Goal: Task Accomplishment & Management: Use online tool/utility

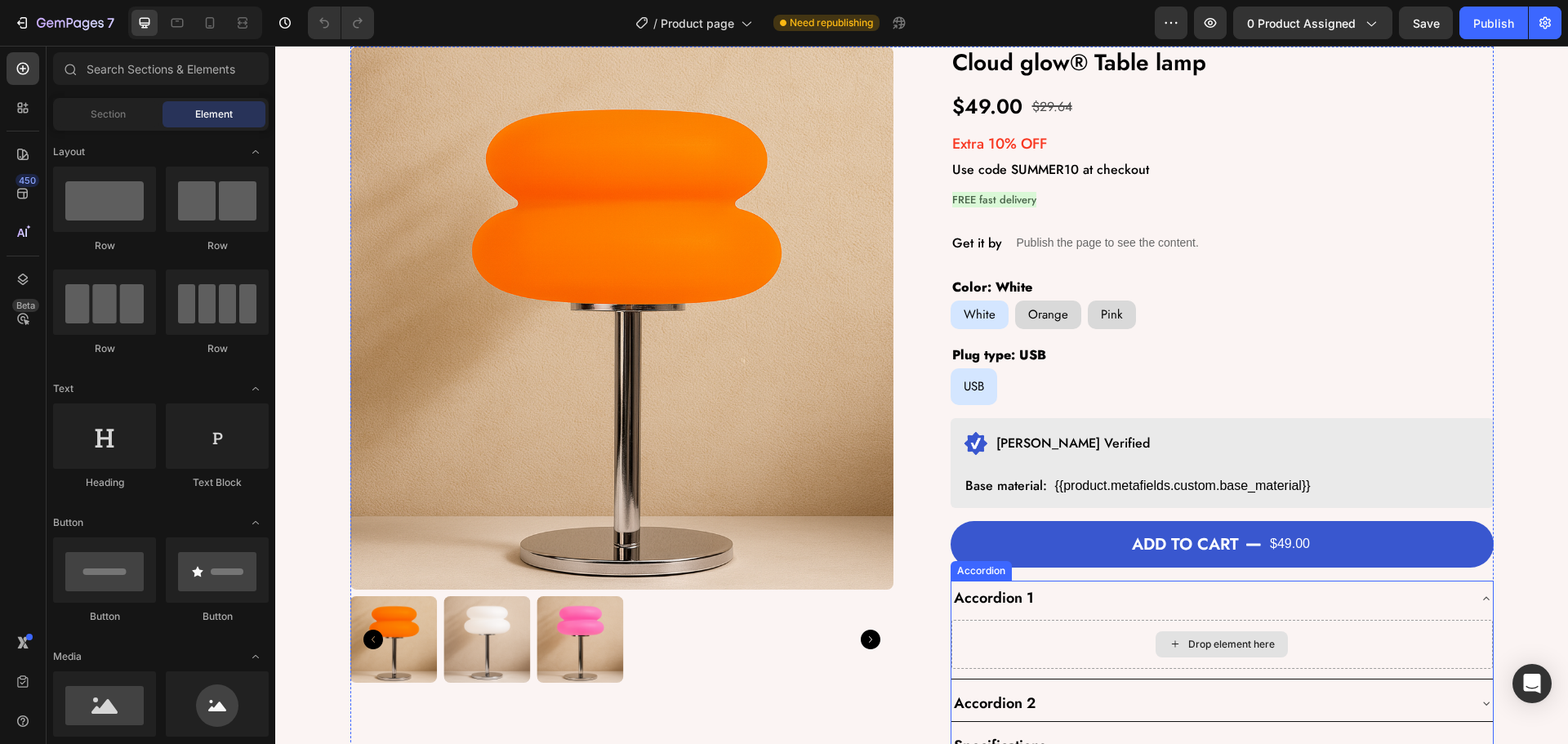
scroll to position [326, 0]
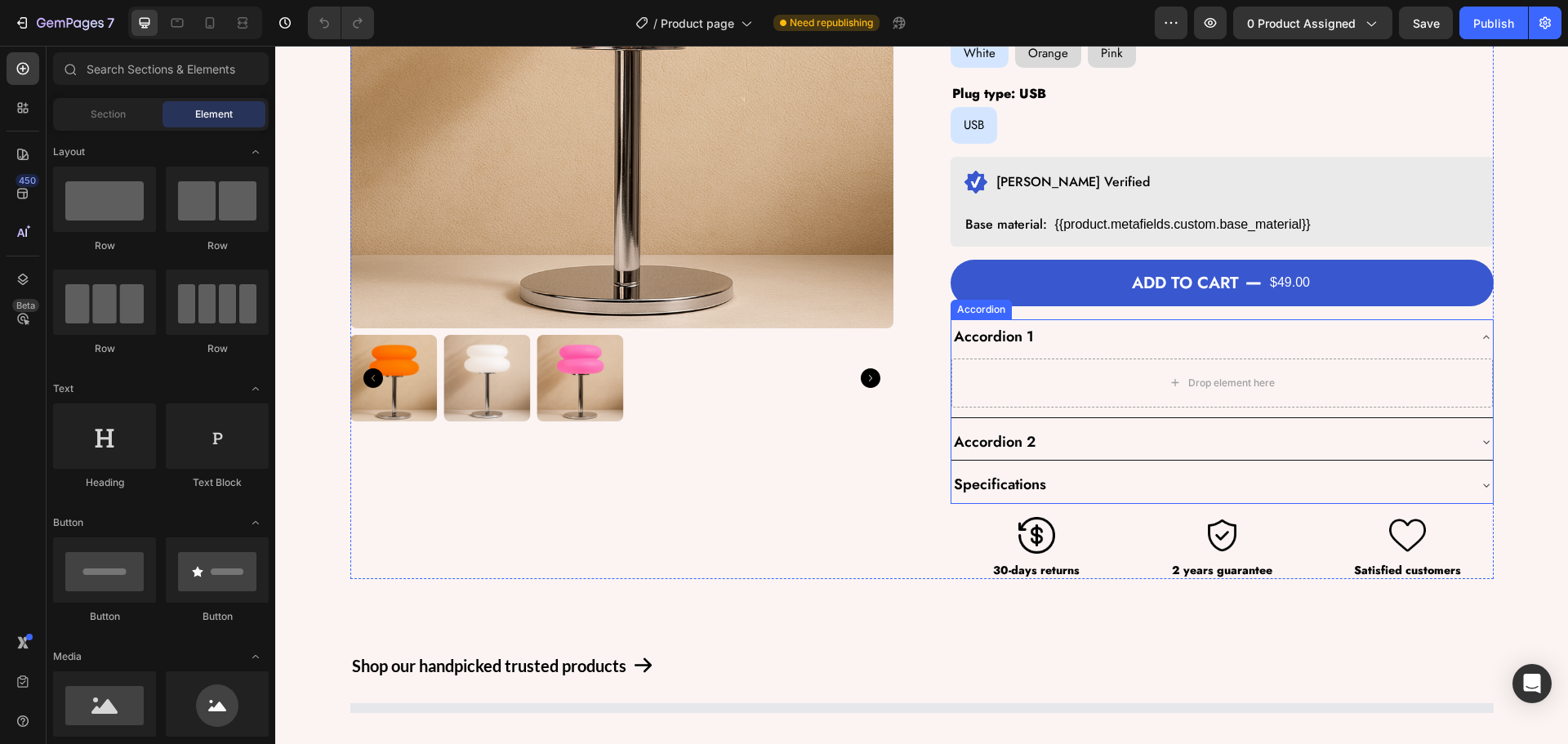
click at [1044, 473] on div "Specifications" at bounding box center [1221, 484] width 541 height 36
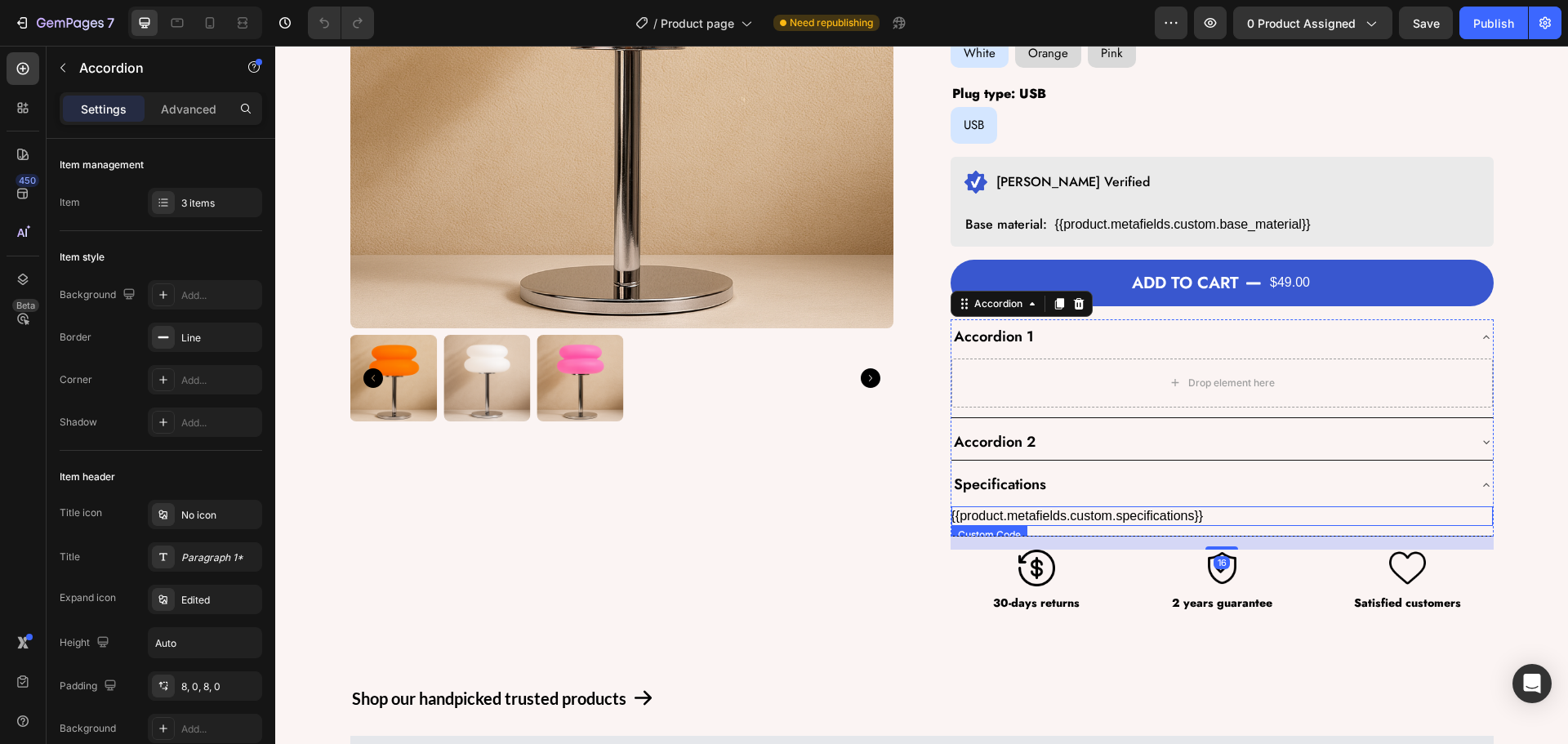
click at [1055, 510] on div "{{product.metafields.custom.specifications}}" at bounding box center [1221, 516] width 541 height 19
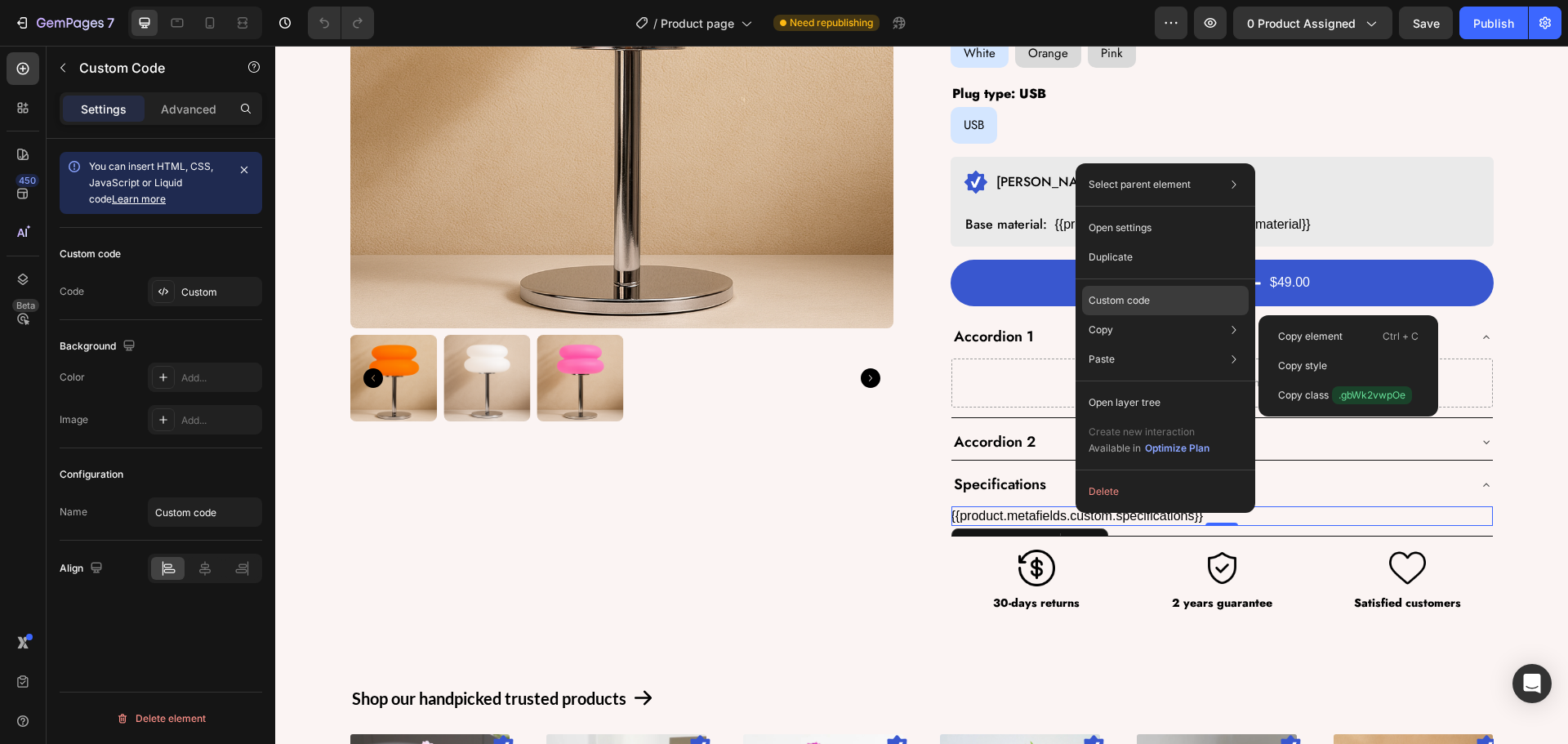
click at [1127, 345] on div "Custom code" at bounding box center [1165, 359] width 167 height 29
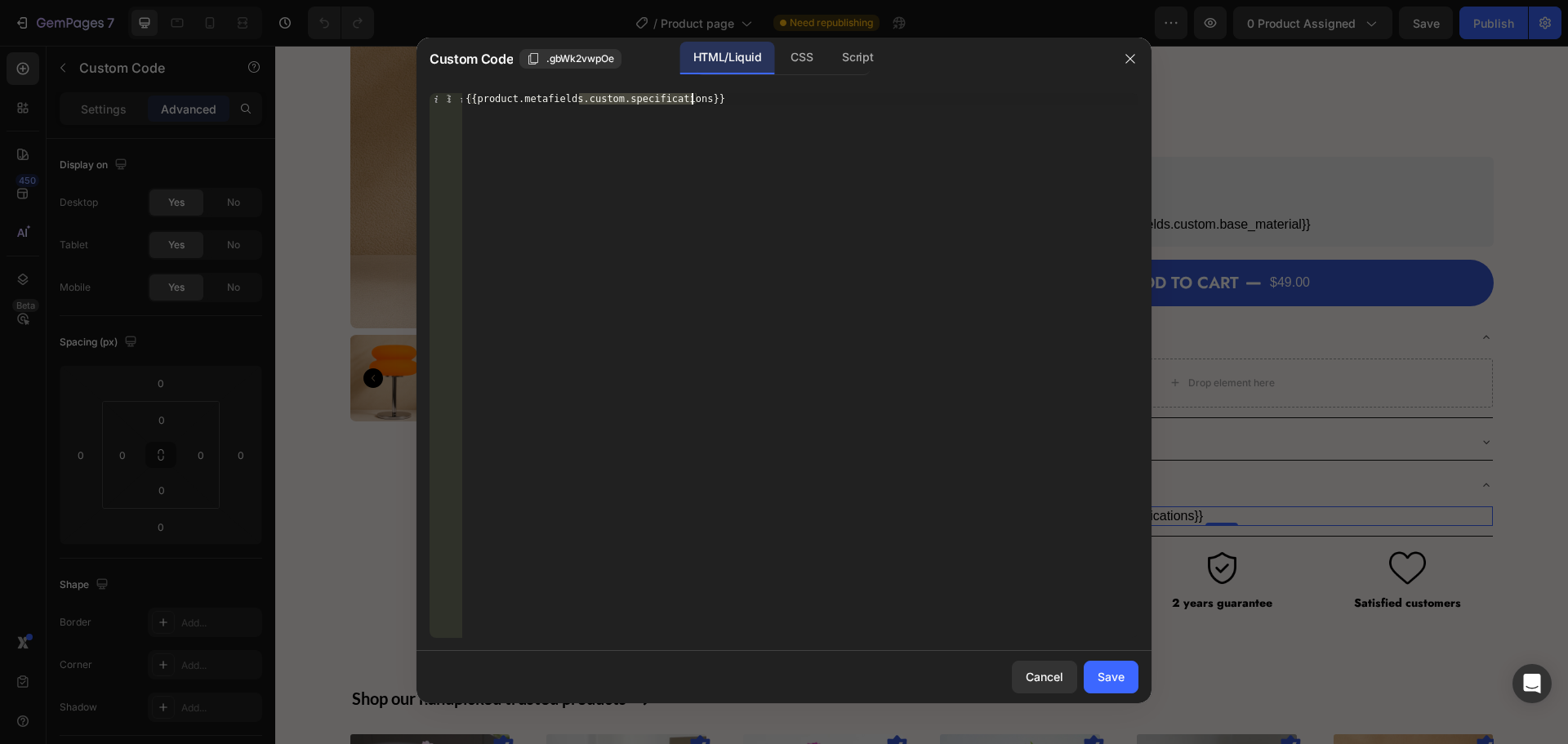
drag, startPoint x: 579, startPoint y: 104, endPoint x: 692, endPoint y: 100, distance: 113.1
click at [692, 100] on div "{{product.metafields.custom.specifications}}" at bounding box center [800, 377] width 676 height 568
paste textarea "_2"
type textarea "{{product.metafields.custom.specifications_2}}"
click at [1118, 677] on div "Save" at bounding box center [1111, 677] width 27 height 17
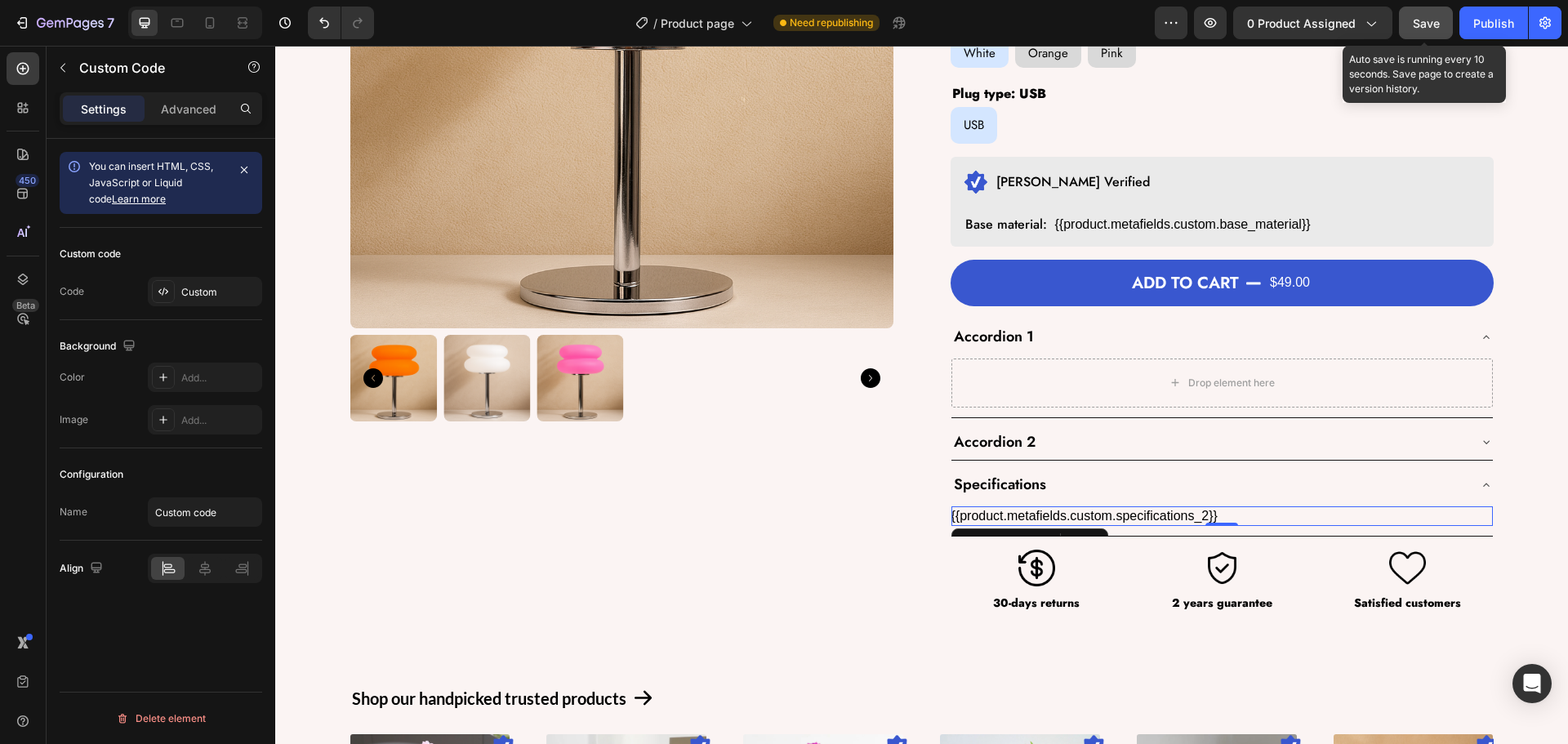
click at [1414, 30] on div "Save" at bounding box center [1427, 23] width 27 height 17
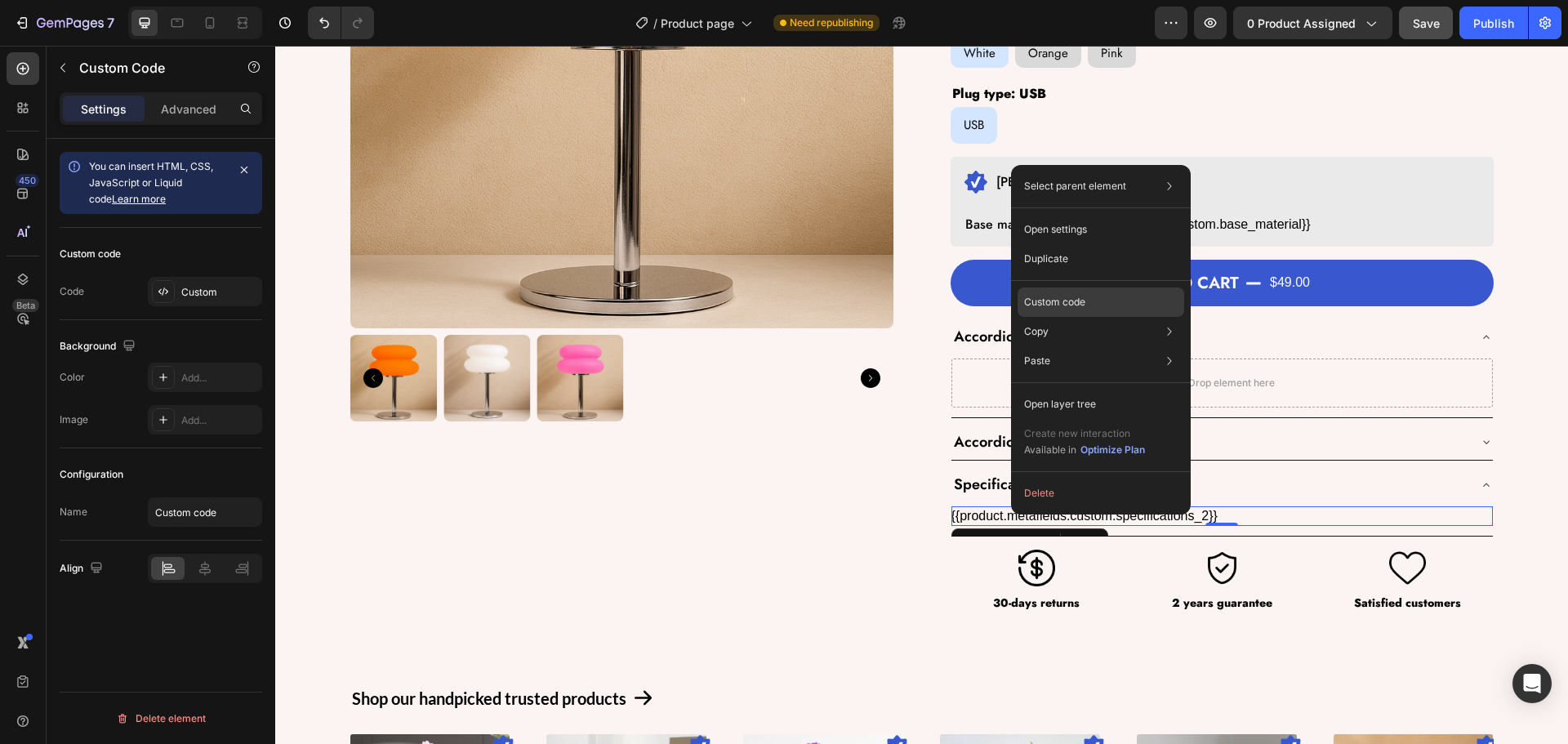
click at [1078, 302] on p "Custom code" at bounding box center [1054, 301] width 61 height 15
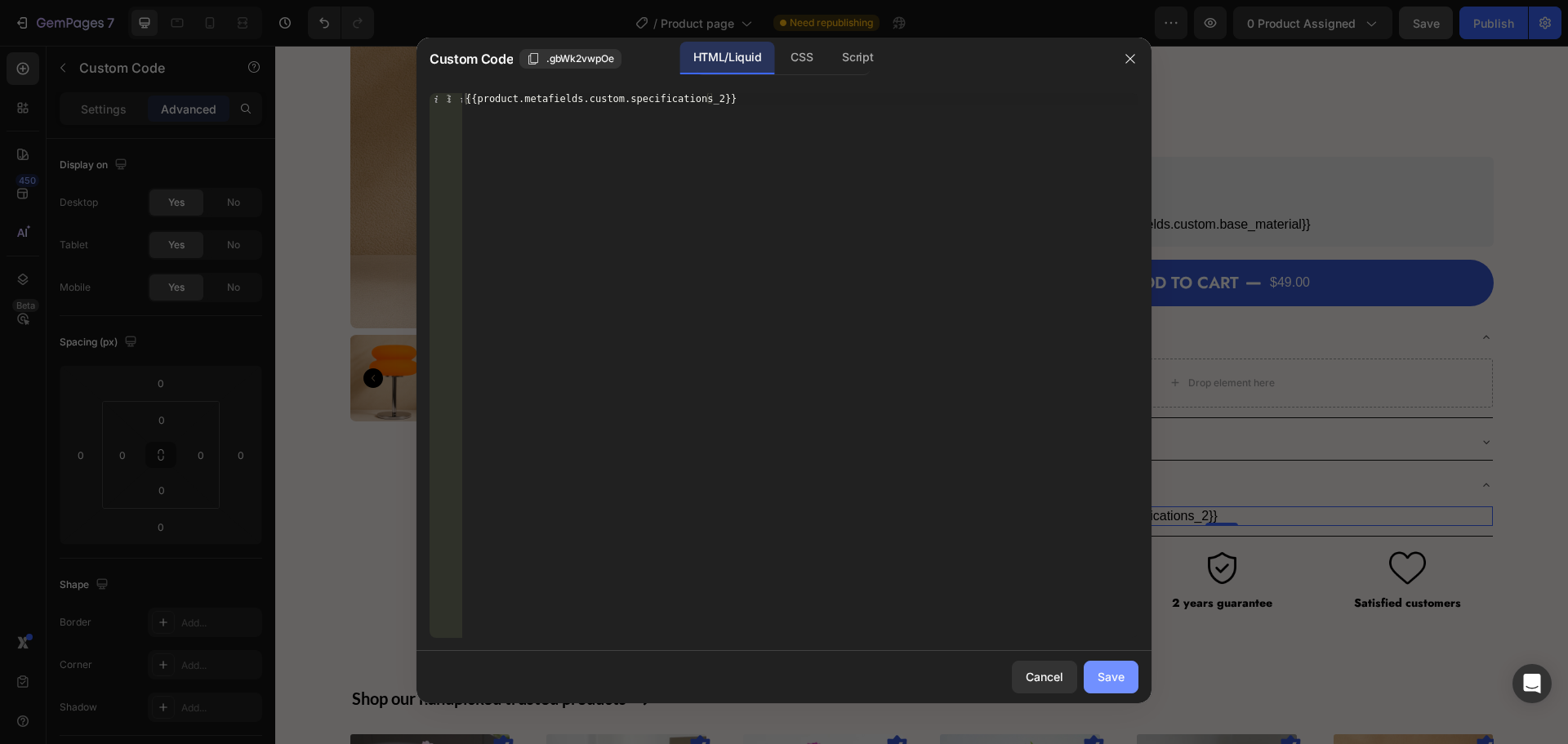
drag, startPoint x: 1117, startPoint y: 674, endPoint x: 507, endPoint y: 487, distance: 638.0
click at [1117, 674] on div "Save" at bounding box center [1111, 677] width 27 height 17
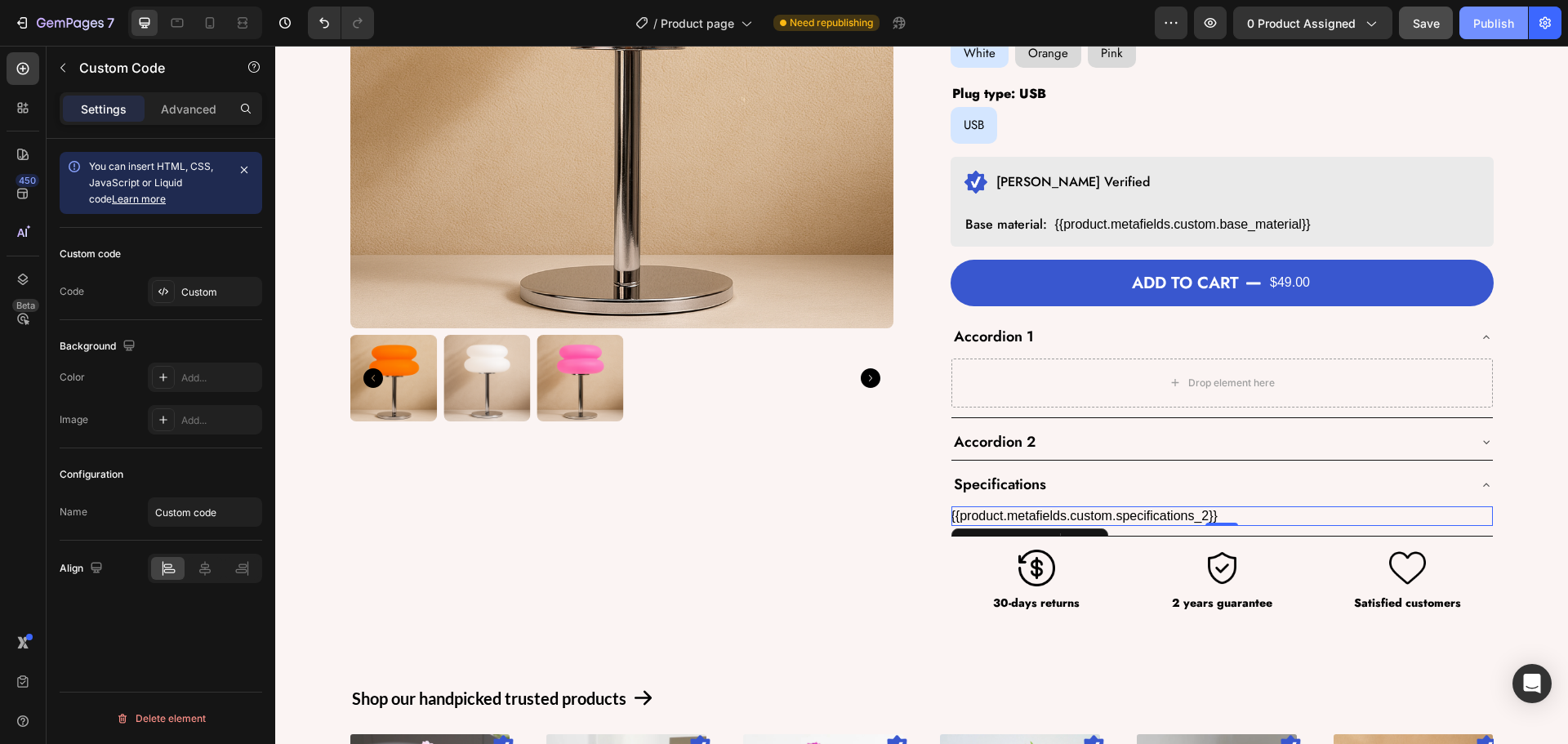
click at [1484, 23] on div "Publish" at bounding box center [1493, 23] width 41 height 17
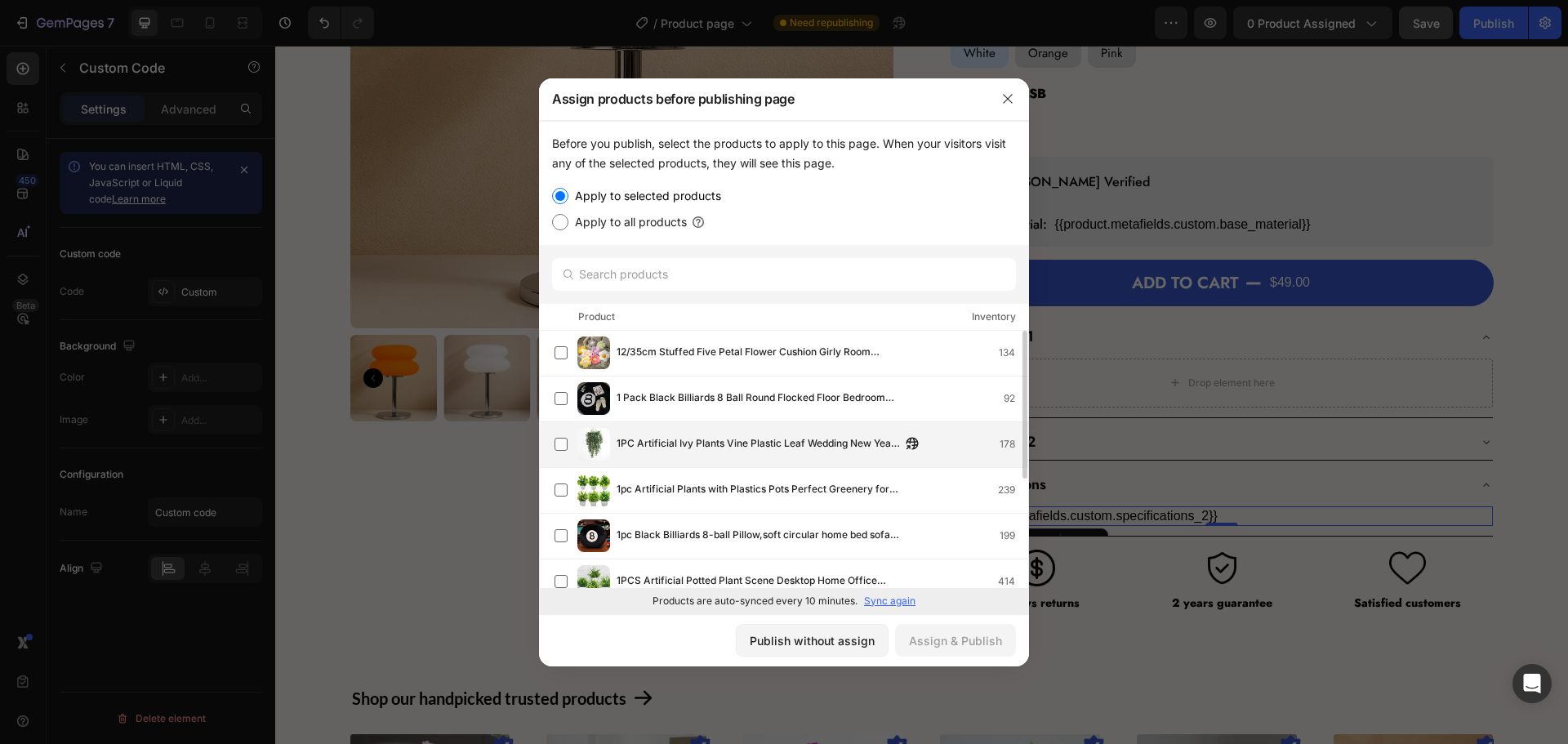
drag, startPoint x: 825, startPoint y: 640, endPoint x: 961, endPoint y: 430, distance: 250.2
click at [825, 547] on div "Assign products before publishing page Before you publish, select the products …" at bounding box center [784, 372] width 490 height 588
click at [1202, 122] on div at bounding box center [784, 372] width 1568 height 744
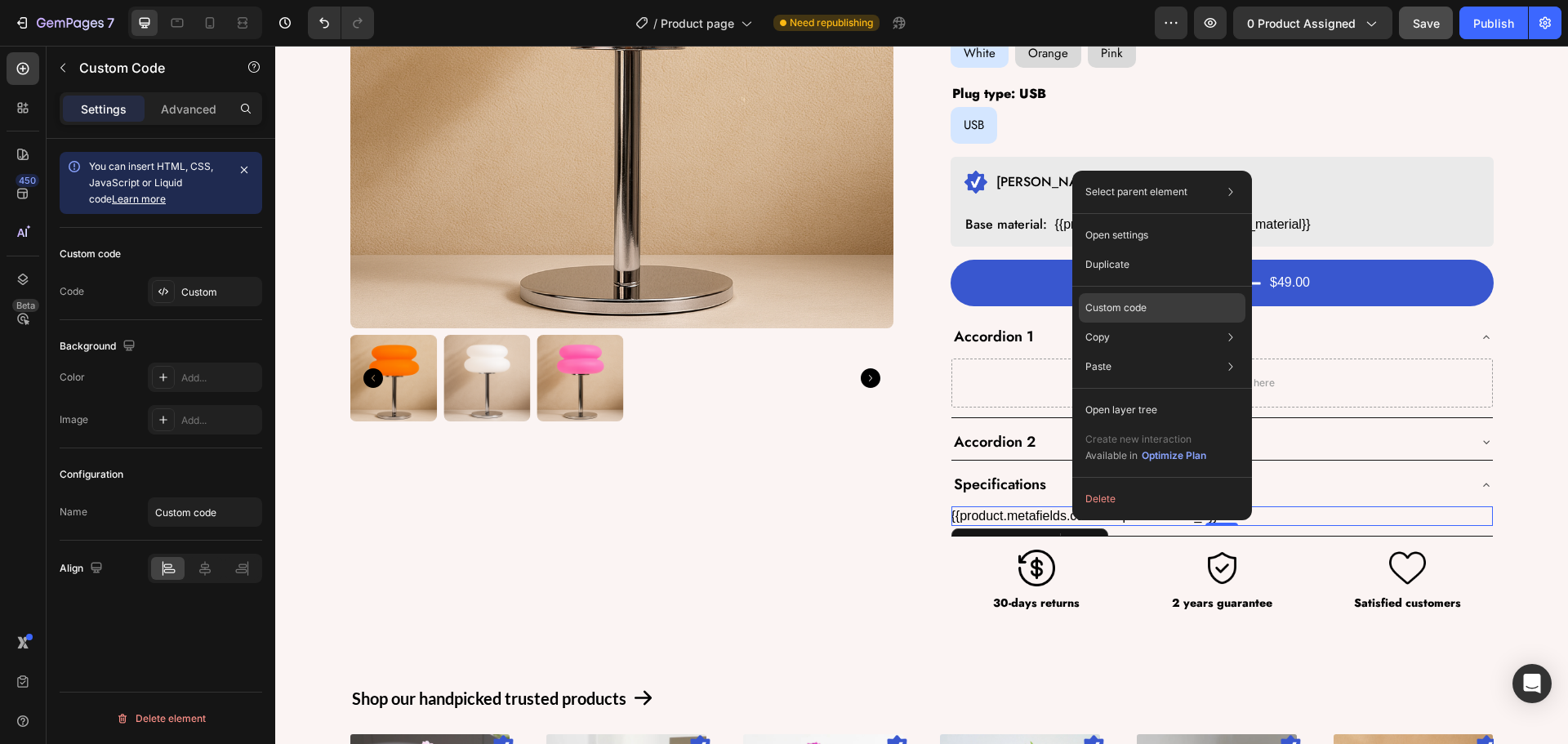
click at [1114, 310] on p "Custom code" at bounding box center [1116, 307] width 61 height 15
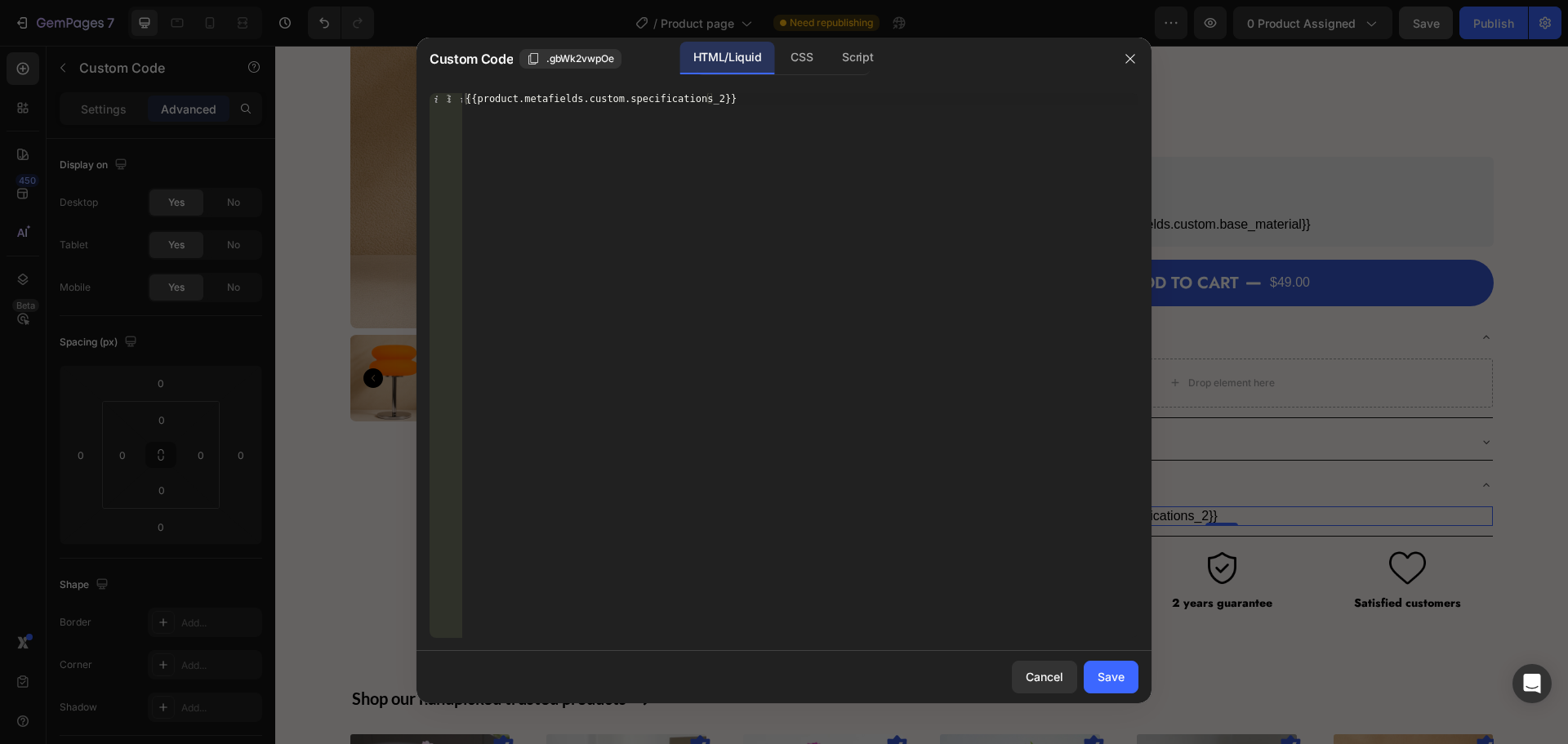
type textarea "{{product.metafields.custom.specifications_2}}"
click at [701, 121] on div "{{product.metafields.custom.specifications_2}}" at bounding box center [800, 377] width 676 height 568
click at [732, 291] on div "{{product.metafields.custom.specifications_2}}" at bounding box center [800, 377] width 676 height 568
drag, startPoint x: 579, startPoint y: 96, endPoint x: 700, endPoint y: 100, distance: 121.1
click at [700, 100] on div "{{product.metafields.custom.specifications_2}}" at bounding box center [800, 377] width 676 height 568
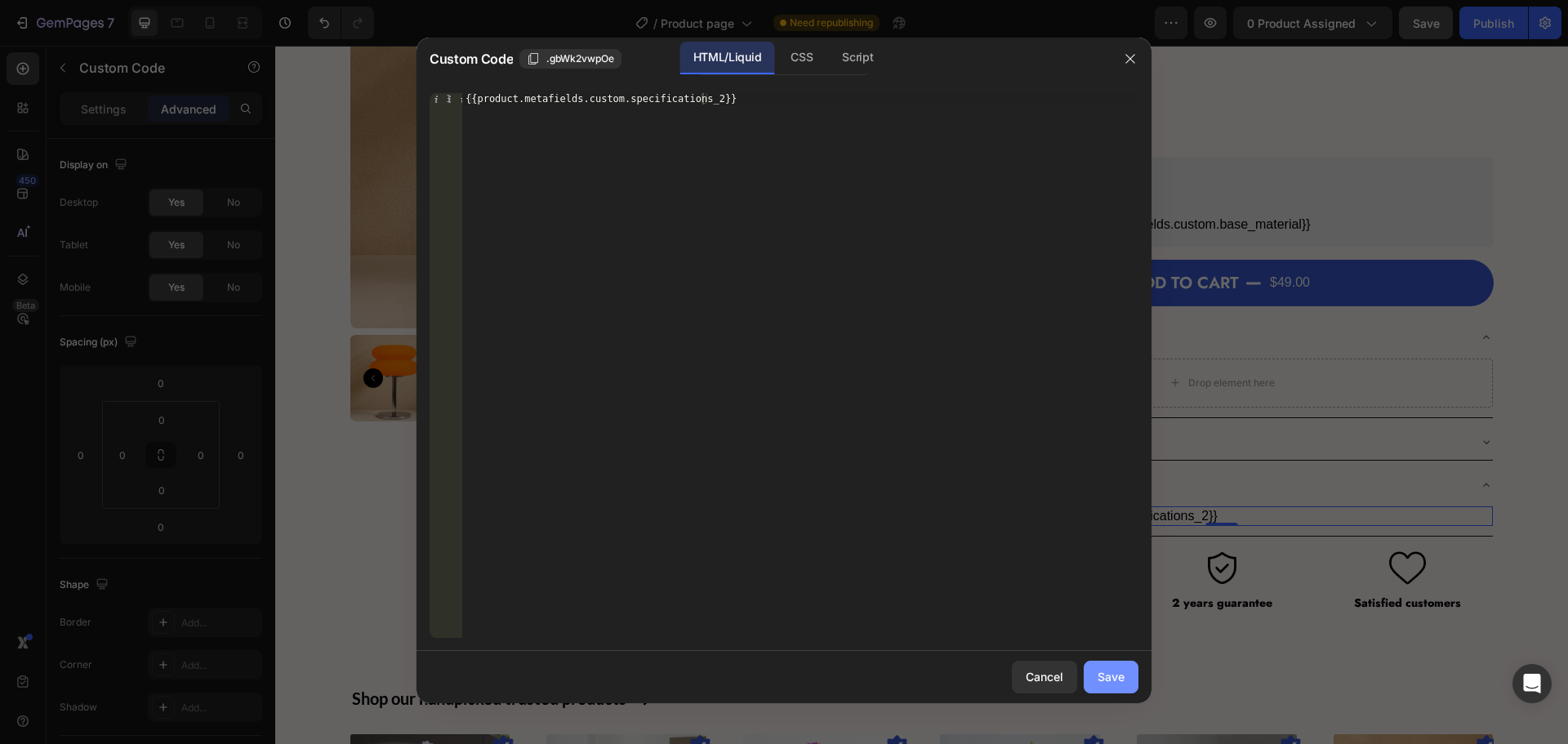
drag, startPoint x: 1115, startPoint y: 674, endPoint x: 841, endPoint y: 628, distance: 277.8
click at [1115, 674] on div "Save" at bounding box center [1111, 677] width 27 height 17
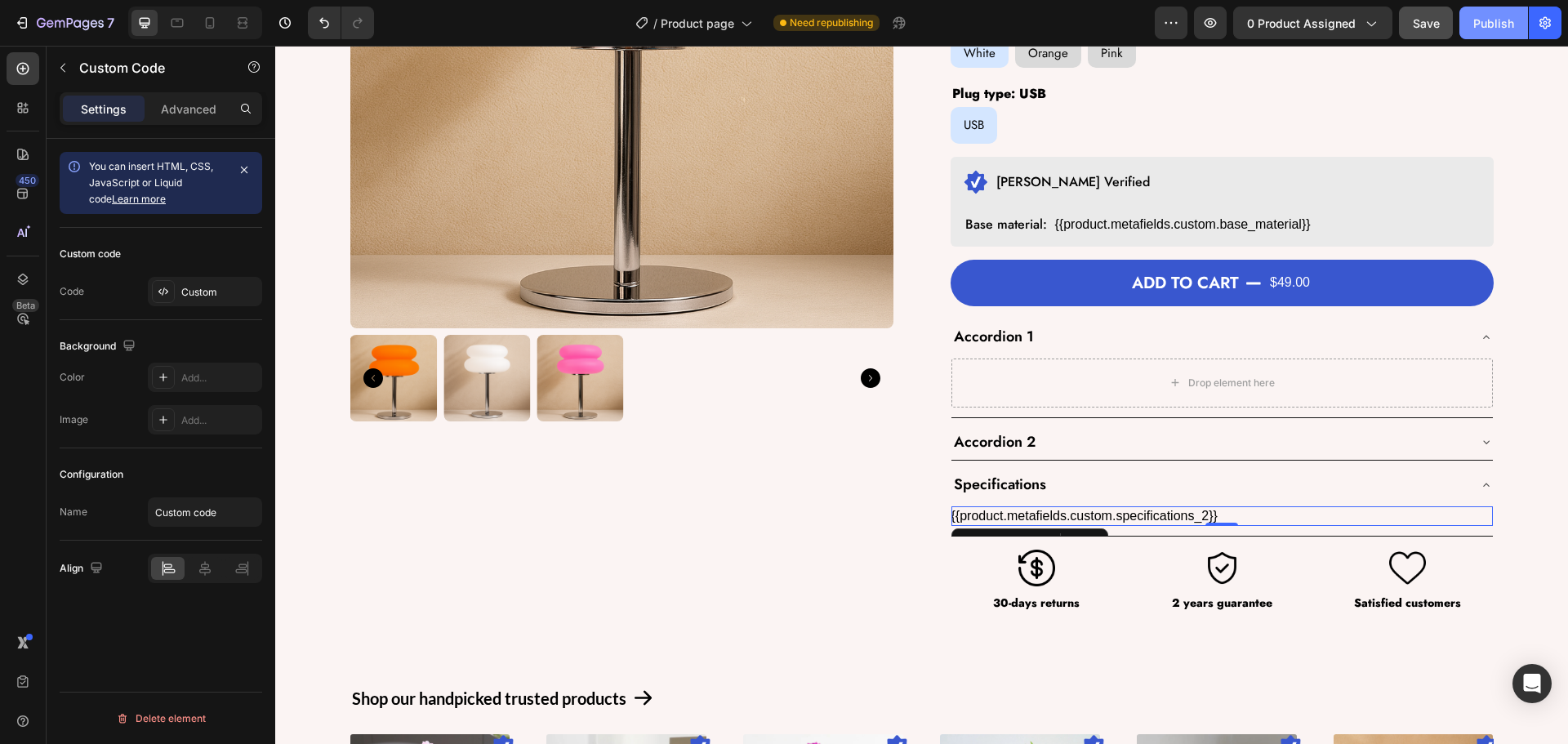
click at [1476, 12] on button "Publish" at bounding box center [1493, 23] width 69 height 33
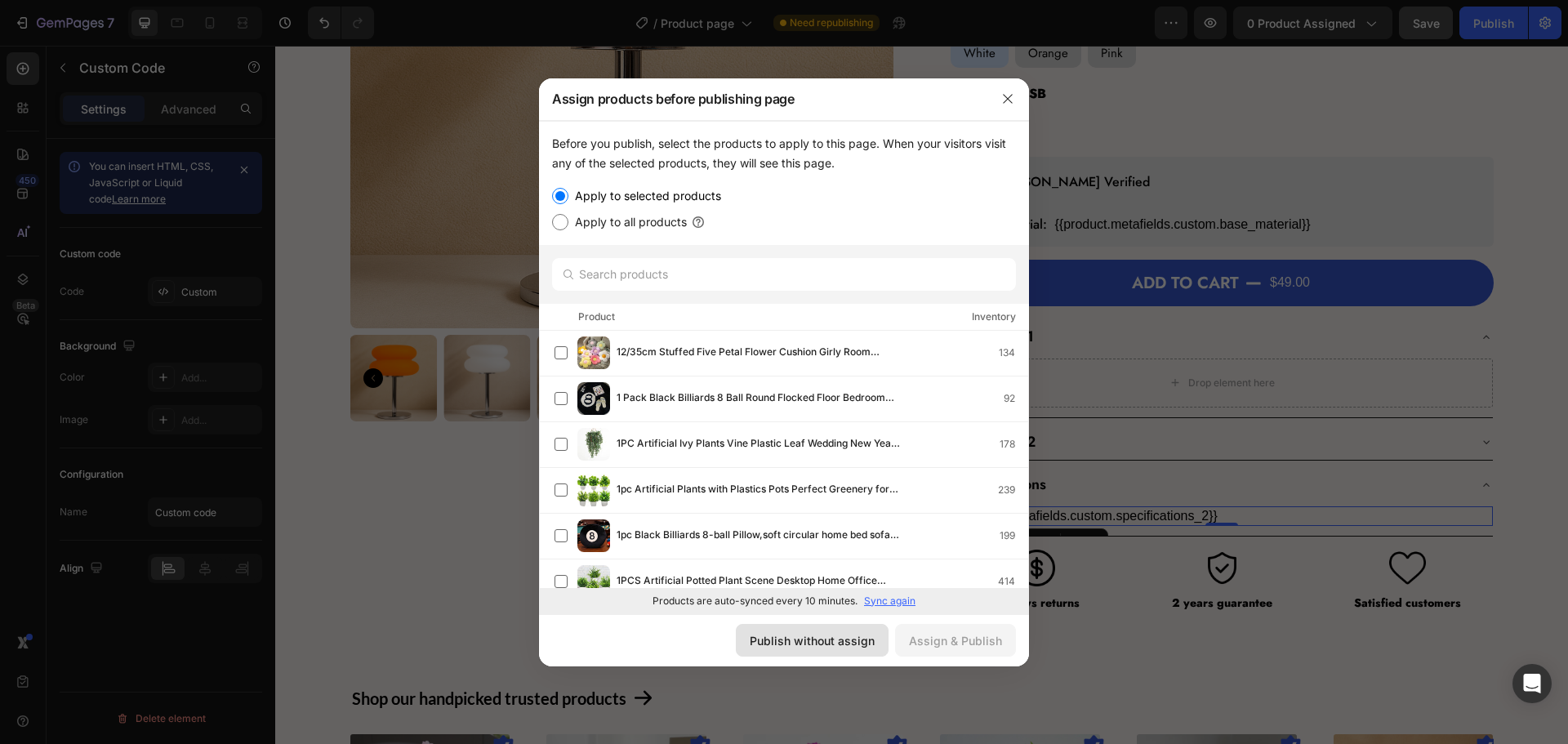
click at [856, 634] on div "Publish without assign" at bounding box center [812, 641] width 125 height 17
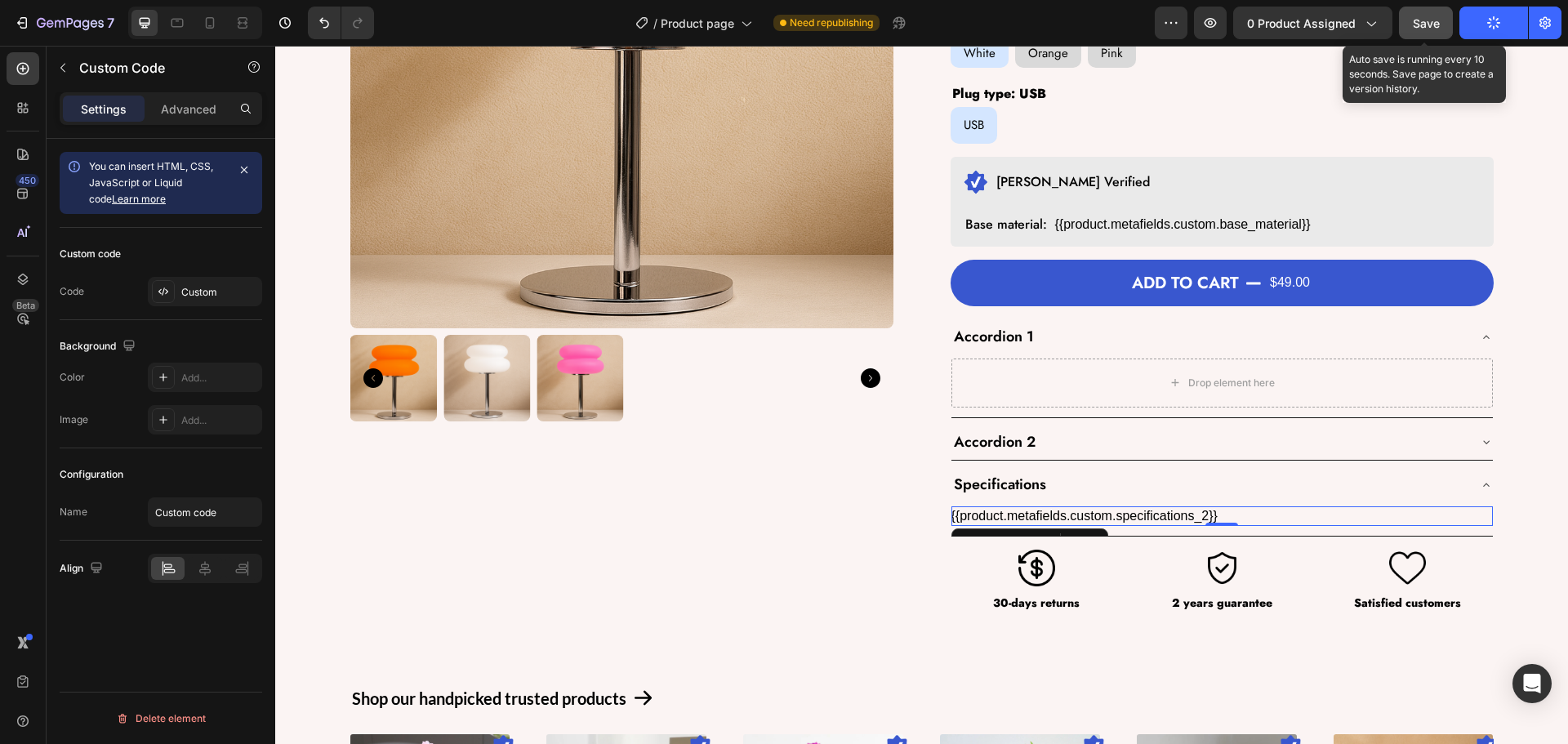
click at [1416, 20] on span "Save" at bounding box center [1427, 23] width 27 height 14
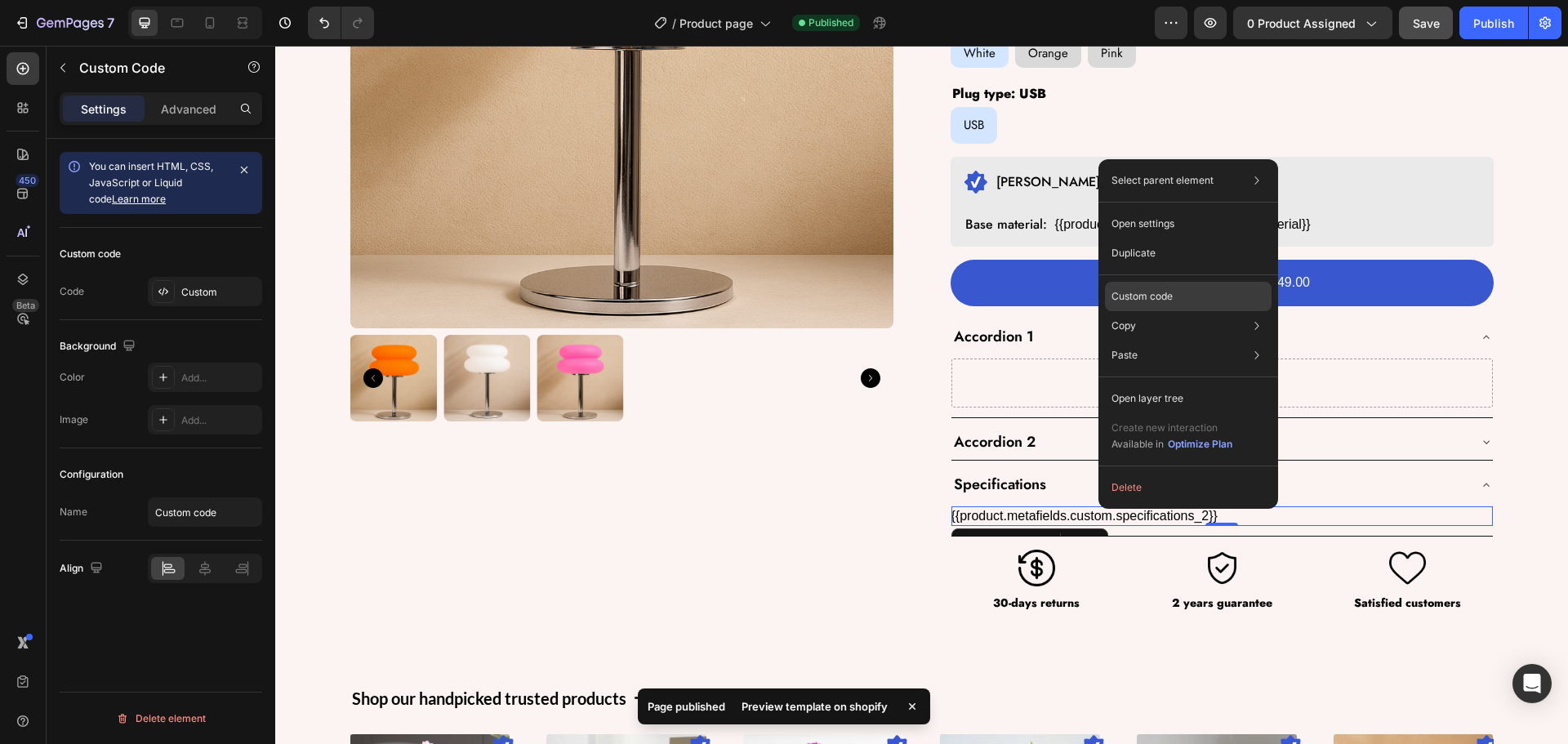
click at [1147, 299] on p "Custom code" at bounding box center [1142, 295] width 61 height 15
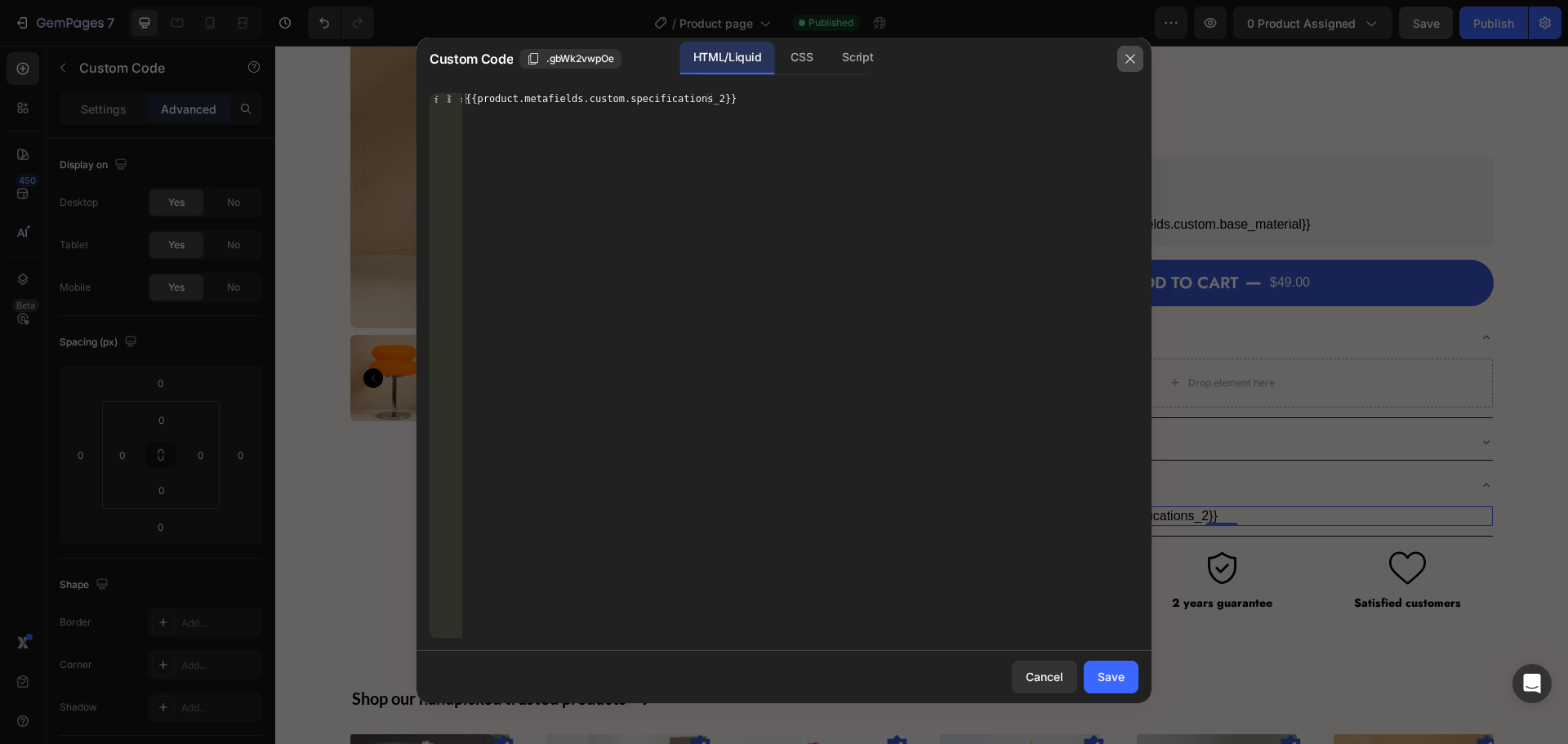
click at [1126, 60] on icon "button" at bounding box center [1129, 58] width 13 height 13
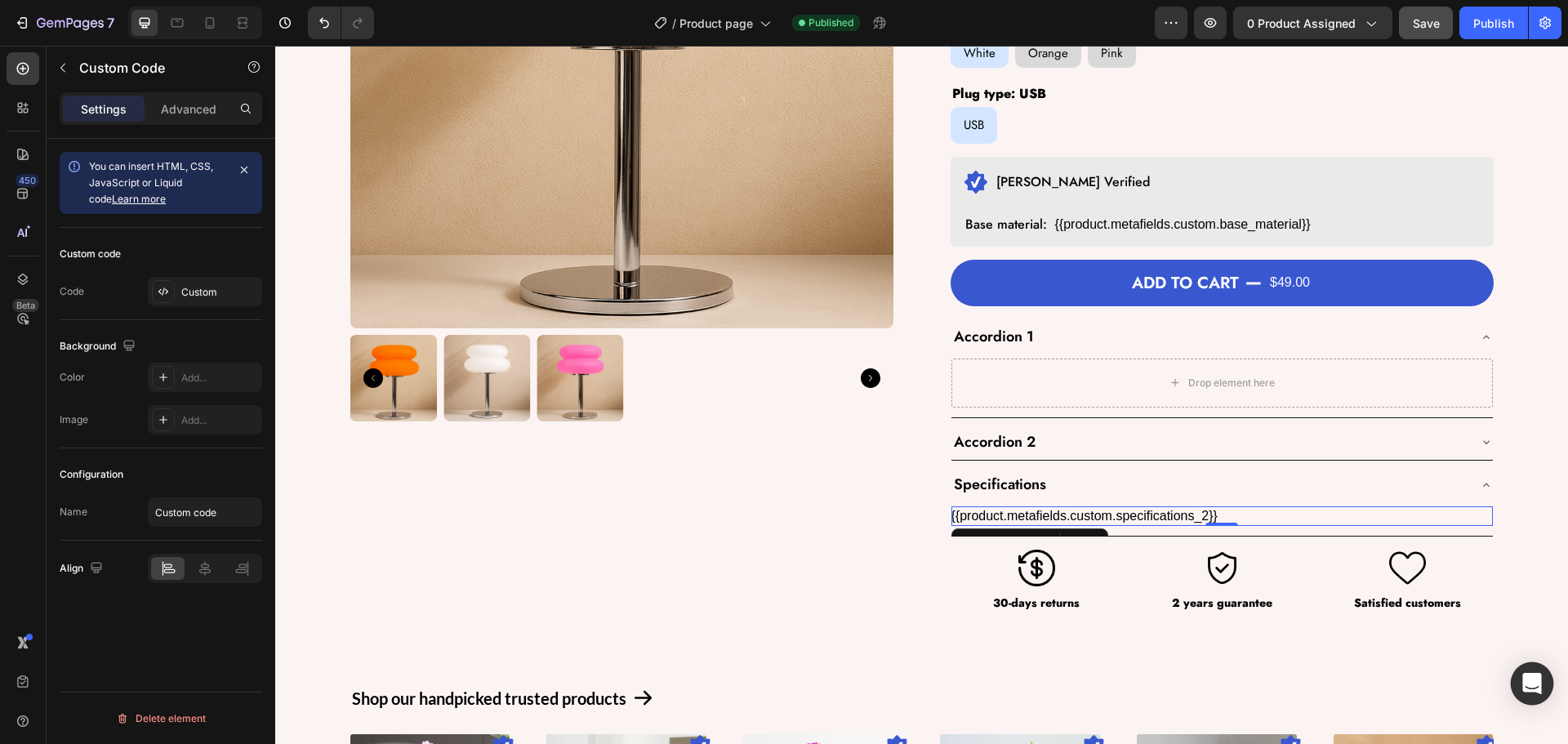
click at [1531, 692] on icon "Open Intercom Messenger" at bounding box center [1532, 684] width 21 height 21
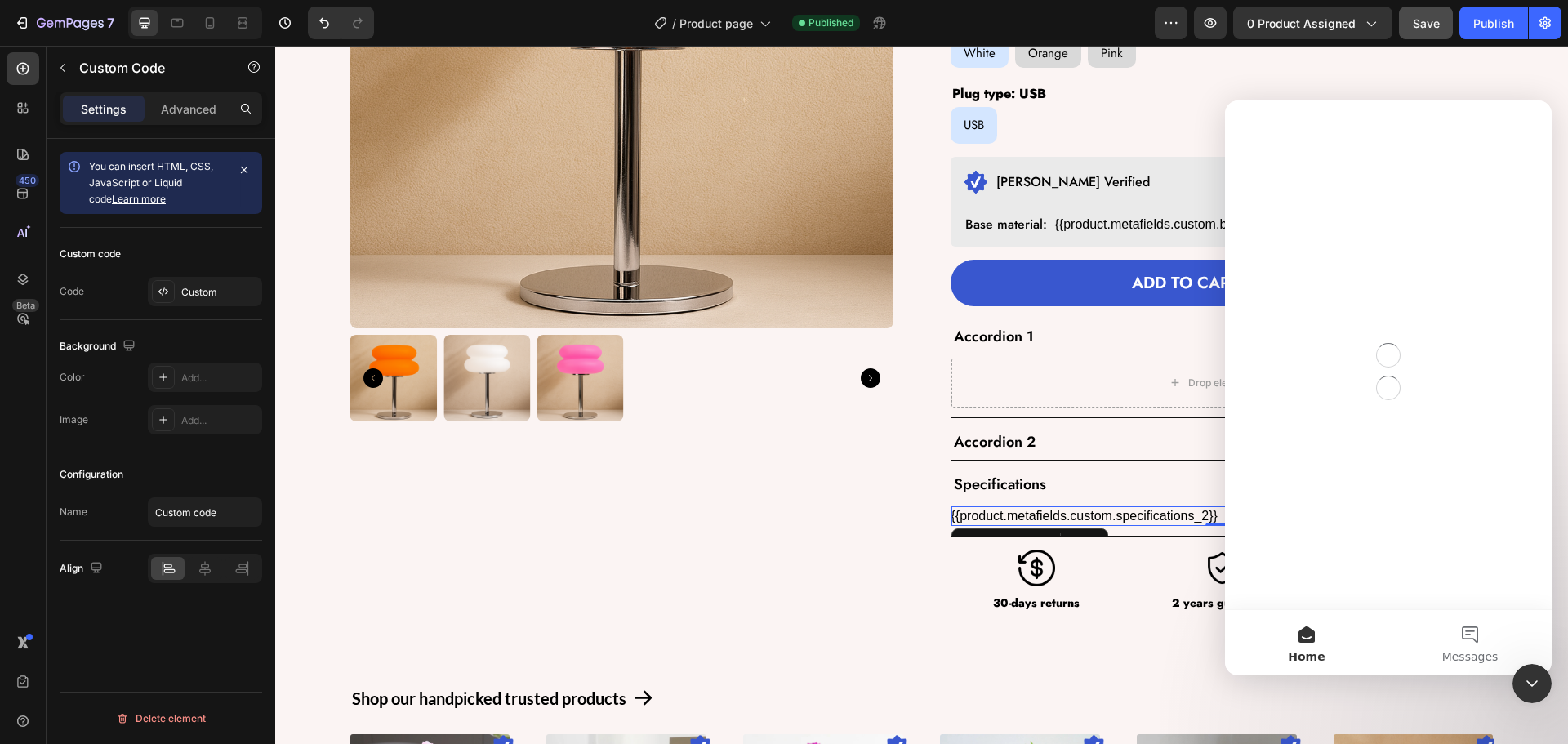
scroll to position [0, 0]
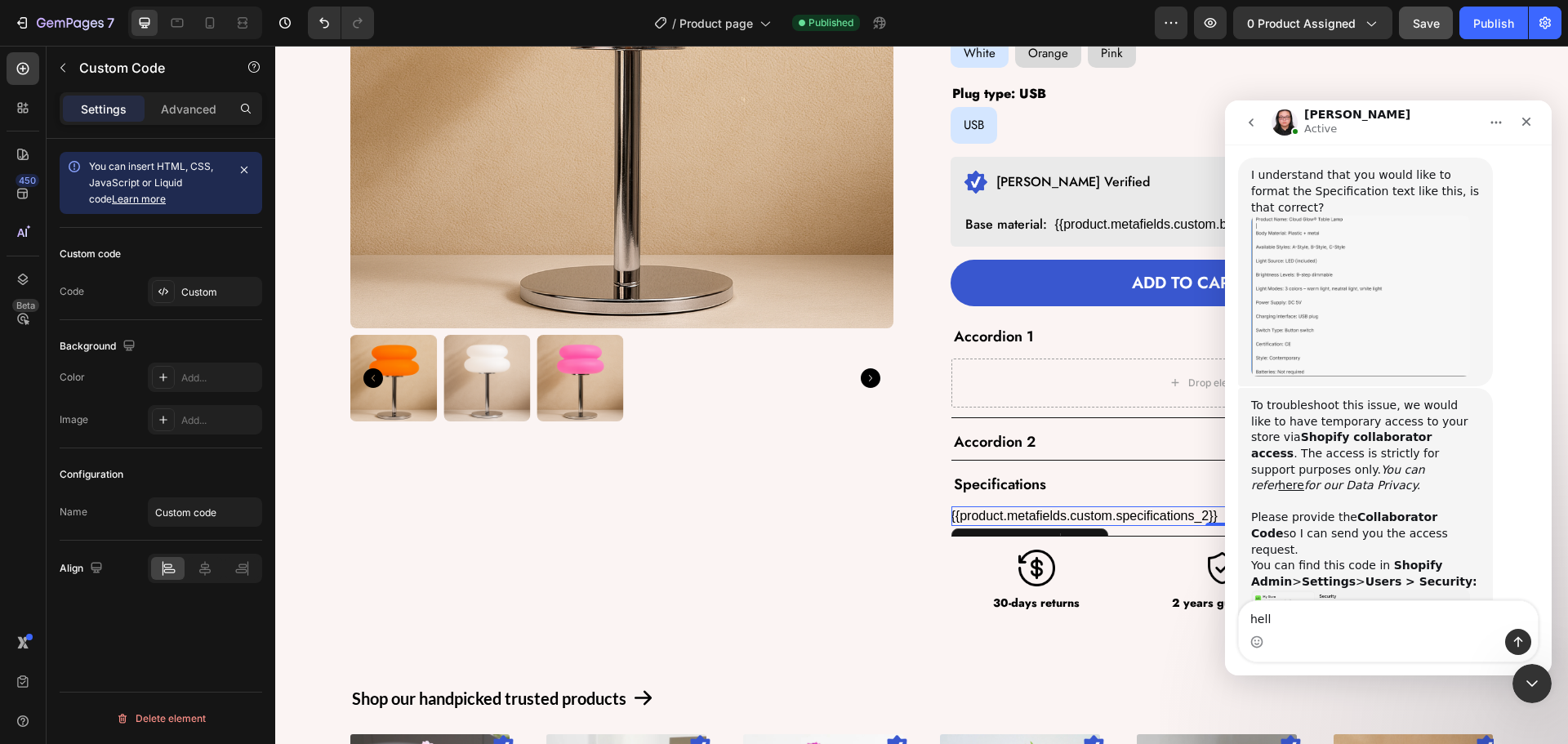
type textarea "hello"
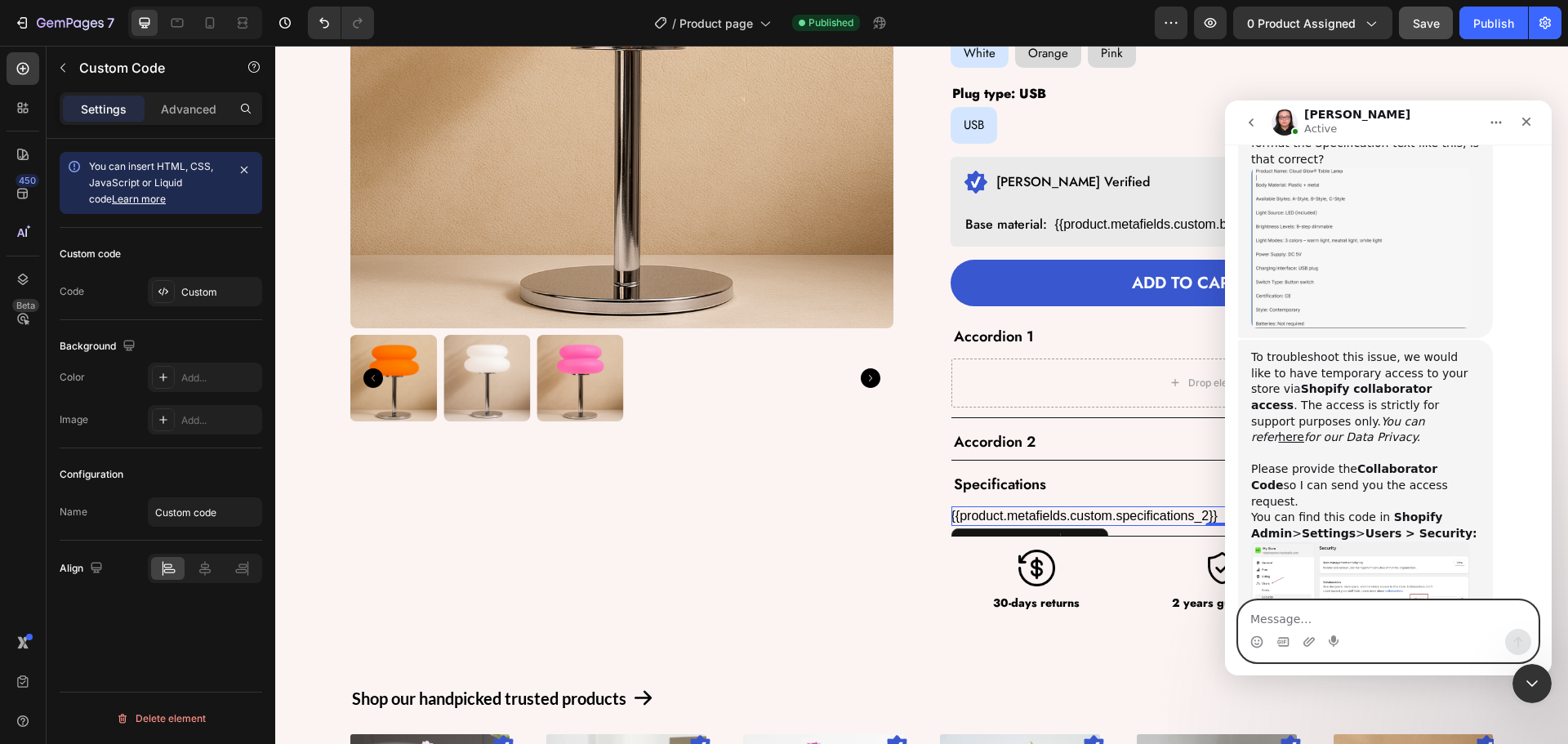
scroll to position [1290, 0]
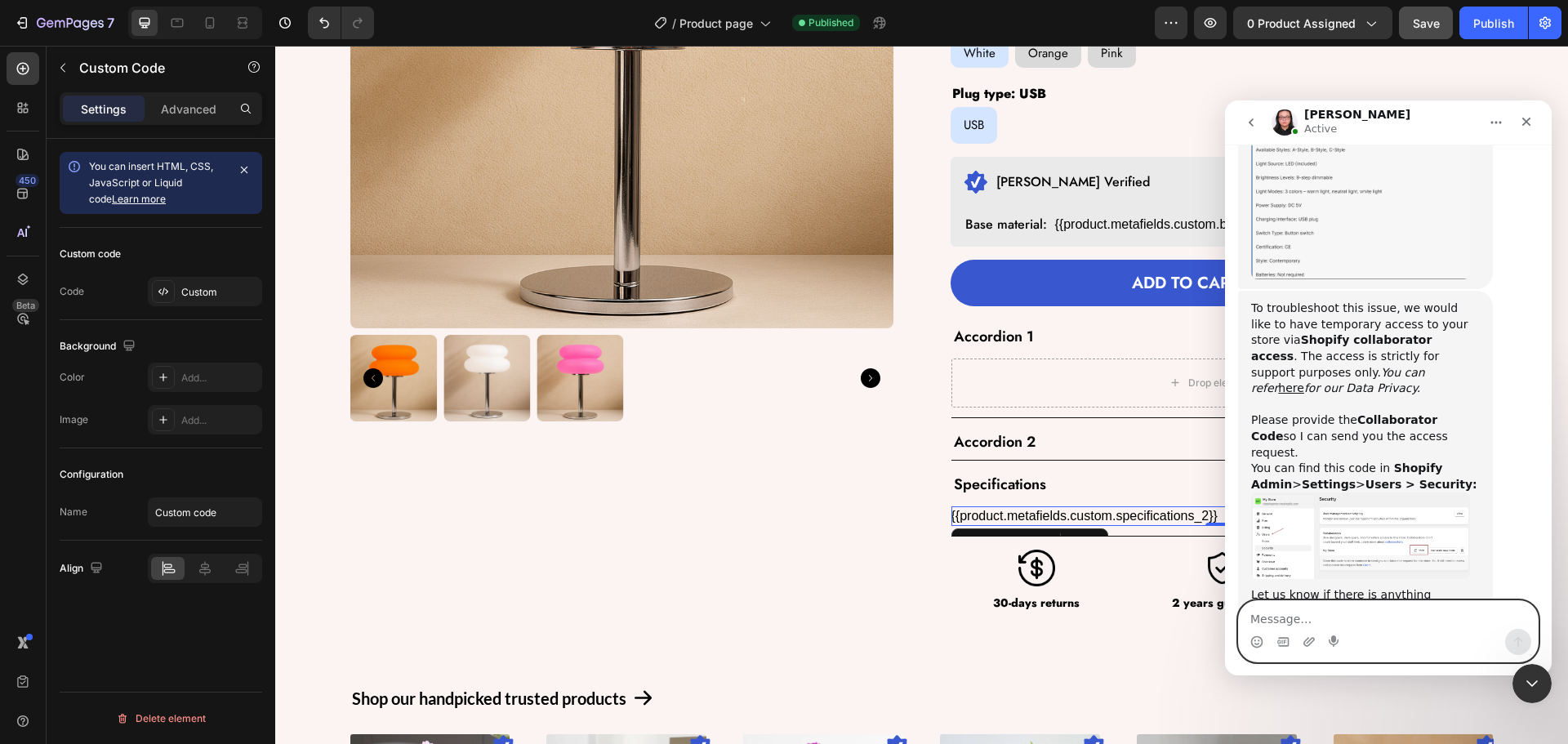
click at [1307, 609] on textarea "Message…" at bounding box center [1388, 615] width 299 height 28
paste textarea "This is my client’s store, so I don’t have access to it. Can you help me in som…"
type textarea "This is my client’s store, so I don’t have access to it. Can you help me in som…"
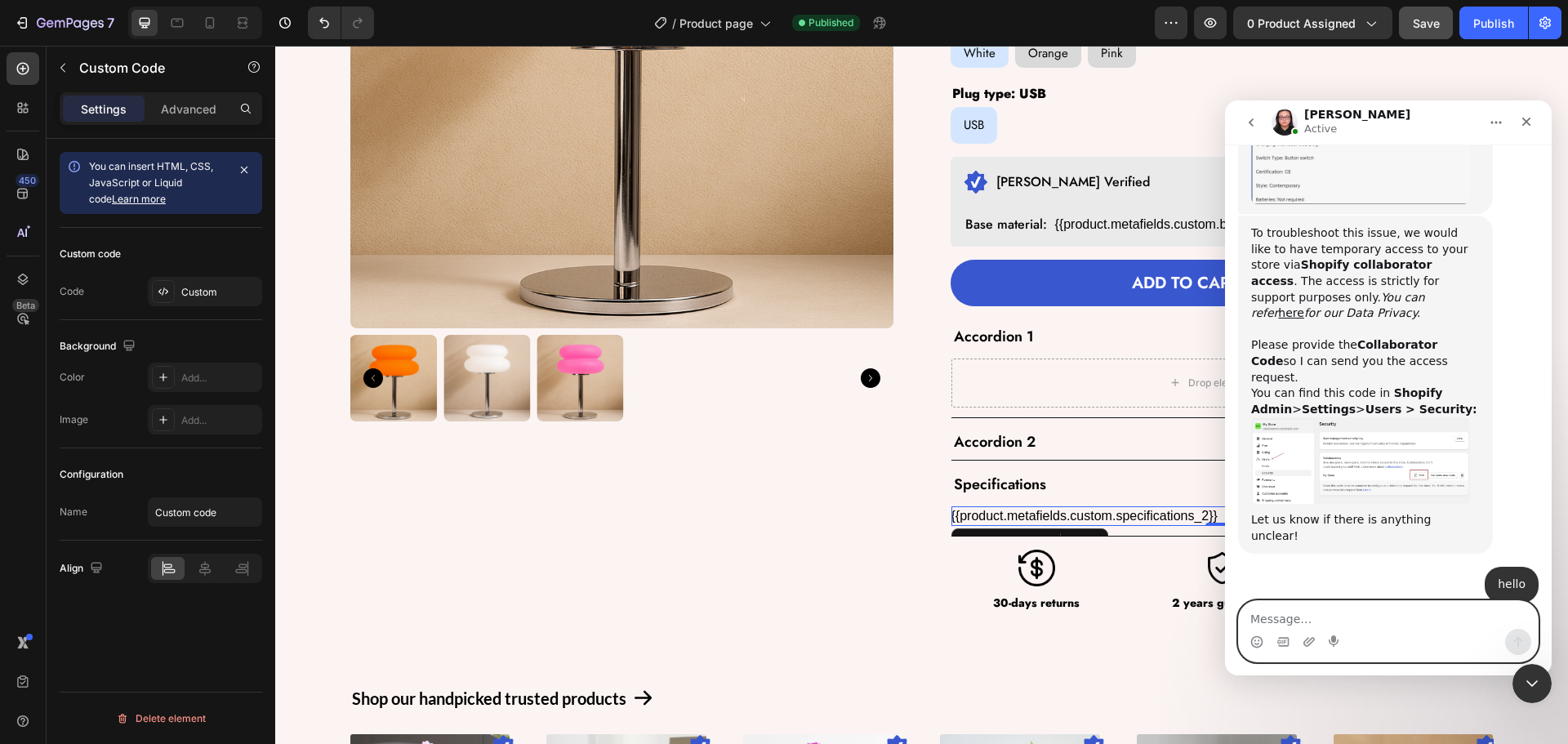
scroll to position [1372, 0]
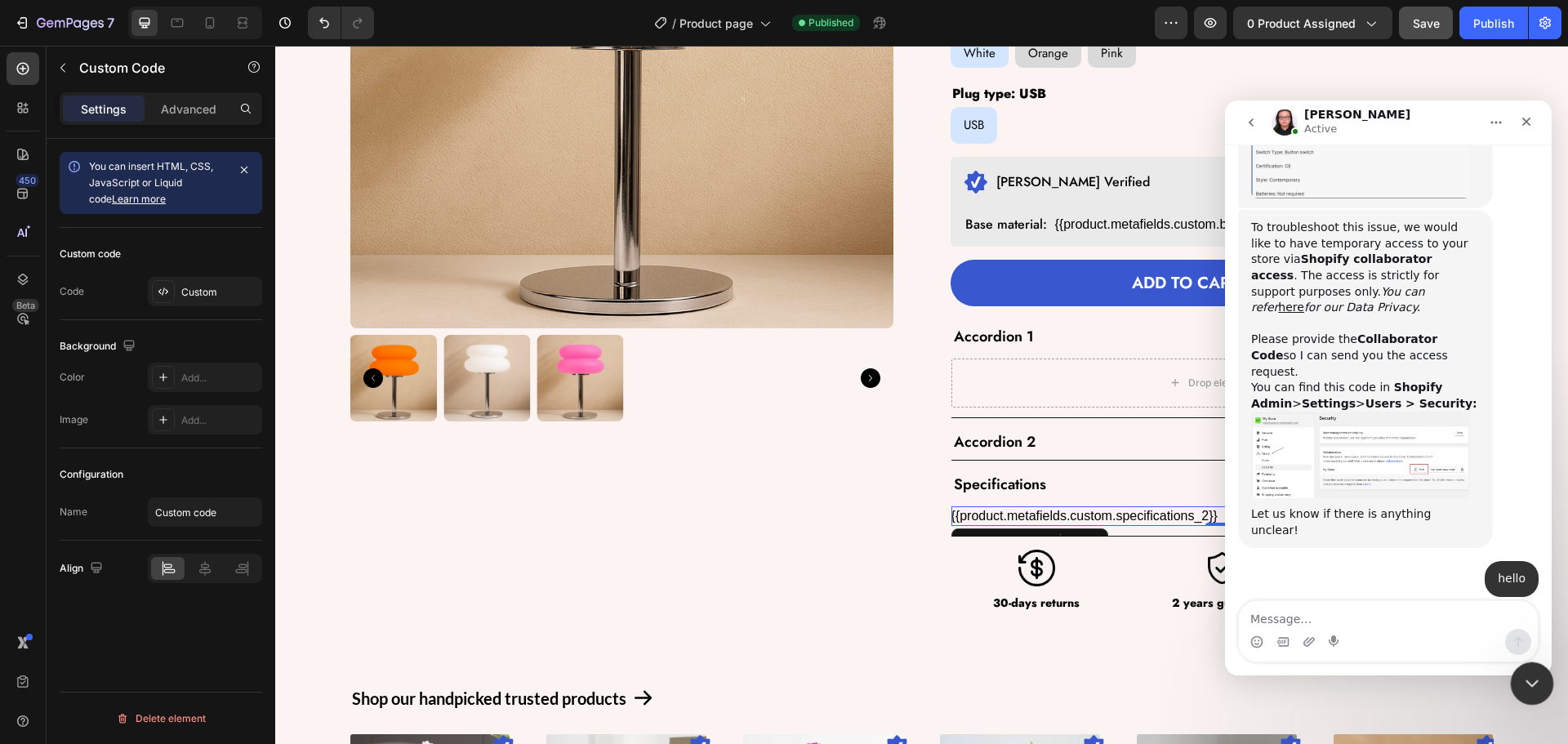
click at [1527, 681] on icon "Close Intercom Messenger" at bounding box center [1529, 681] width 12 height 7
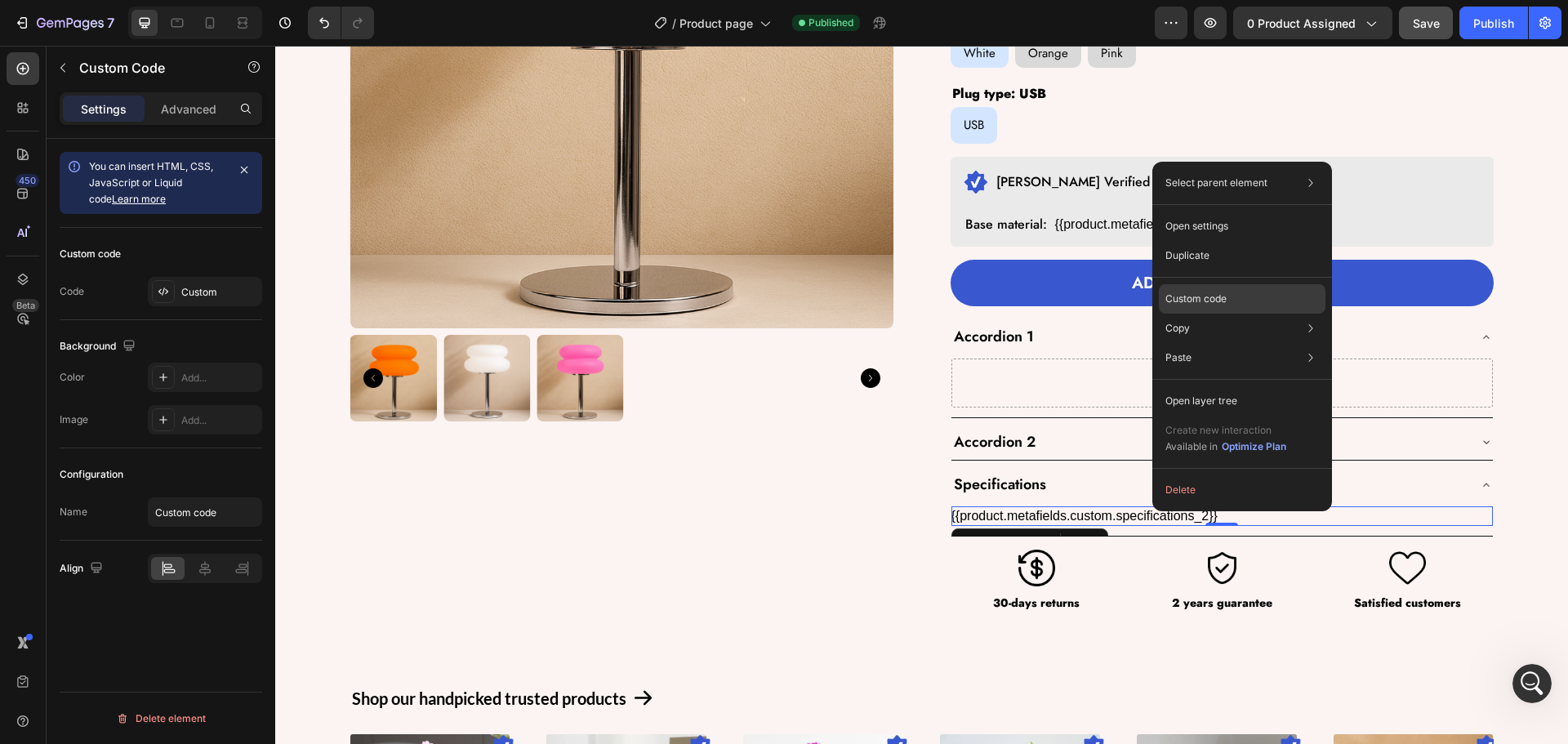
click at [1211, 300] on p "Custom code" at bounding box center [1195, 298] width 61 height 15
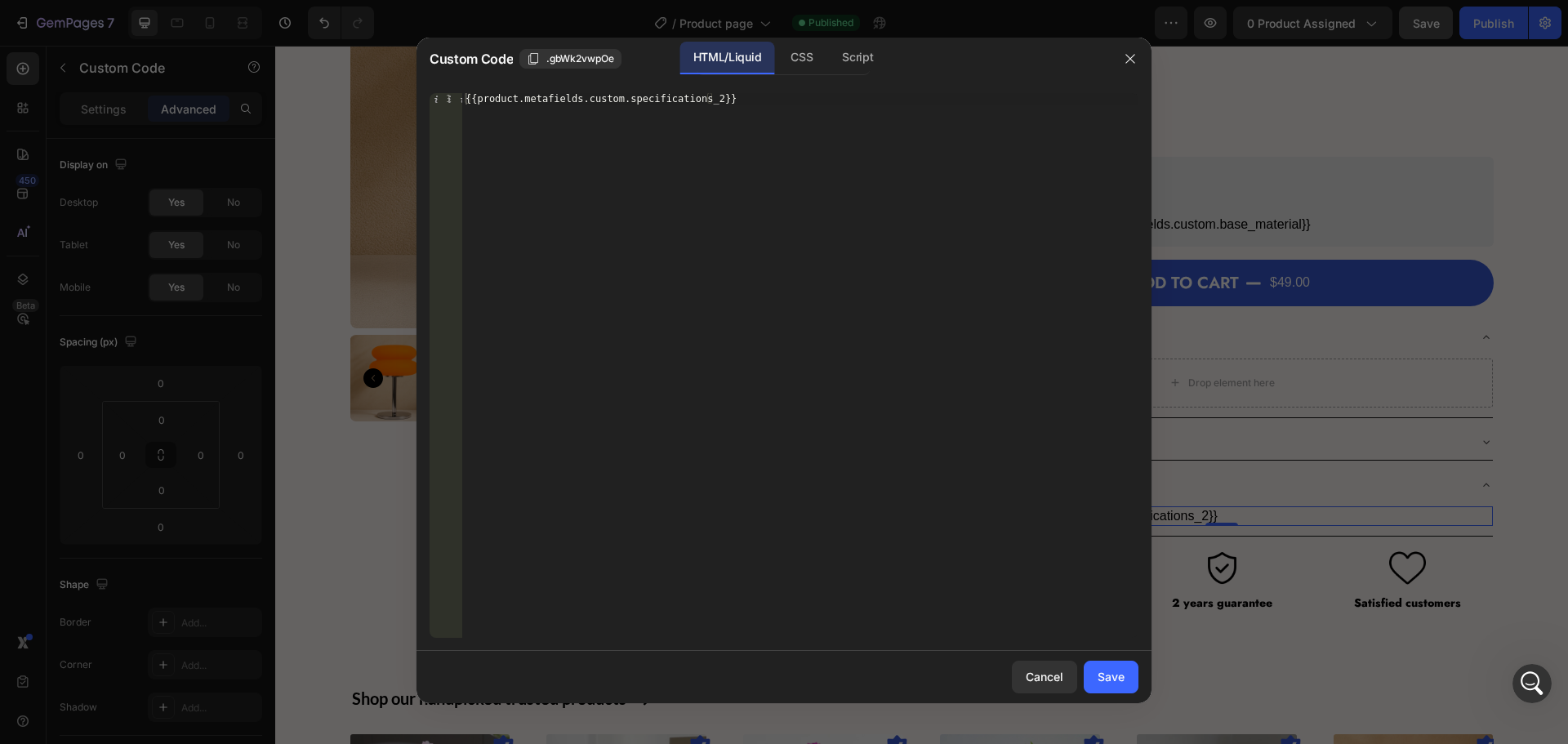
scroll to position [1435, 0]
drag, startPoint x: 579, startPoint y: 99, endPoint x: 703, endPoint y: 102, distance: 124.0
click at [703, 102] on div "{{product.metafields.custom.specifications_2}}" at bounding box center [800, 377] width 676 height 568
paste textarea
type textarea "{{product.metafields.custom.specifications}}"
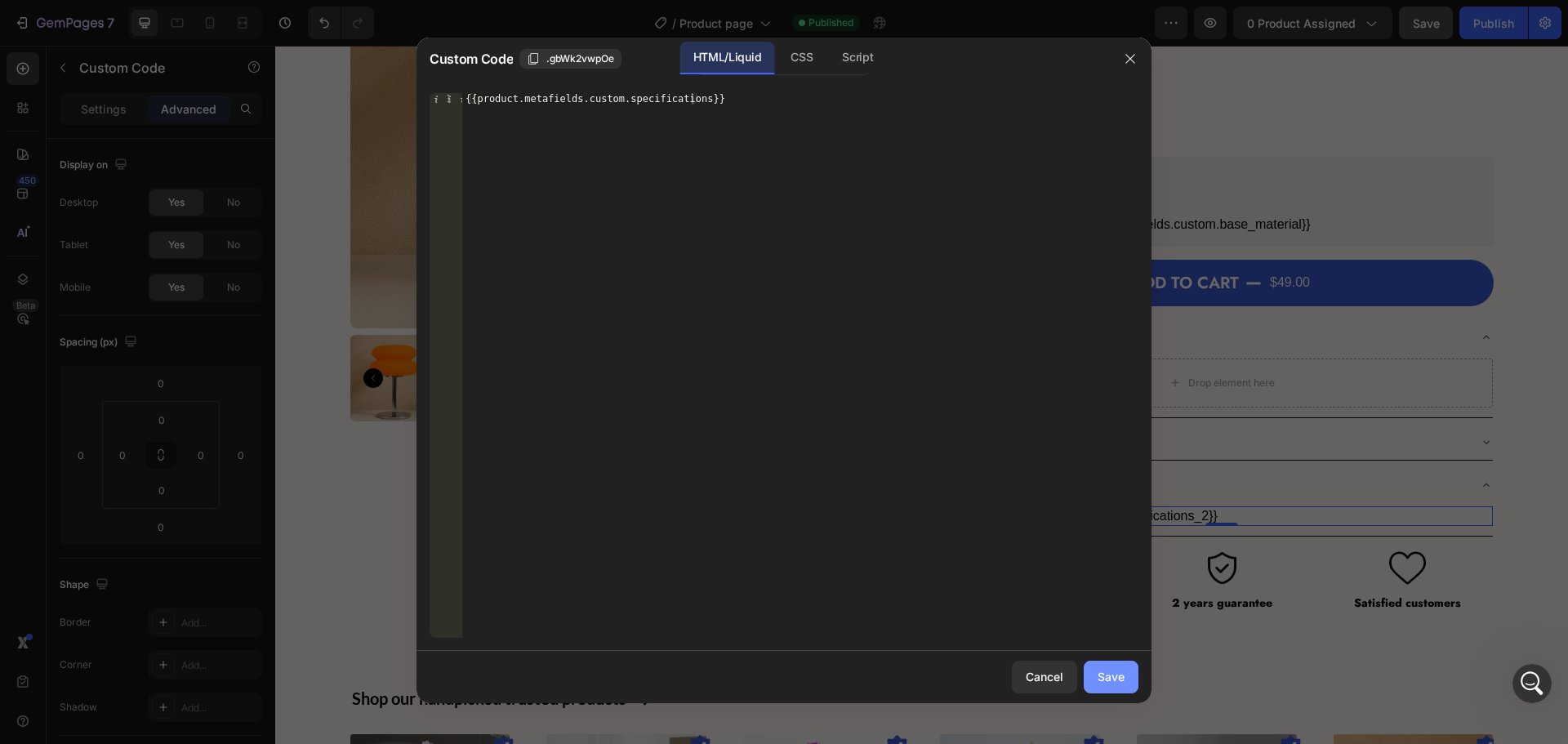
click at [1107, 677] on div "Save" at bounding box center [1111, 677] width 27 height 17
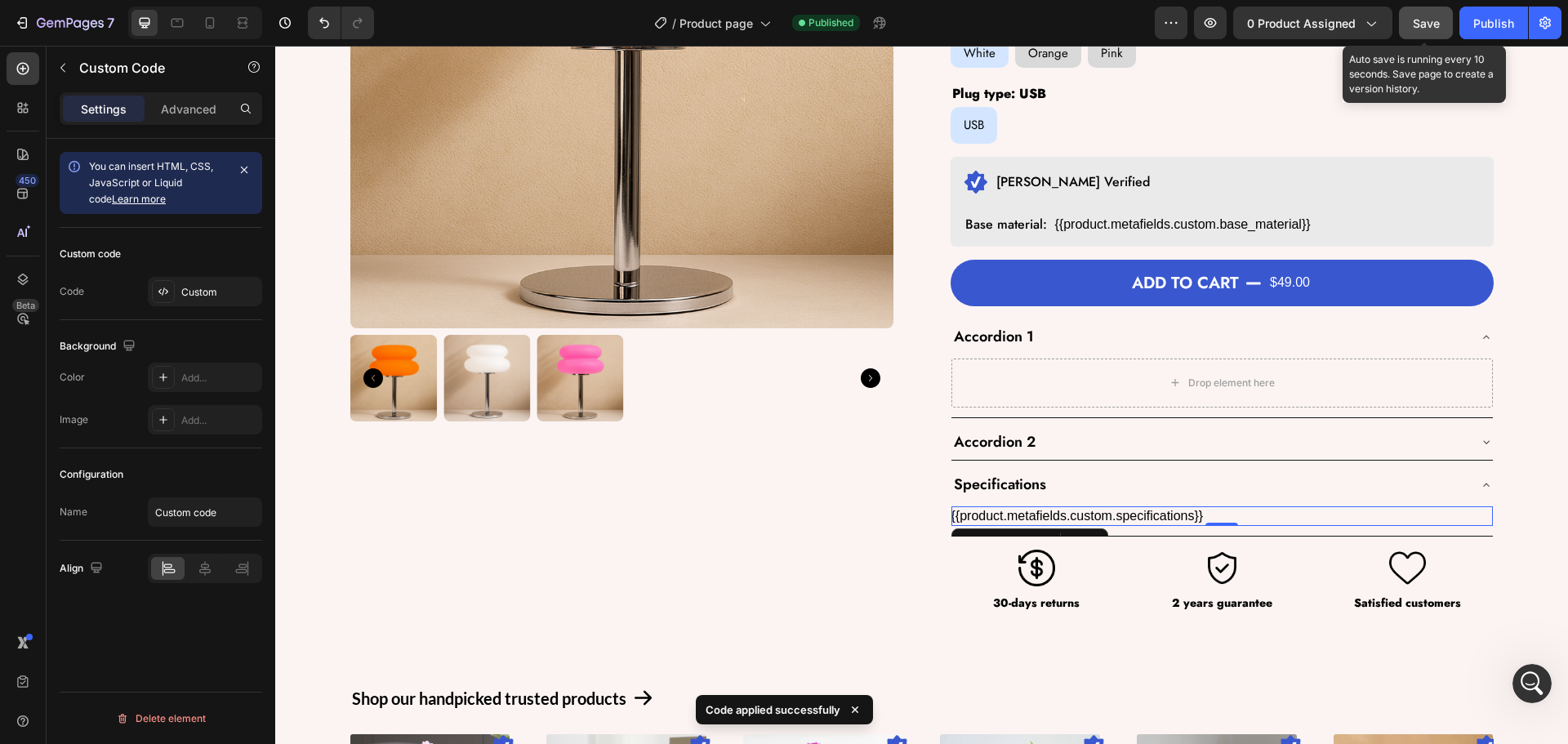
click at [1436, 18] on span "Save" at bounding box center [1427, 23] width 27 height 14
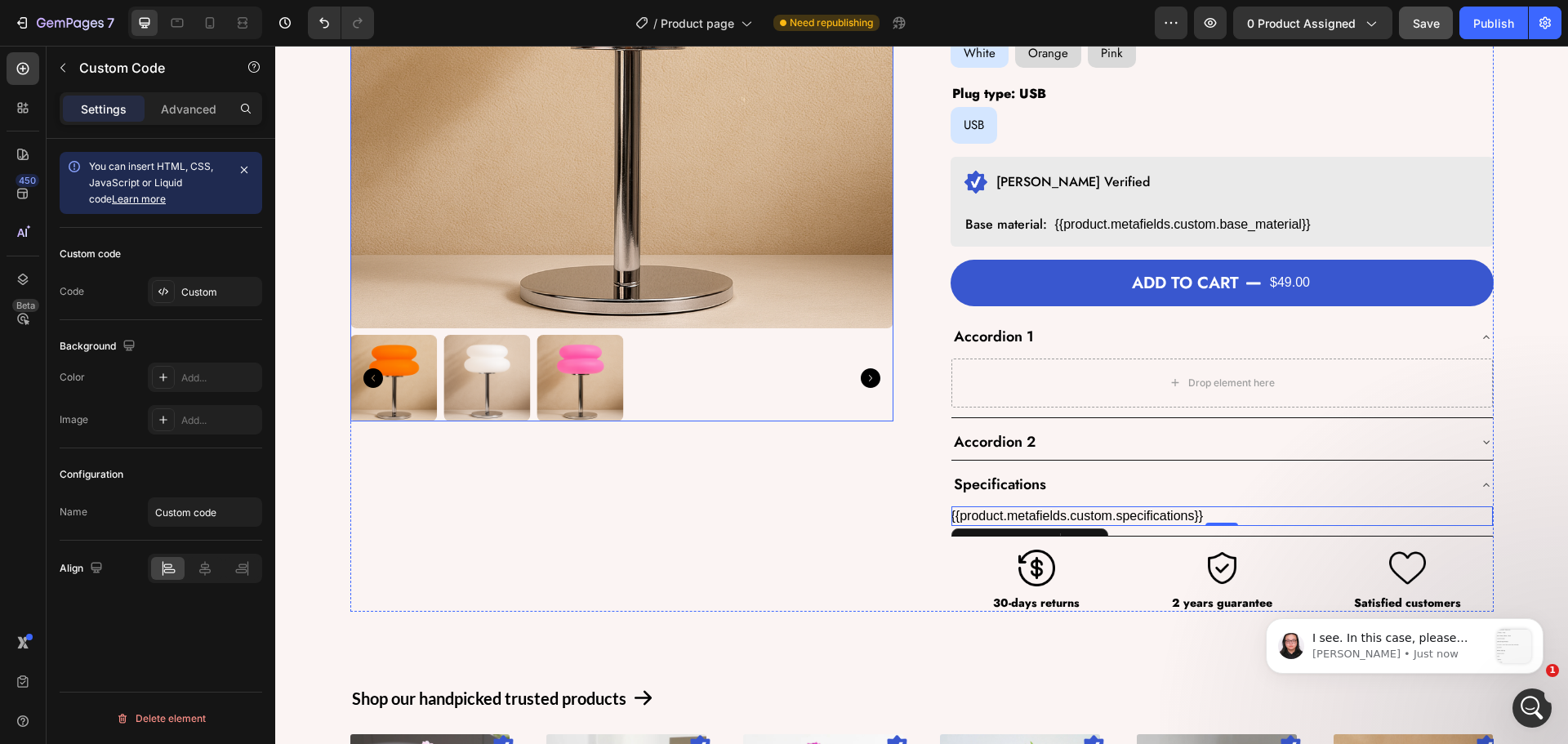
scroll to position [1687, 0]
click at [1531, 706] on icon "Open Intercom Messenger" at bounding box center [1529, 705] width 12 height 13
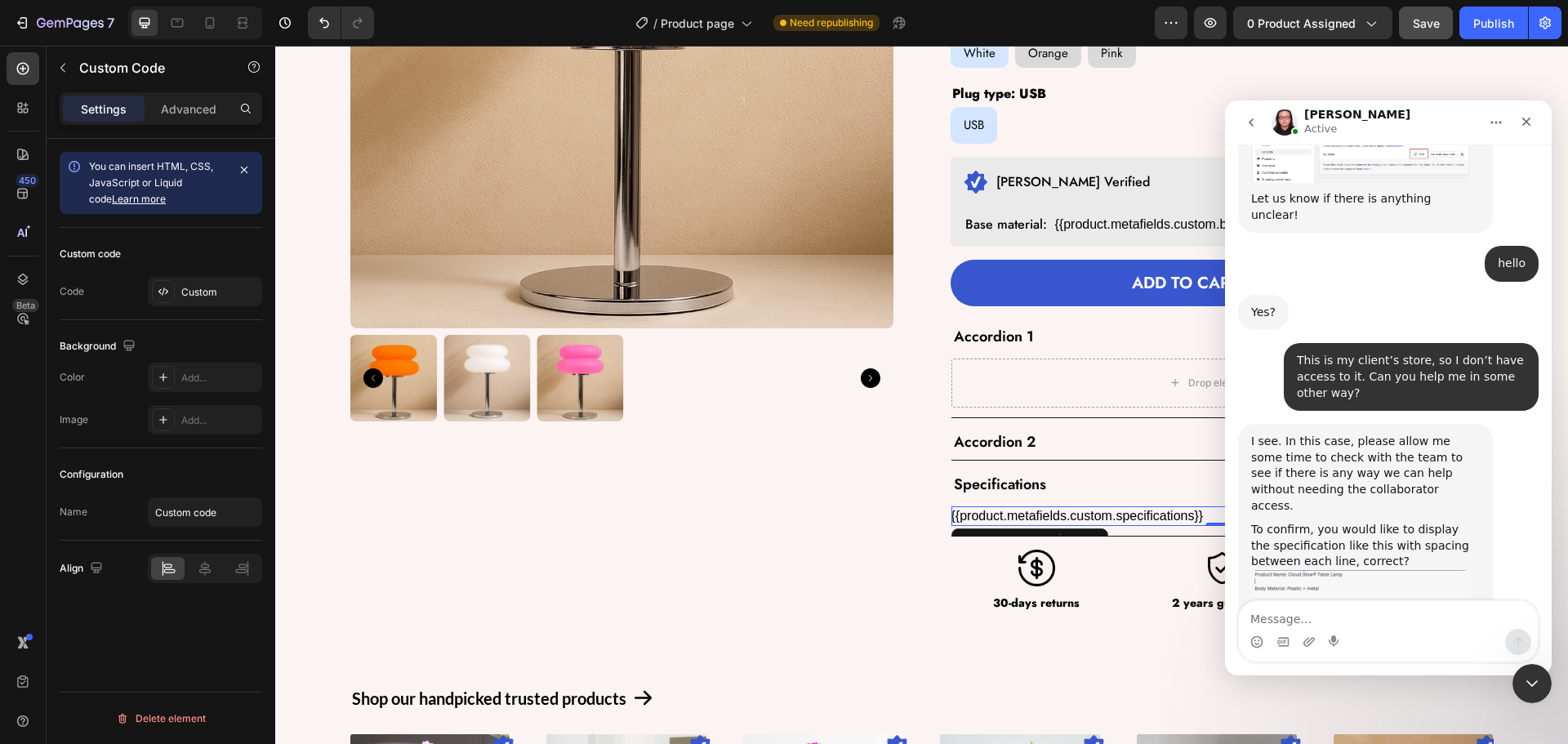
click at [1363, 571] on img "Nathan says…" at bounding box center [1361, 652] width 219 height 163
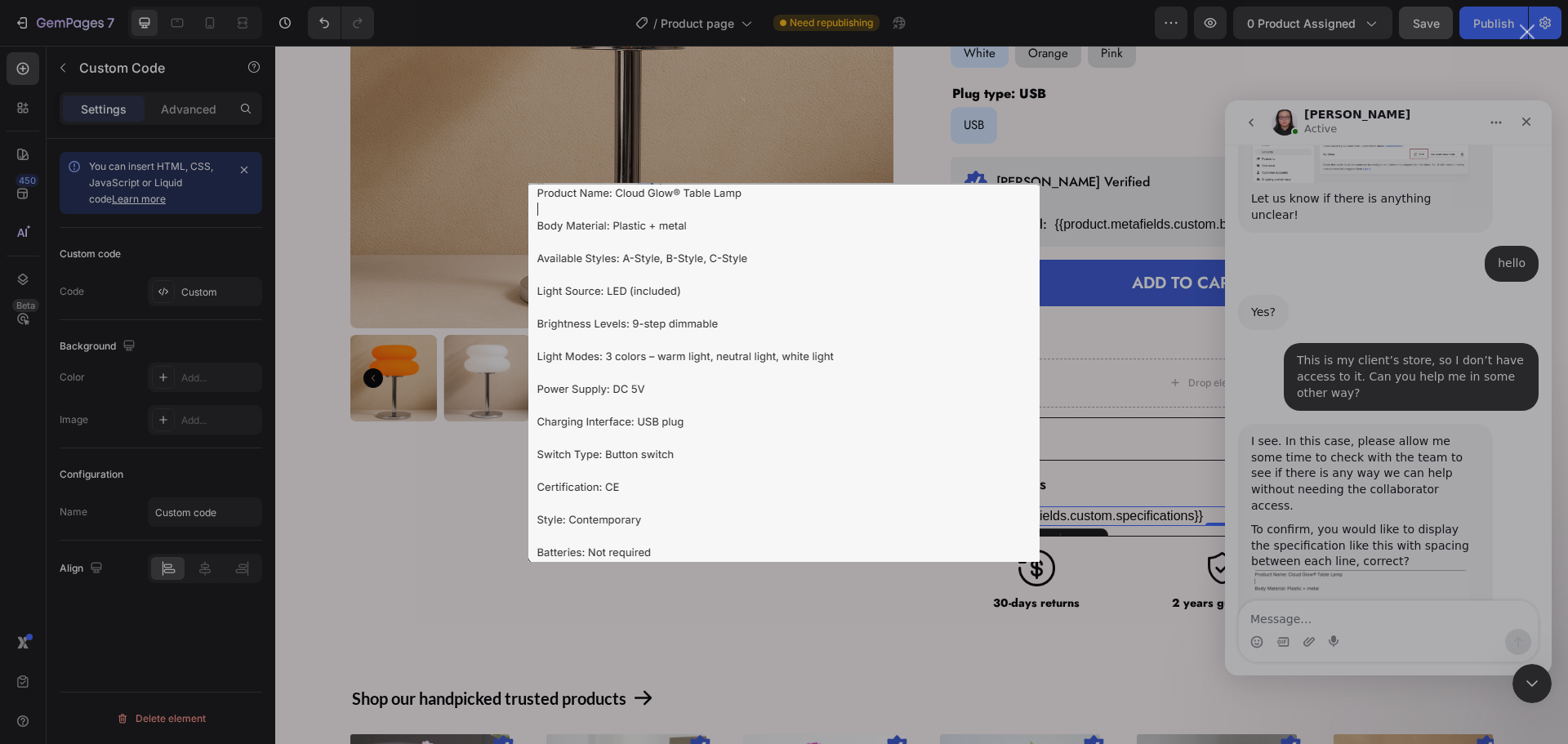
scroll to position [0, 0]
click at [1358, 325] on div "Intercom messenger" at bounding box center [784, 372] width 1568 height 744
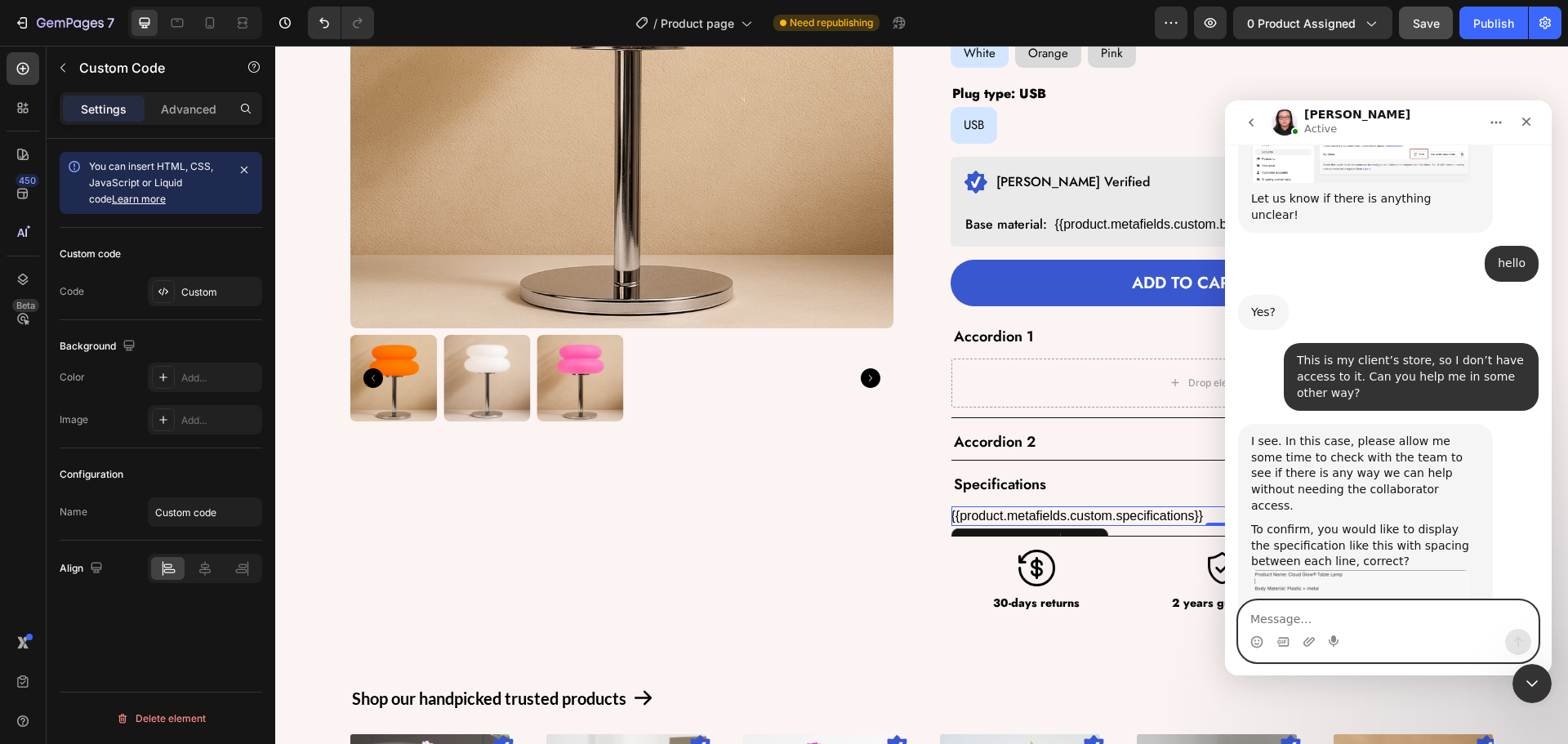
click at [1392, 624] on textarea "Message…" at bounding box center [1388, 615] width 299 height 28
paste textarea "I want the texts that I have written below to appear the same way in GemPages."
type textarea "I want the texts that I have written below to appear the same way in GemPages."
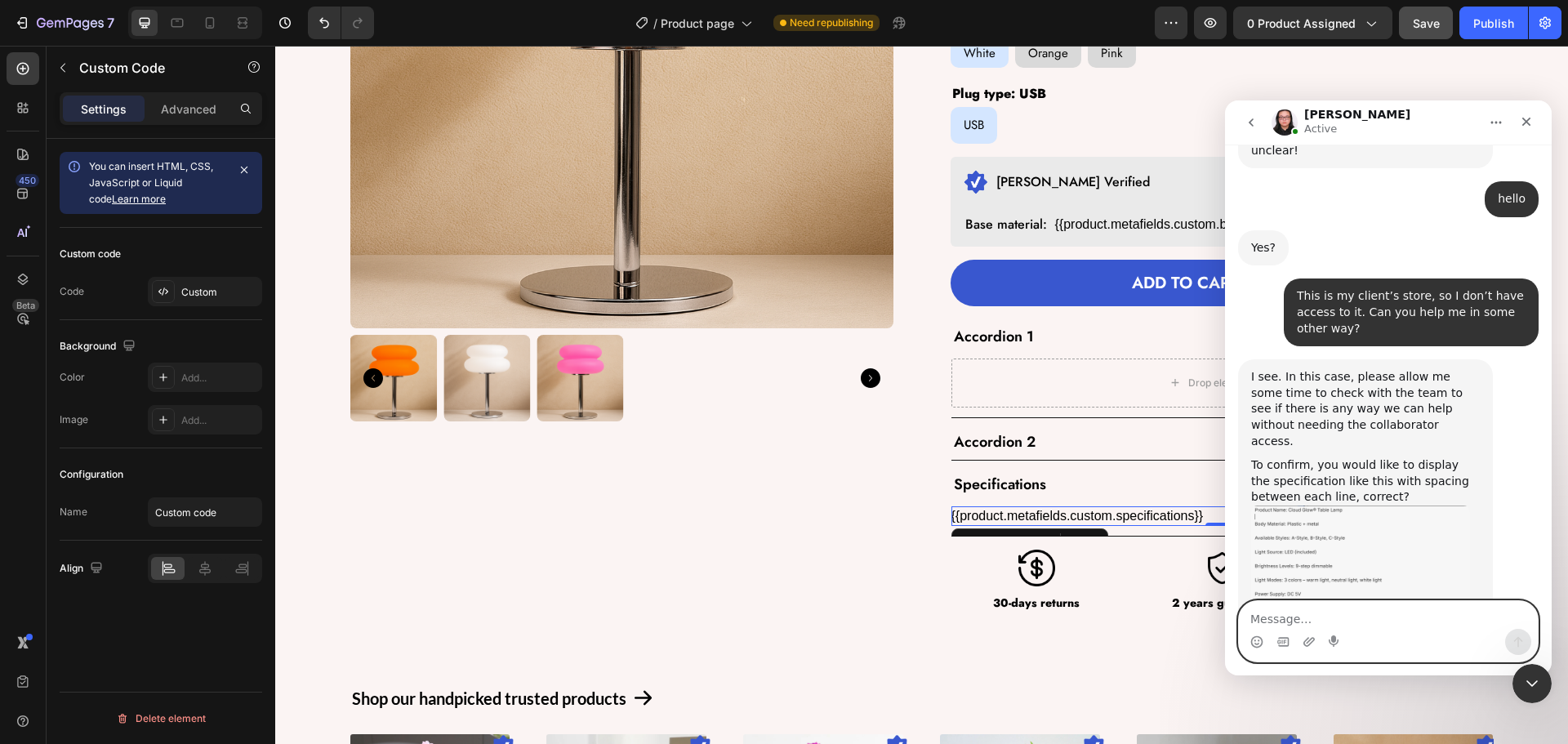
scroll to position [1800, 0]
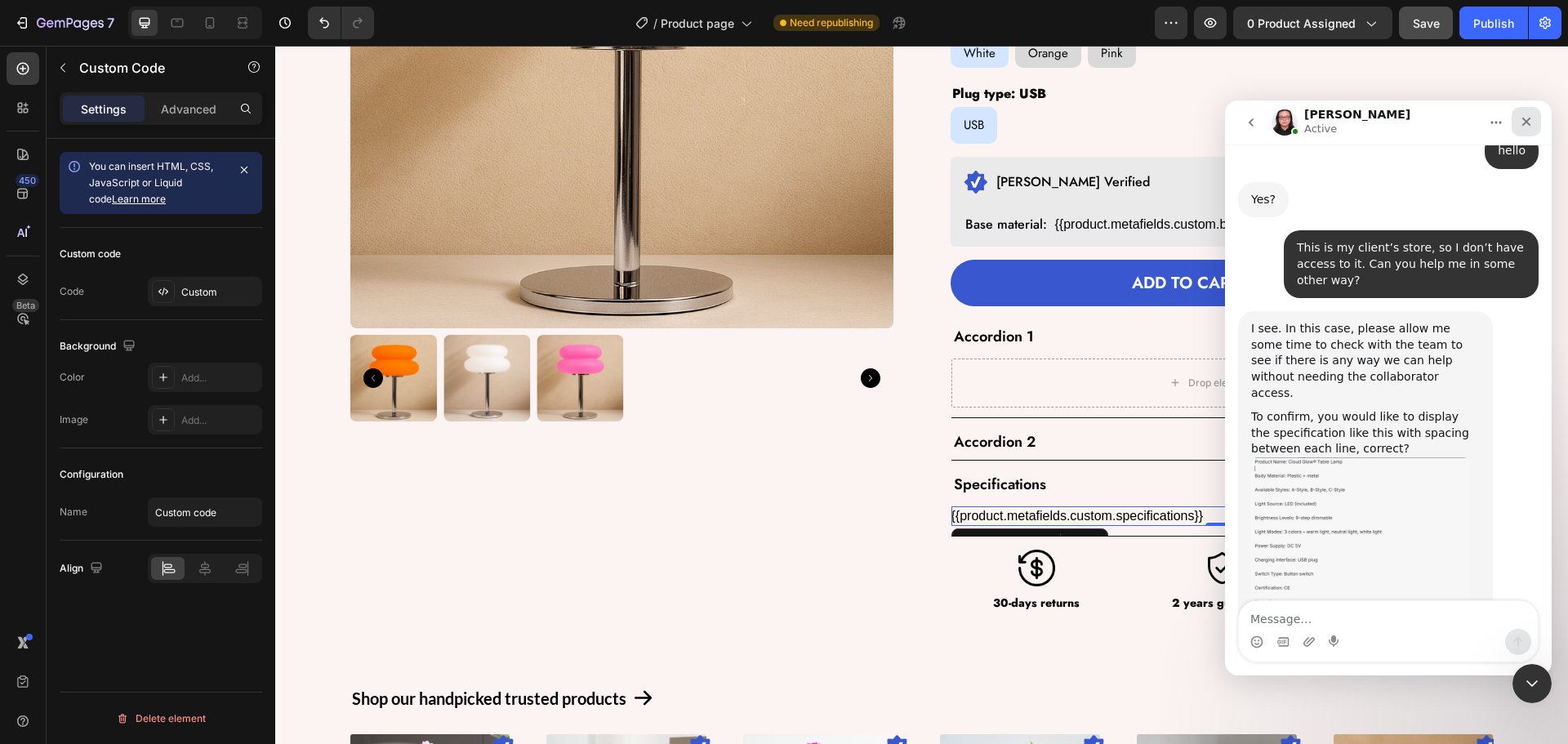
click at [1519, 122] on div "Close" at bounding box center [1526, 121] width 29 height 29
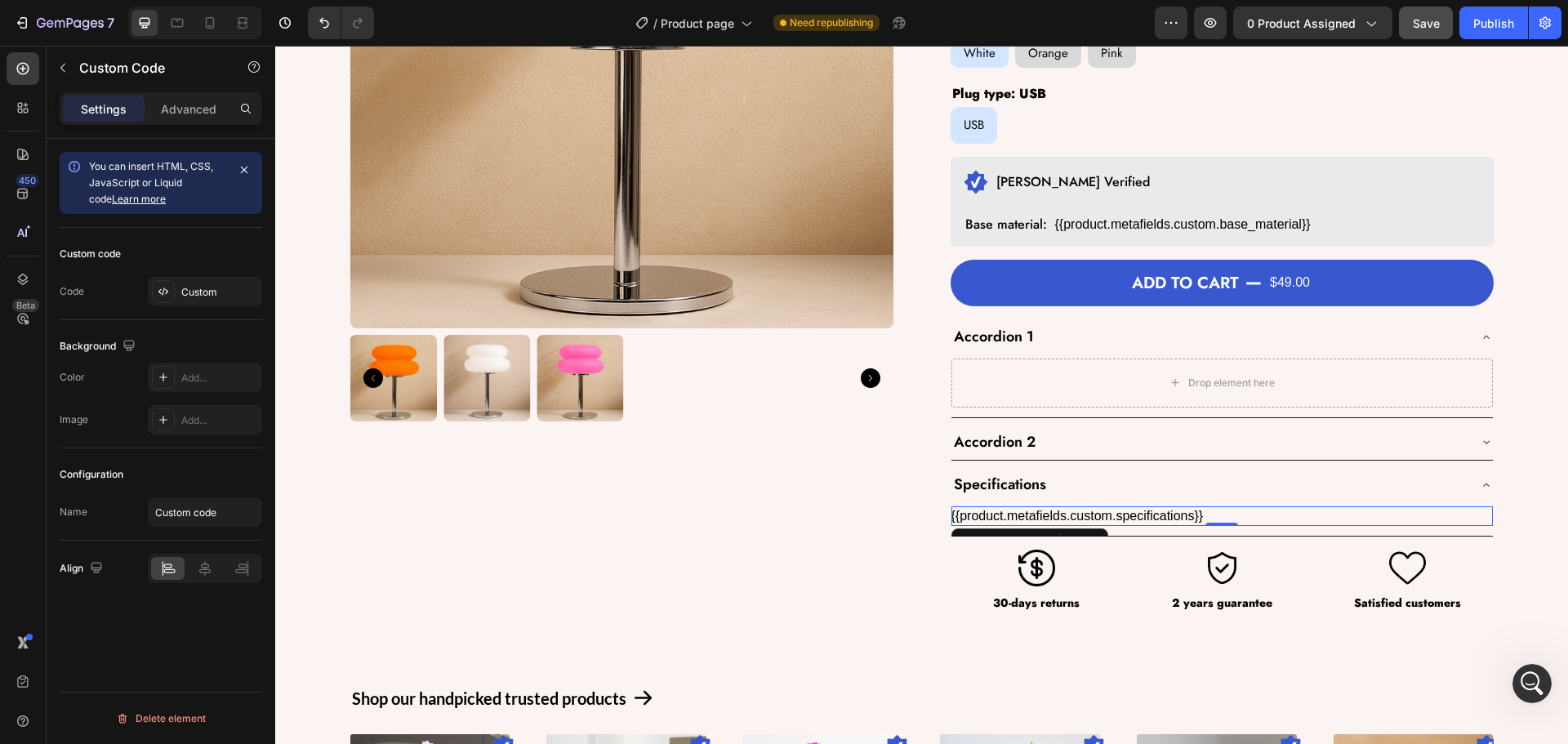
drag, startPoint x: 1092, startPoint y: 512, endPoint x: 1397, endPoint y: 503, distance: 305.1
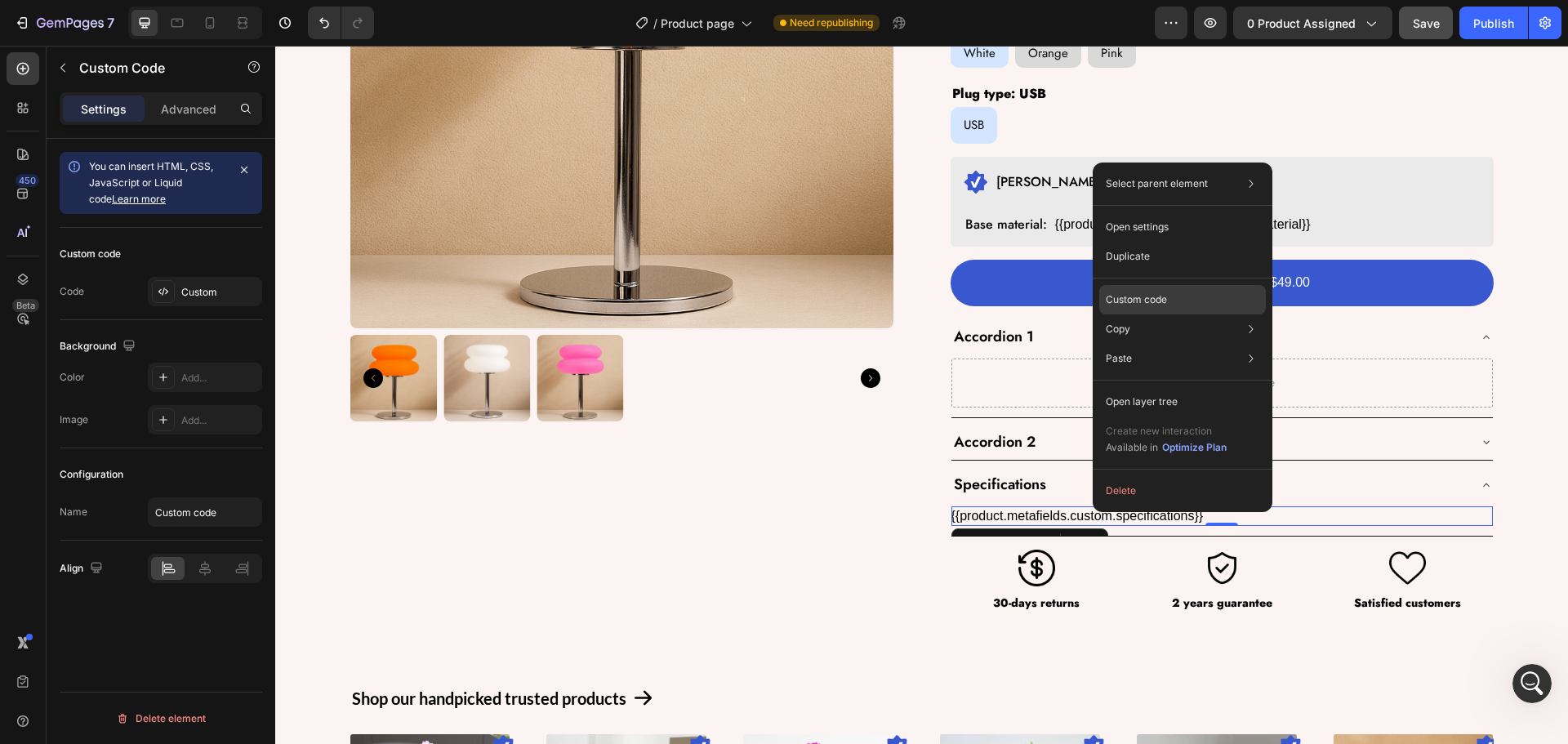
click at [1138, 344] on div "Custom code" at bounding box center [1183, 358] width 167 height 29
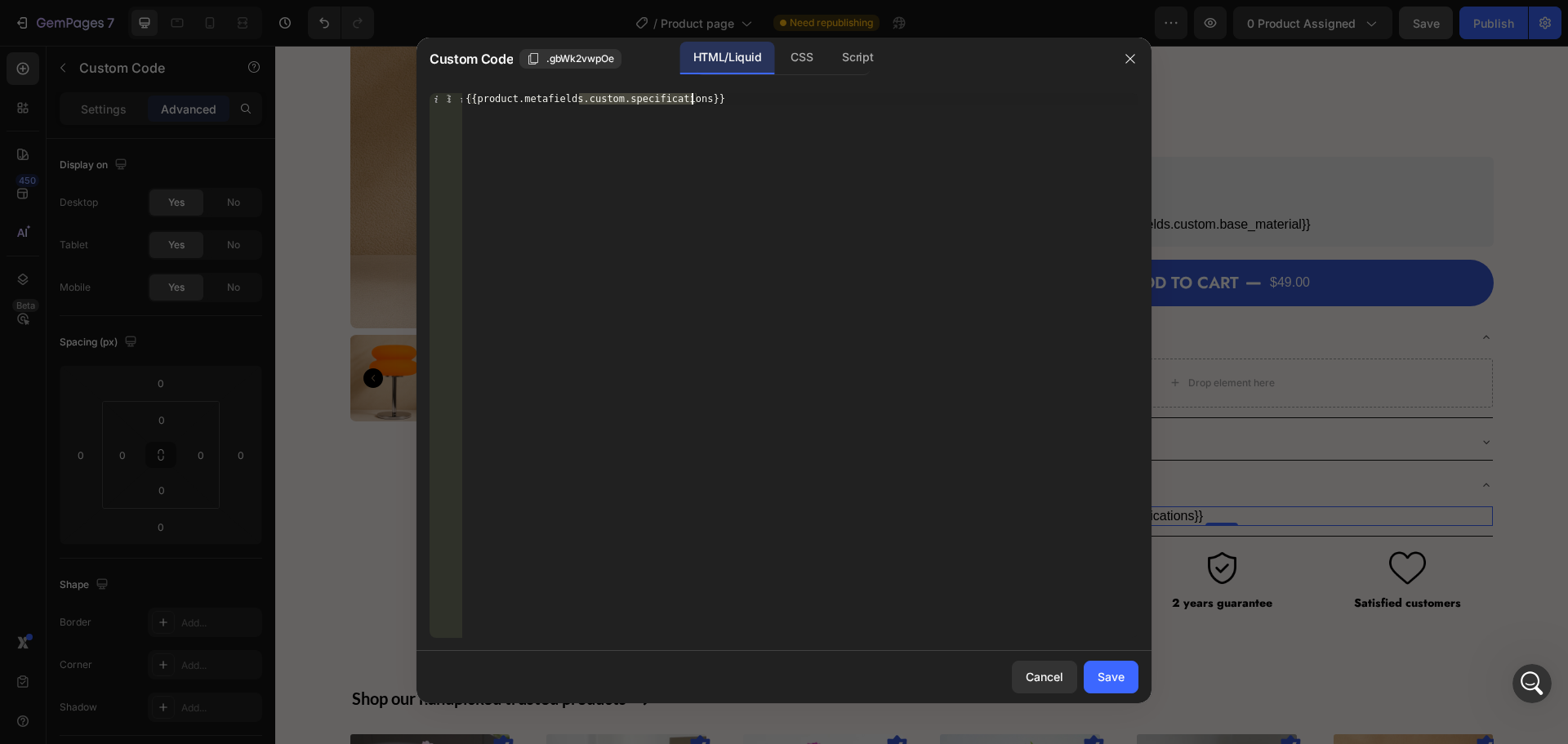
drag, startPoint x: 579, startPoint y: 101, endPoint x: 692, endPoint y: 102, distance: 113.0
click at [692, 102] on div "{{product.metafields.custom.specifications}}" at bounding box center [800, 377] width 676 height 568
paste textarea "hhhh"
type textarea "{{product.metafields.custom.hhhh}}"
click at [1112, 674] on div "Save" at bounding box center [1111, 677] width 27 height 17
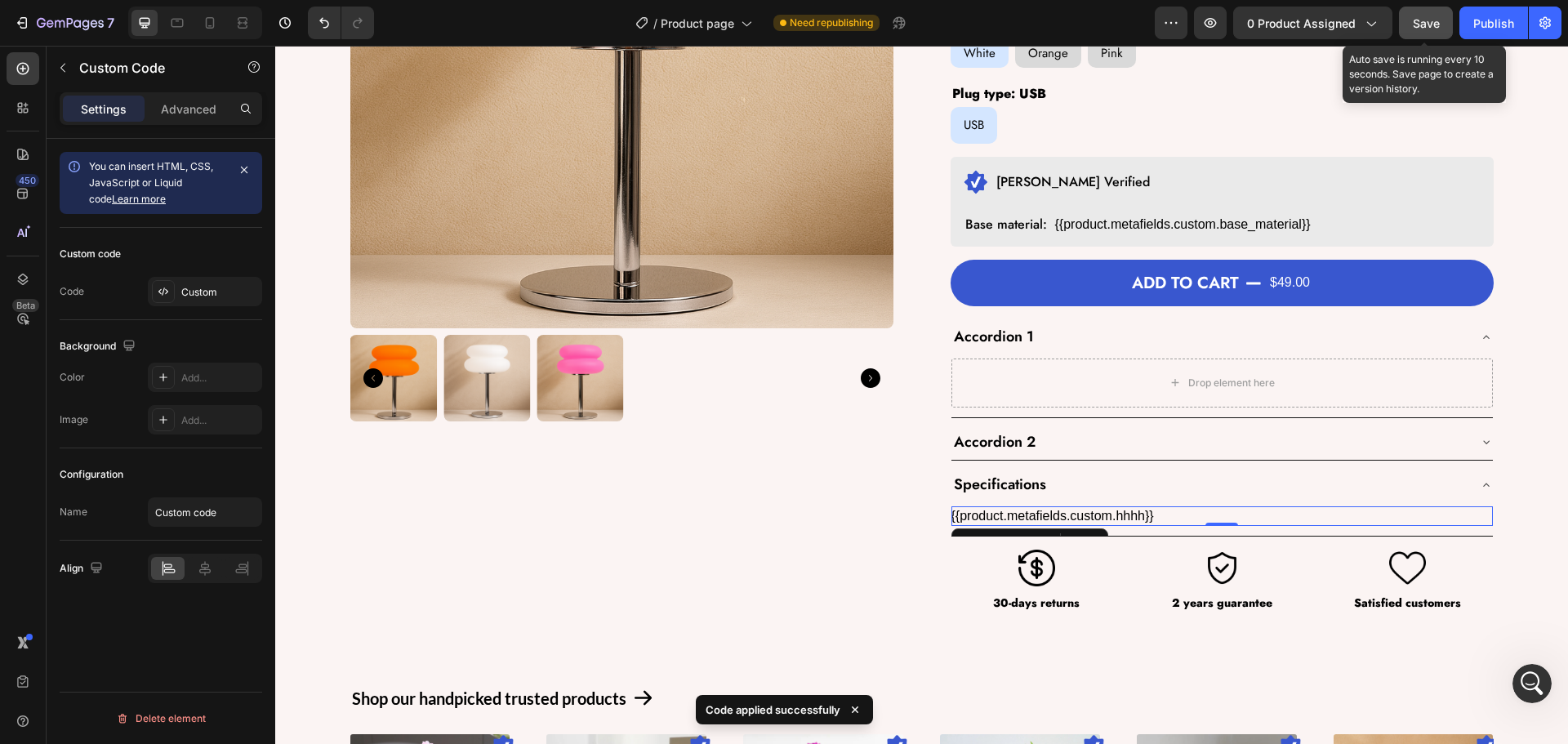
click at [1435, 19] on span "Save" at bounding box center [1427, 23] width 27 height 14
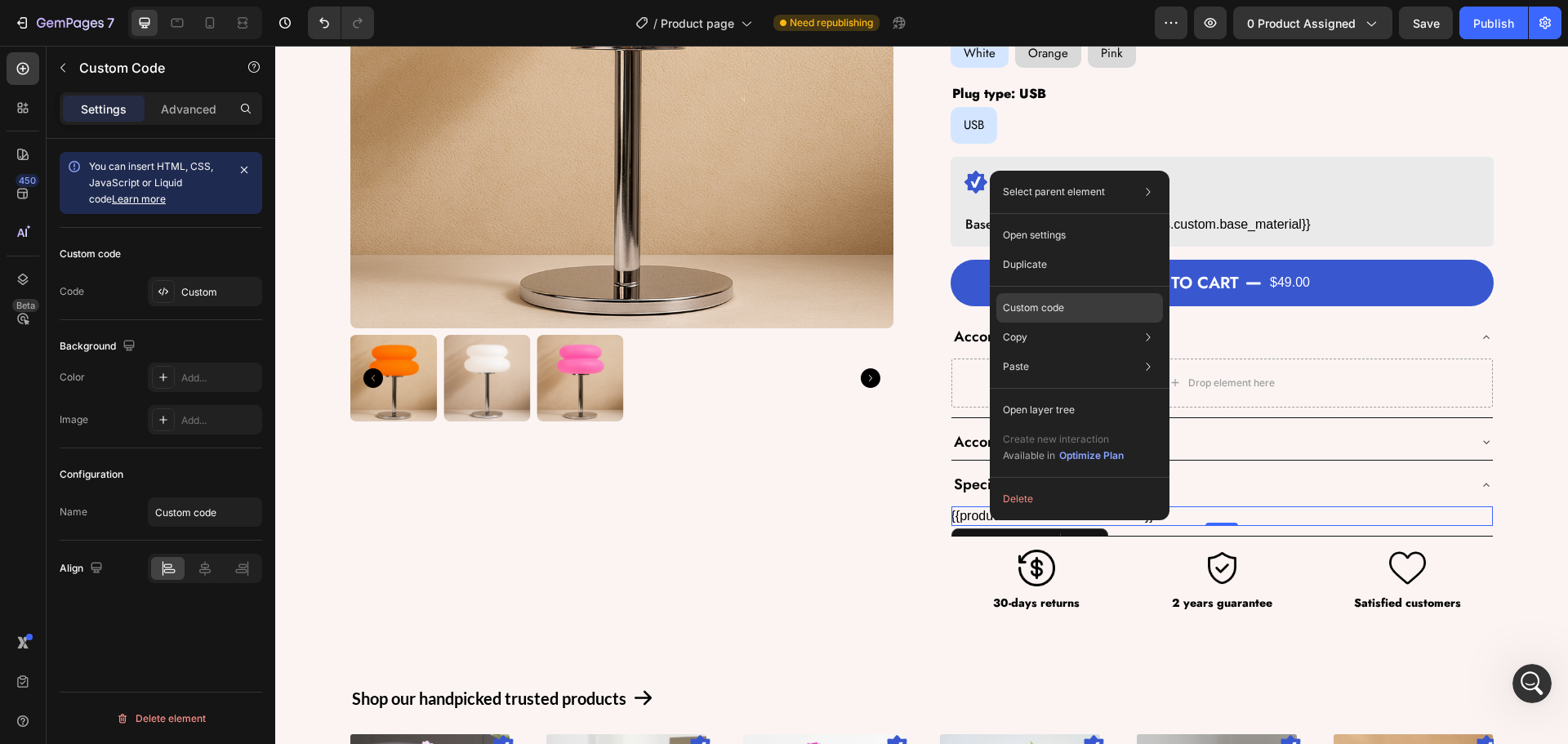
click at [1081, 352] on div "Custom code" at bounding box center [1080, 366] width 167 height 29
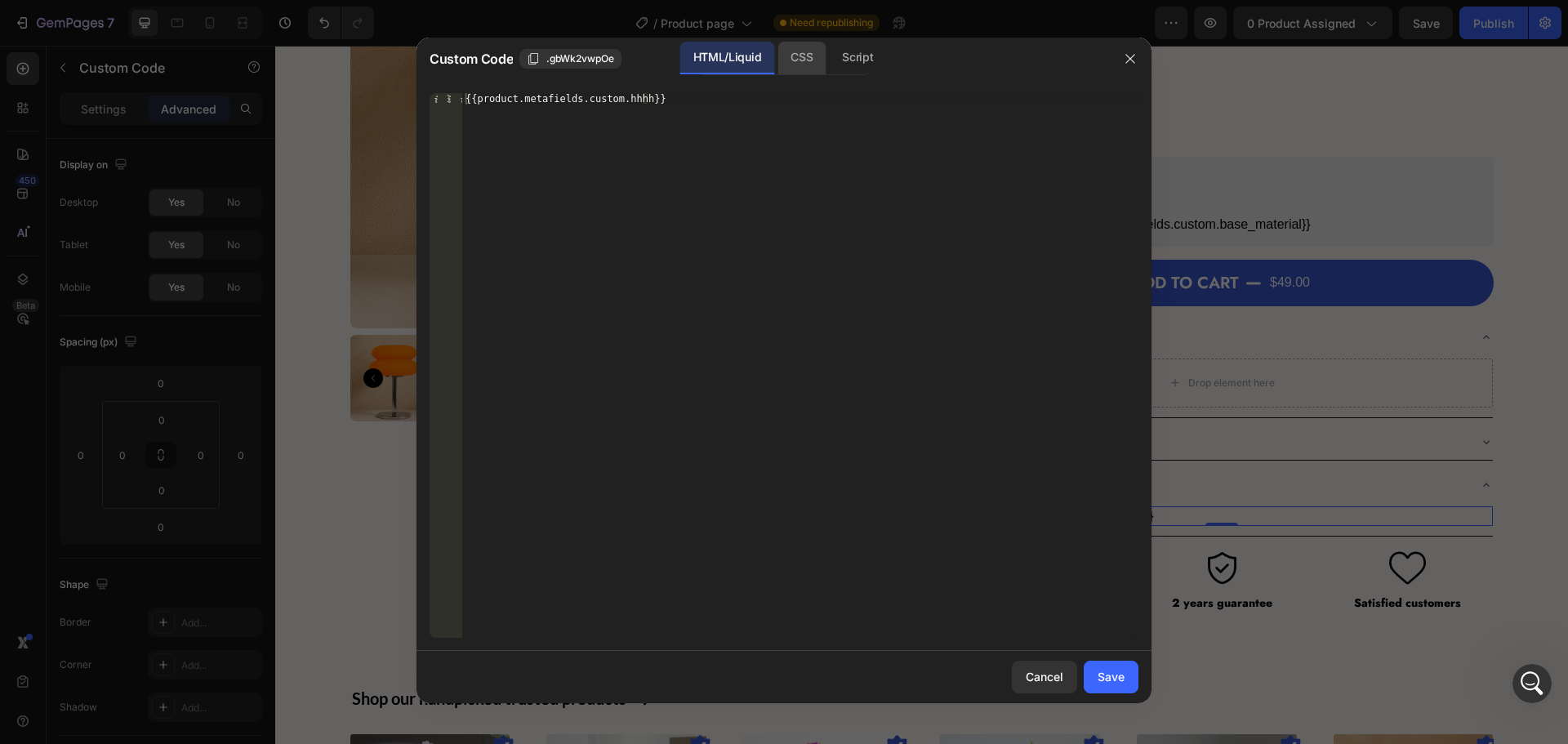
click at [829, 54] on div "CSS" at bounding box center [857, 58] width 57 height 33
click at [852, 54] on div "Script" at bounding box center [857, 58] width 57 height 33
drag, startPoint x: 1122, startPoint y: 56, endPoint x: 816, endPoint y: 11, distance: 309.3
click at [1122, 56] on button "button" at bounding box center [1130, 58] width 26 height 26
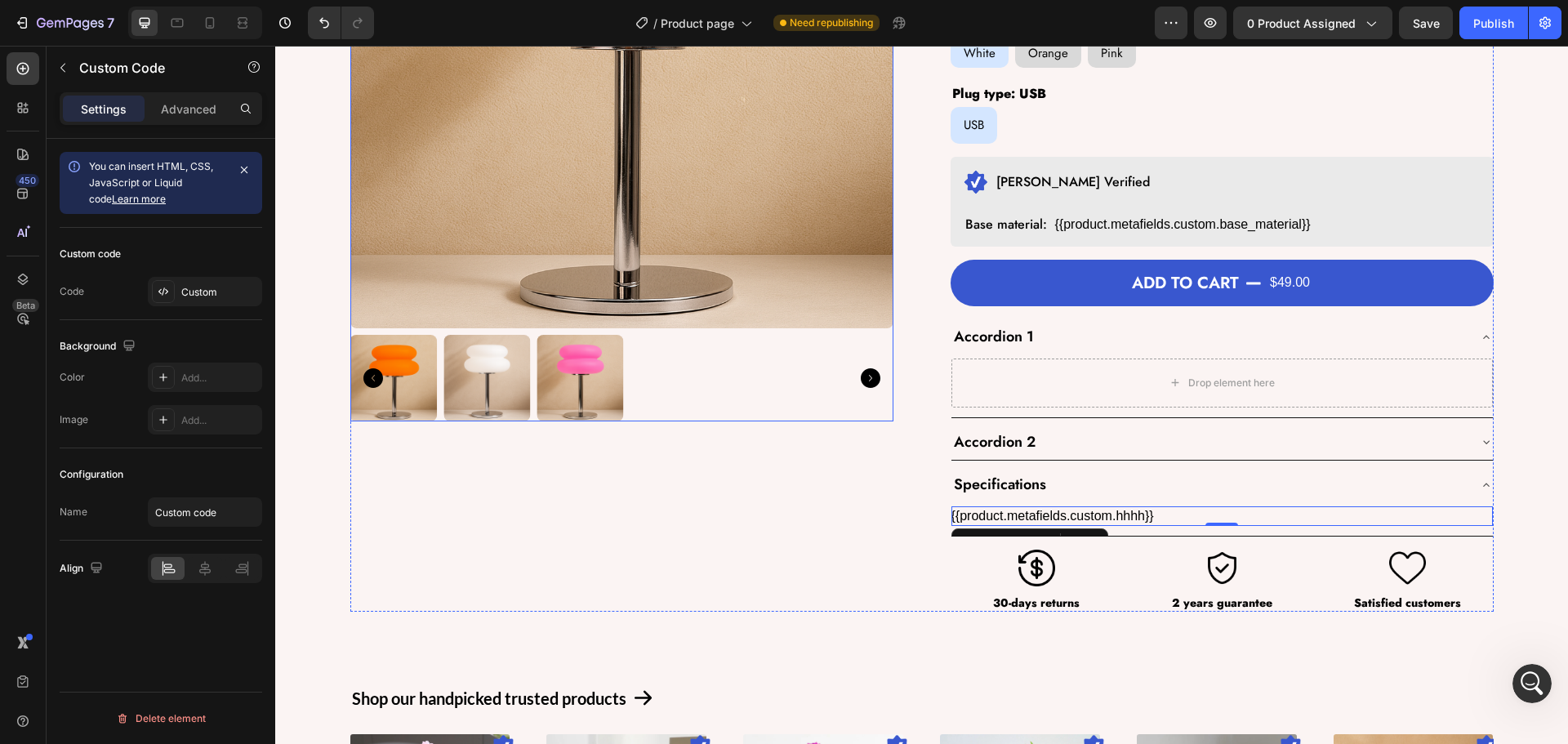
scroll to position [1863, 0]
click at [1514, 683] on div "Open Intercom Messenger" at bounding box center [1529, 681] width 54 height 54
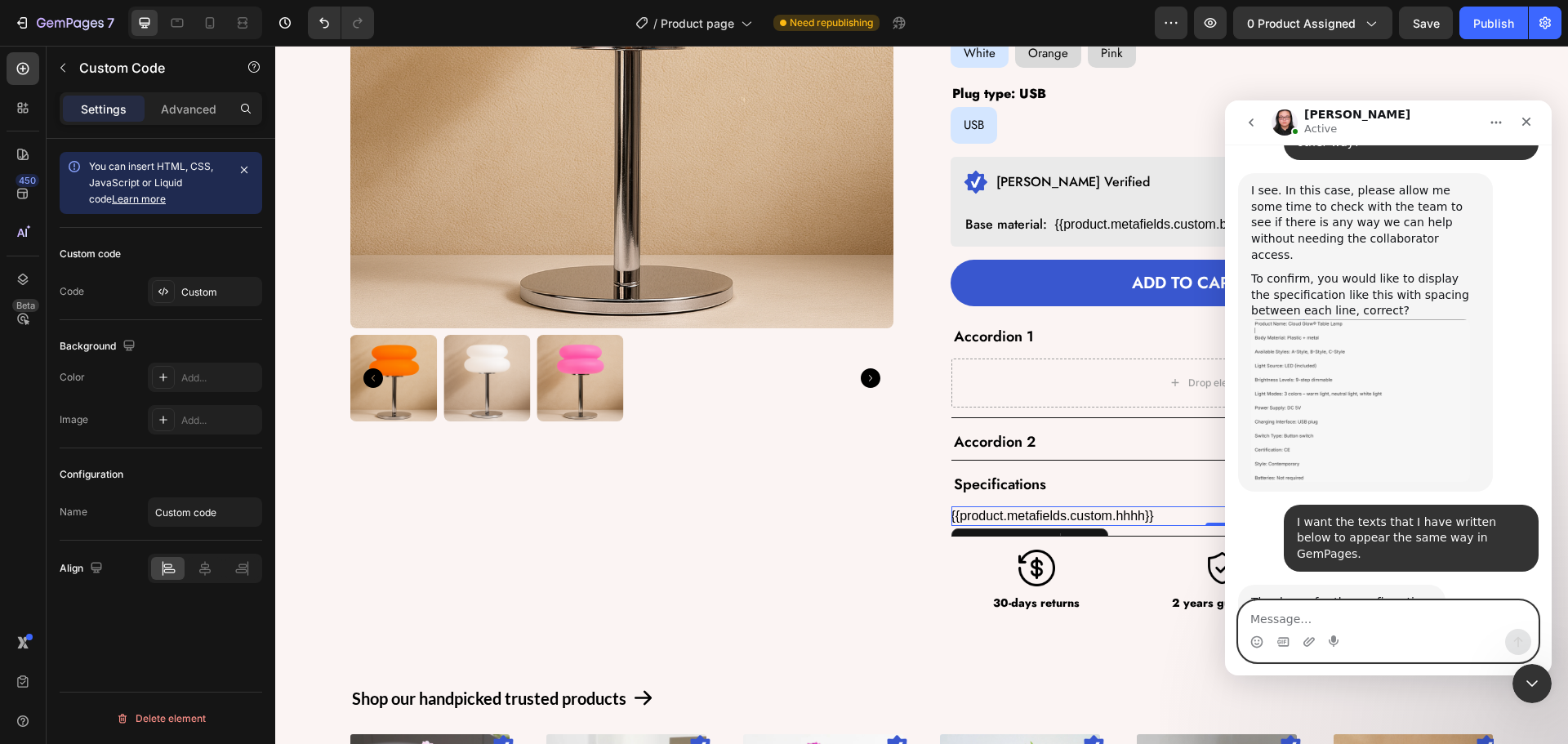
scroll to position [1977, 0]
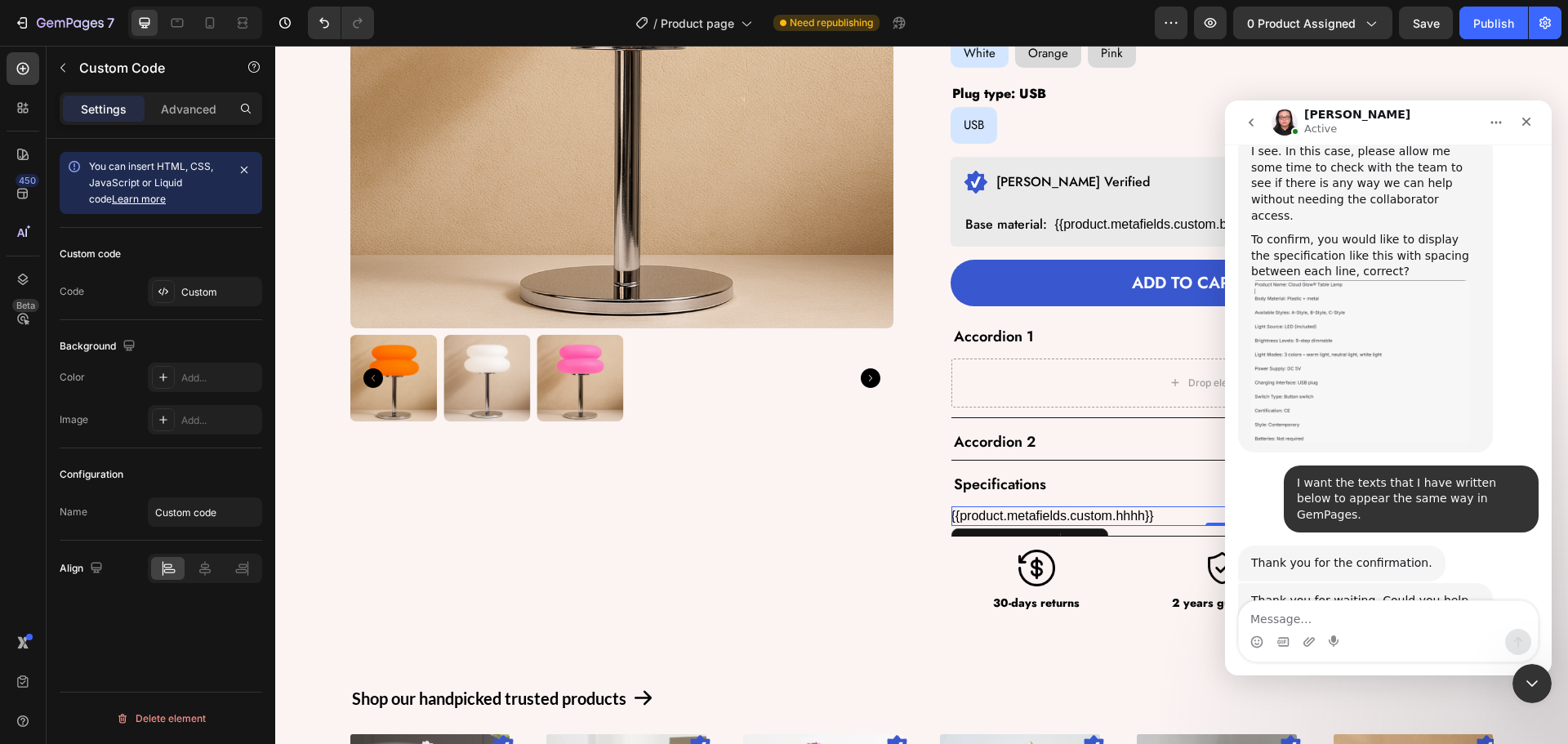
click at [1301, 641] on img "Nathan says…" at bounding box center [1361, 695] width 219 height 108
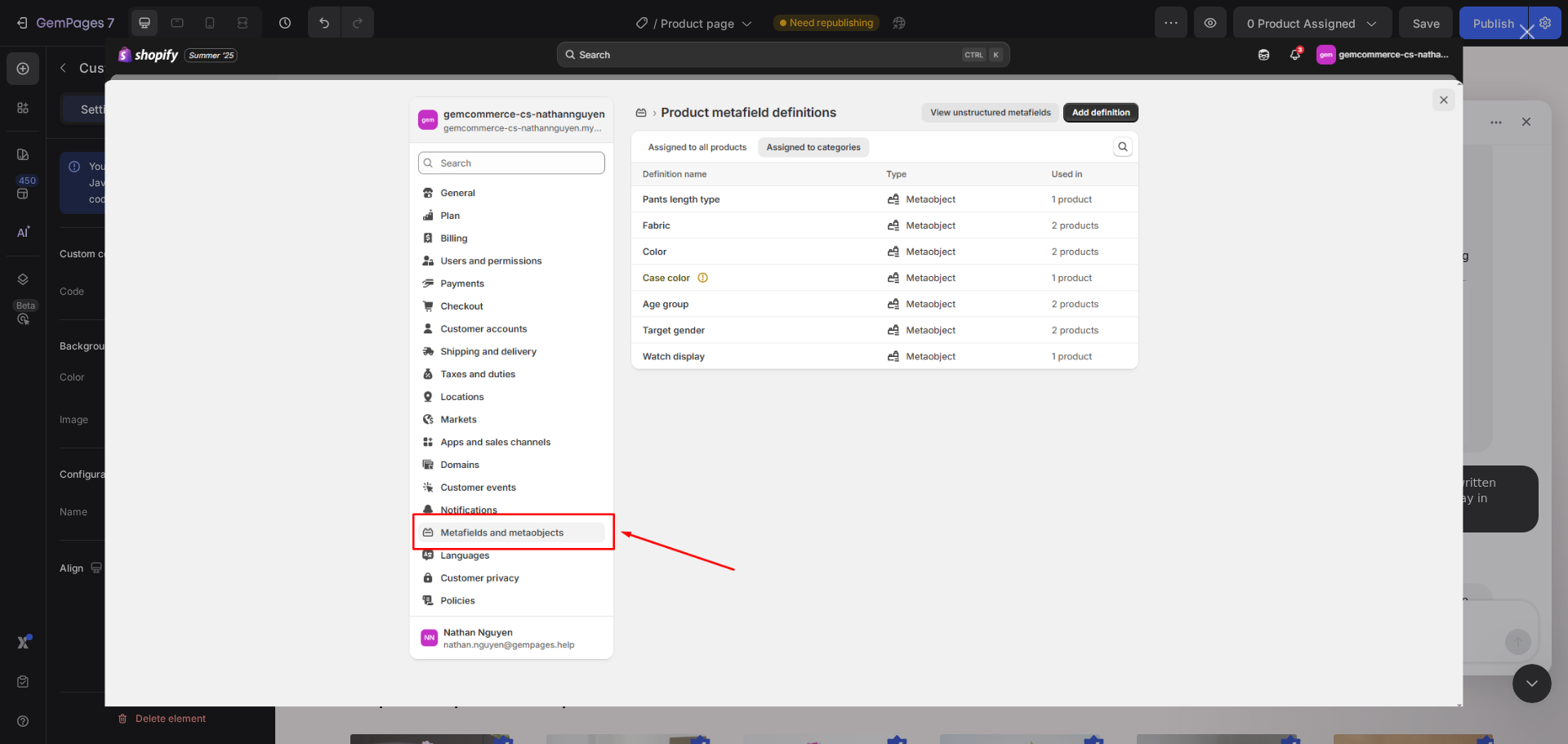
scroll to position [0, 0]
click at [1529, 29] on div "Close" at bounding box center [1527, 32] width 15 height 16
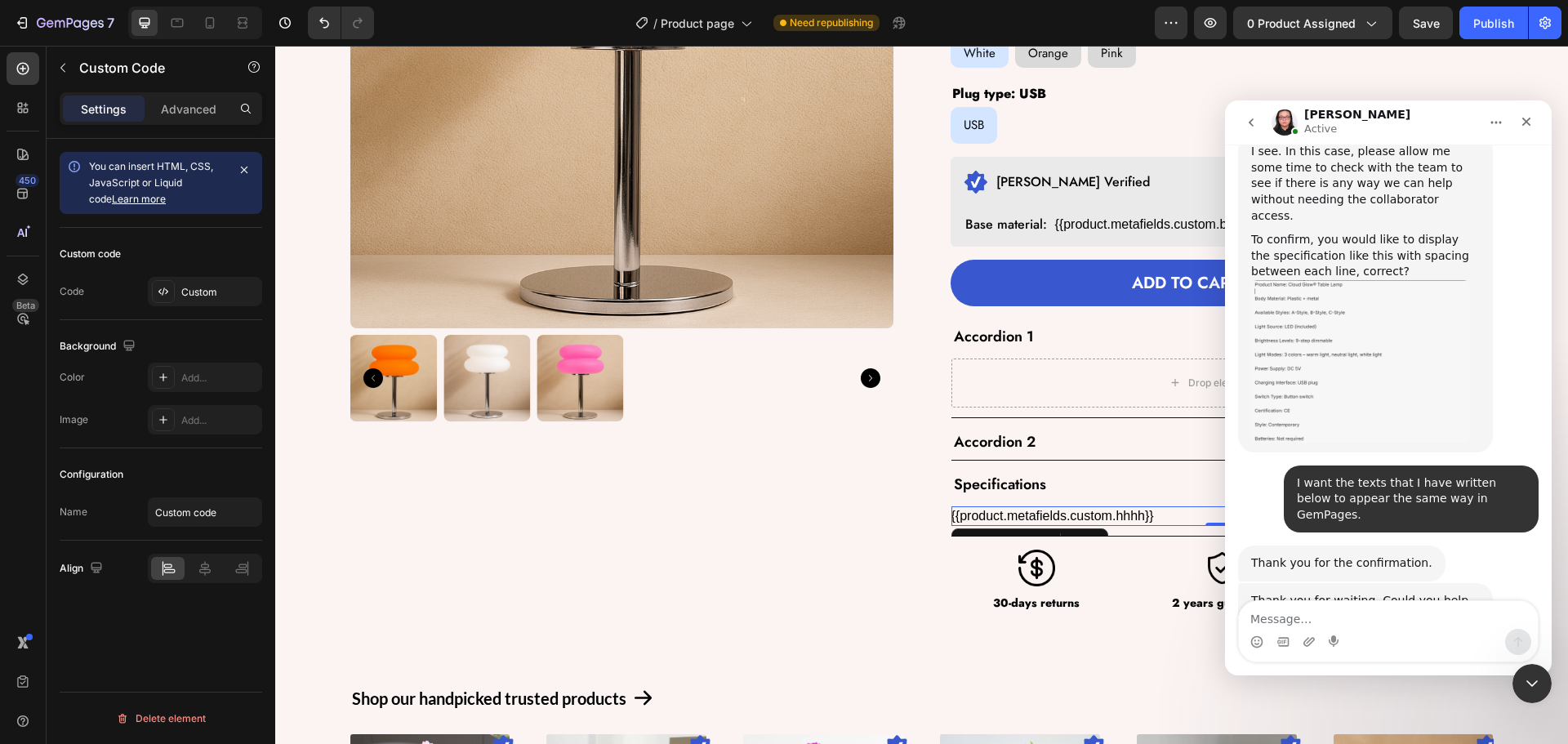
click at [1444, 641] on img "Nathan says…" at bounding box center [1361, 695] width 219 height 108
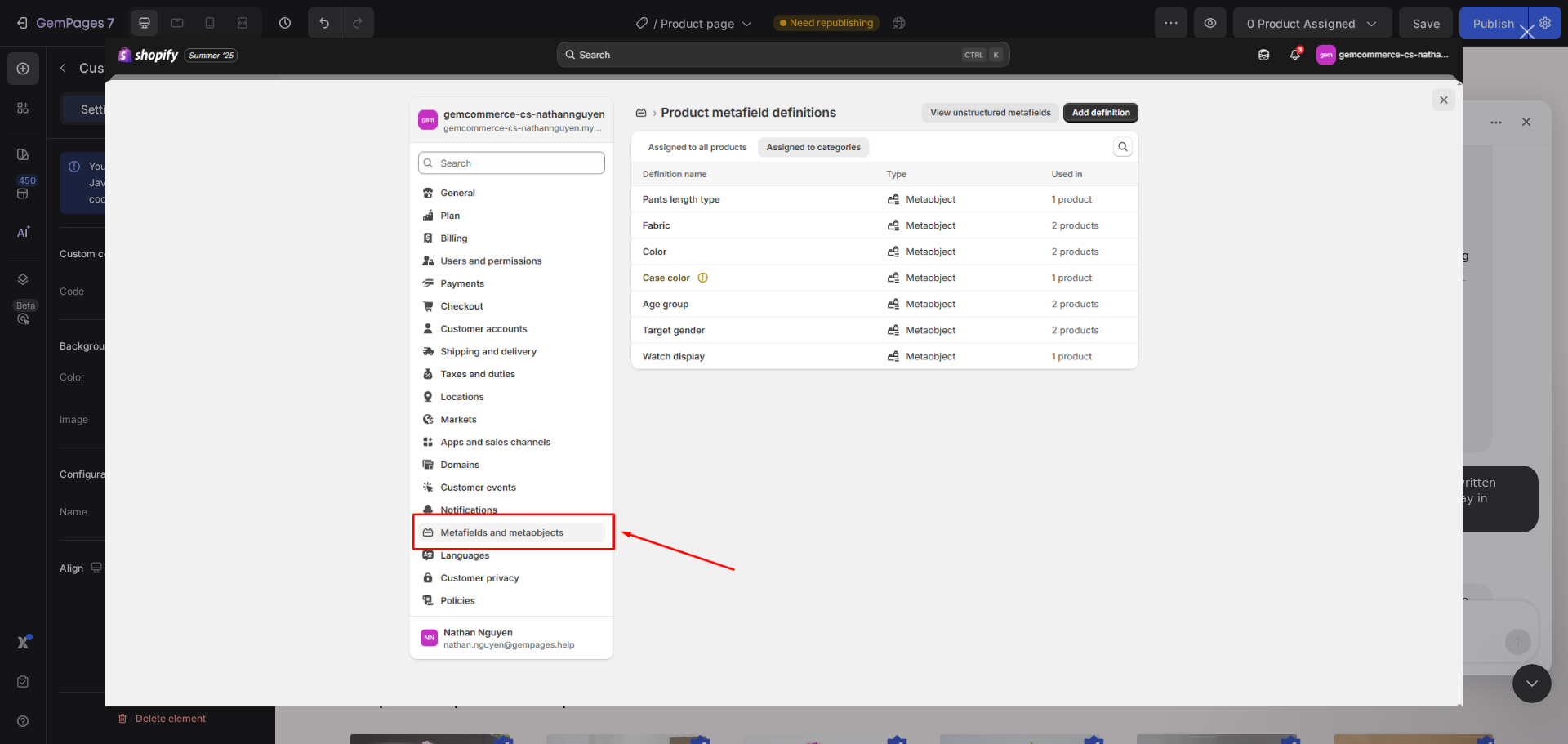
click at [1445, 99] on img "Close" at bounding box center [784, 372] width 1358 height 669
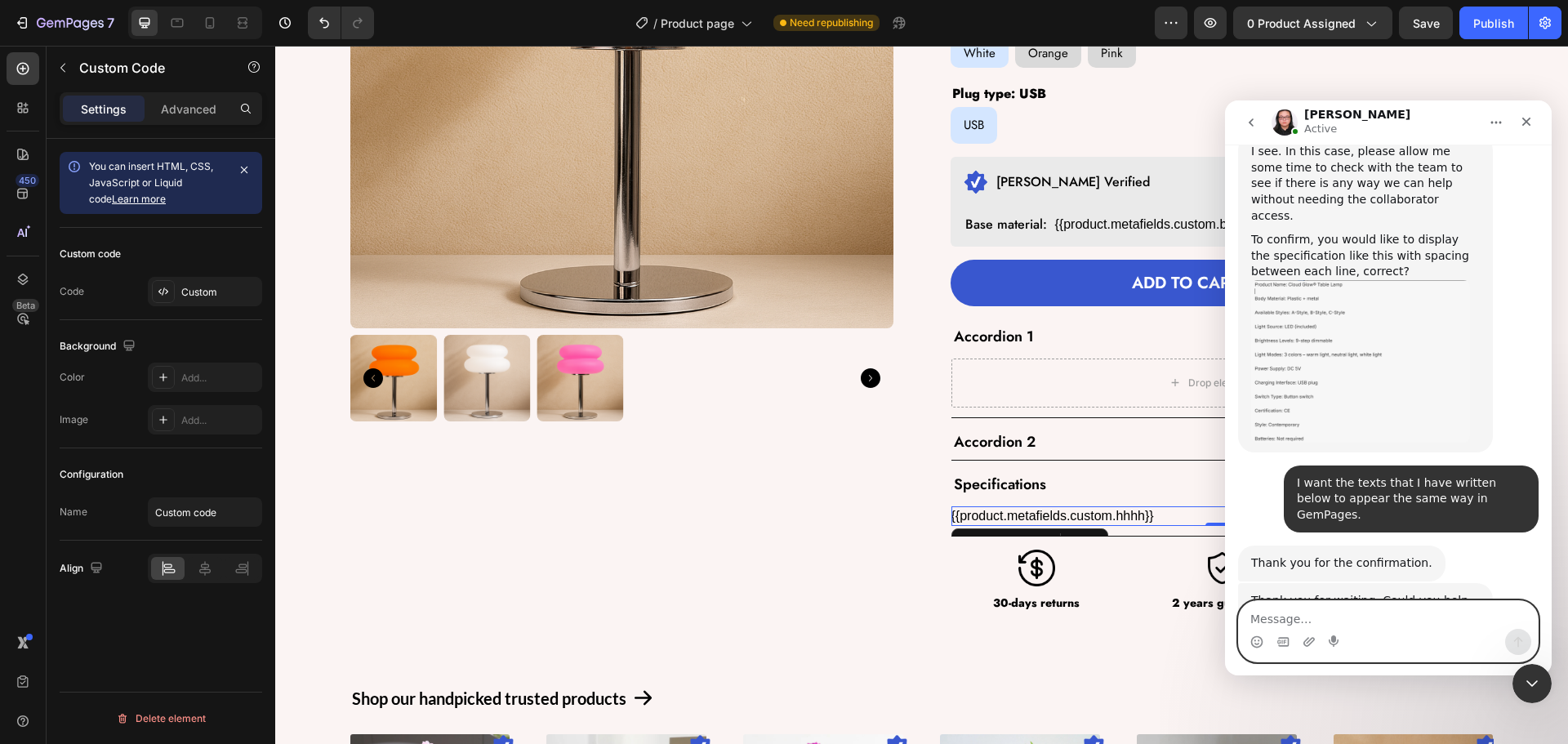
click at [1308, 610] on textarea "Message…" at bounding box center [1388, 615] width 299 height 28
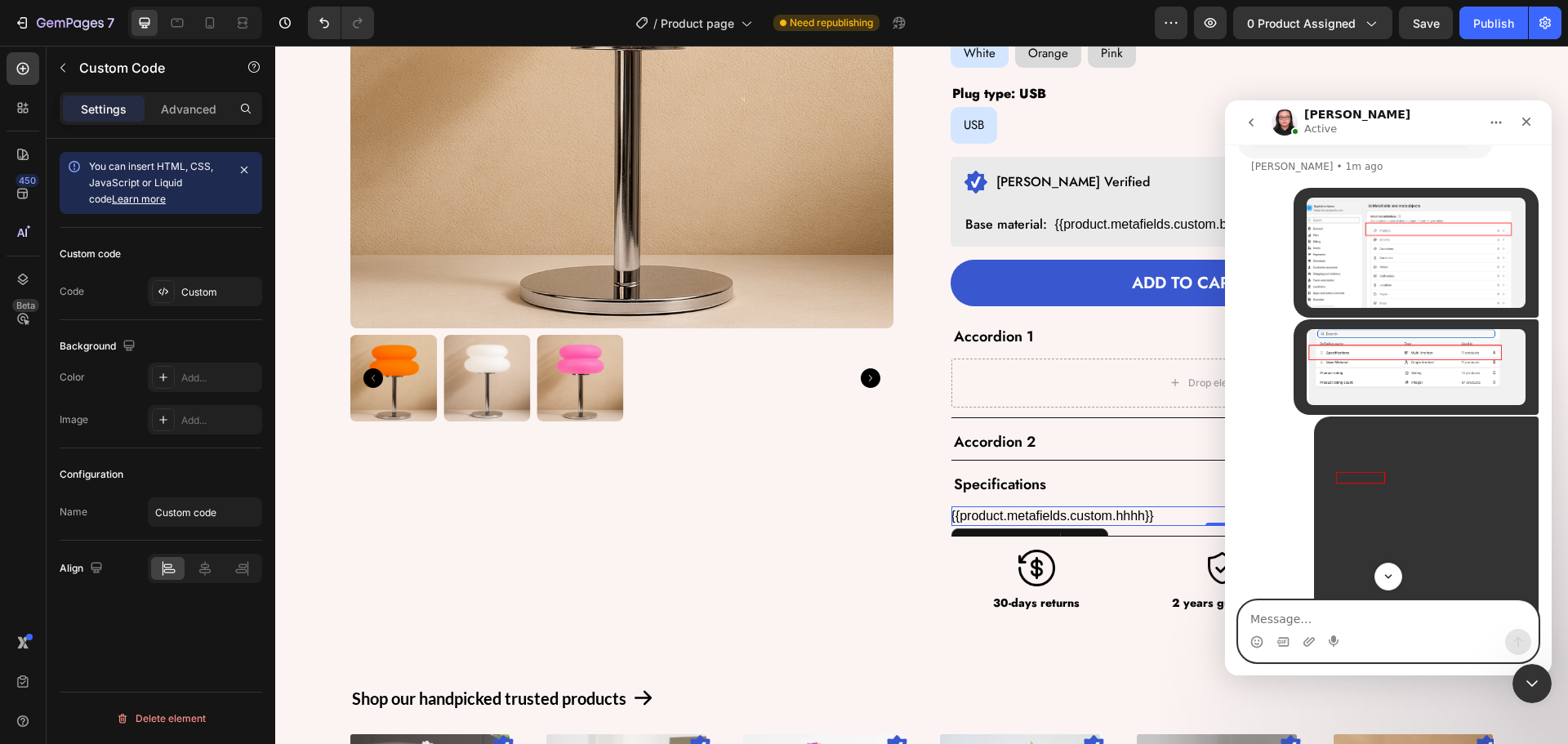
scroll to position [2698, 0]
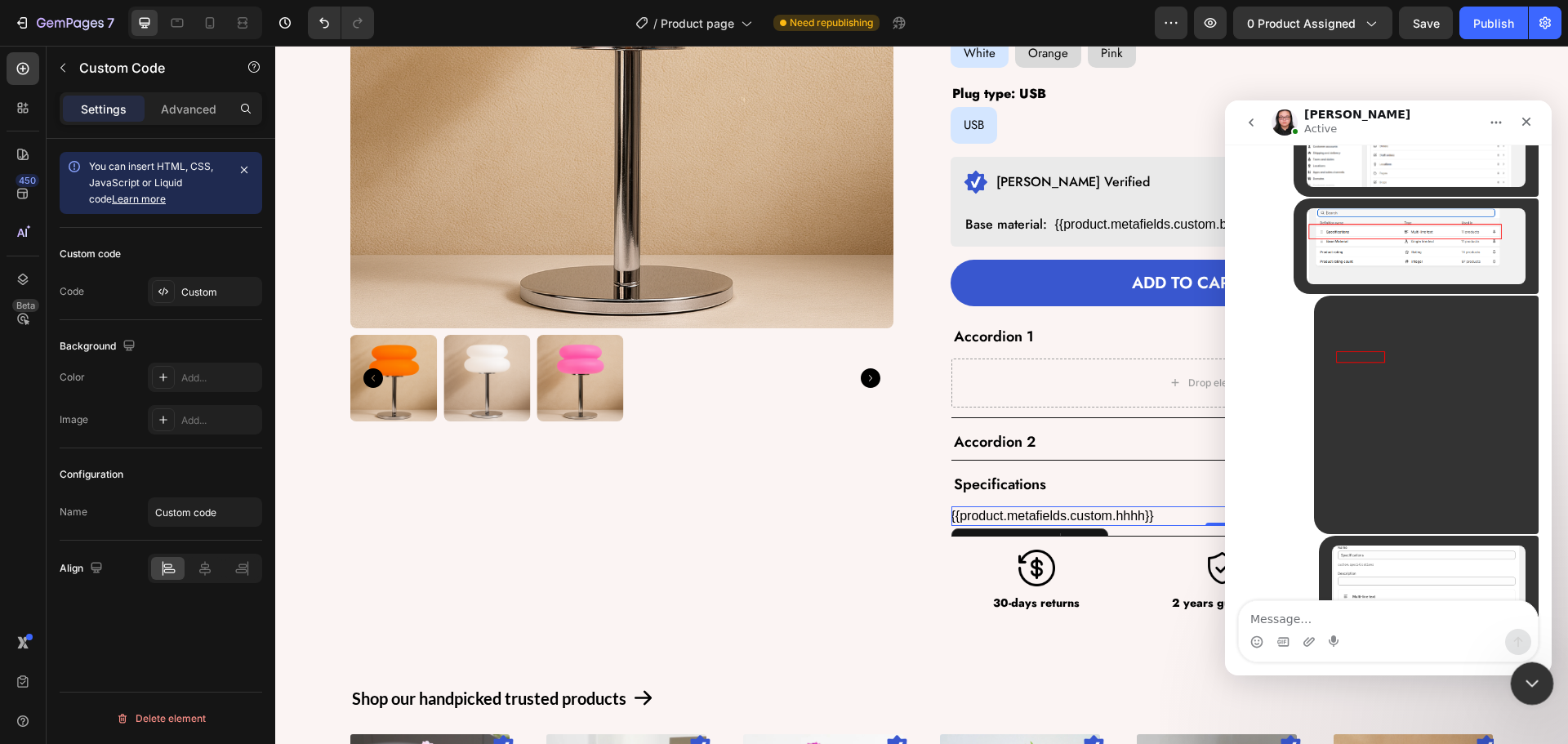
click at [1533, 682] on icon "Close Intercom Messenger" at bounding box center [1529, 681] width 19 height 19
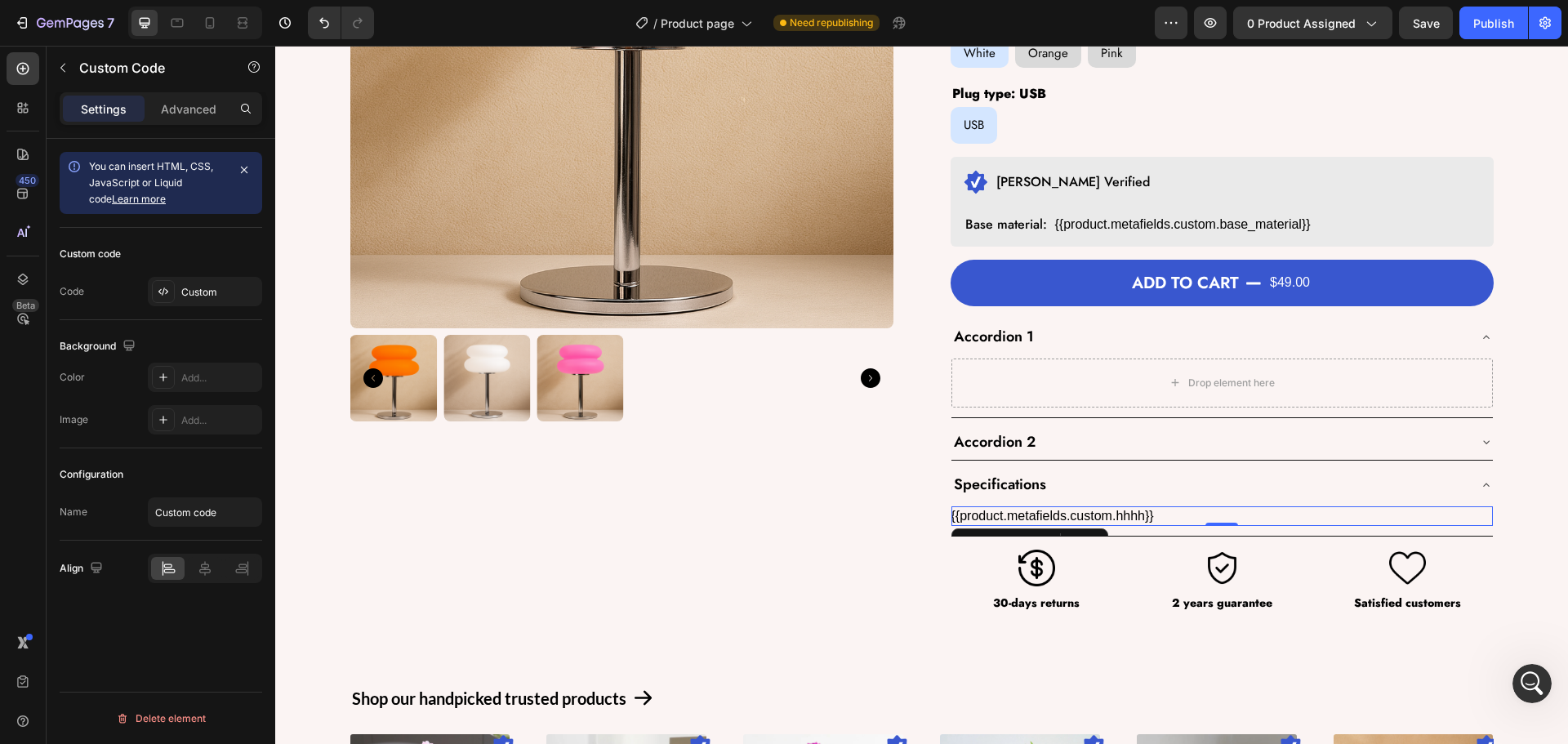
scroll to position [2761, 0]
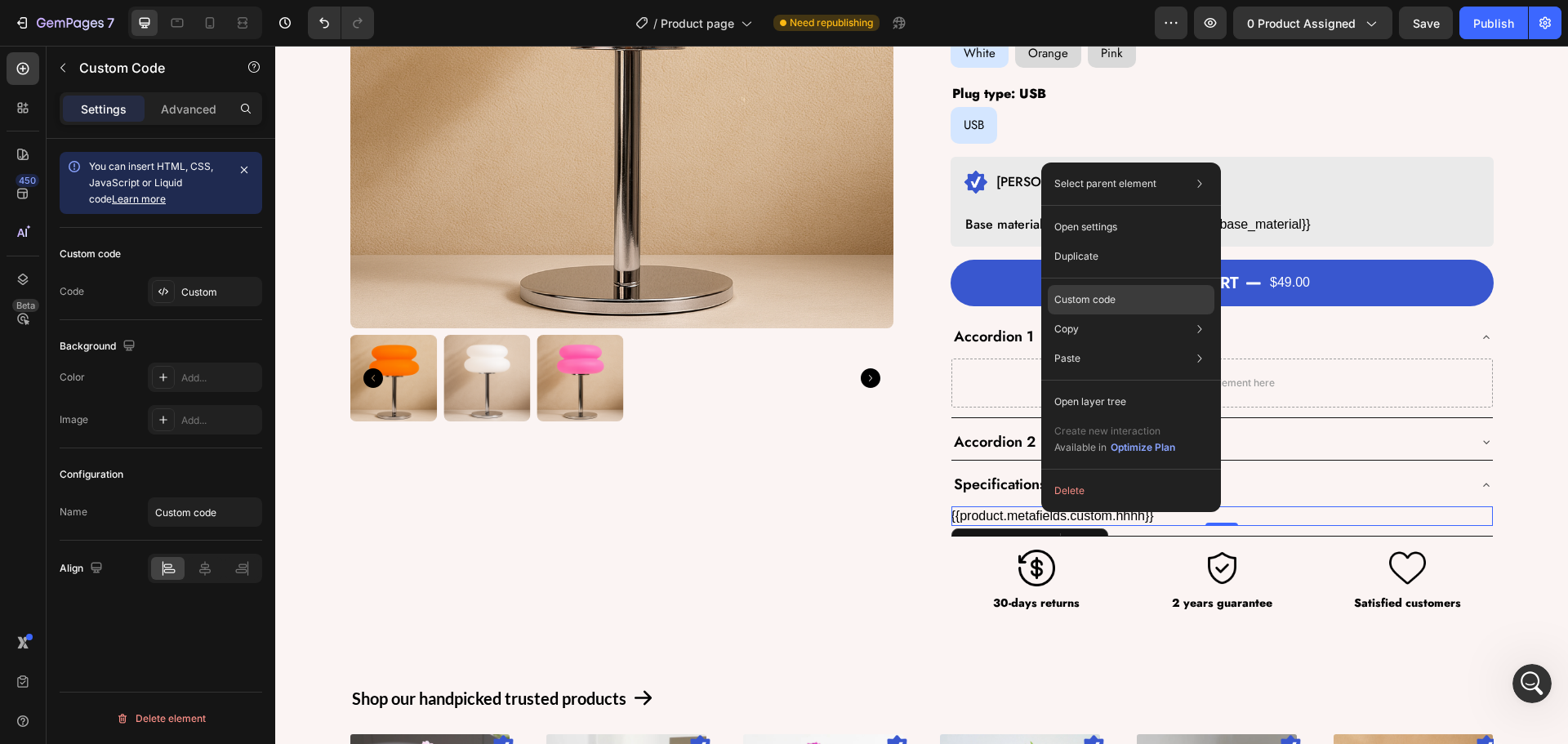
click at [1091, 294] on p "Custom code" at bounding box center [1085, 299] width 61 height 15
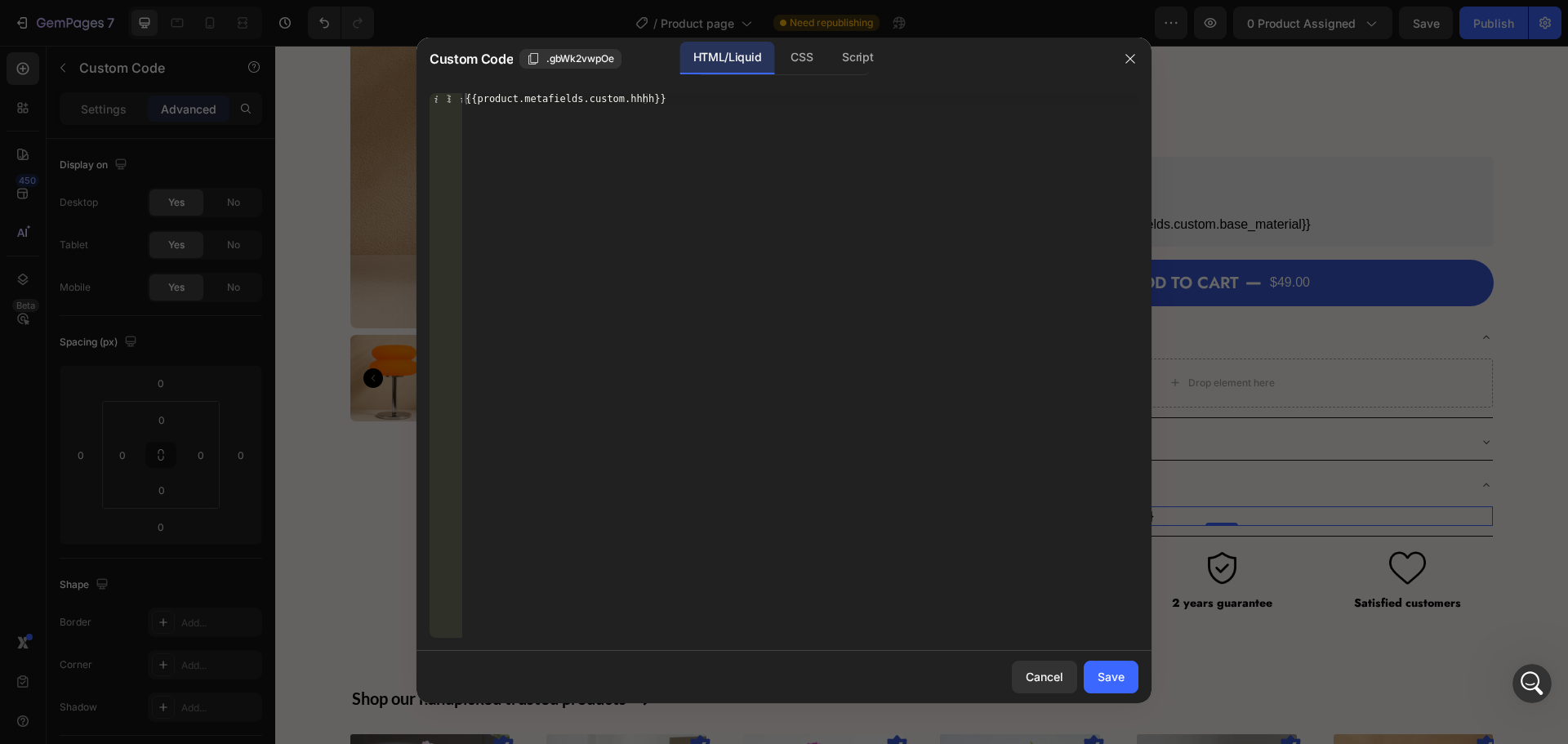
scroll to position [2698, 0]
click at [1130, 54] on icon "button" at bounding box center [1129, 58] width 13 height 13
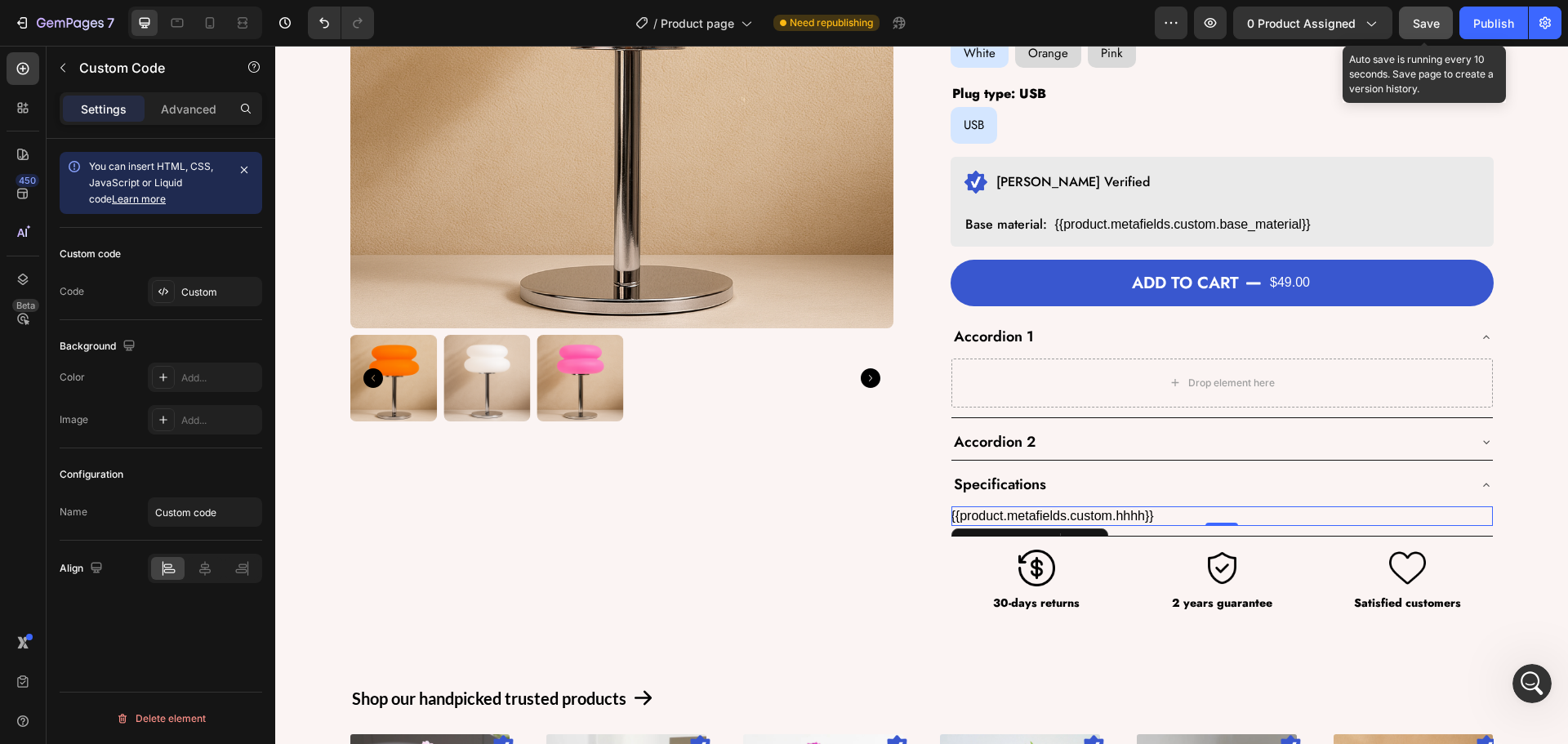
click at [1419, 22] on span "Save" at bounding box center [1427, 23] width 27 height 14
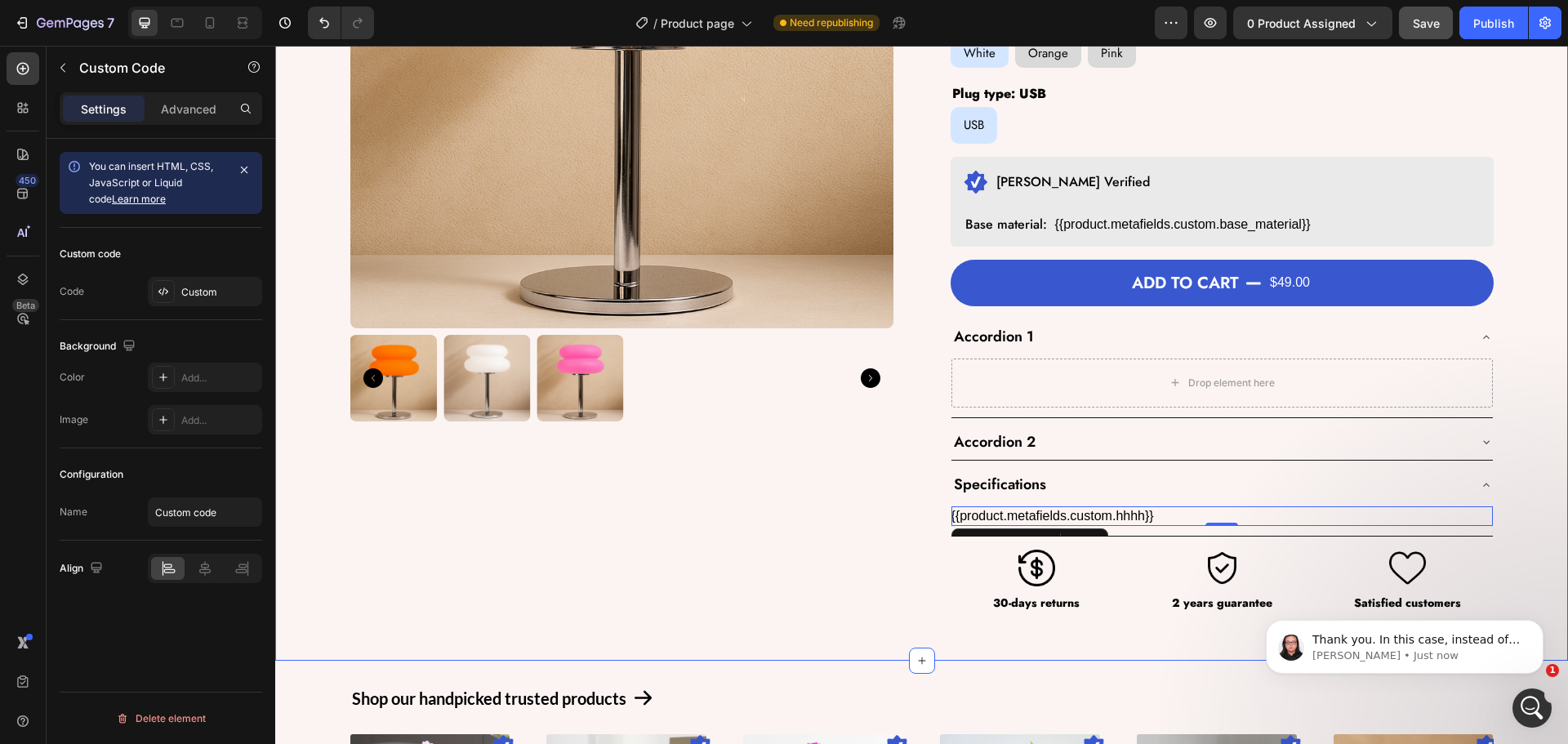
scroll to position [2920, 0]
drag, startPoint x: 1542, startPoint y: 706, endPoint x: 2781, endPoint y: 1350, distance: 1396.4
click at [1546, 707] on div "Open Intercom Messenger" at bounding box center [1529, 706] width 54 height 54
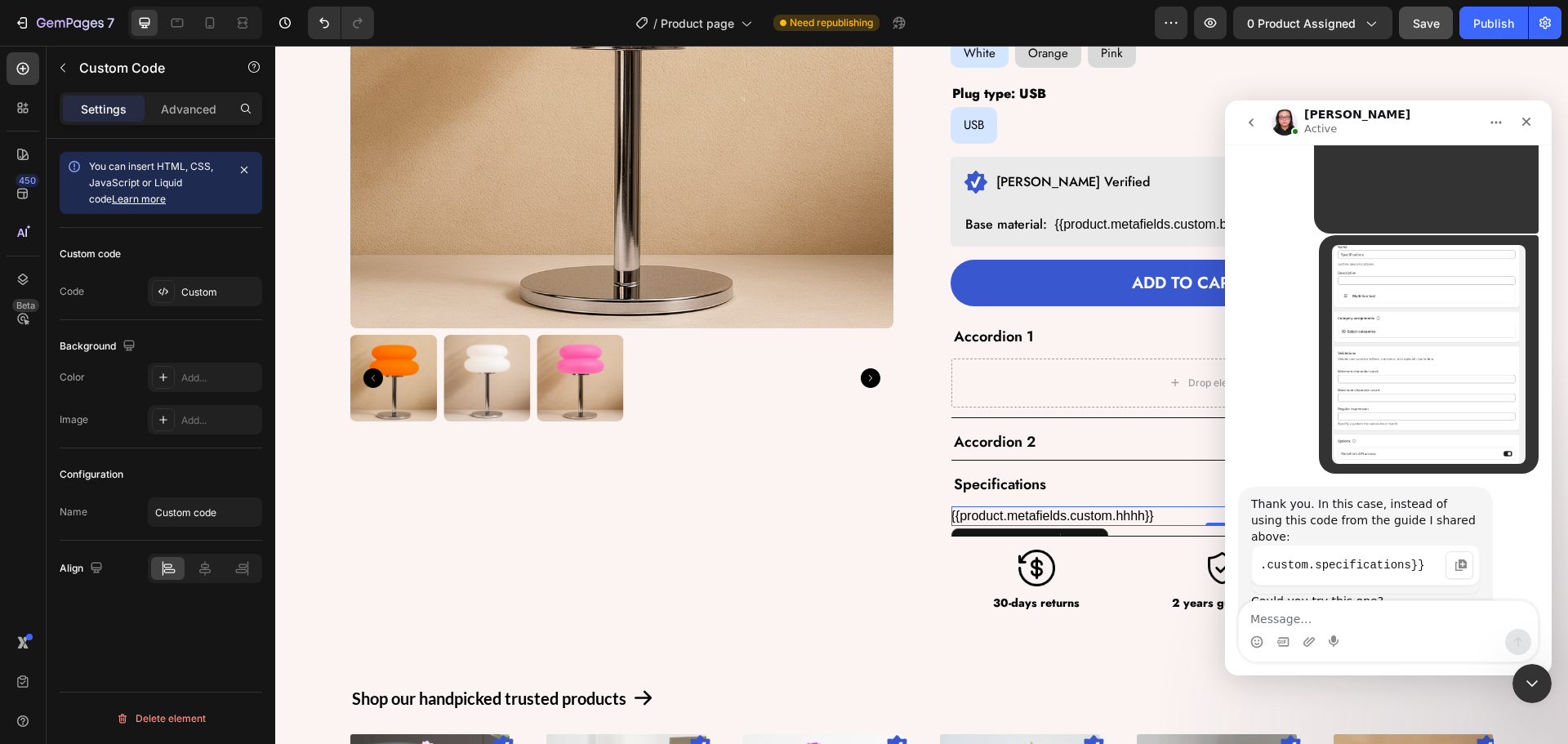
scroll to position [0, 140]
drag, startPoint x: 1290, startPoint y: 450, endPoint x: 1304, endPoint y: 445, distance: 14.9
click at [1304, 610] on pre "{{product.metafields.custom.specifications | newline_to_br }}}}" at bounding box center [1366, 631] width 229 height 41
click at [1238, 487] on div "Thank you. In this case, instead of using this code from the guide I shared abo…" at bounding box center [1365, 594] width 255 height 214
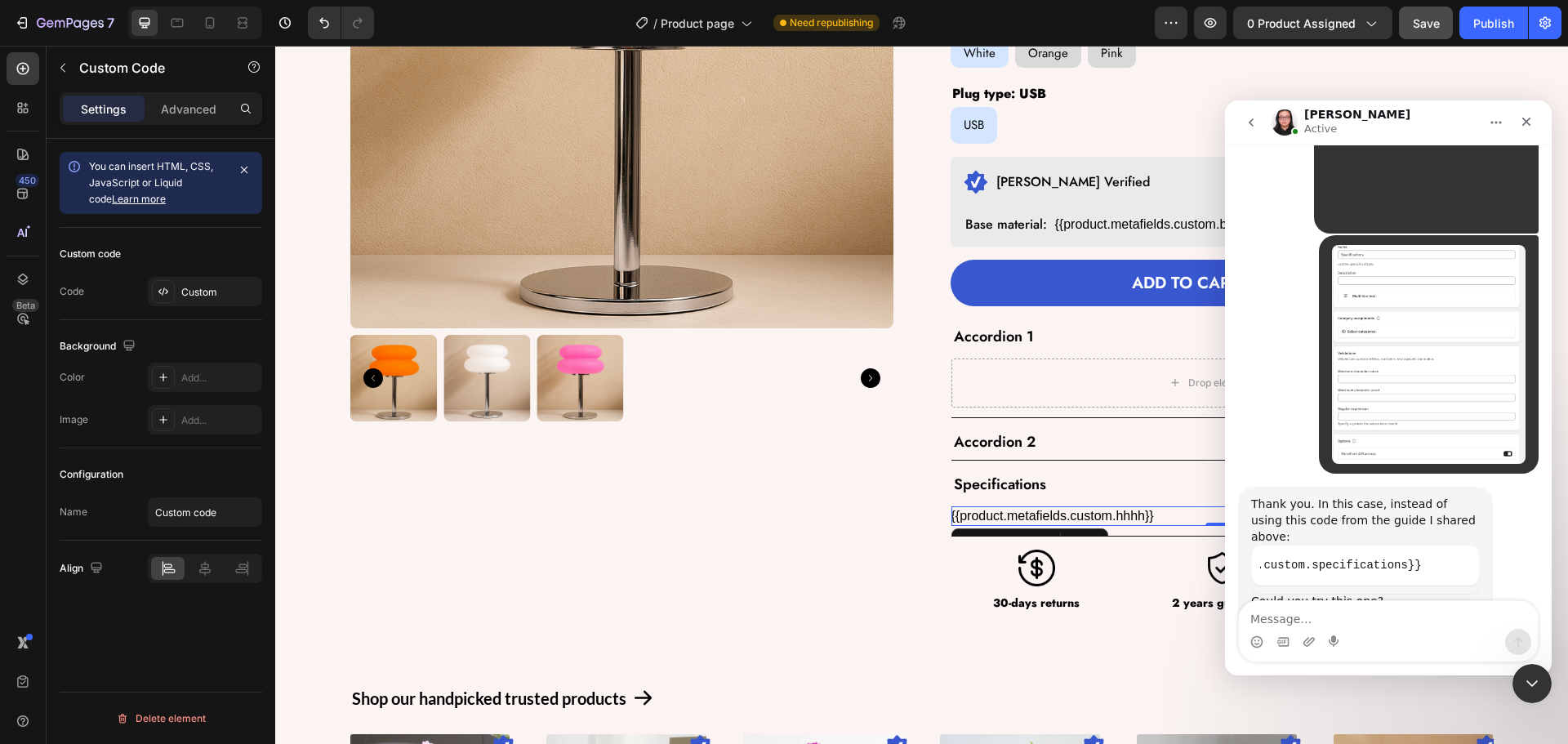
click at [1456, 624] on icon "Copy this code block to your clipboard." at bounding box center [1460, 630] width 13 height 13
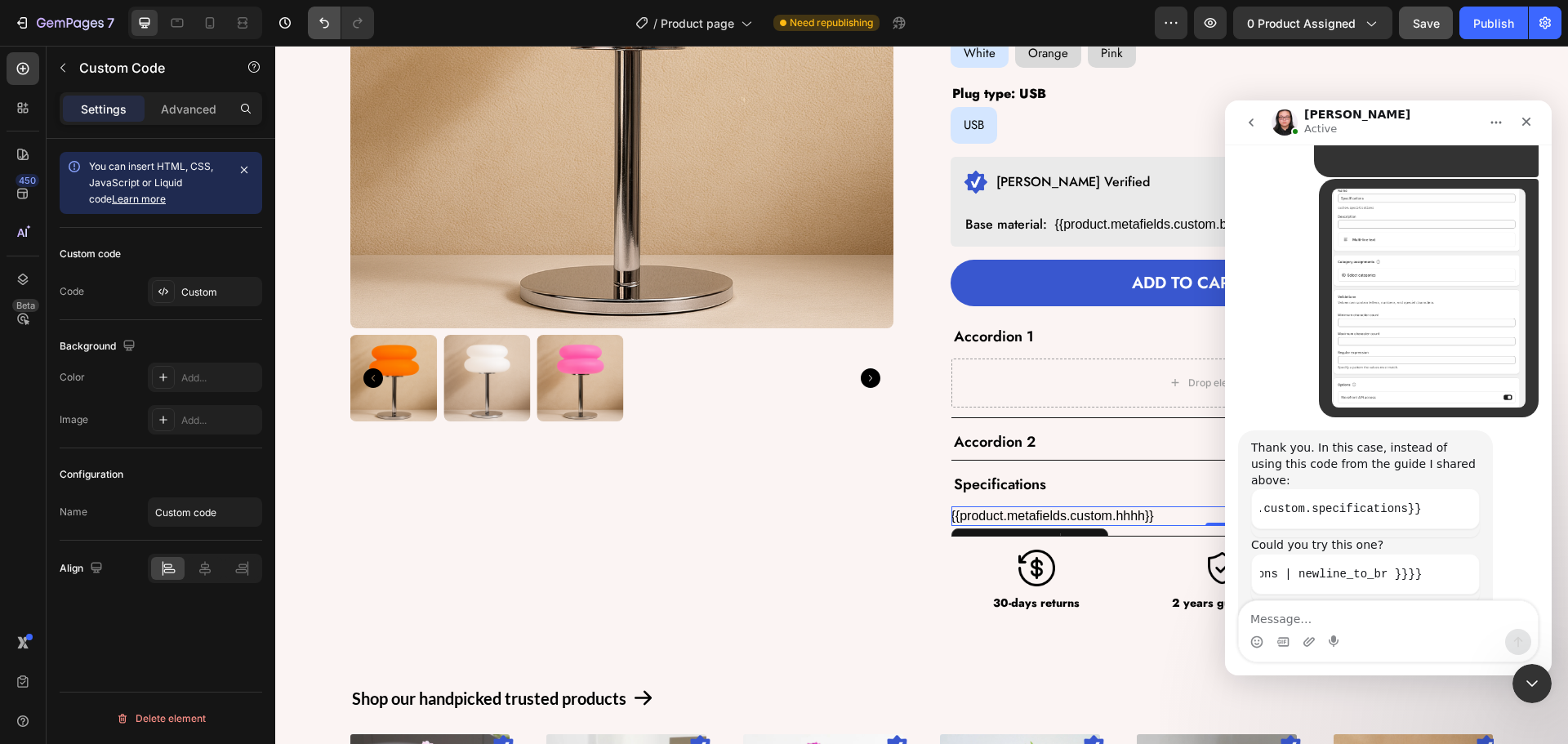
scroll to position [3044, 0]
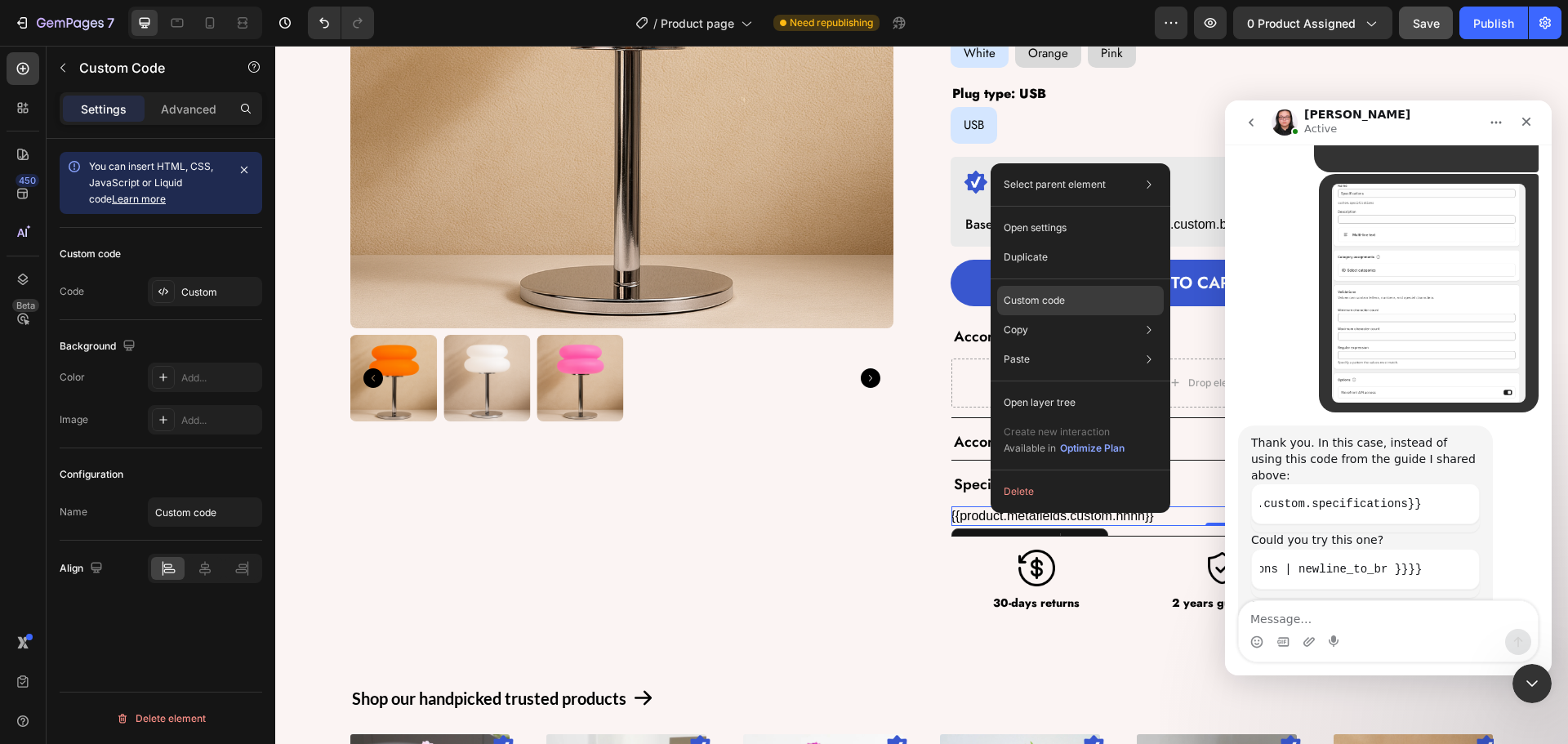
click at [1032, 301] on p "Custom code" at bounding box center [1033, 300] width 61 height 15
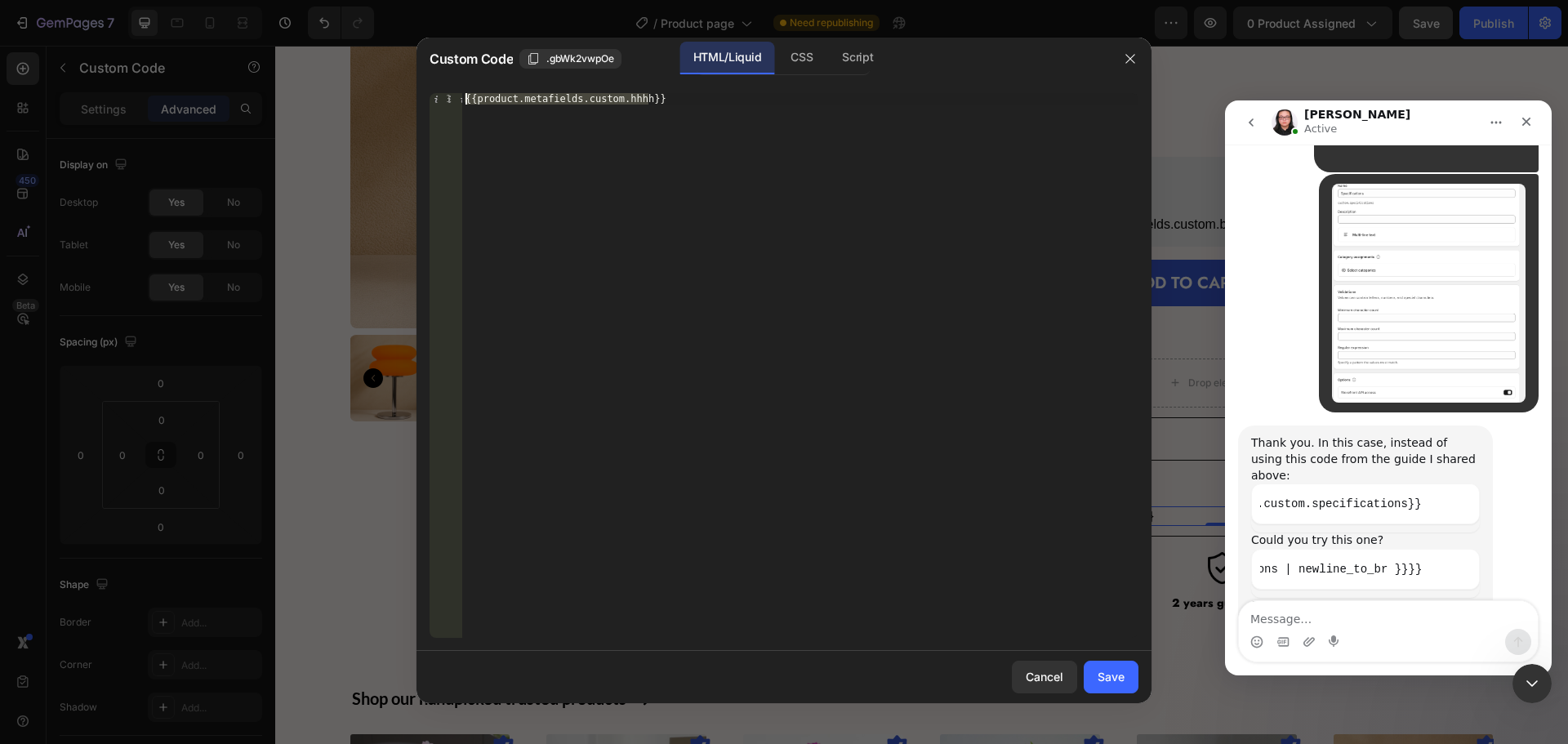
drag, startPoint x: 658, startPoint y: 95, endPoint x: 407, endPoint y: 104, distance: 251.2
click at [407, 104] on div "Custom Code .gbWk2vwpOe HTML/Liquid CSS Script {{product.metafields.custom.hhhh…" at bounding box center [784, 372] width 1568 height 744
paste textarea "specifications | newline_to_br }}"
type textarea "{{product.metafields.custom.specifications | newline_to_br }}}}"
click at [1104, 691] on button "Save" at bounding box center [1111, 677] width 54 height 33
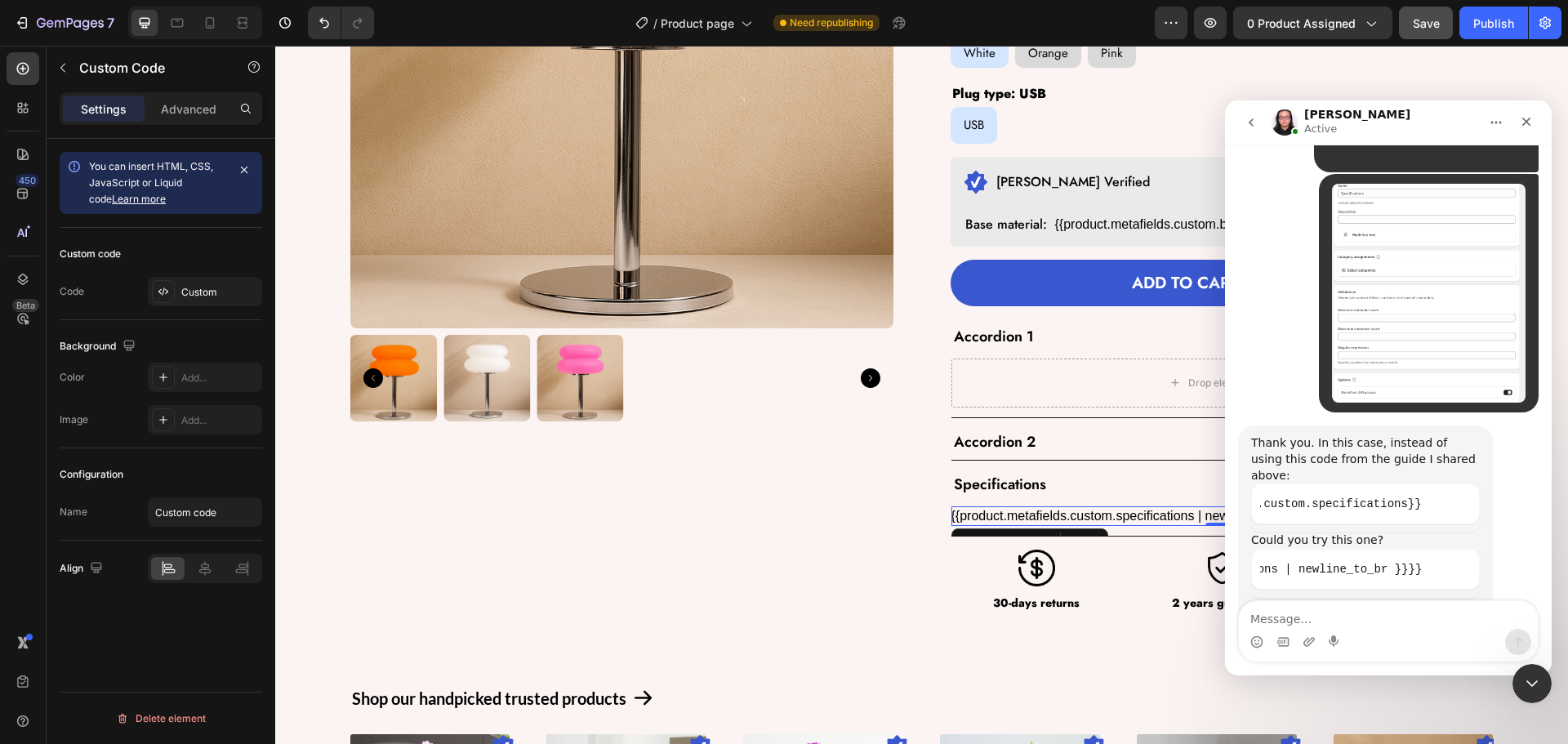
scroll to position [0, 257]
click at [1459, 729] on icon "Copy this code block to your clipboard." at bounding box center [1460, 735] width 13 height 13
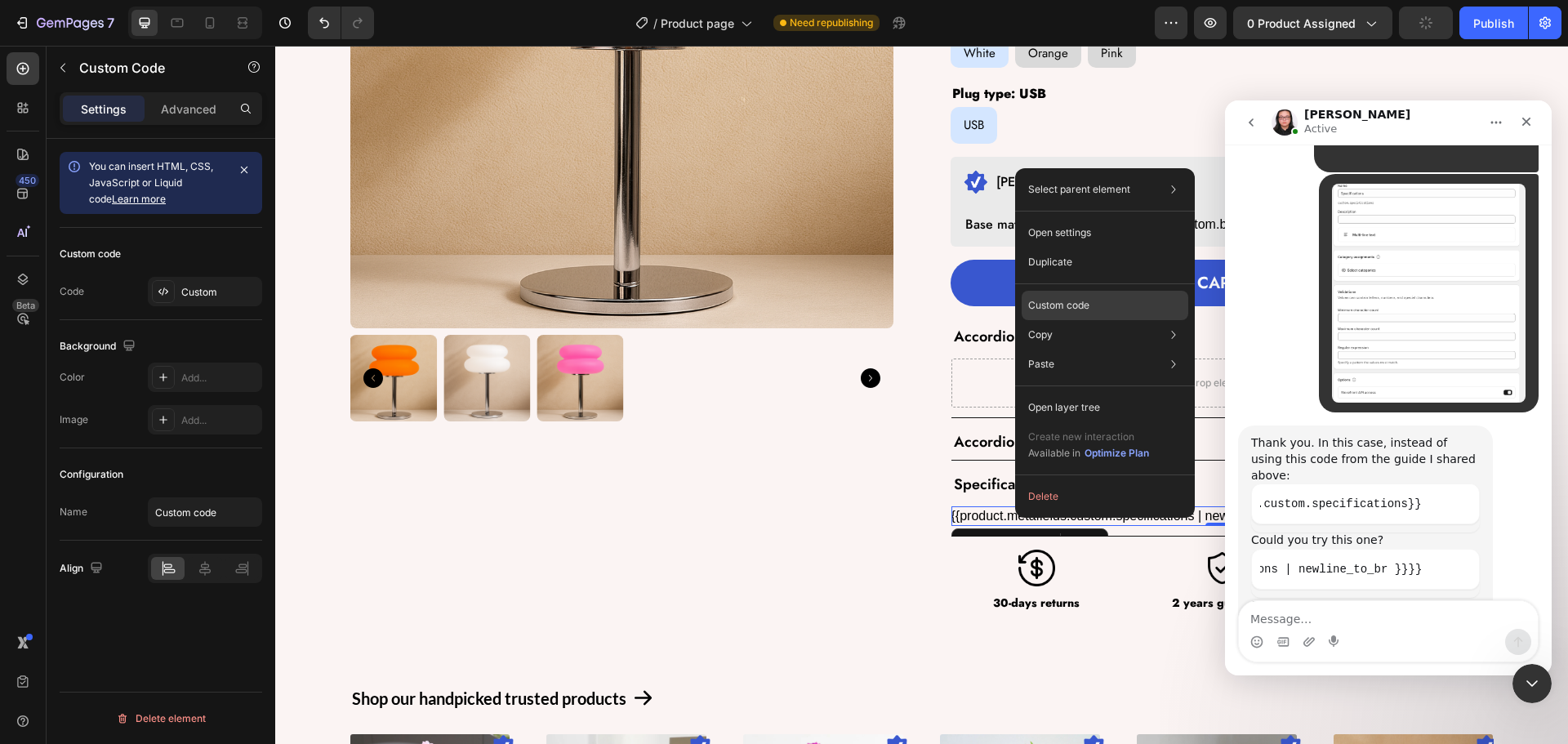
click at [1065, 307] on p "Custom code" at bounding box center [1059, 305] width 61 height 15
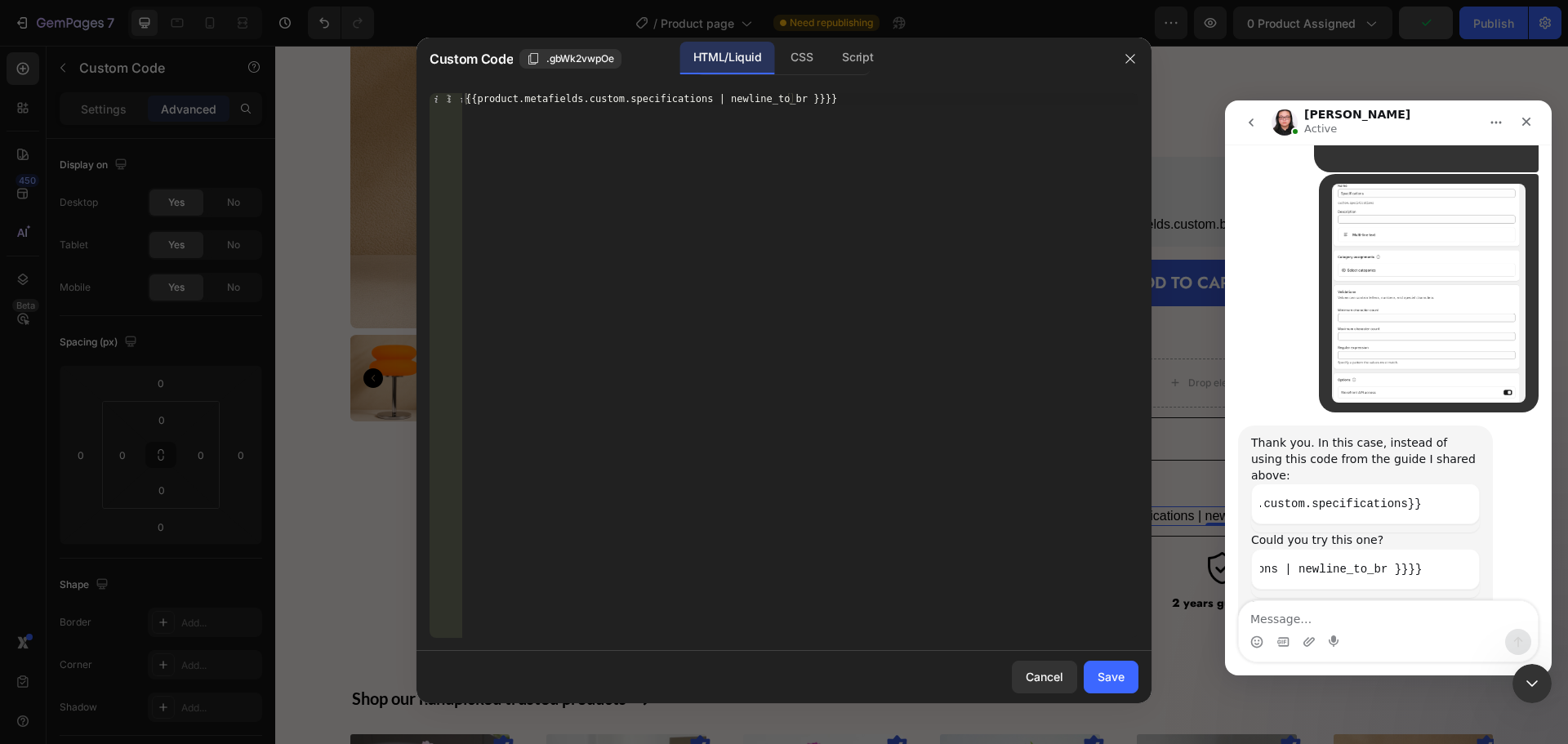
click at [571, 264] on div "{{product.metafields.custom.specifications | newline_to_br }}}}" at bounding box center [800, 377] width 676 height 568
paste textarea
type textarea "{{product.metafields.custom.specifications | newline_to_br }}"
click at [1111, 683] on div "Save" at bounding box center [1111, 677] width 27 height 17
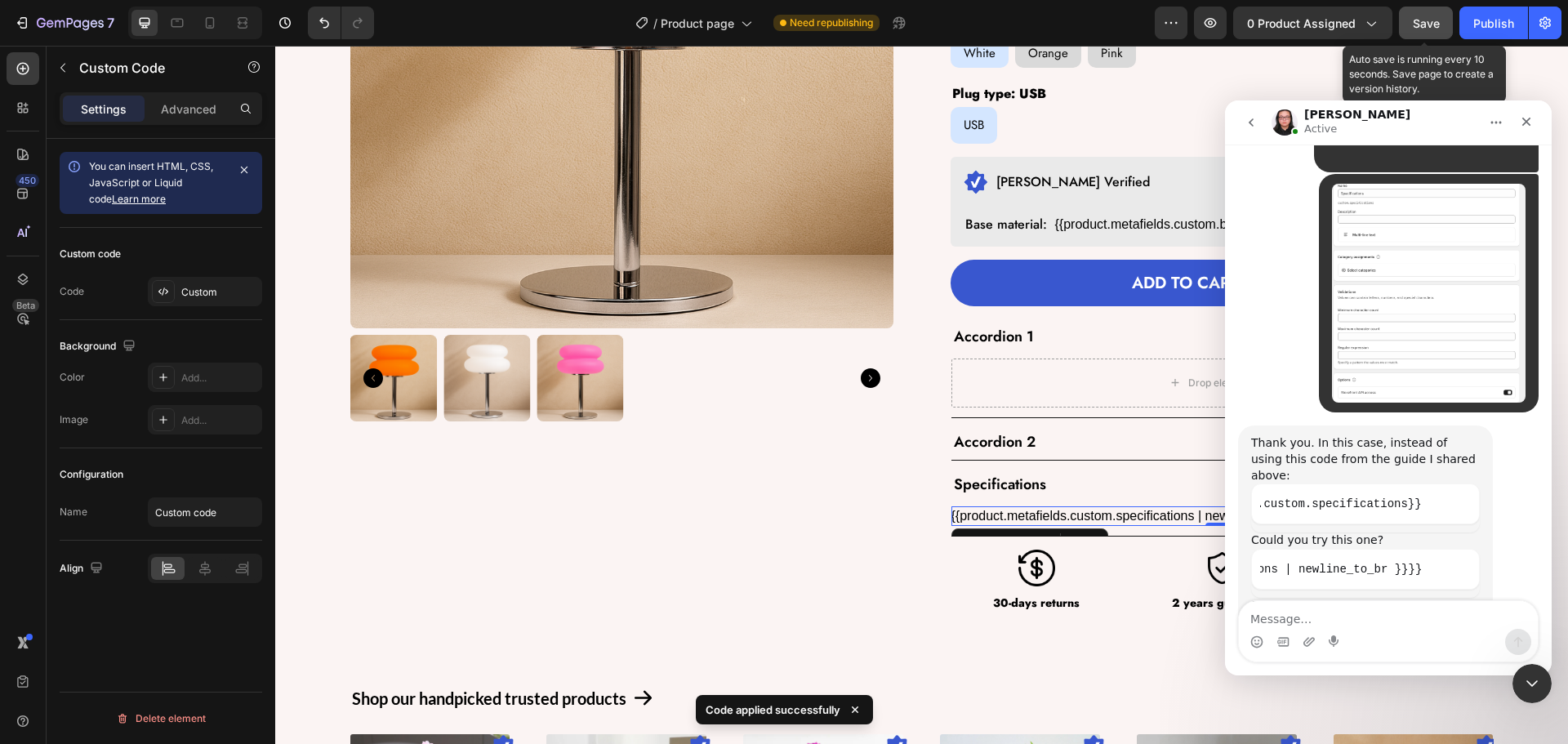
click at [1425, 8] on div "7 Version history / Product page Need republishing Preview 0 product assigned S…" at bounding box center [784, 23] width 1568 height 46
click at [1425, 8] on button "Save" at bounding box center [1426, 23] width 54 height 33
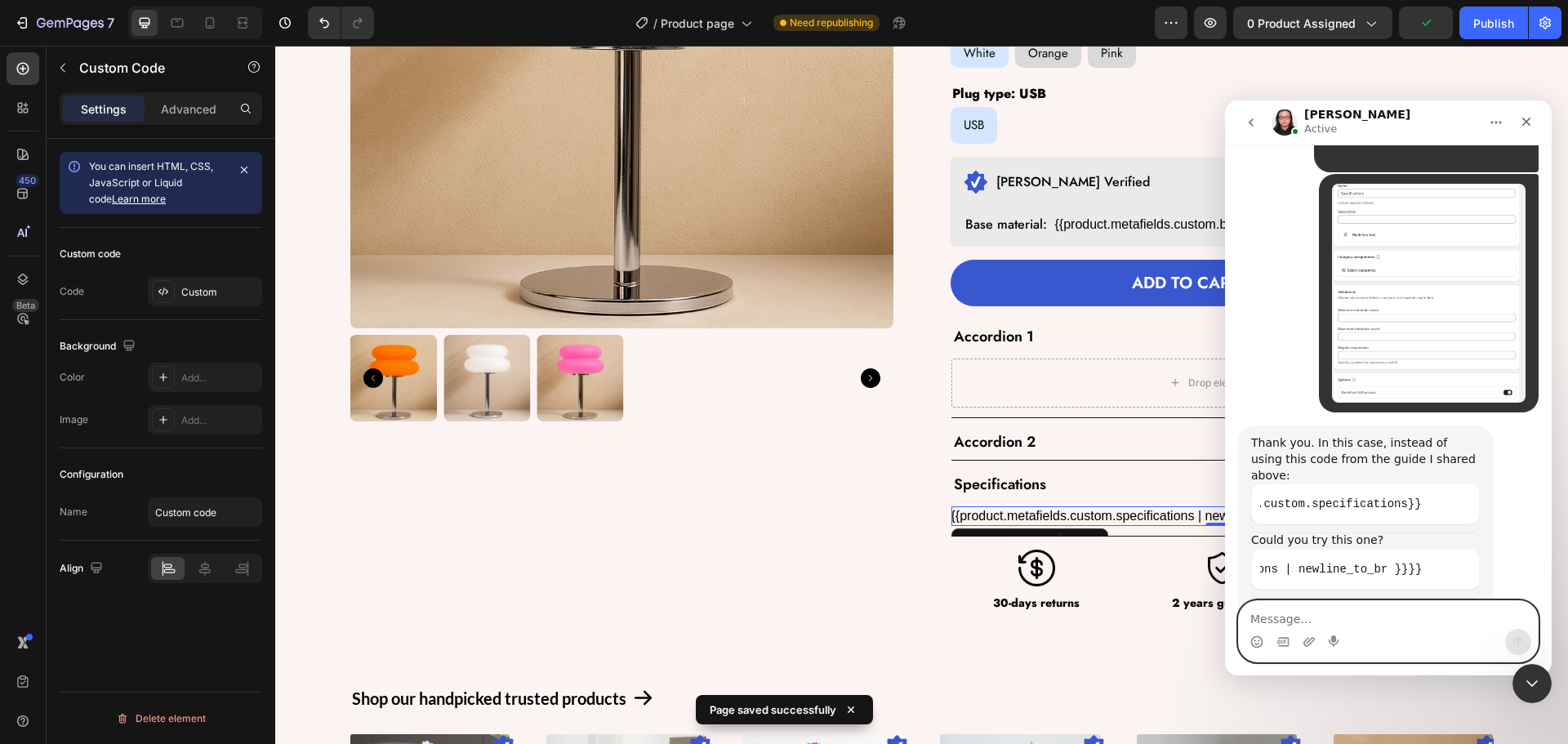
click at [1279, 619] on textarea "Message…" at bounding box center [1388, 615] width 299 height 28
click at [1336, 604] on textarea "Message…" at bounding box center [1388, 615] width 299 height 28
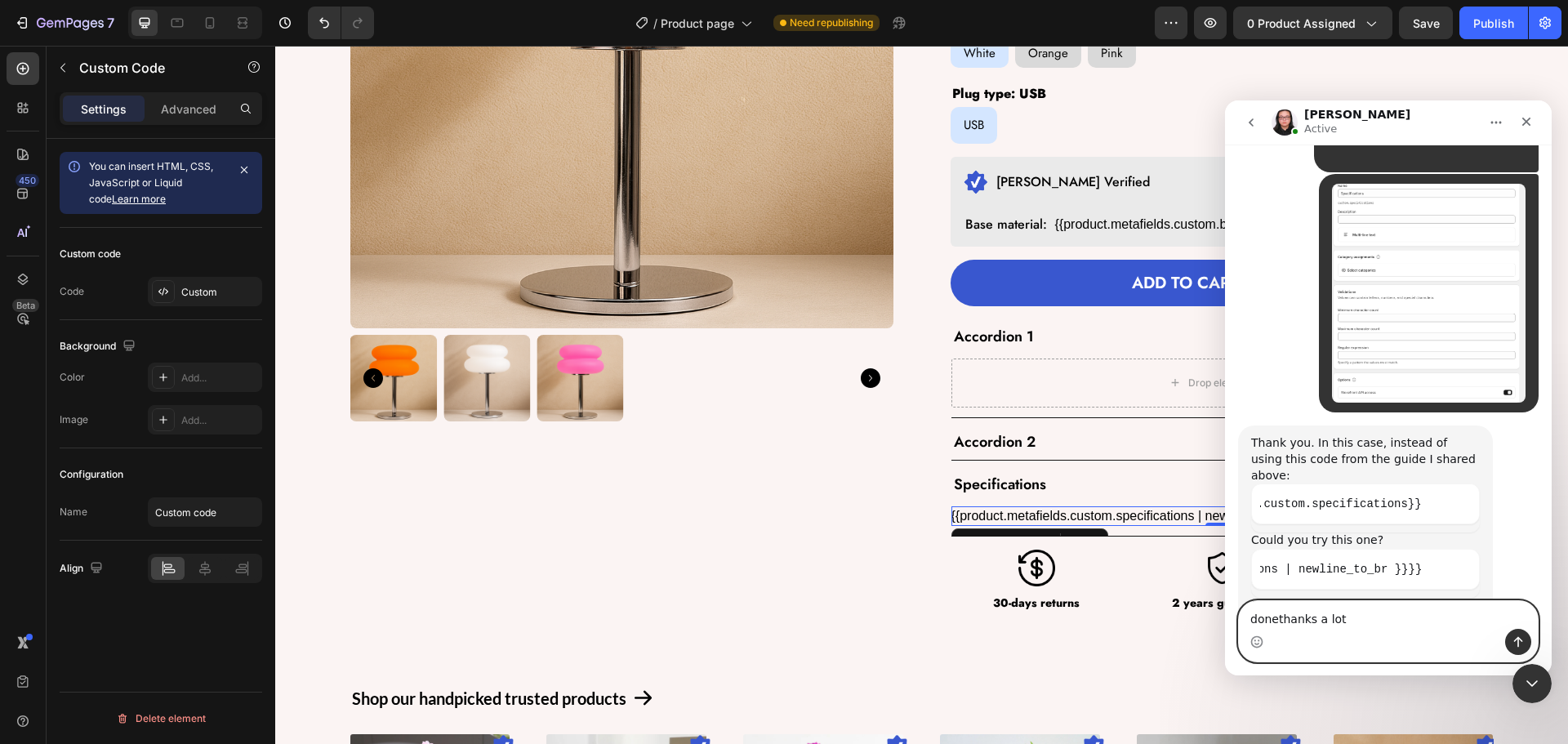
type textarea "done thanks a lot"
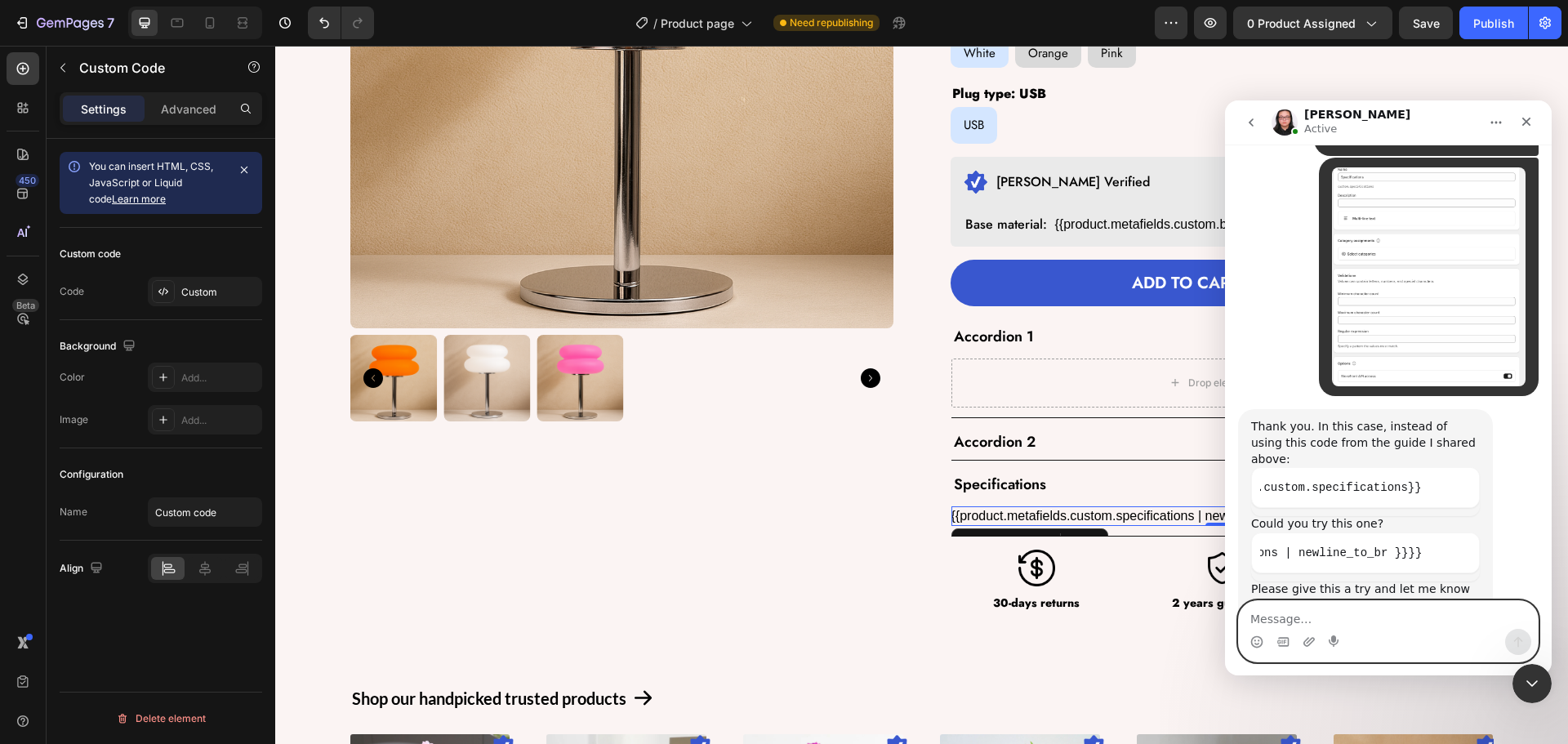
scroll to position [3108, 0]
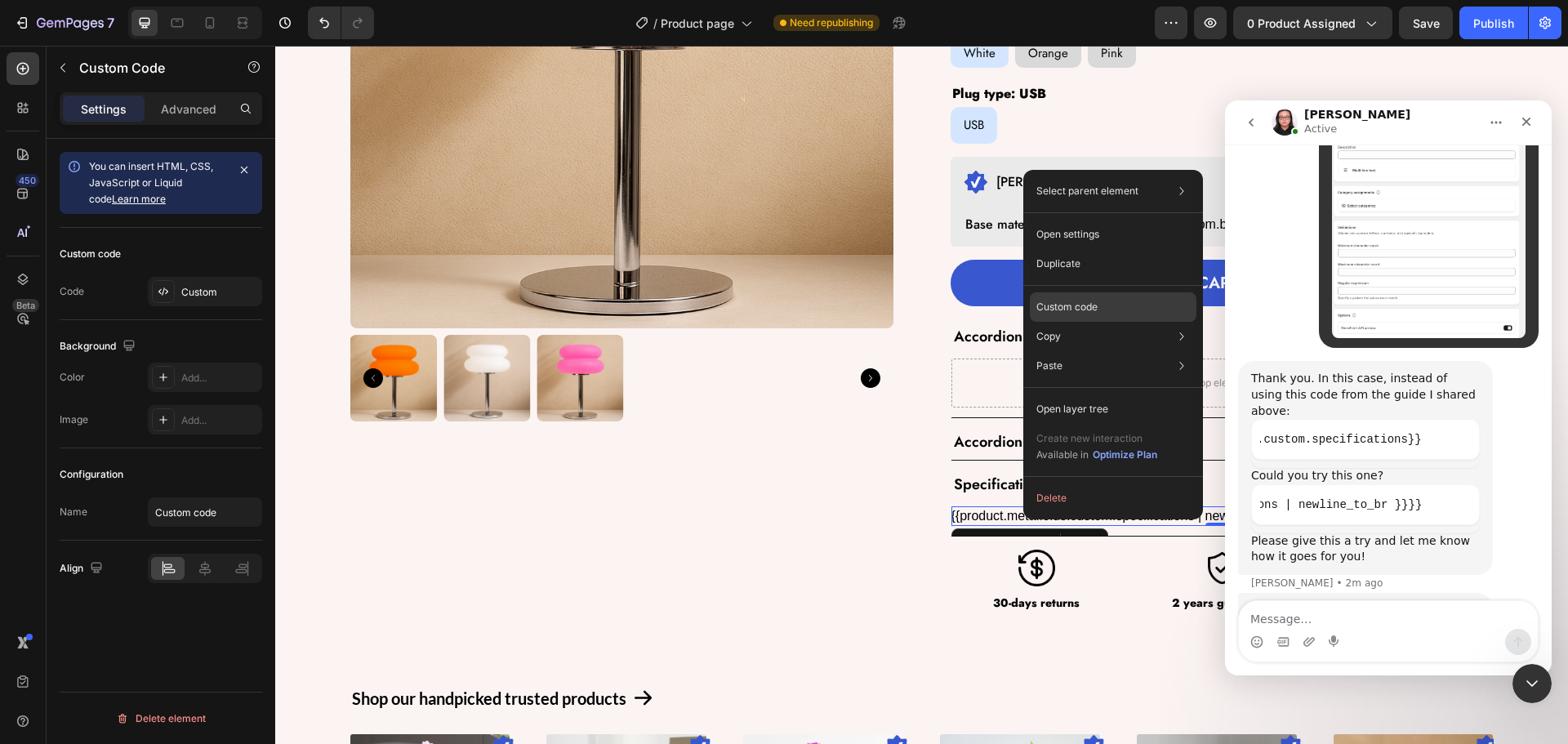
click at [1091, 303] on p "Custom code" at bounding box center [1066, 306] width 61 height 15
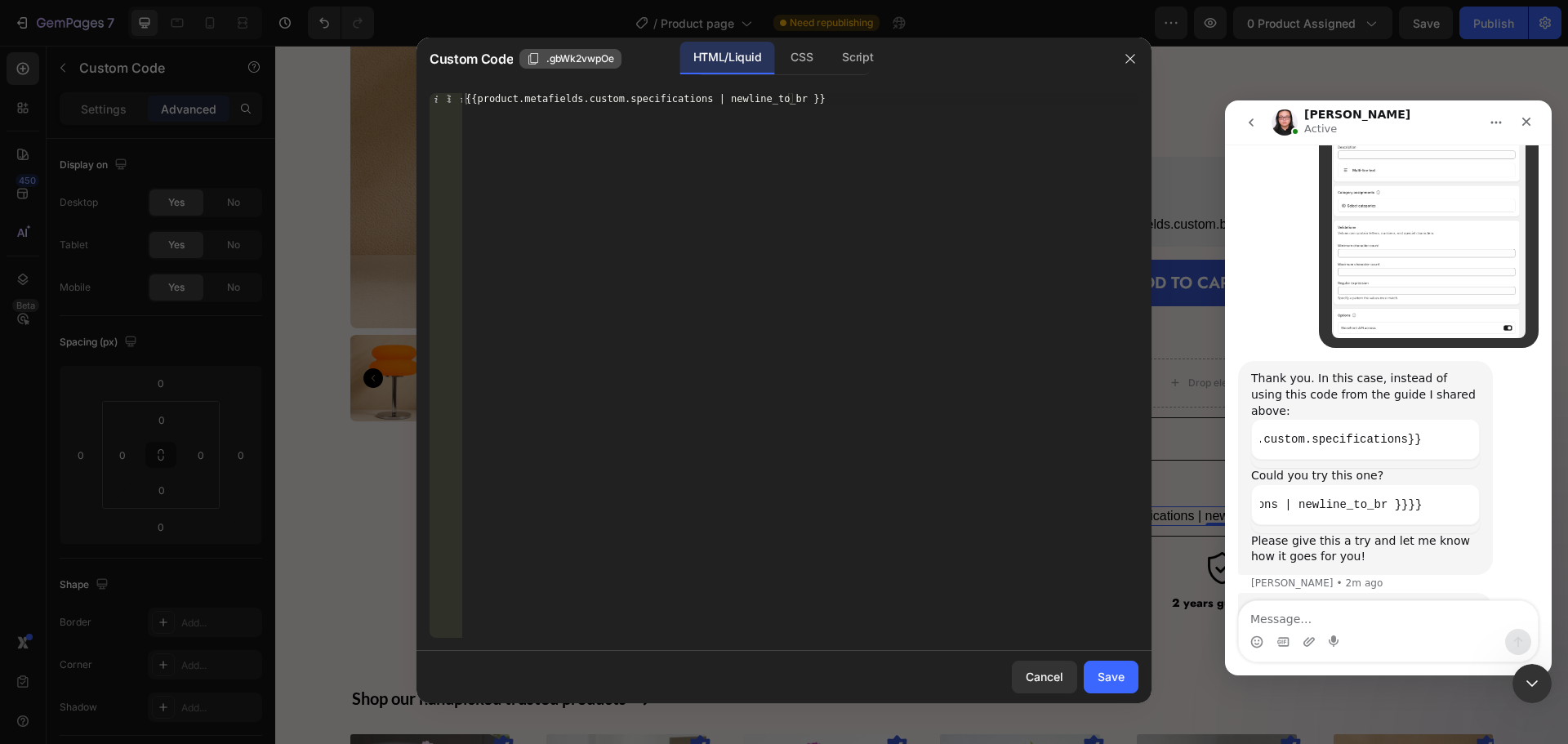
click at [557, 61] on span ".gbWk2vwpOe" at bounding box center [580, 58] width 68 height 15
click at [829, 66] on div "CSS" at bounding box center [857, 58] width 57 height 33
click at [506, 136] on div "Insert the CSS code to style your content here." at bounding box center [800, 377] width 676 height 568
paste textarea ".gbWk2vwpOe"
type textarea ".gbWk2vwpOe{}"
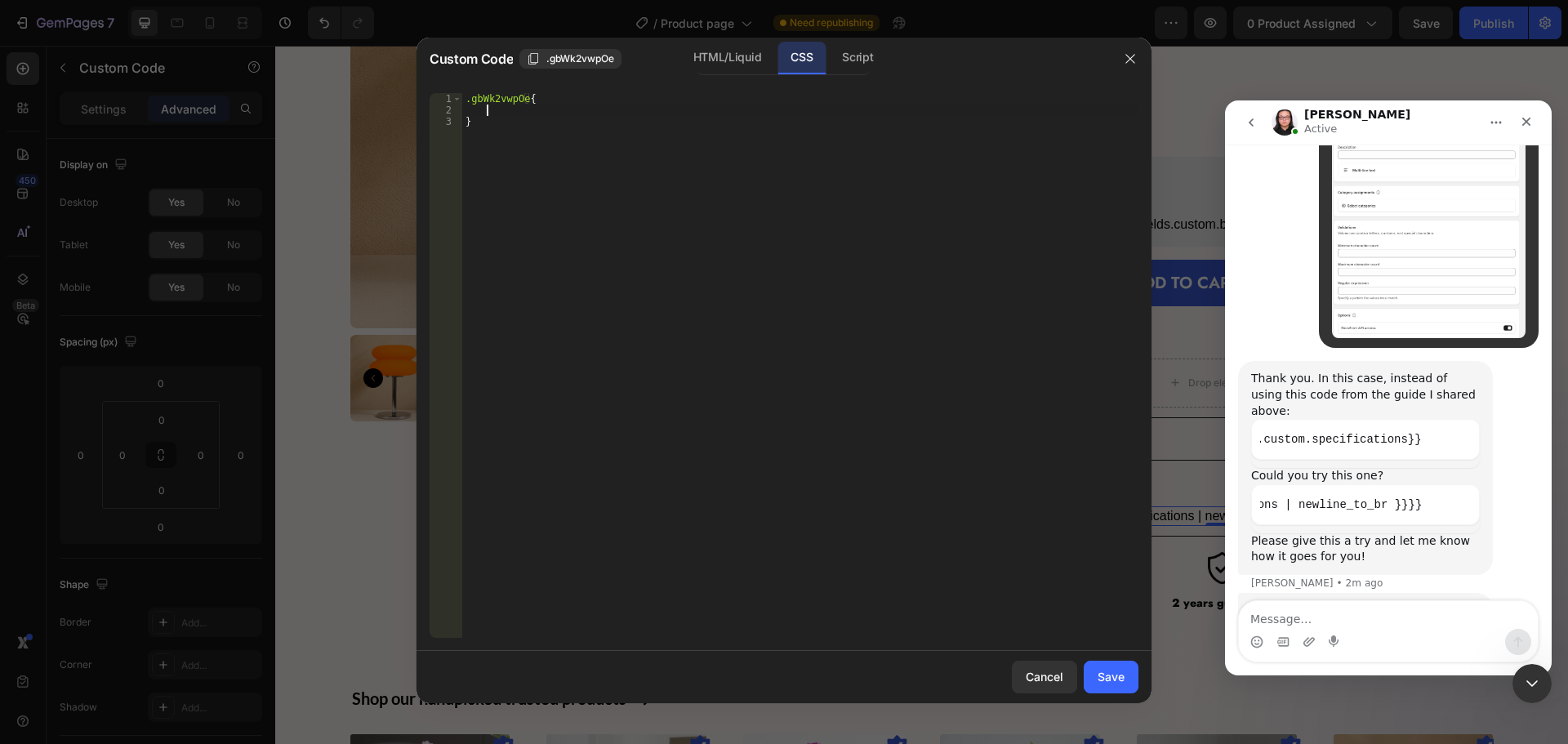
scroll to position [0, 1]
type textarea "g"
type textarea "font-size: 16px;"
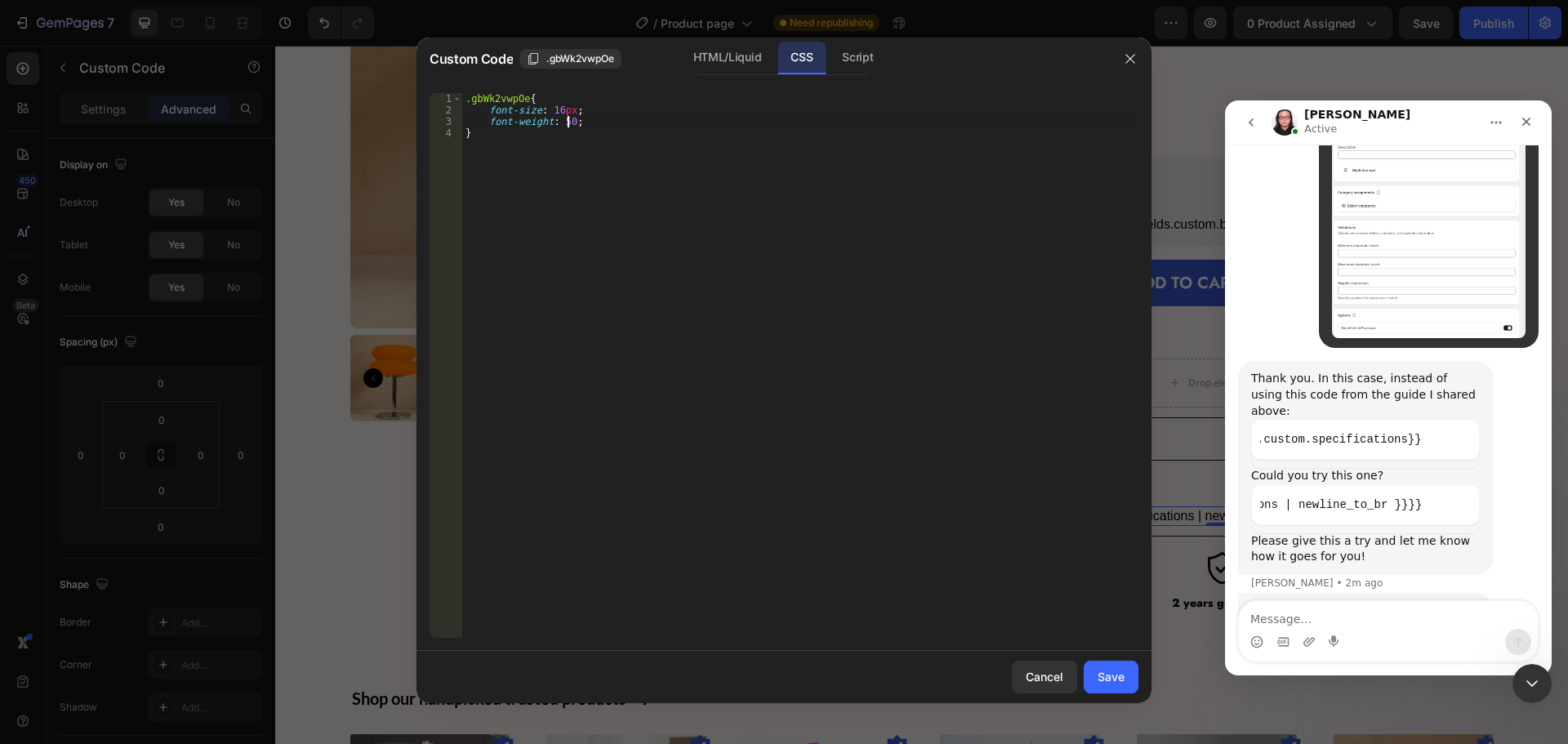
type textarea "font-weight: 500;"
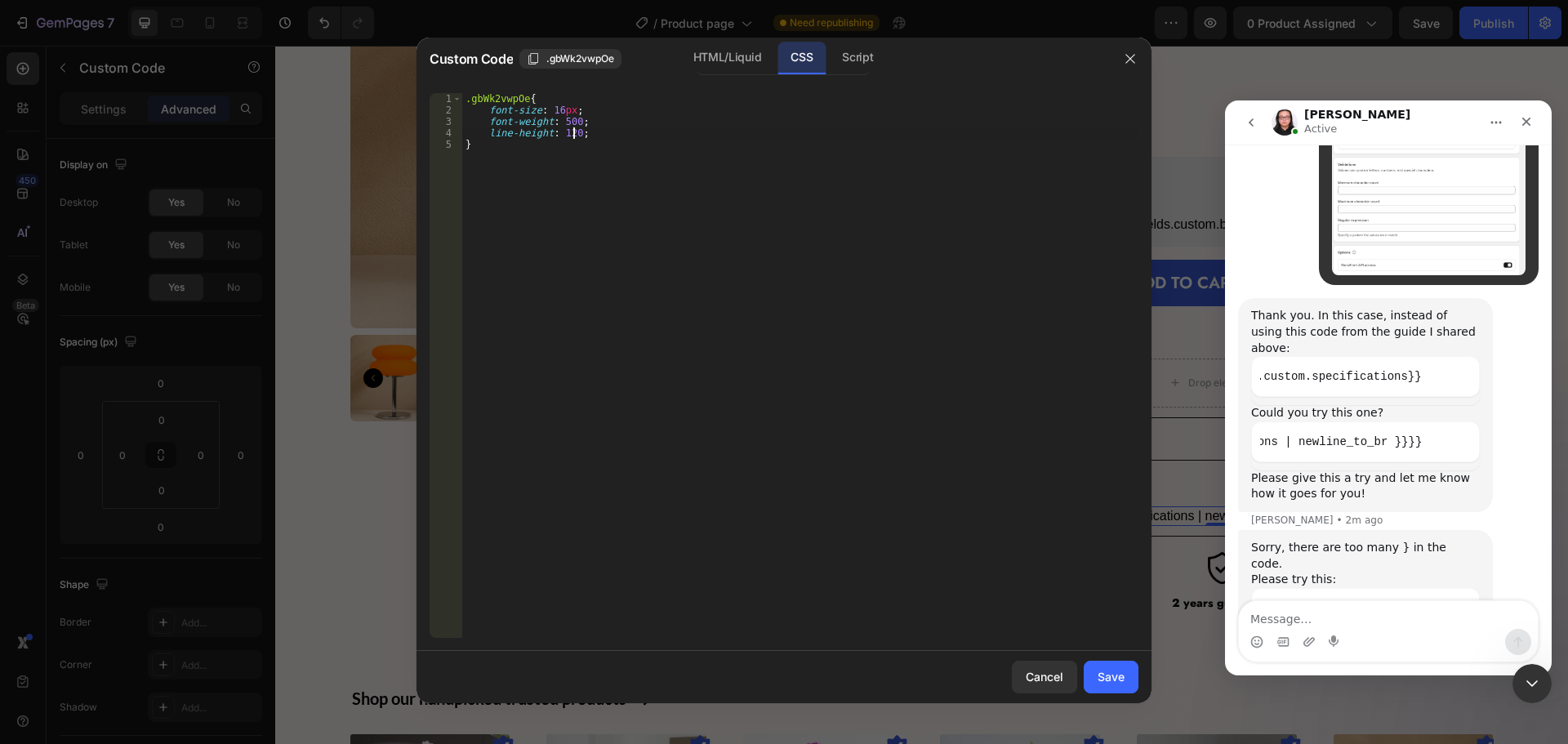
scroll to position [0, 9]
type textarea "line-height: 120%;"
click at [1122, 685] on div "Save" at bounding box center [1111, 677] width 27 height 17
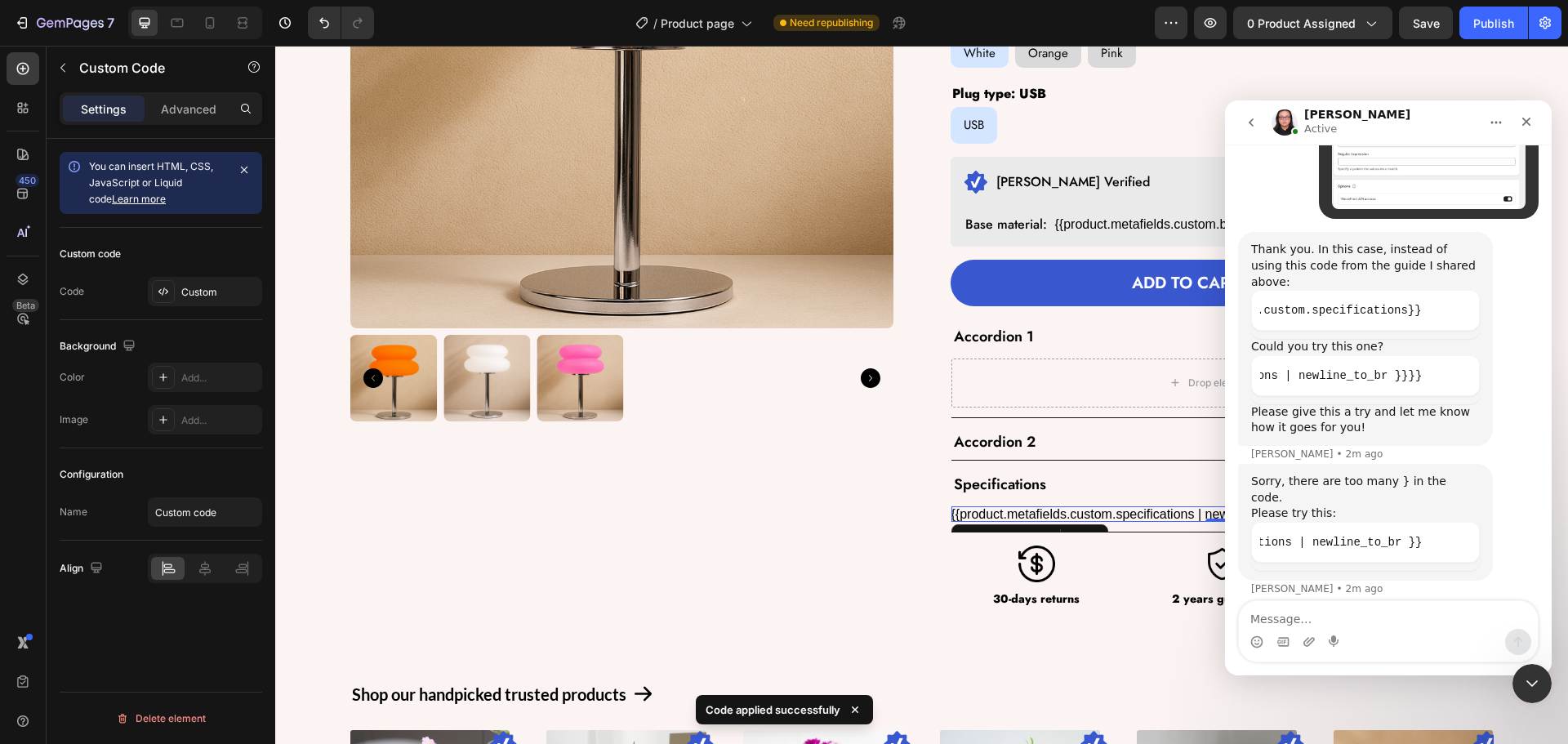
scroll to position [3252, 0]
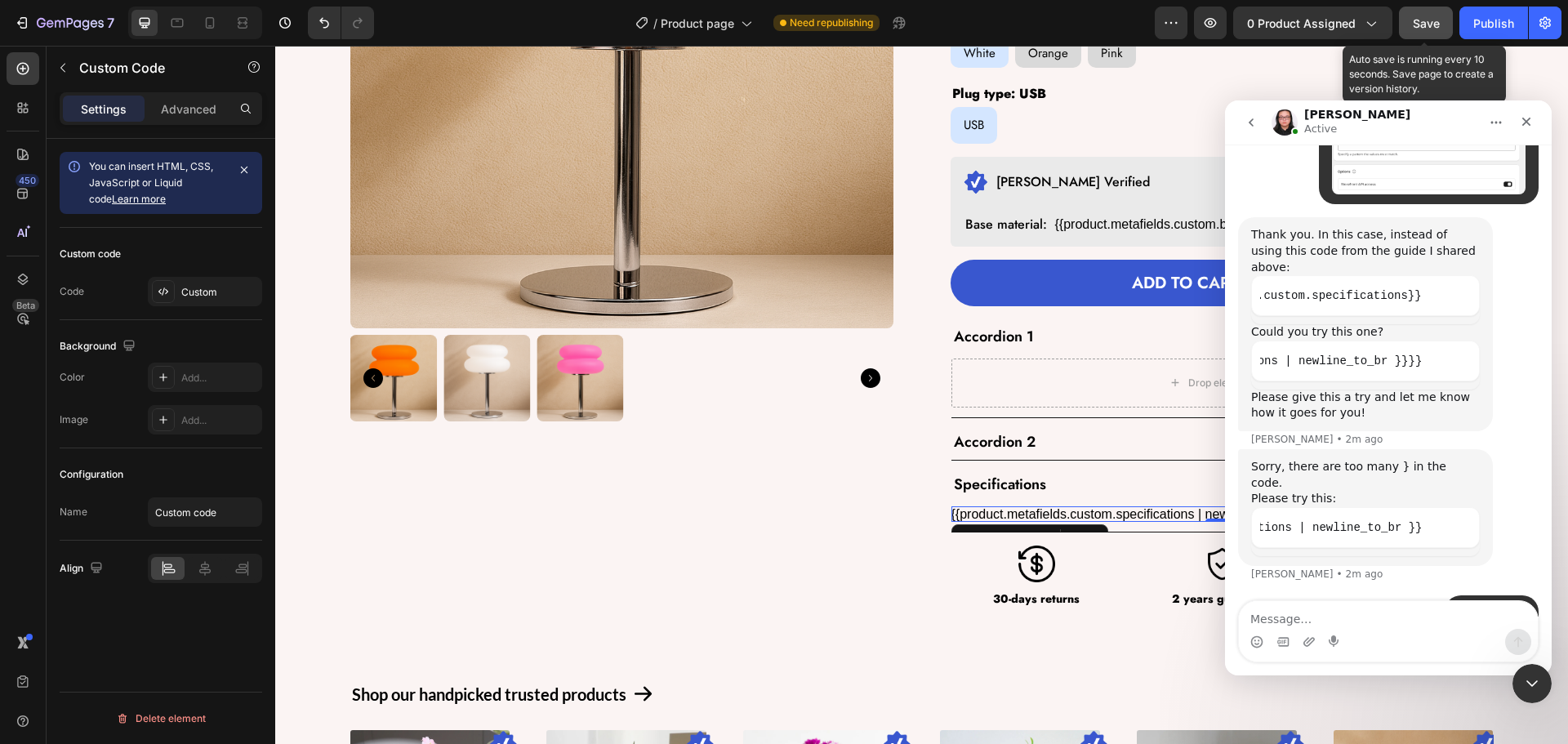
click at [1425, 34] on button "Save" at bounding box center [1426, 23] width 54 height 33
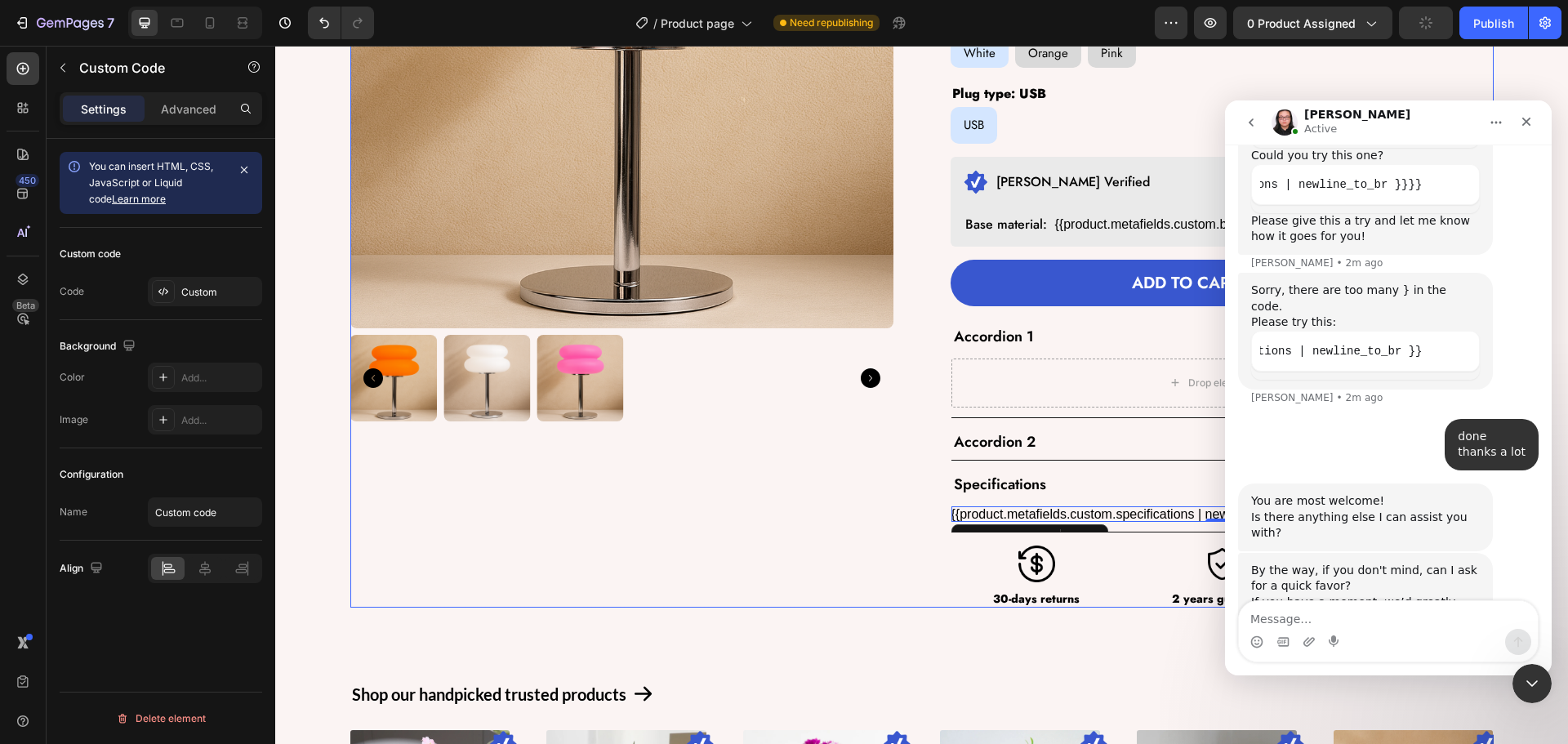
scroll to position [3435, 0]
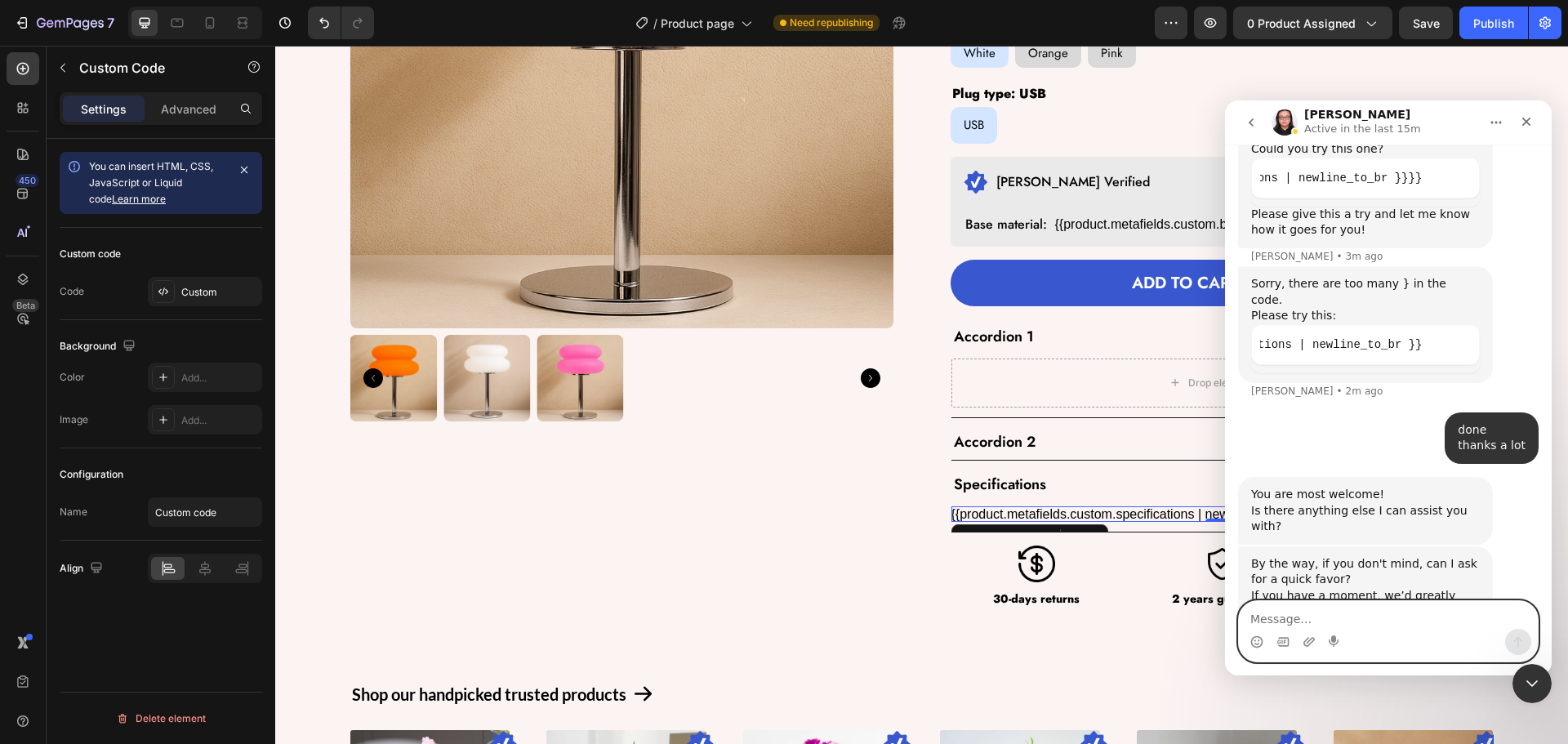
click at [1281, 628] on textarea "Message…" at bounding box center [1388, 615] width 299 height 28
type textarea "okay"
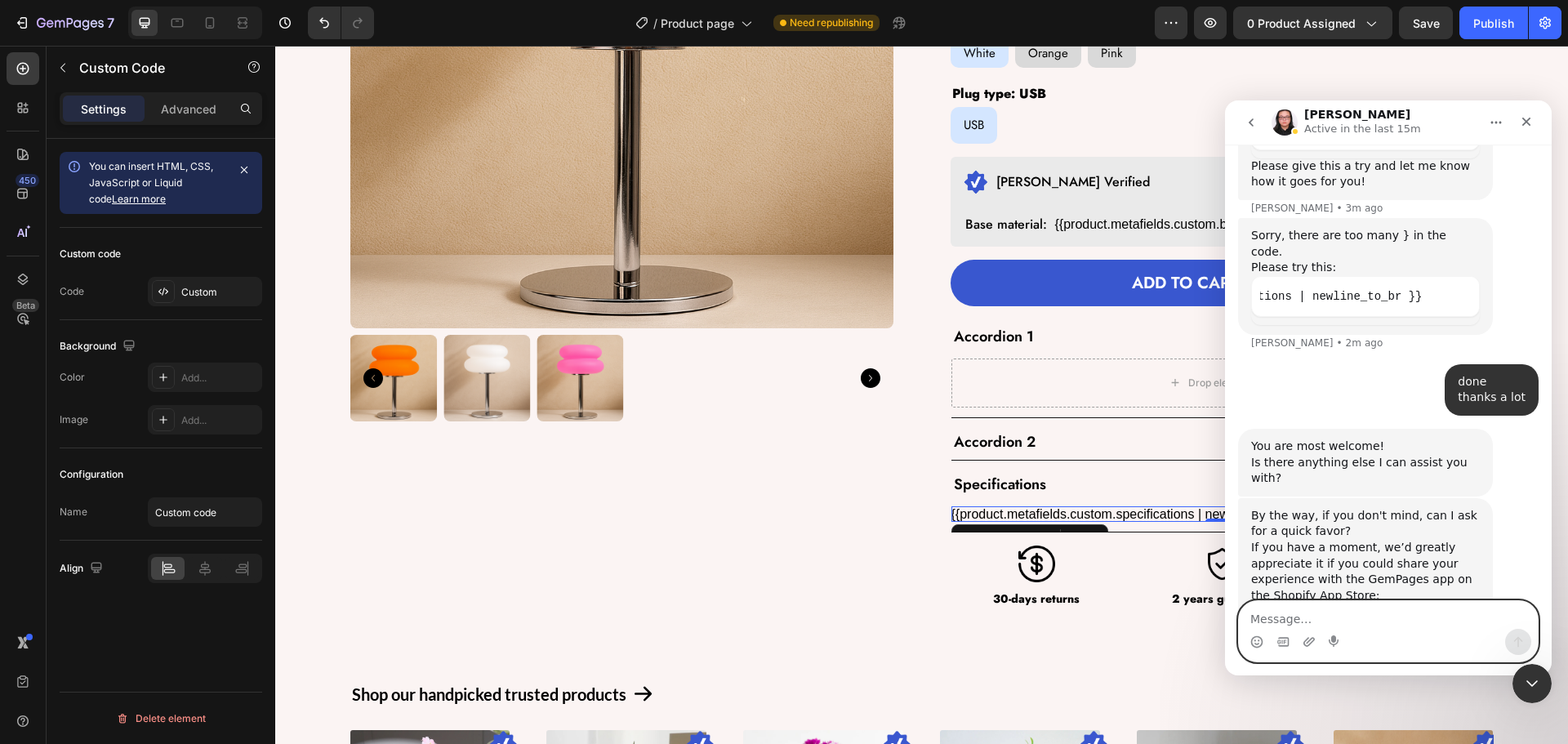
scroll to position [3484, 0]
click at [1317, 625] on textarea "Message…" at bounding box center [1388, 615] width 299 height 28
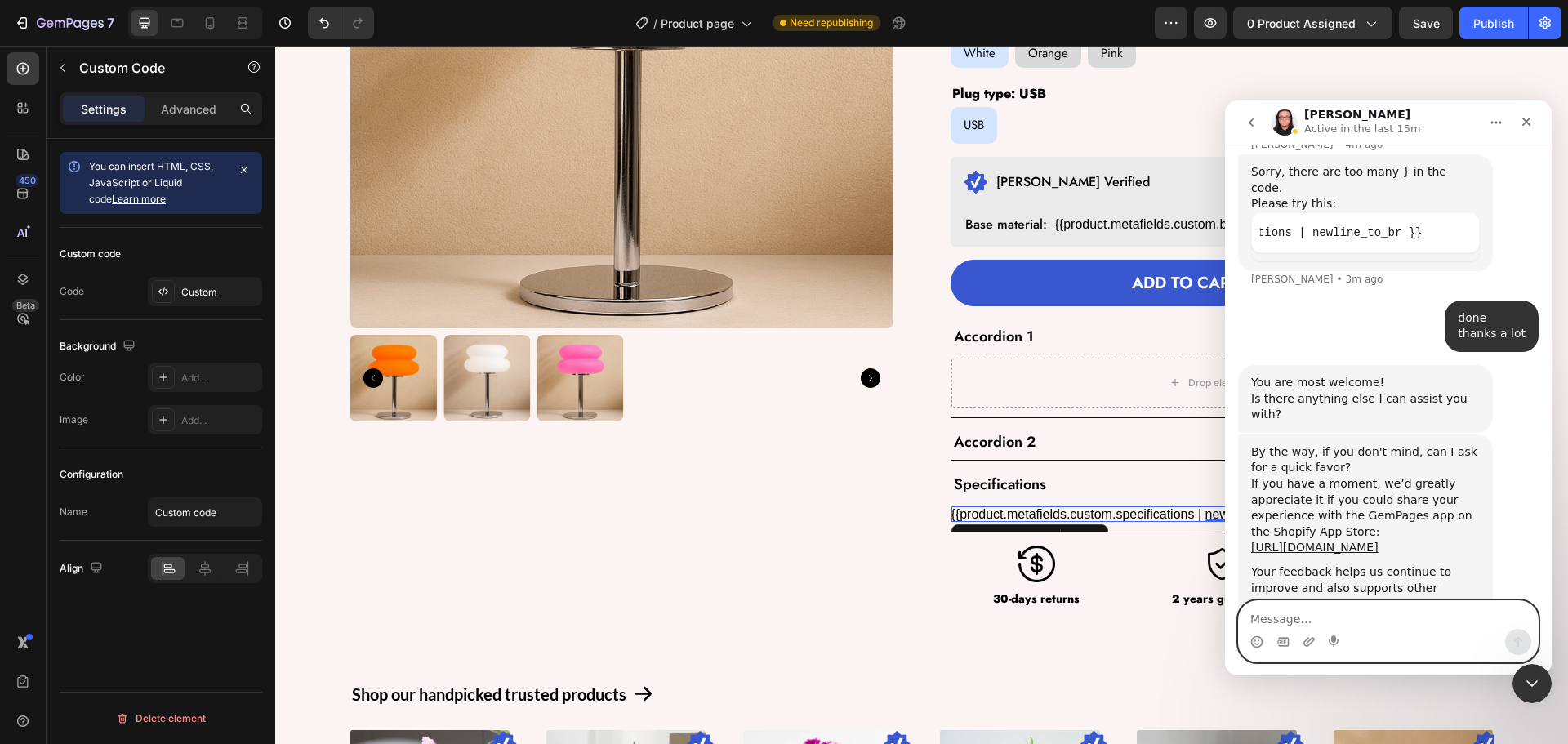
click at [1365, 618] on textarea "Message…" at bounding box center [1388, 615] width 299 height 28
paste textarea "If we chat like this, can these be sent to my email? That way, I can remember i…"
type textarea "If we chat like this, can these be sent to my email? That way, I can remember i…"
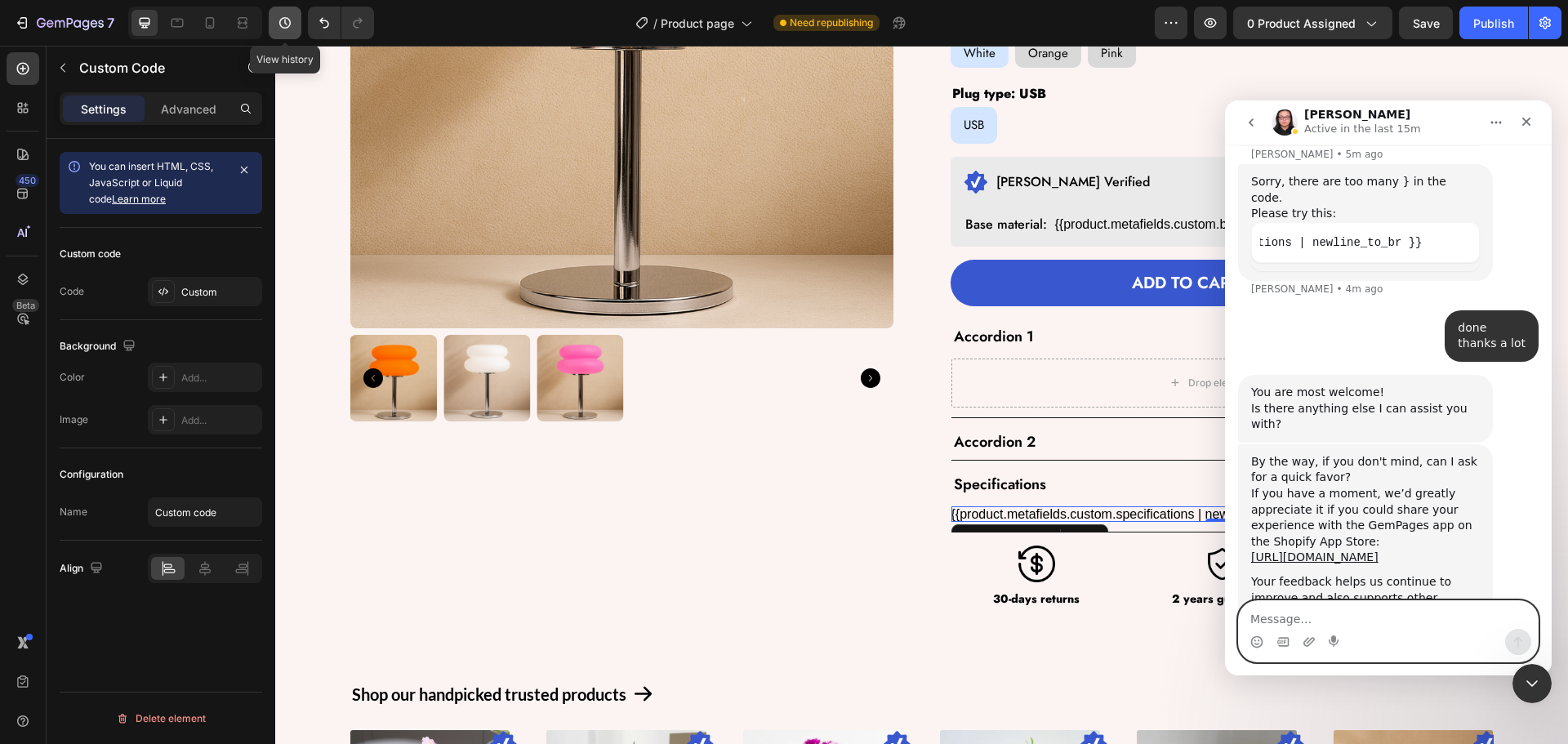
scroll to position [3585, 0]
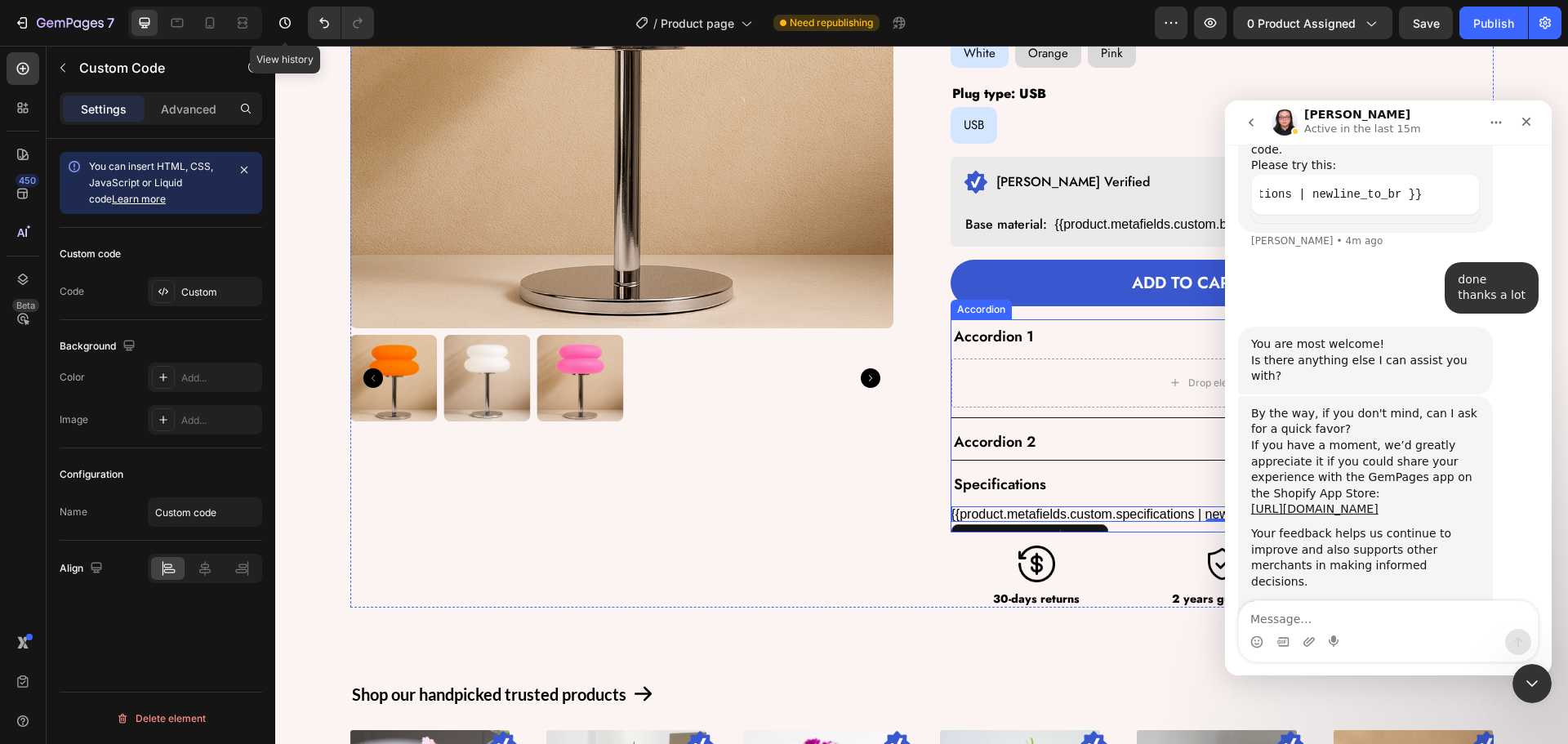
click at [1091, 447] on div "Accordion 2" at bounding box center [1209, 443] width 515 height 23
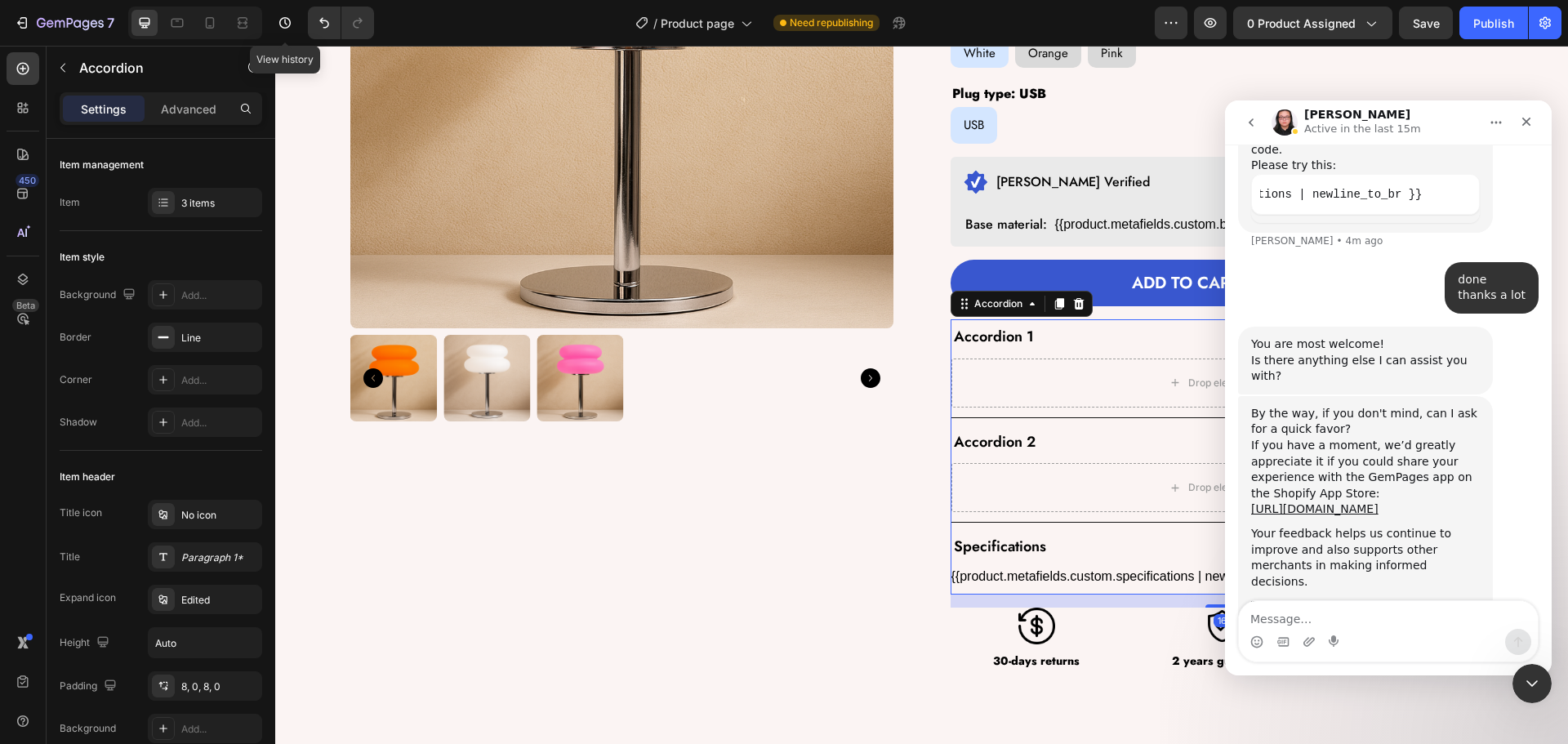
click at [1091, 447] on div "Accordion 2" at bounding box center [1209, 443] width 515 height 23
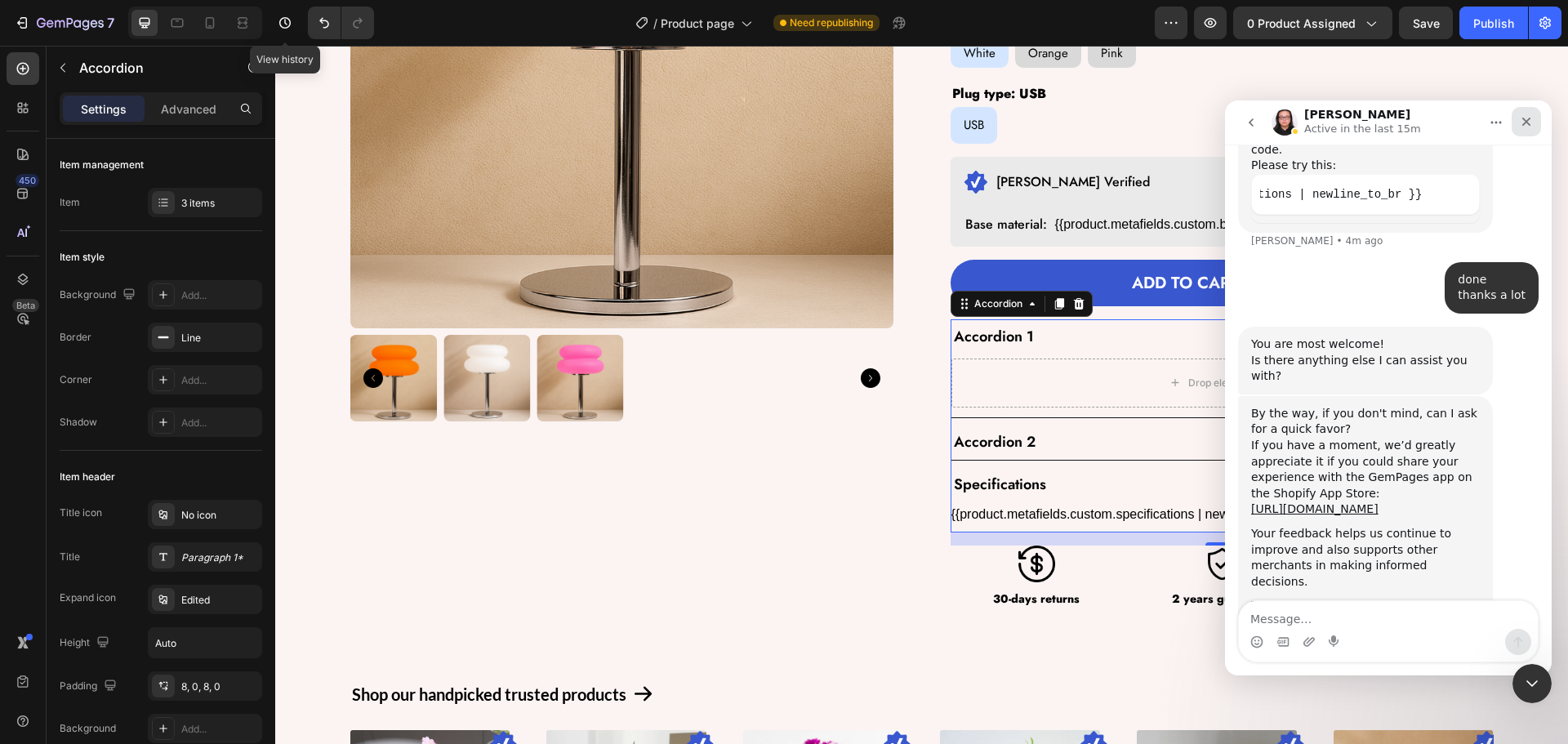
click at [1525, 125] on icon "Close" at bounding box center [1525, 121] width 13 height 13
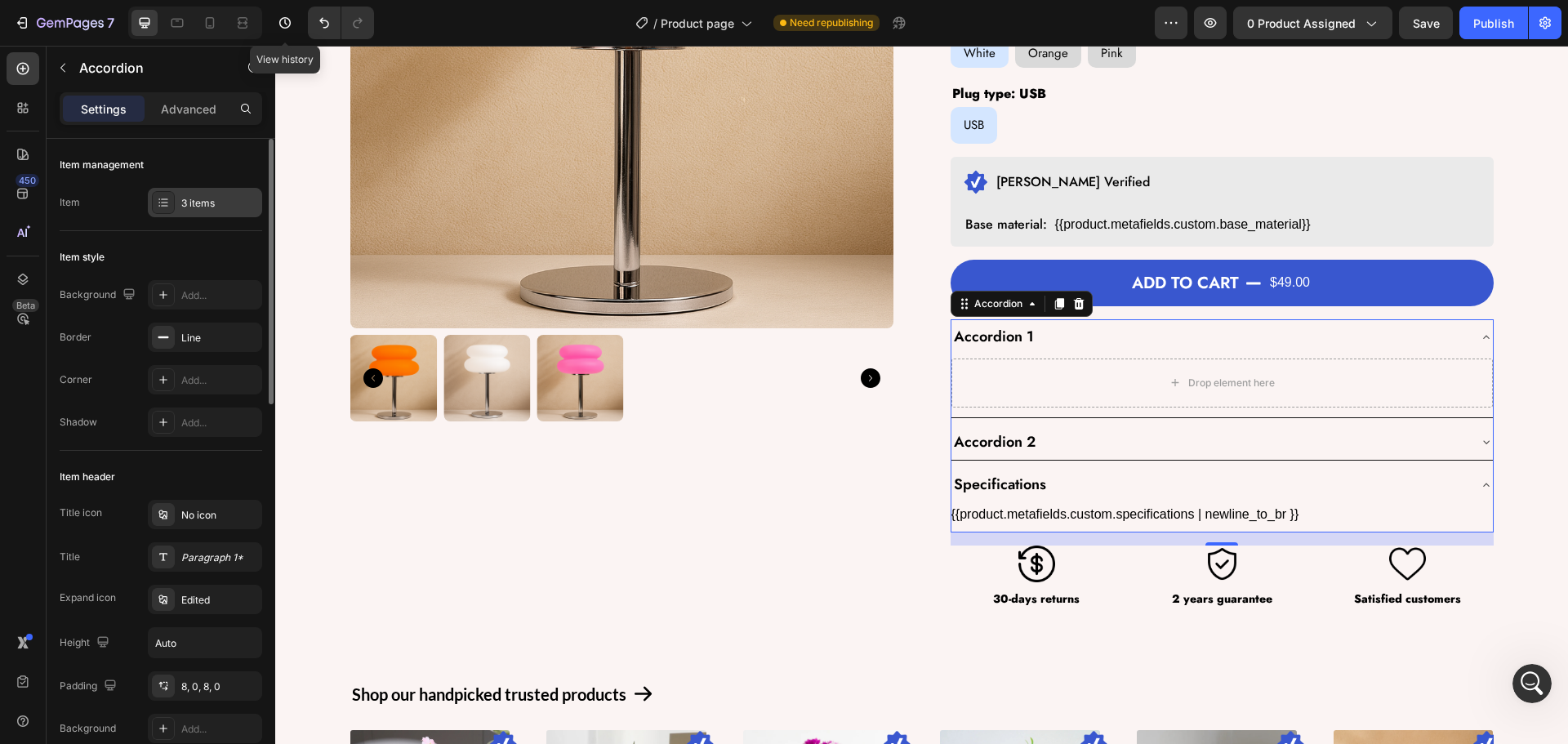
click at [187, 196] on div "3 items" at bounding box center [219, 202] width 77 height 15
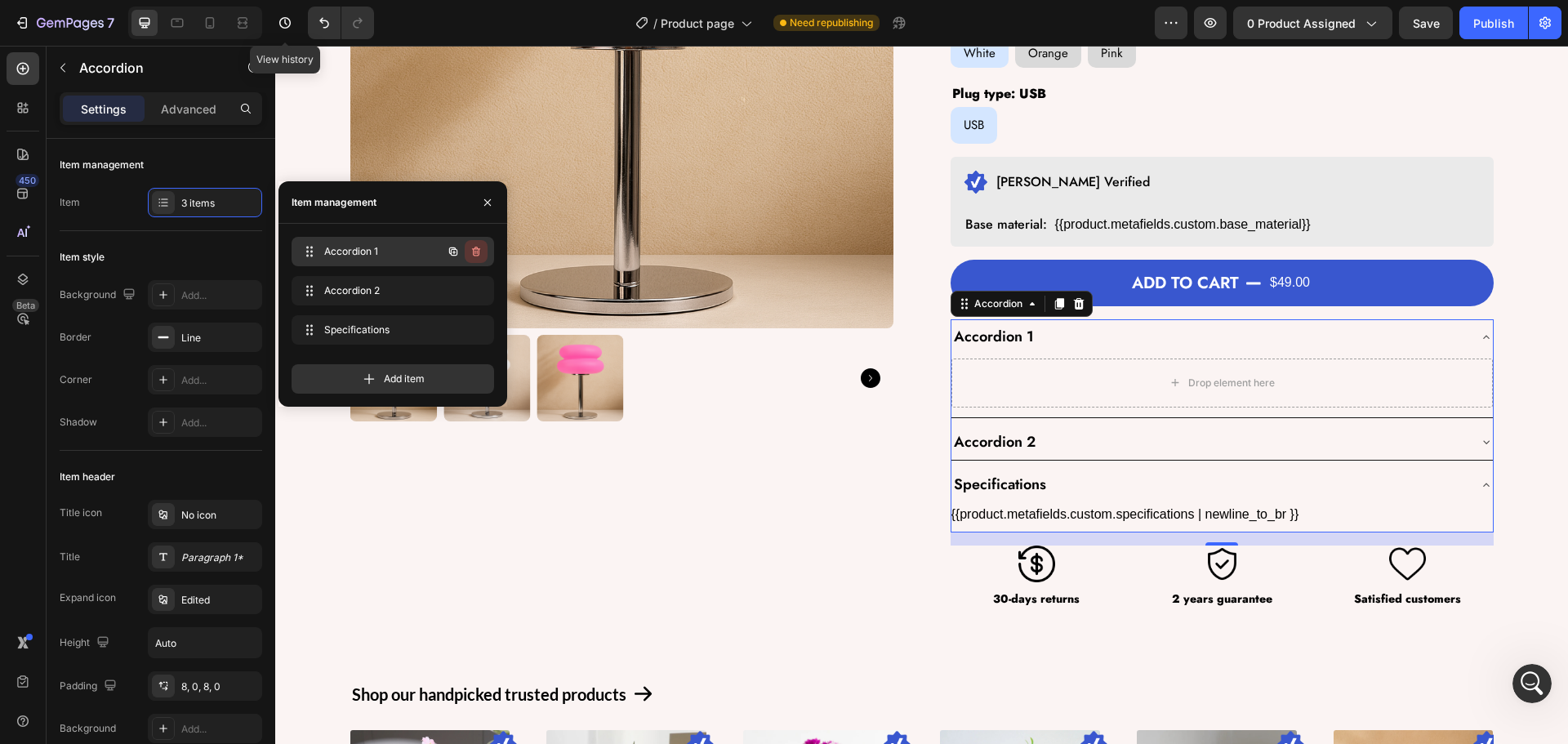
click at [474, 245] on icon "button" at bounding box center [476, 251] width 13 height 13
click at [474, 245] on div "Delete" at bounding box center [465, 251] width 30 height 15
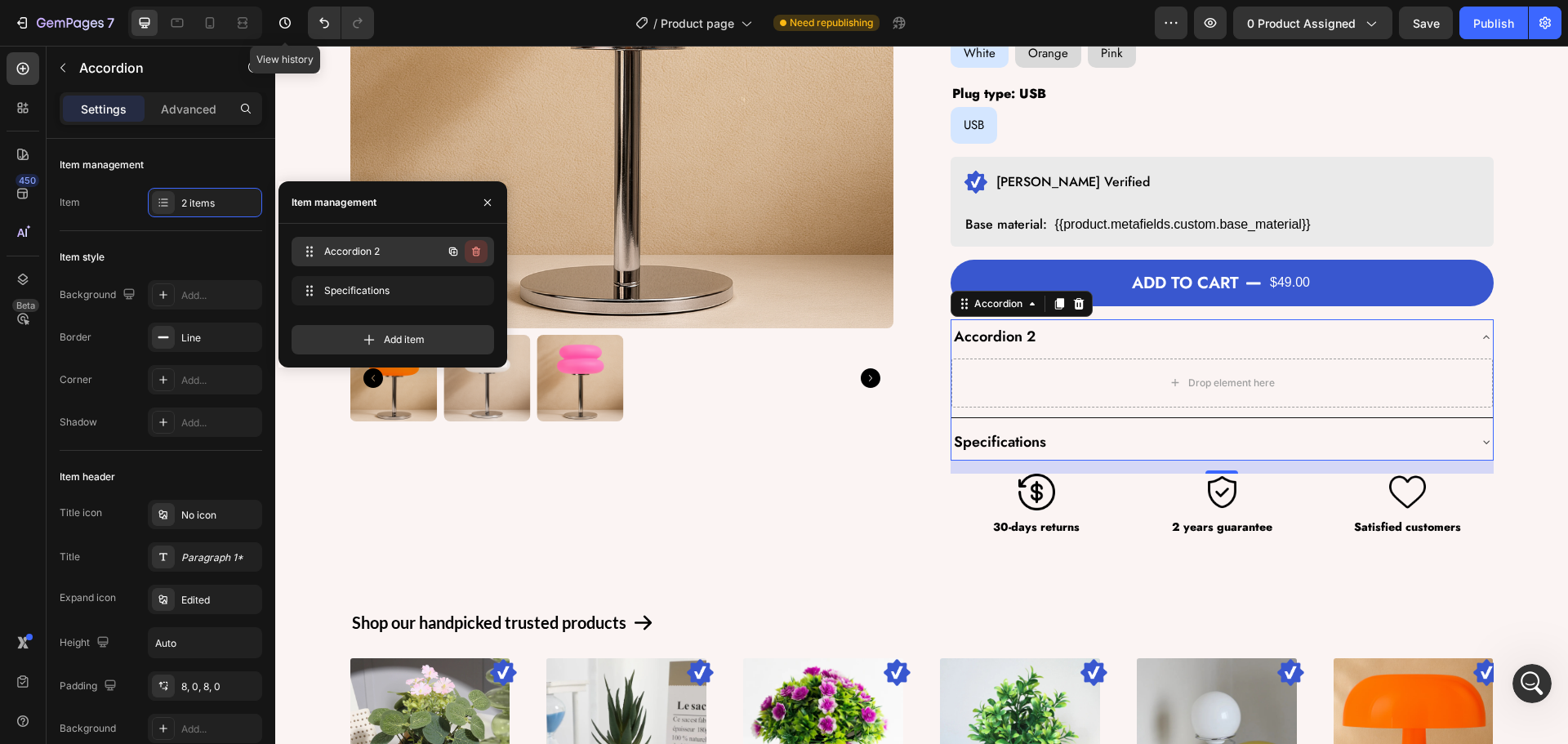
click at [469, 251] on button "button" at bounding box center [477, 252] width 23 height 23
click at [469, 251] on div "Delete" at bounding box center [465, 251] width 30 height 15
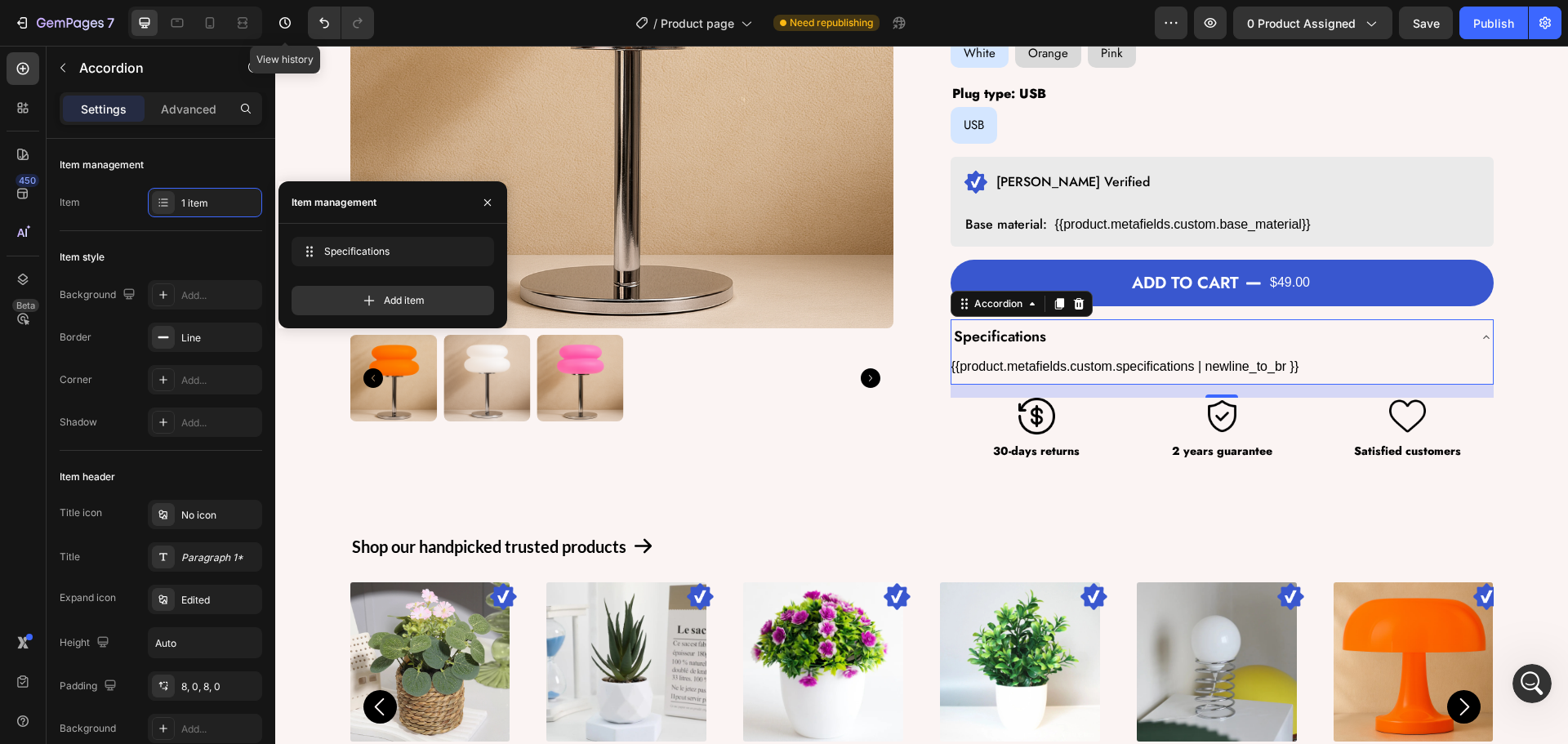
click at [0, 424] on div "450 Beta" at bounding box center [23, 394] width 46 height 698
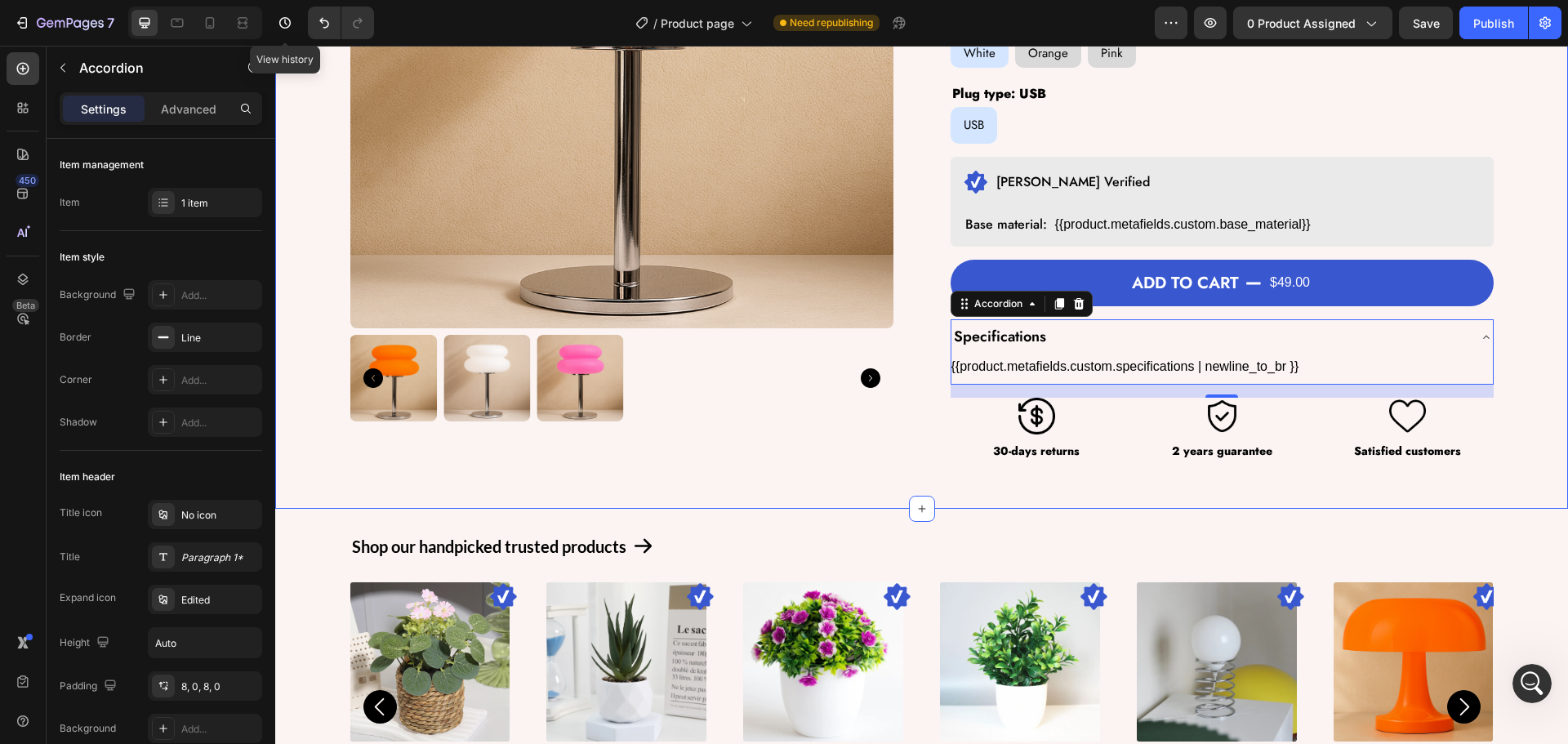
click at [890, 487] on div "Product Images Cloud glow® Table lamp Product Title $49.00 Product Price Produc…" at bounding box center [921, 131] width 1293 height 757
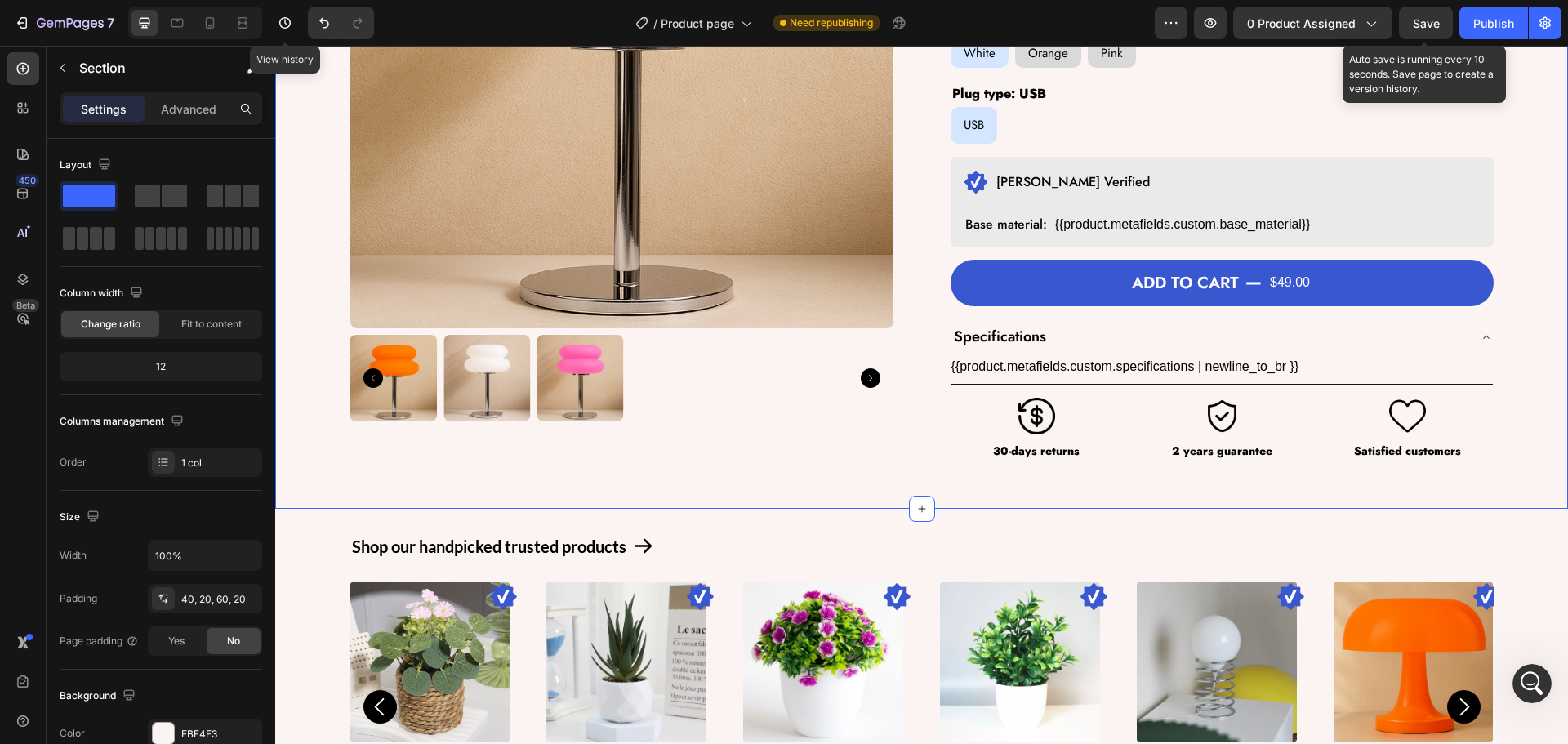
click at [1430, 21] on span "Save" at bounding box center [1427, 23] width 27 height 14
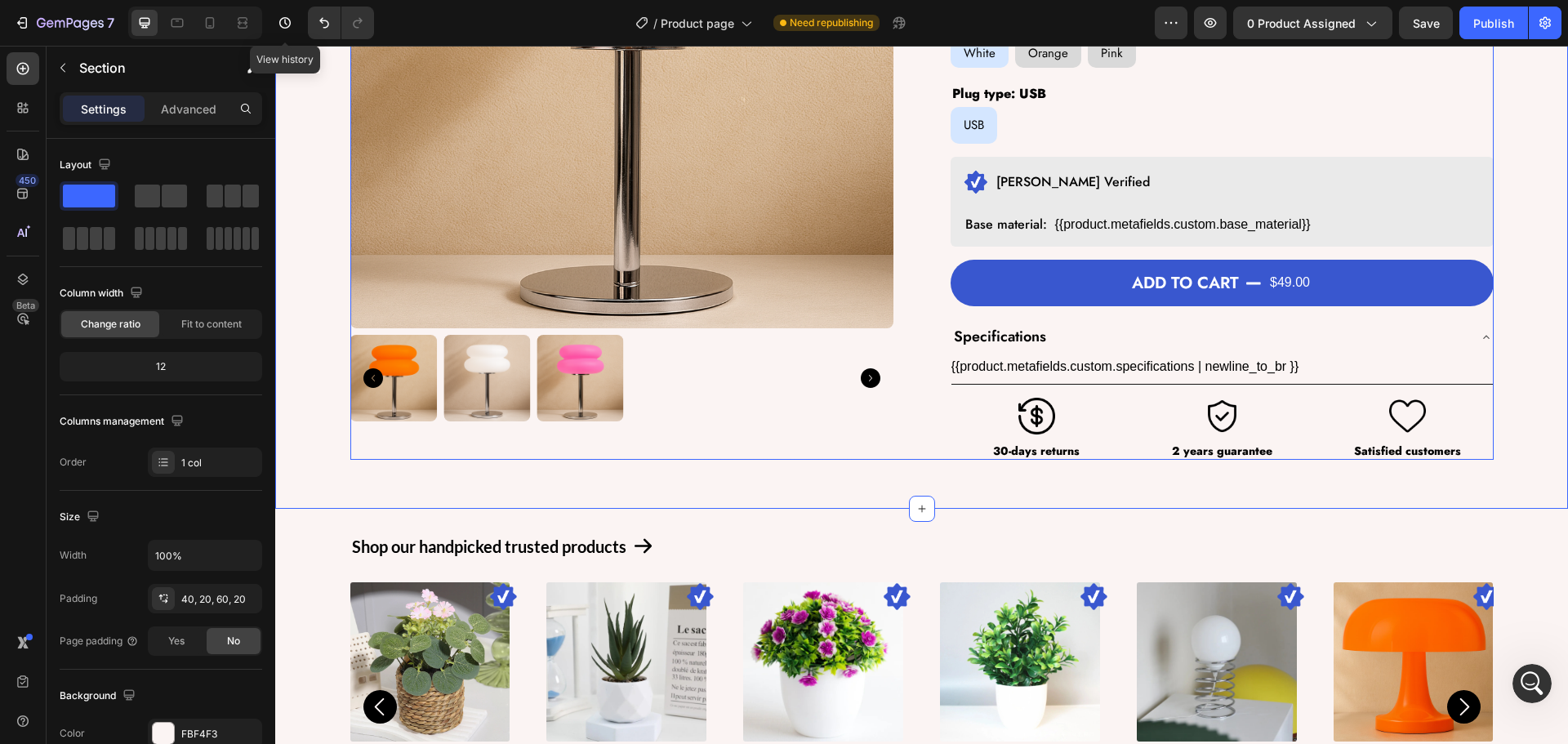
scroll to position [3648, 0]
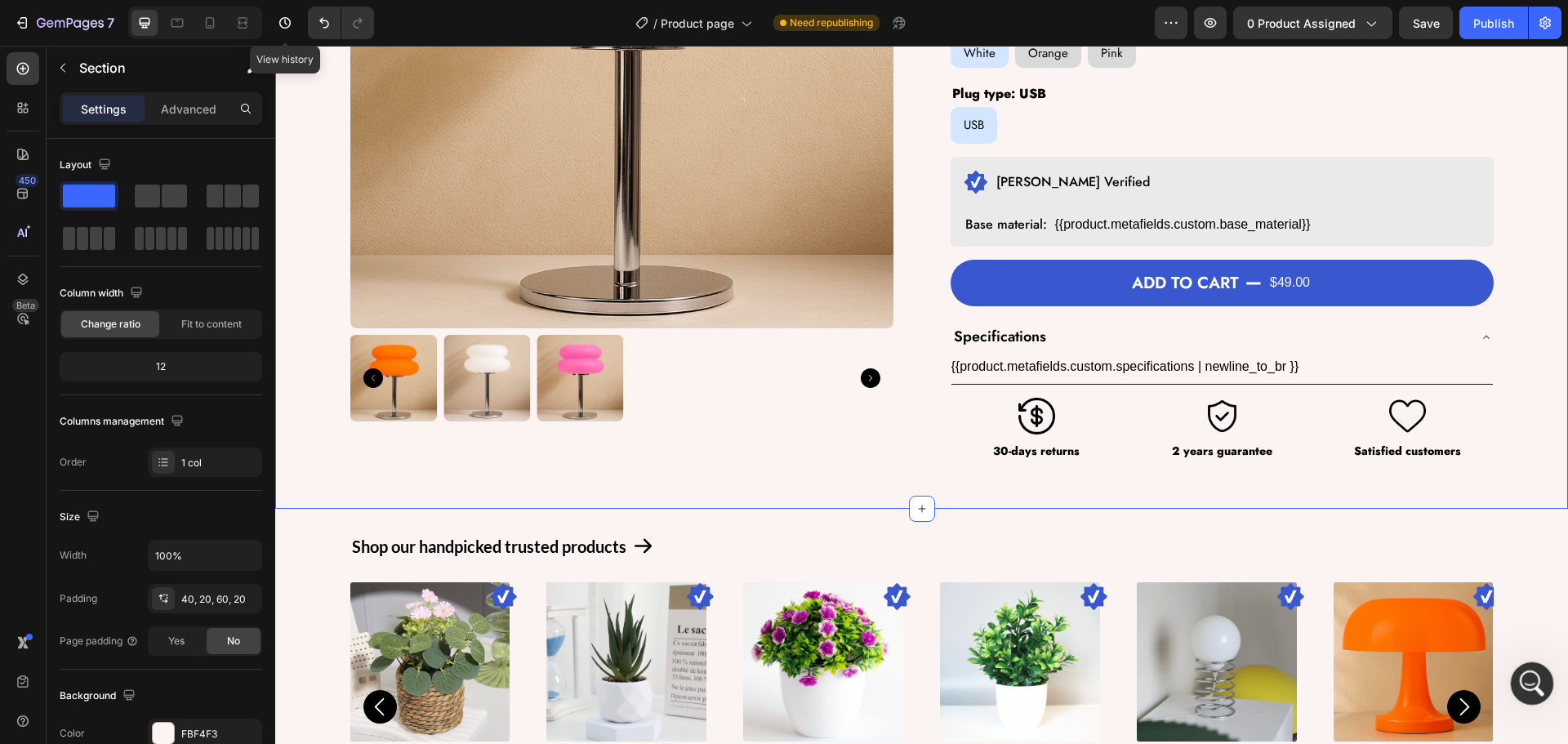
click at [1524, 683] on icon "Open Intercom Messenger" at bounding box center [1530, 682] width 27 height 27
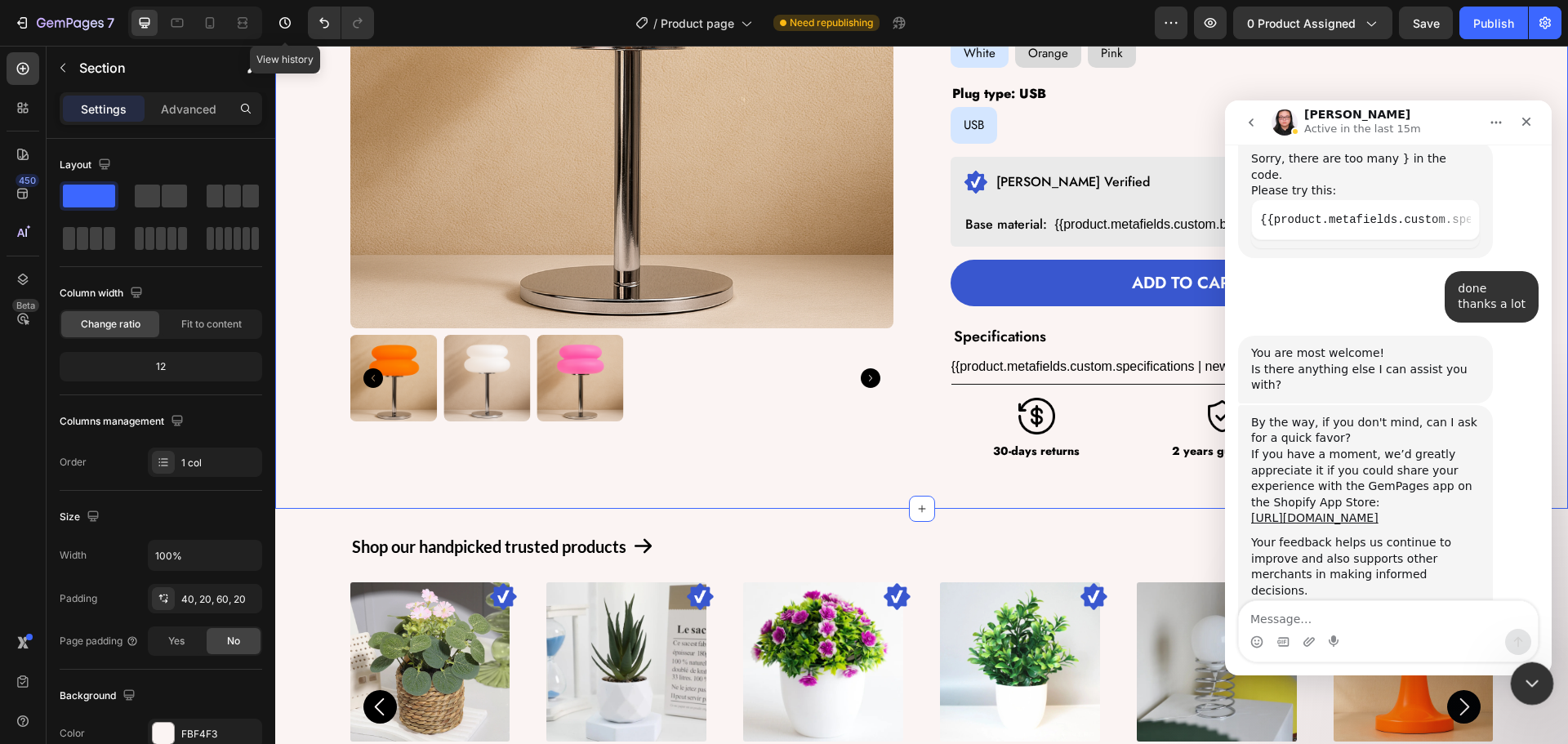
scroll to position [3615, 0]
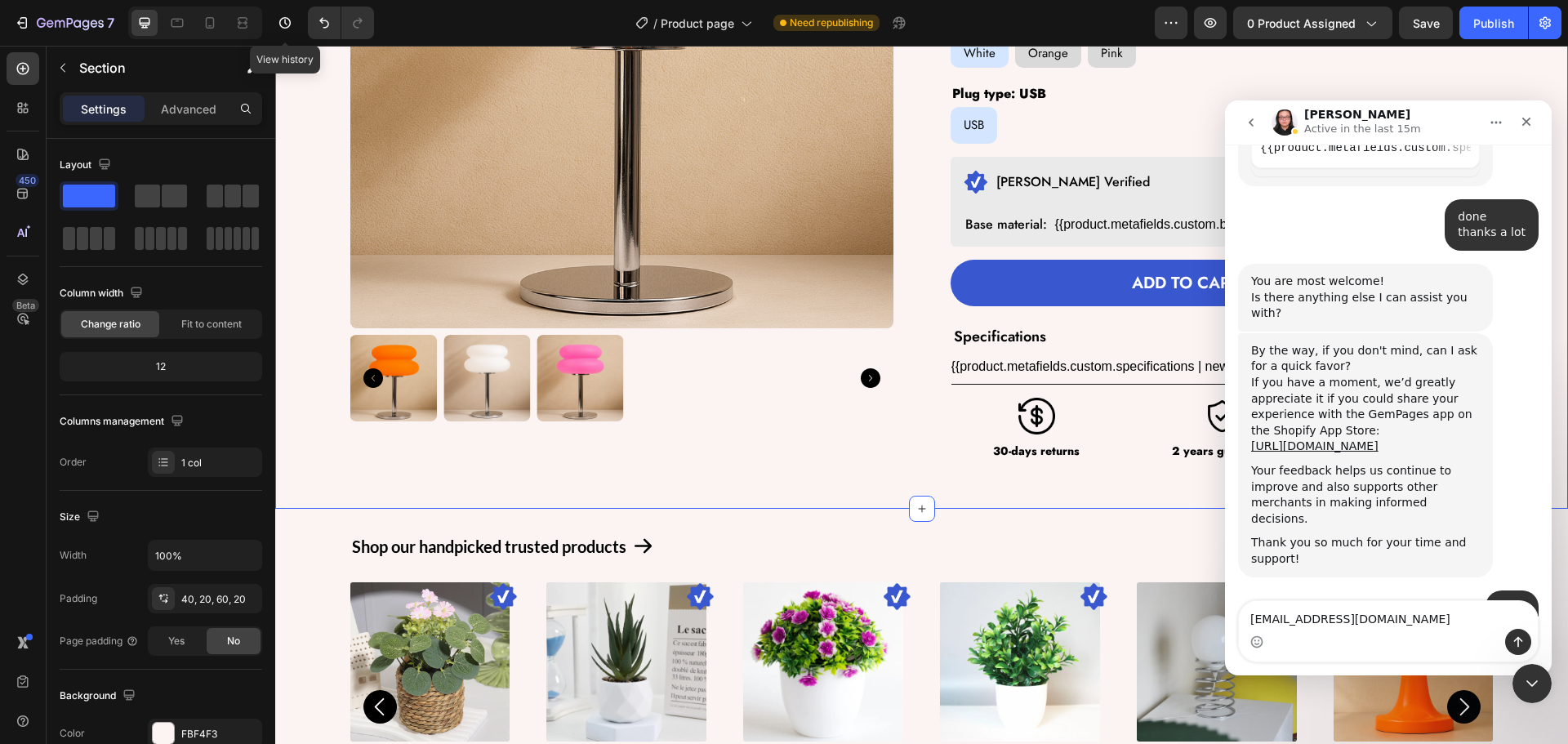
type textarea "[EMAIL_ADDRESS][DOMAIN_NAME]"
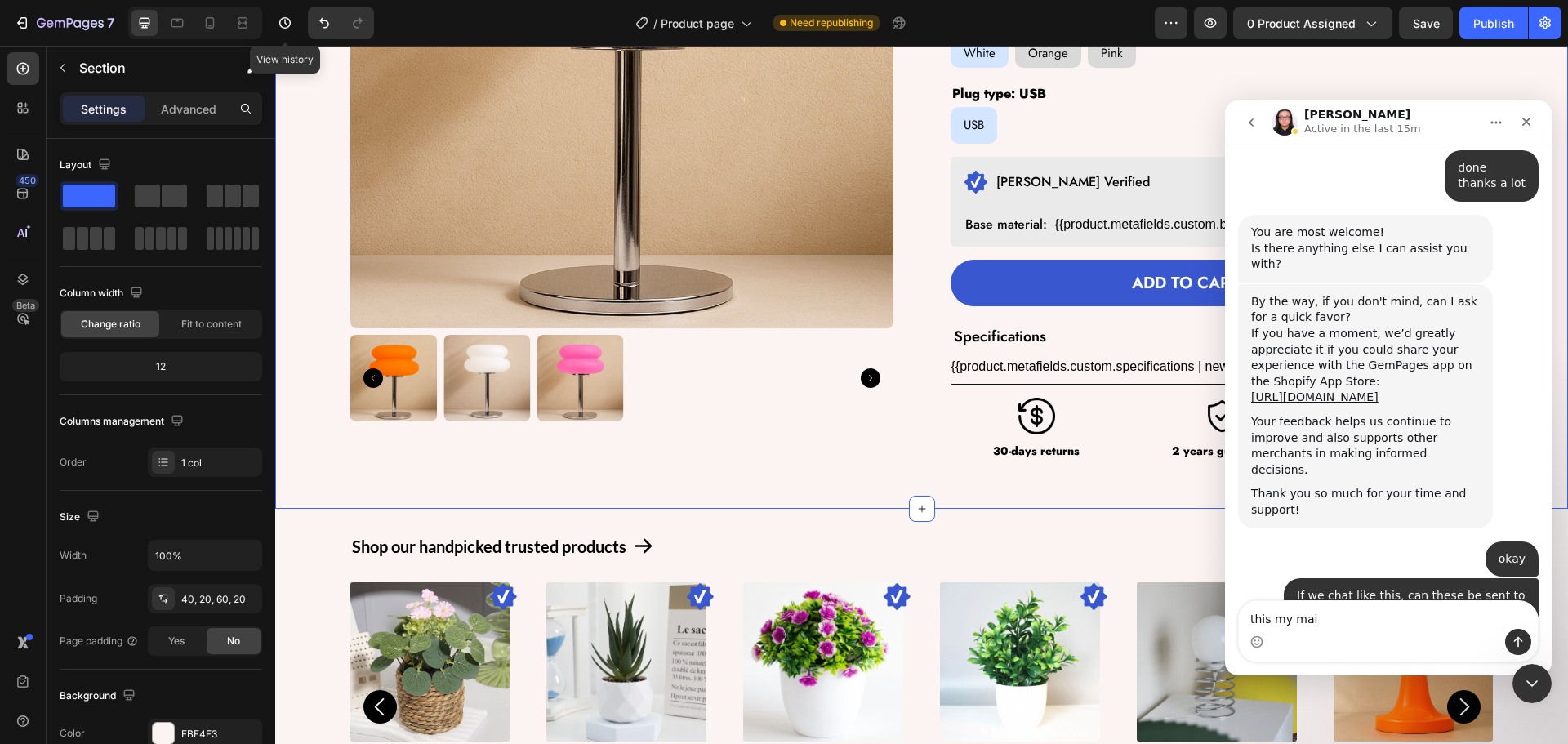
type textarea "this my mail"
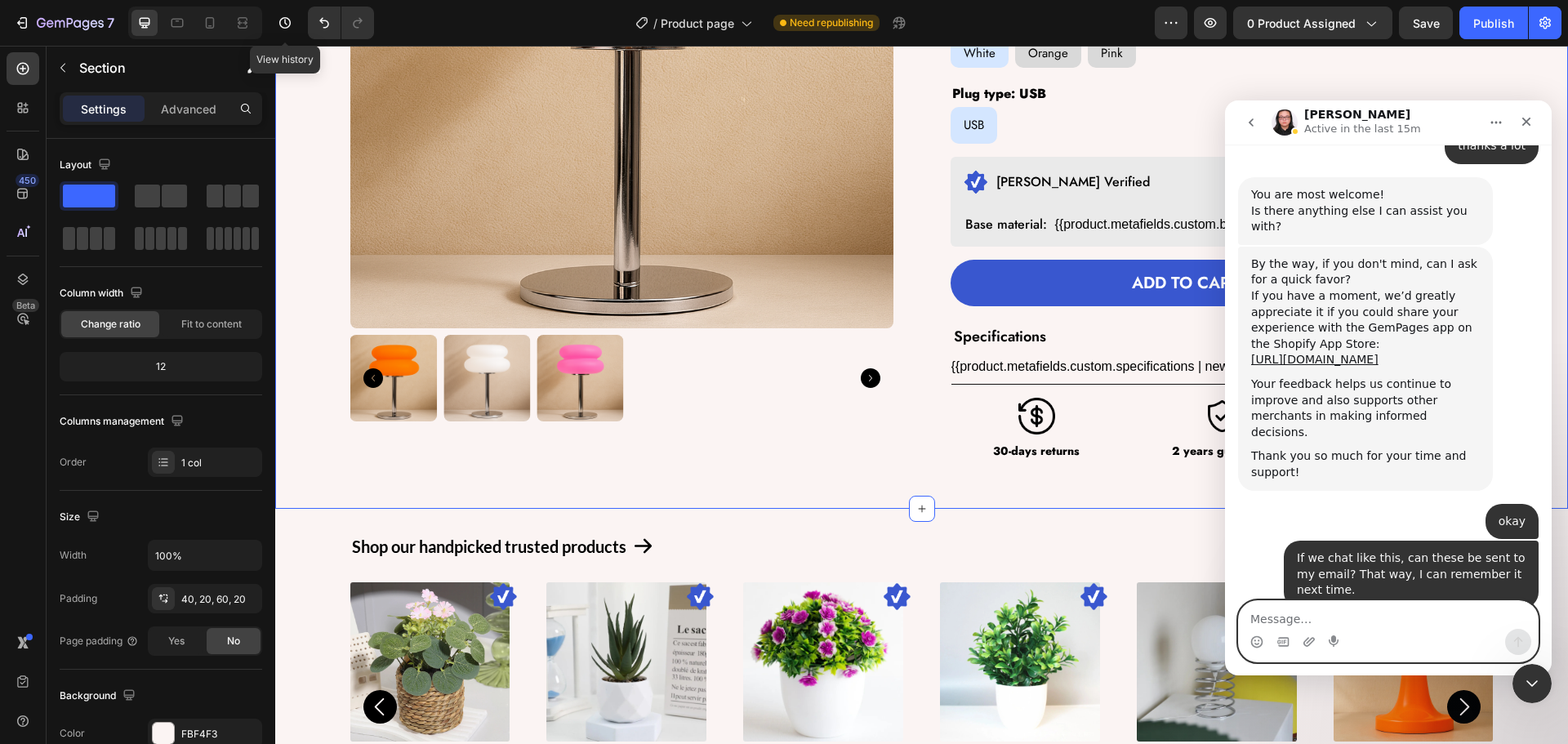
scroll to position [3736, 0]
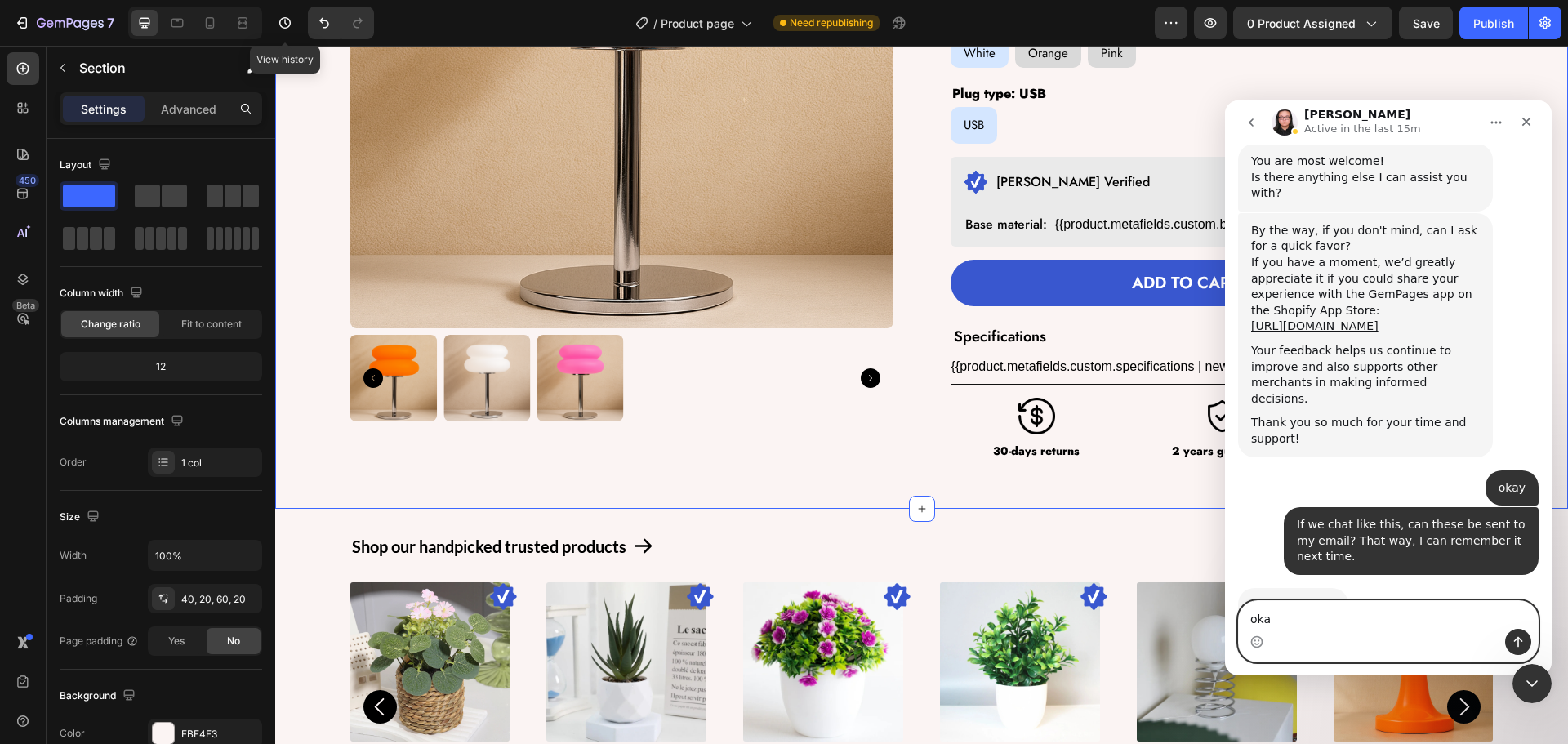
type textarea "okay"
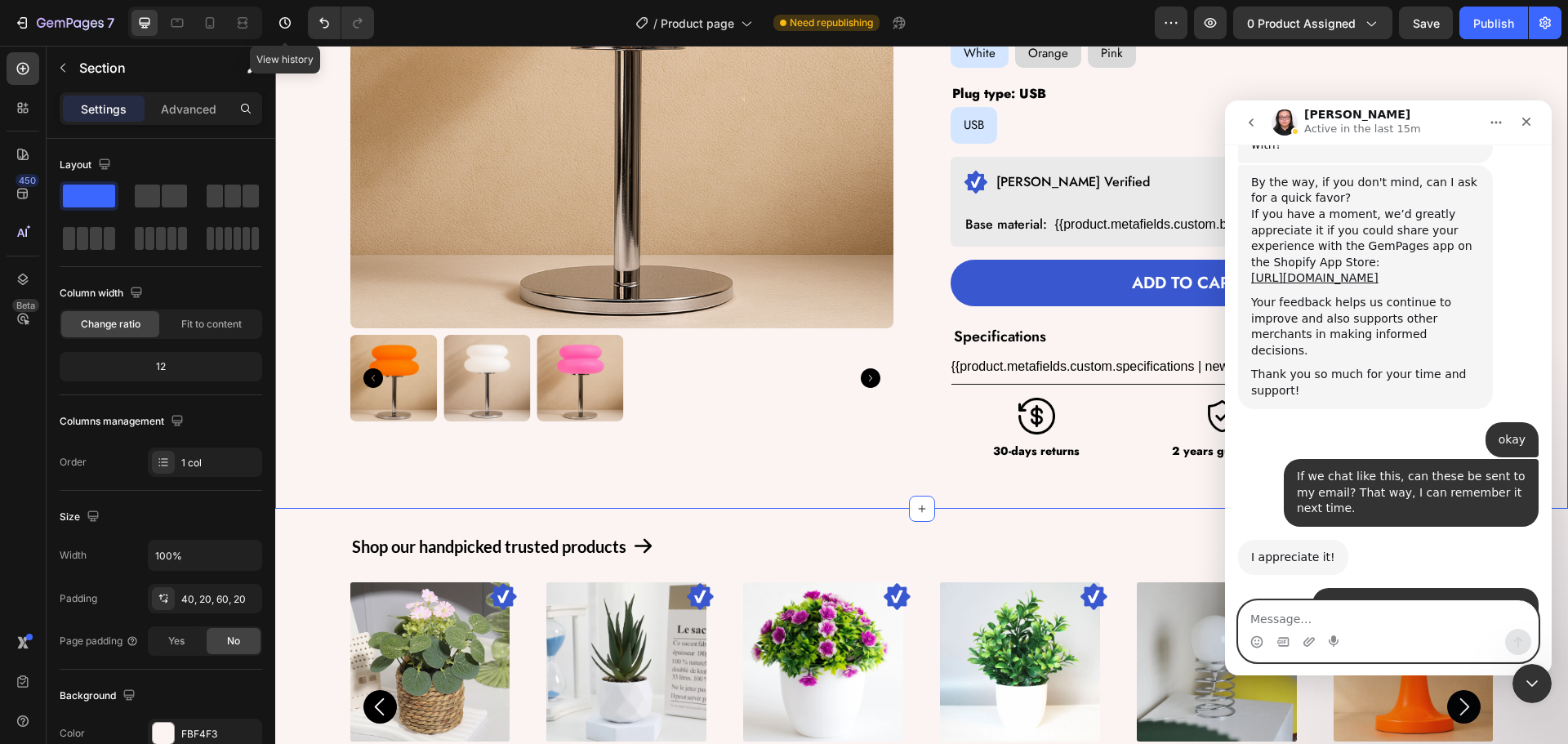
scroll to position [3785, 0]
click at [1538, 119] on div "Close" at bounding box center [1526, 121] width 29 height 29
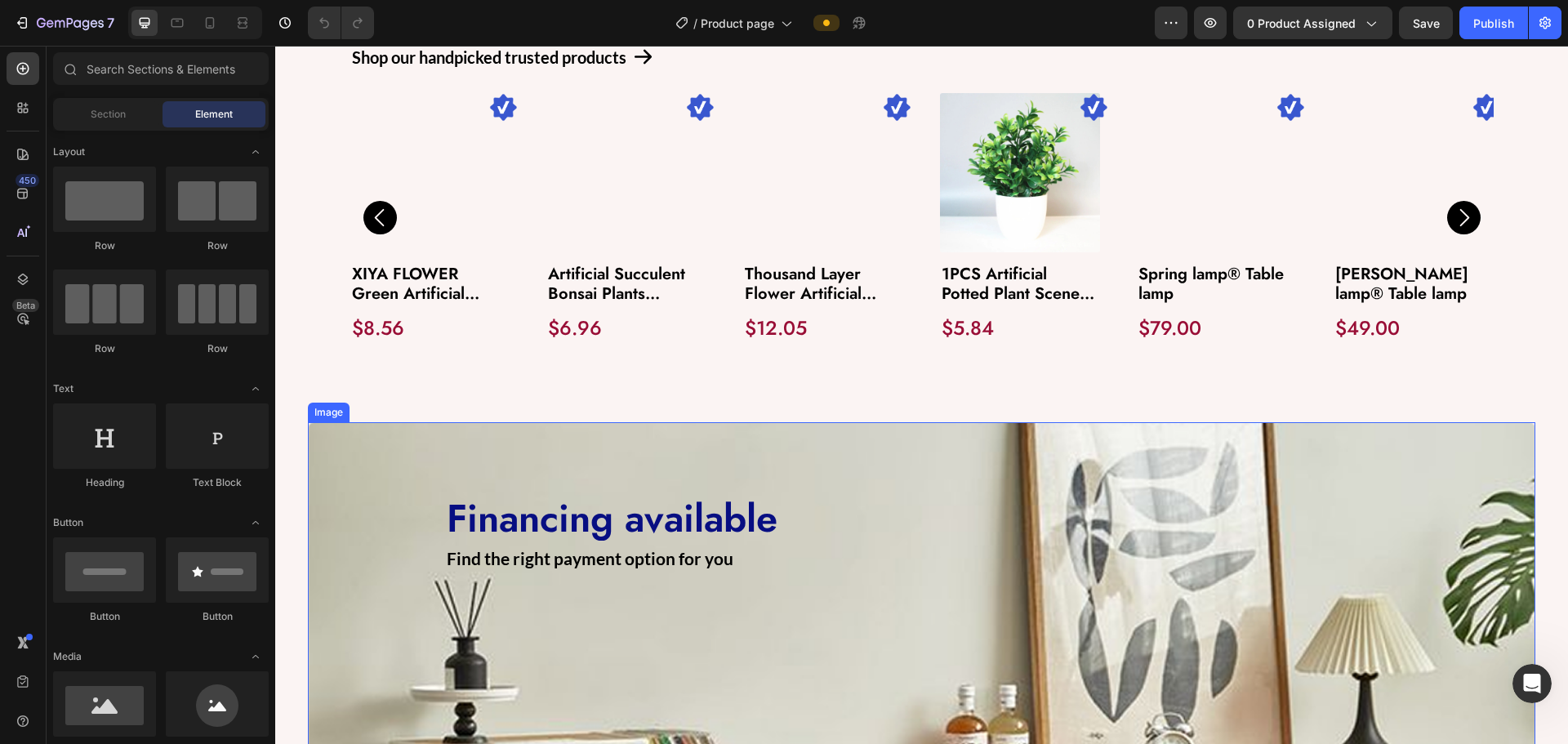
scroll to position [899, 0]
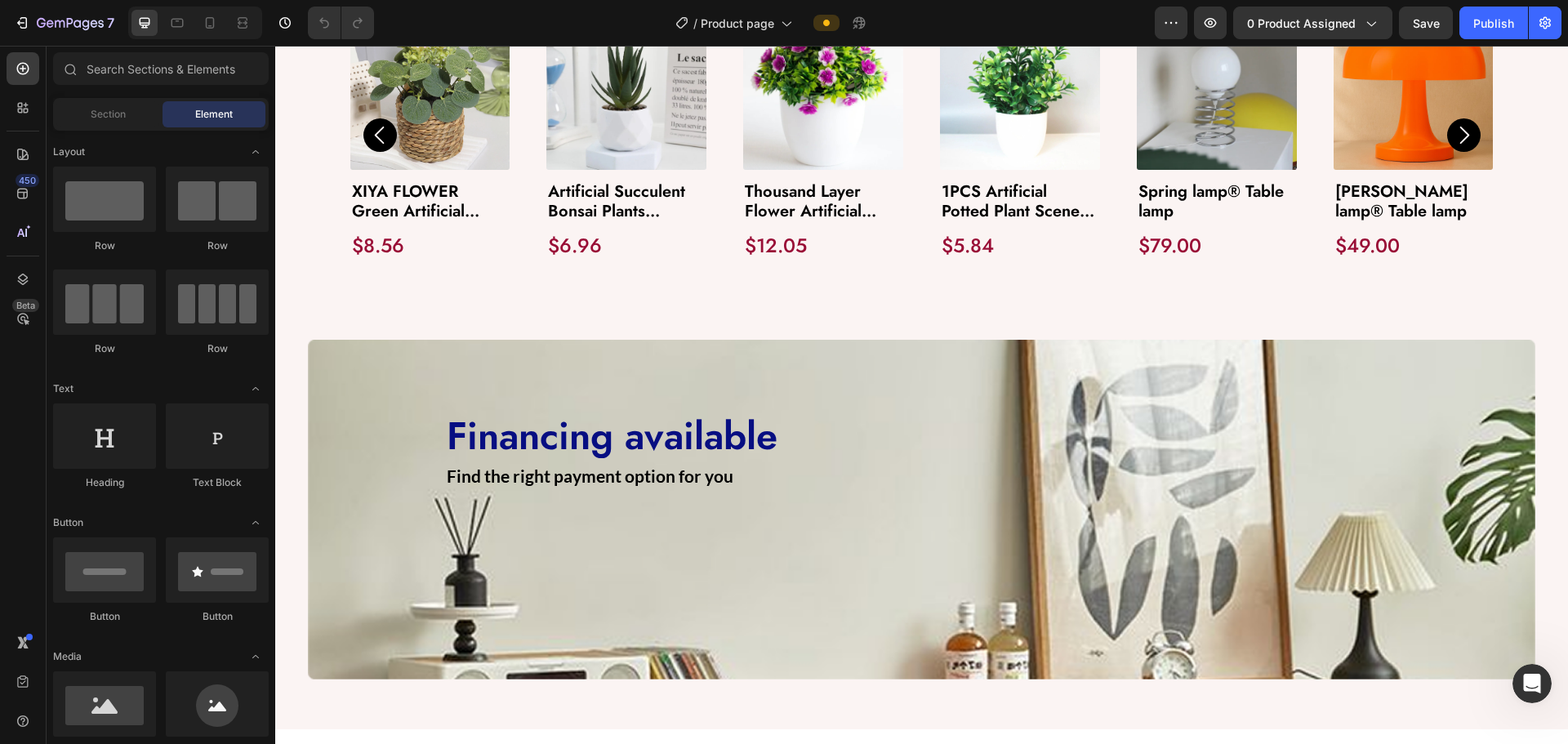
click at [2, 71] on div "450 Beta" at bounding box center [23, 394] width 46 height 698
click at [13, 65] on div at bounding box center [23, 69] width 33 height 33
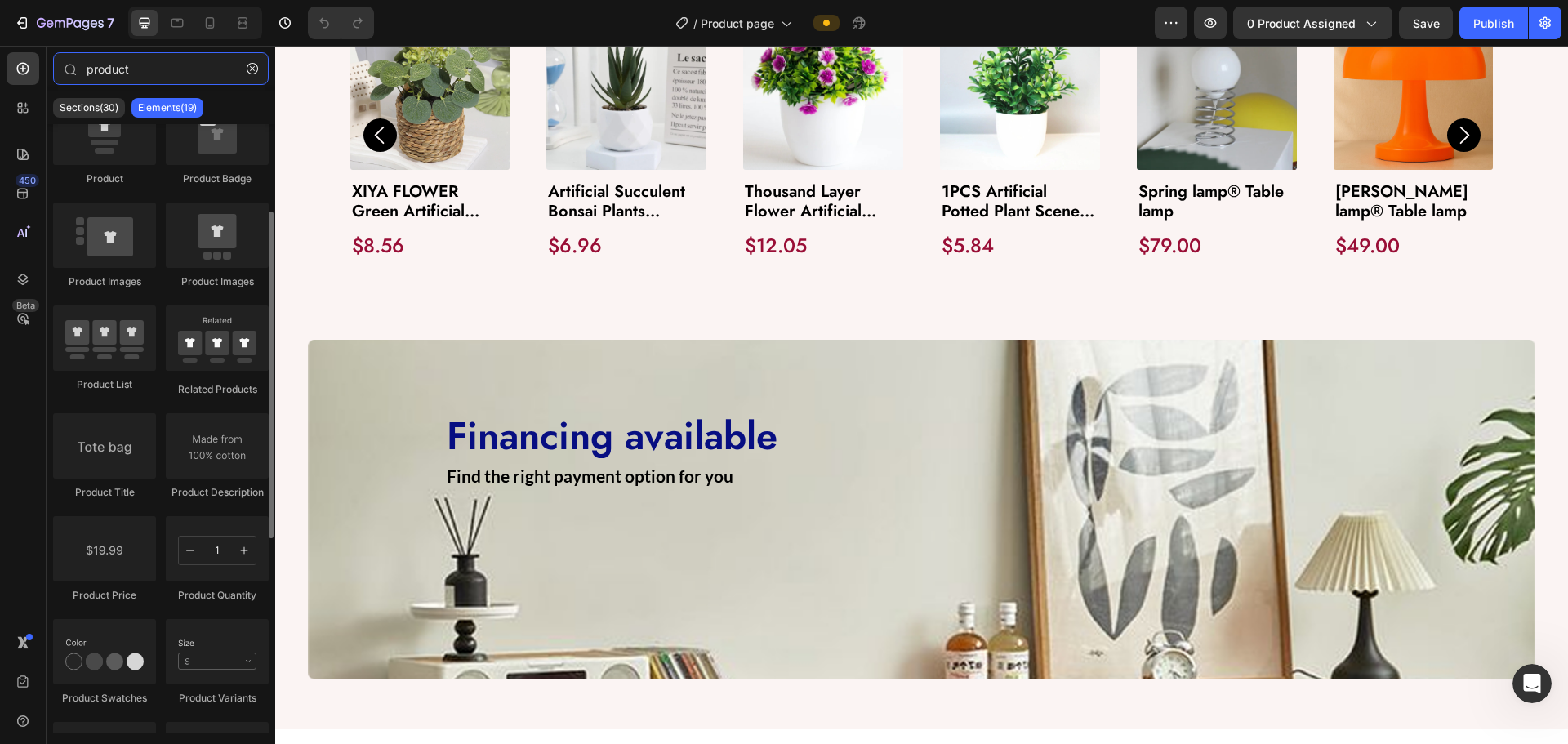
scroll to position [245, 0]
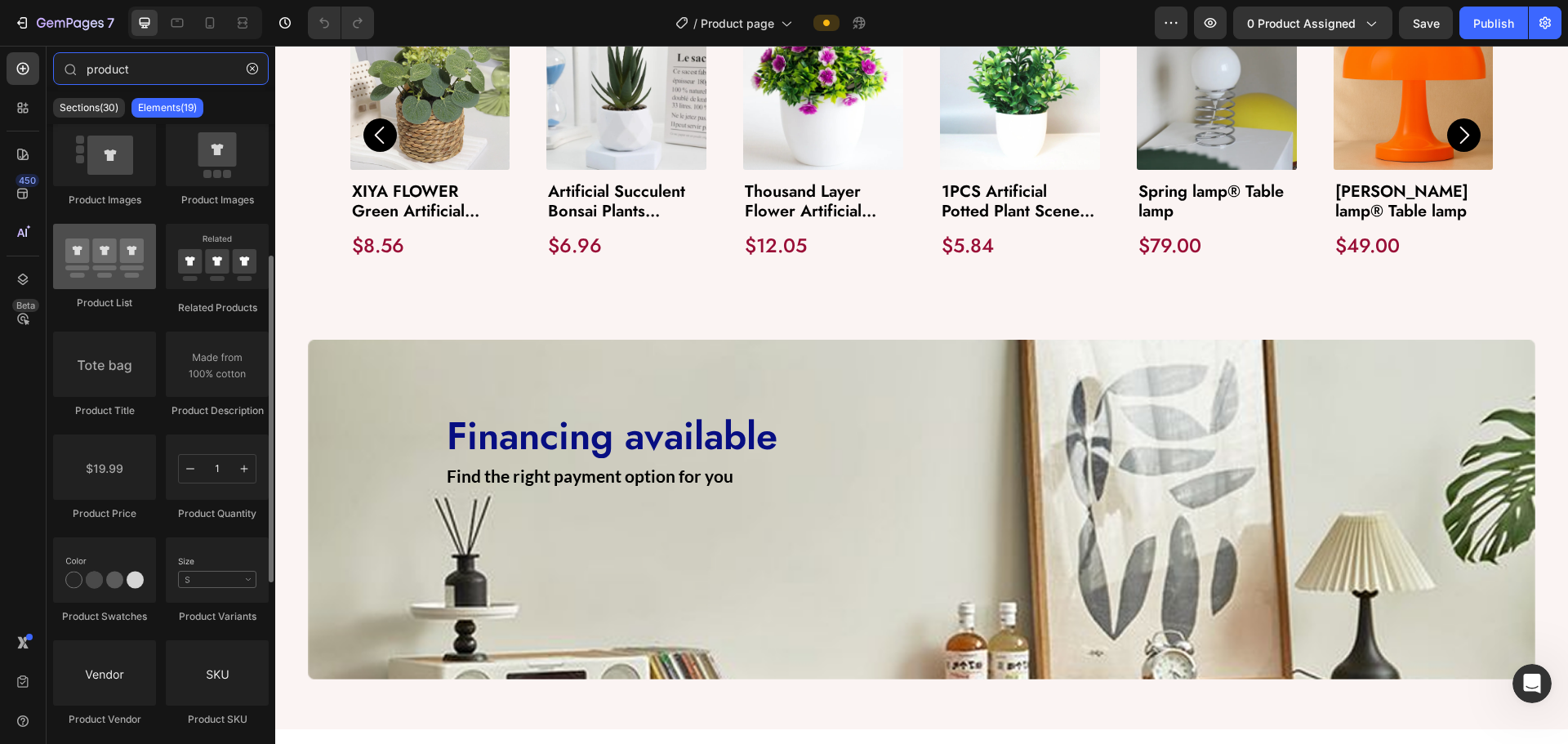
type input "product"
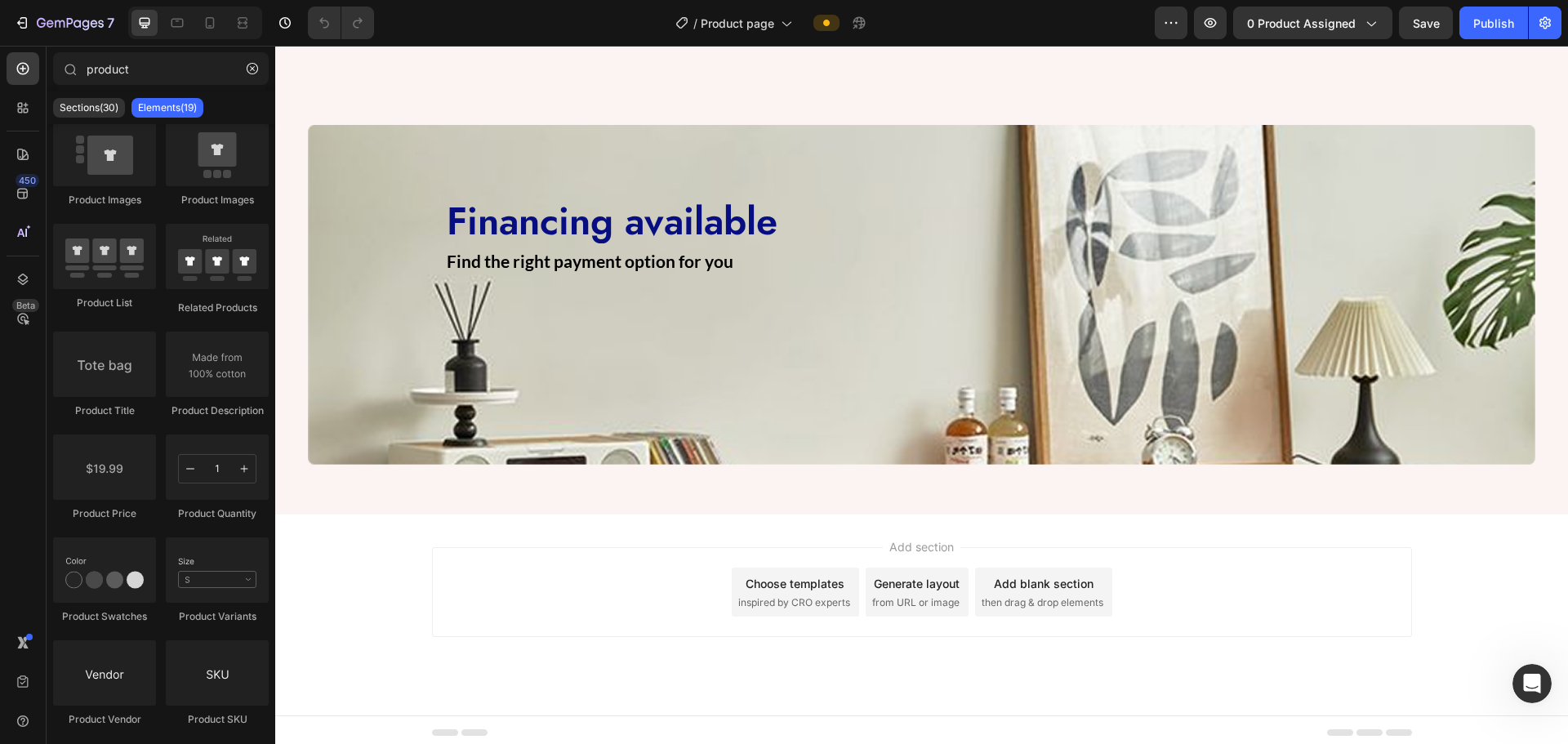
scroll to position [1116, 0]
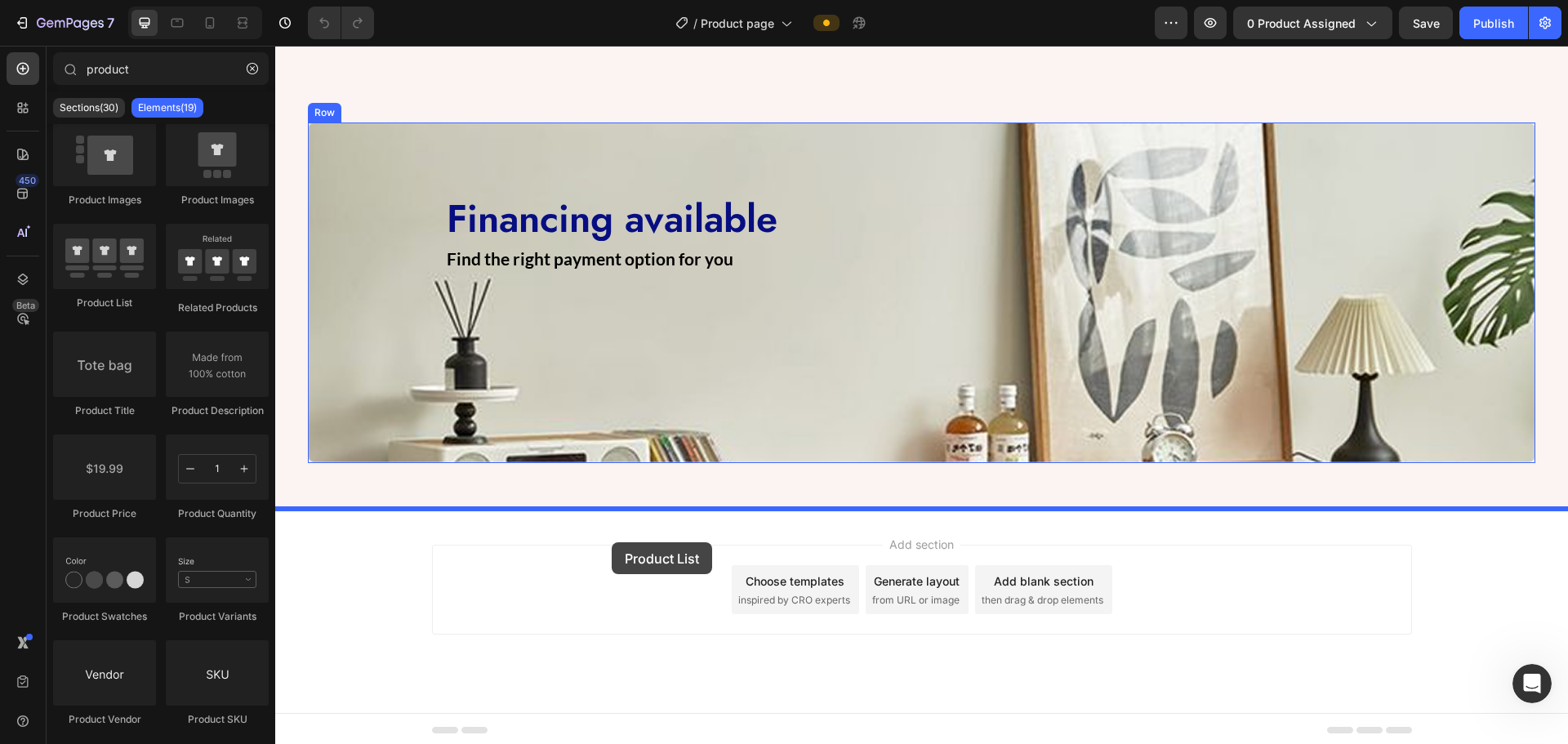
drag, startPoint x: 360, startPoint y: 334, endPoint x: 612, endPoint y: 542, distance: 326.8
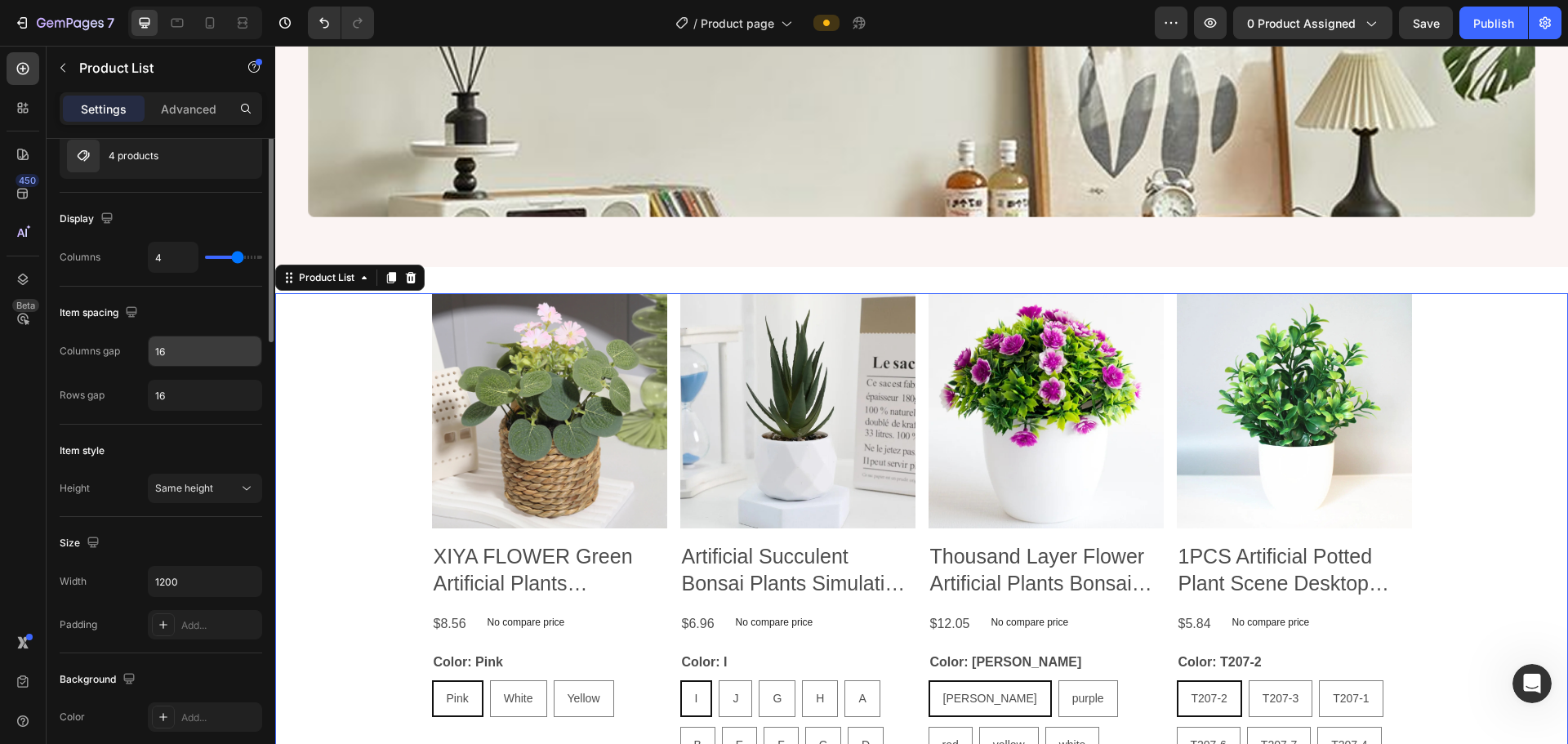
scroll to position [0, 0]
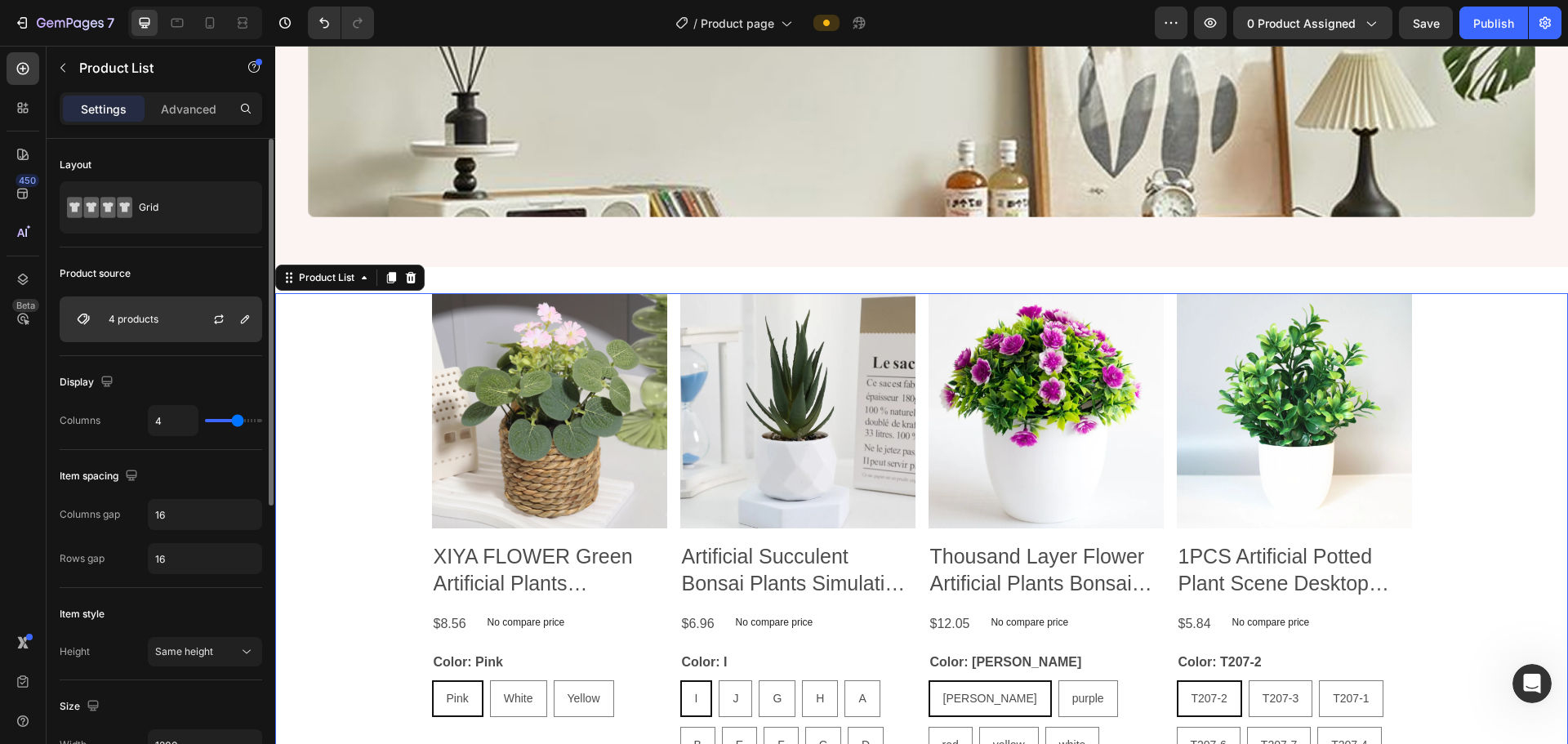
click at [150, 321] on p "4 products" at bounding box center [133, 320] width 49 height 12
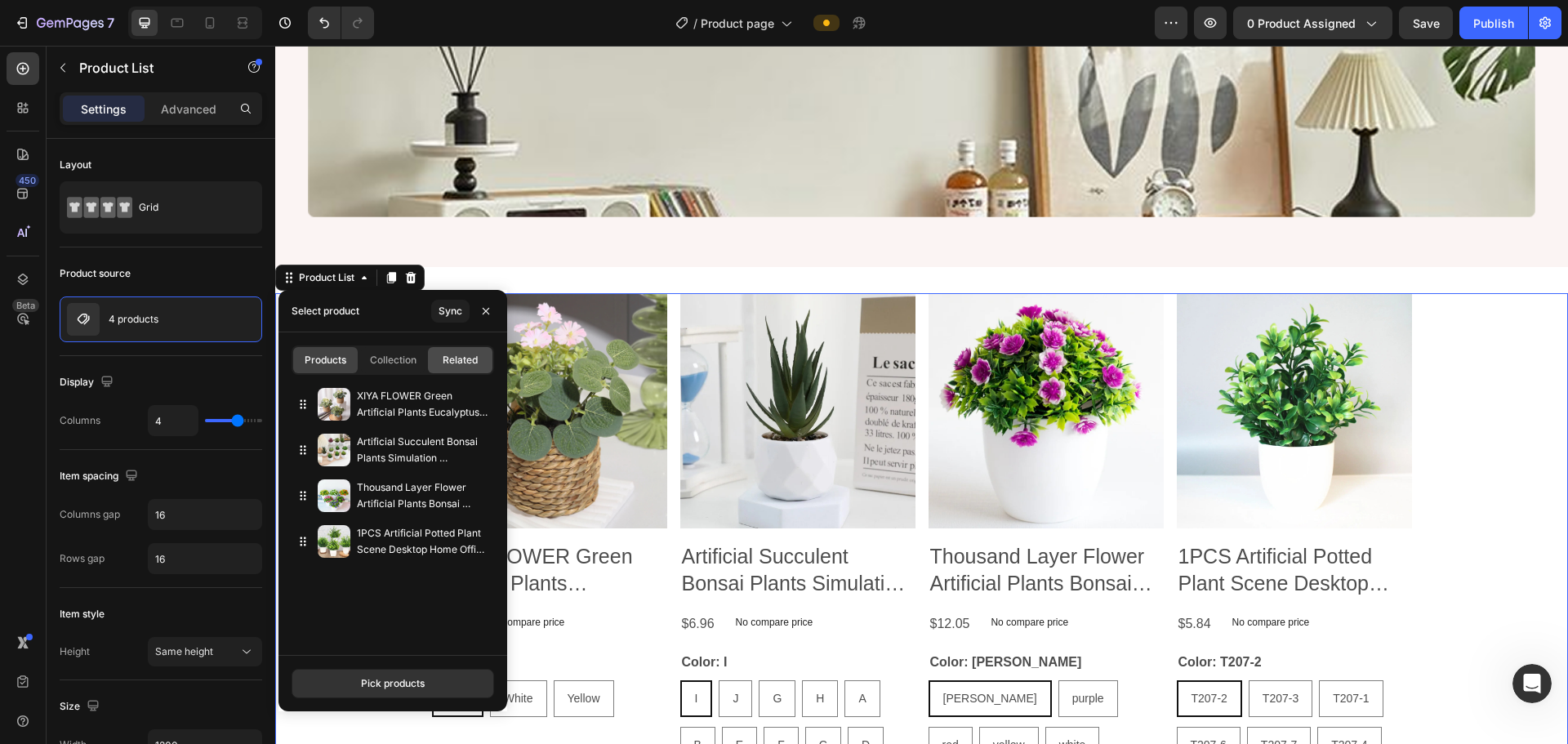
click at [450, 356] on span "Related" at bounding box center [460, 359] width 35 height 15
type input "10"
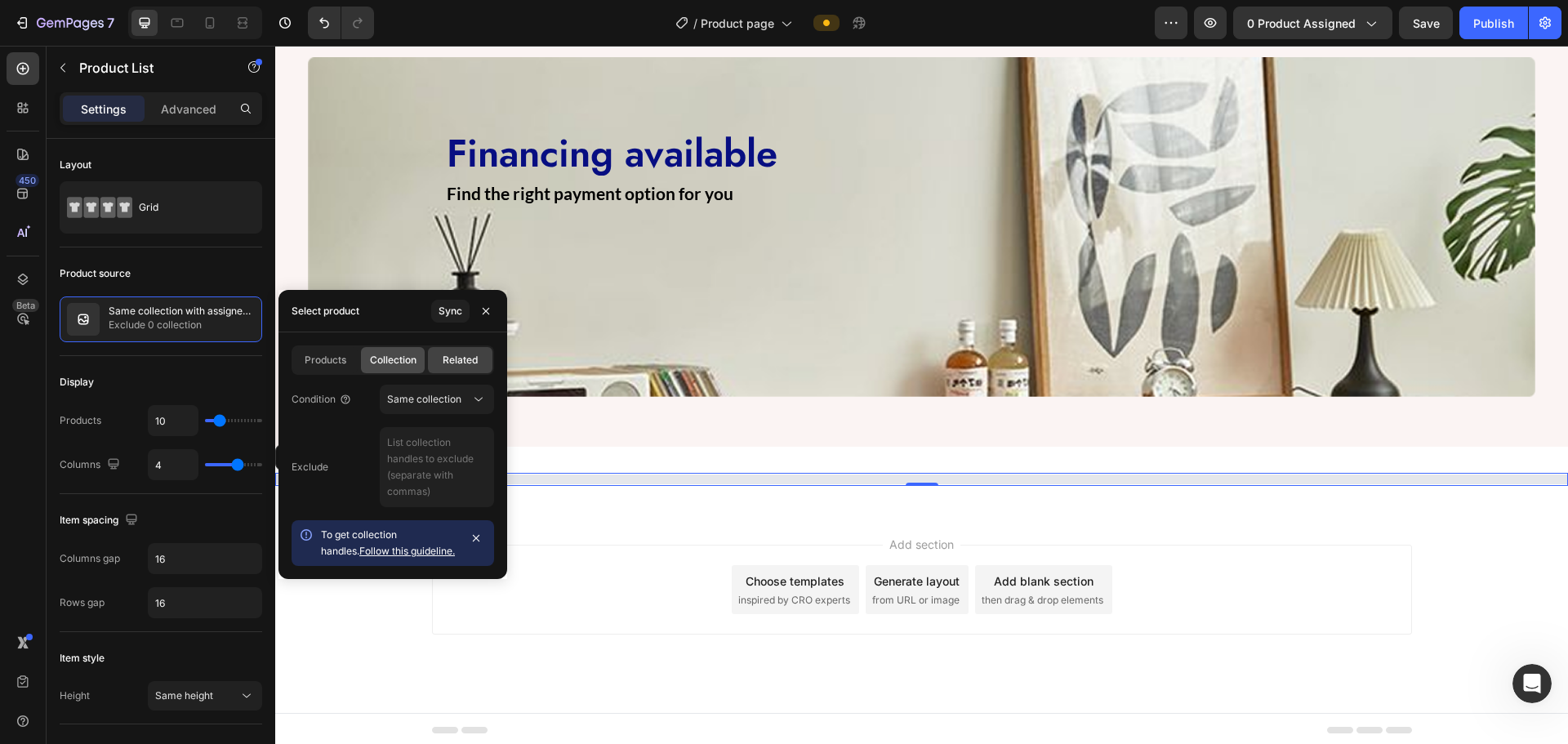
scroll to position [1361, 0]
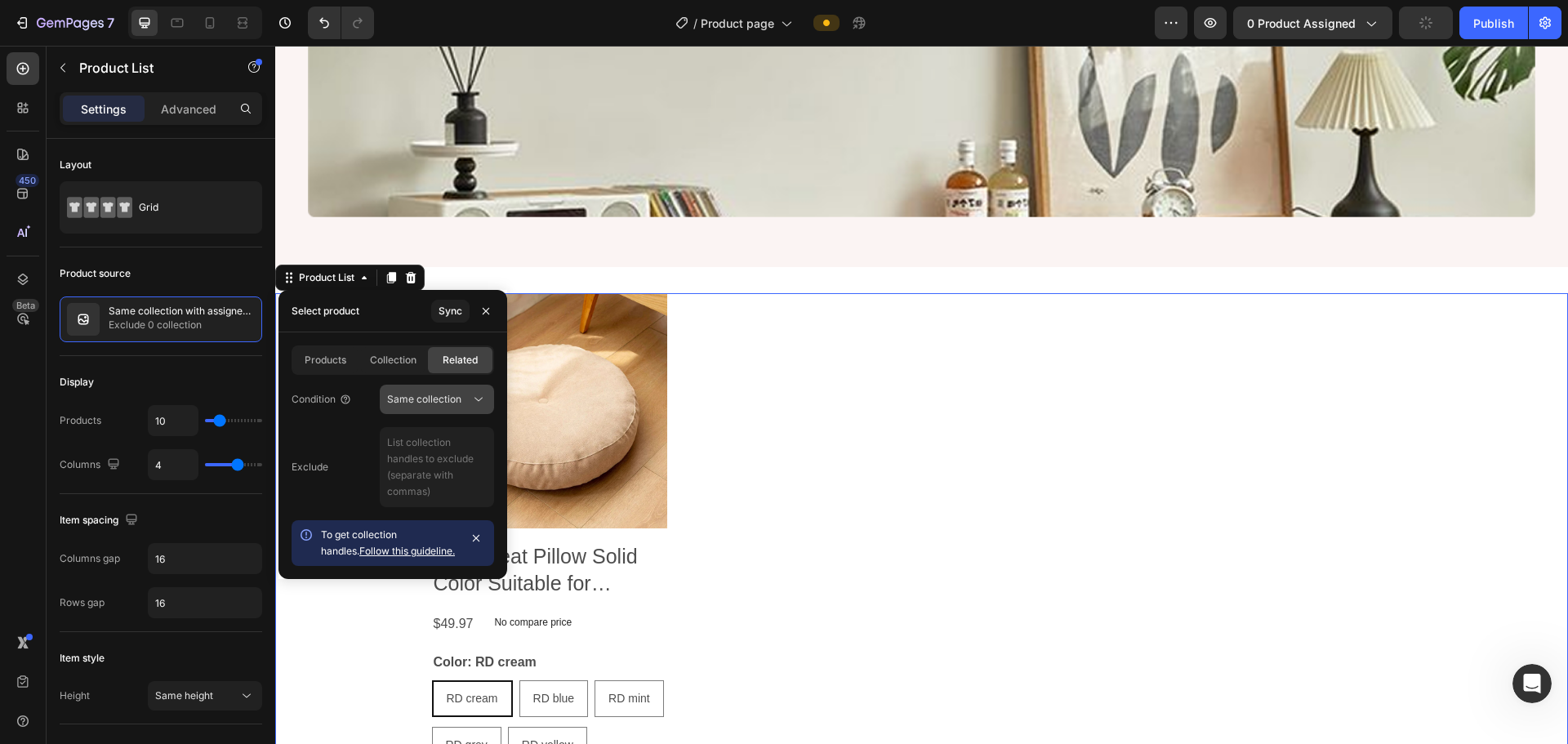
click at [408, 400] on span "Same collection" at bounding box center [424, 399] width 75 height 13
click at [382, 365] on span "Collection" at bounding box center [393, 359] width 46 height 15
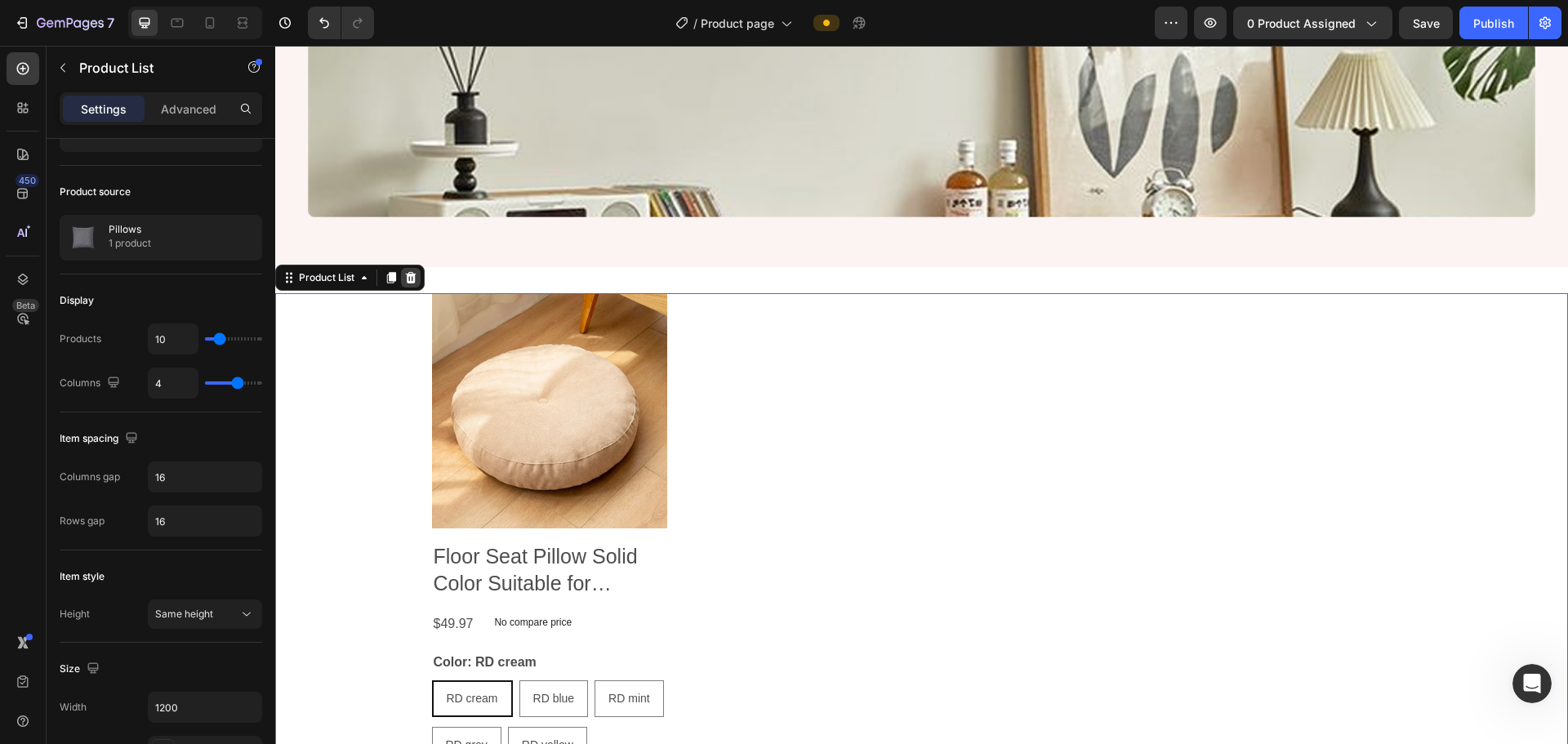
click at [415, 271] on icon at bounding box center [410, 277] width 13 height 13
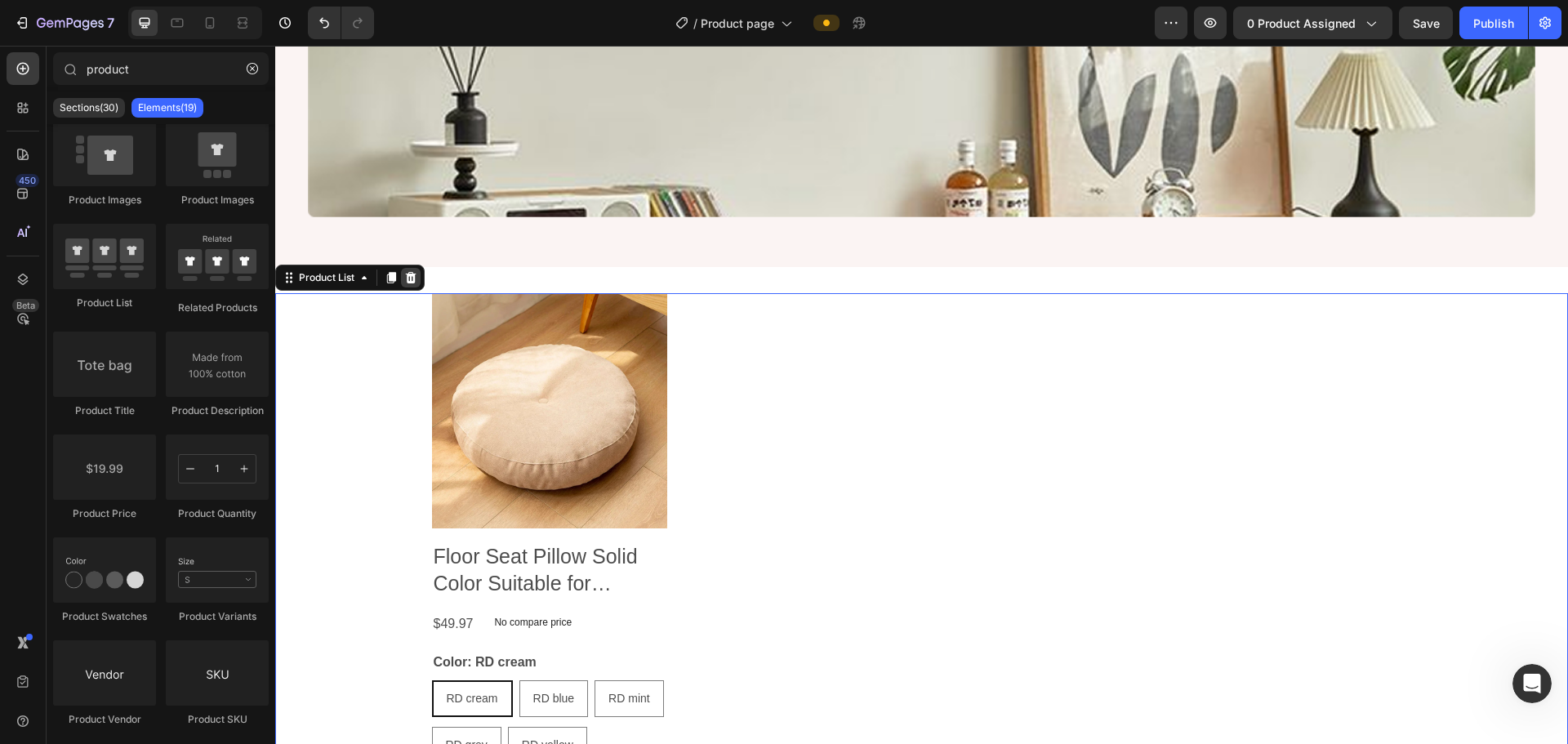
scroll to position [1217, 0]
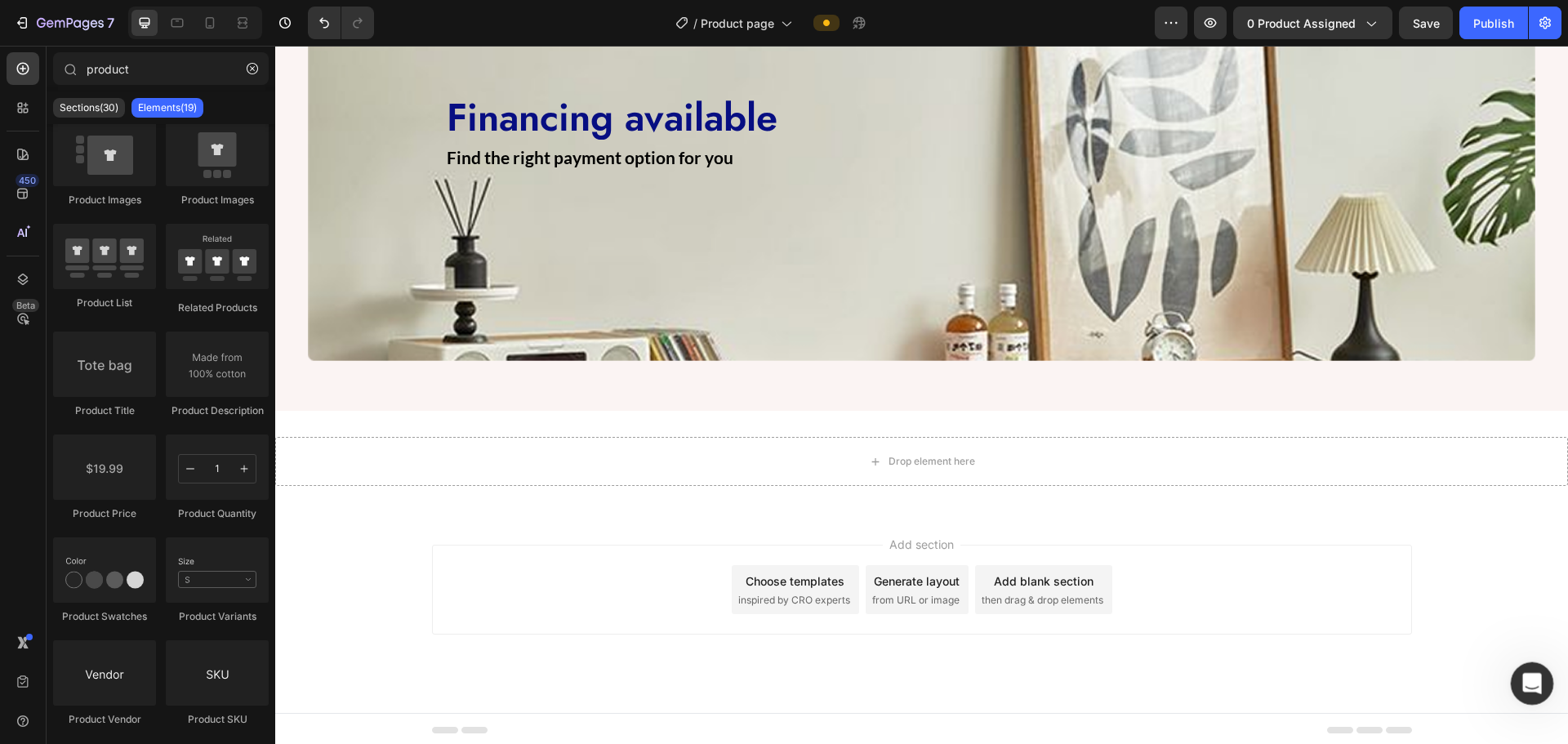
click at [914, 674] on icon "Open Intercom Messenger" at bounding box center [1530, 682] width 27 height 27
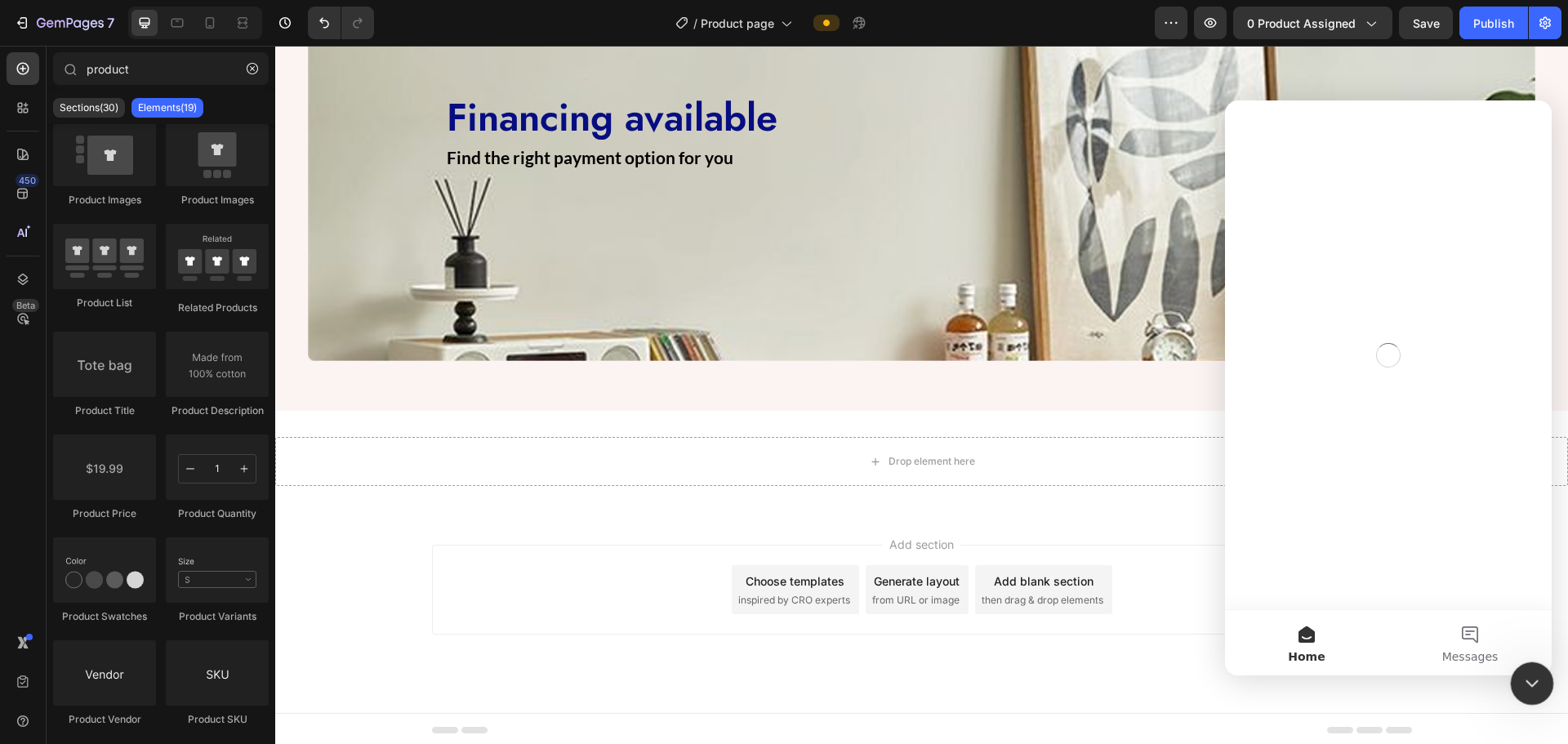
scroll to position [0, 0]
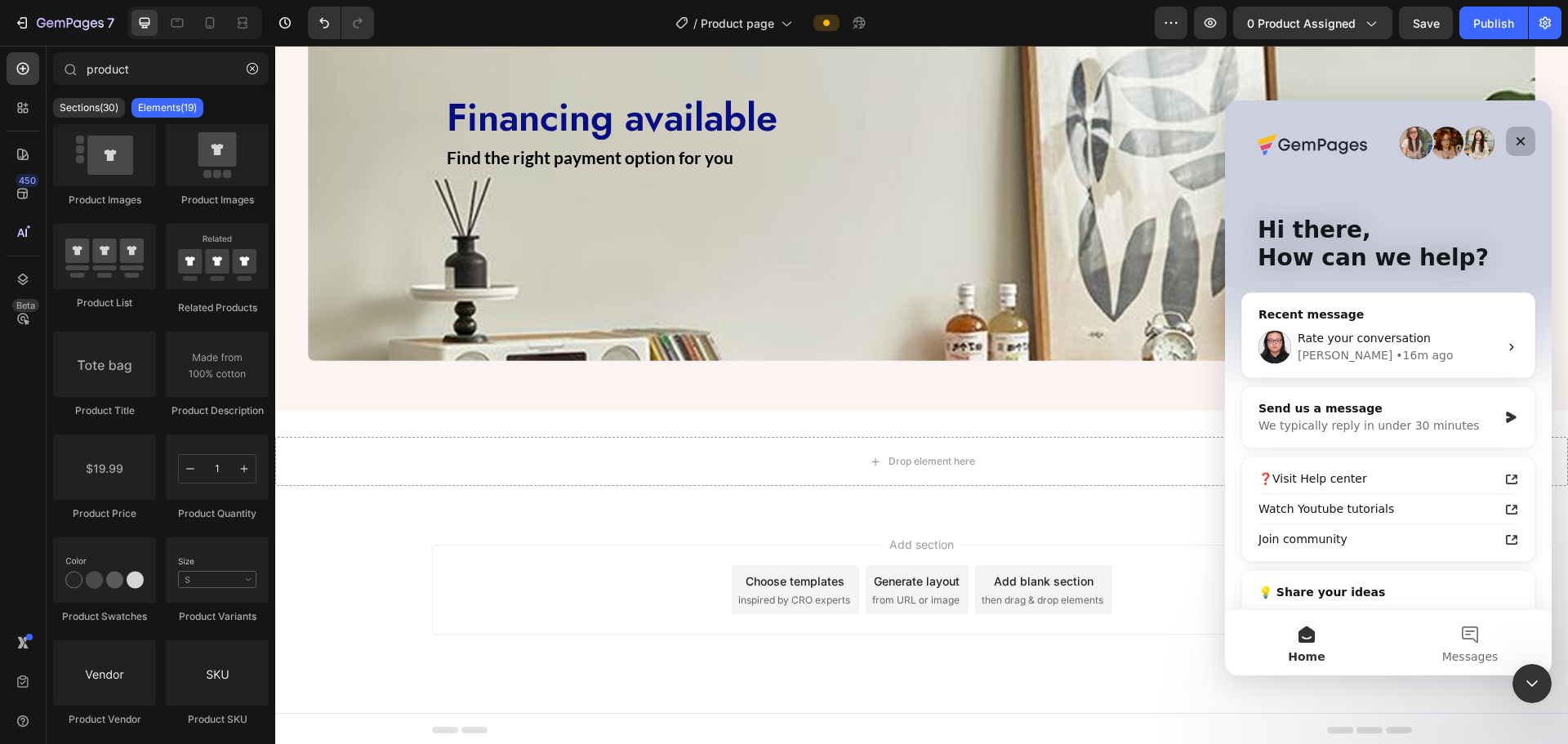
click at [914, 141] on div "Close" at bounding box center [1521, 141] width 29 height 29
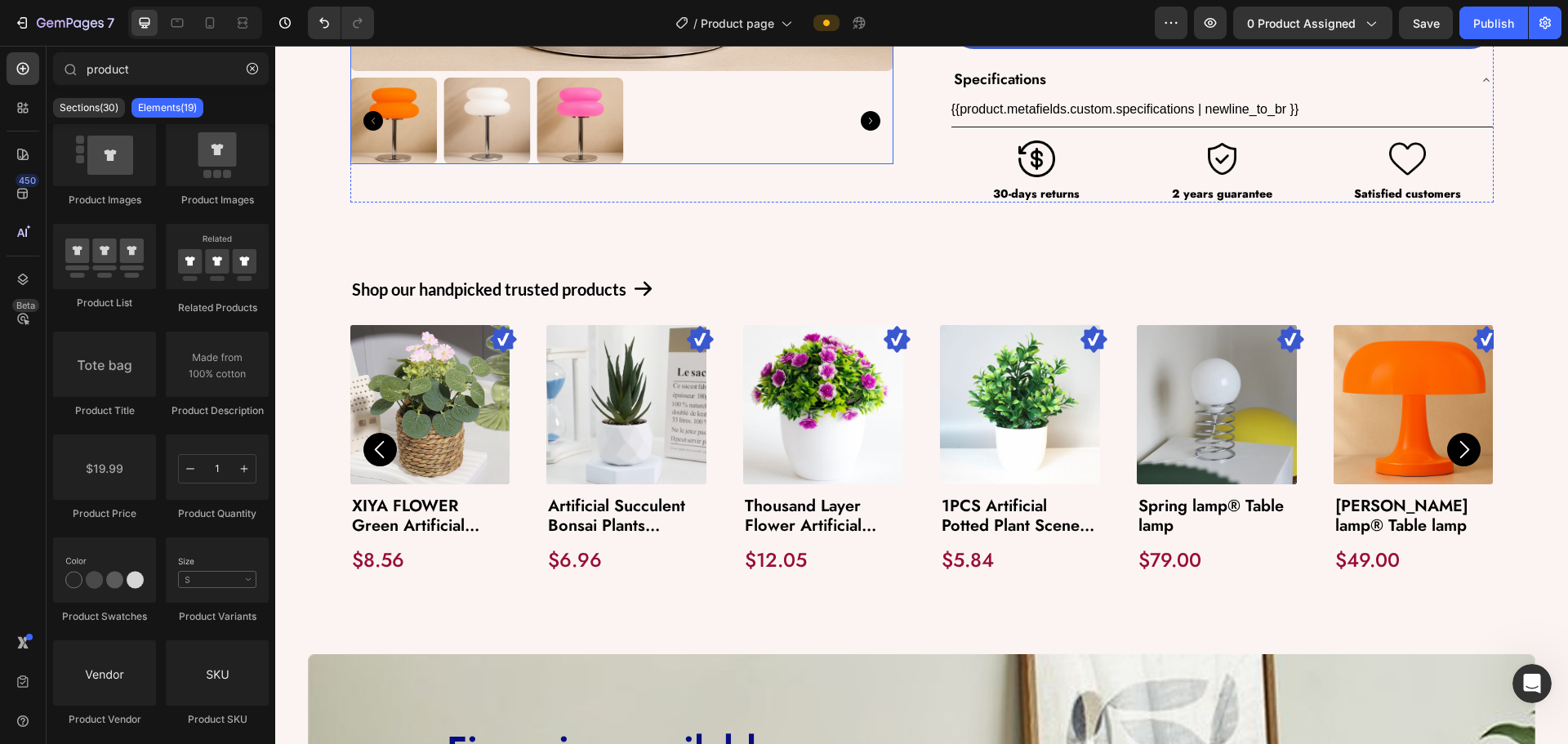
scroll to position [735, 0]
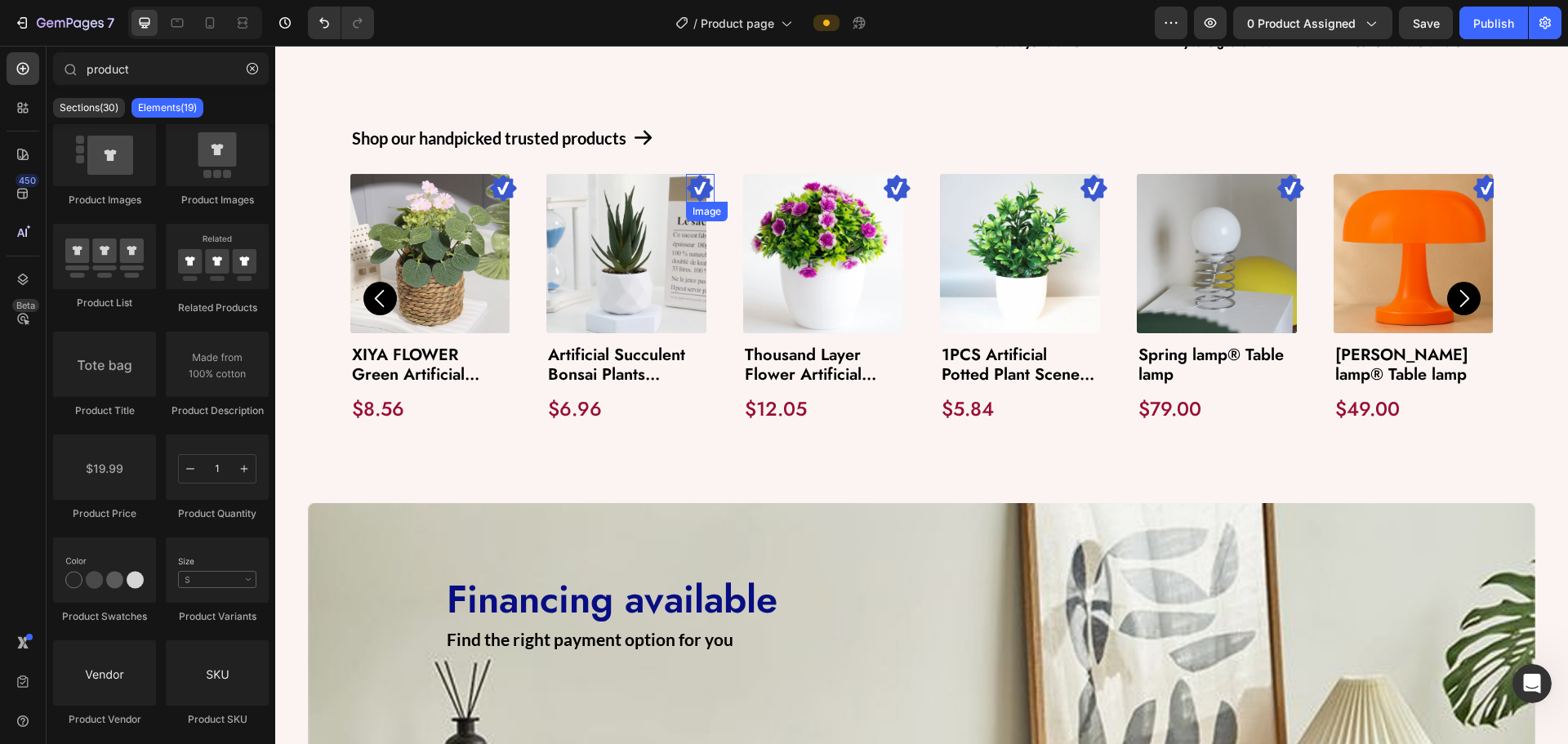
click at [700, 186] on img at bounding box center [700, 189] width 29 height 29
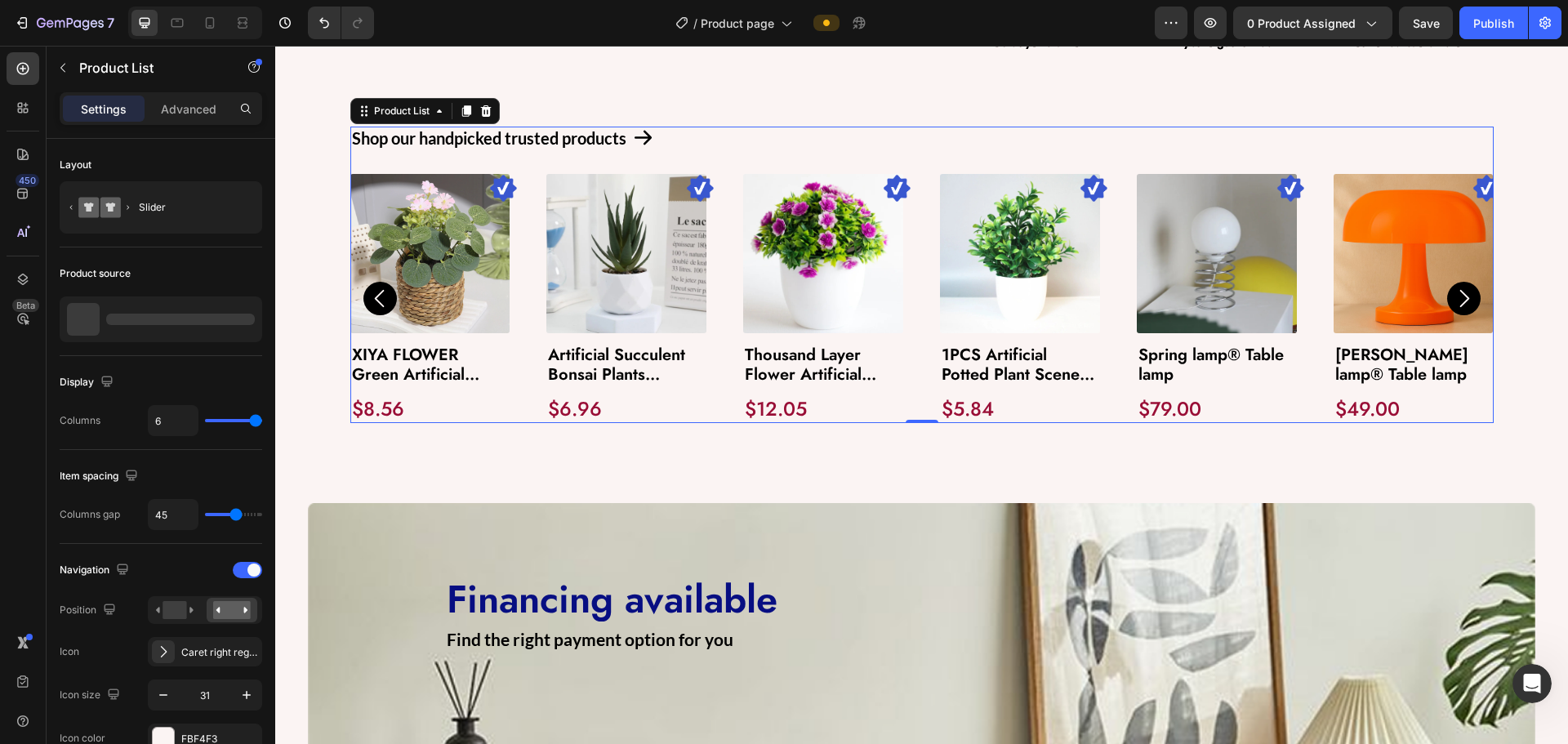
click at [507, 401] on div "Image Product Images XIYA FLOWER Green Artificial Plants Eucalyptus Flowers Wov…" at bounding box center [922, 299] width 1143 height 250
click at [895, 190] on img at bounding box center [898, 189] width 29 height 29
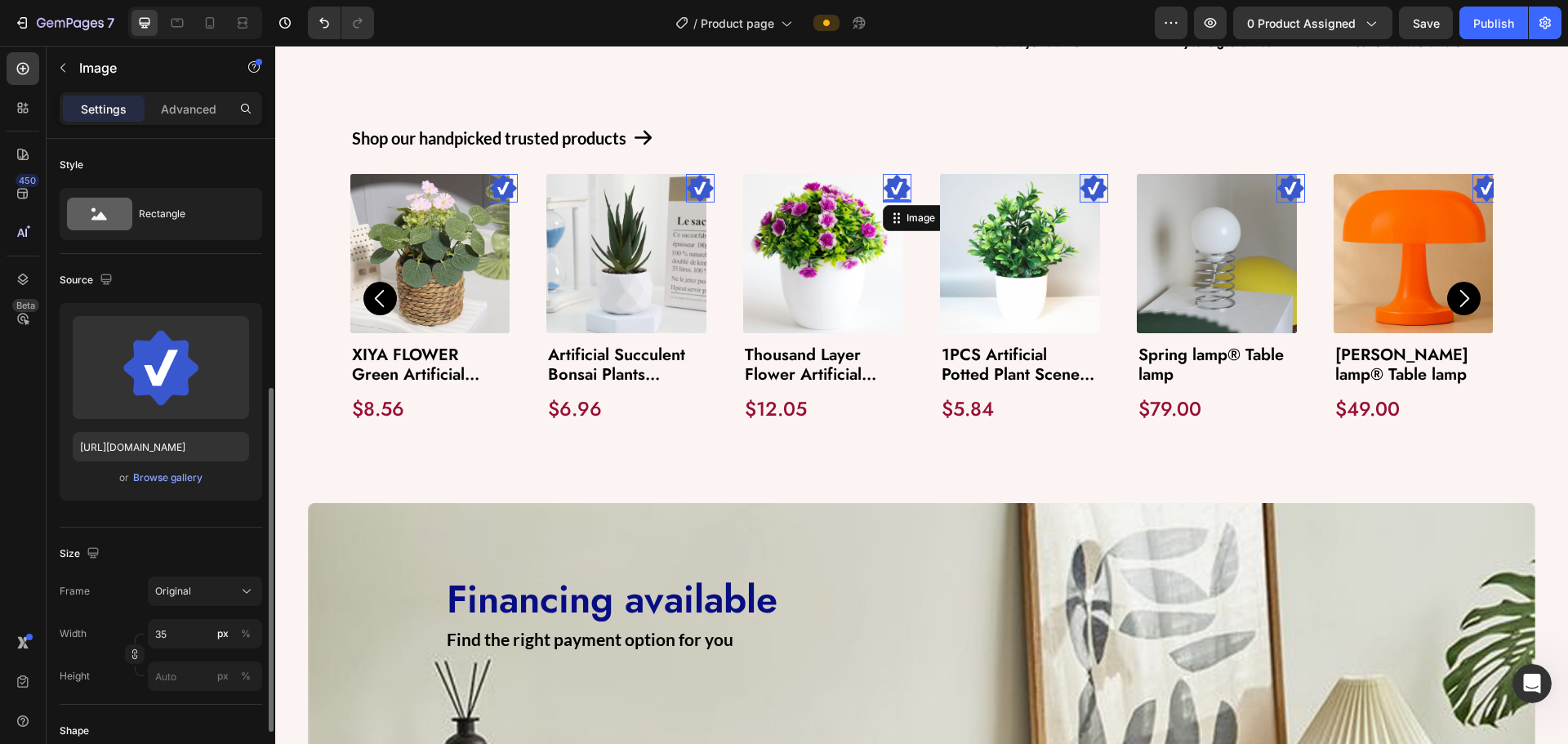
scroll to position [245, 0]
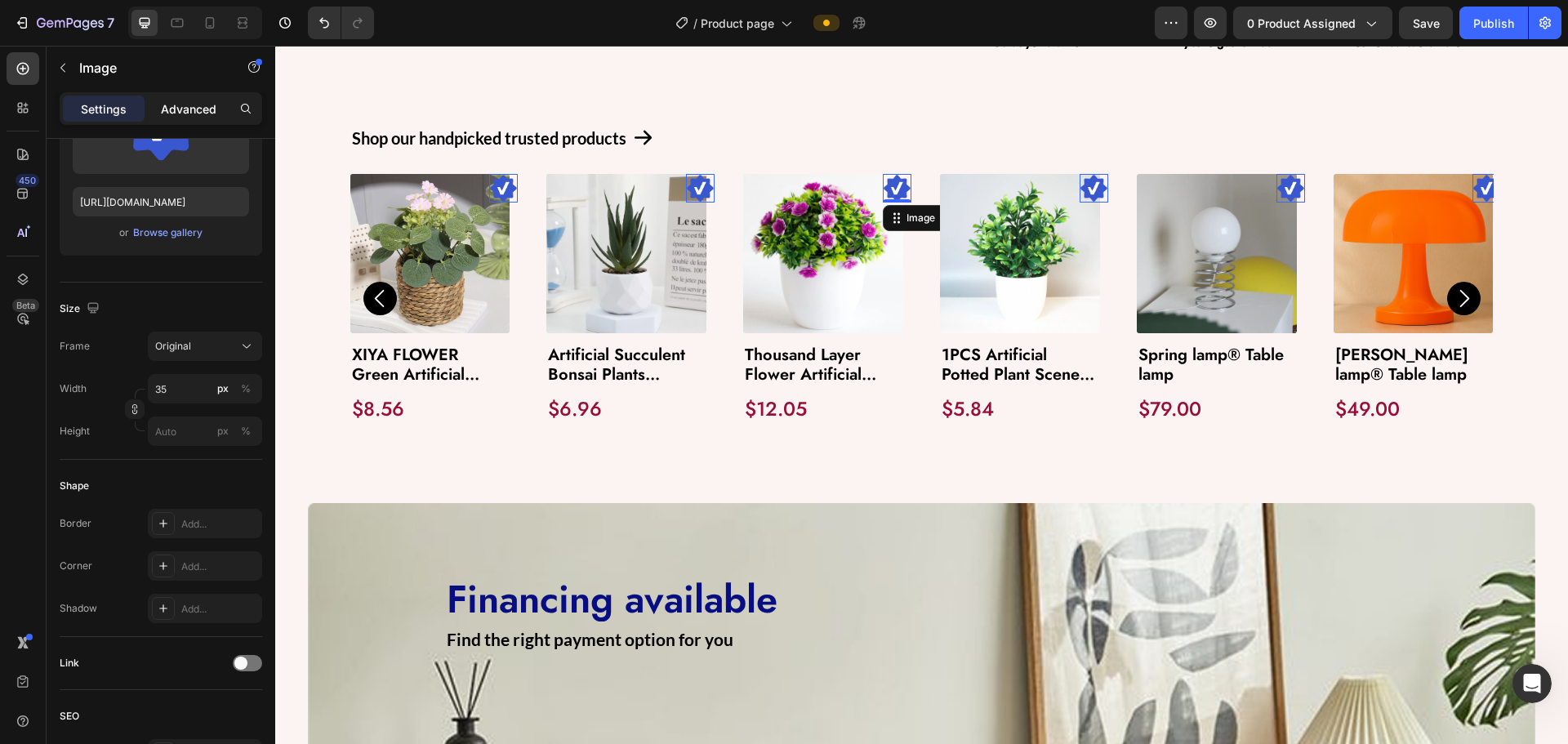
click at [181, 107] on p "Advanced" at bounding box center [188, 109] width 55 height 17
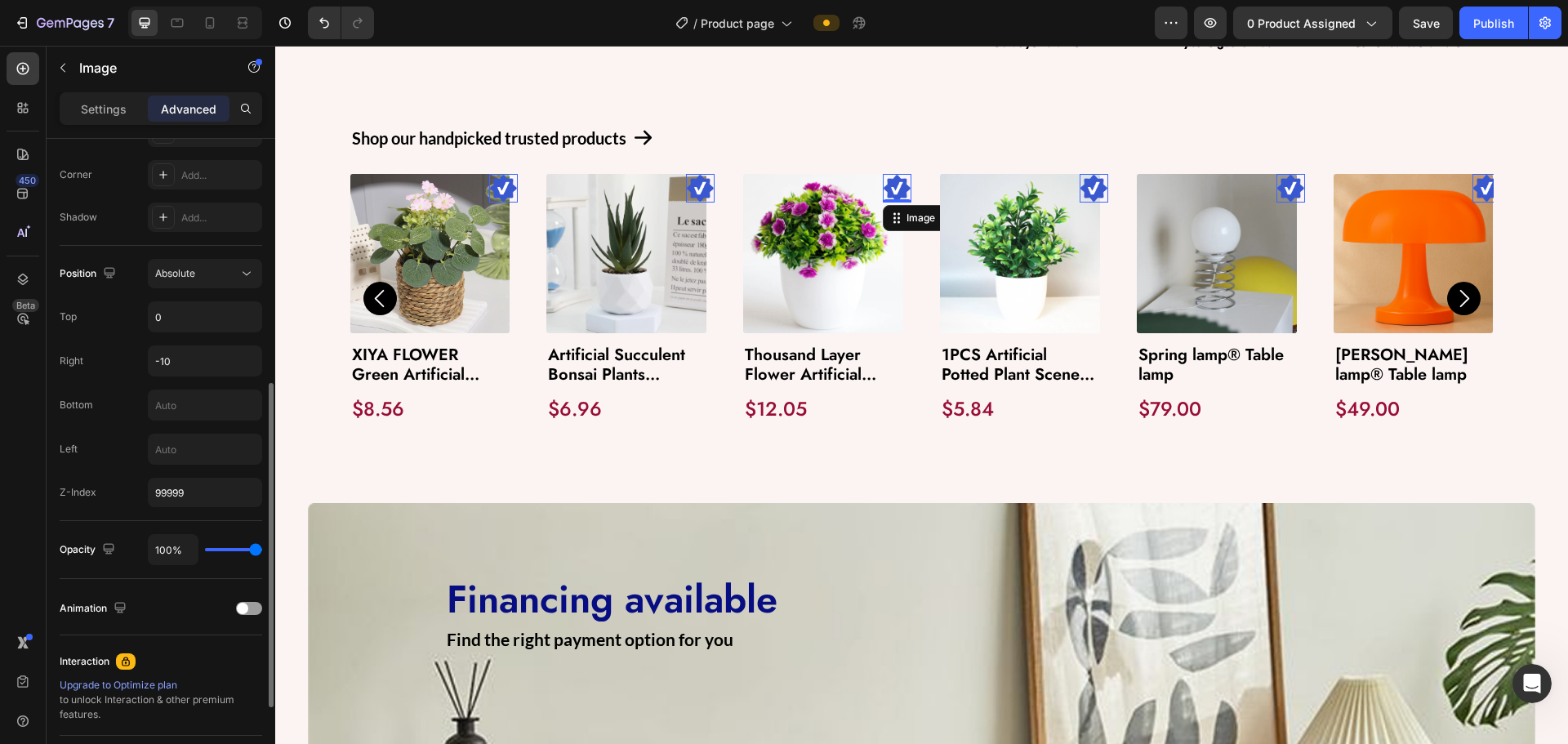
scroll to position [654, 0]
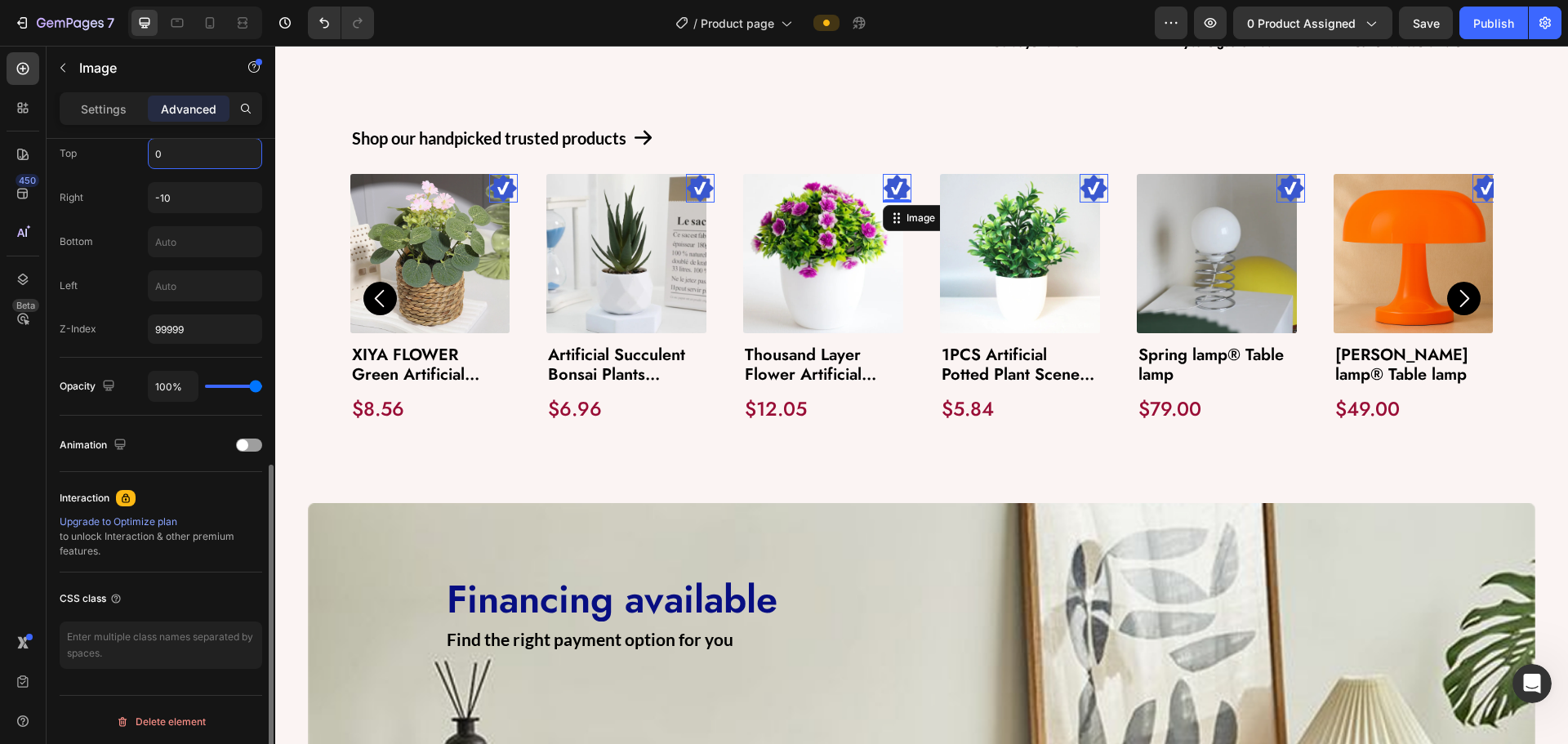
click at [187, 165] on input "0" at bounding box center [204, 153] width 112 height 29
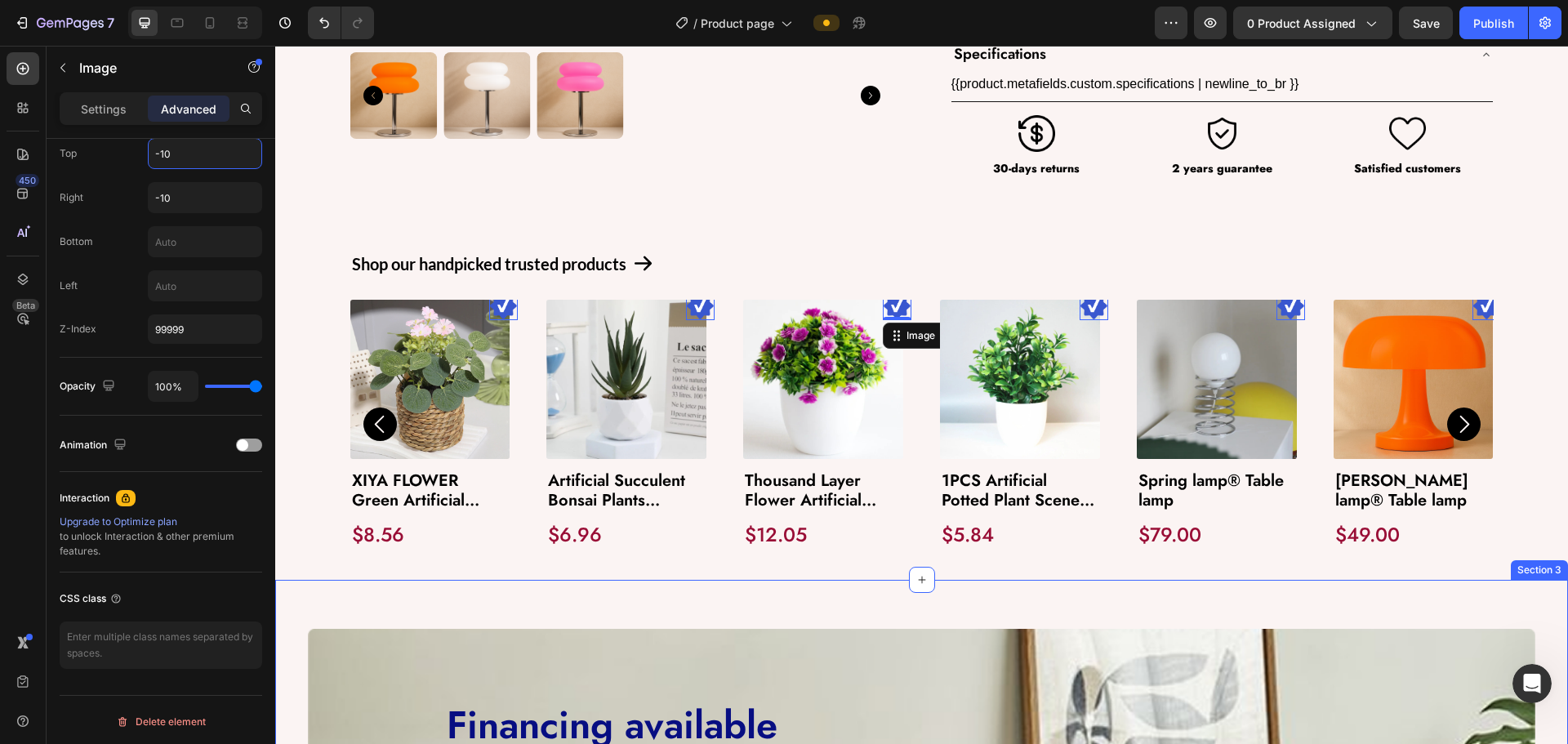
scroll to position [572, 0]
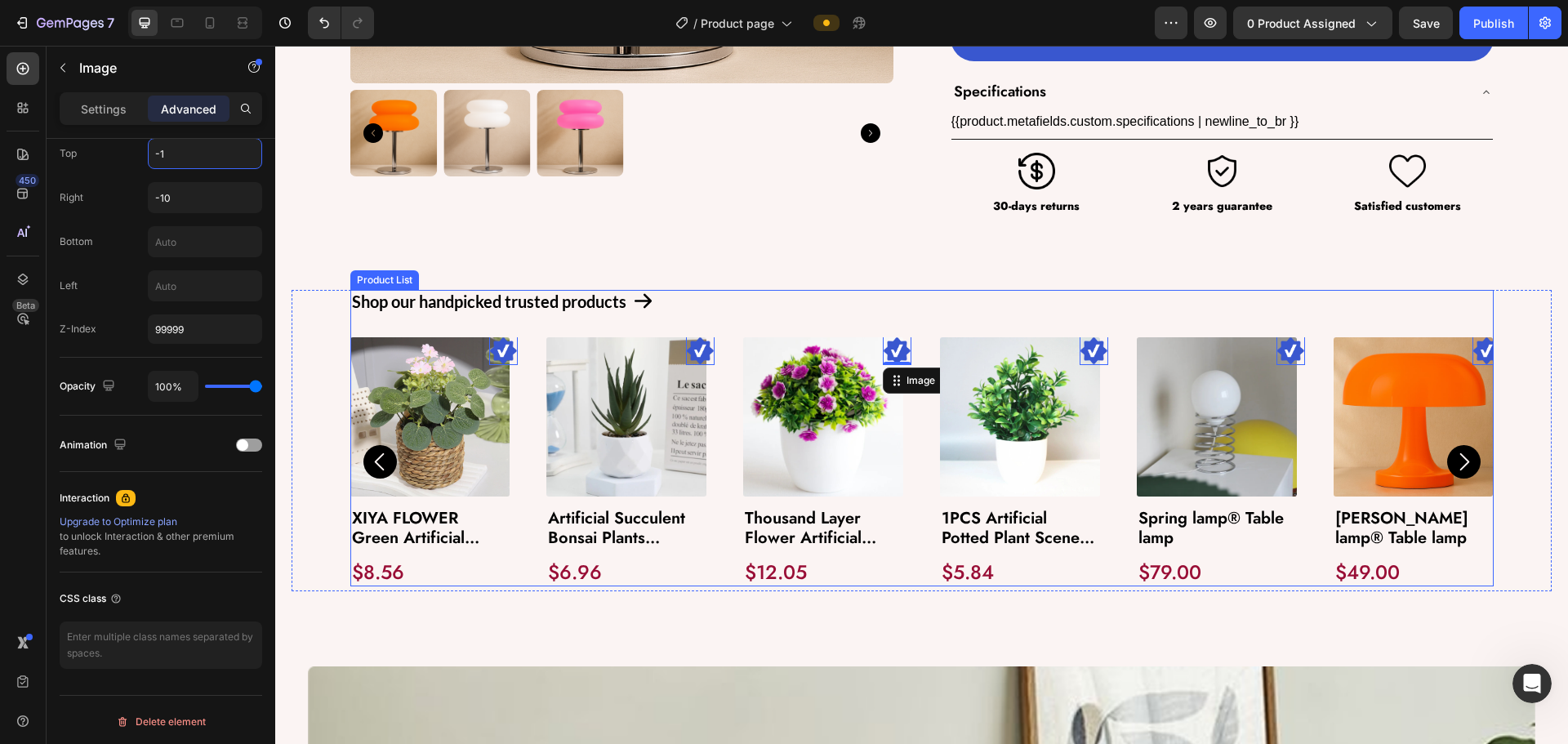
type input "-"
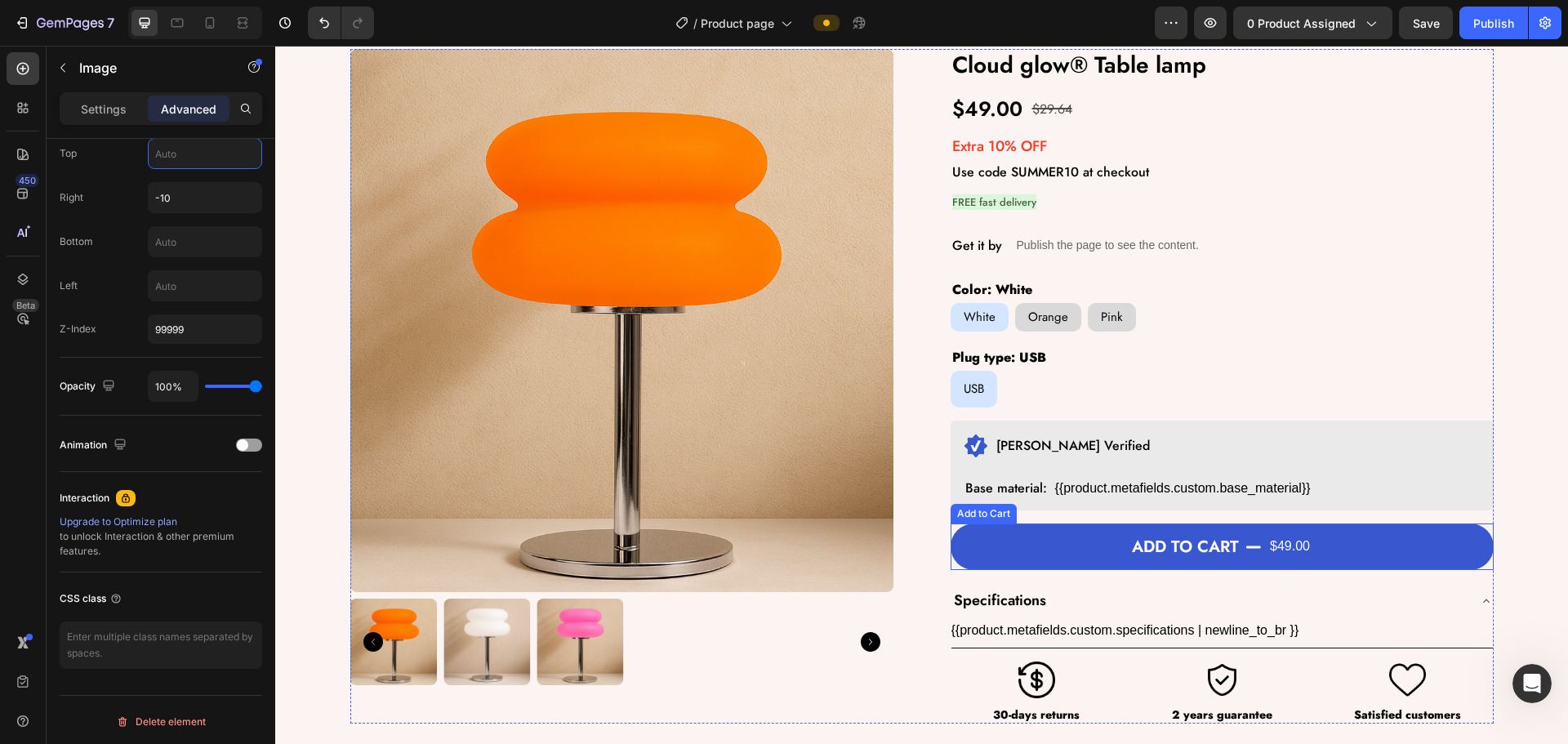
scroll to position [409, 0]
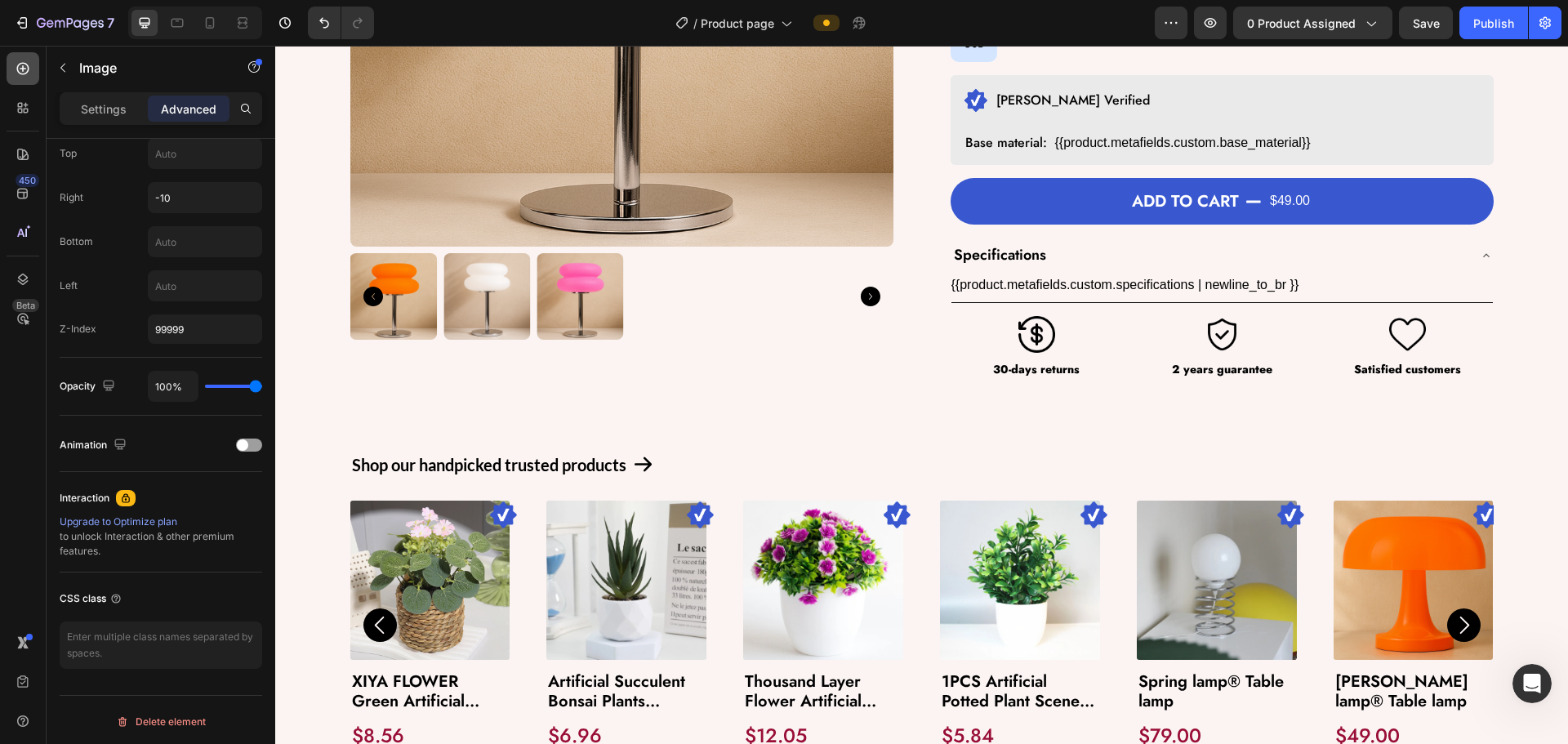
click at [18, 65] on icon at bounding box center [22, 68] width 16 height 16
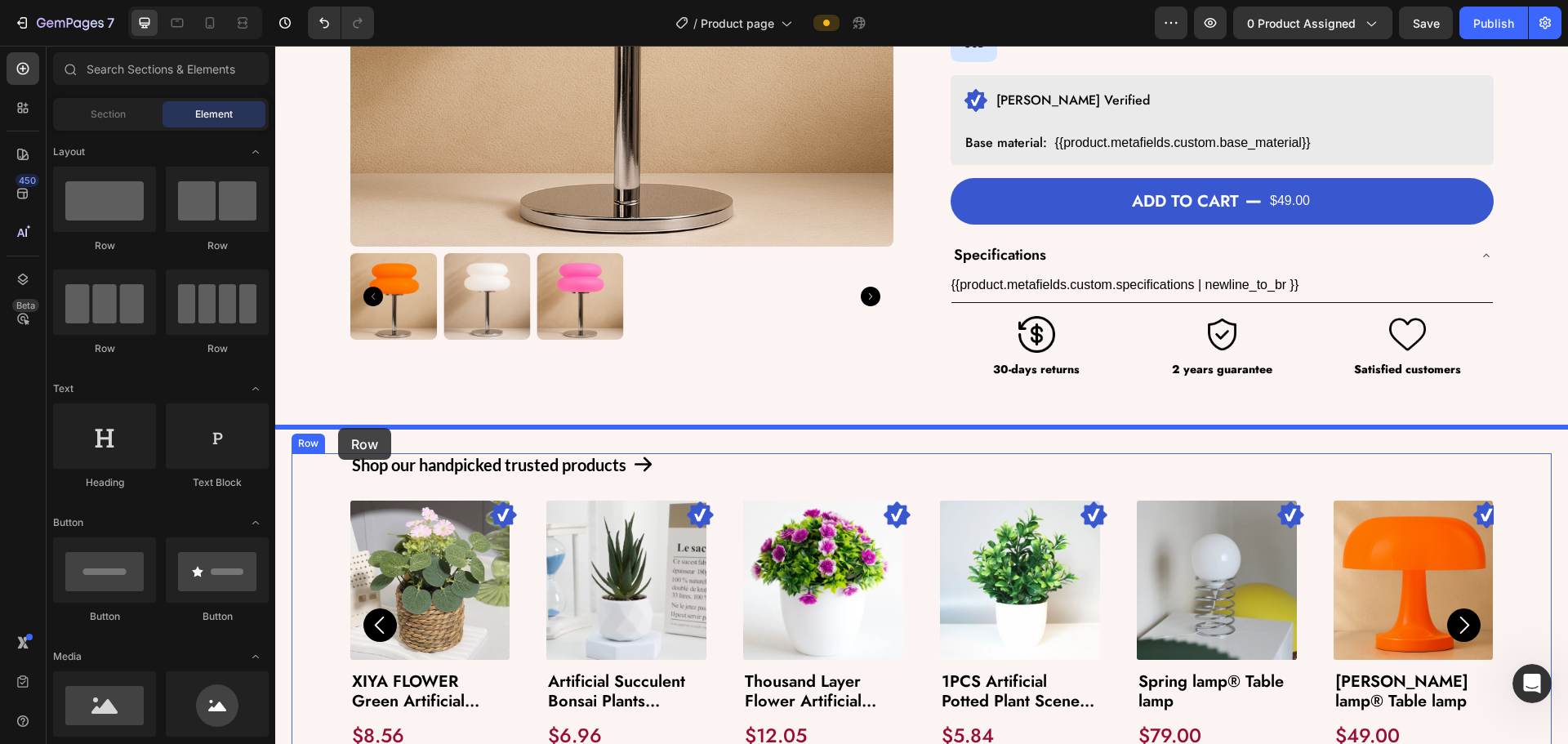
drag, startPoint x: 378, startPoint y: 248, endPoint x: 338, endPoint y: 430, distance: 186.3
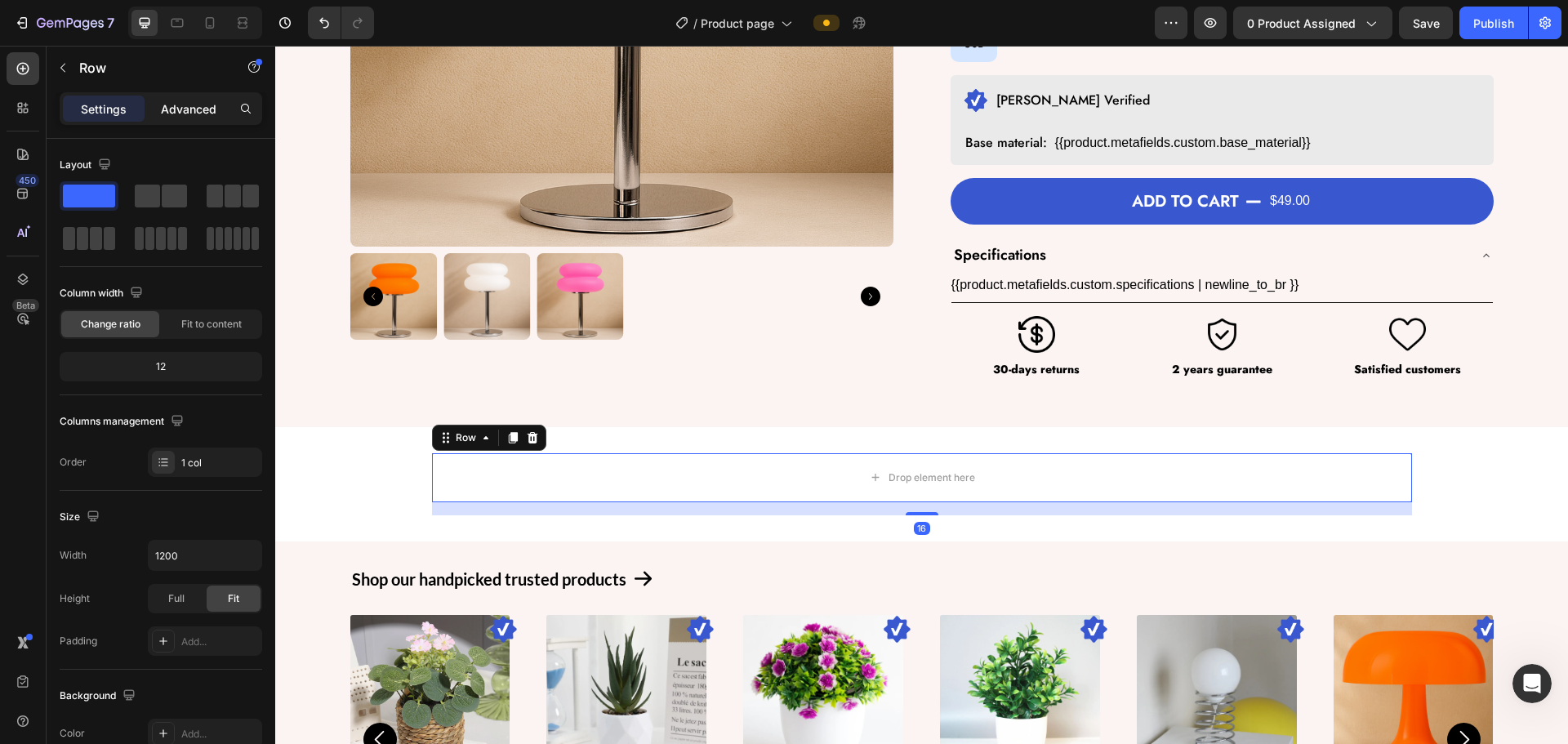
click at [184, 106] on p "Advanced" at bounding box center [188, 109] width 55 height 17
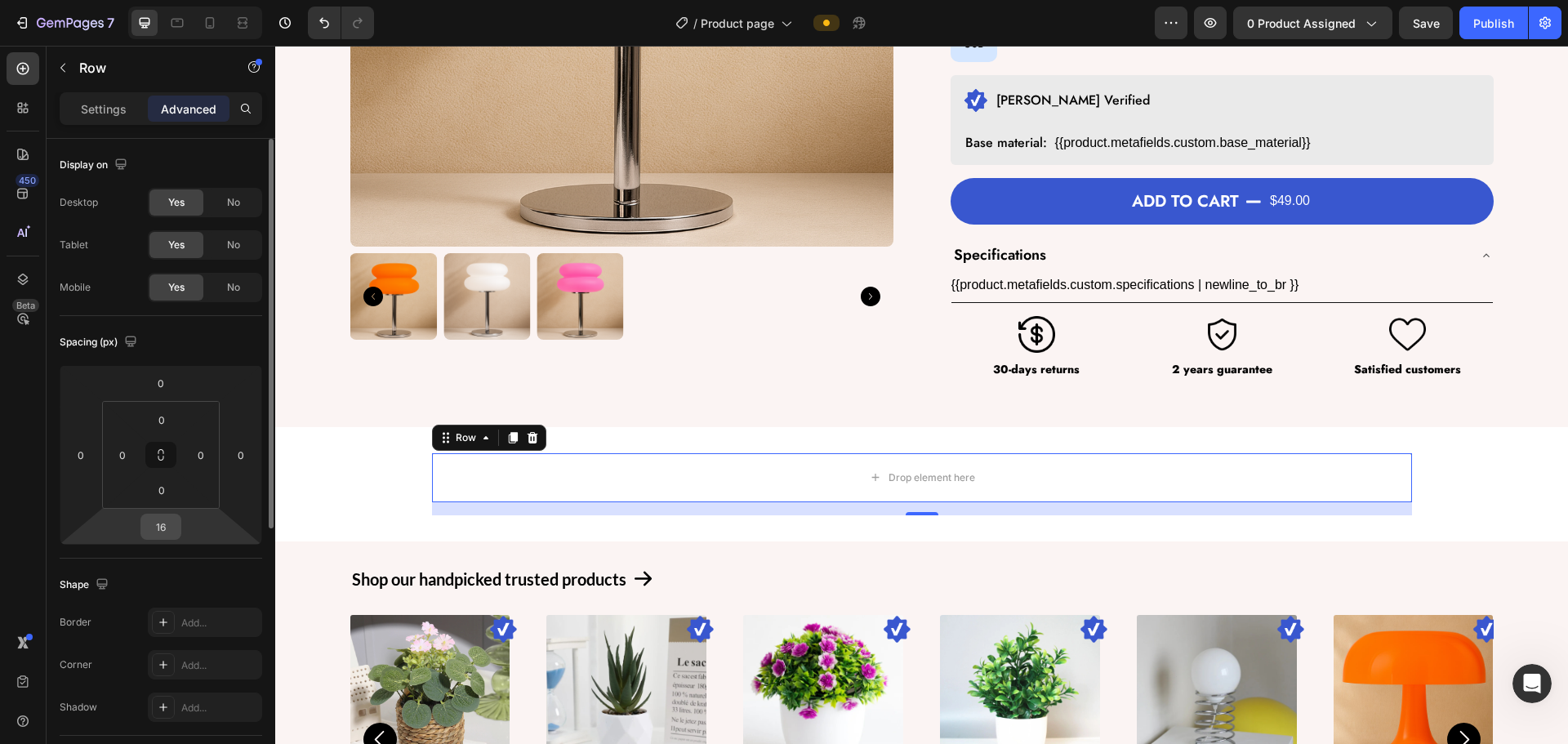
click at [172, 534] on input "16" at bounding box center [161, 526] width 33 height 24
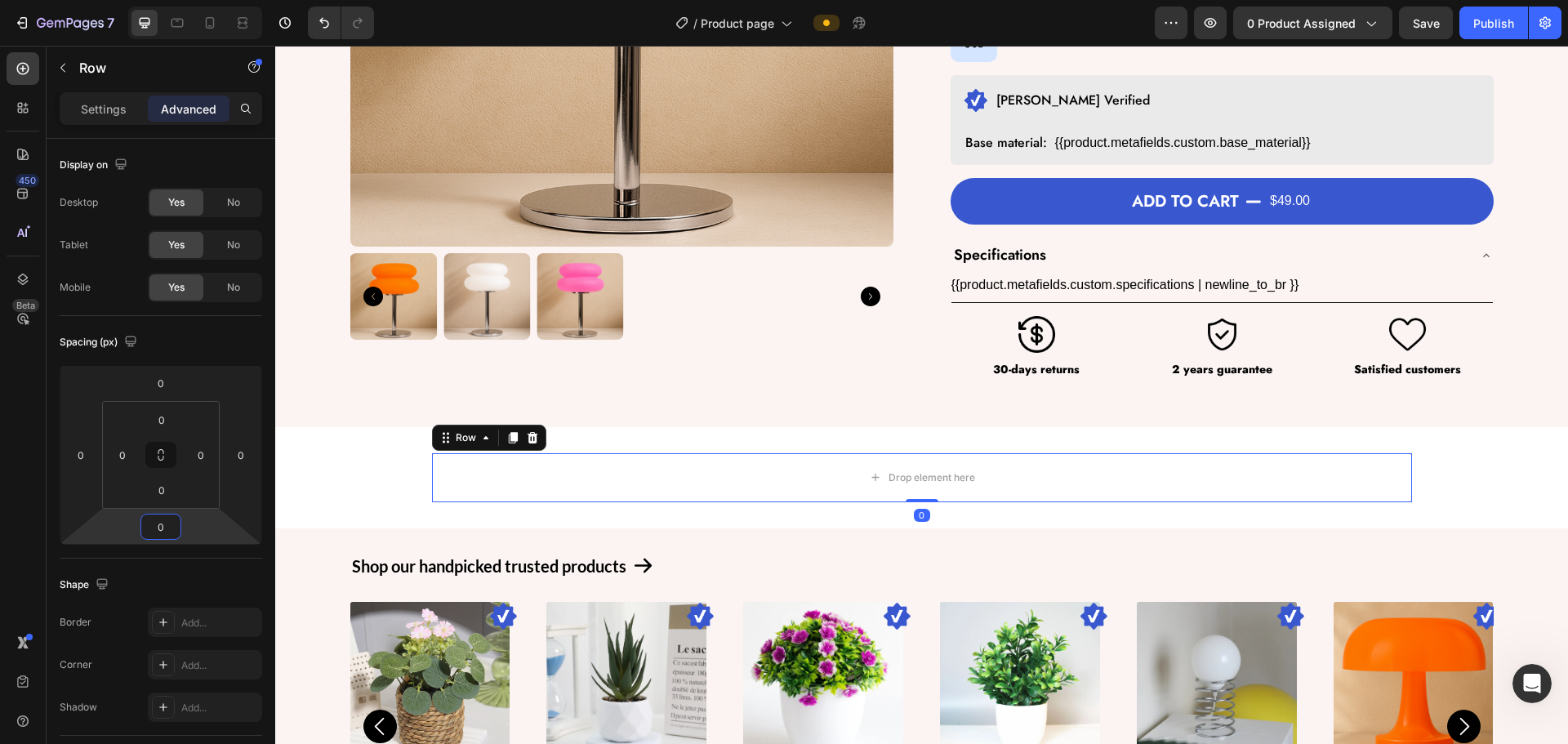
type input "0"
click at [914, 260] on div "Product Images Cloud glow® Table lamp Product Title $49.00 Product Price Produc…" at bounding box center [922, 41] width 1143 height 674
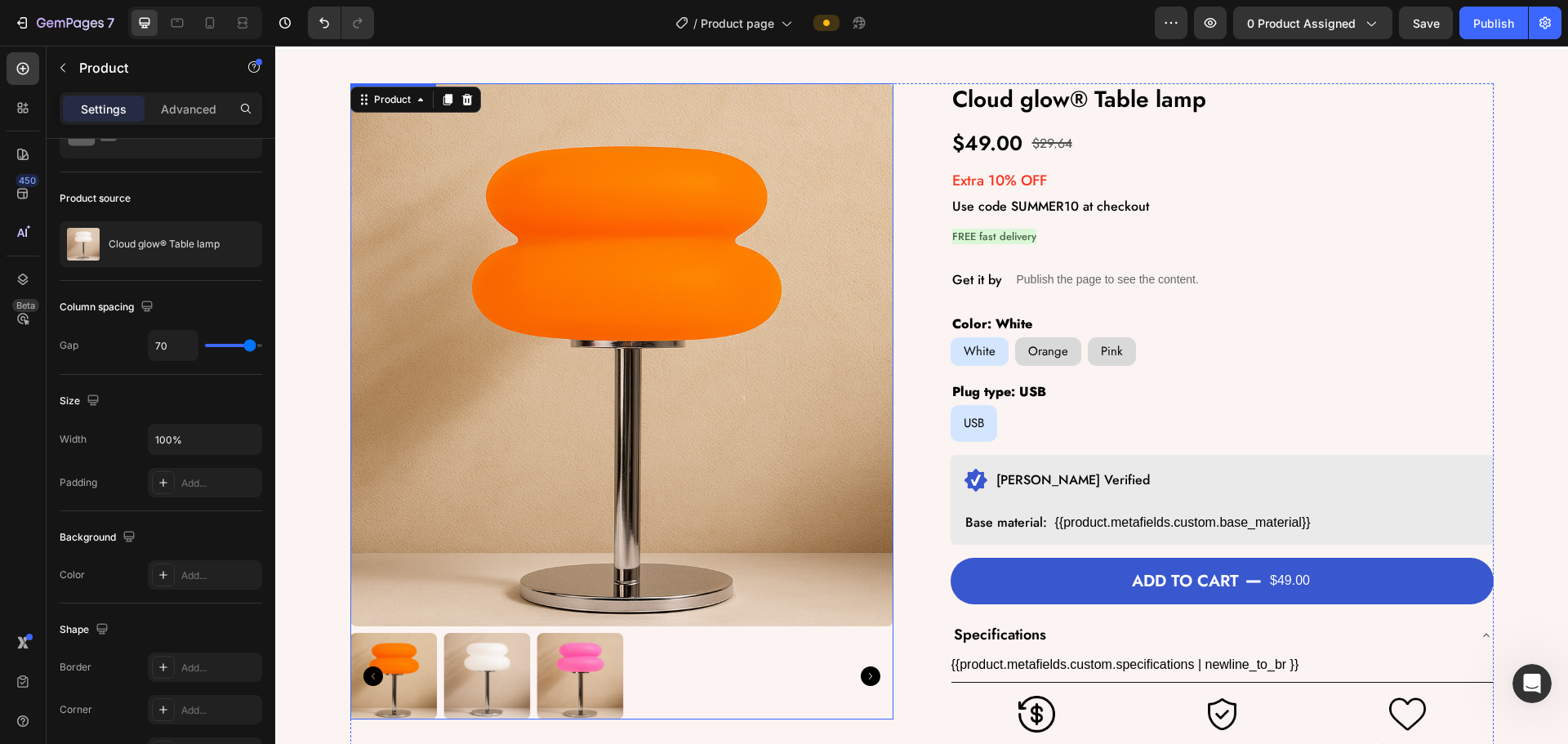
scroll to position [0, 0]
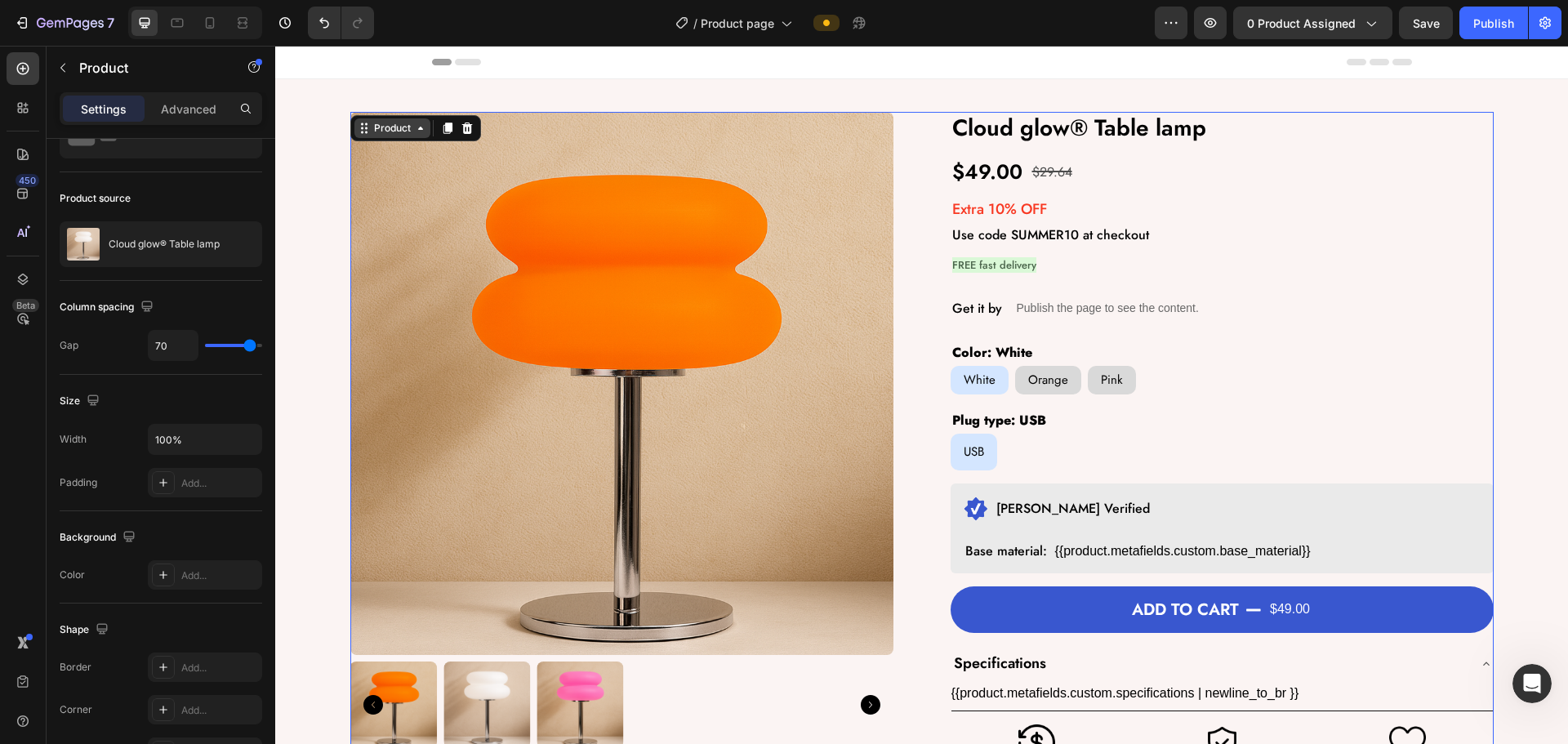
click at [384, 130] on div "Product" at bounding box center [392, 128] width 44 height 15
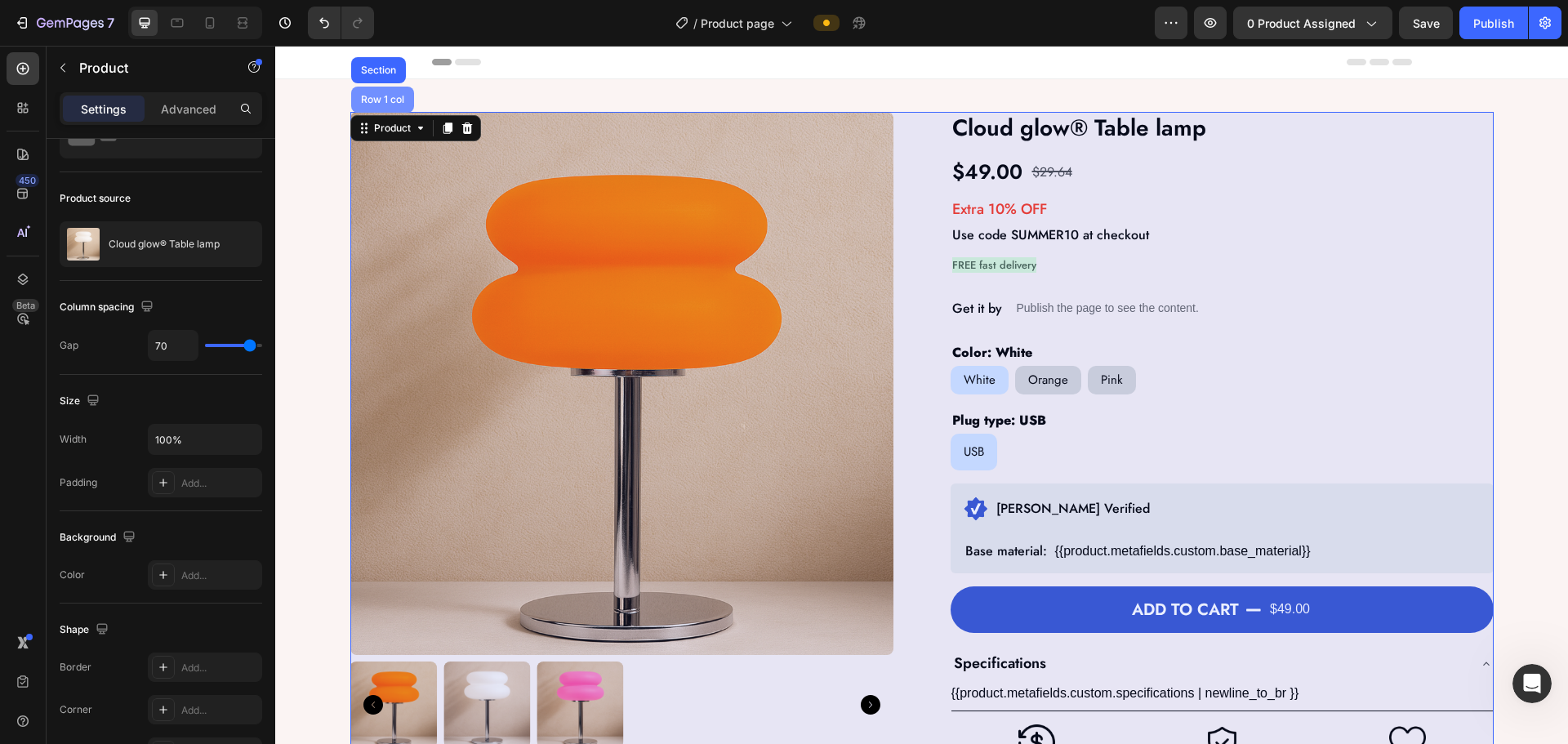
click at [368, 98] on div "Row 1 col" at bounding box center [382, 100] width 49 height 10
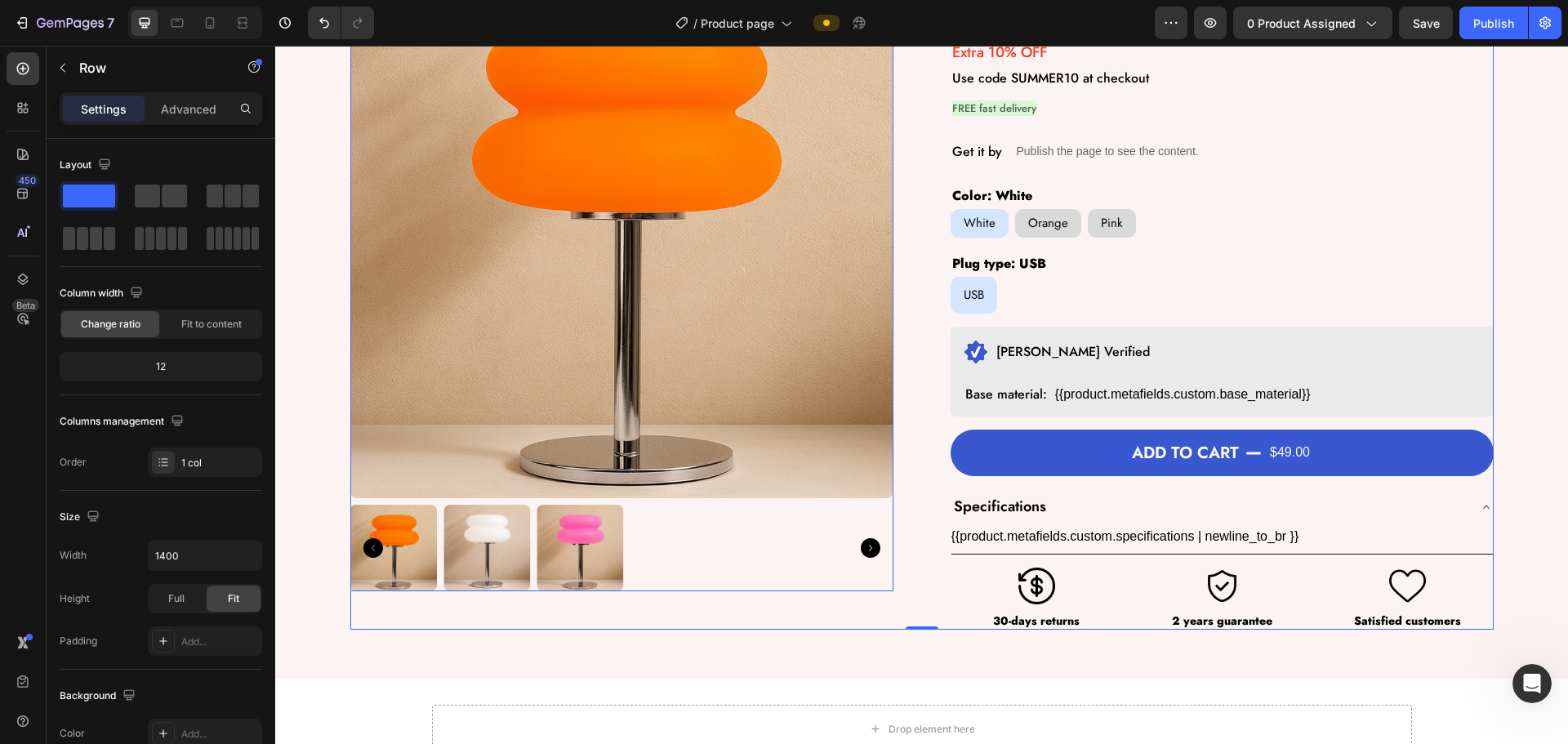
scroll to position [164, 0]
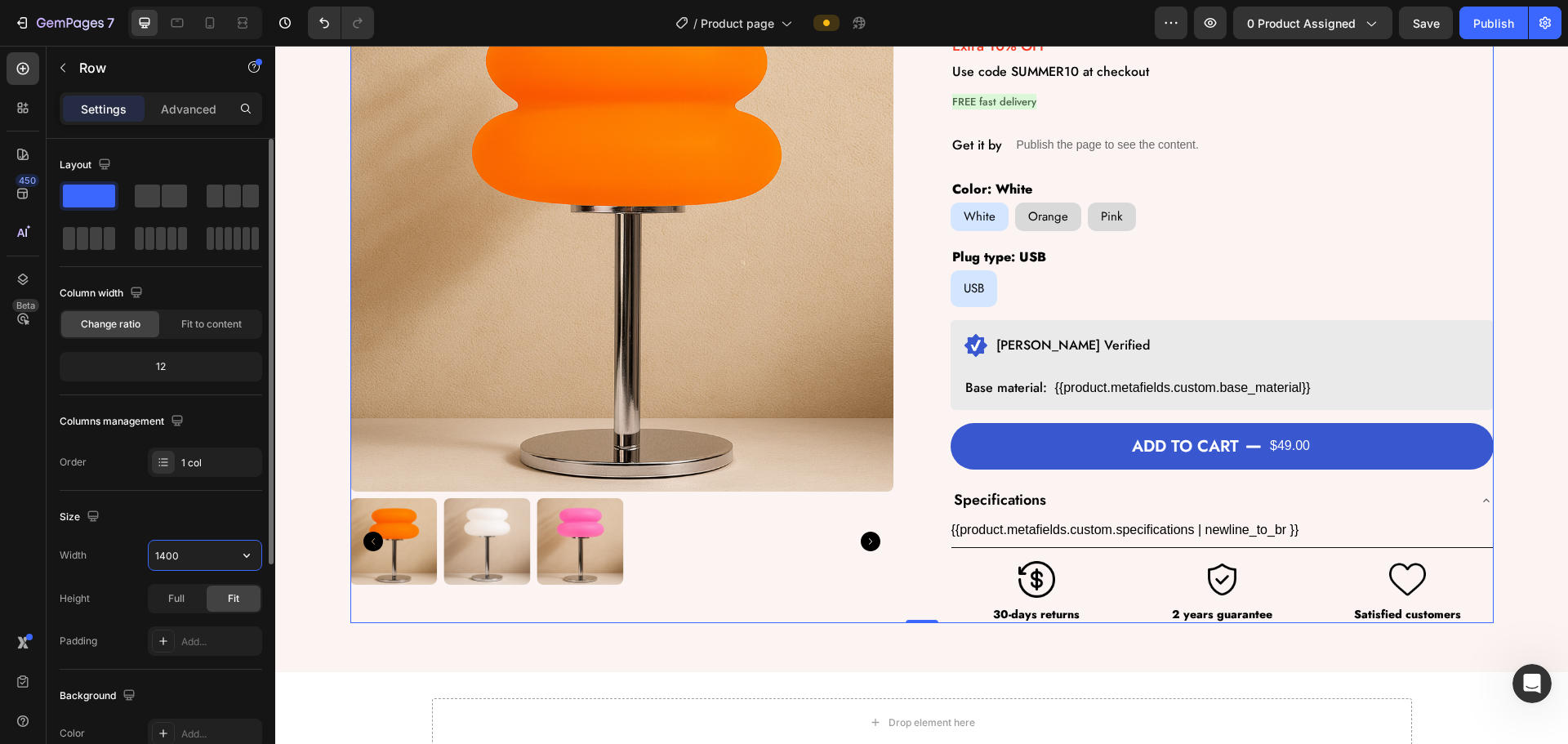
click at [176, 558] on input "1400" at bounding box center [204, 555] width 112 height 29
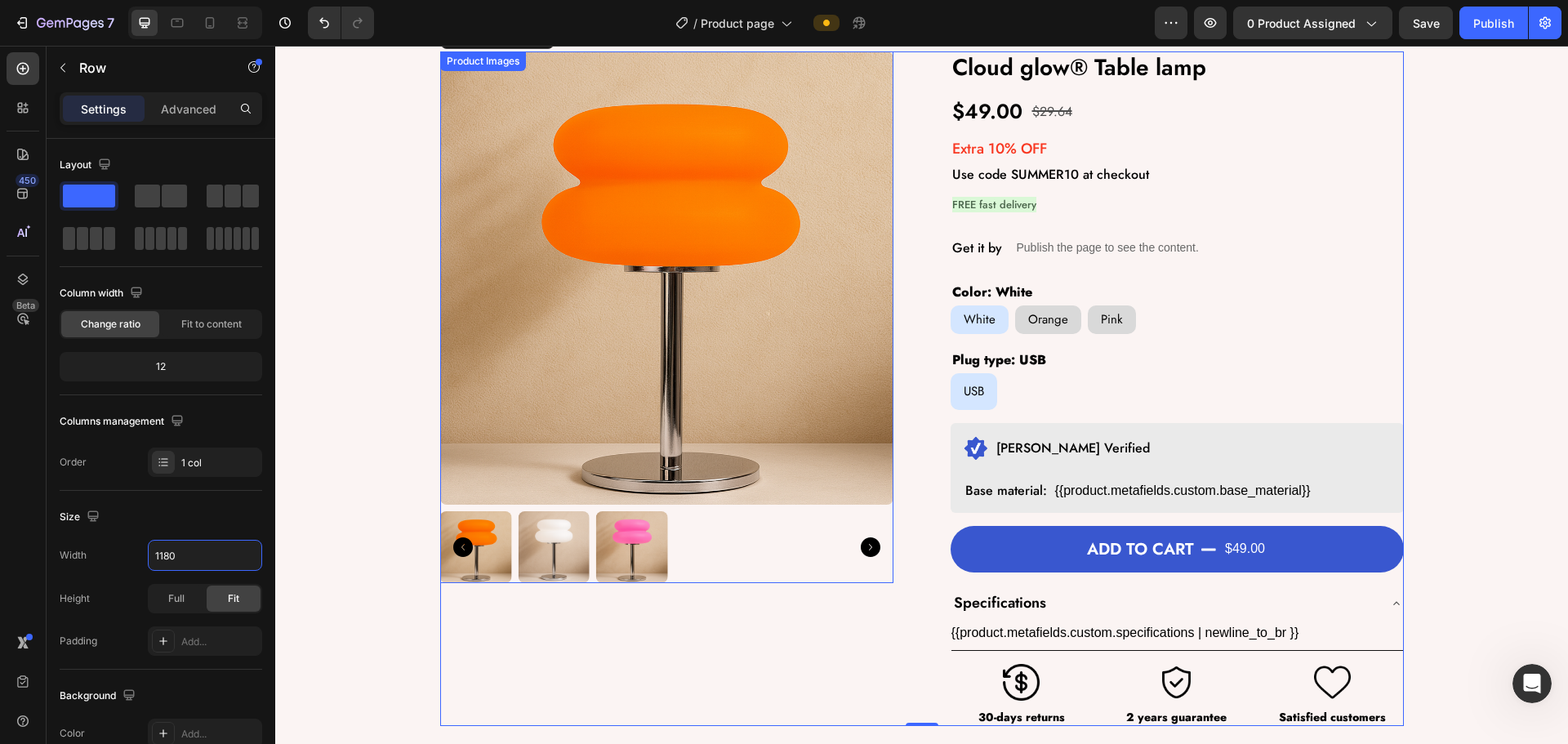
scroll to position [0, 0]
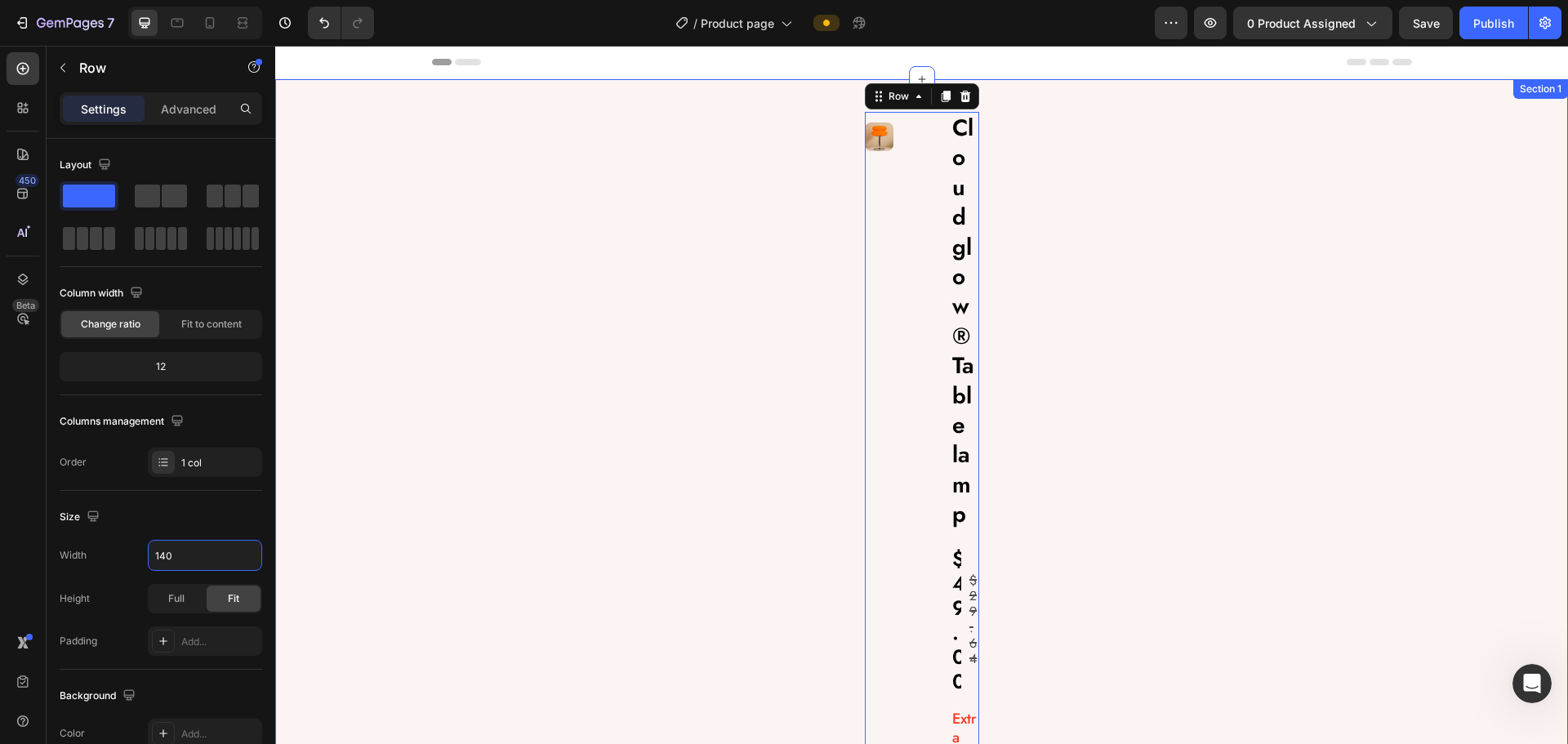
type input "1400"
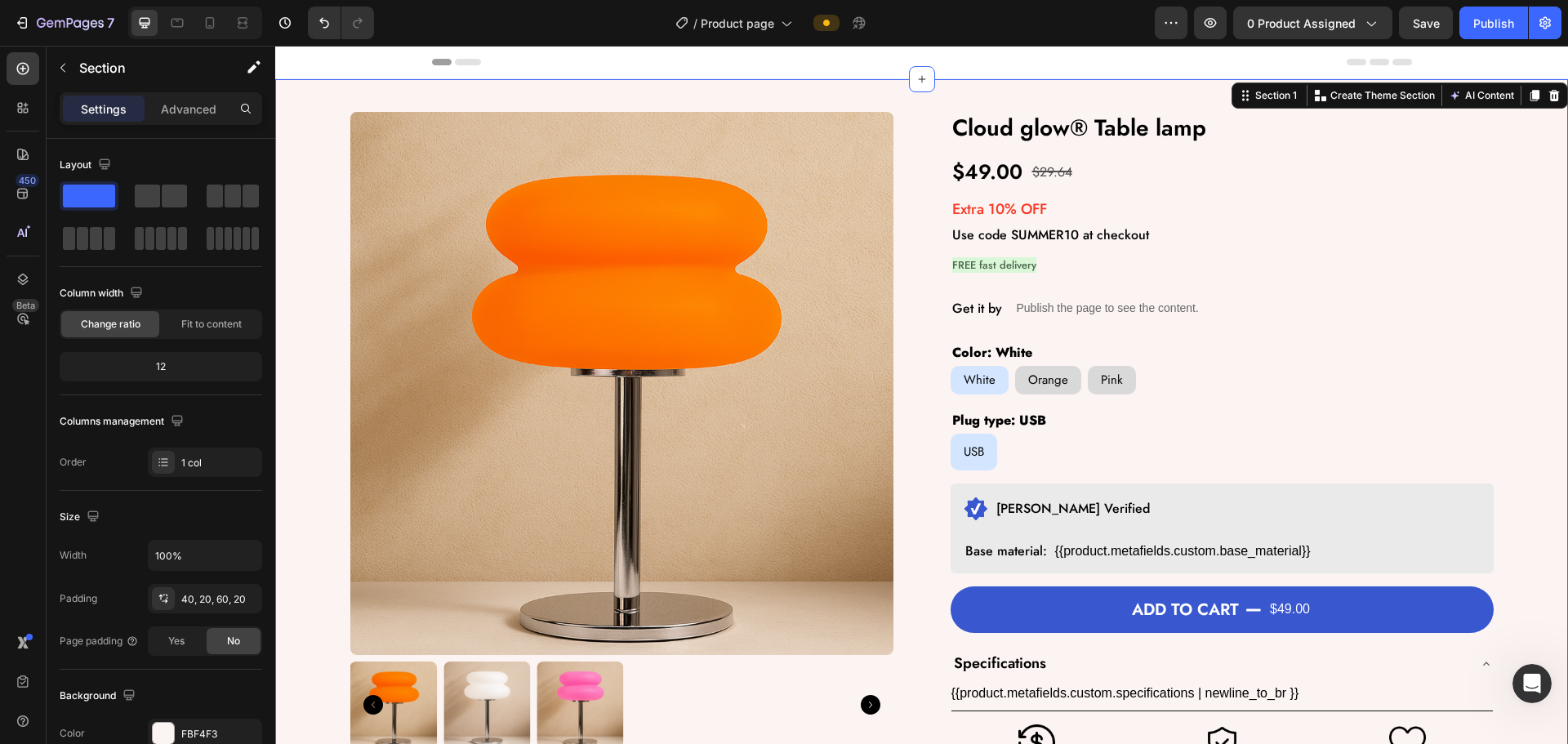
click at [309, 520] on div "Product Images Cloud glow® Table lamp Product Title $49.00 Product Price Produc…" at bounding box center [921, 450] width 1260 height 674
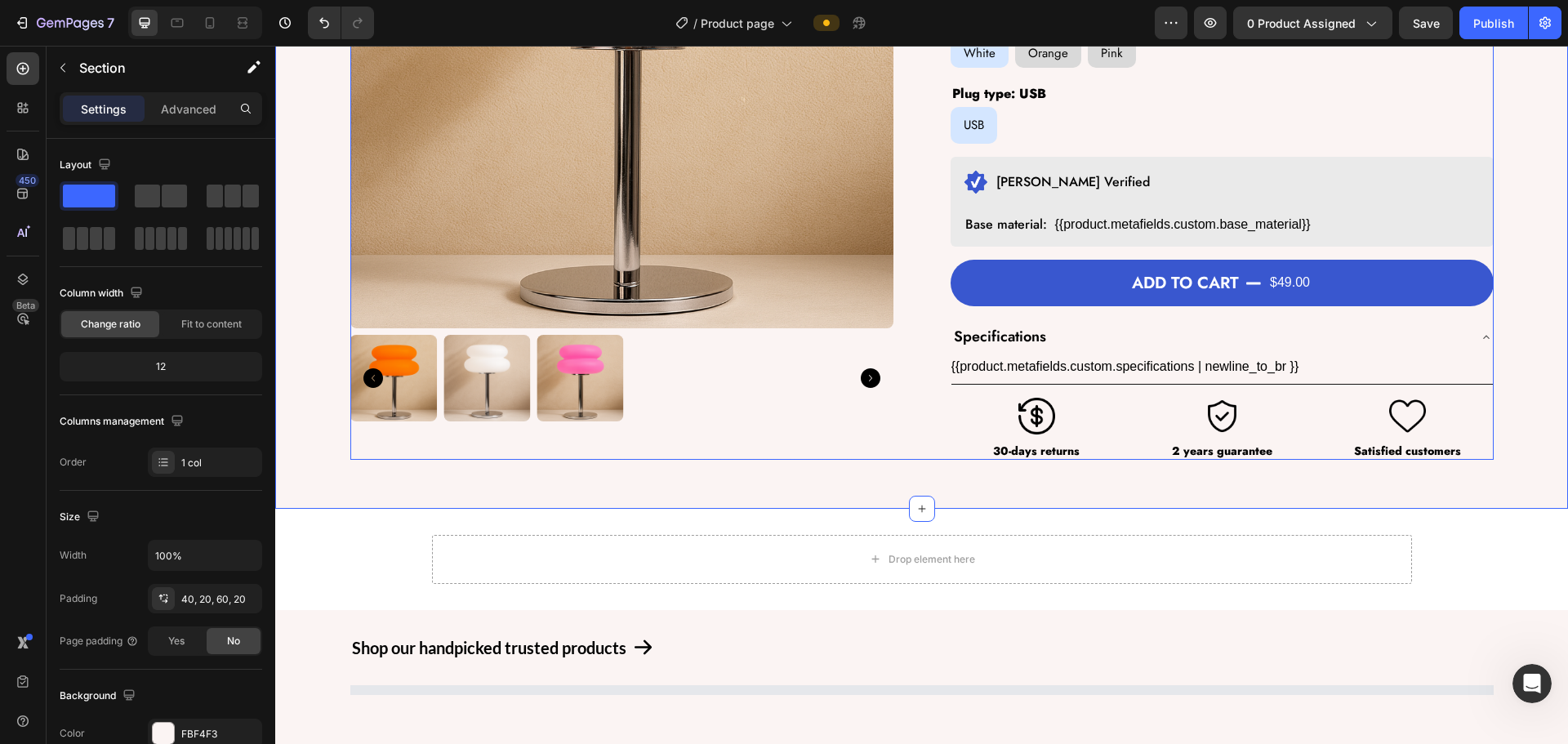
scroll to position [490, 0]
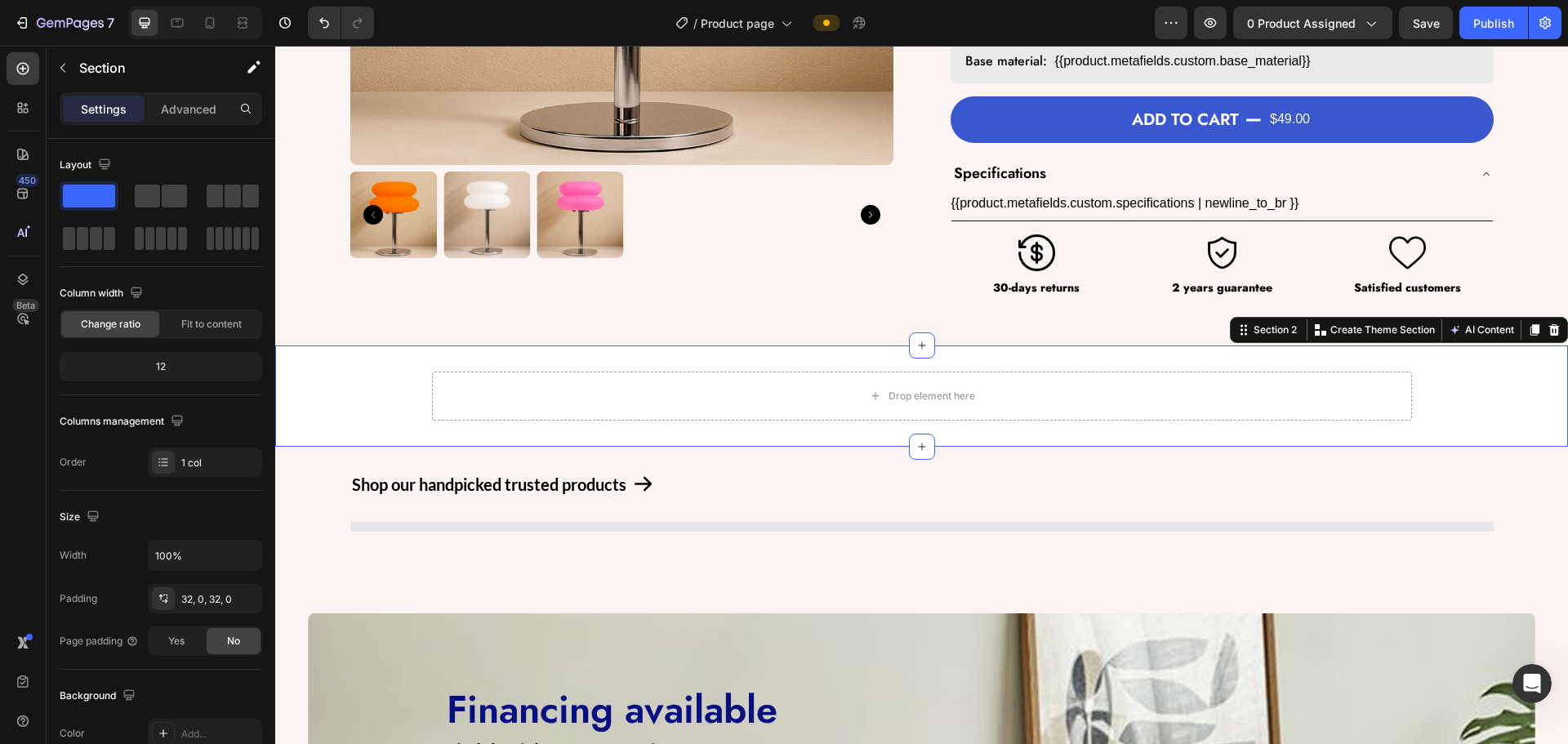
click at [335, 402] on div "Drop element here Row" at bounding box center [921, 396] width 1293 height 49
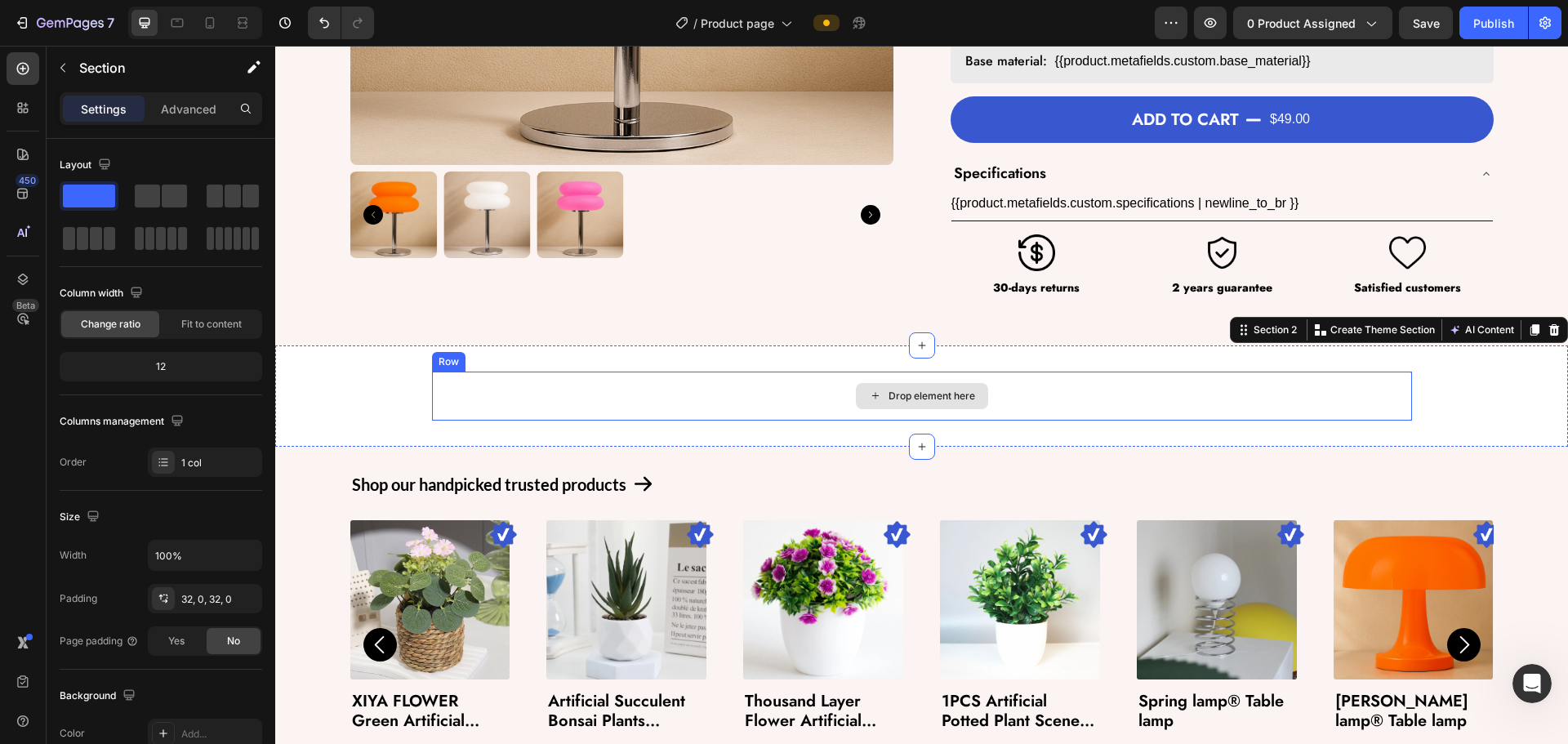
click at [470, 388] on div "Drop element here" at bounding box center [922, 396] width 980 height 49
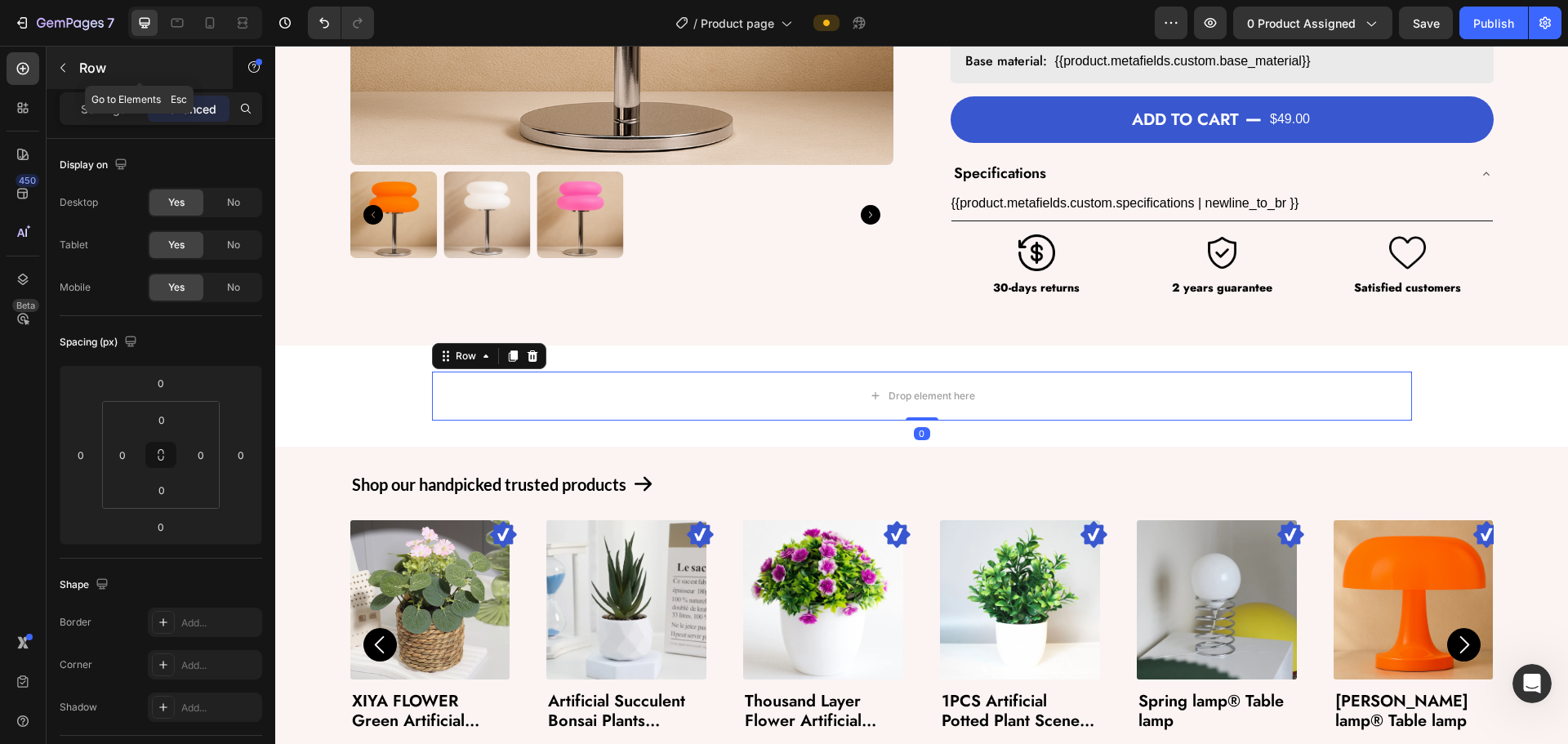
click at [96, 87] on div "Row" at bounding box center [139, 68] width 186 height 43
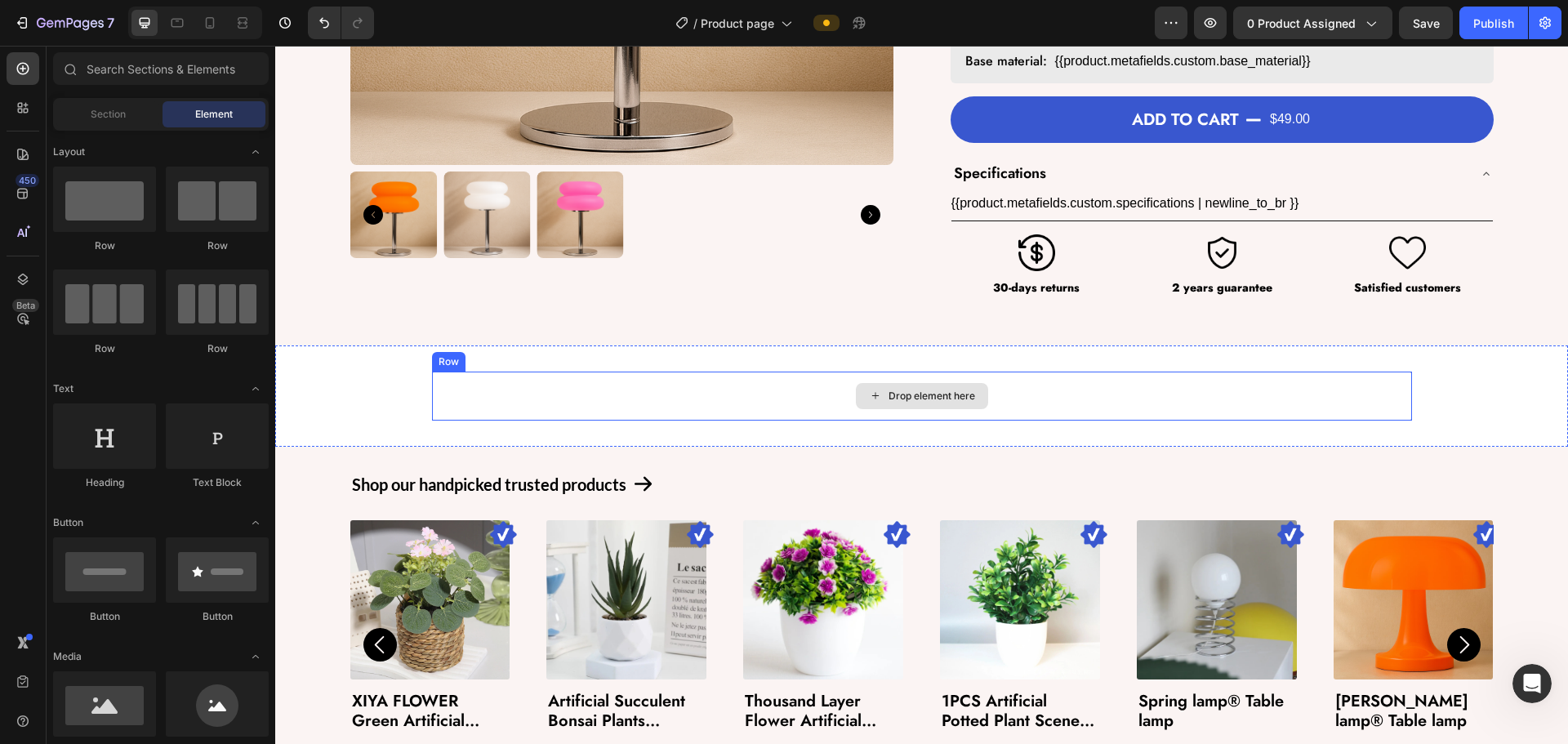
click at [491, 407] on div "Drop element here" at bounding box center [922, 396] width 980 height 49
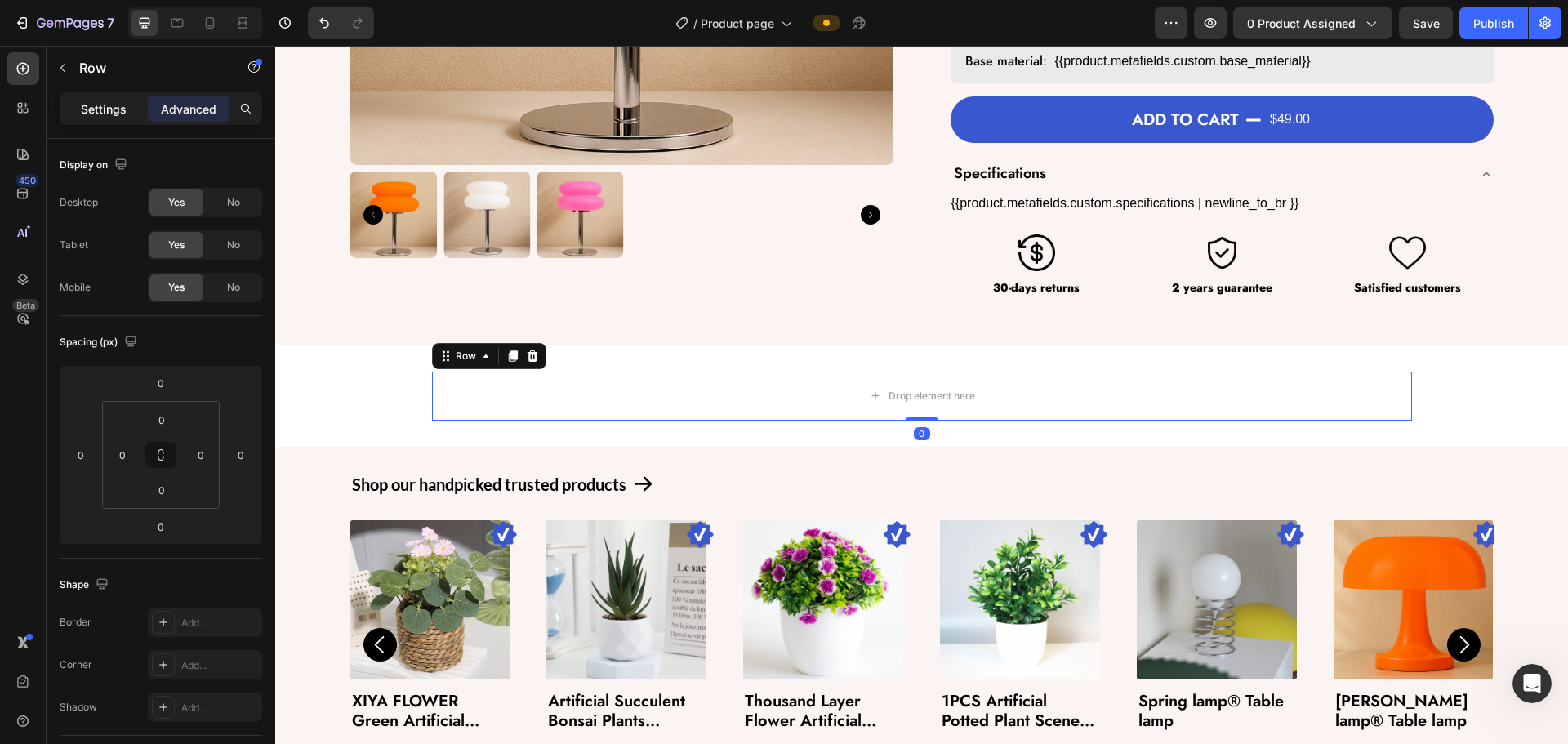
click at [91, 102] on p "Settings" at bounding box center [103, 109] width 46 height 17
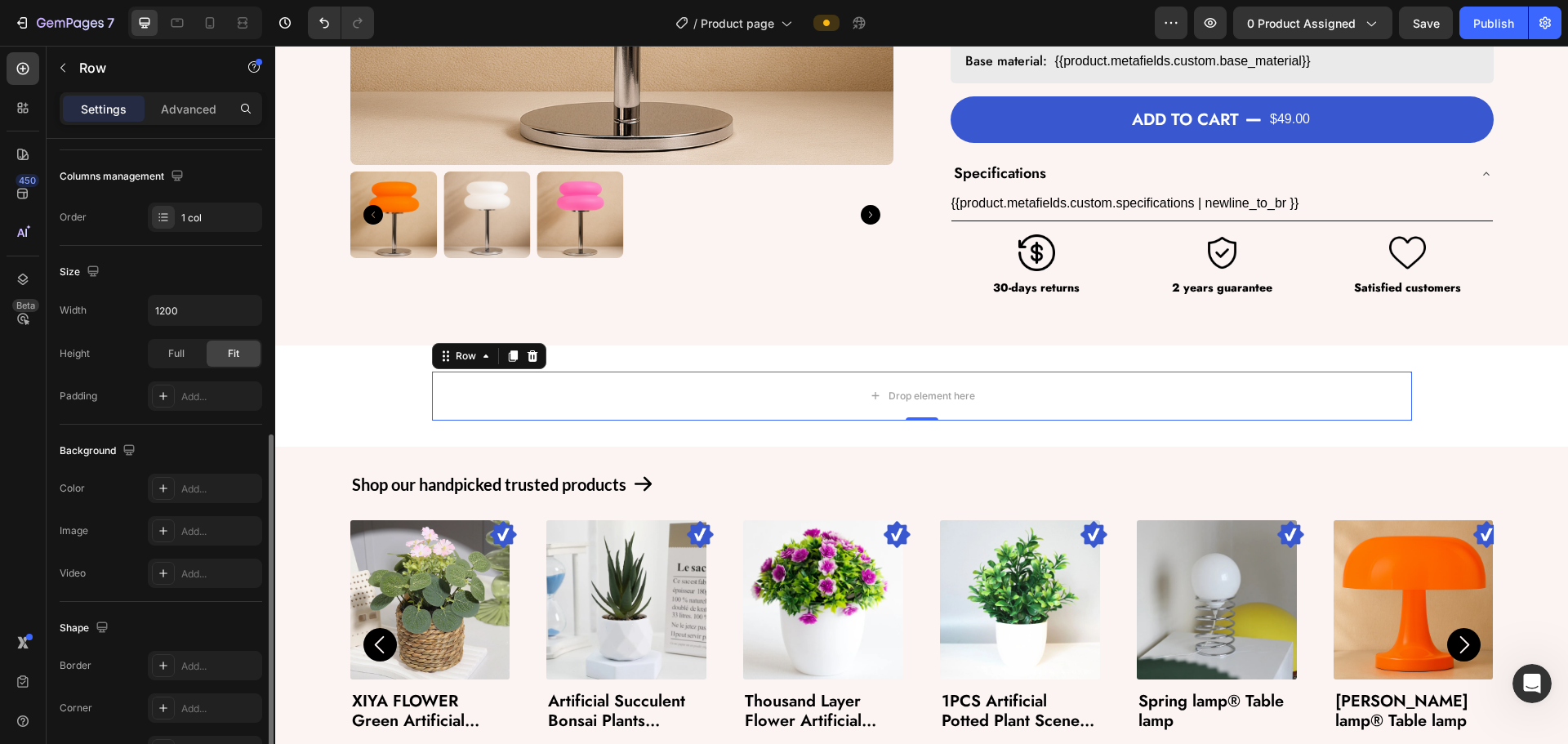
scroll to position [326, 0]
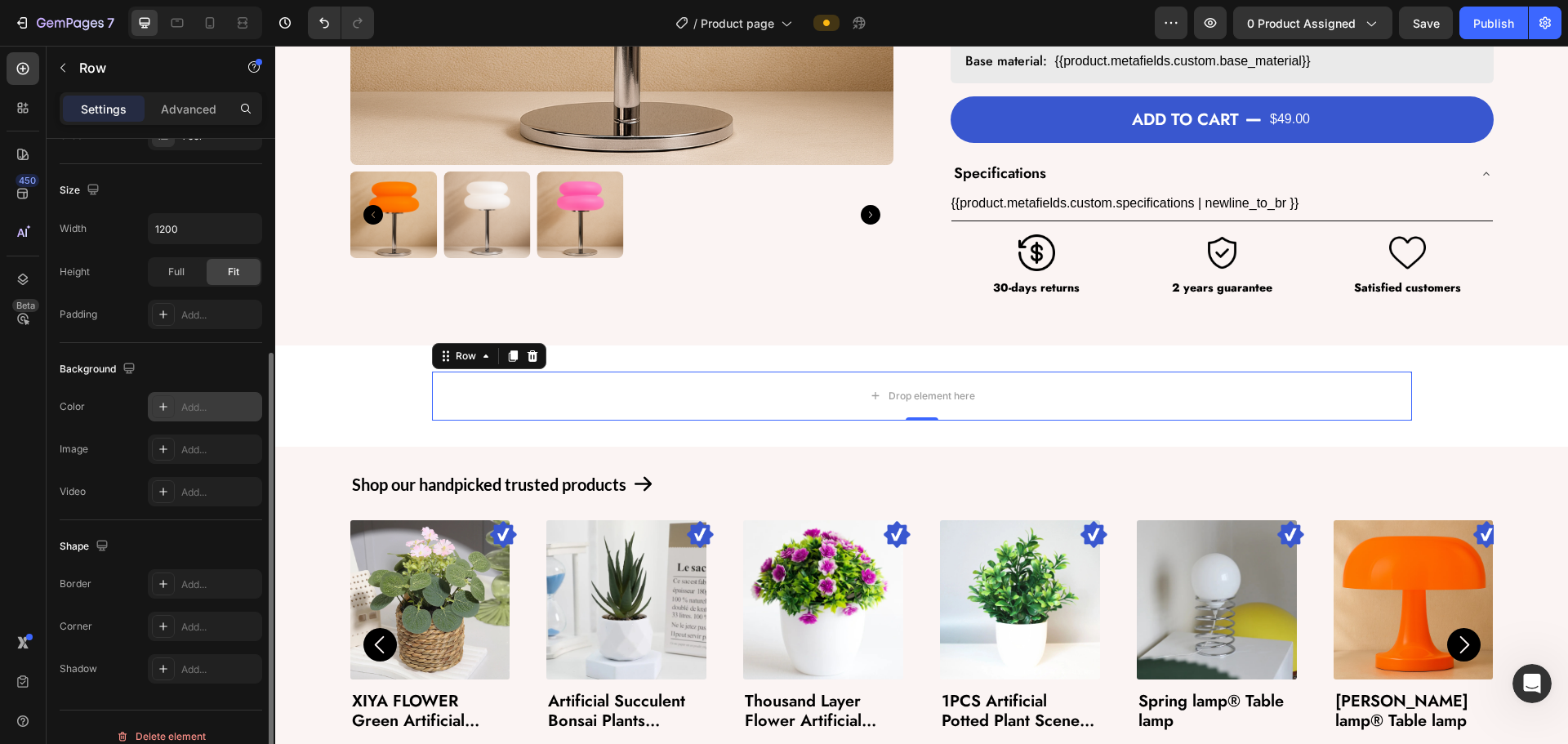
click at [196, 410] on div "Add..." at bounding box center [219, 407] width 77 height 15
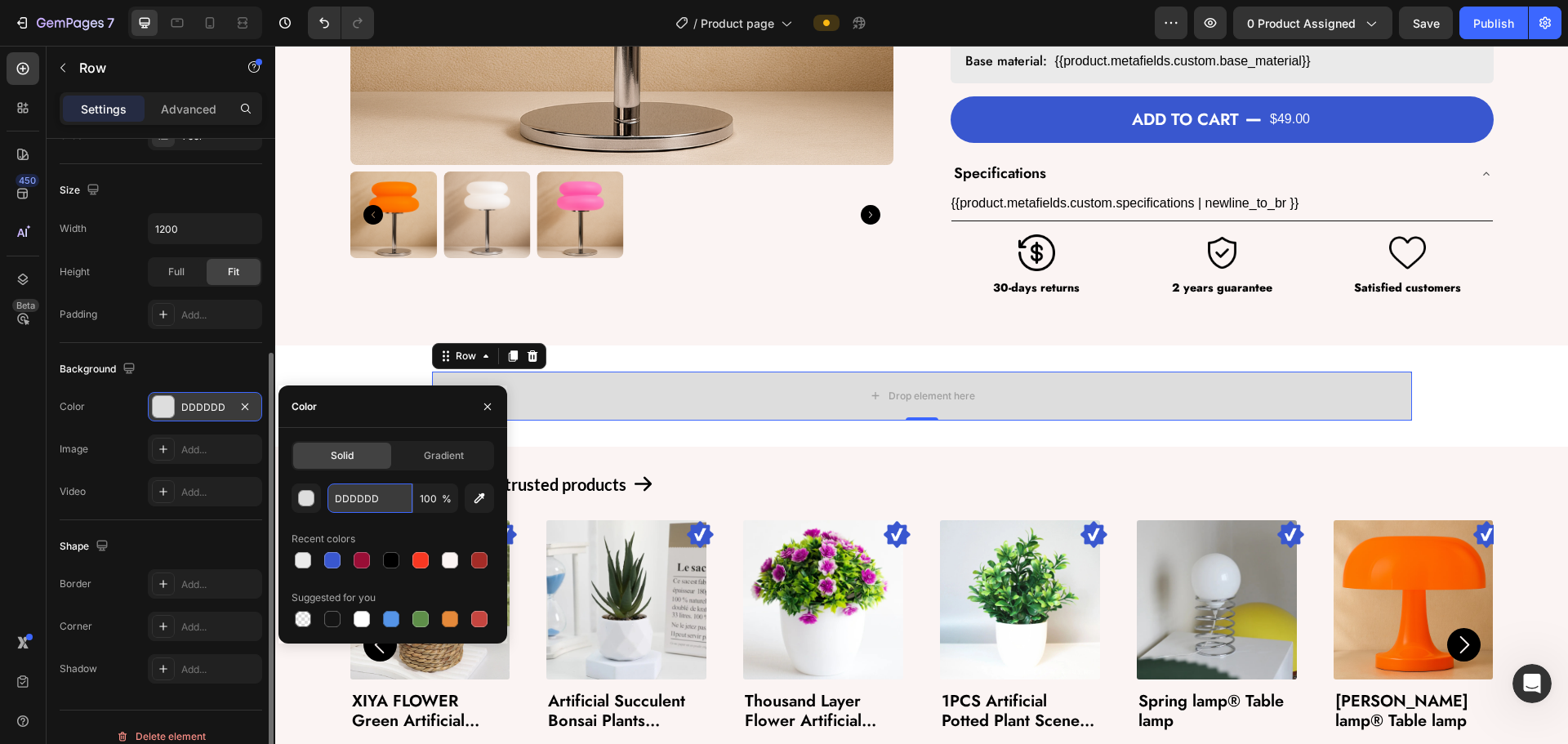
click at [390, 502] on input "DDDDDD" at bounding box center [370, 498] width 85 height 29
paste input "#D4E6FF"
type input "#D4E6FF"
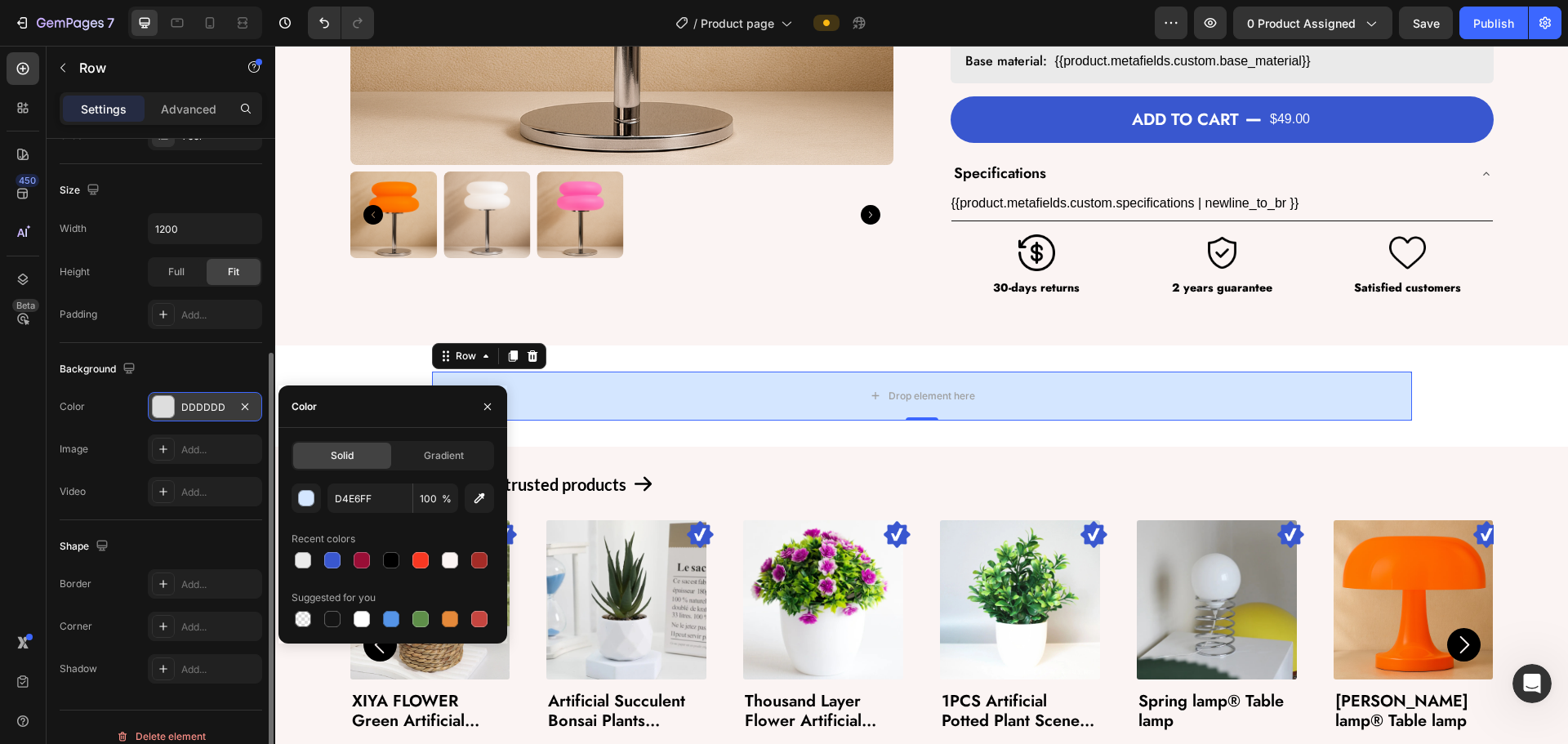
click at [221, 356] on div "Background The changes might be hidden by the video. Color DDDDDD Image Add... …" at bounding box center [161, 431] width 202 height 177
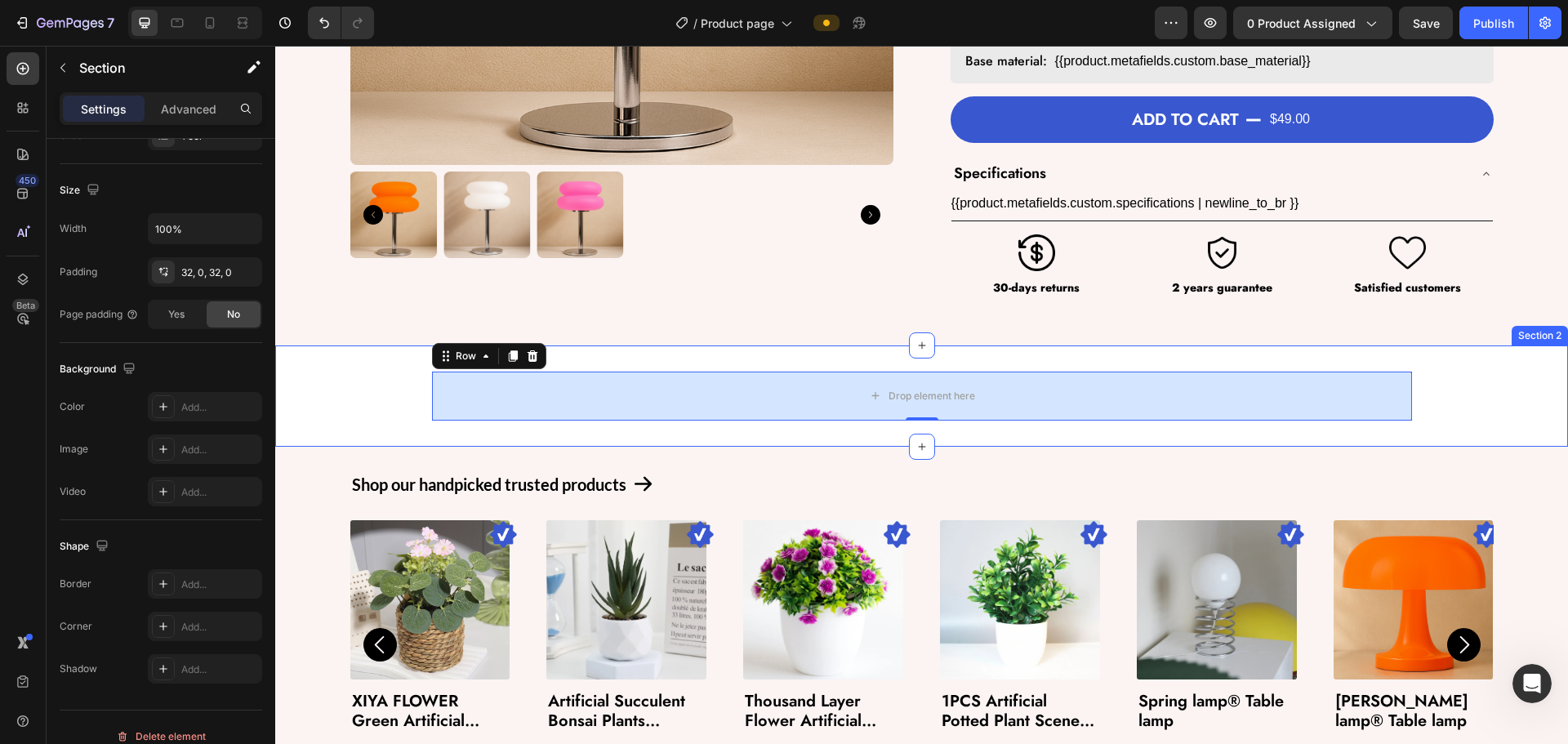
click at [413, 403] on div "Drop element here Row 0" at bounding box center [921, 396] width 1293 height 49
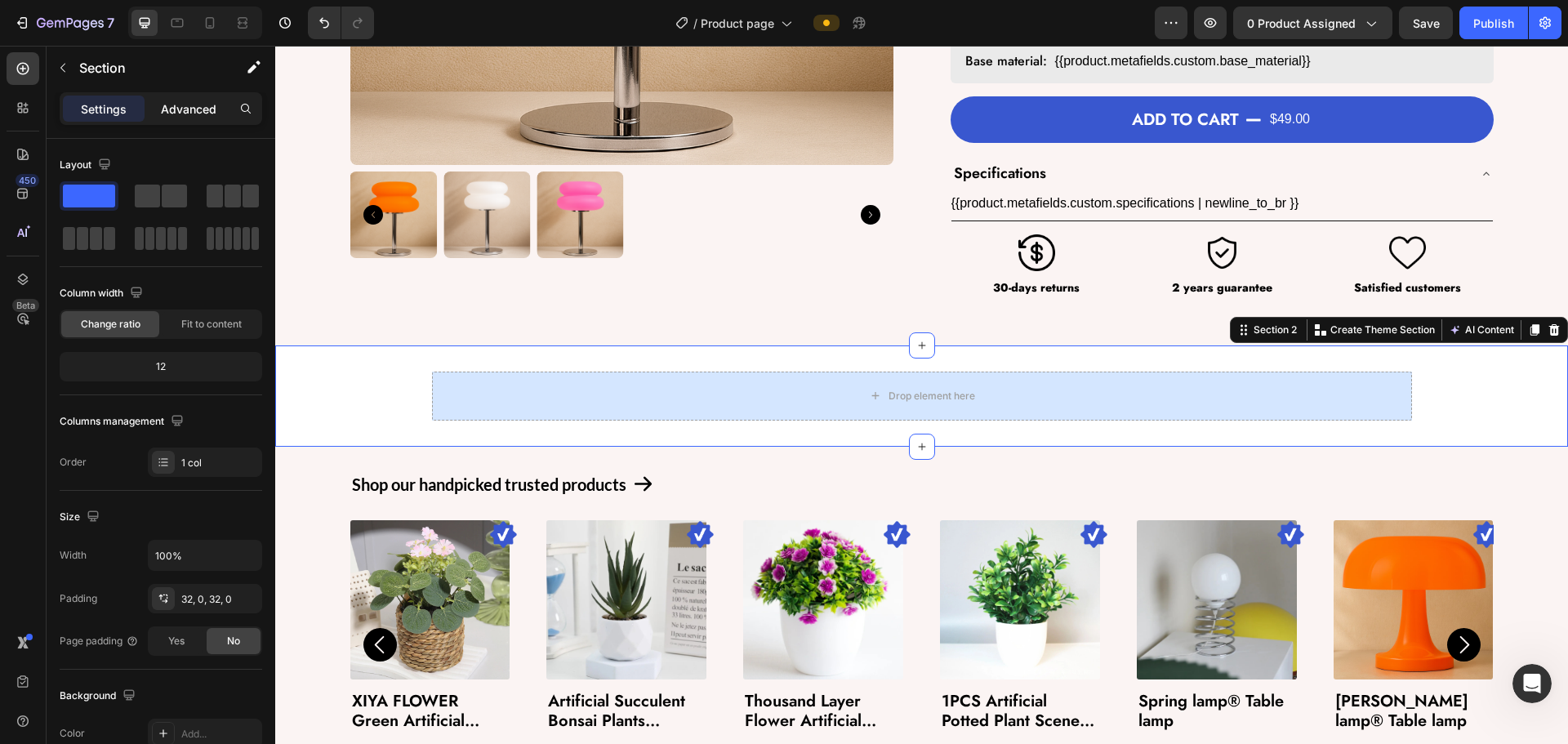
click at [175, 117] on div "Advanced" at bounding box center [189, 108] width 81 height 26
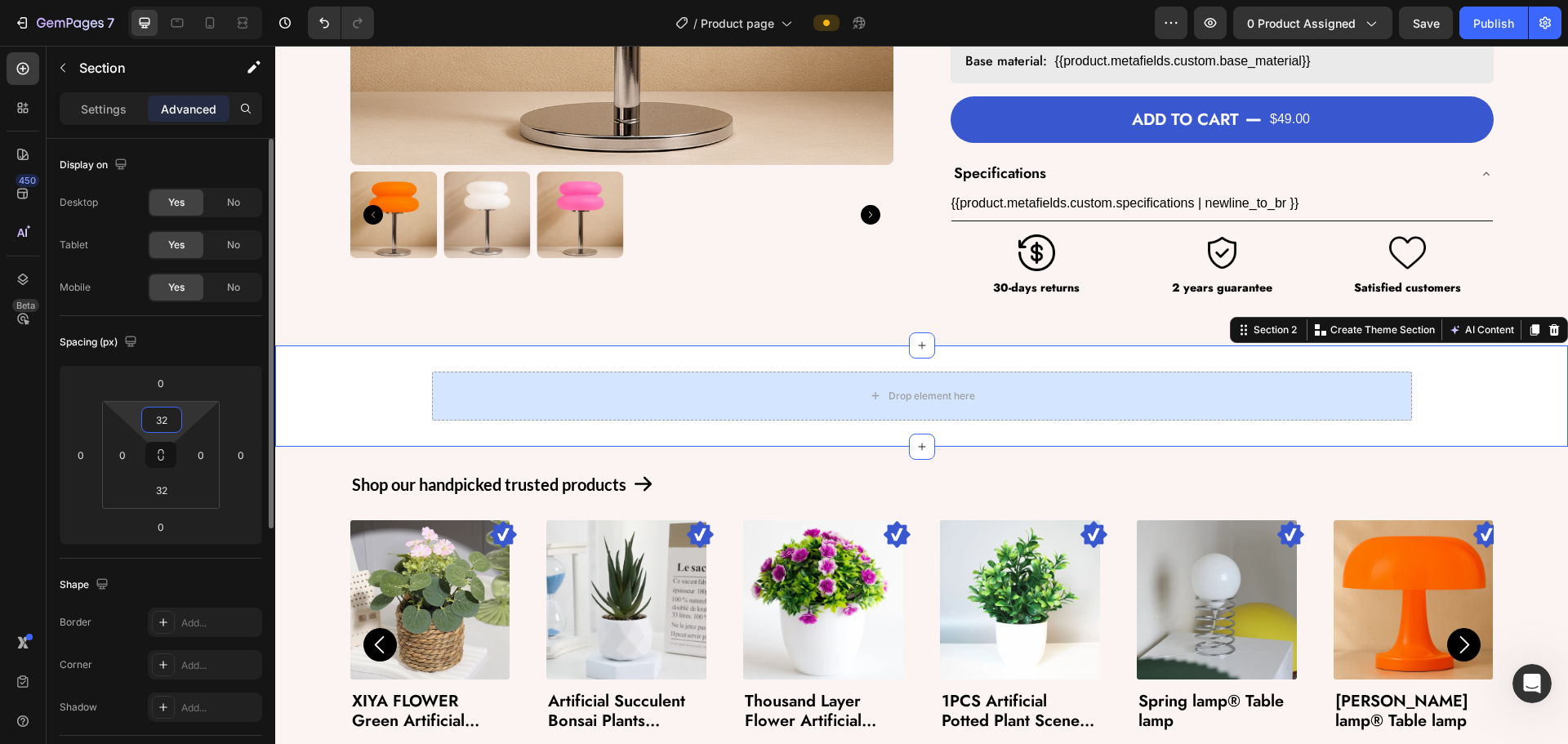
click at [168, 424] on input "32" at bounding box center [162, 419] width 33 height 24
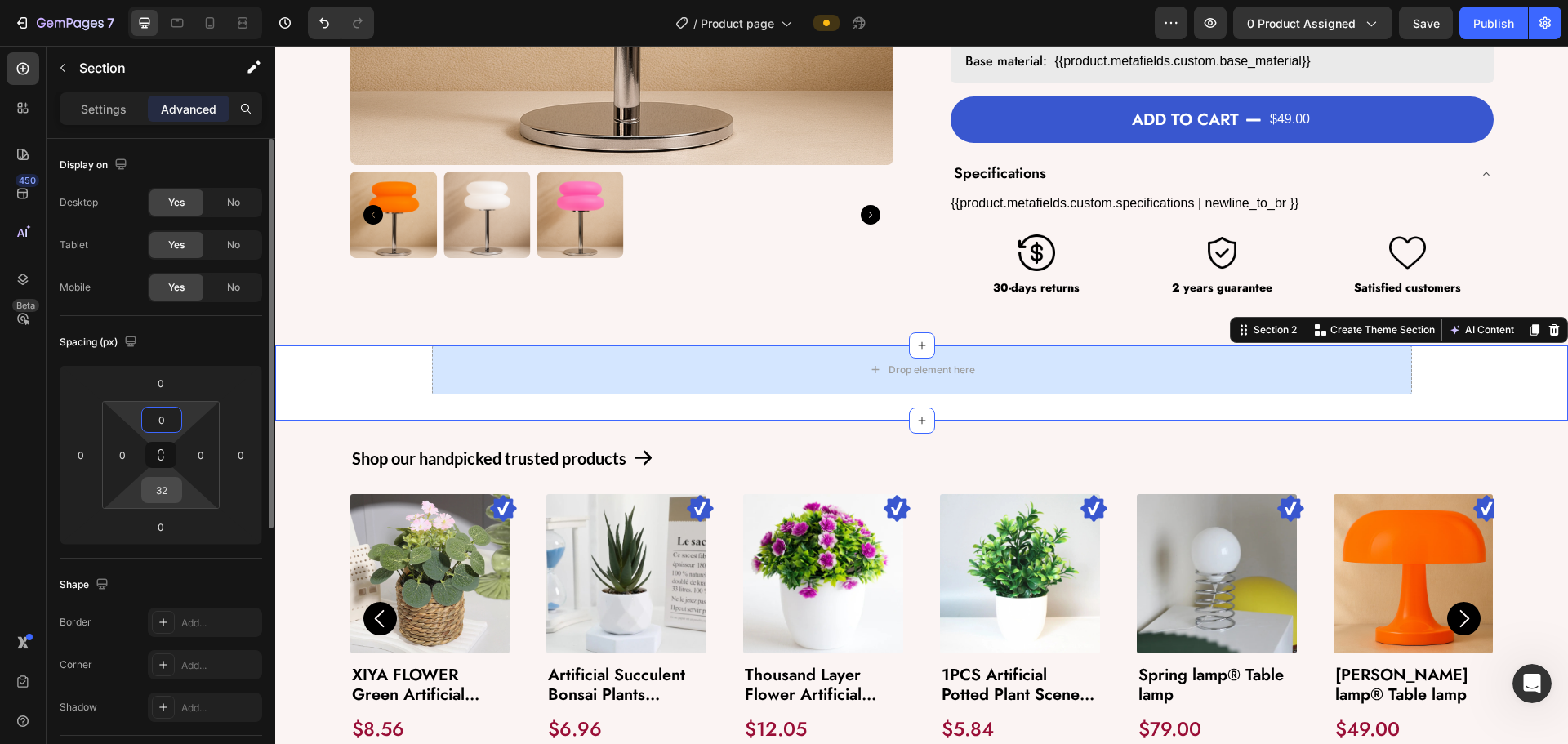
type input "0"
click at [165, 483] on input "32" at bounding box center [162, 489] width 33 height 24
type input "0"
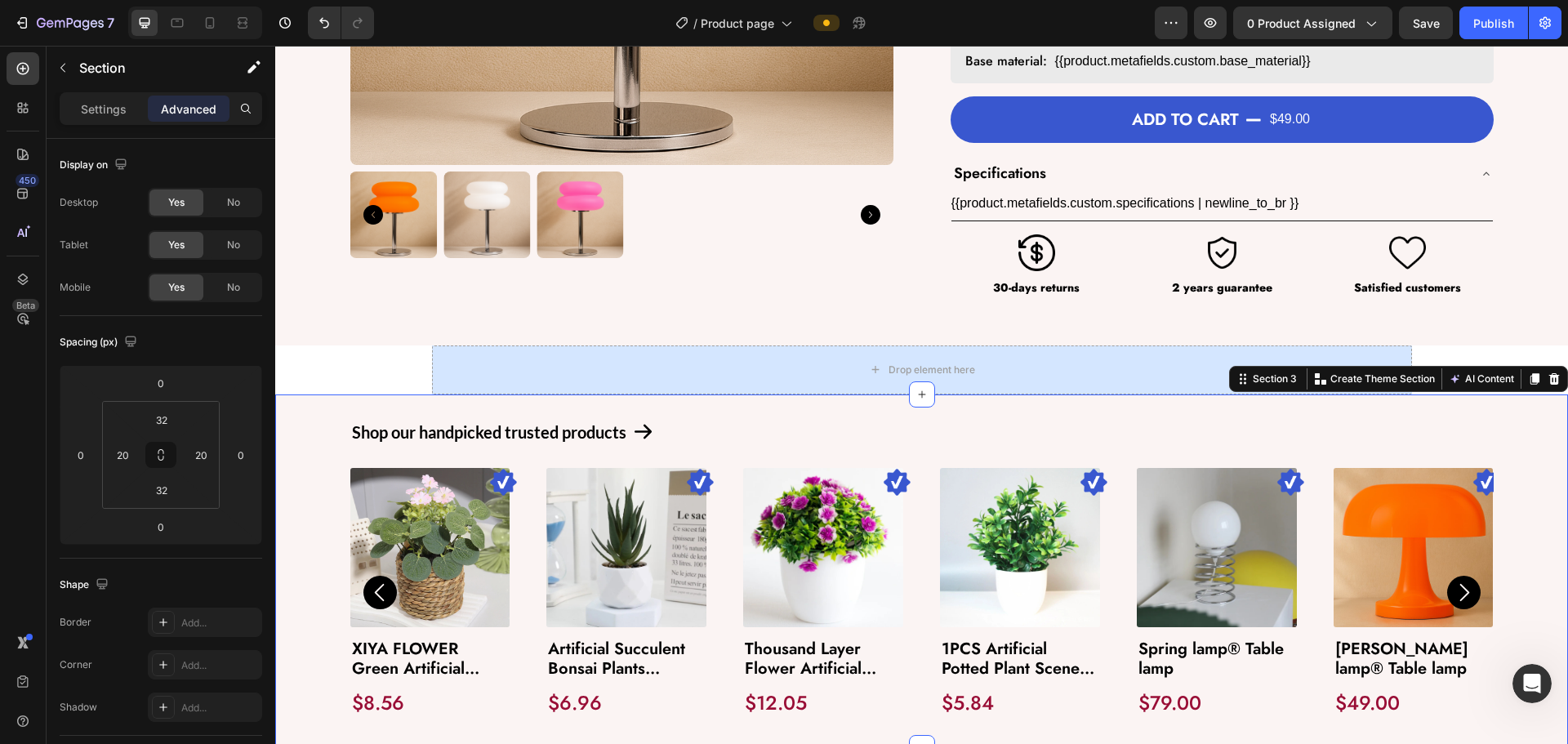
click at [299, 535] on div "Shop our handpicked trusted products Text Block Icon Row Image Product Images X…" at bounding box center [921, 572] width 1260 height 302
click at [105, 103] on p "Settings" at bounding box center [103, 109] width 46 height 17
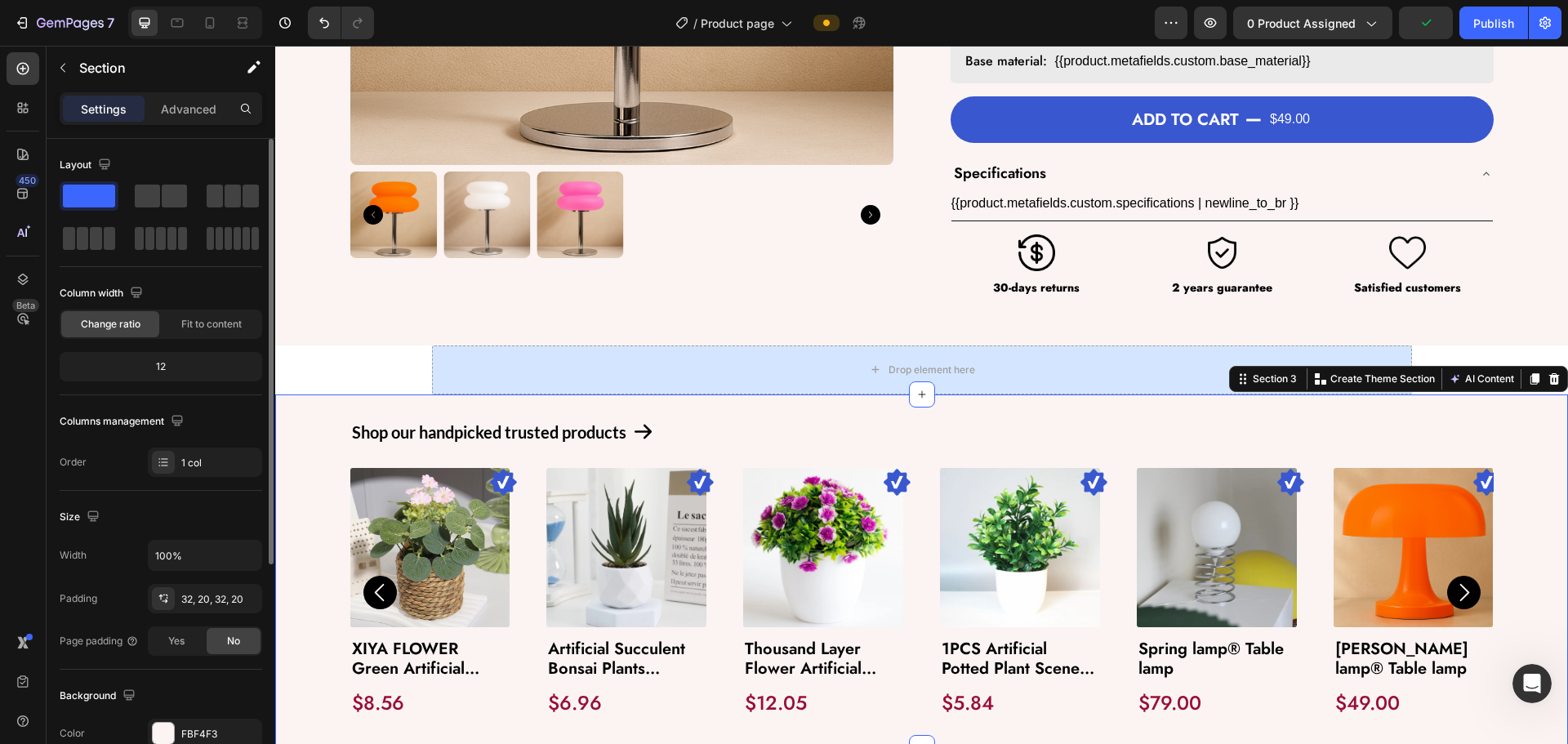
scroll to position [164, 0]
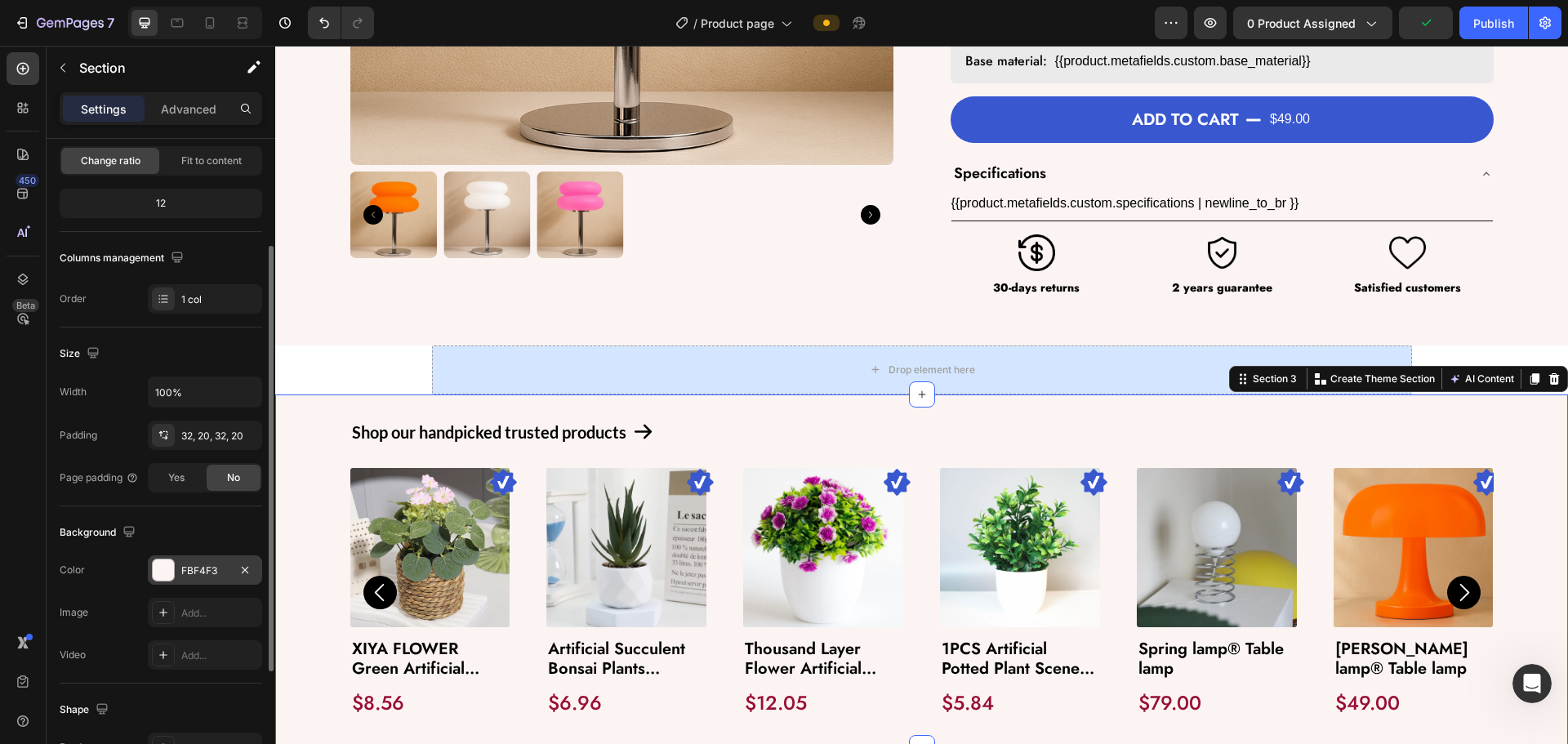
click at [203, 565] on div "FBF4F3" at bounding box center [204, 571] width 47 height 15
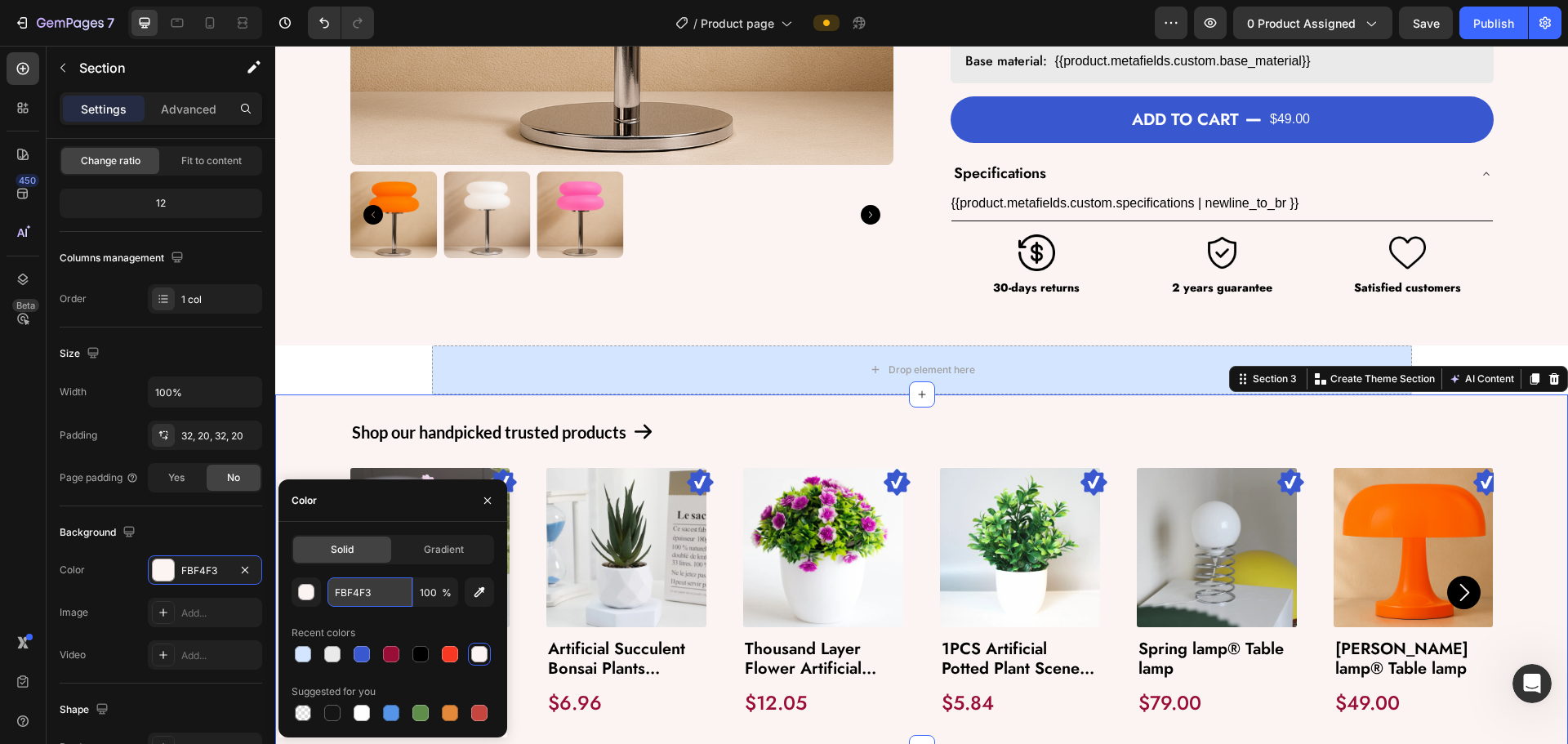
click at [349, 586] on input "FBF4F3" at bounding box center [370, 592] width 85 height 29
click at [323, 376] on div "Drop element here Row" at bounding box center [921, 370] width 1293 height 49
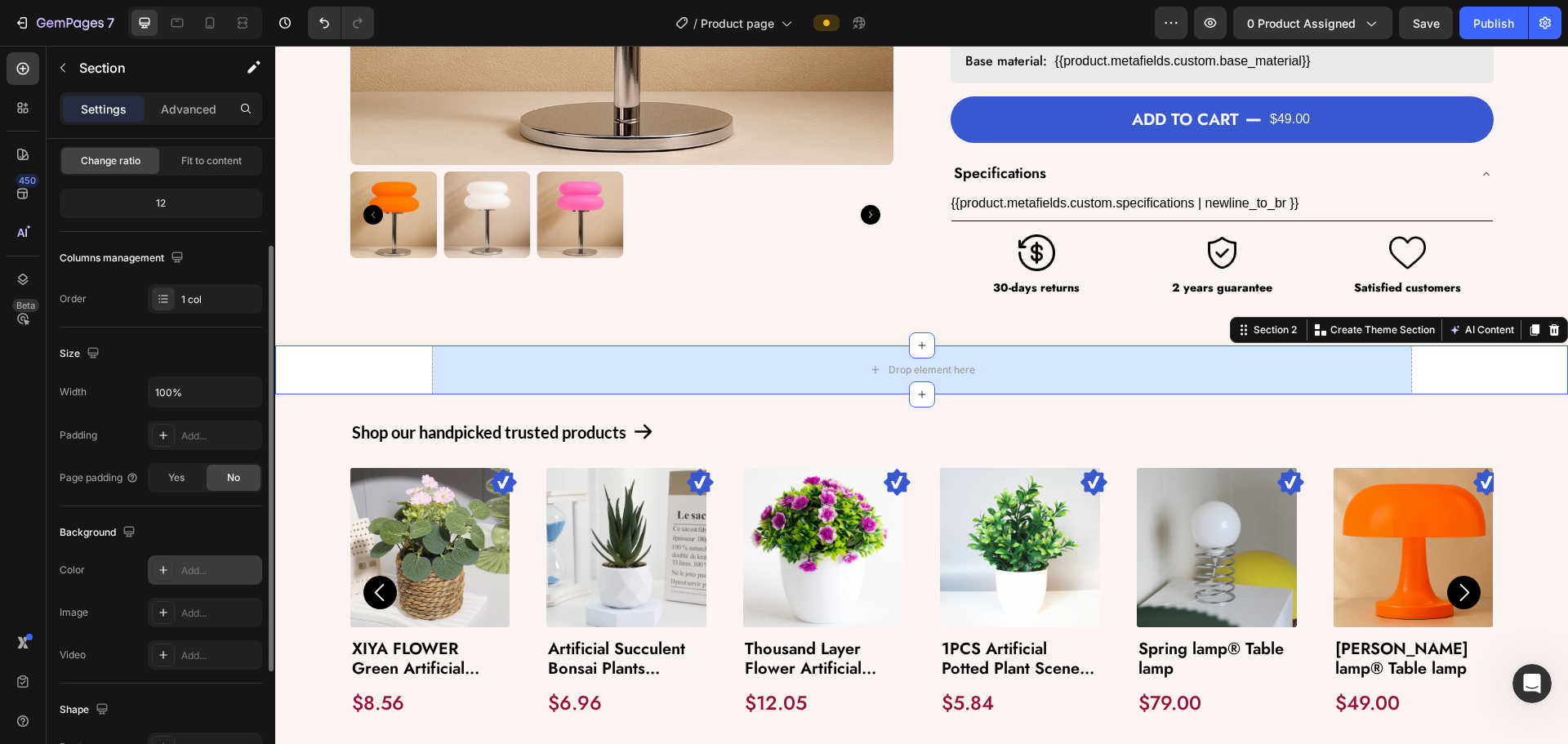
click at [200, 569] on div "Add..." at bounding box center [219, 571] width 77 height 15
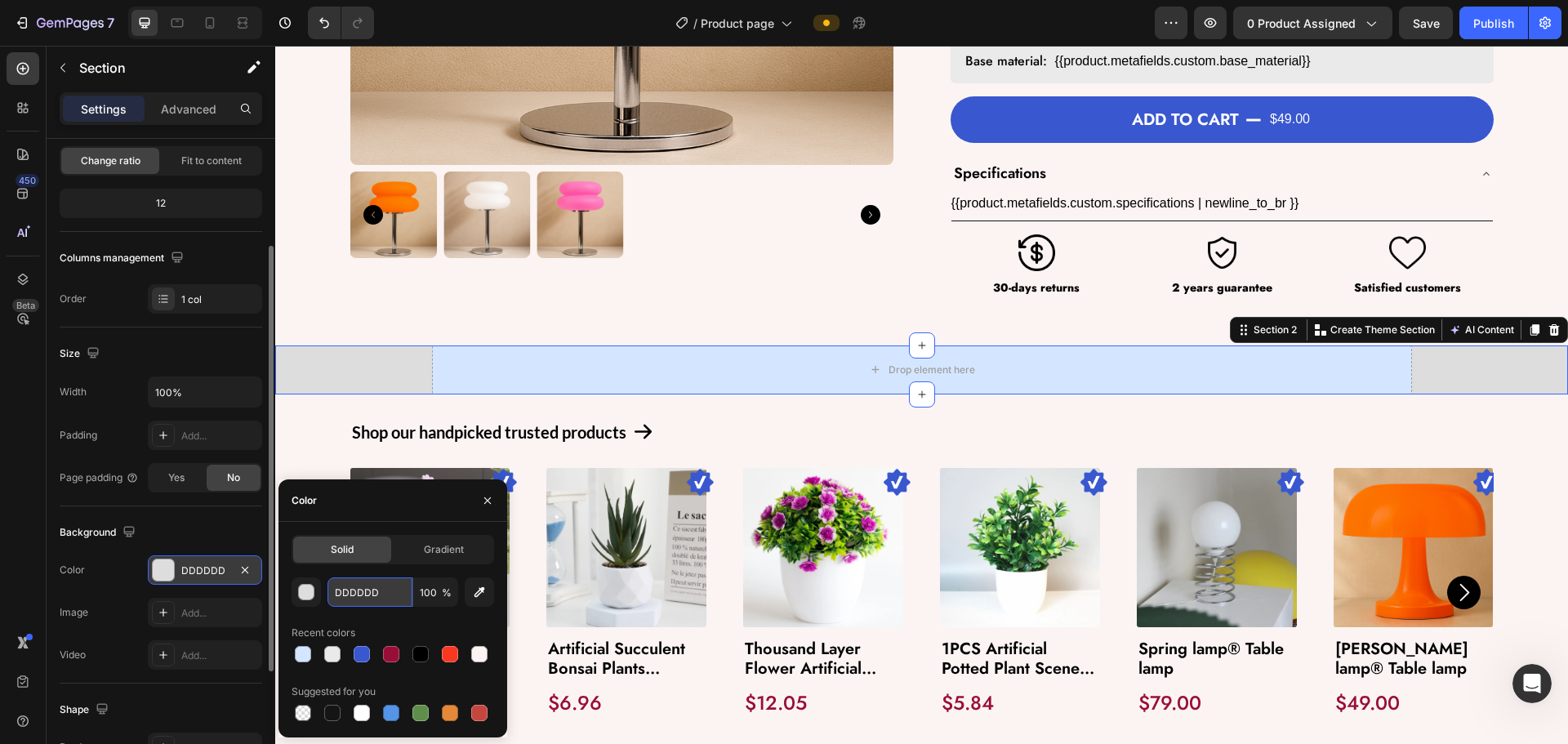
click at [360, 600] on input "DDDDDD" at bounding box center [370, 592] width 85 height 29
paste input "FBF4F3"
type input "FBF4F3"
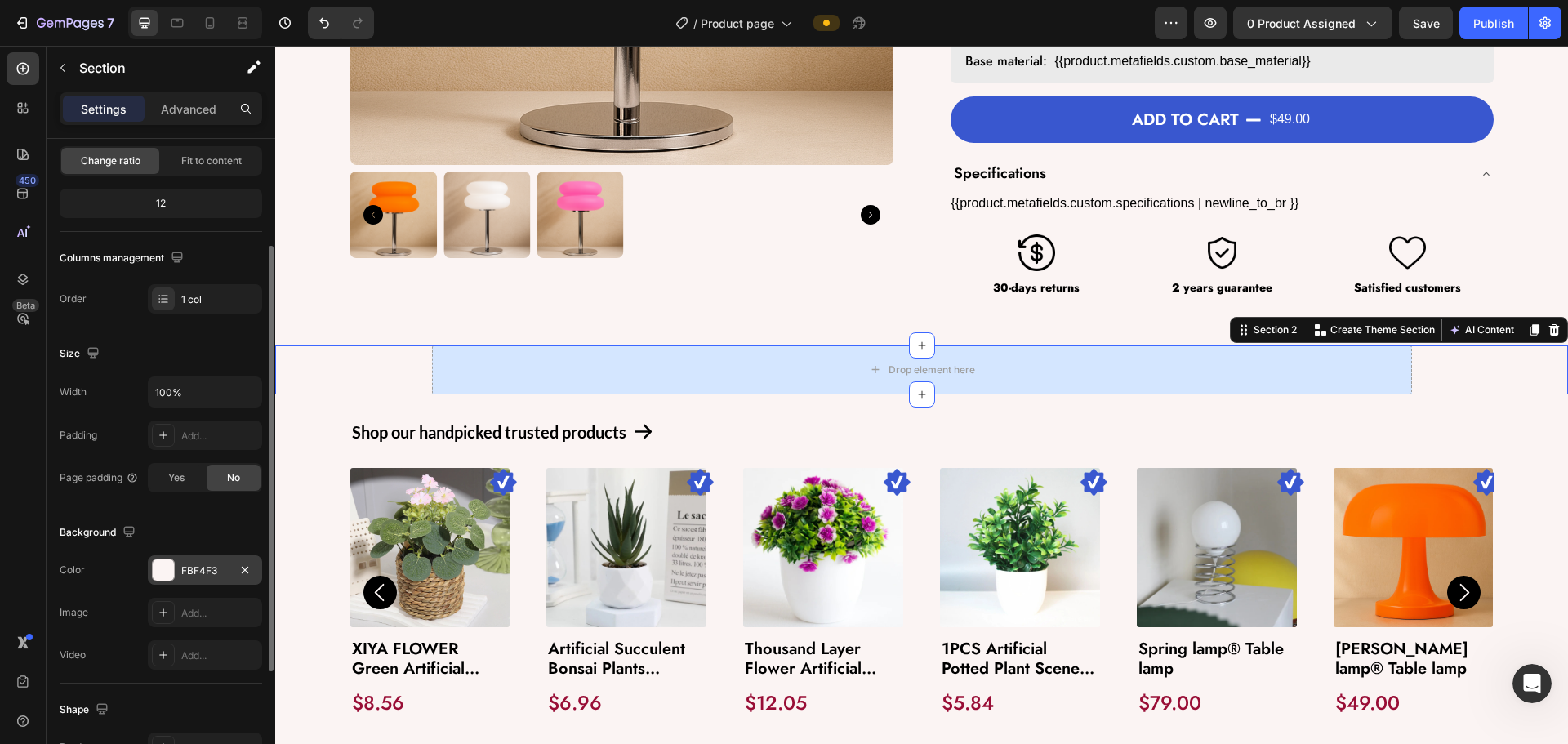
drag, startPoint x: 231, startPoint y: 540, endPoint x: 3, endPoint y: 424, distance: 255.8
click at [231, 540] on div "Background" at bounding box center [161, 532] width 202 height 26
click at [330, 416] on div "Shop our handpicked trusted products Text Block Icon Row Image Product Images X…" at bounding box center [921, 572] width 1293 height 355
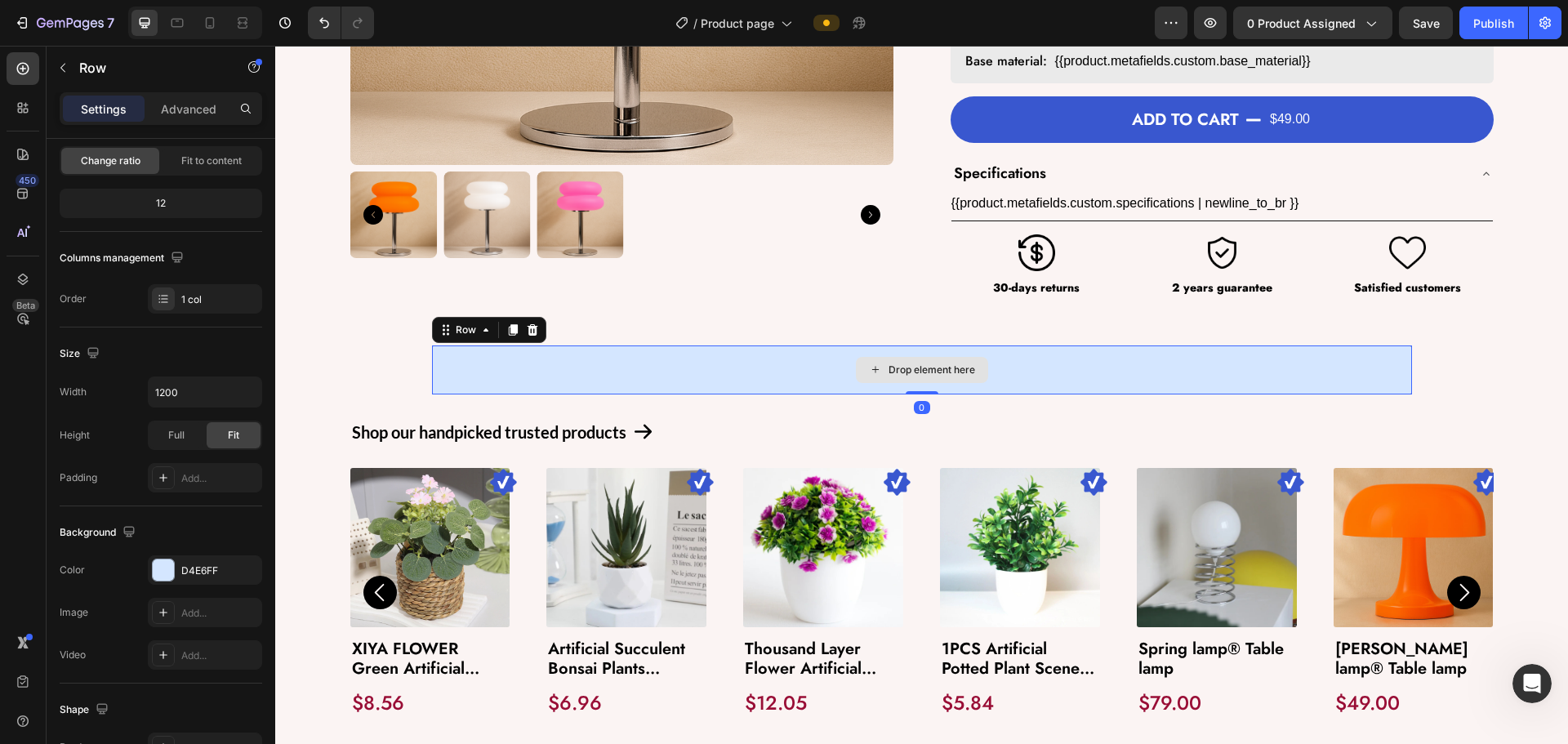
click at [571, 370] on div "Drop element here" at bounding box center [922, 370] width 980 height 49
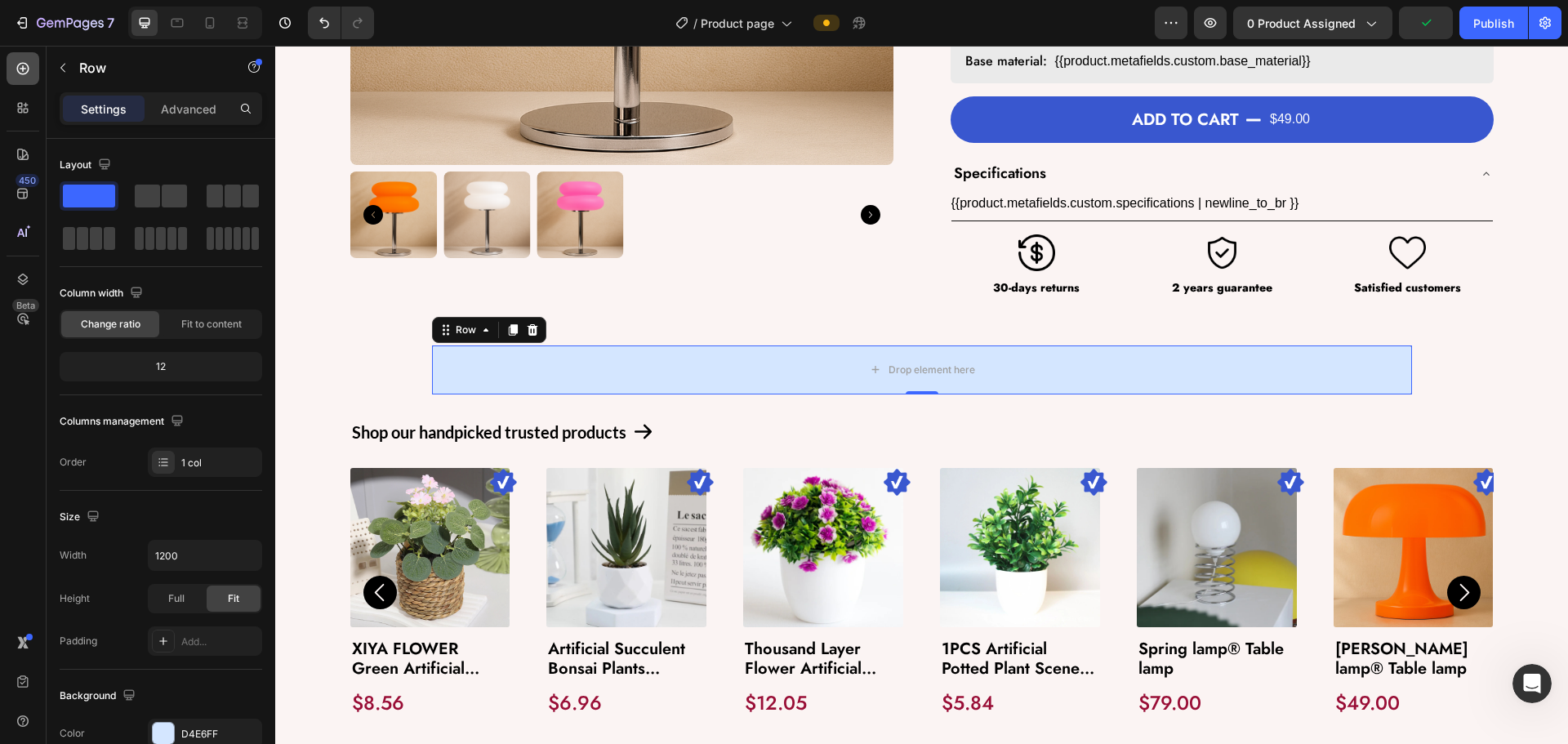
click at [21, 68] on icon at bounding box center [22, 68] width 16 height 16
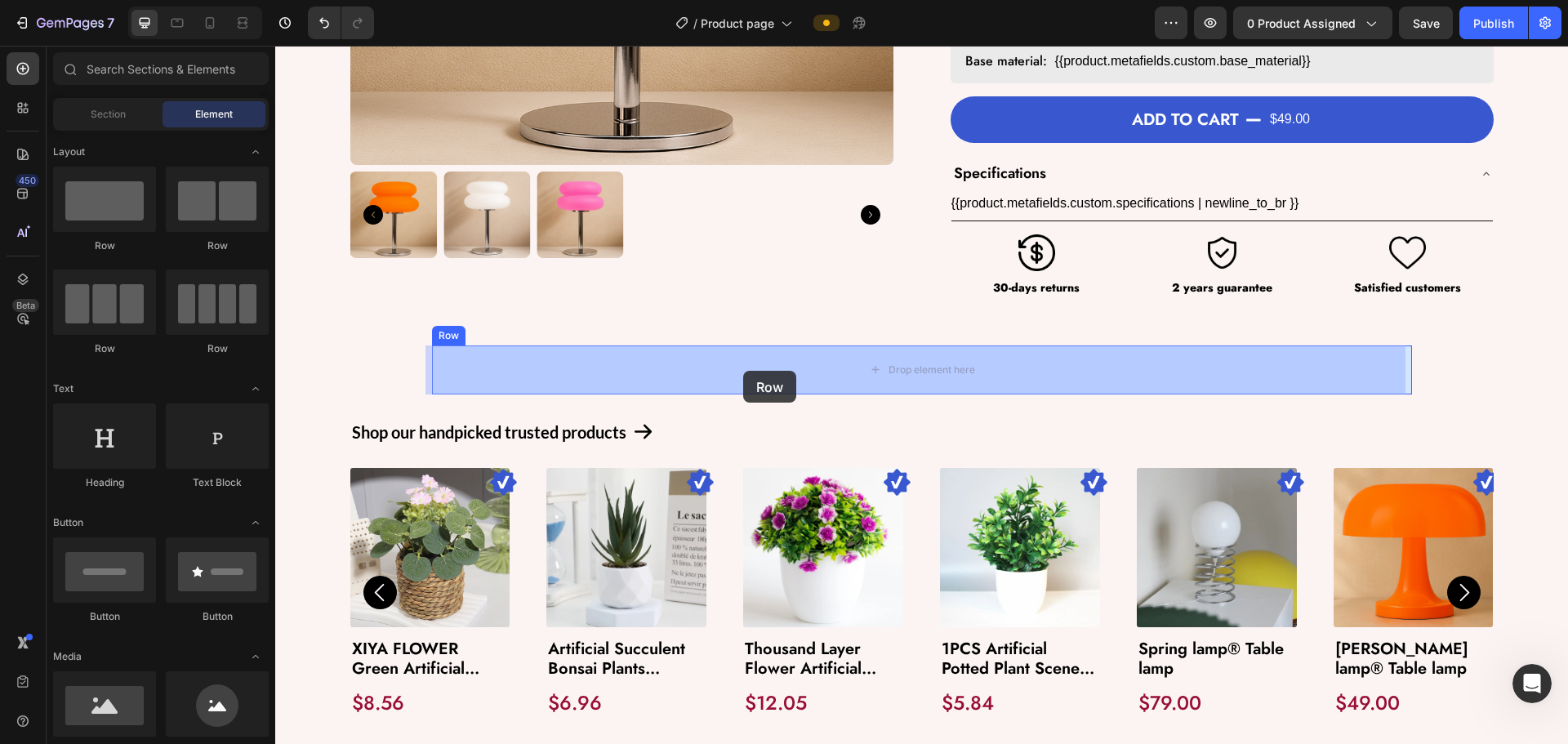
drag, startPoint x: 365, startPoint y: 367, endPoint x: 743, endPoint y: 371, distance: 378.0
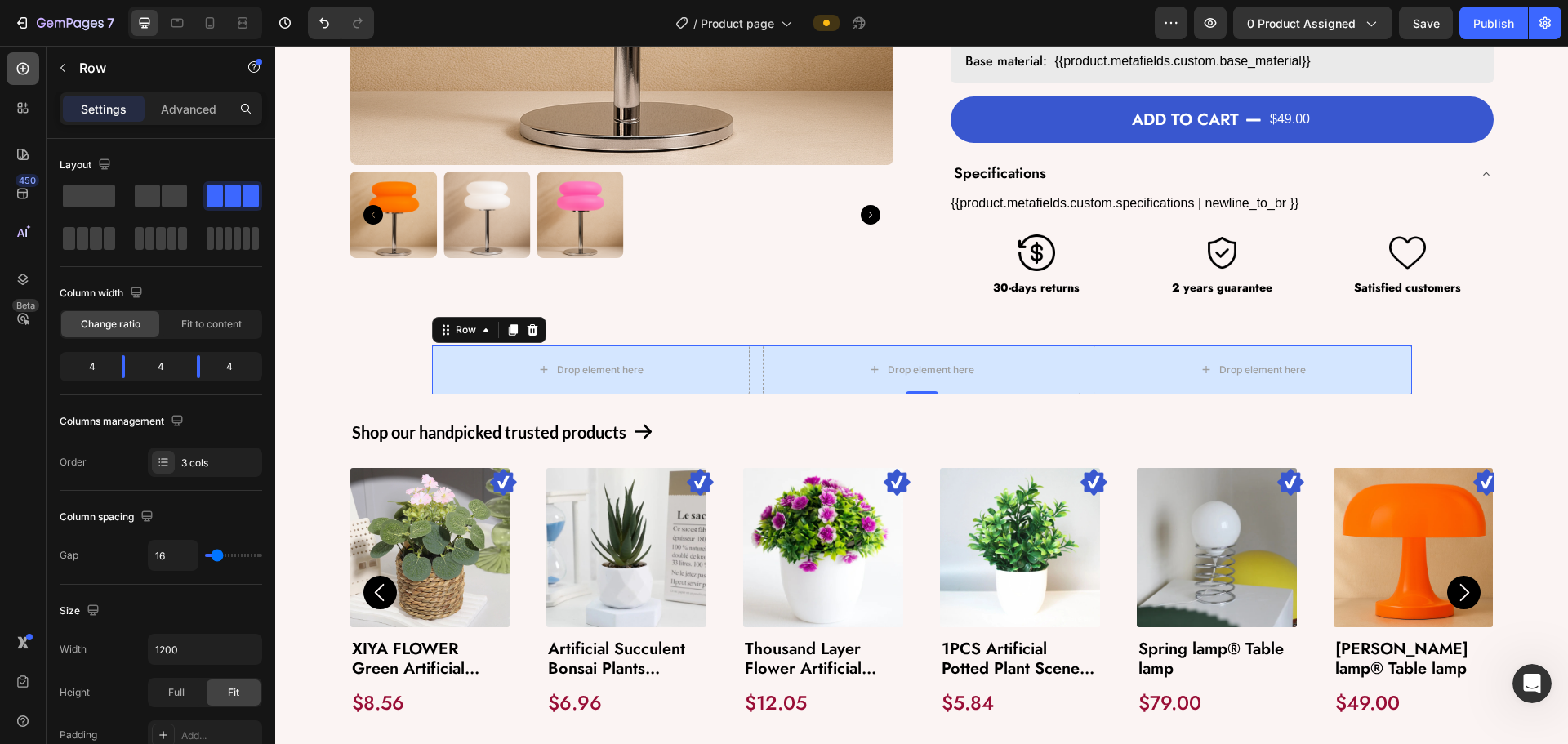
click at [34, 73] on div at bounding box center [23, 69] width 33 height 33
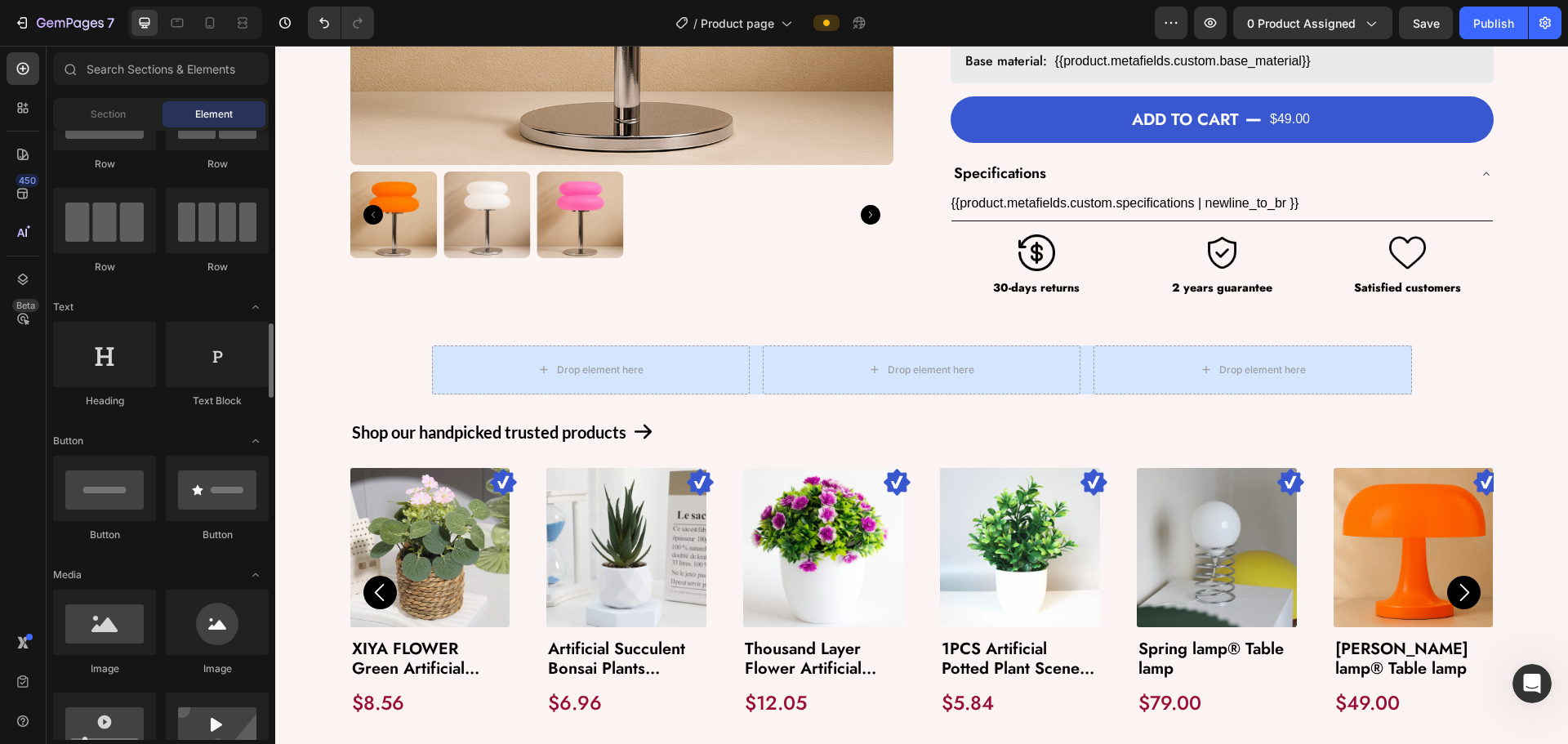
scroll to position [245, 0]
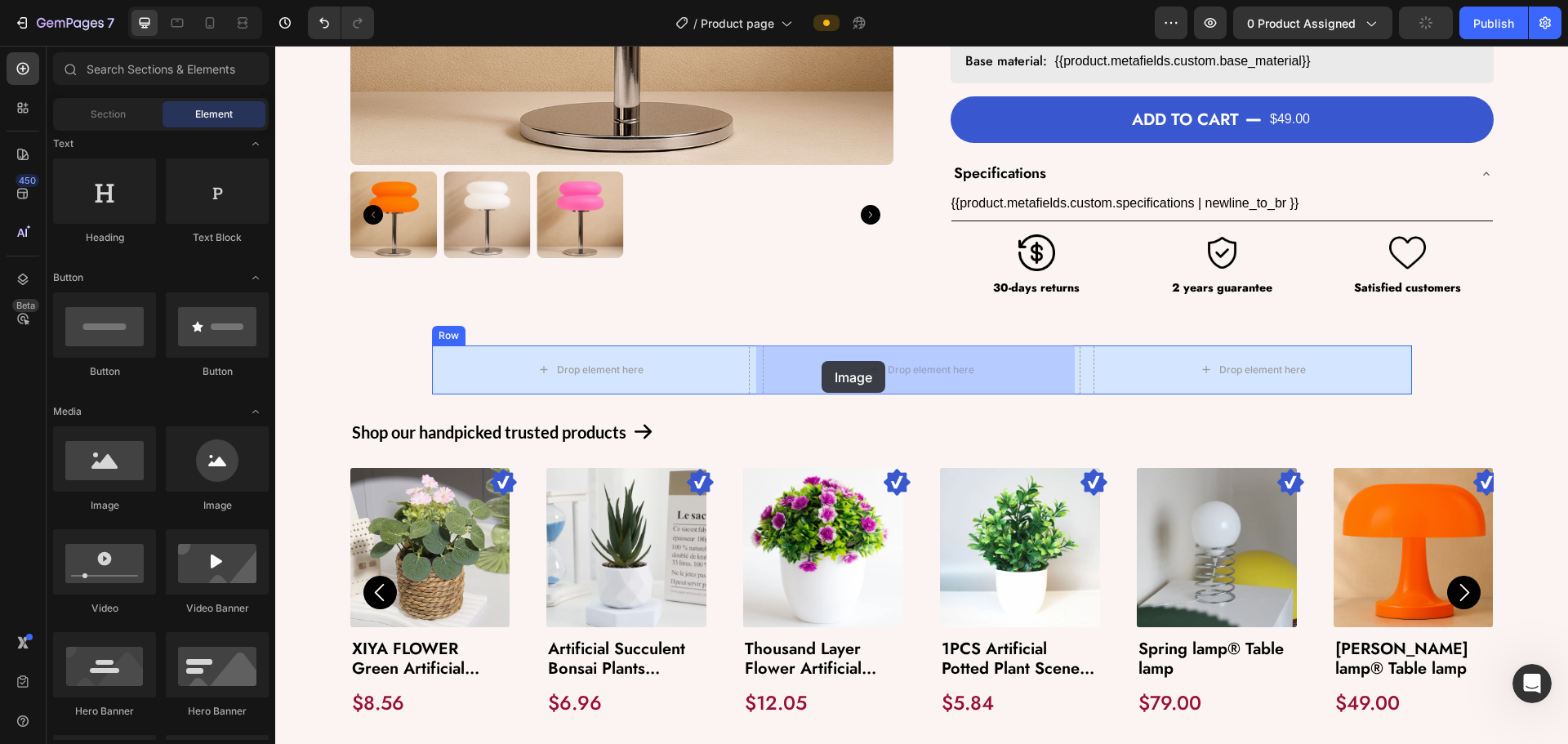
drag, startPoint x: 376, startPoint y: 528, endPoint x: 821, endPoint y: 361, distance: 475.3
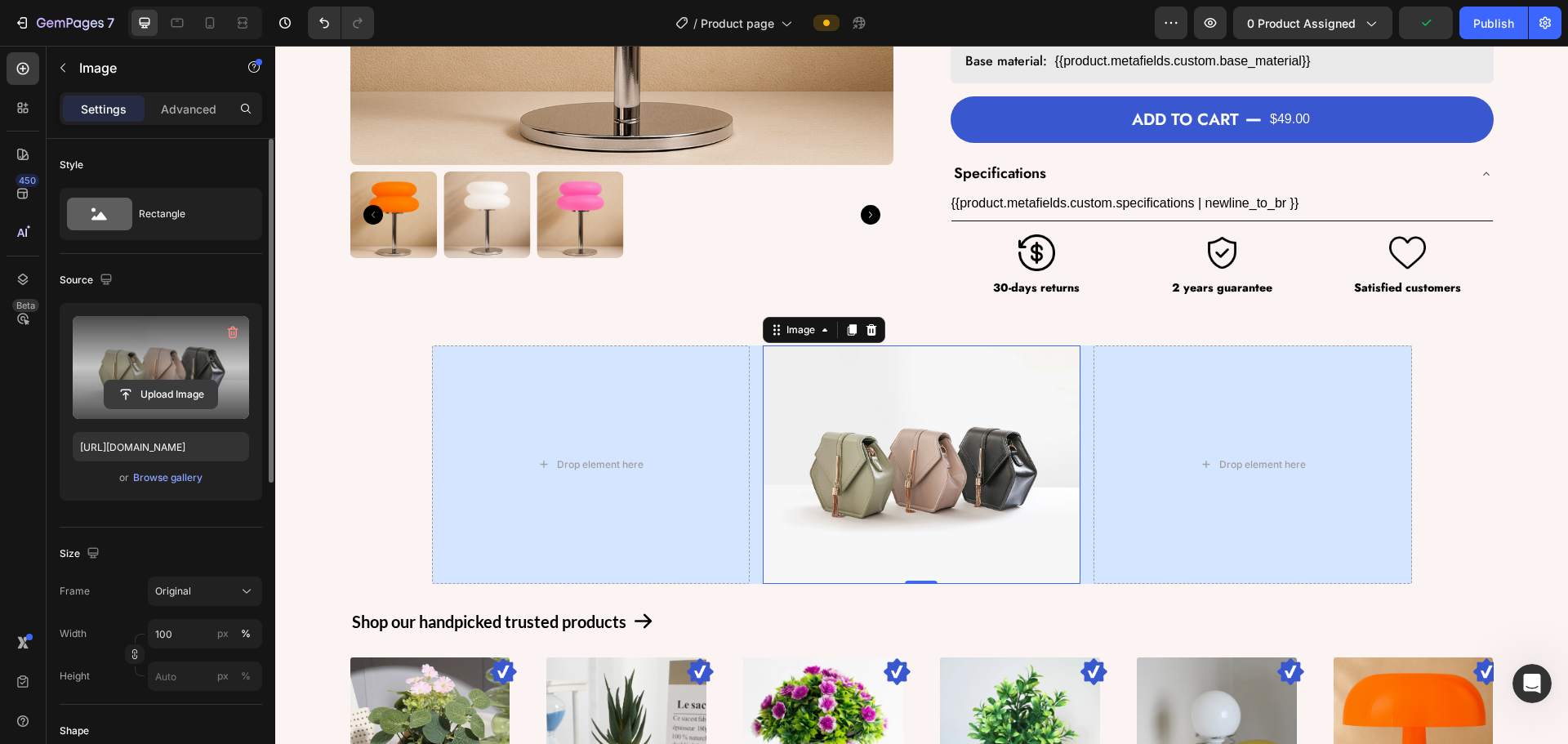
click at [138, 393] on input "file" at bounding box center [161, 394] width 112 height 28
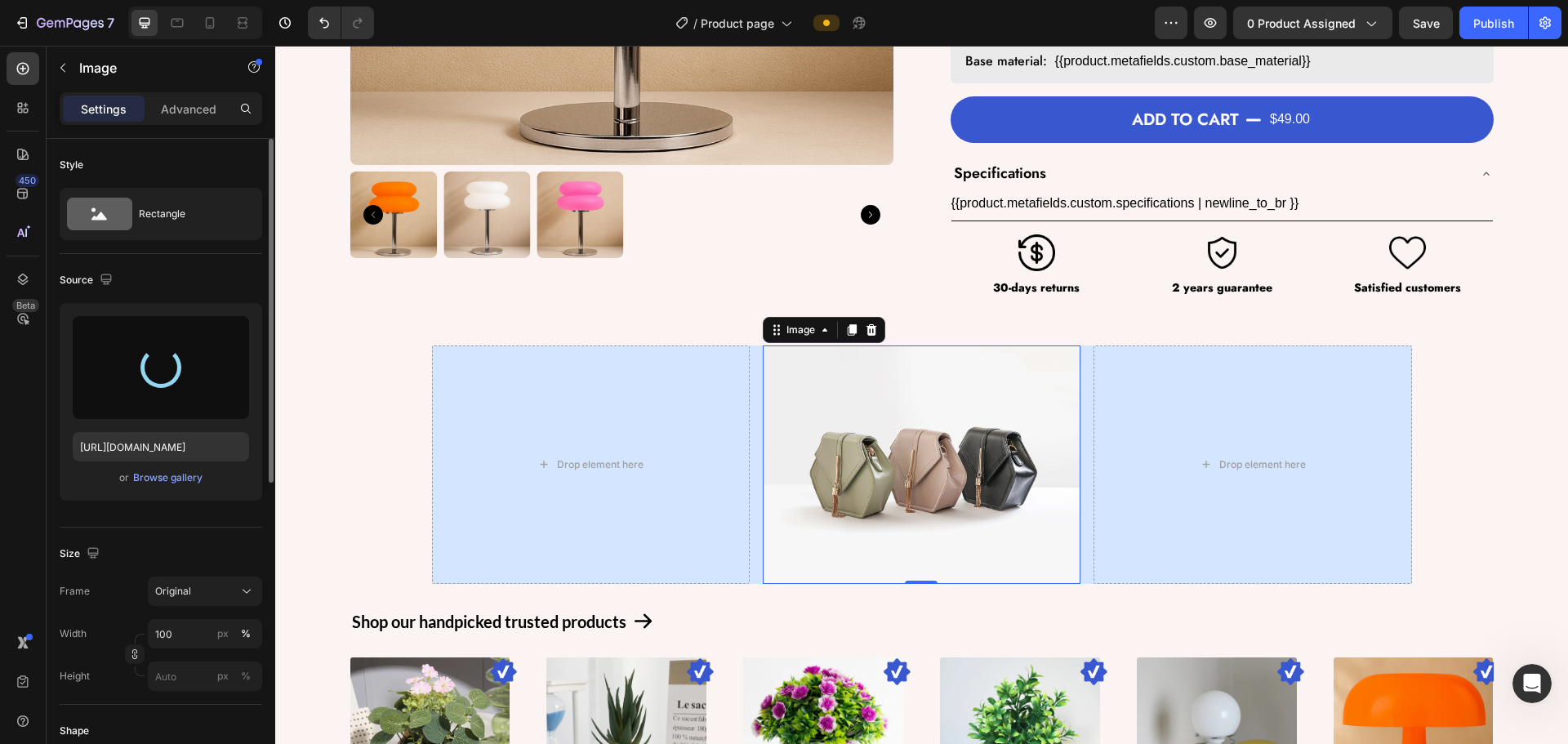
type input "https://cdn.shopify.com/s/files/1/0979/6858/7092/files/gempages_580094193100129…"
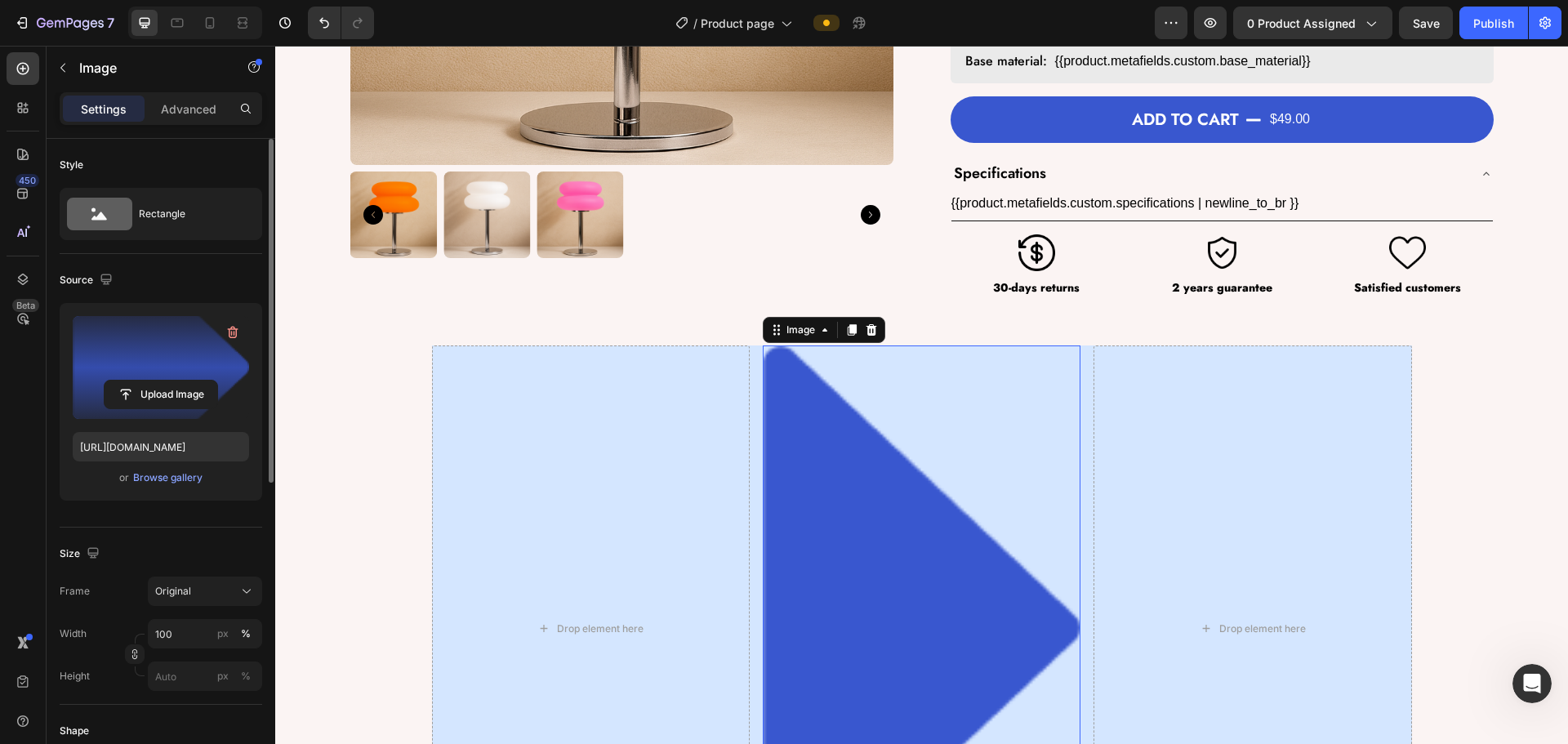
click at [191, 618] on div "Frame Original Width 100 px % Height px %" at bounding box center [161, 634] width 202 height 114
click at [200, 644] on input "100" at bounding box center [205, 634] width 114 height 29
click at [236, 666] on button "px" at bounding box center [246, 676] width 19 height 19
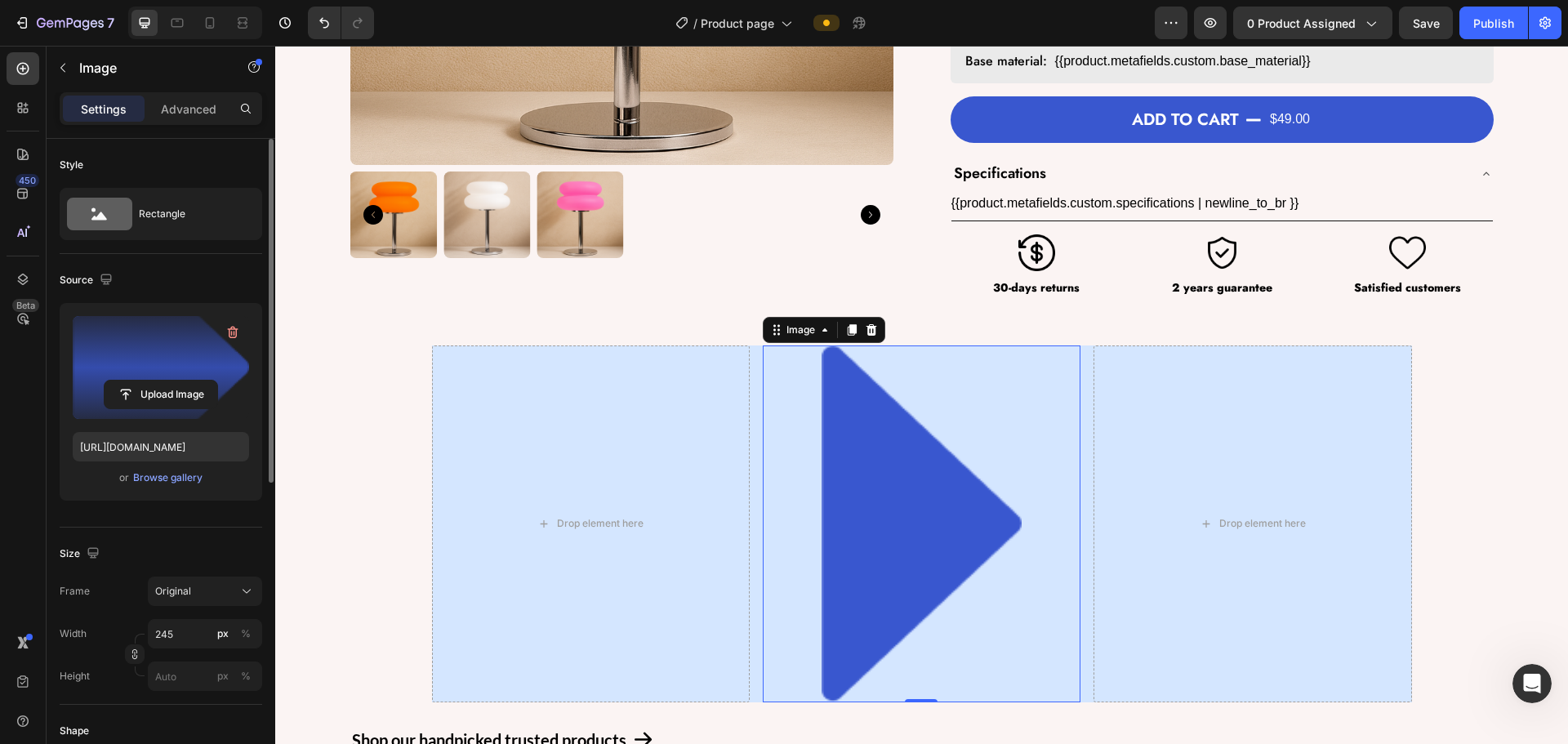
click at [177, 528] on div "Size Frame Original Width 245 px % Height px %" at bounding box center [161, 616] width 202 height 177
click at [193, 637] on input "245" at bounding box center [205, 634] width 114 height 29
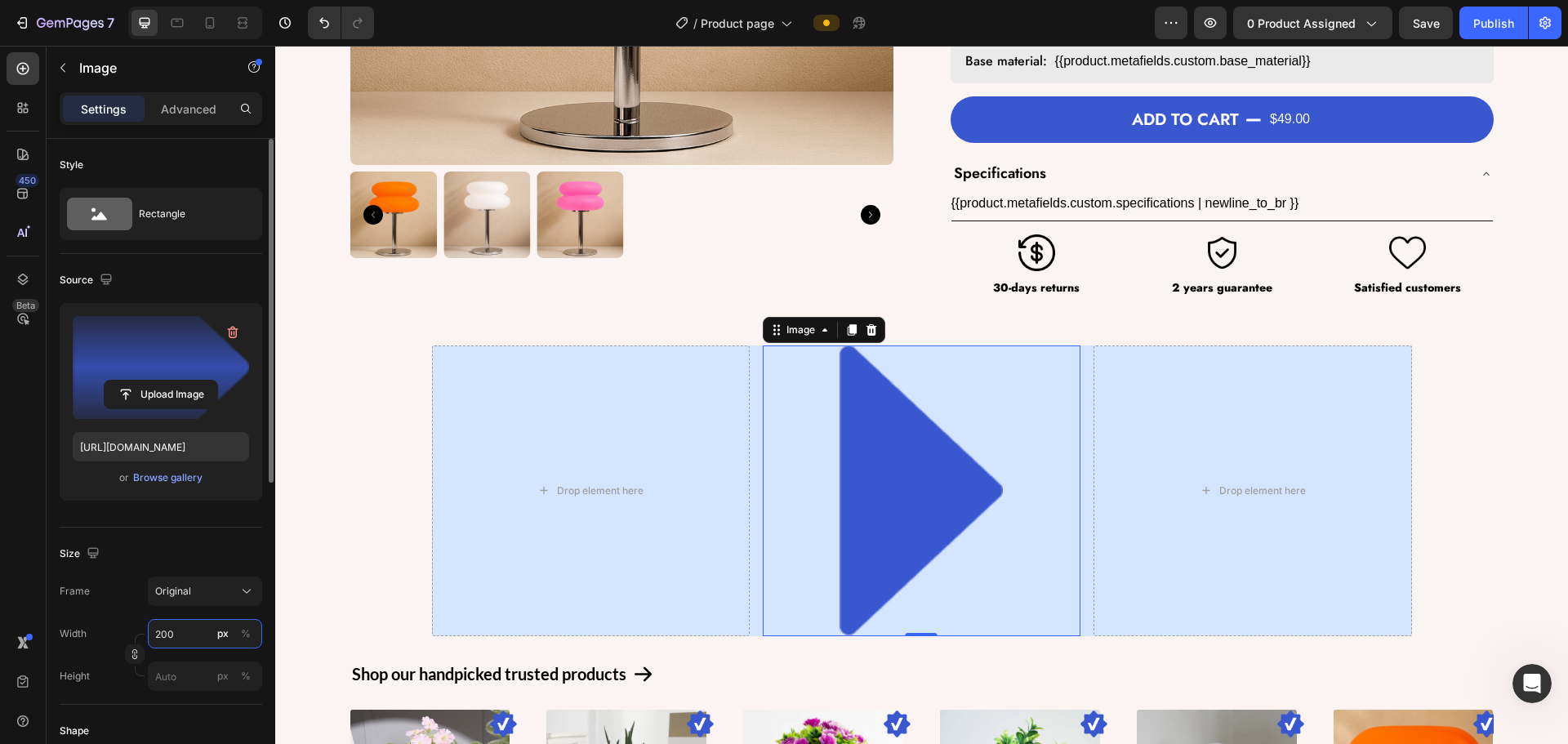
click at [196, 636] on input "200" at bounding box center [205, 634] width 114 height 29
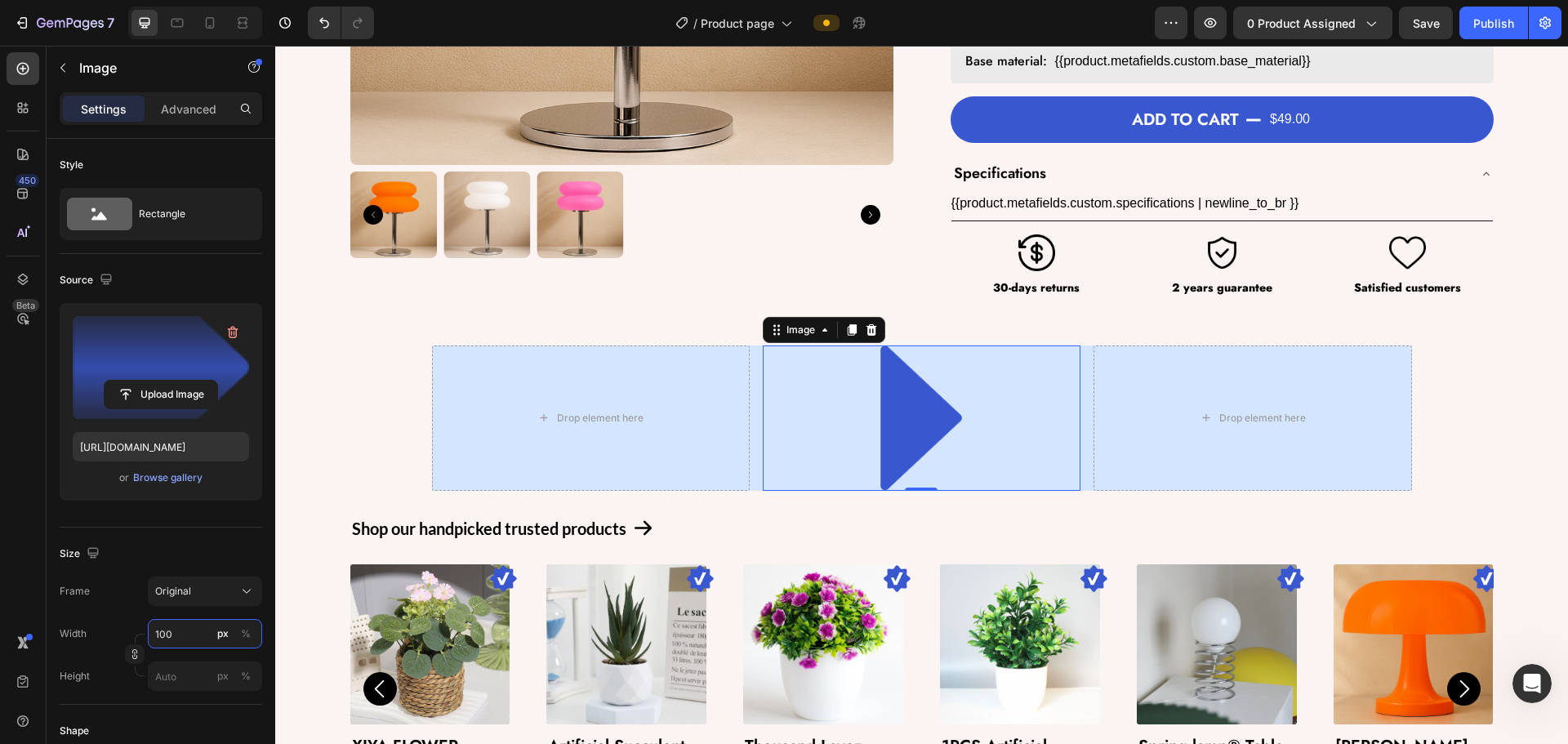
type input "100"
click at [147, 547] on div "Size" at bounding box center [161, 553] width 202 height 26
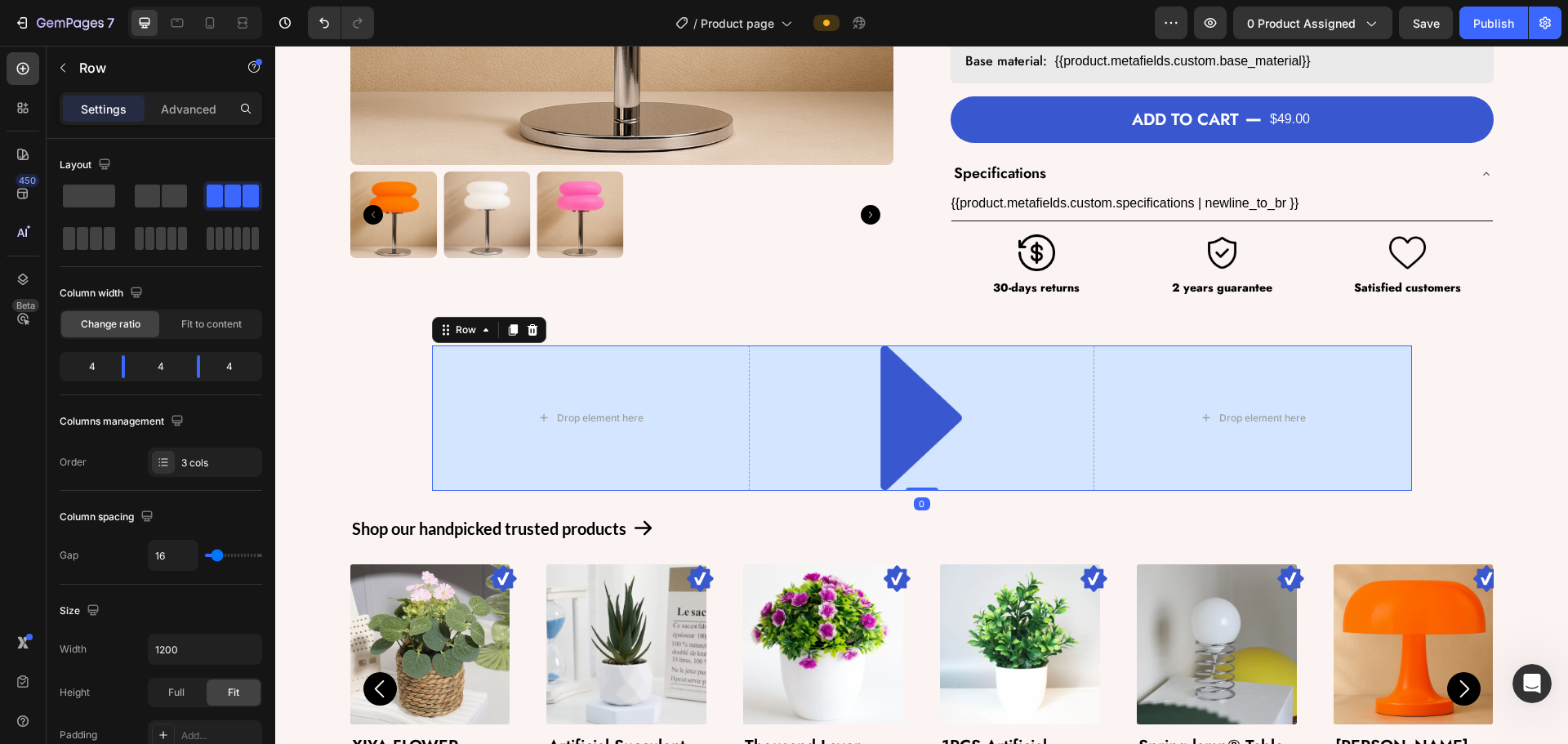
click at [751, 390] on div "Drop element here Image Drop element here Row 0" at bounding box center [922, 418] width 980 height 145
click at [217, 312] on div "Fit to content" at bounding box center [211, 324] width 98 height 26
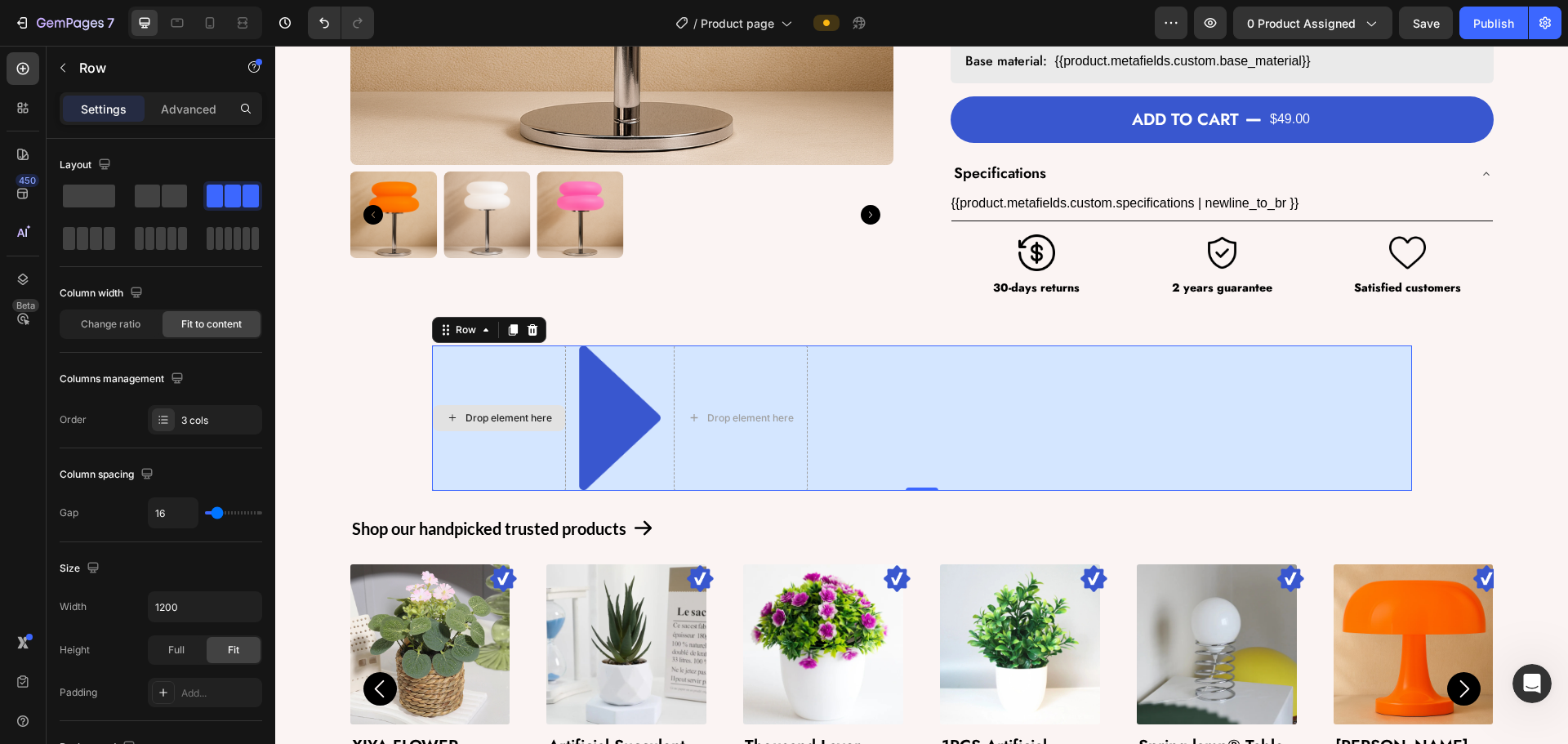
click at [519, 405] on div "Drop element here" at bounding box center [499, 418] width 133 height 26
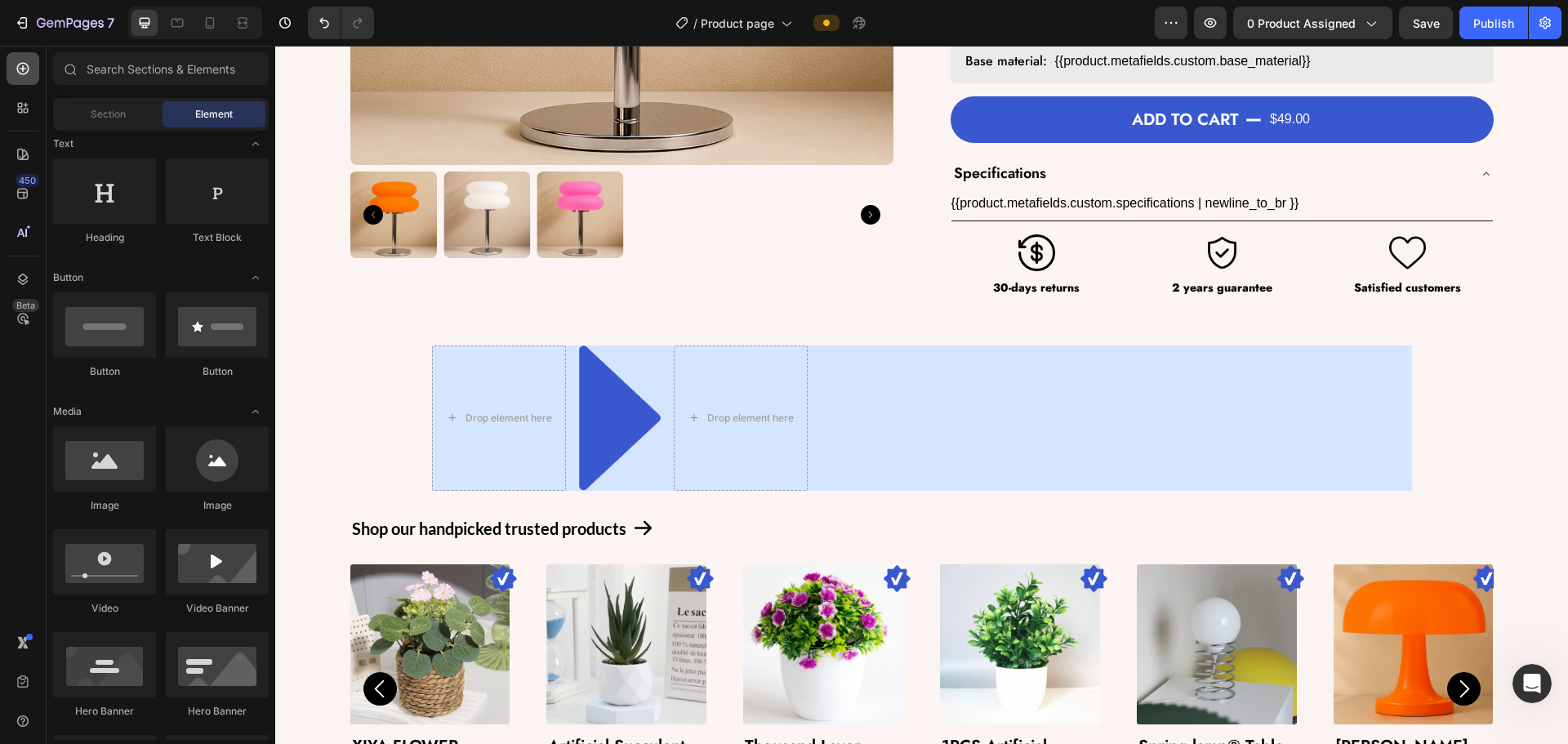
click at [15, 65] on icon at bounding box center [22, 68] width 16 height 16
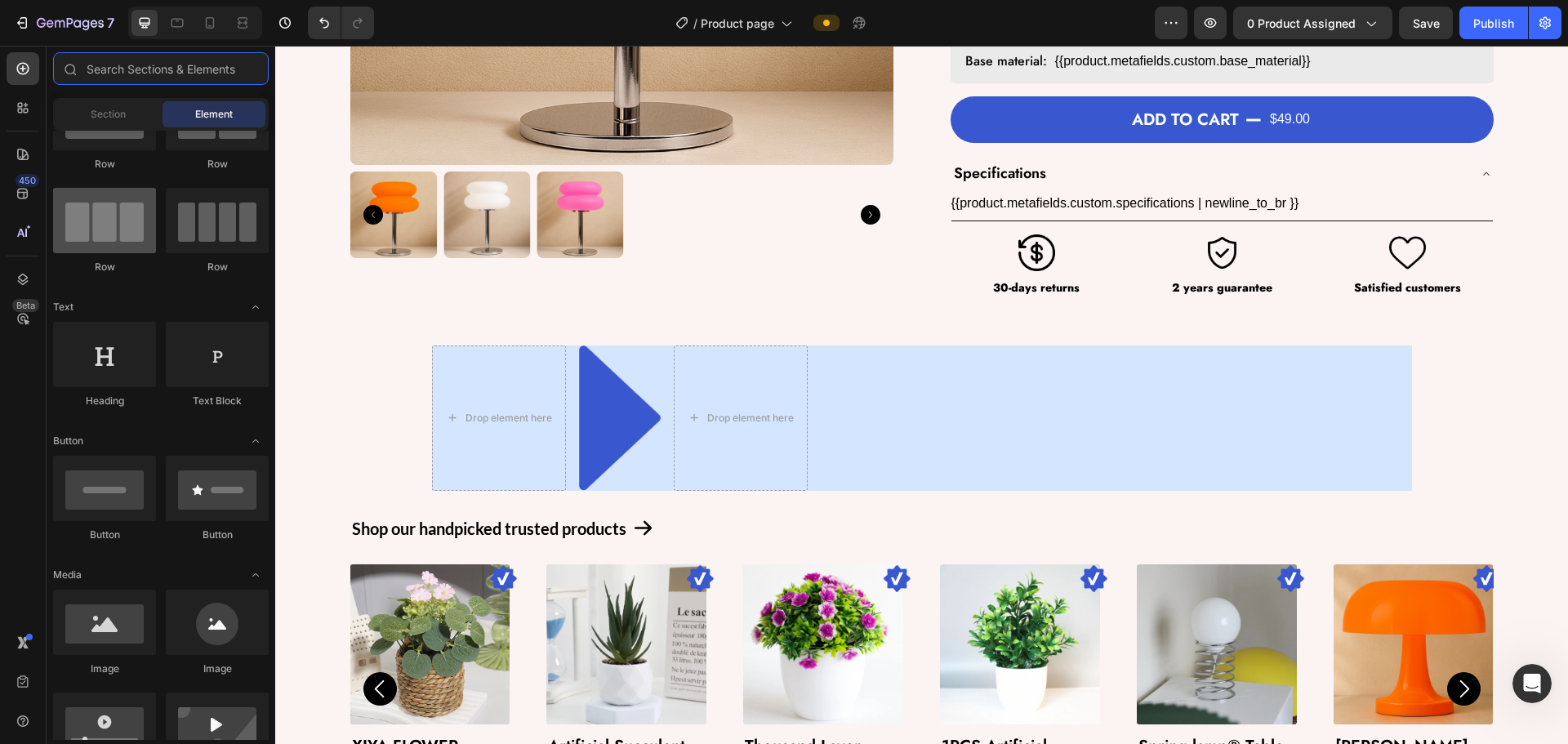
scroll to position [0, 0]
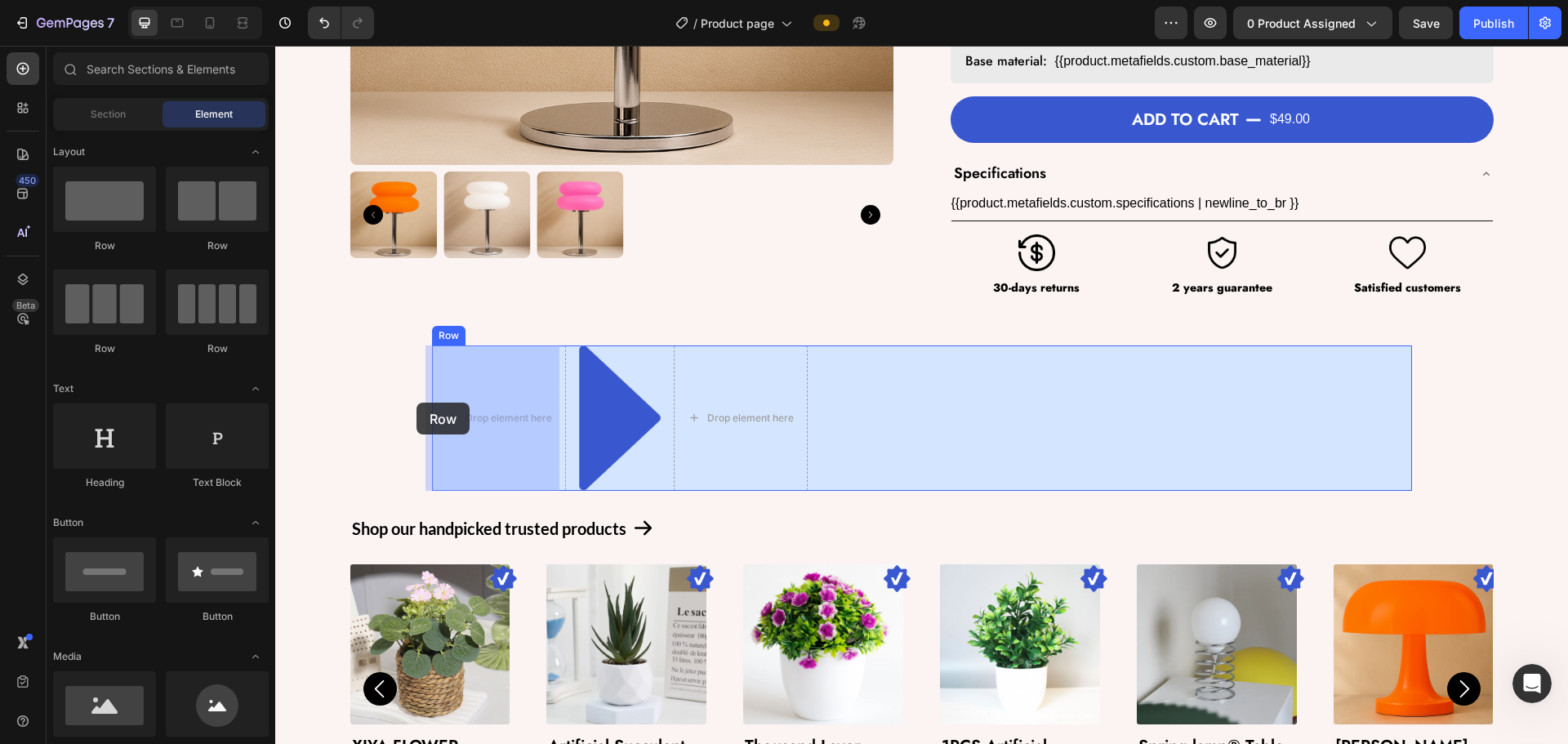
drag, startPoint x: 370, startPoint y: 254, endPoint x: 422, endPoint y: 398, distance: 153.1
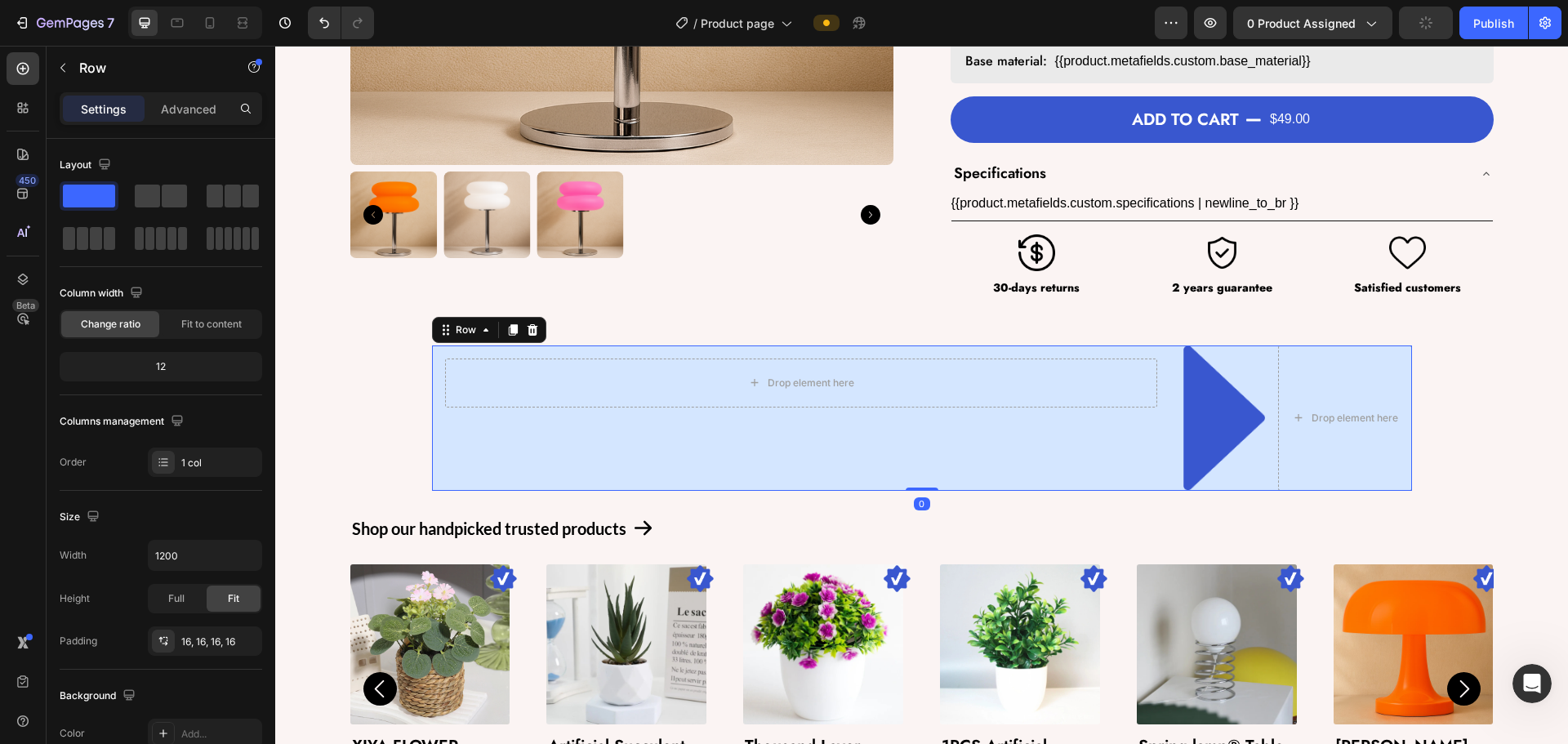
click at [914, 369] on div "Drop element here Row Image Drop element here Row 0" at bounding box center [922, 418] width 980 height 145
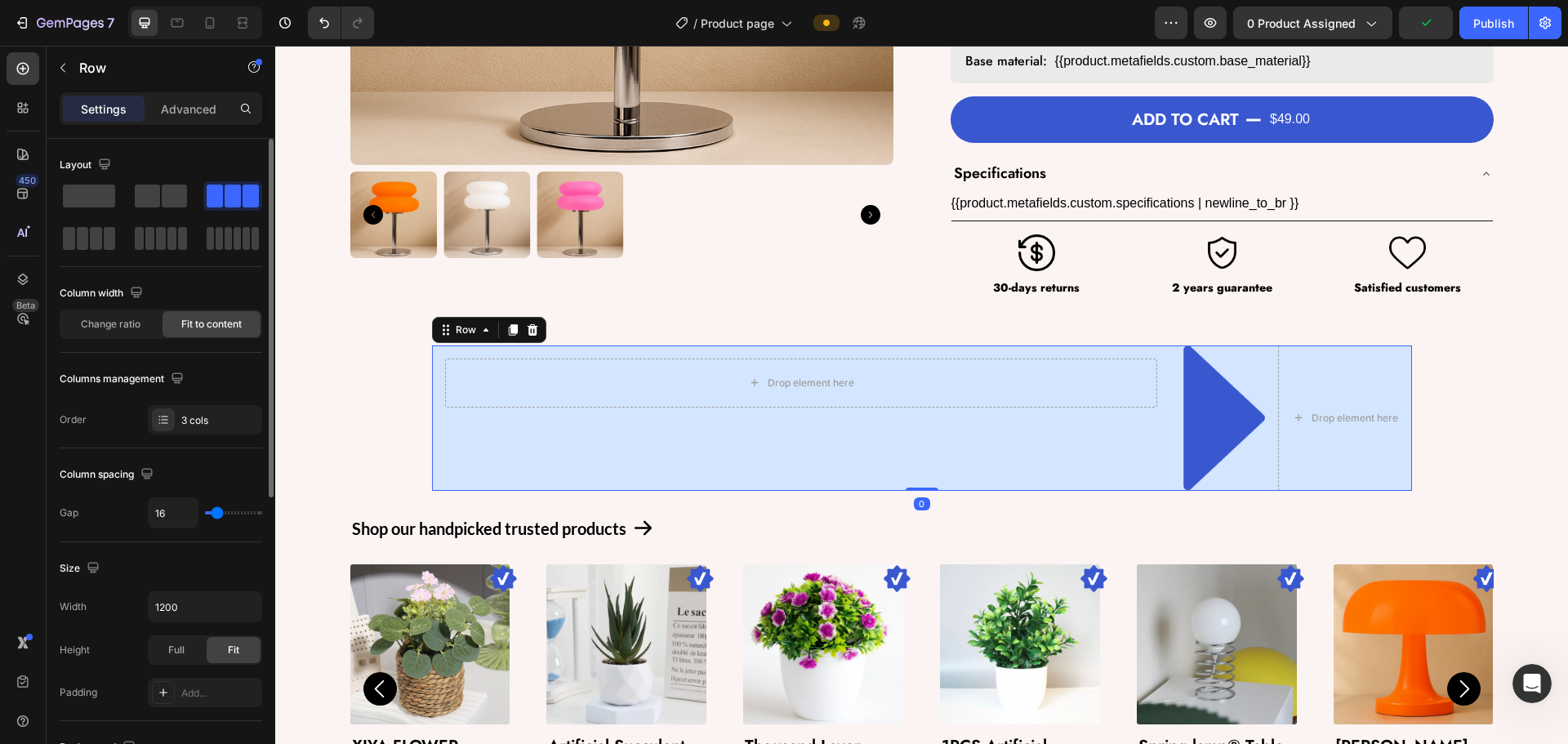
type input "13"
type input "0"
drag, startPoint x: 216, startPoint y: 508, endPoint x: 139, endPoint y: 507, distance: 77.0
type input "0"
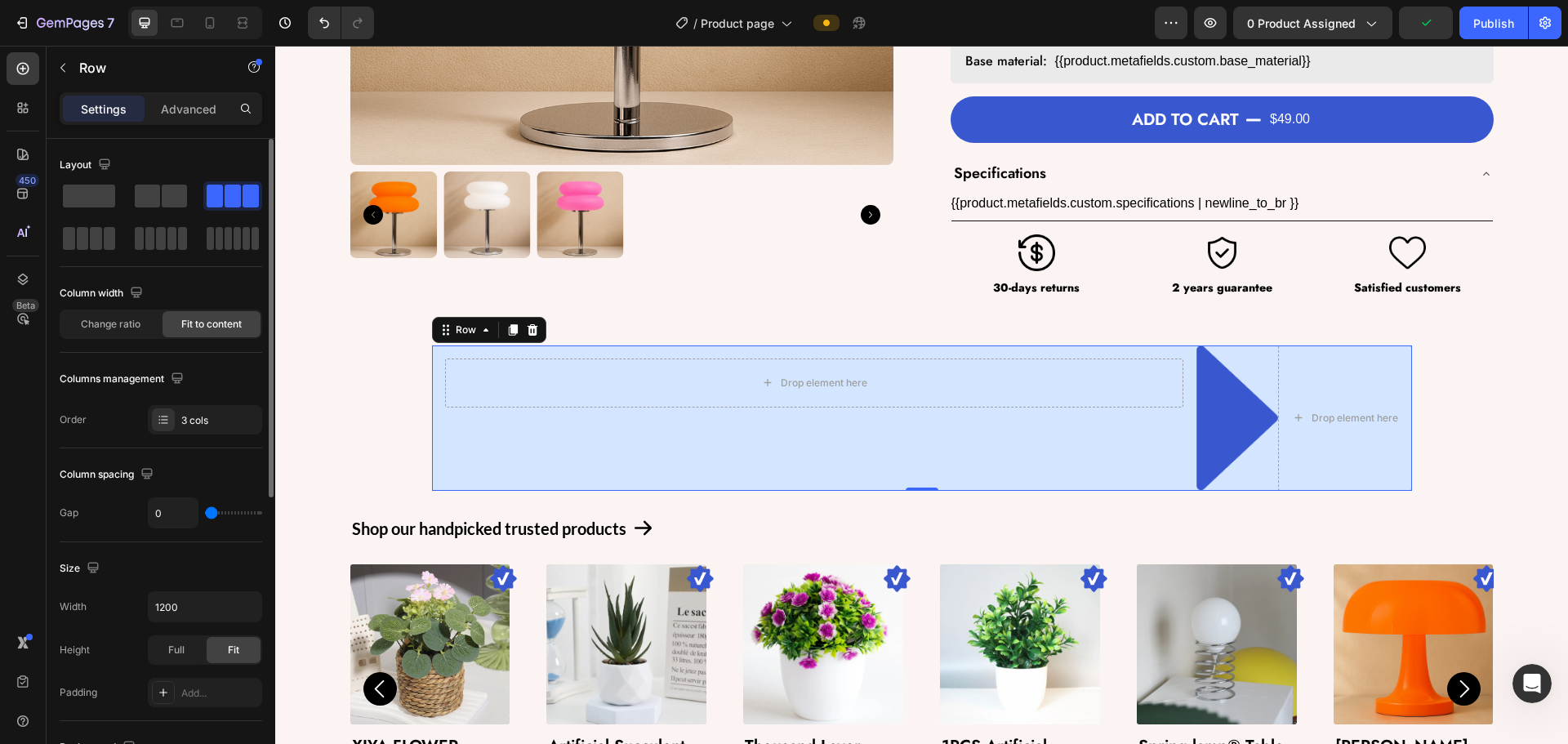
click at [205, 512] on input "range" at bounding box center [233, 512] width 57 height 3
click at [684, 396] on div "Drop element here" at bounding box center [815, 383] width 738 height 49
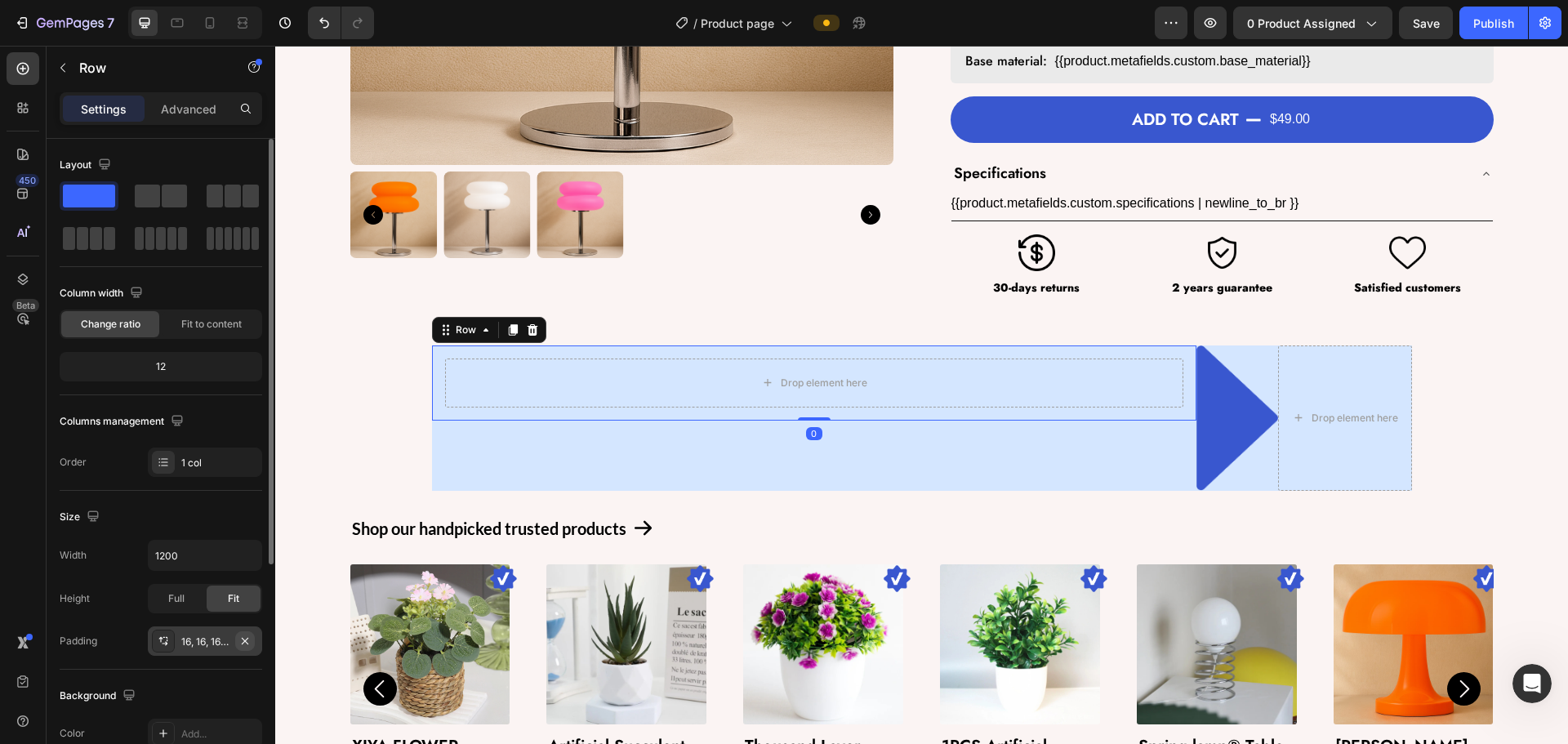
click at [244, 639] on icon "button" at bounding box center [245, 640] width 7 height 7
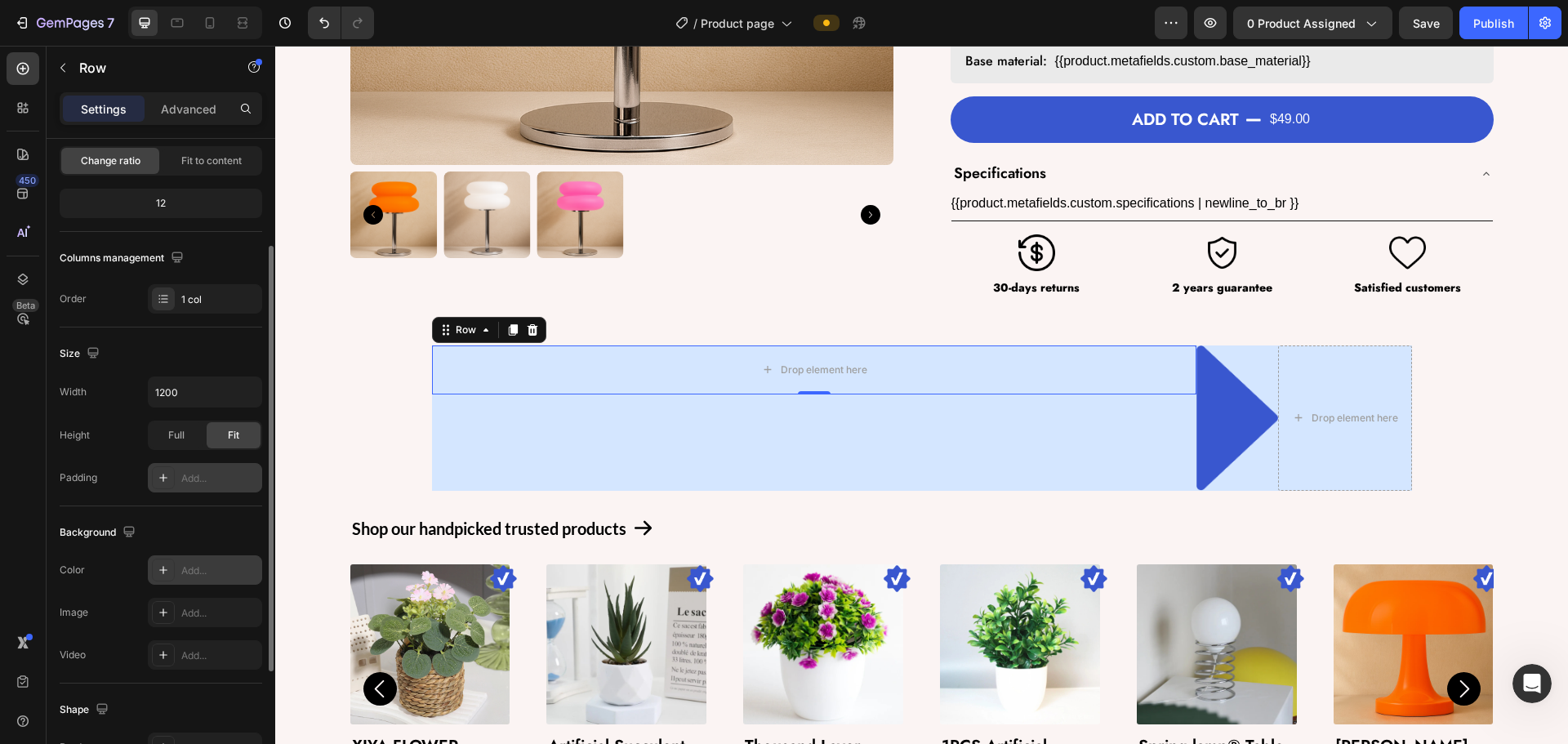
click at [191, 575] on div "Add..." at bounding box center [219, 571] width 77 height 15
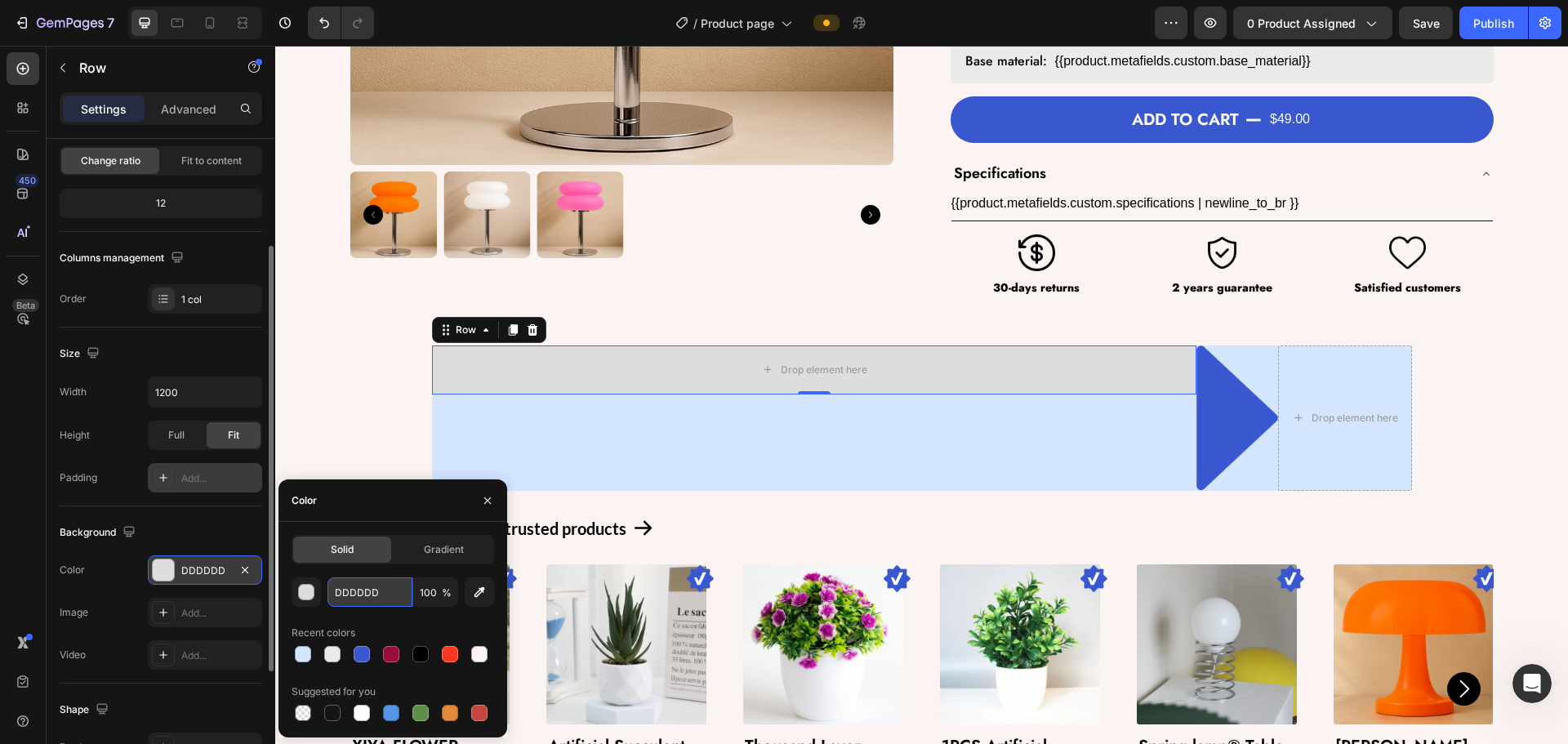
click at [388, 593] on input "DDDDDD" at bounding box center [370, 592] width 85 height 29
paste input "#3957CF"
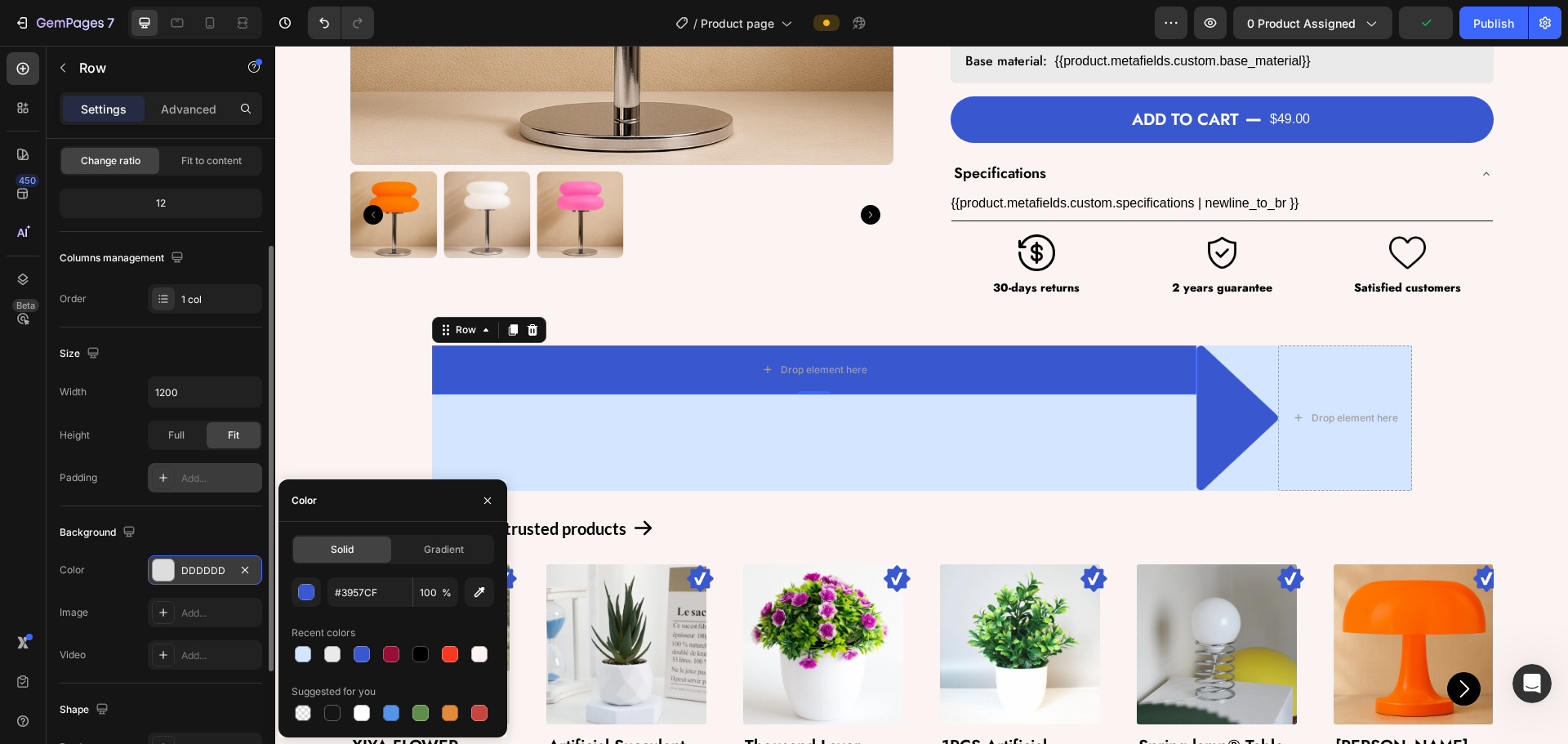
type input "3957CF"
click at [389, 512] on div "Color" at bounding box center [393, 501] width 229 height 43
click at [221, 534] on div "Background" at bounding box center [161, 532] width 202 height 26
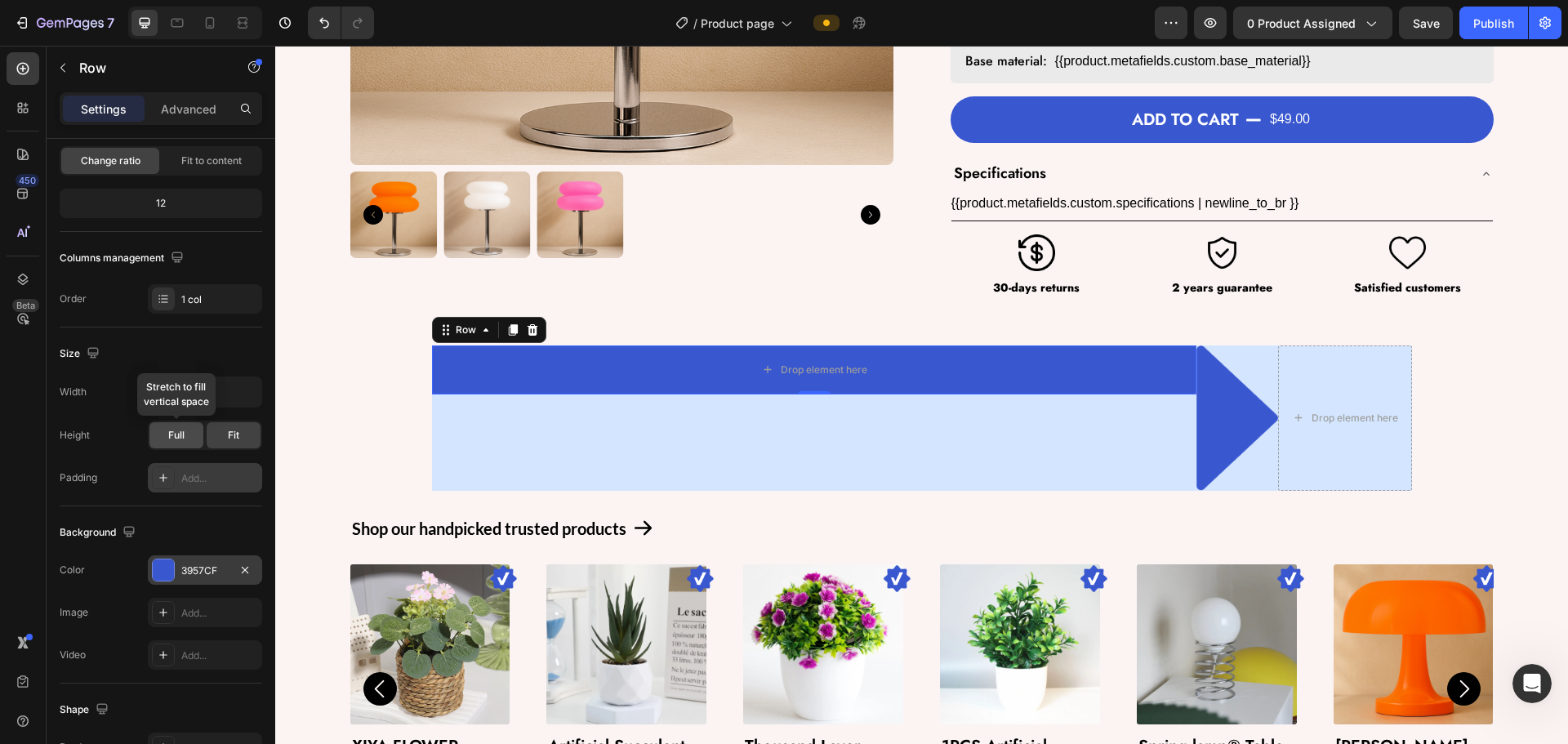
click at [169, 442] on span "Full" at bounding box center [176, 435] width 16 height 15
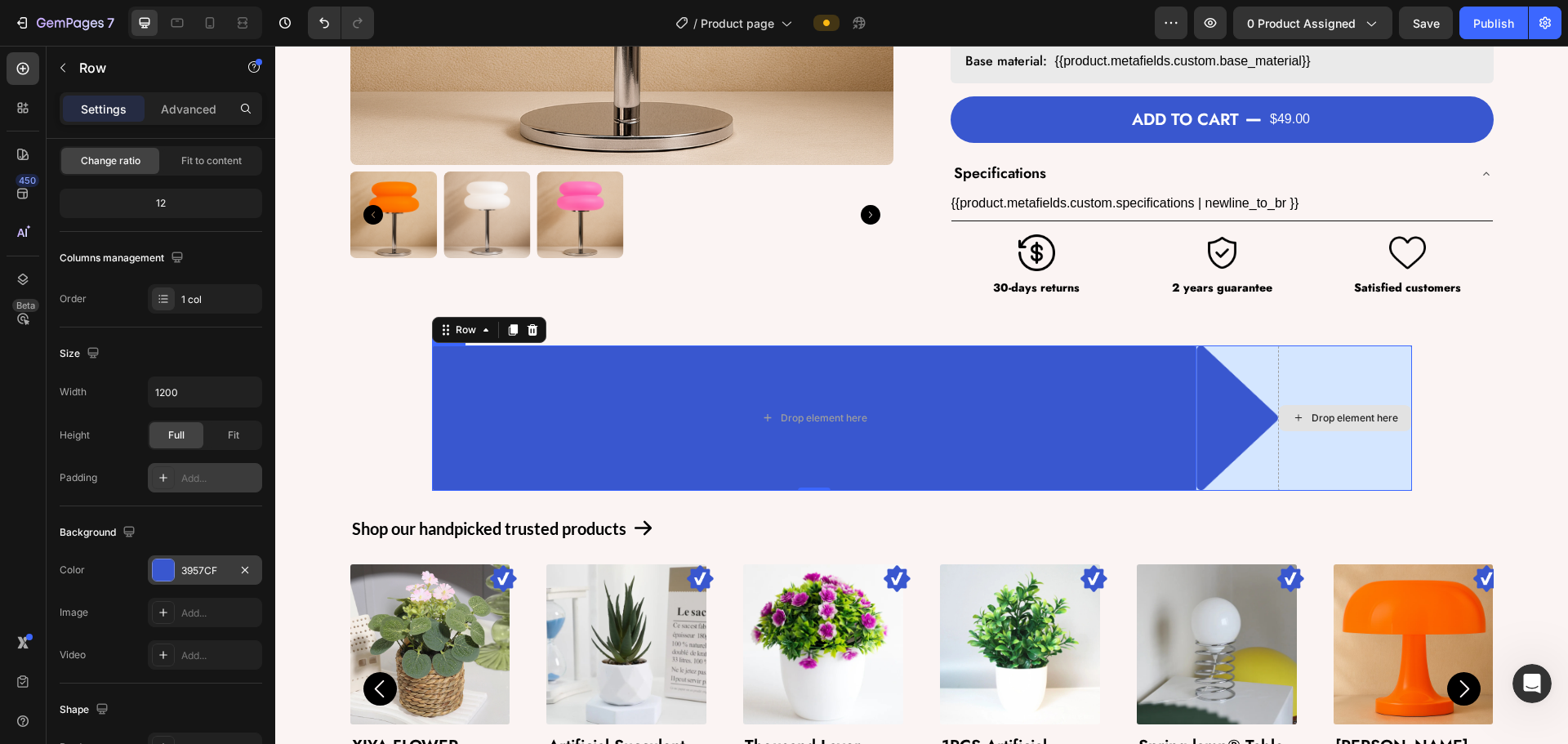
click at [914, 458] on div "Drop element here" at bounding box center [1345, 418] width 134 height 145
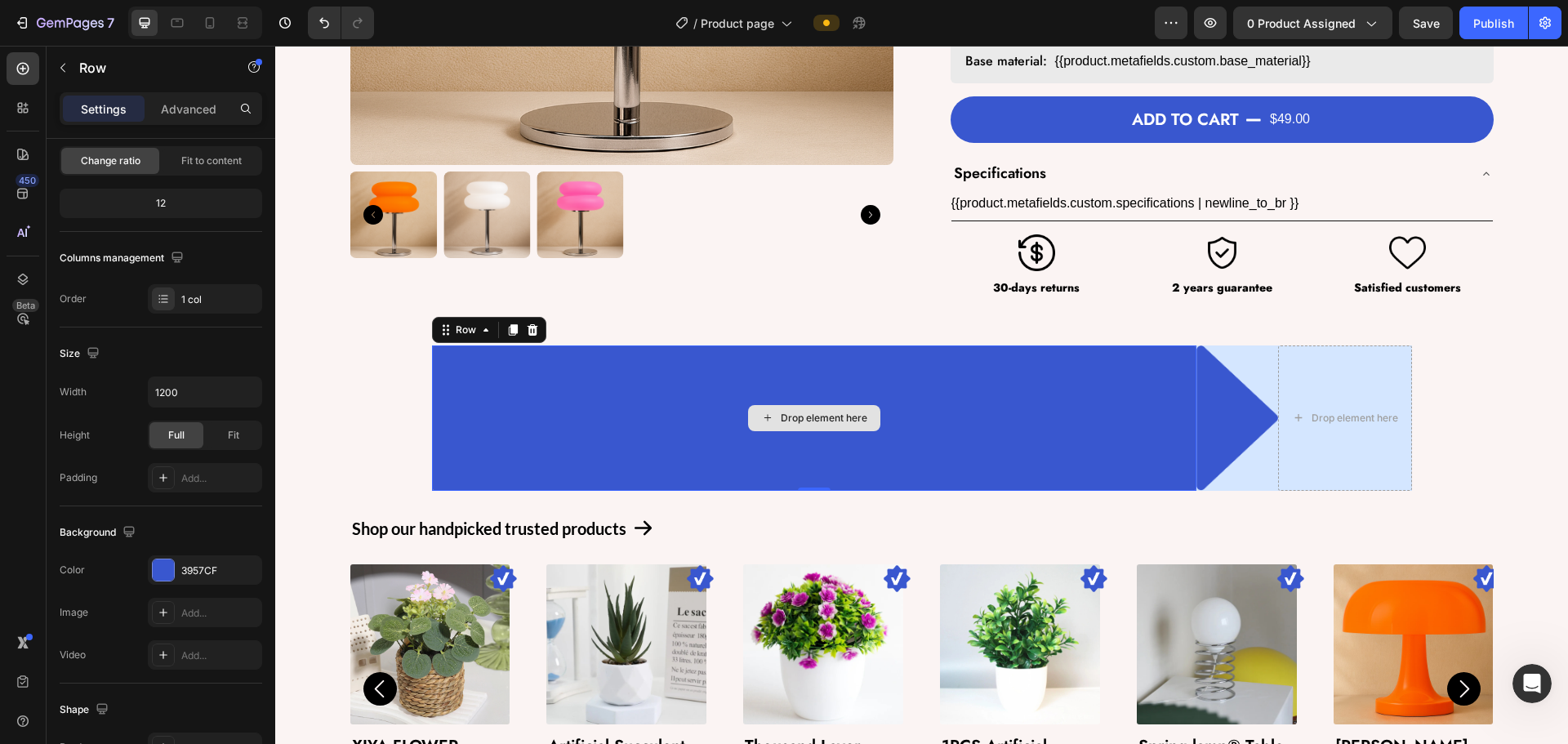
click at [914, 408] on div "Drop element here" at bounding box center [814, 418] width 764 height 145
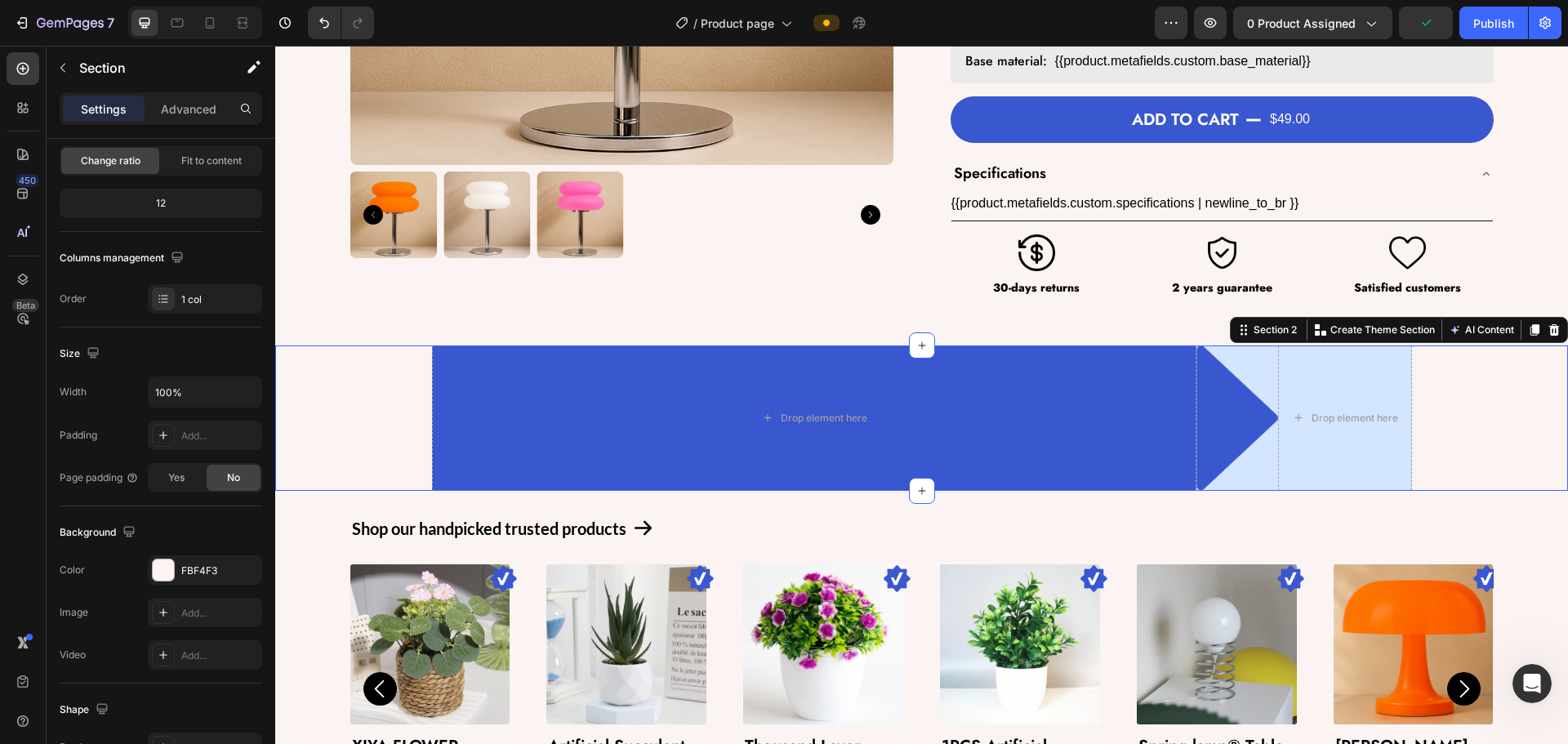
click at [394, 432] on div "Drop element here Row Image Drop element here Row Row" at bounding box center [921, 418] width 1293 height 145
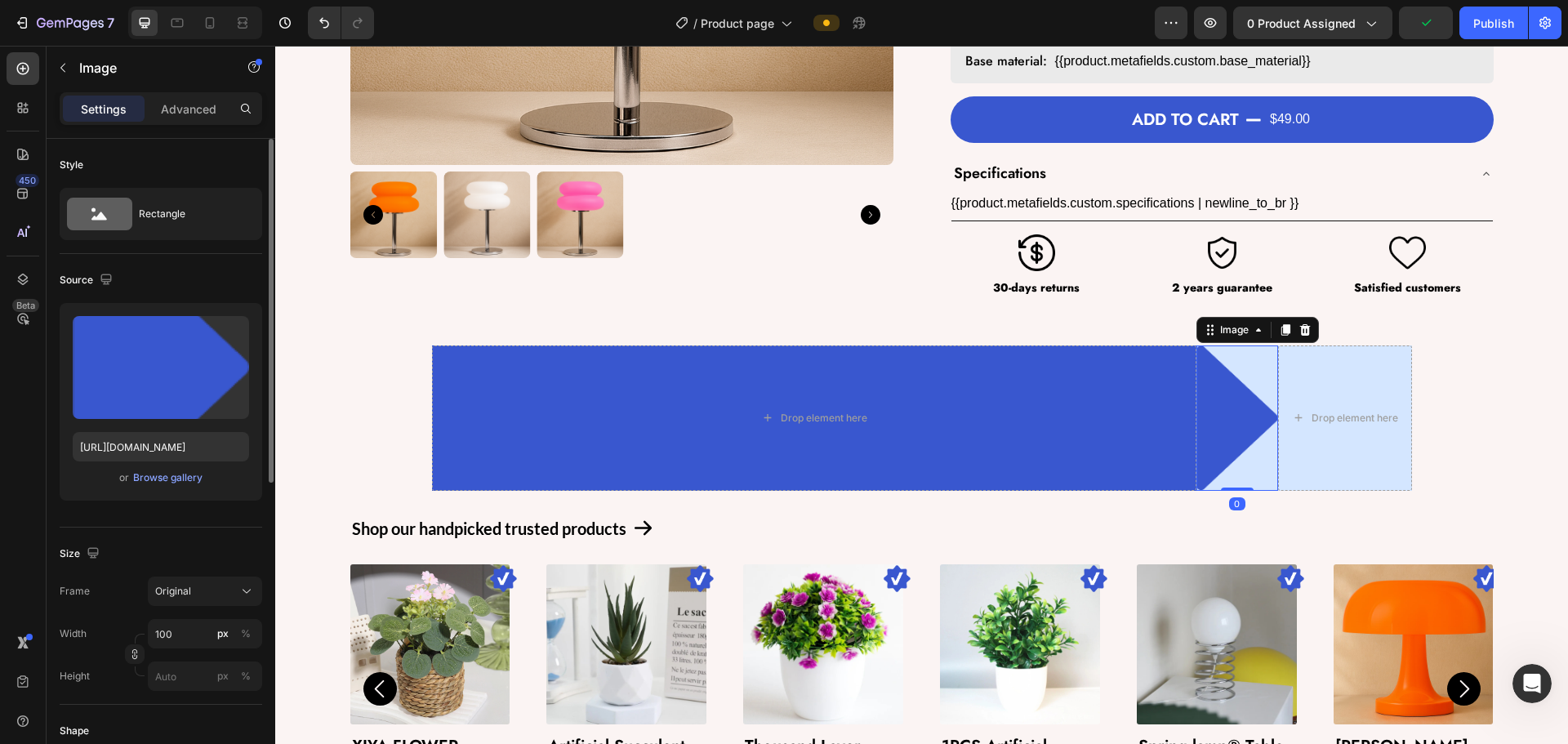
click at [914, 414] on img at bounding box center [1237, 418] width 81 height 145
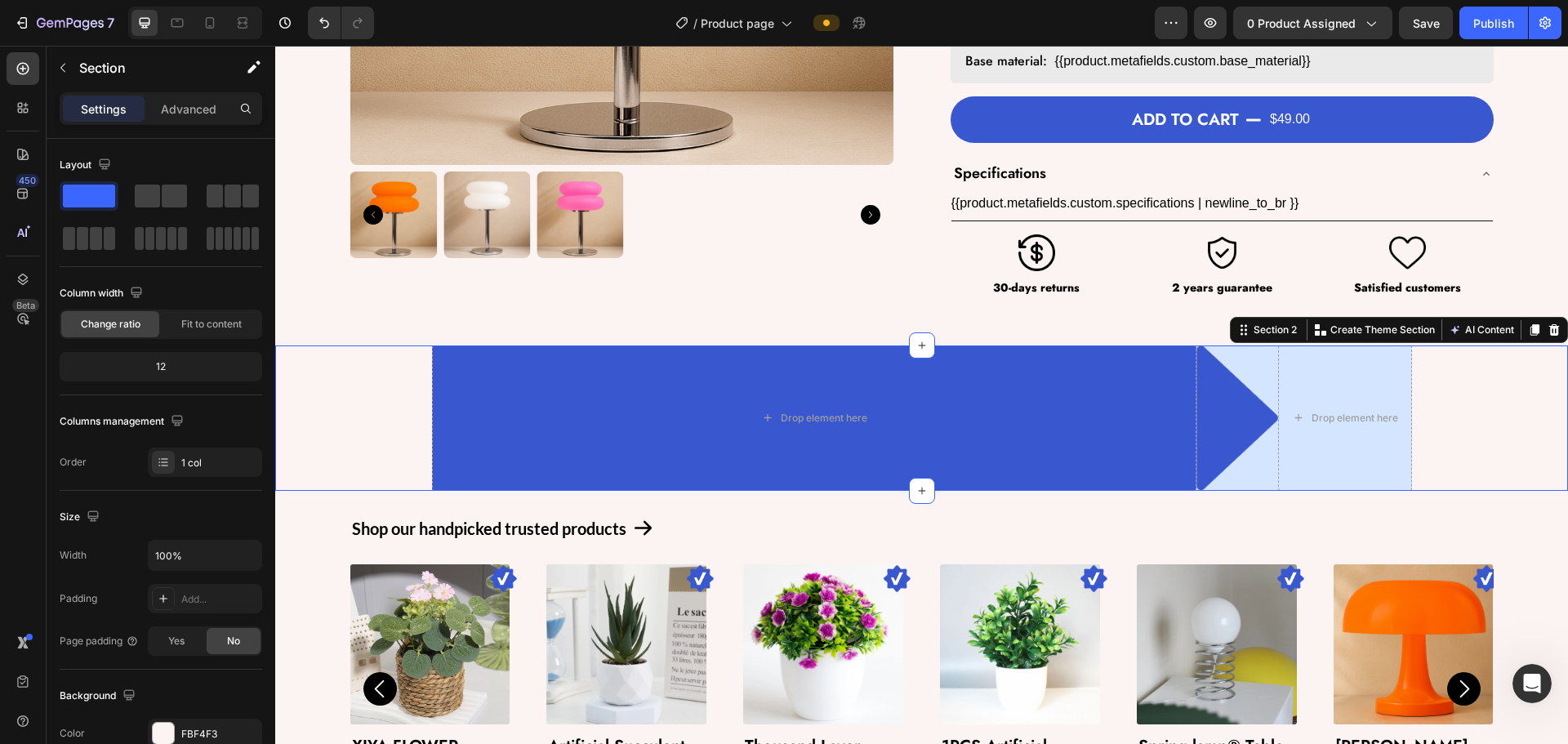
click at [367, 385] on div "Drop element here Row Image Drop element here Row Row" at bounding box center [921, 418] width 1293 height 145
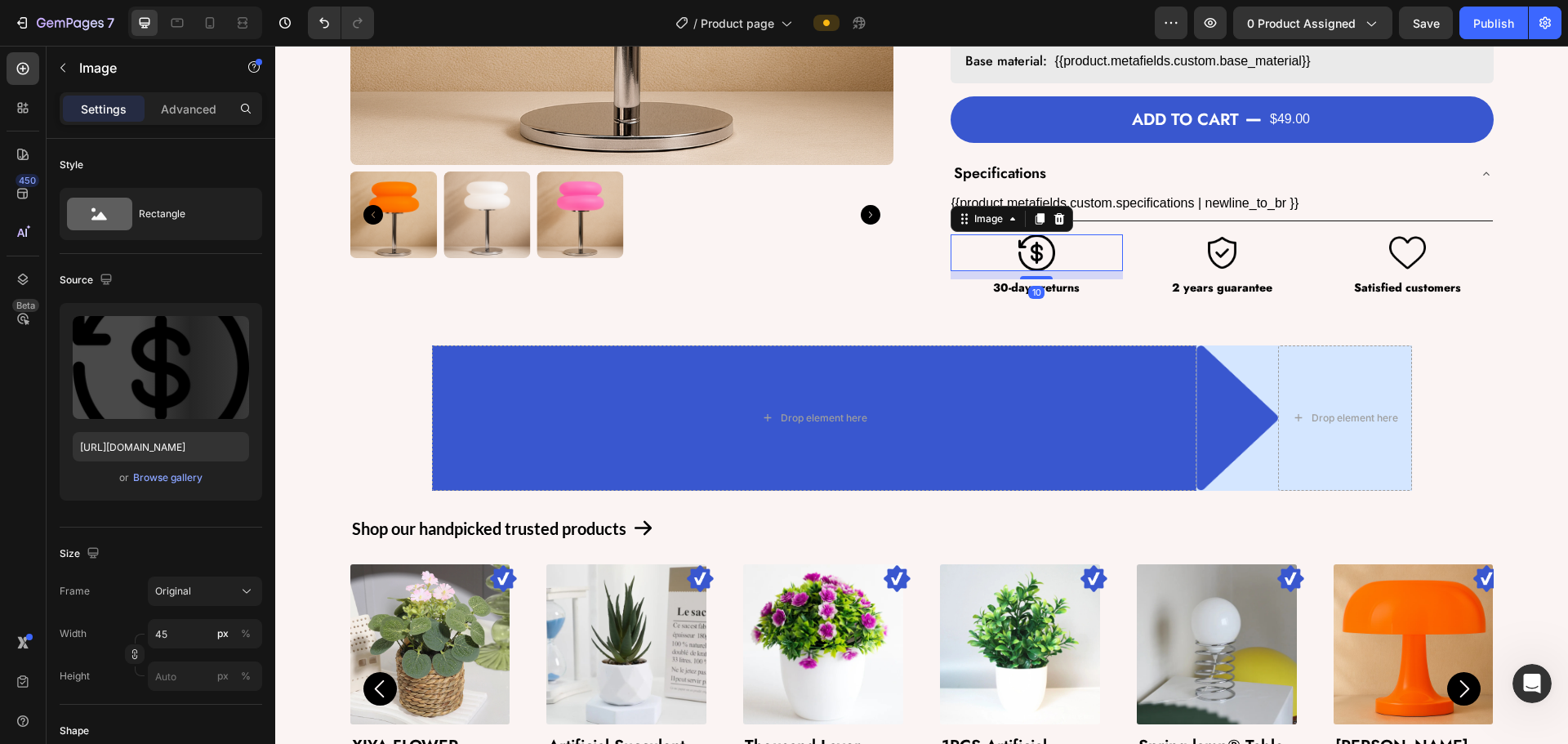
click at [914, 258] on img at bounding box center [1036, 253] width 37 height 37
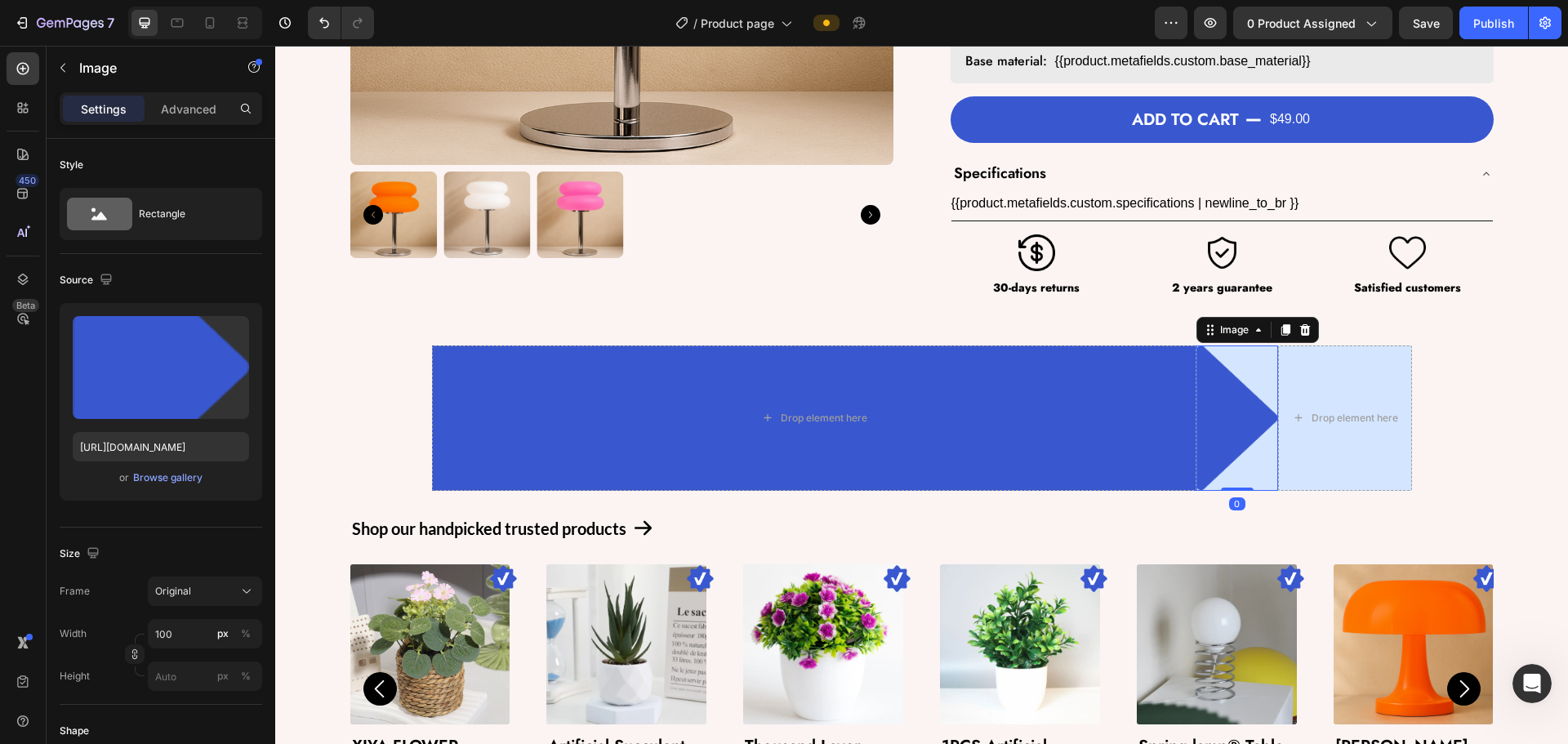
click at [914, 428] on img at bounding box center [1237, 418] width 81 height 145
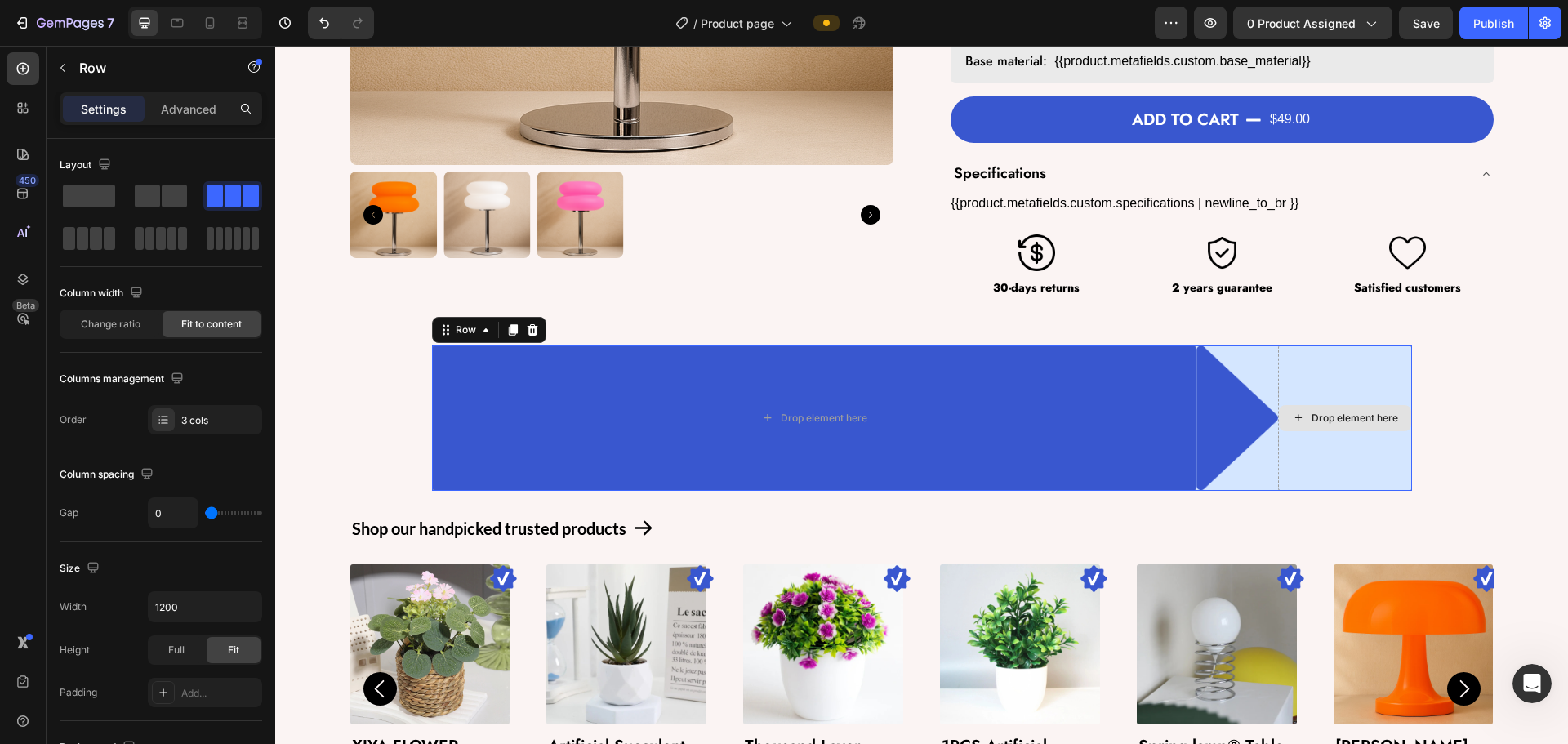
click at [914, 378] on div "Drop element here" at bounding box center [1345, 418] width 134 height 145
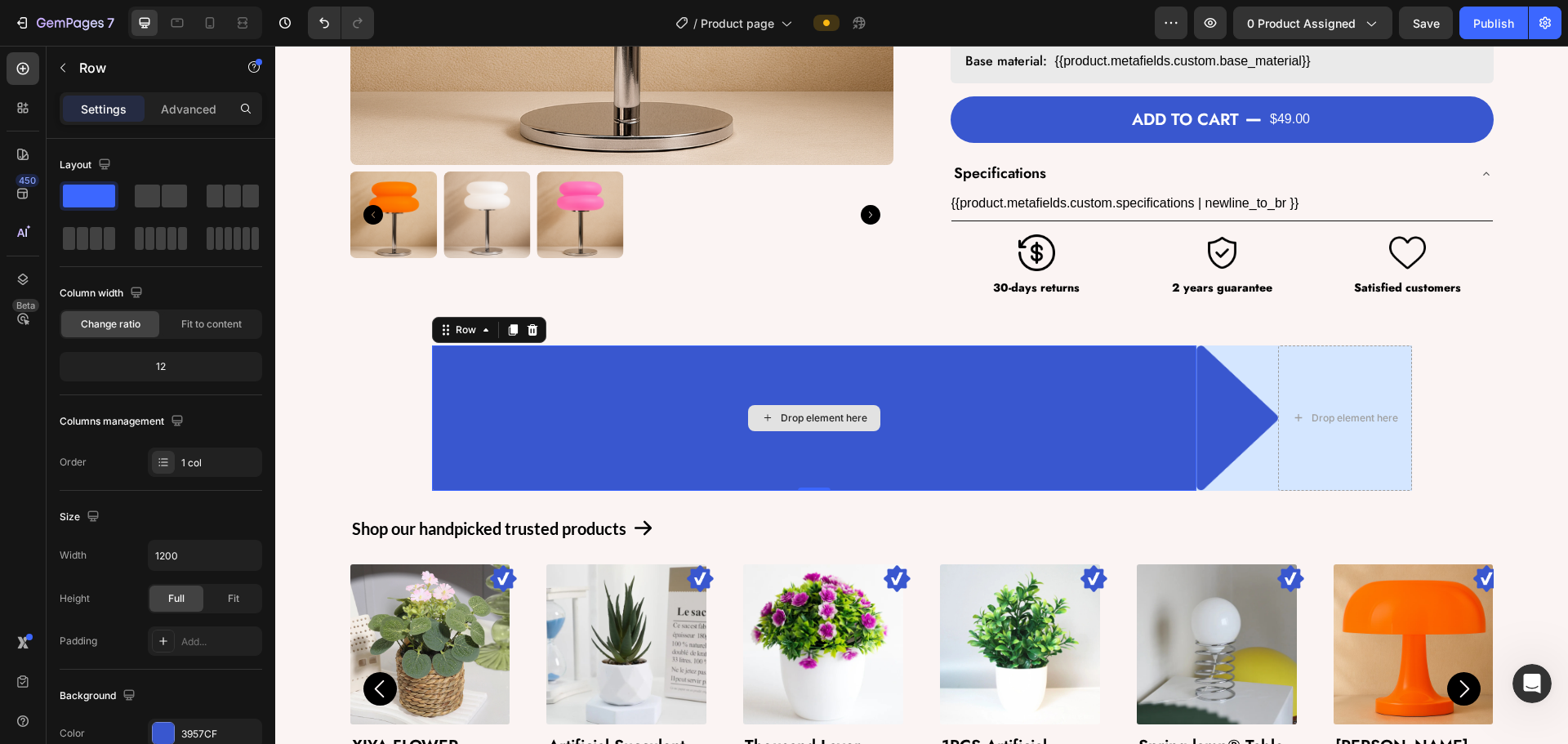
click at [650, 419] on div "Drop element here" at bounding box center [814, 418] width 764 height 145
click at [10, 62] on div at bounding box center [23, 69] width 33 height 33
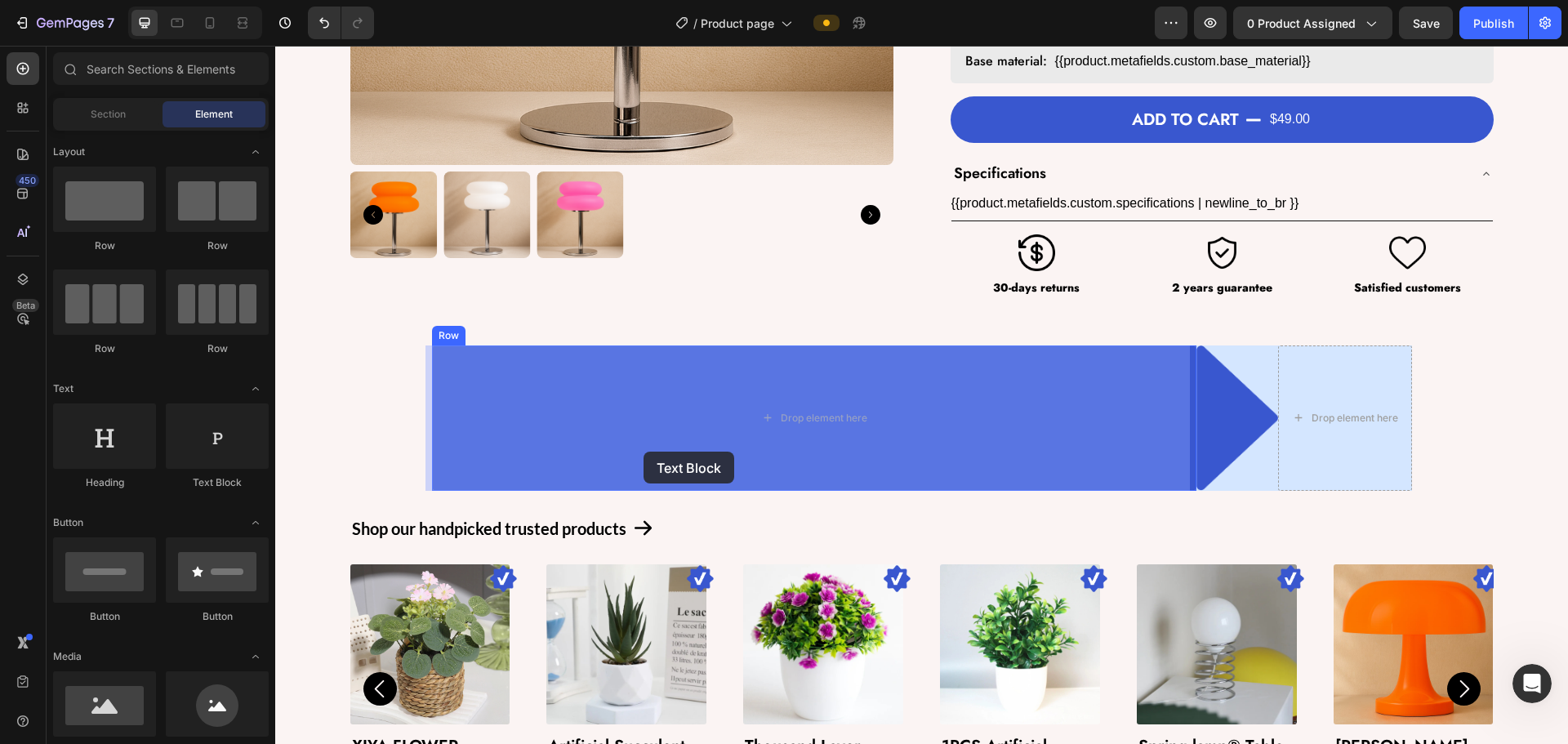
drag, startPoint x: 483, startPoint y: 498, endPoint x: 646, endPoint y: 450, distance: 169.9
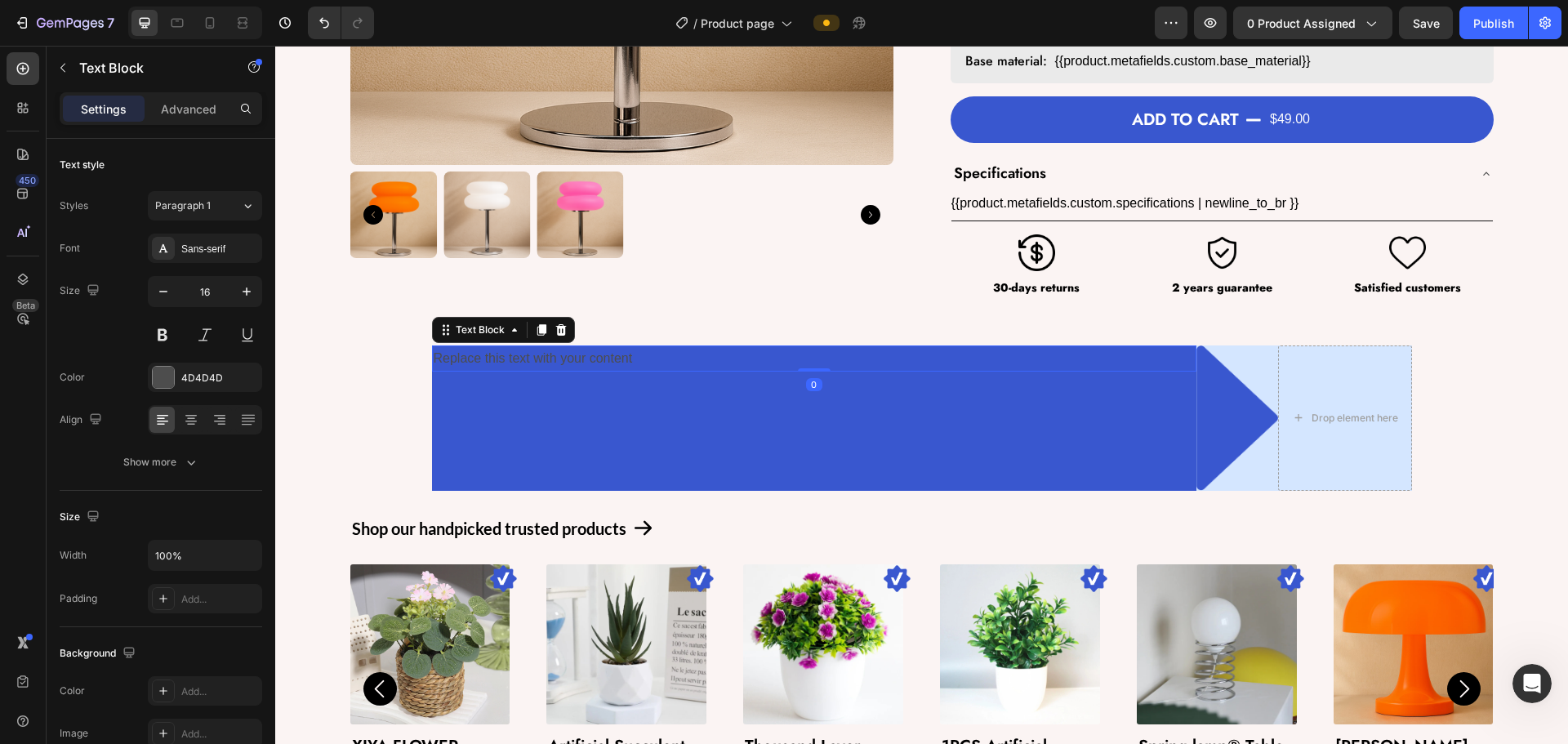
click at [524, 363] on div "Replace this text with your content" at bounding box center [814, 359] width 764 height 27
click at [524, 363] on p "Replace this text with your content" at bounding box center [815, 358] width 761 height 23
click at [227, 258] on div "Sans-serif" at bounding box center [205, 248] width 114 height 29
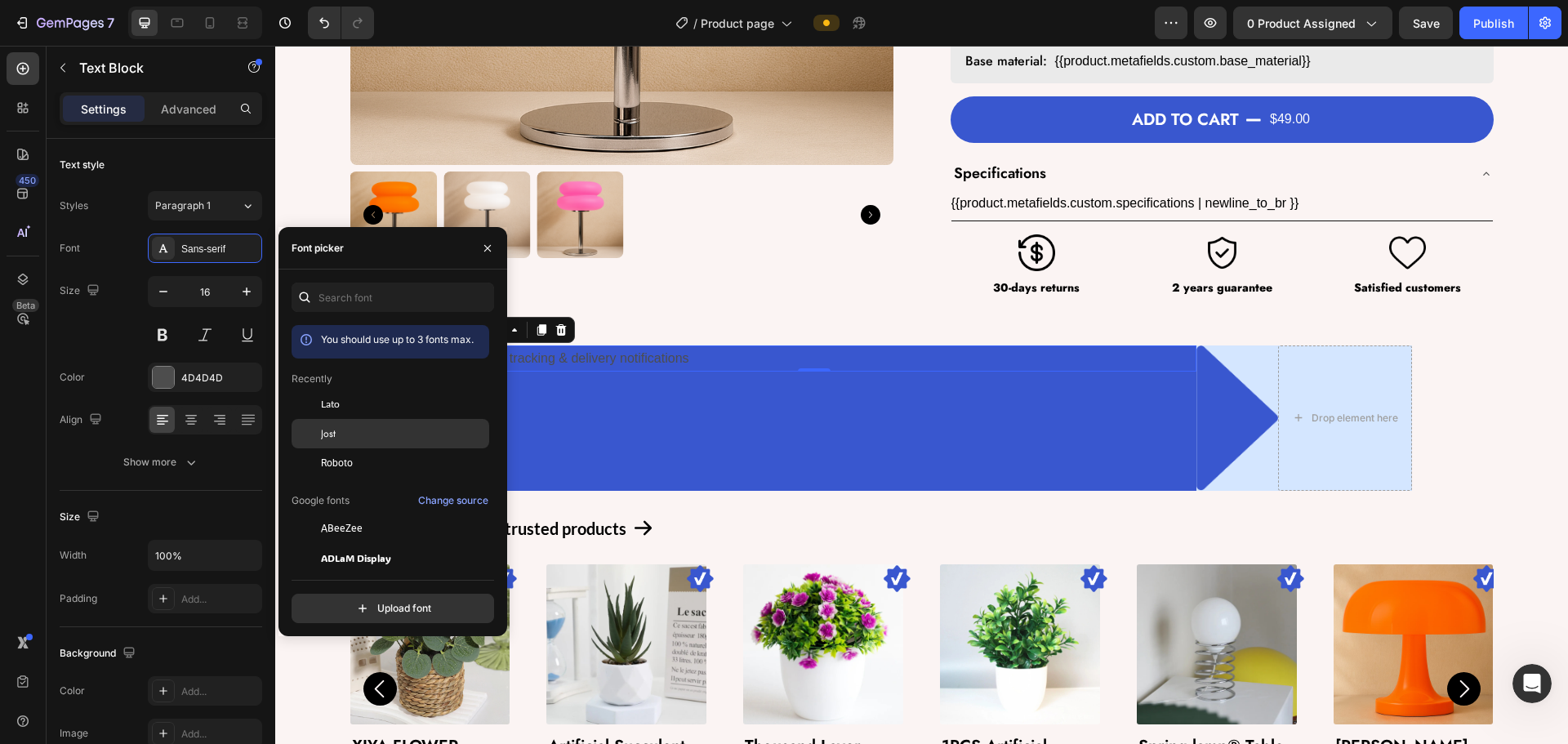
click at [368, 602] on div "Jost" at bounding box center [390, 616] width 198 height 29
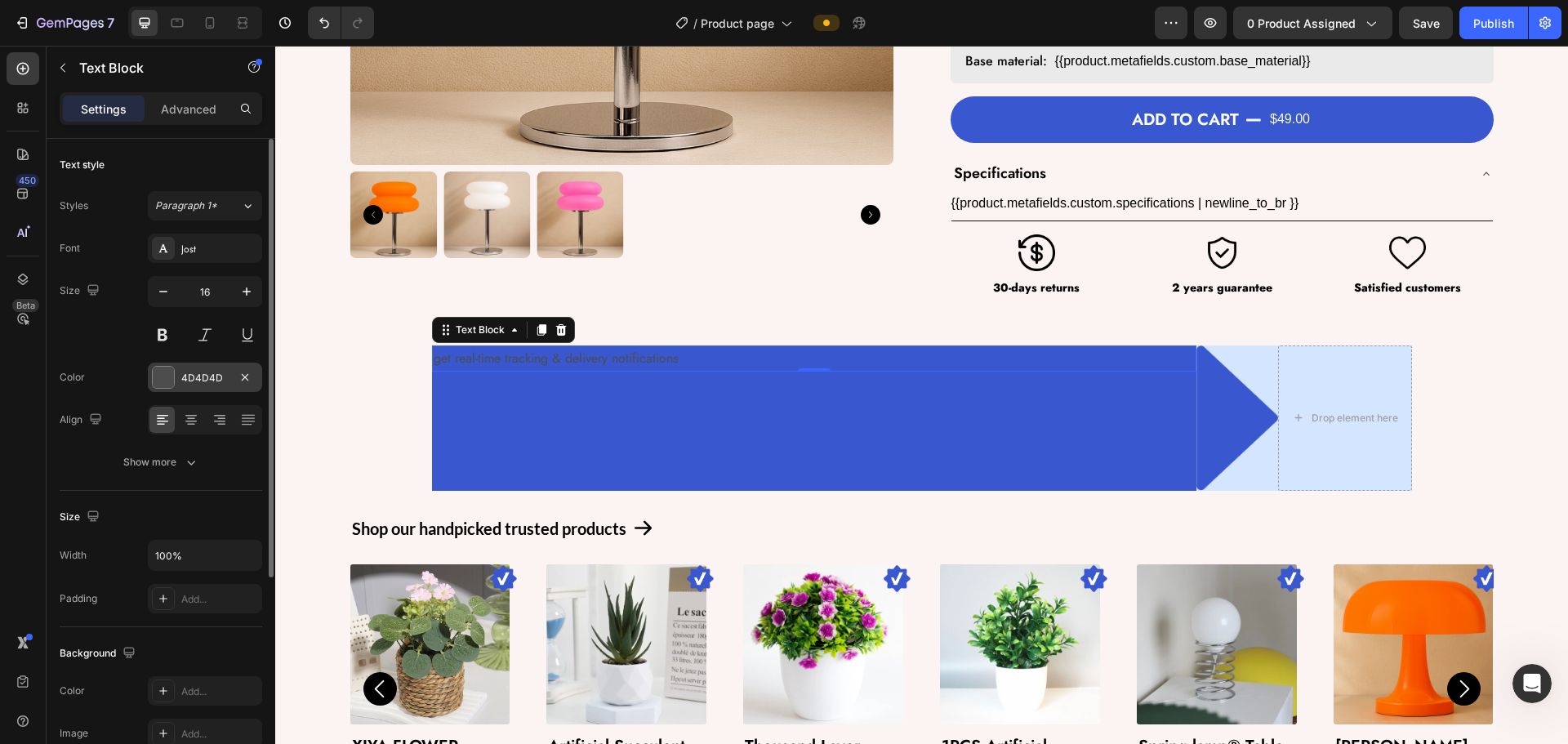
click at [221, 377] on div "4D4D4D" at bounding box center [204, 378] width 47 height 15
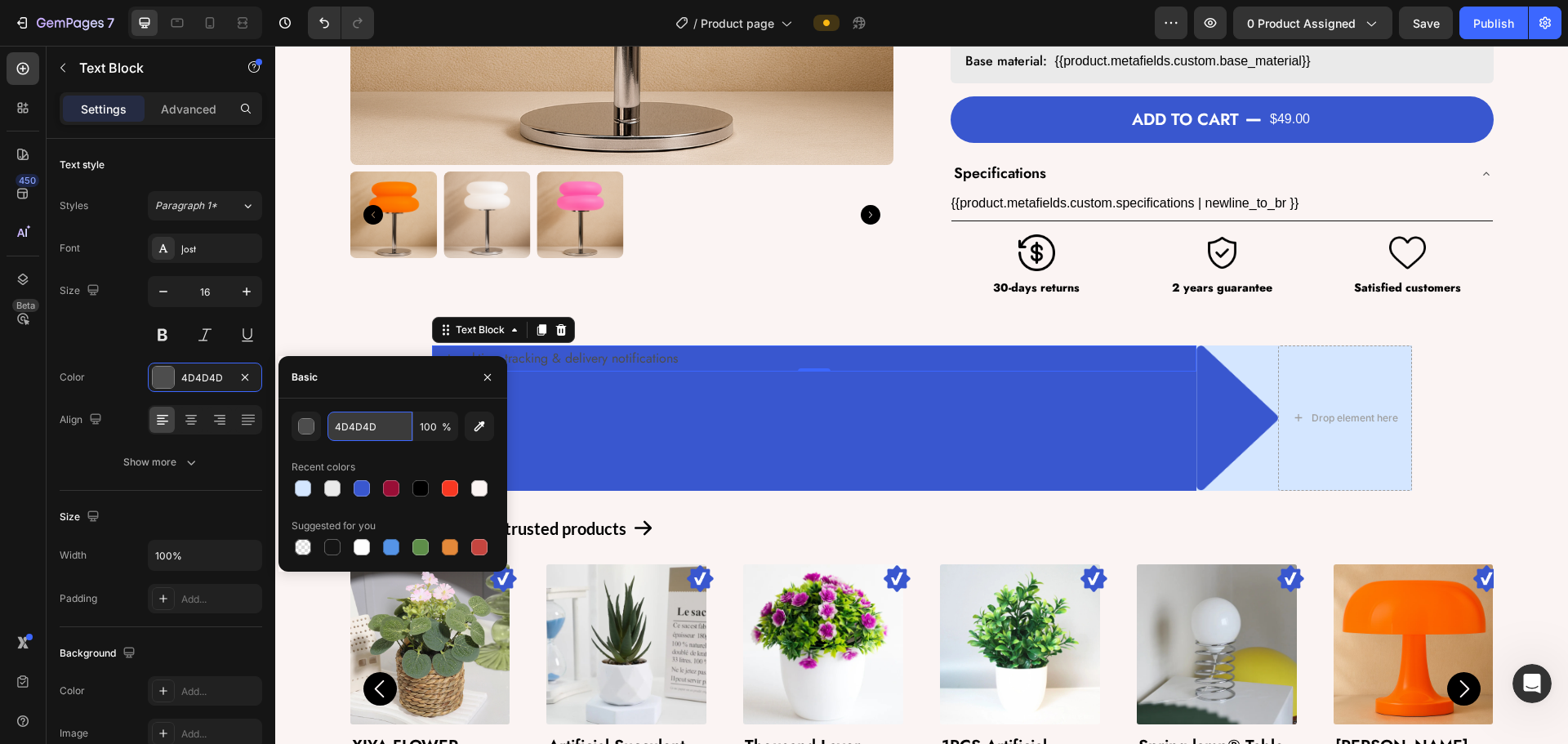
click at [352, 433] on input "4D4D4D" at bounding box center [370, 426] width 85 height 29
type input "fff"
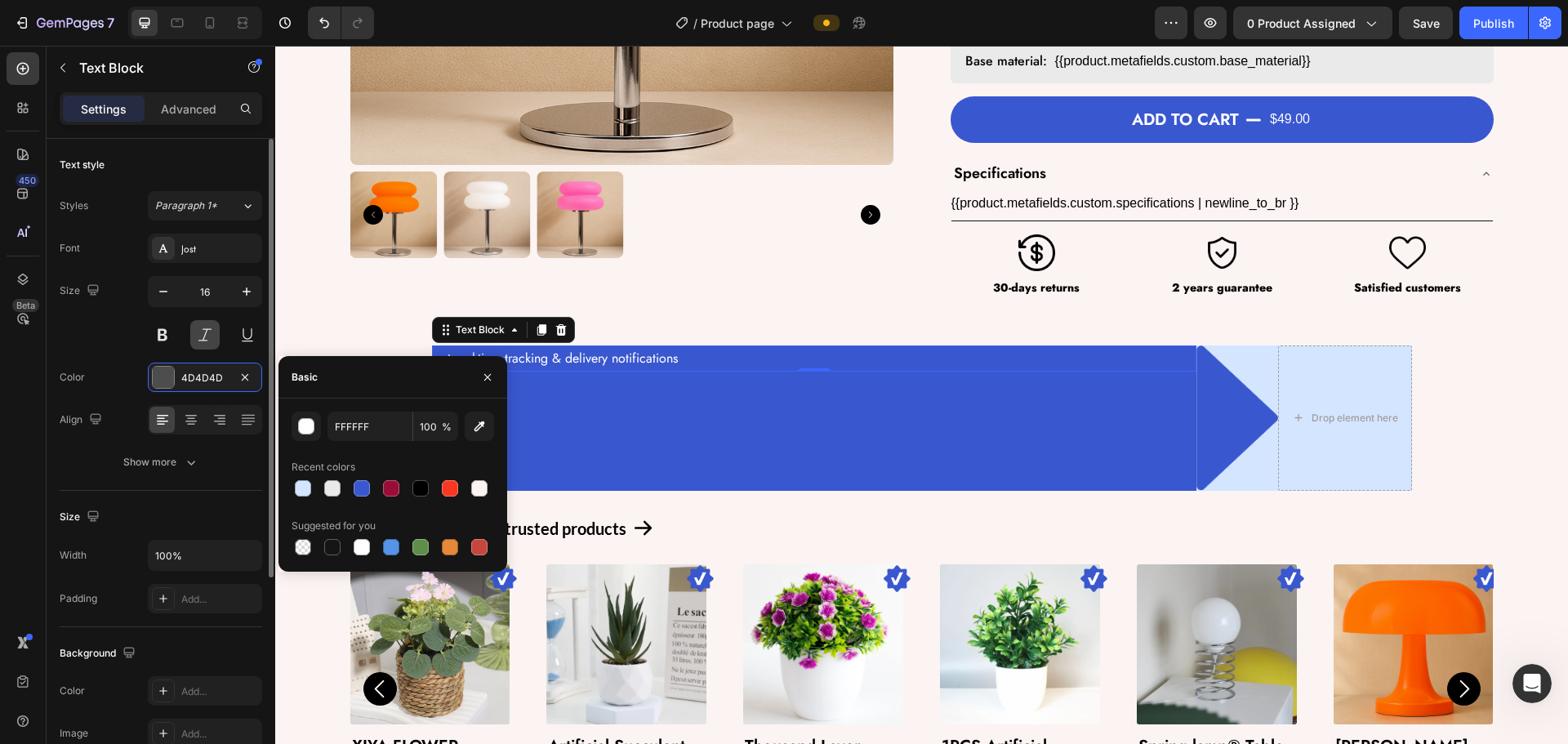
drag, startPoint x: 128, startPoint y: 341, endPoint x: 200, endPoint y: 330, distance: 72.8
click at [131, 337] on div "Size 16" at bounding box center [161, 313] width 202 height 74
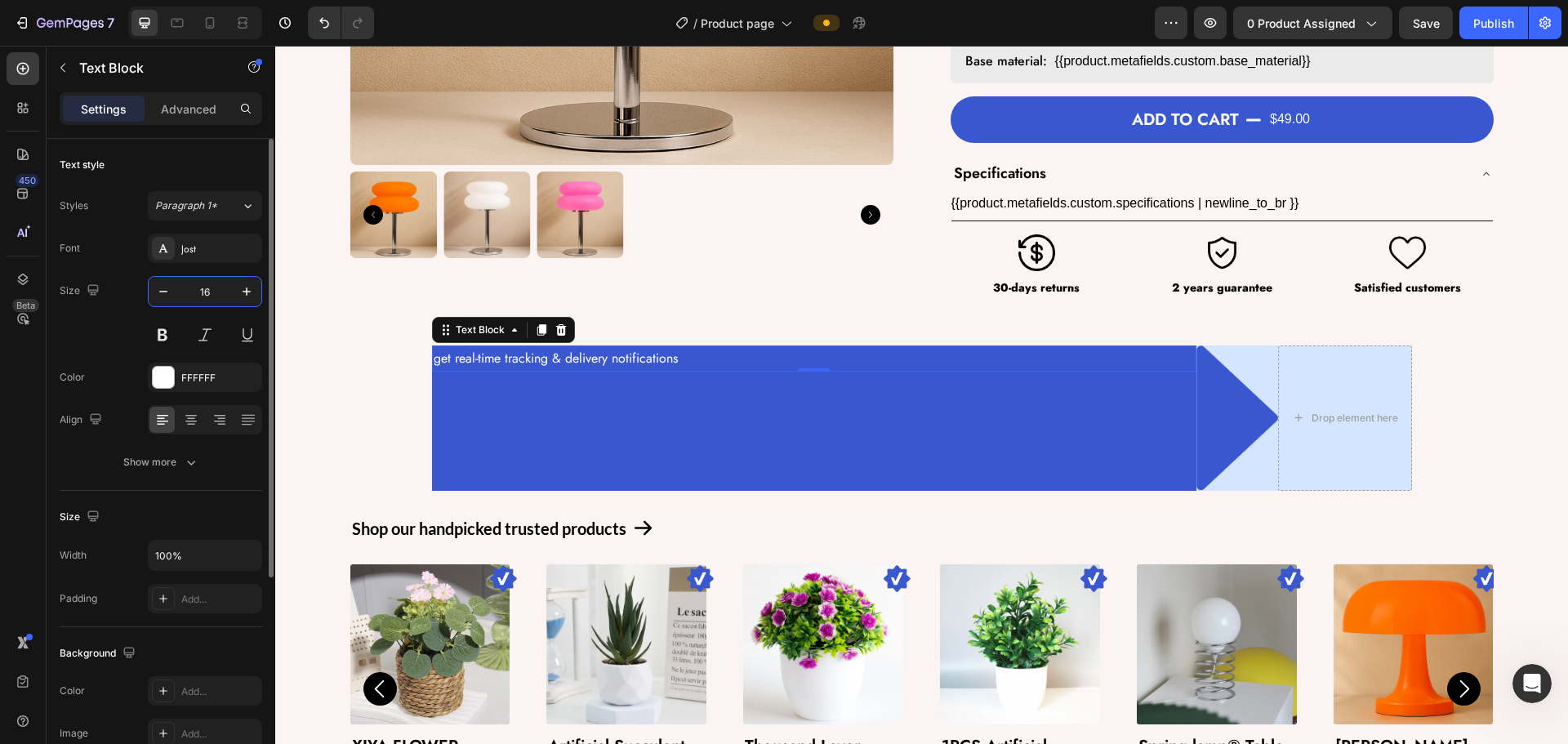
click at [222, 291] on input "16" at bounding box center [205, 292] width 54 height 29
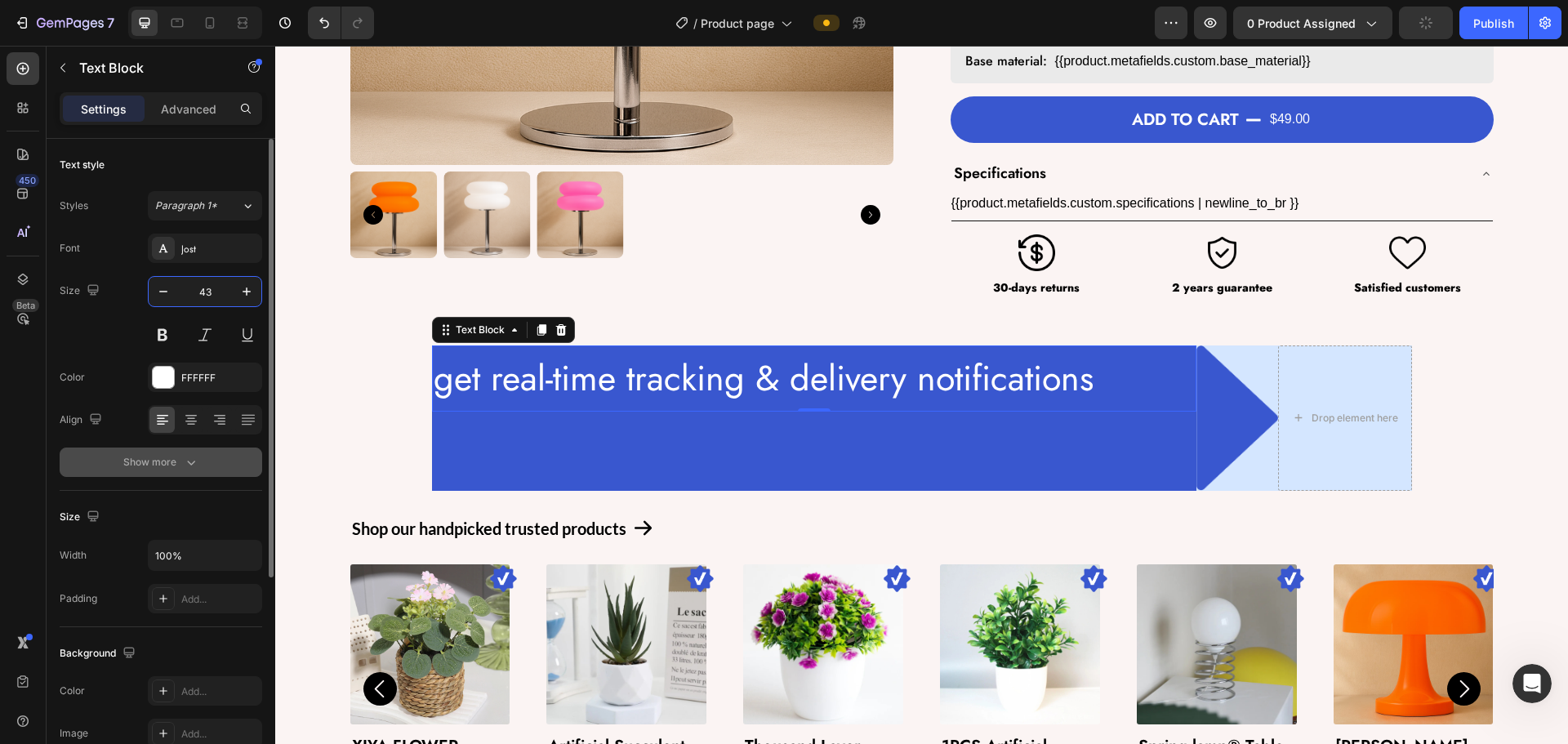
type input "43"
click at [193, 450] on button "Show more" at bounding box center [161, 462] width 202 height 29
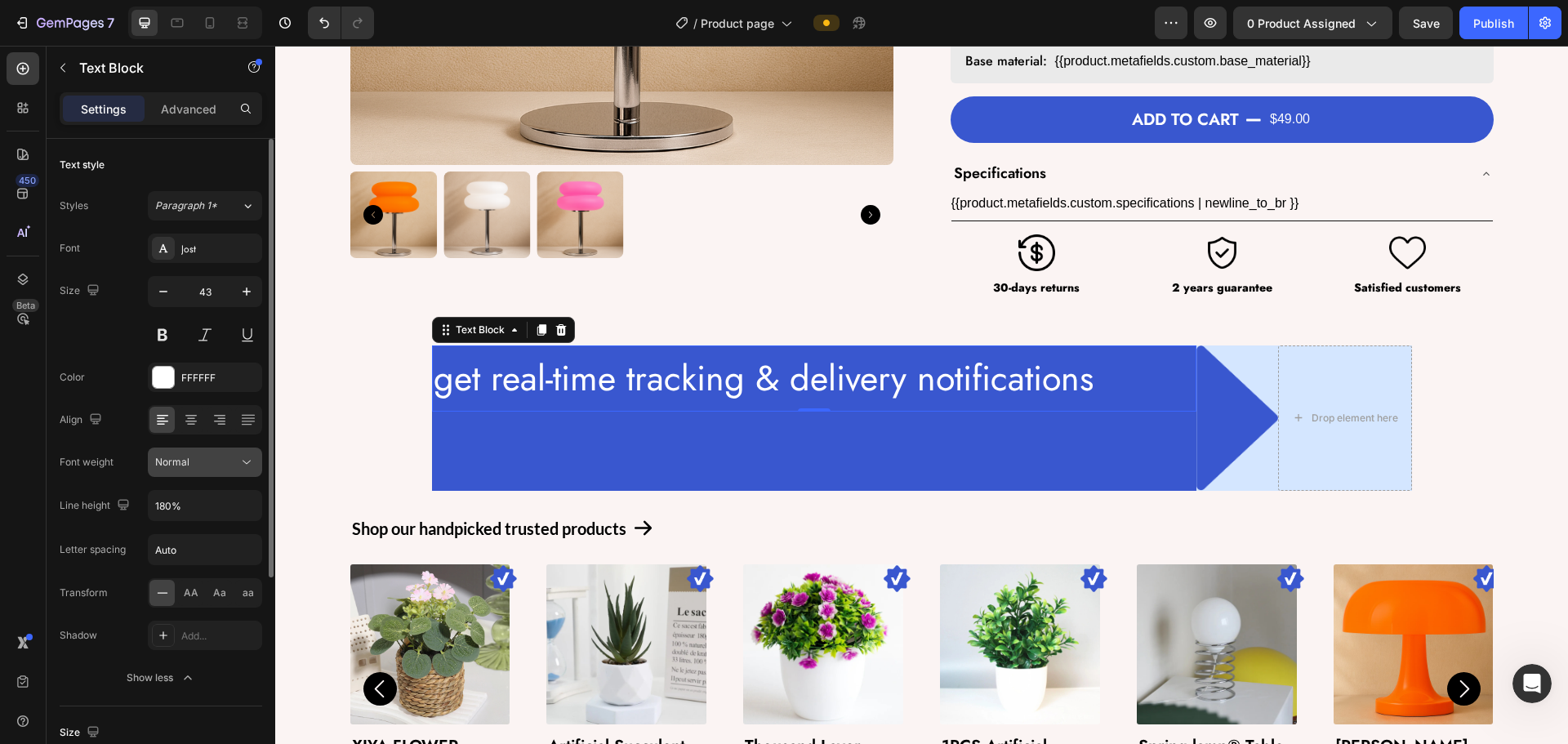
click at [248, 467] on icon at bounding box center [246, 462] width 16 height 16
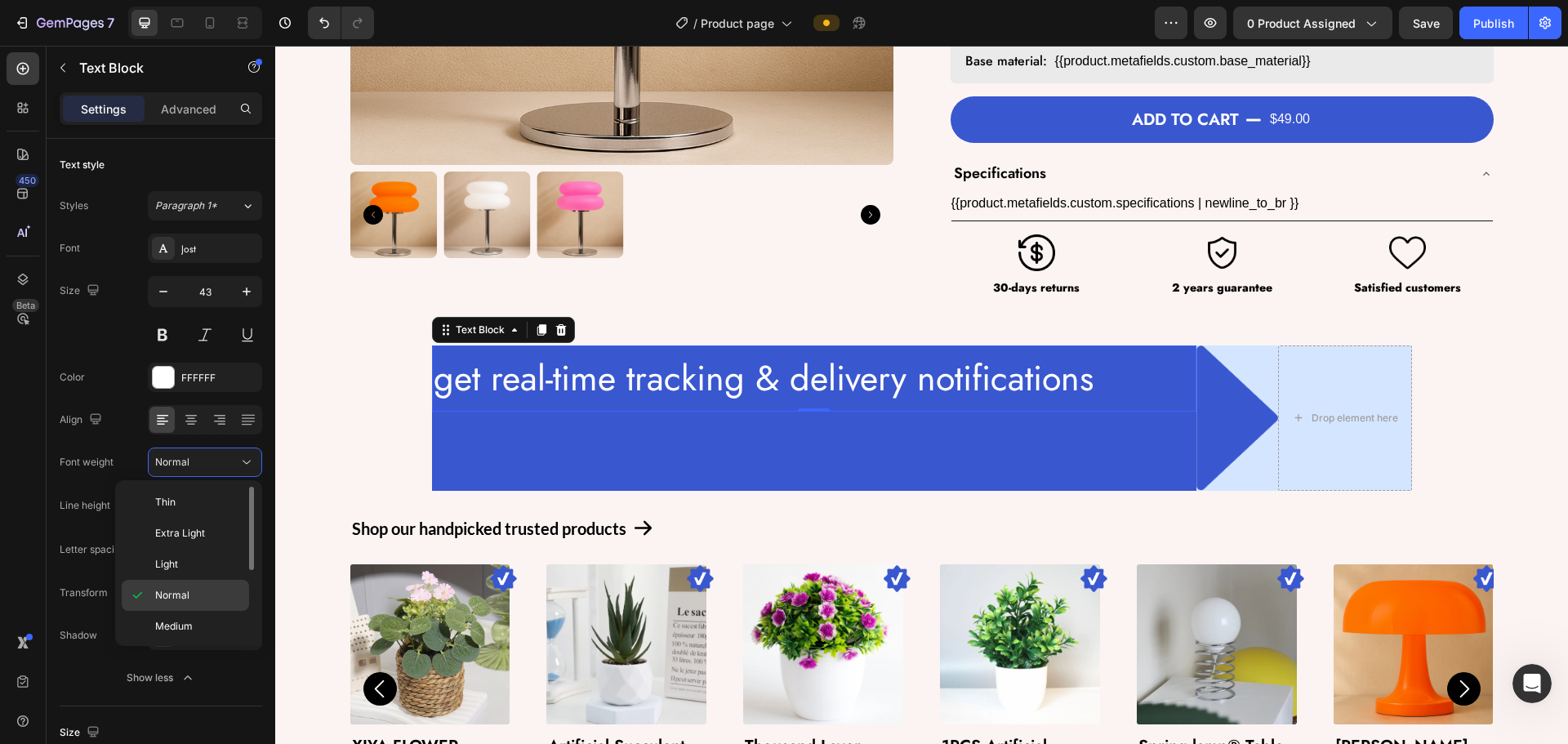
scroll to position [81, 0]
click at [210, 575] on p "Semi Bold" at bounding box center [198, 575] width 86 height 15
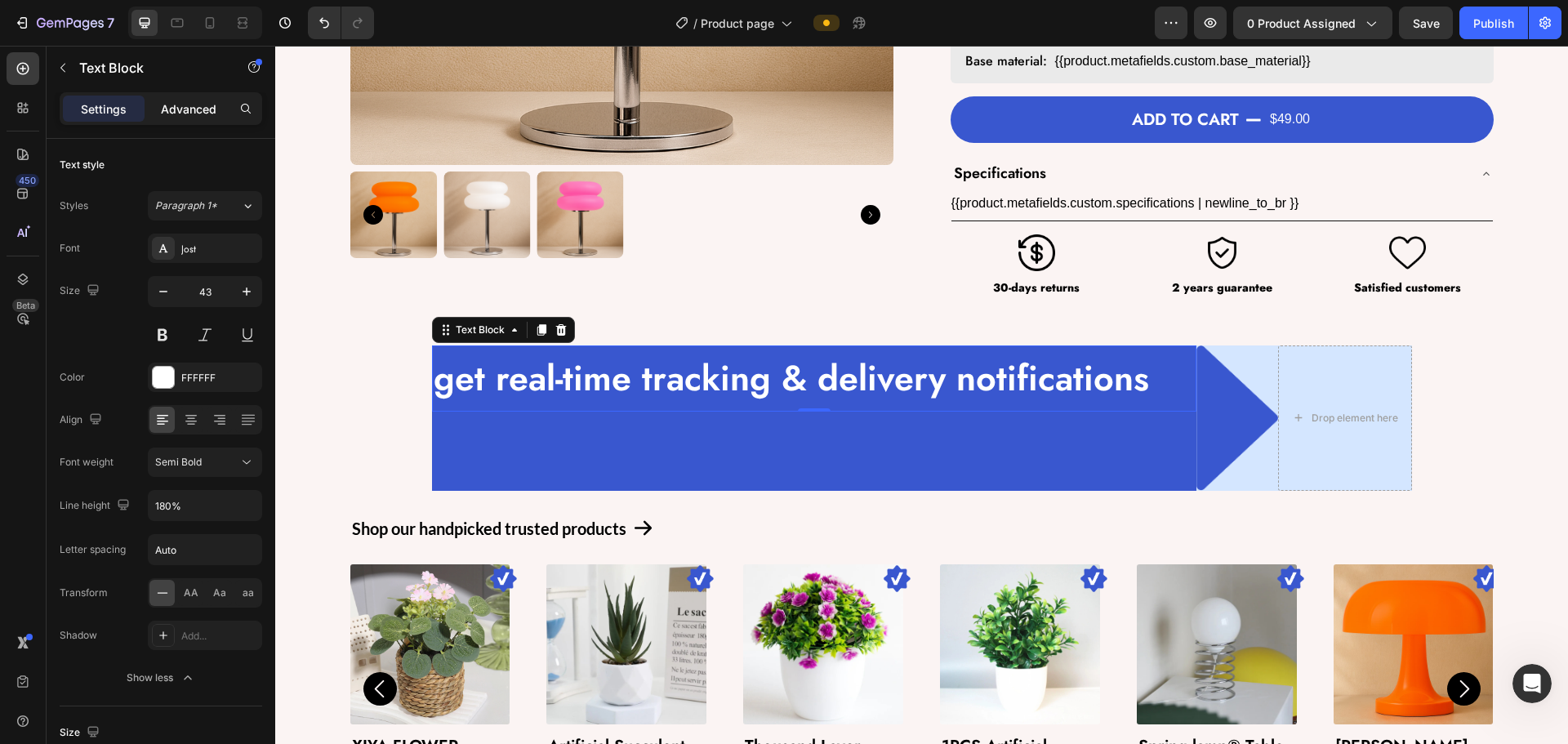
drag, startPoint x: 186, startPoint y: 109, endPoint x: 187, endPoint y: 121, distance: 12.0
click at [187, 107] on p "Advanced" at bounding box center [188, 109] width 55 height 17
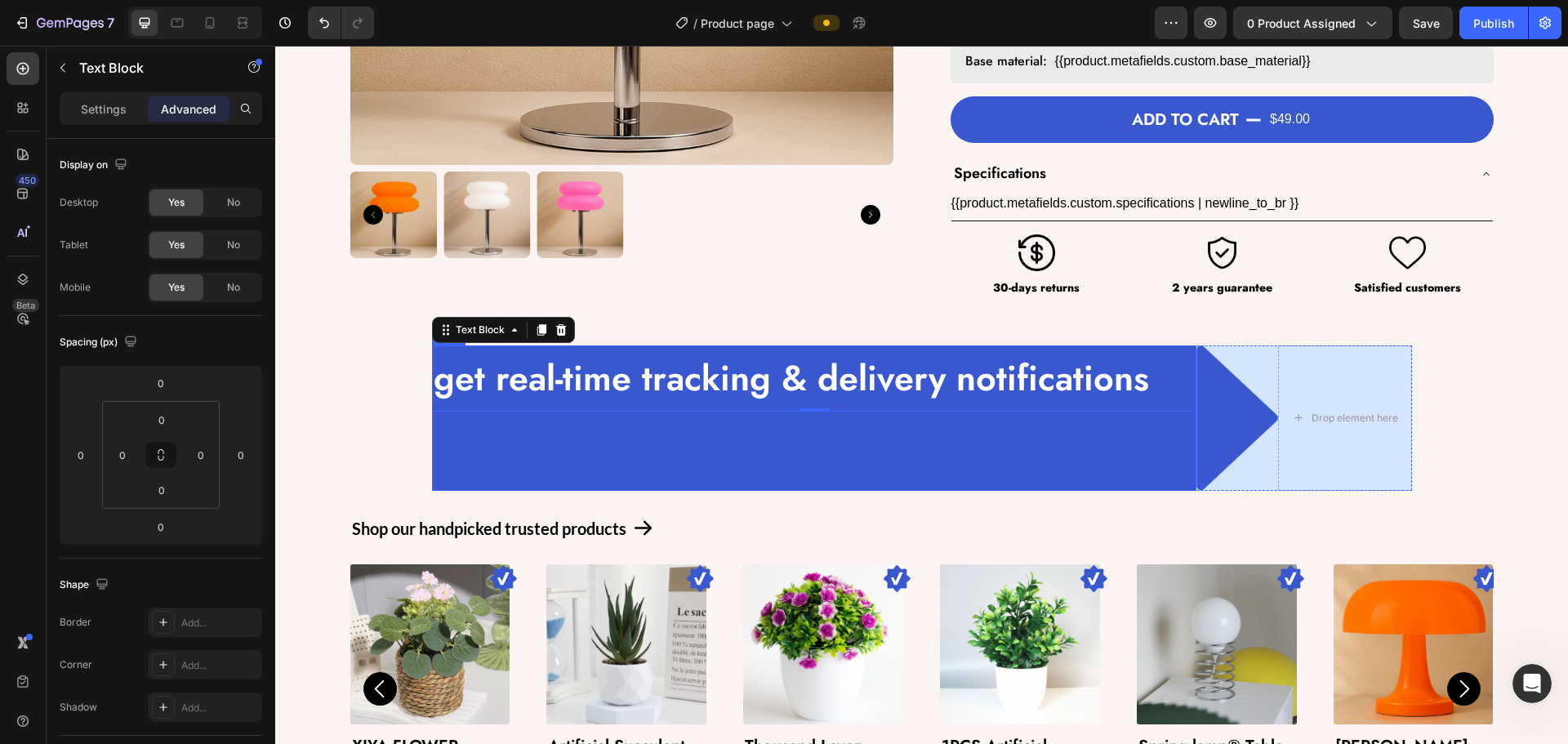
click at [519, 430] on div "get real-time tracking & delivery notifications Text Block 0" at bounding box center [814, 418] width 764 height 145
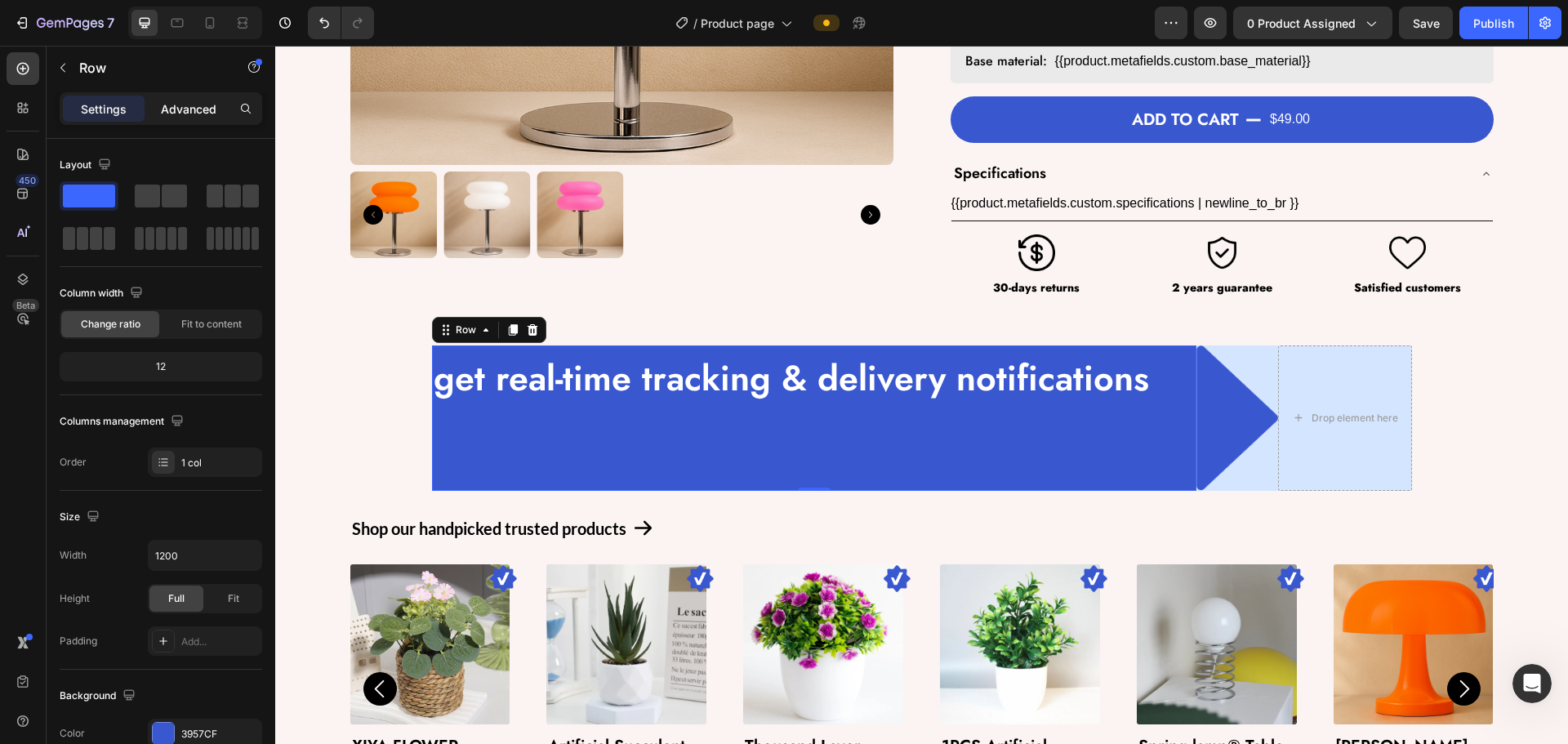
click at [179, 104] on p "Advanced" at bounding box center [188, 109] width 55 height 17
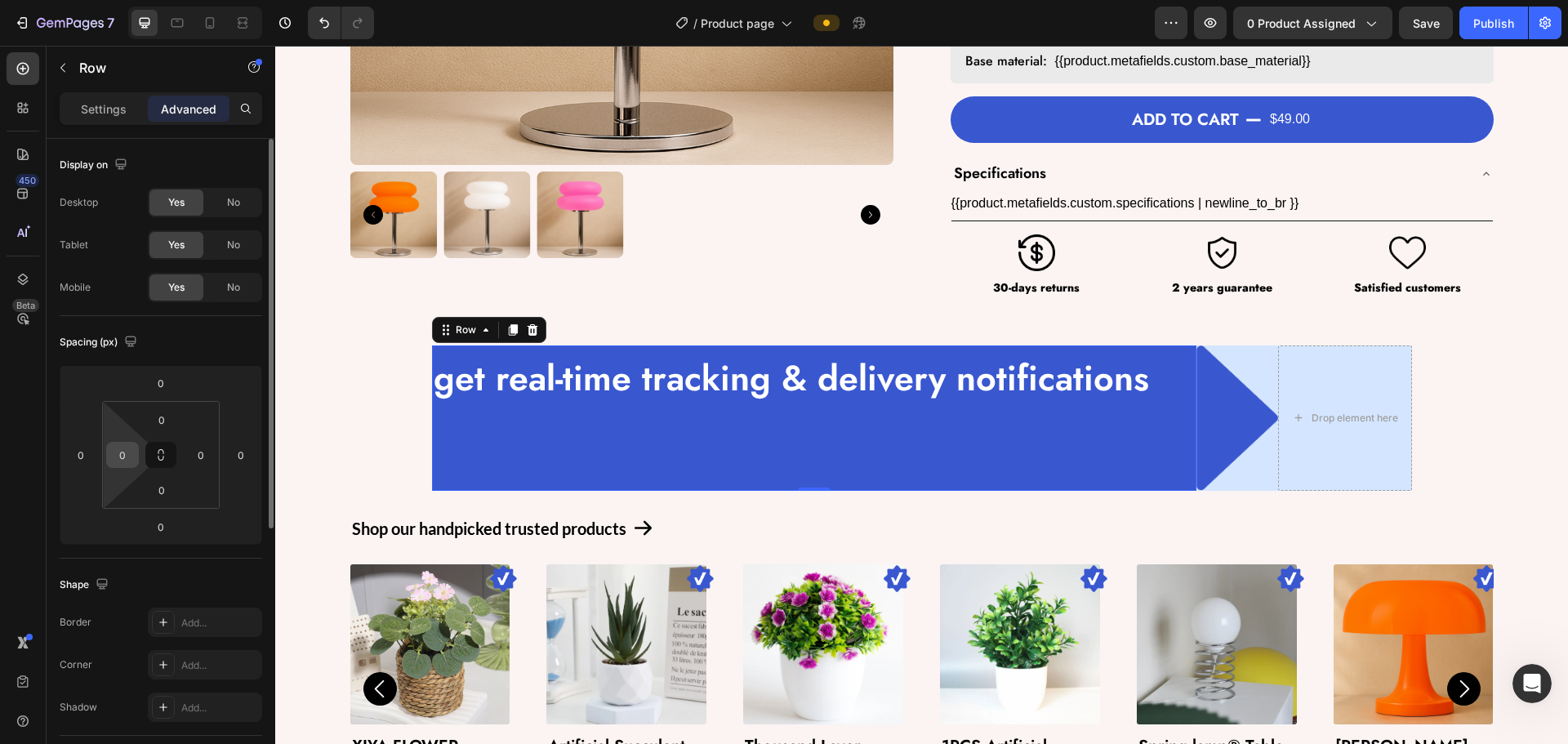
click at [125, 456] on input "0" at bounding box center [122, 454] width 24 height 24
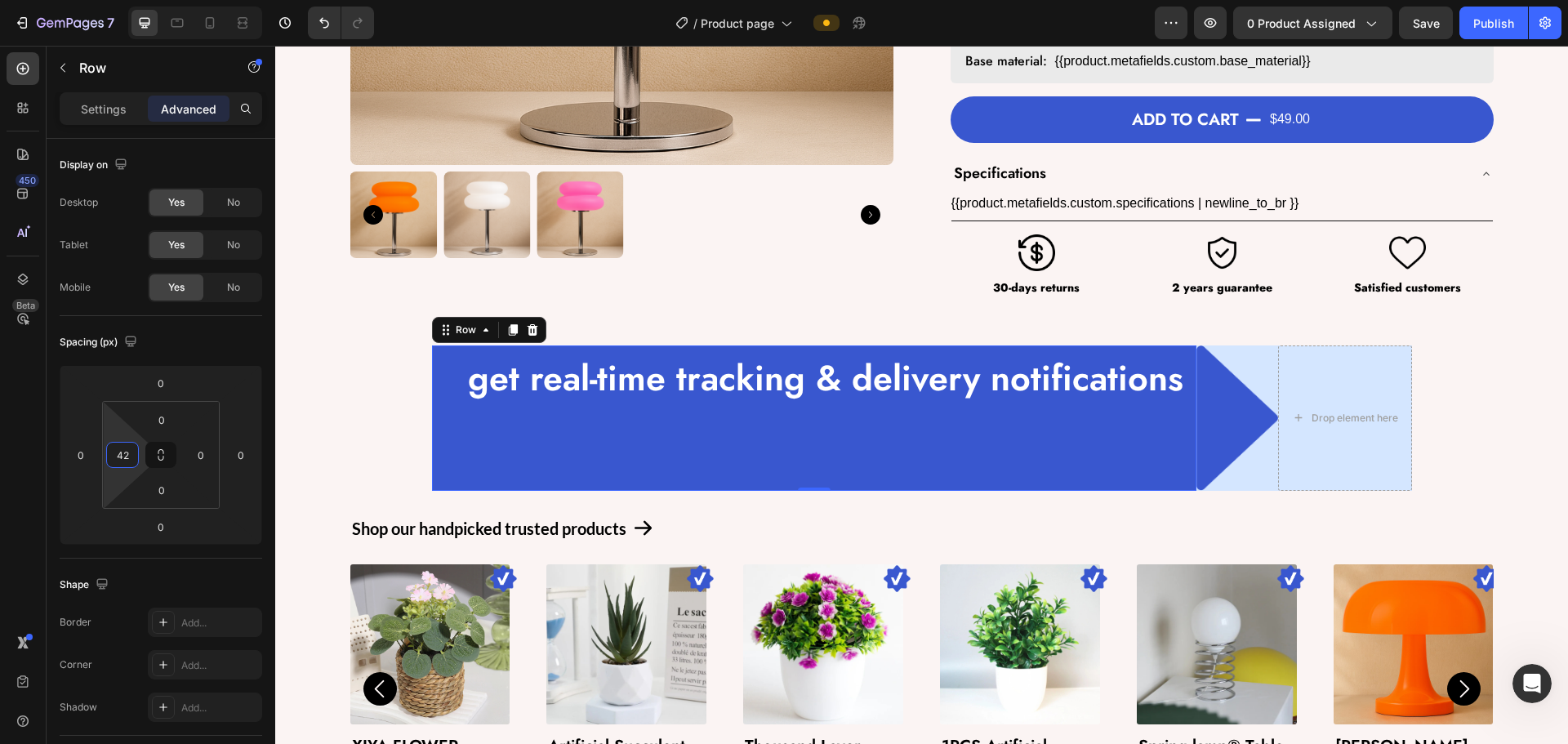
type input "42"
click at [659, 433] on div "get real-time tracking & delivery notifications Text Block" at bounding box center [831, 418] width 730 height 145
click at [102, 105] on p "Settings" at bounding box center [103, 109] width 46 height 17
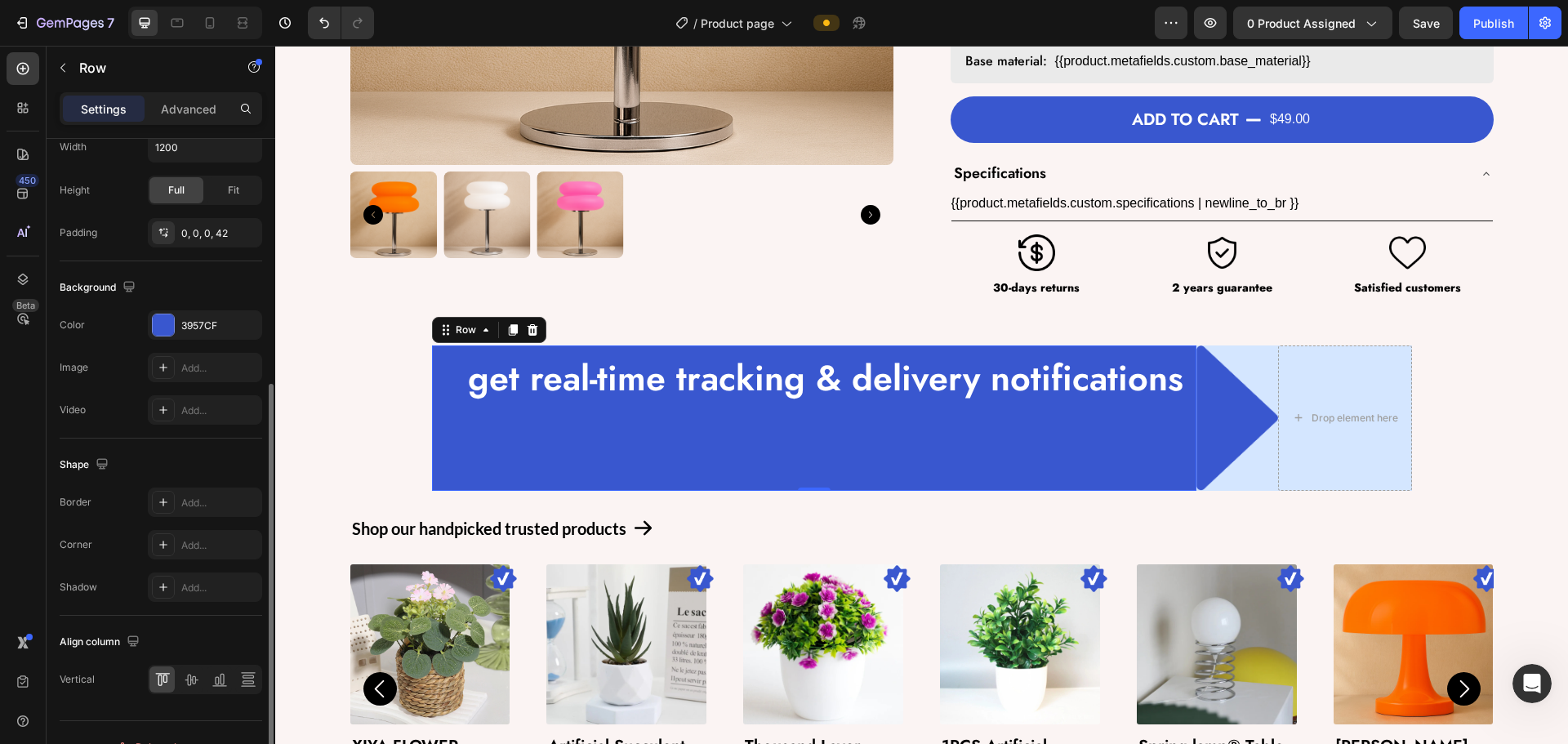
scroll to position [437, 0]
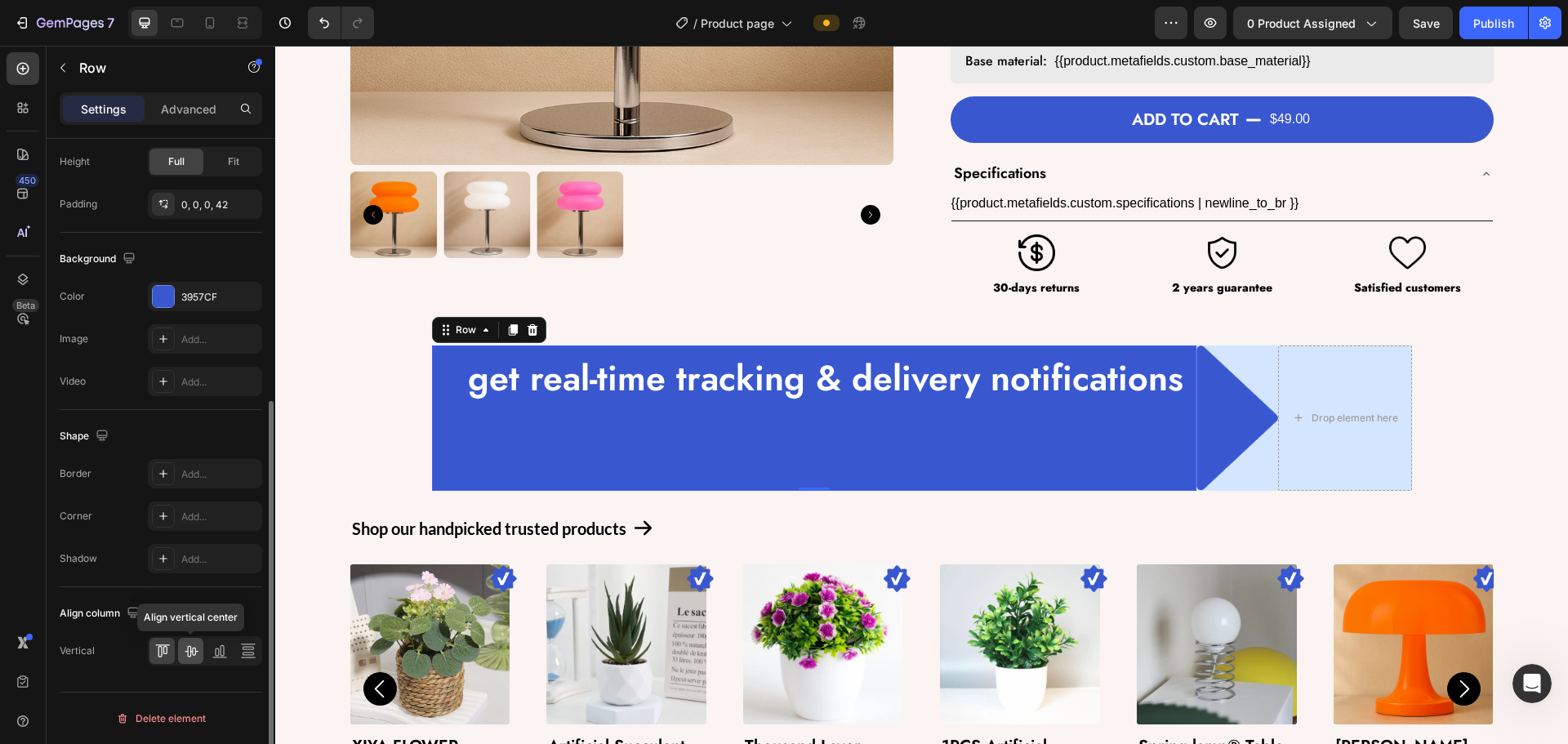
click at [195, 651] on icon at bounding box center [191, 651] width 16 height 16
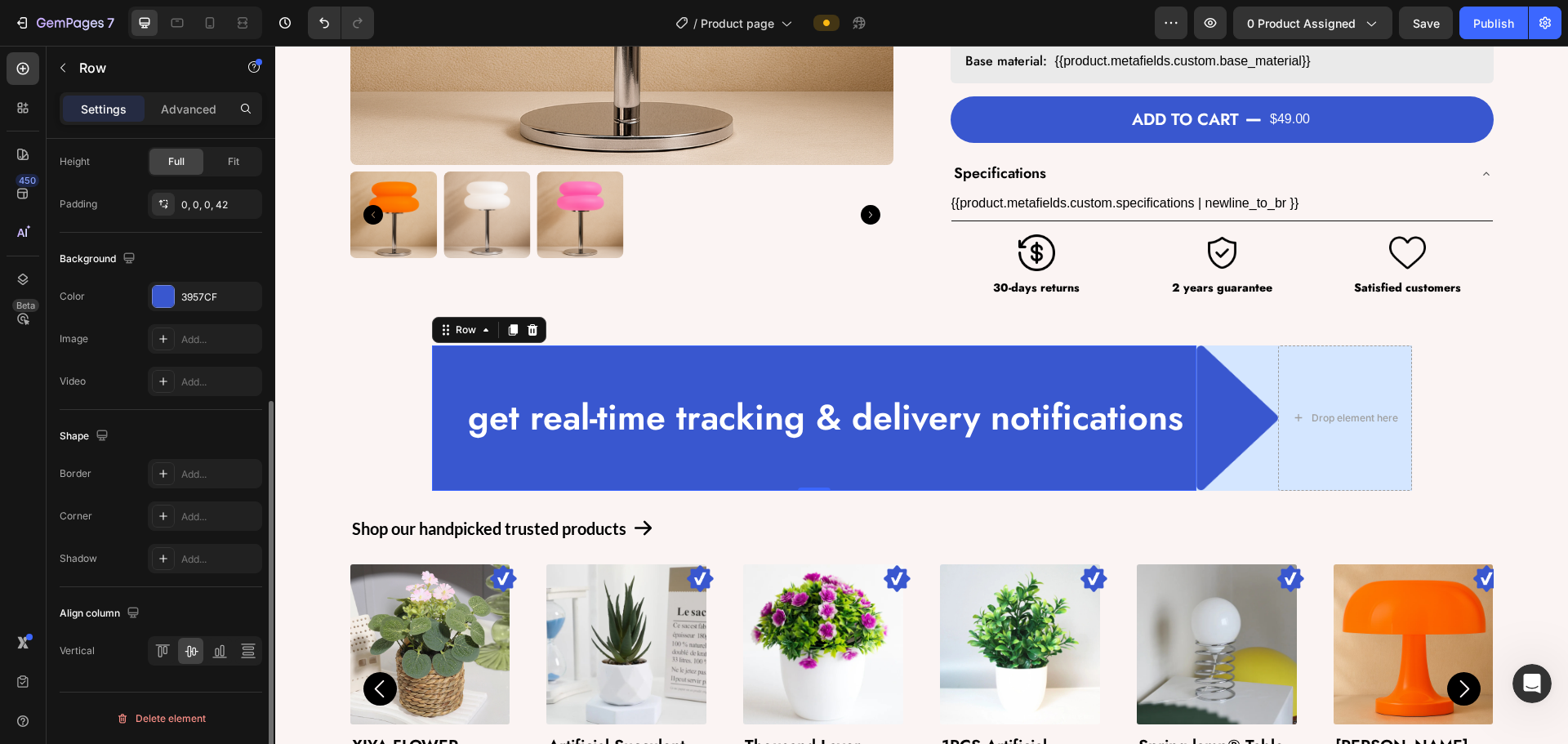
click at [131, 555] on div "Shadow Add..." at bounding box center [161, 559] width 202 height 29
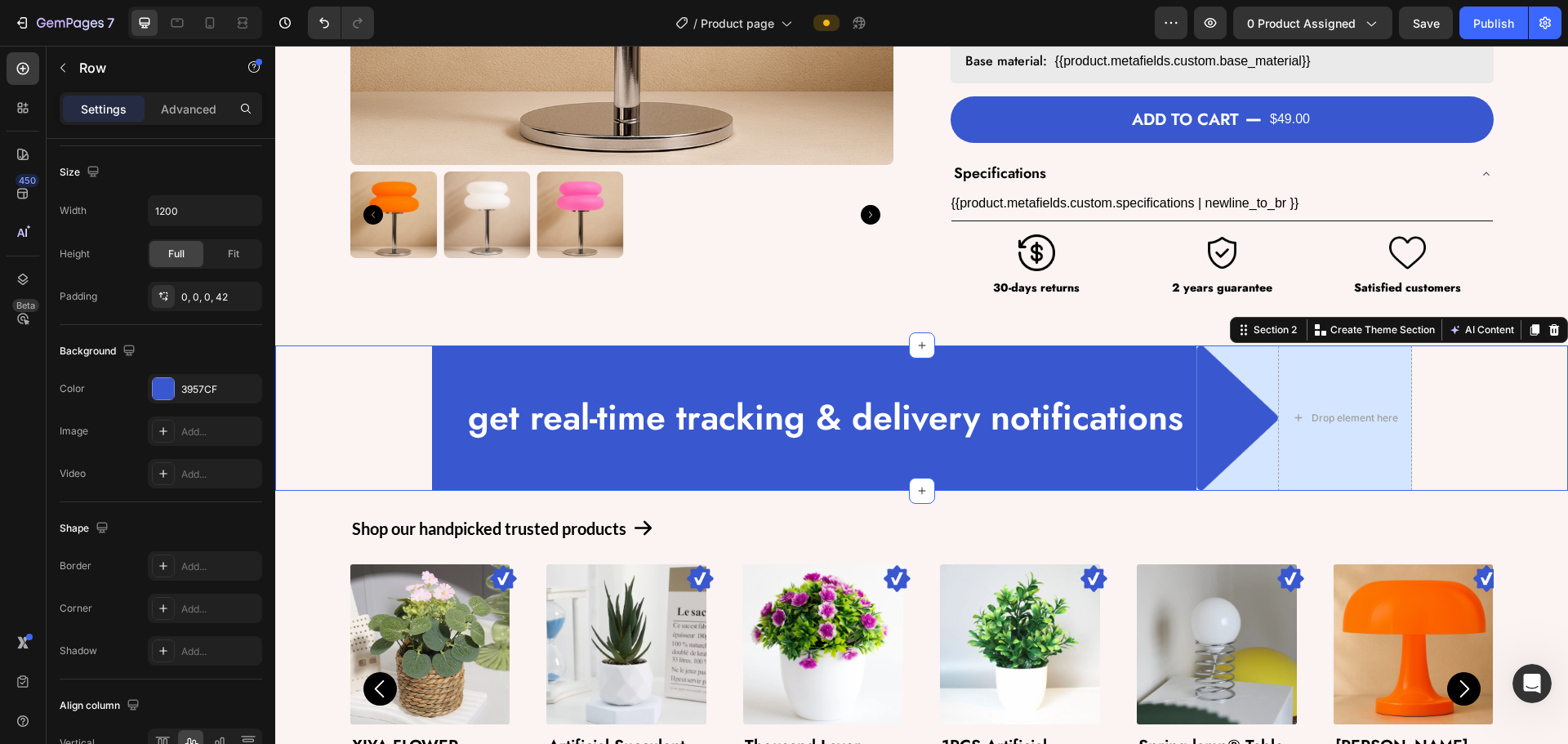
click at [359, 459] on div "get real-time tracking & delivery notifications Text Block Row Image Drop eleme…" at bounding box center [921, 418] width 1293 height 145
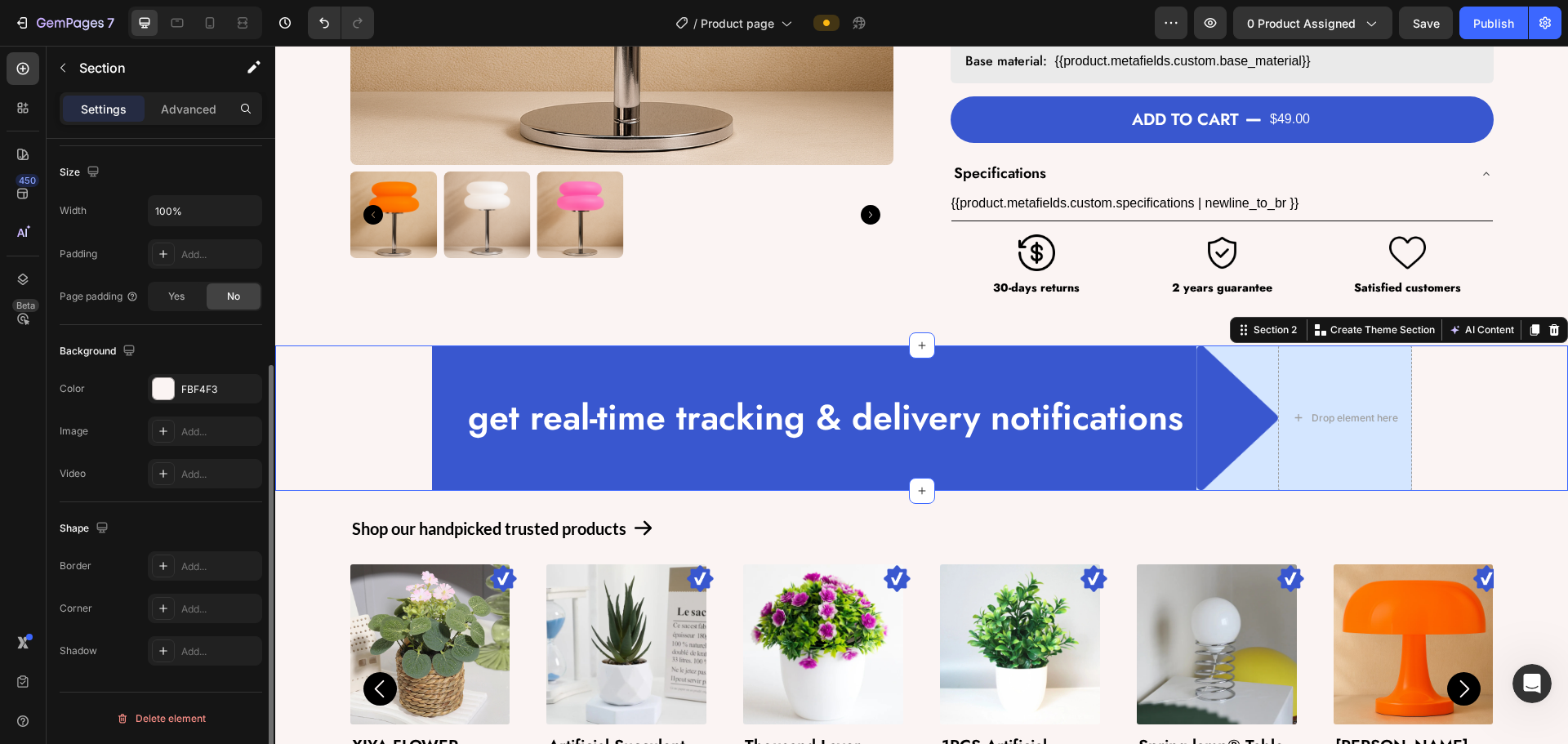
scroll to position [0, 0]
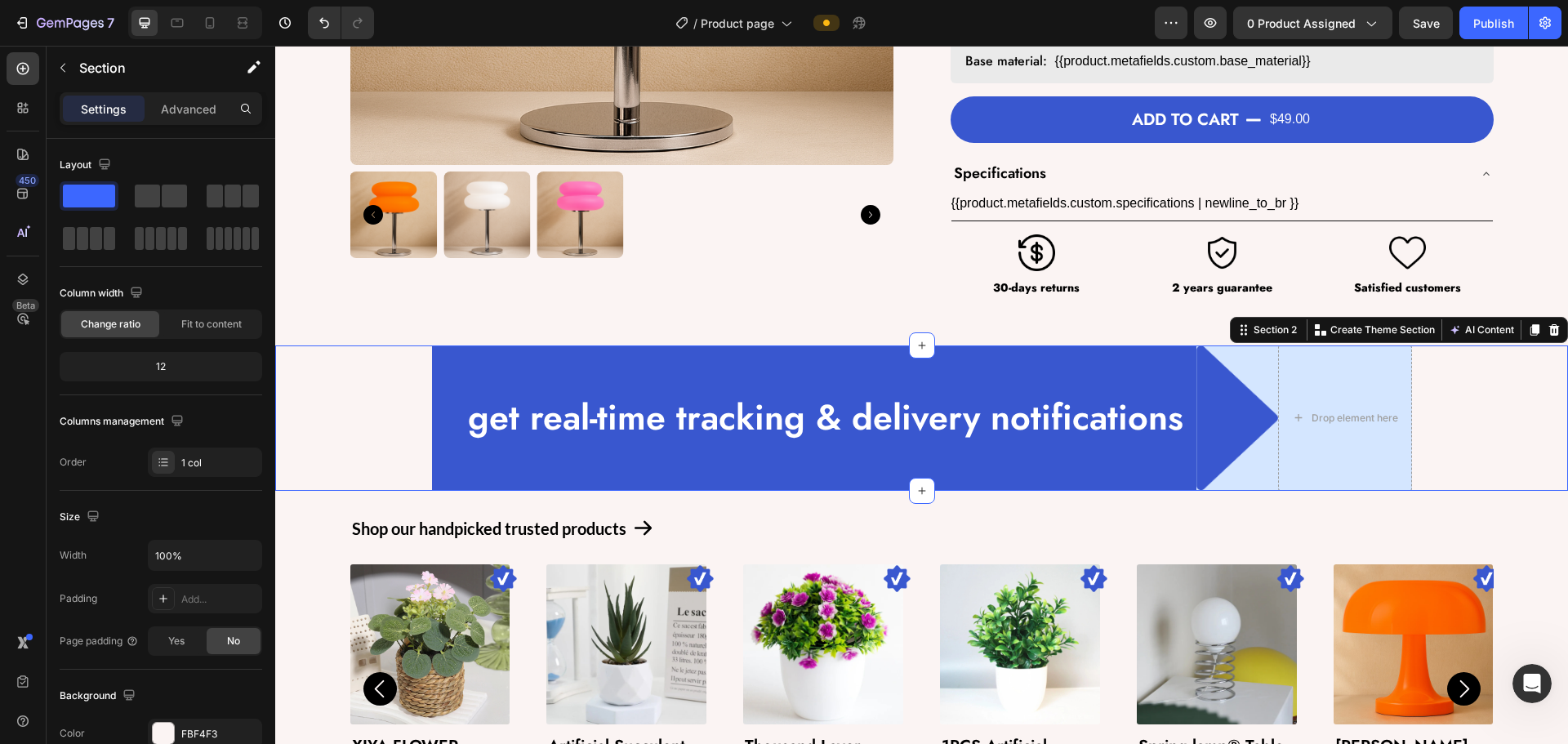
drag, startPoint x: 418, startPoint y: 383, endPoint x: 480, endPoint y: 387, distance: 62.1
click at [419, 384] on div "get real-time tracking & delivery notifications Text Block Row Image Drop eleme…" at bounding box center [921, 418] width 1293 height 145
drag, startPoint x: 496, startPoint y: 387, endPoint x: 332, endPoint y: 494, distance: 195.8
click at [498, 387] on p "get real-time tracking & delivery notifications" at bounding box center [831, 418] width 726 height 63
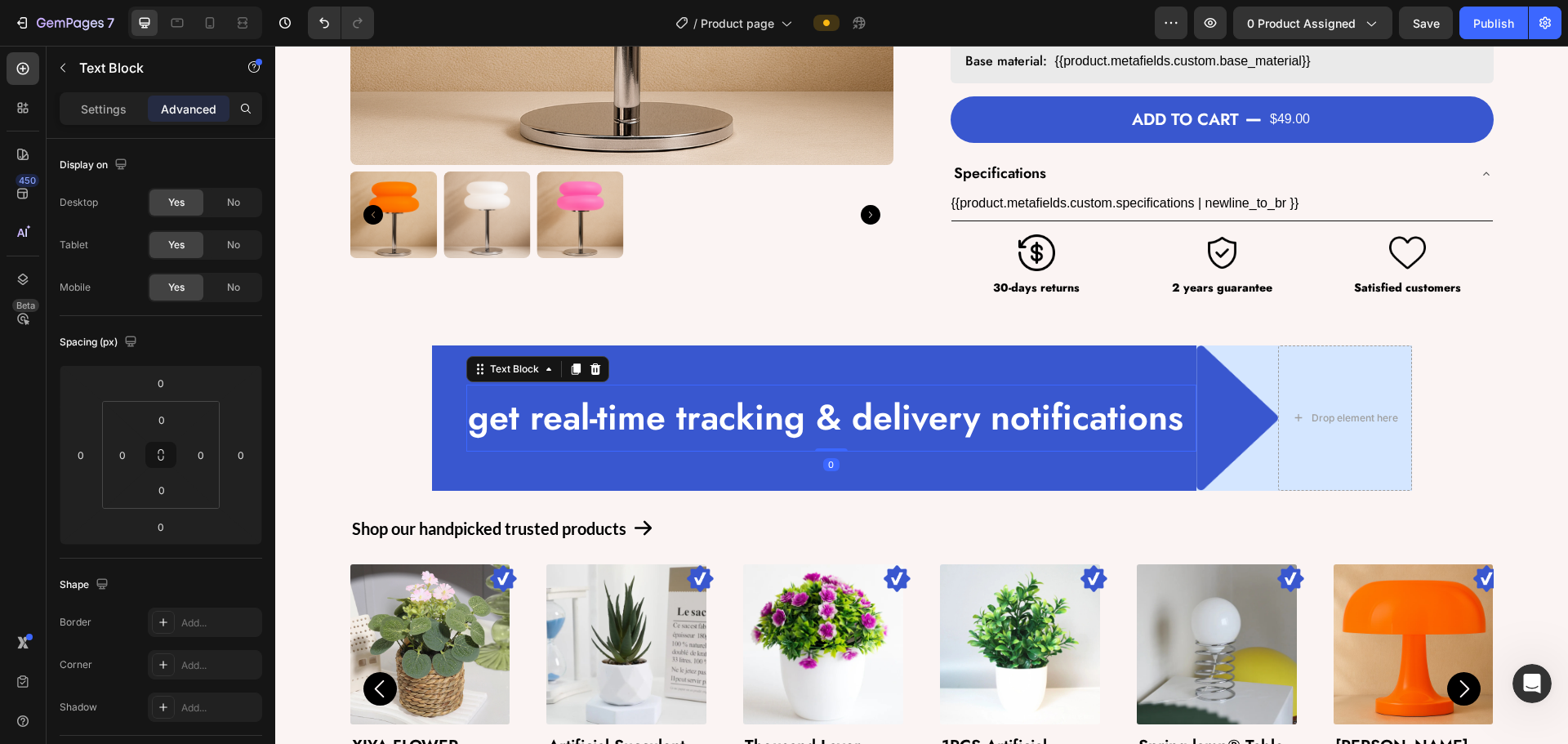
click at [466, 409] on div "get real-time tracking & delivery notifications" at bounding box center [831, 418] width 730 height 66
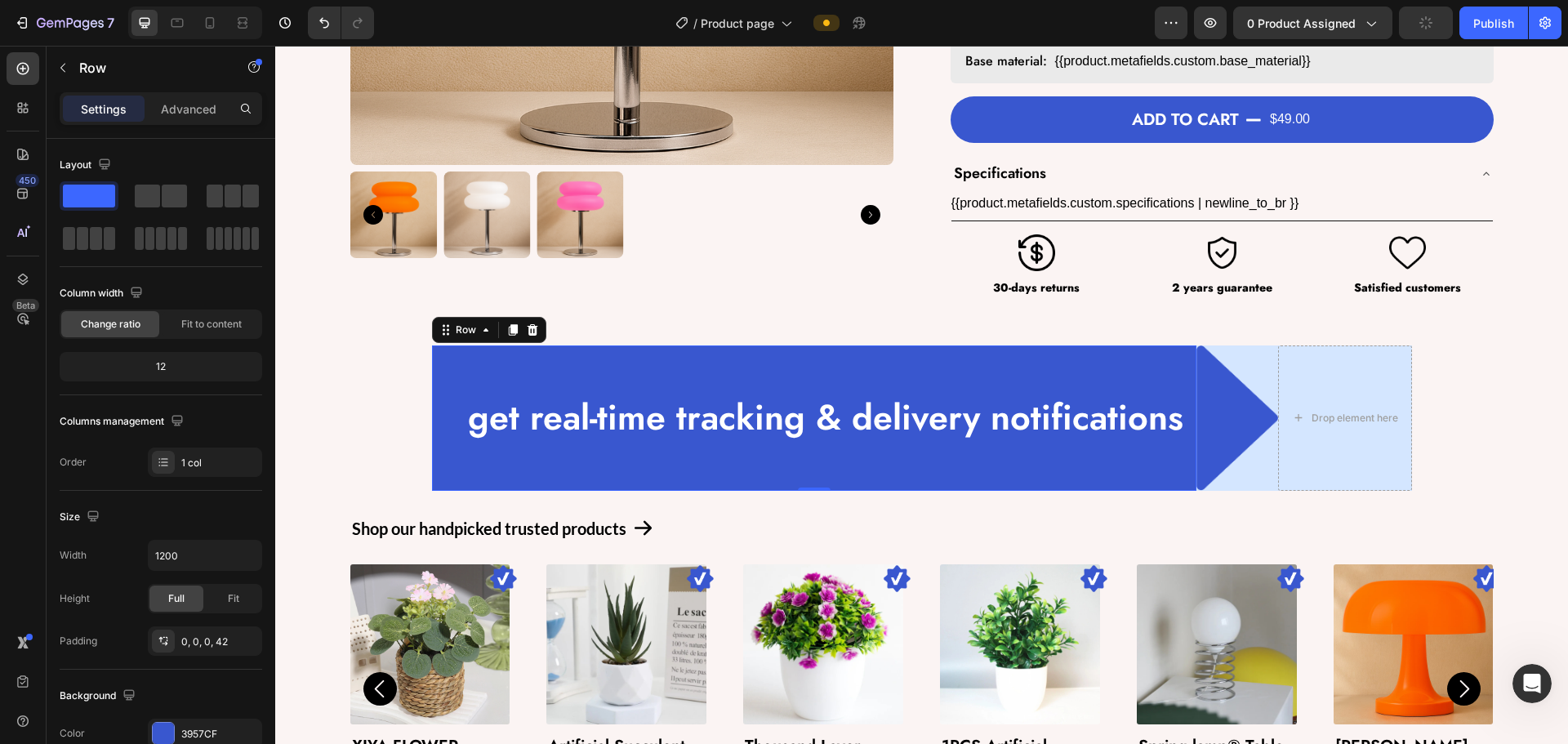
click at [452, 409] on div "get real-time tracking & delivery notifications Text Block Row 0" at bounding box center [814, 418] width 764 height 145
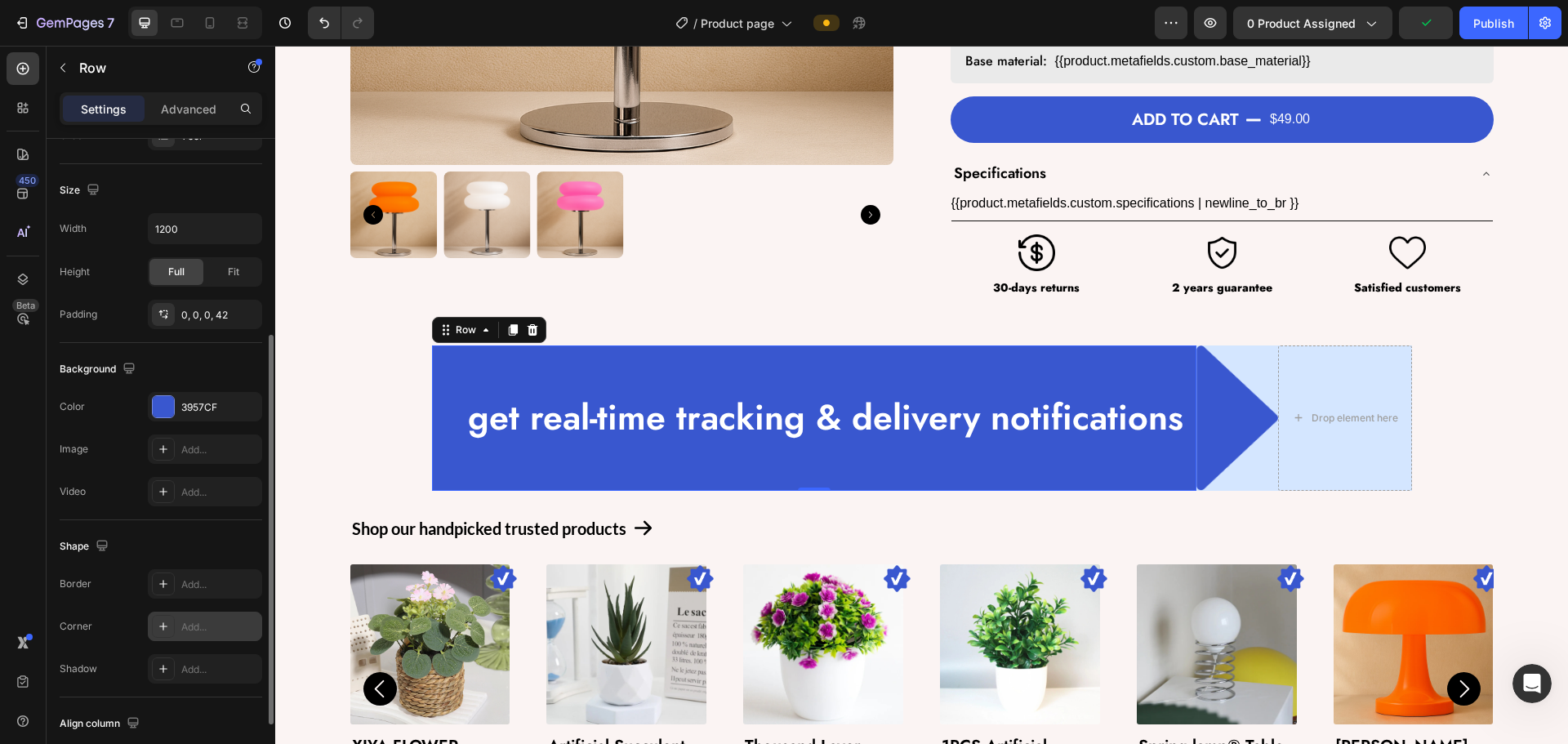
click at [200, 622] on div "Add..." at bounding box center [219, 627] width 77 height 15
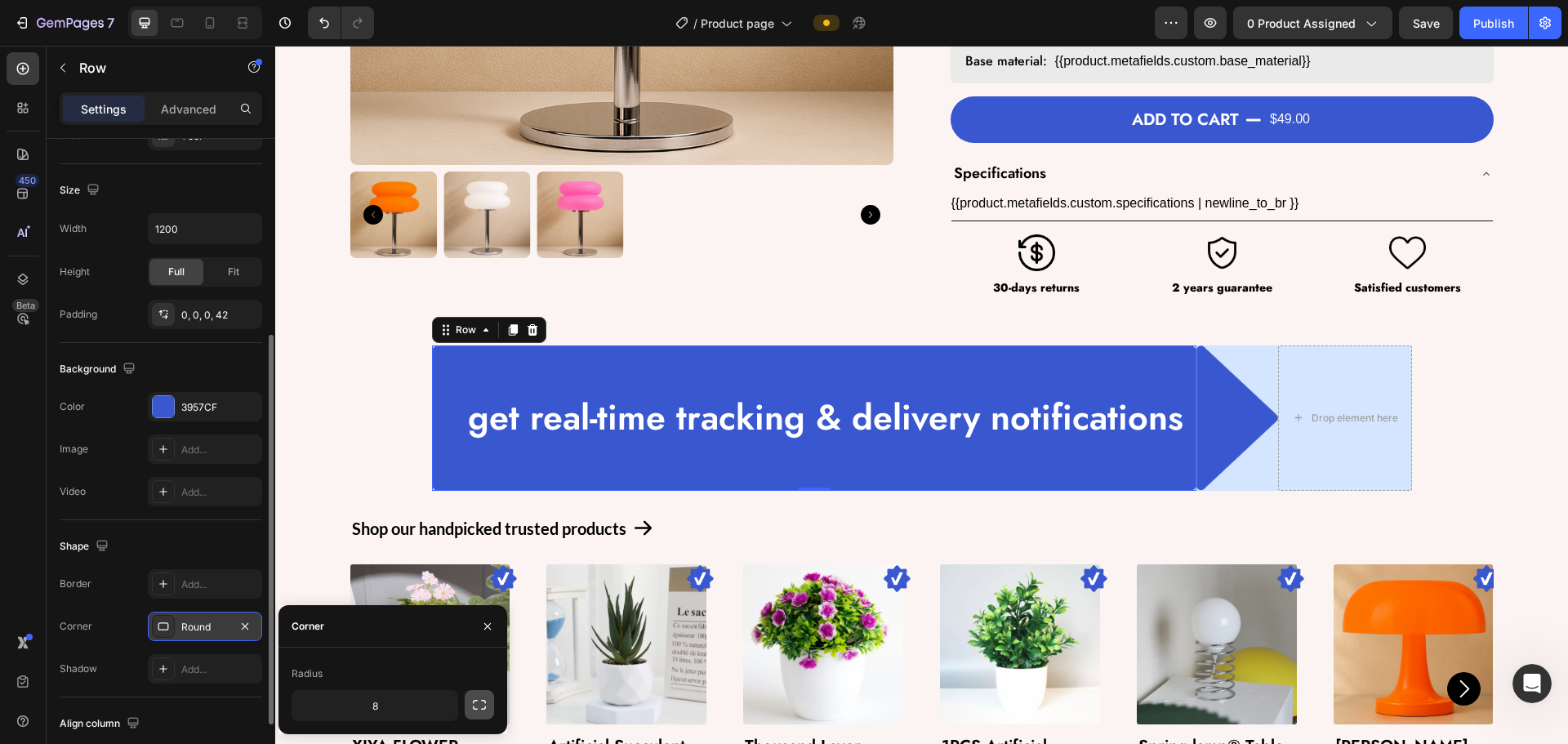
click at [477, 701] on icon "button" at bounding box center [479, 704] width 16 height 16
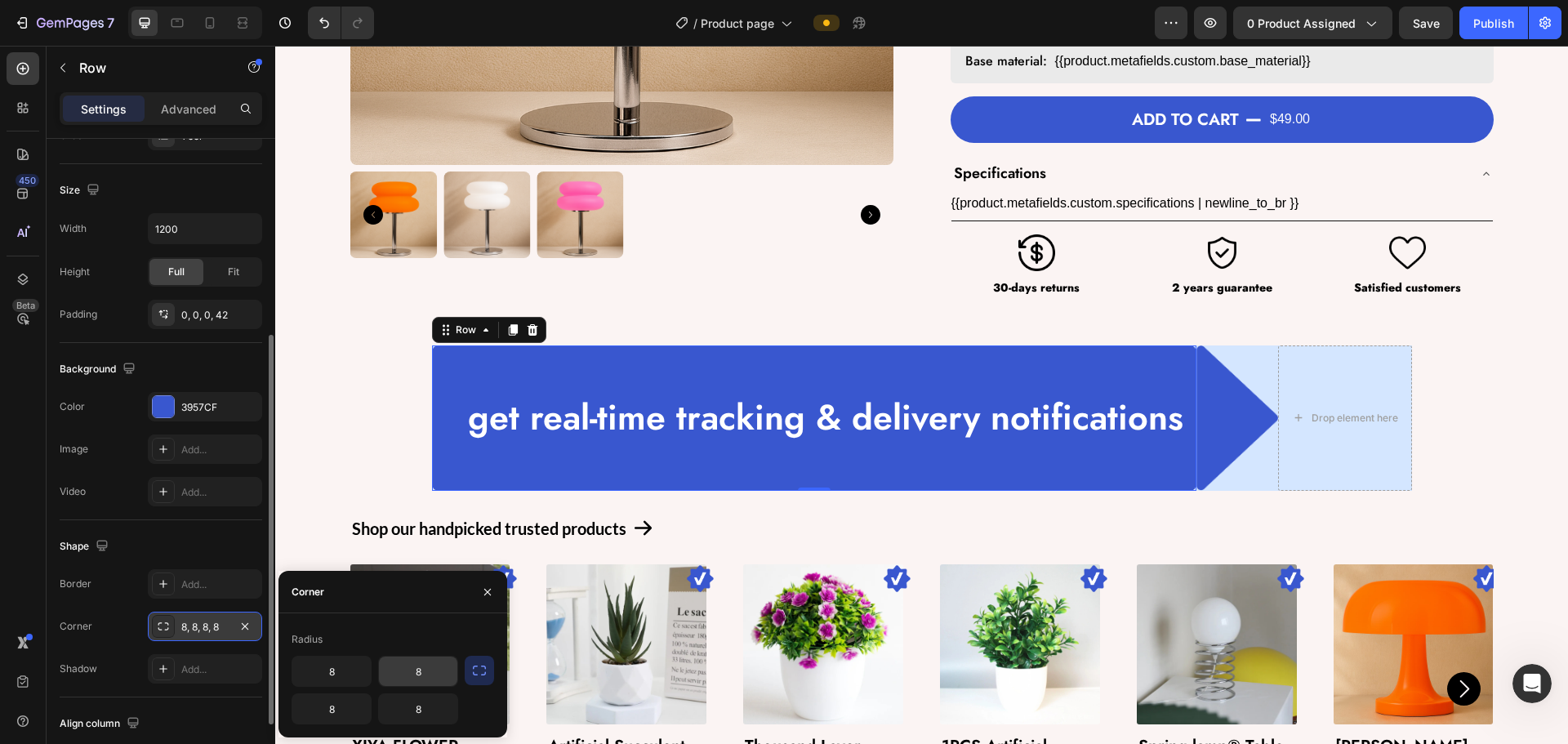
click at [429, 674] on input "8" at bounding box center [417, 671] width 78 height 29
type input "0"
click at [422, 709] on input "8" at bounding box center [417, 709] width 78 height 29
type input "0"
click at [318, 492] on div "Shop our handpicked trusted products Text Block Icon Row Image Product Images X…" at bounding box center [921, 668] width 1293 height 355
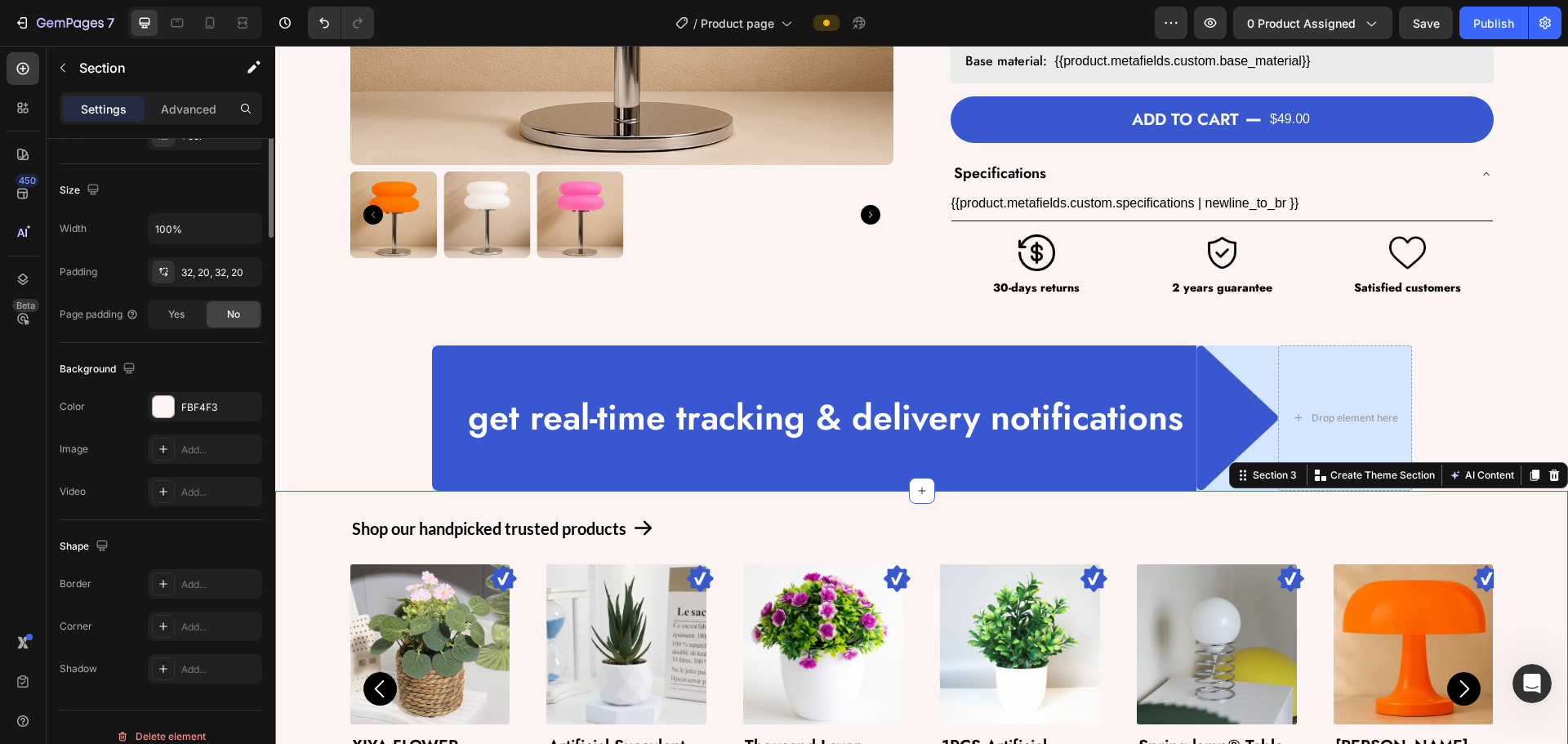
scroll to position [0, 0]
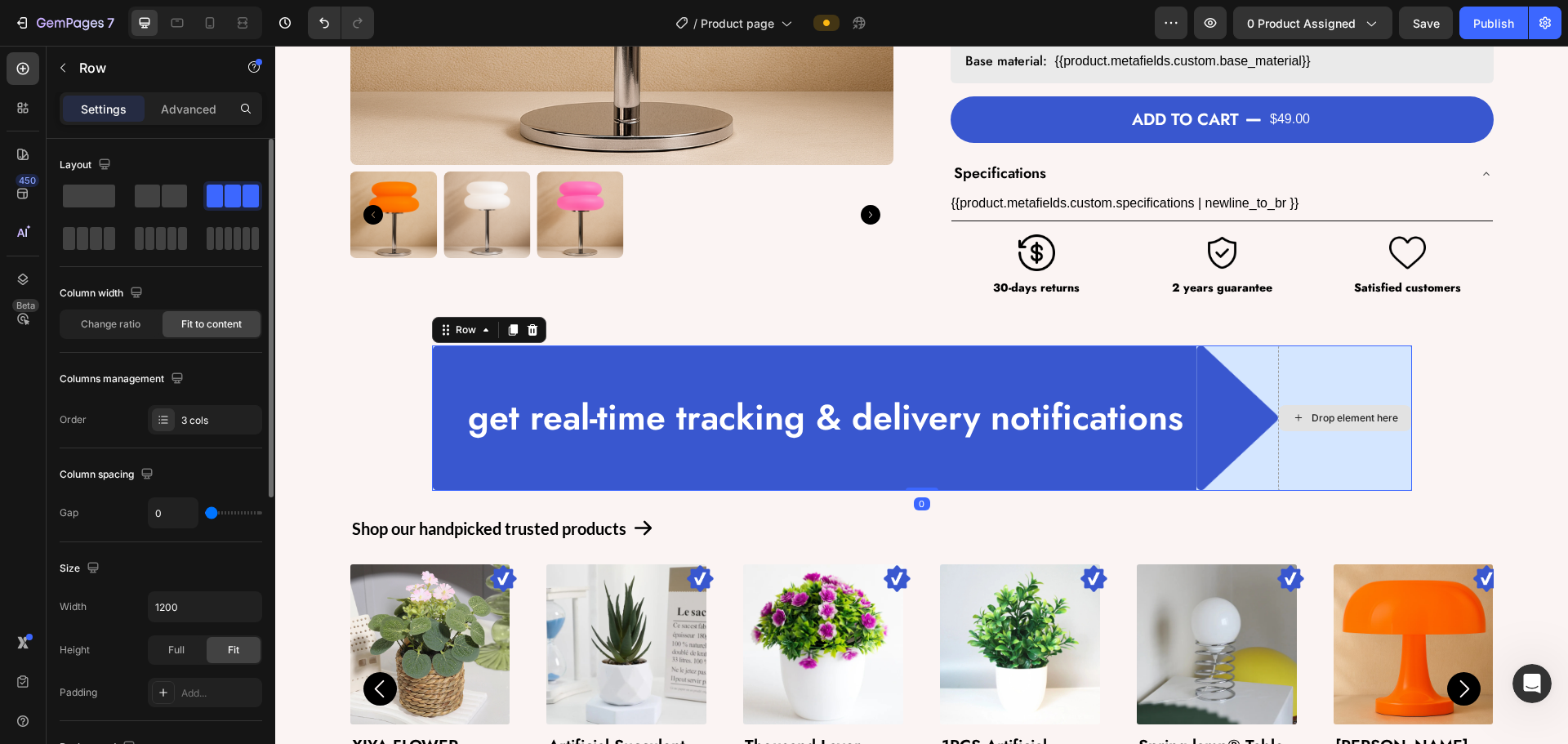
click at [914, 394] on div "Drop element here" at bounding box center [1345, 418] width 134 height 145
click at [914, 363] on div "Drop element here" at bounding box center [1345, 418] width 134 height 145
click at [492, 381] on div "get real-time tracking & delivery notifications Text Block" at bounding box center [831, 418] width 730 height 145
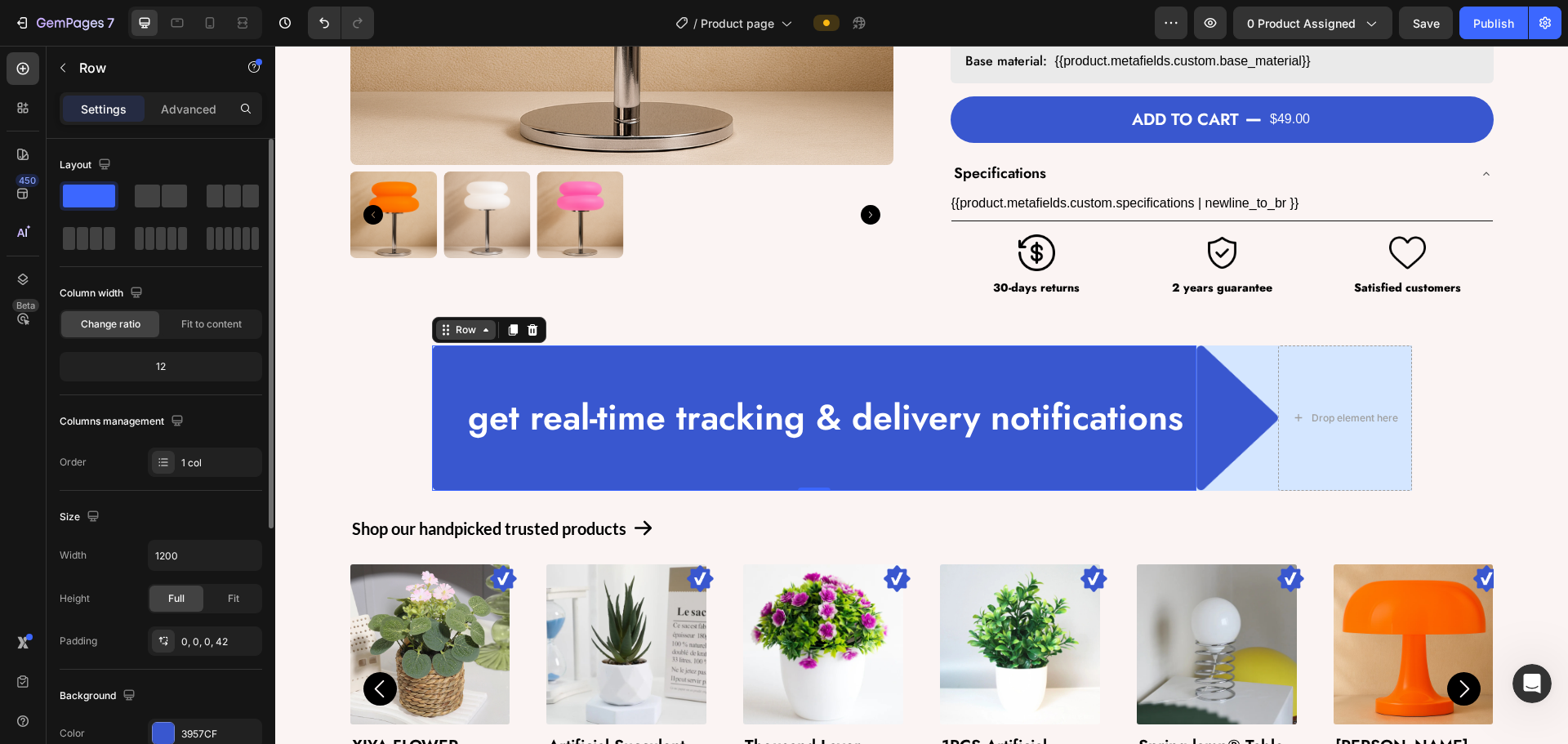
click at [459, 333] on div "Row" at bounding box center [466, 329] width 27 height 15
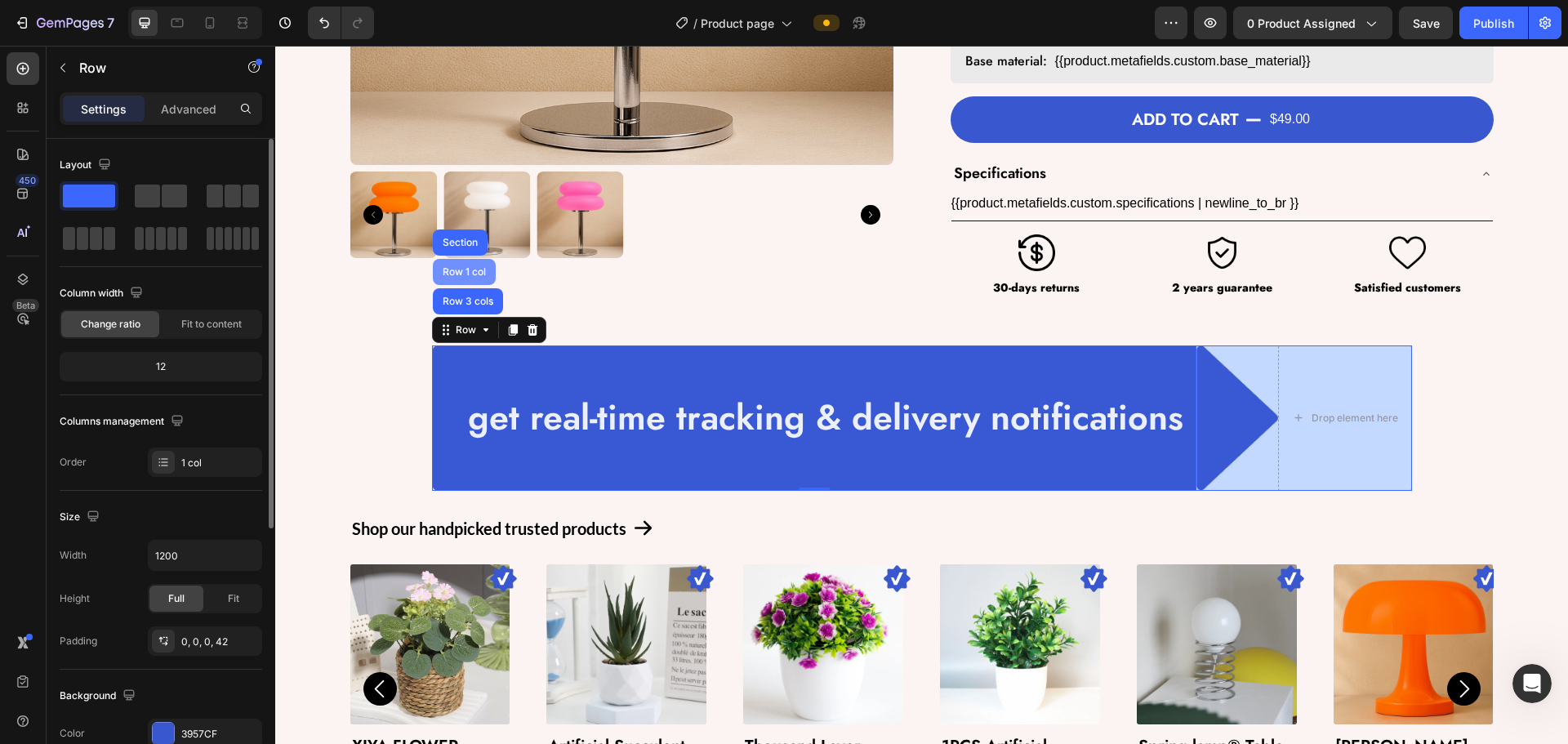
click at [454, 273] on div "Row 1 col" at bounding box center [464, 272] width 49 height 10
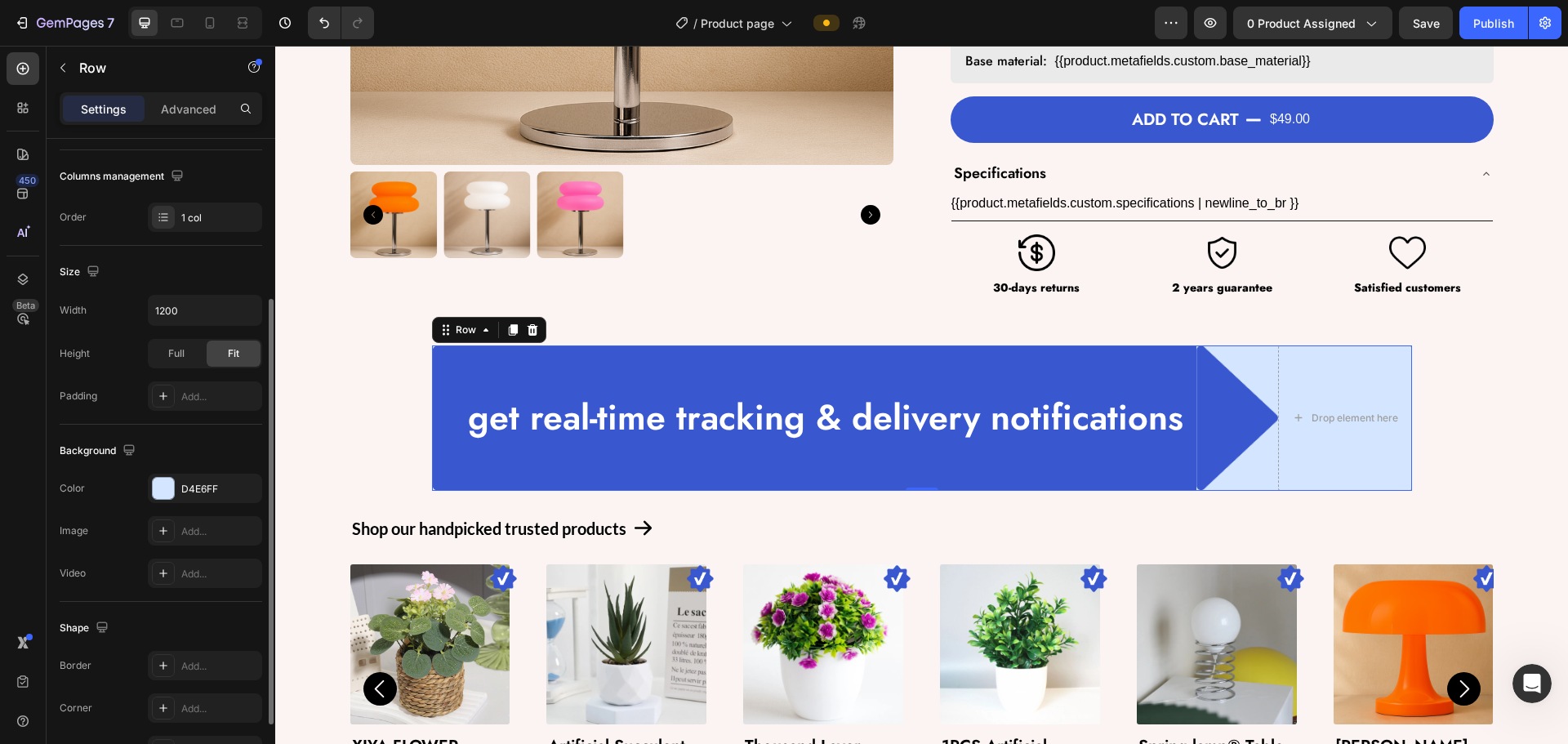
scroll to position [326, 0]
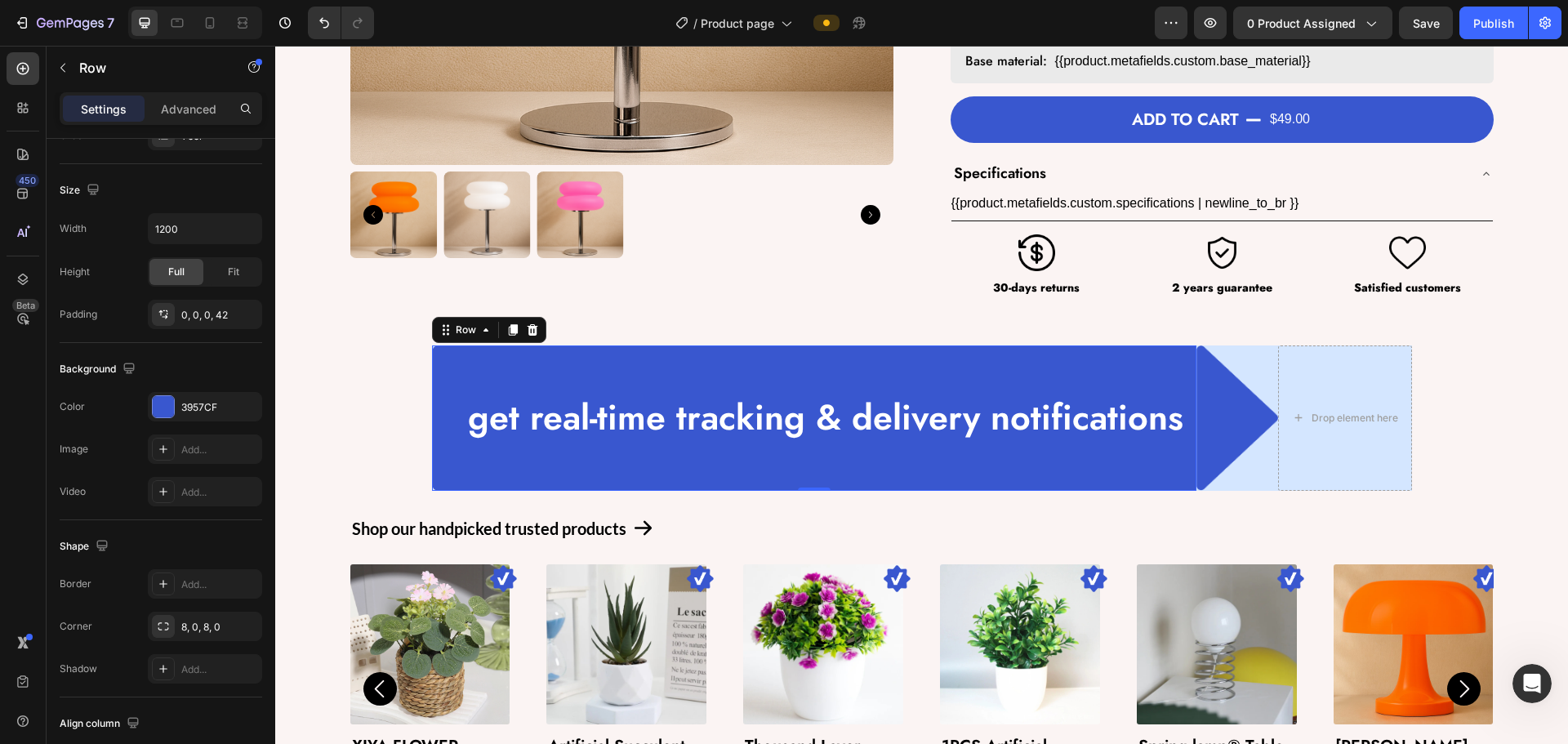
click at [442, 365] on div "get real-time tracking & delivery notifications Text Block Row 0" at bounding box center [814, 418] width 764 height 145
click at [456, 329] on div "Row" at bounding box center [466, 329] width 27 height 15
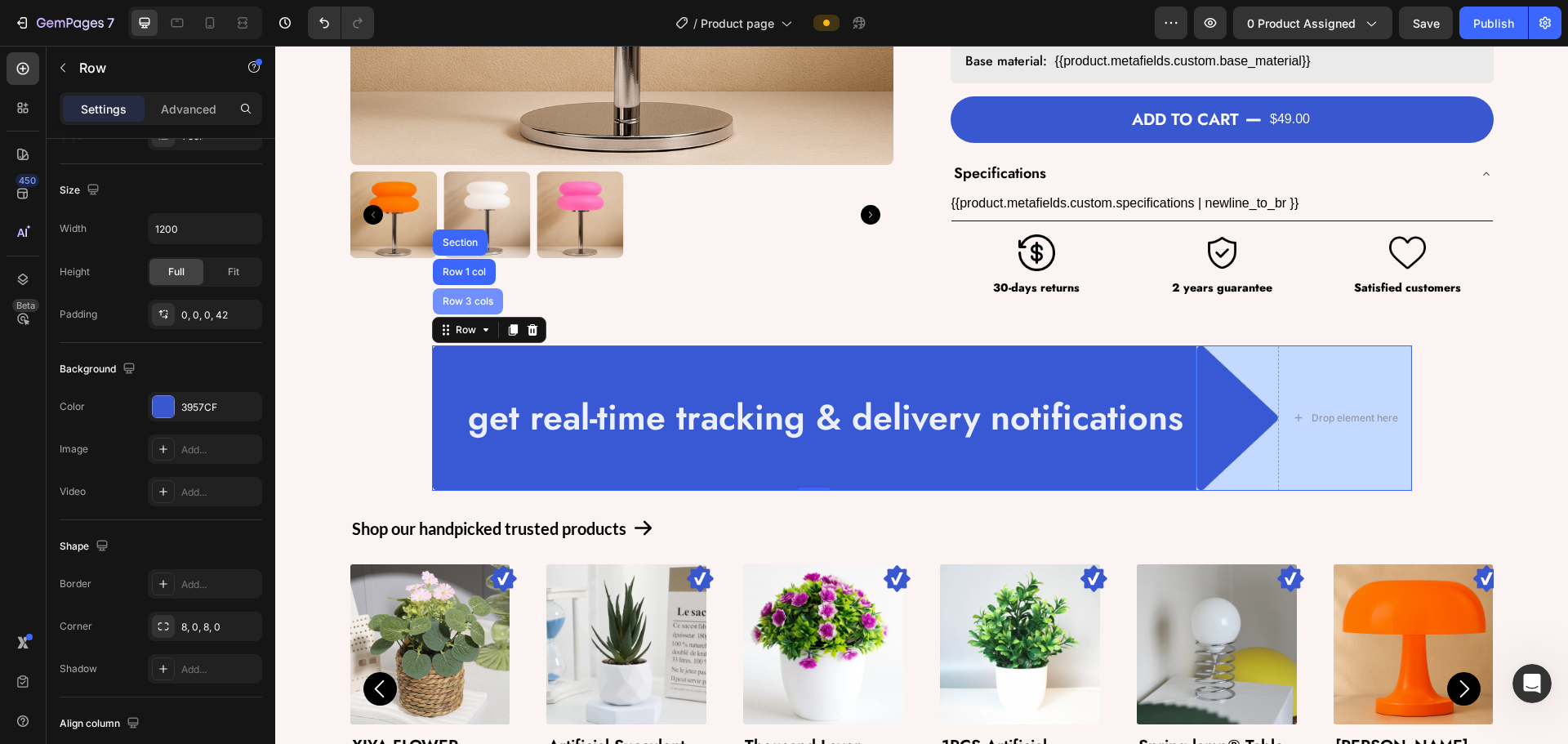
click at [456, 304] on div "Row 3 cols" at bounding box center [468, 301] width 57 height 10
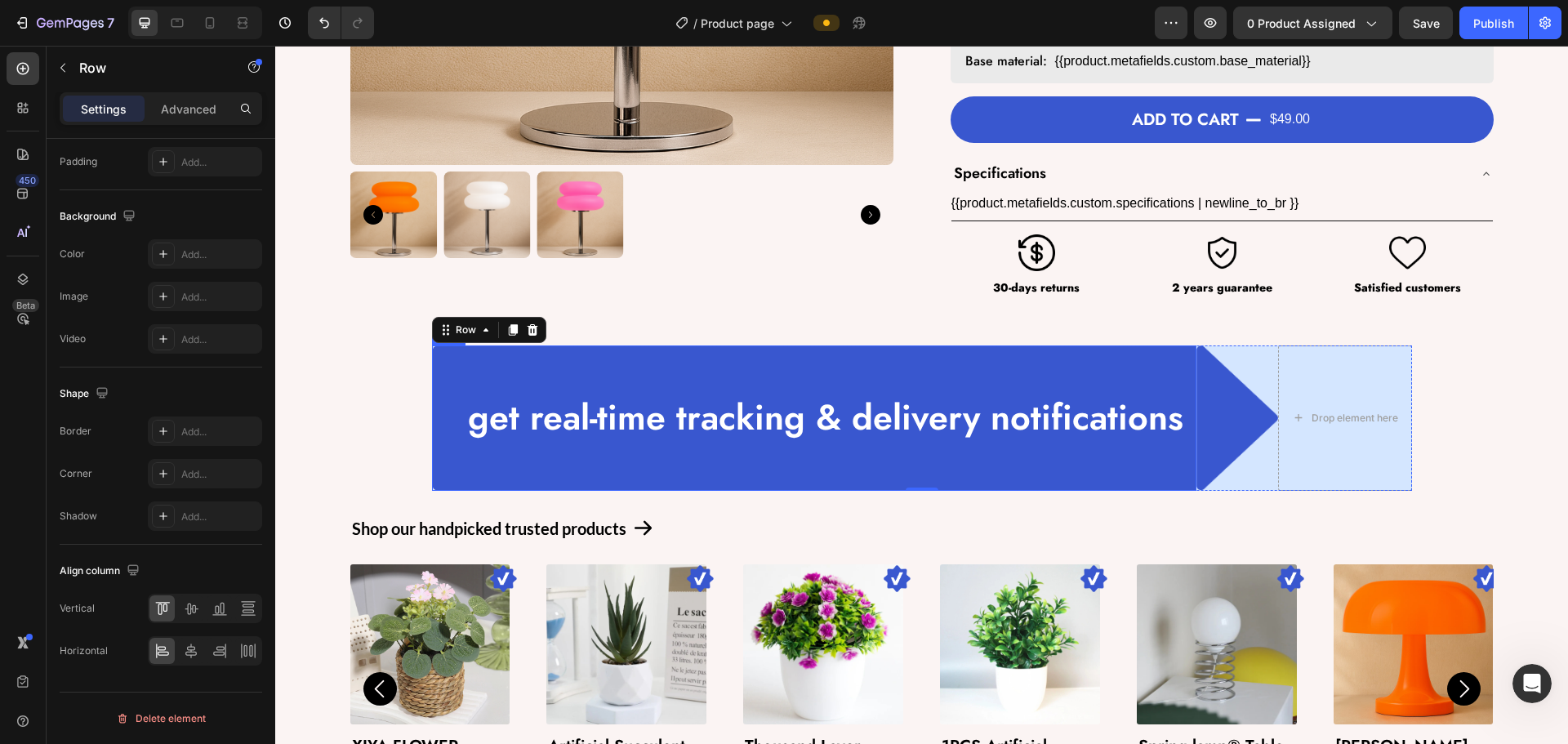
scroll to position [437, 0]
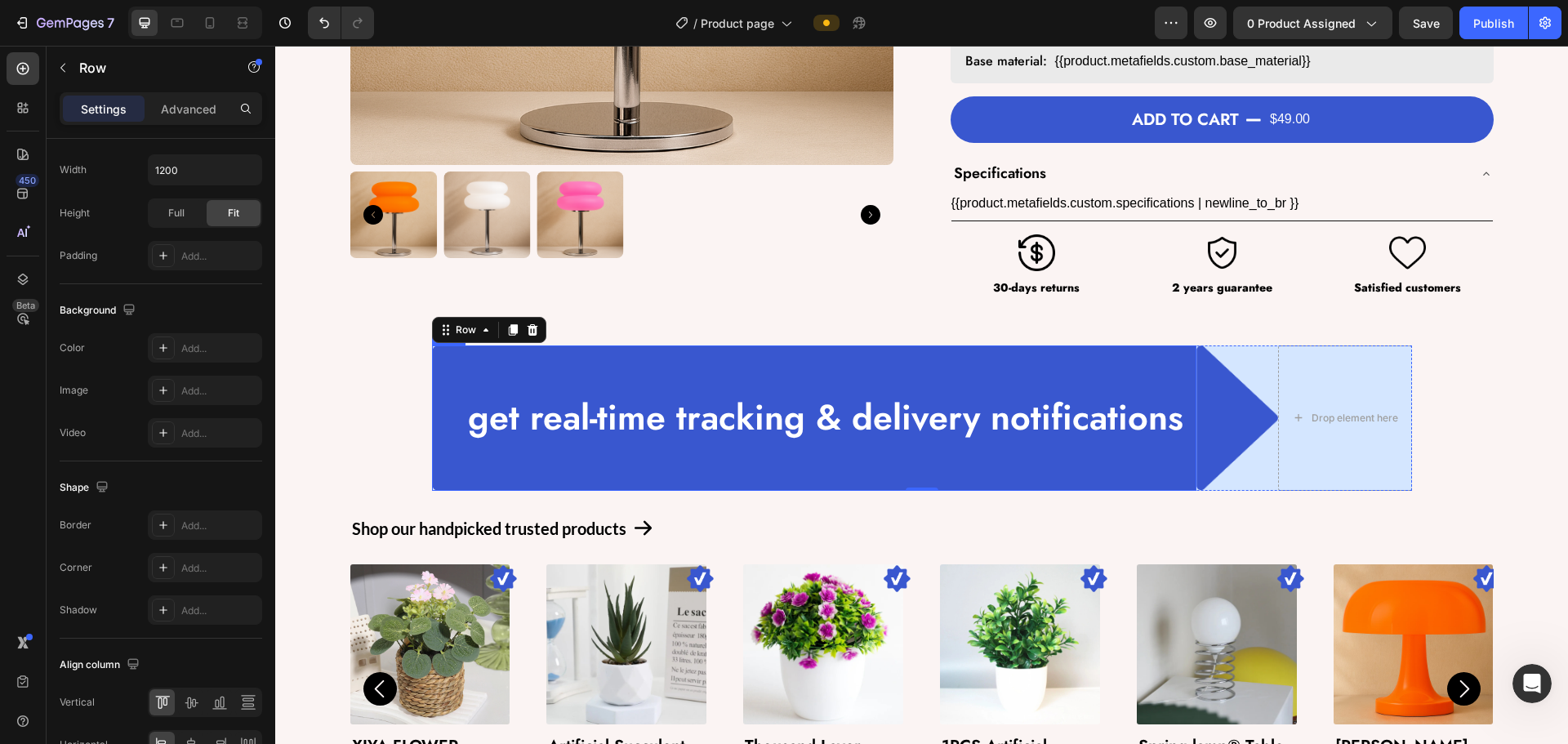
click at [446, 373] on div "get real-time tracking & delivery notifications Text Block Row" at bounding box center [814, 418] width 764 height 145
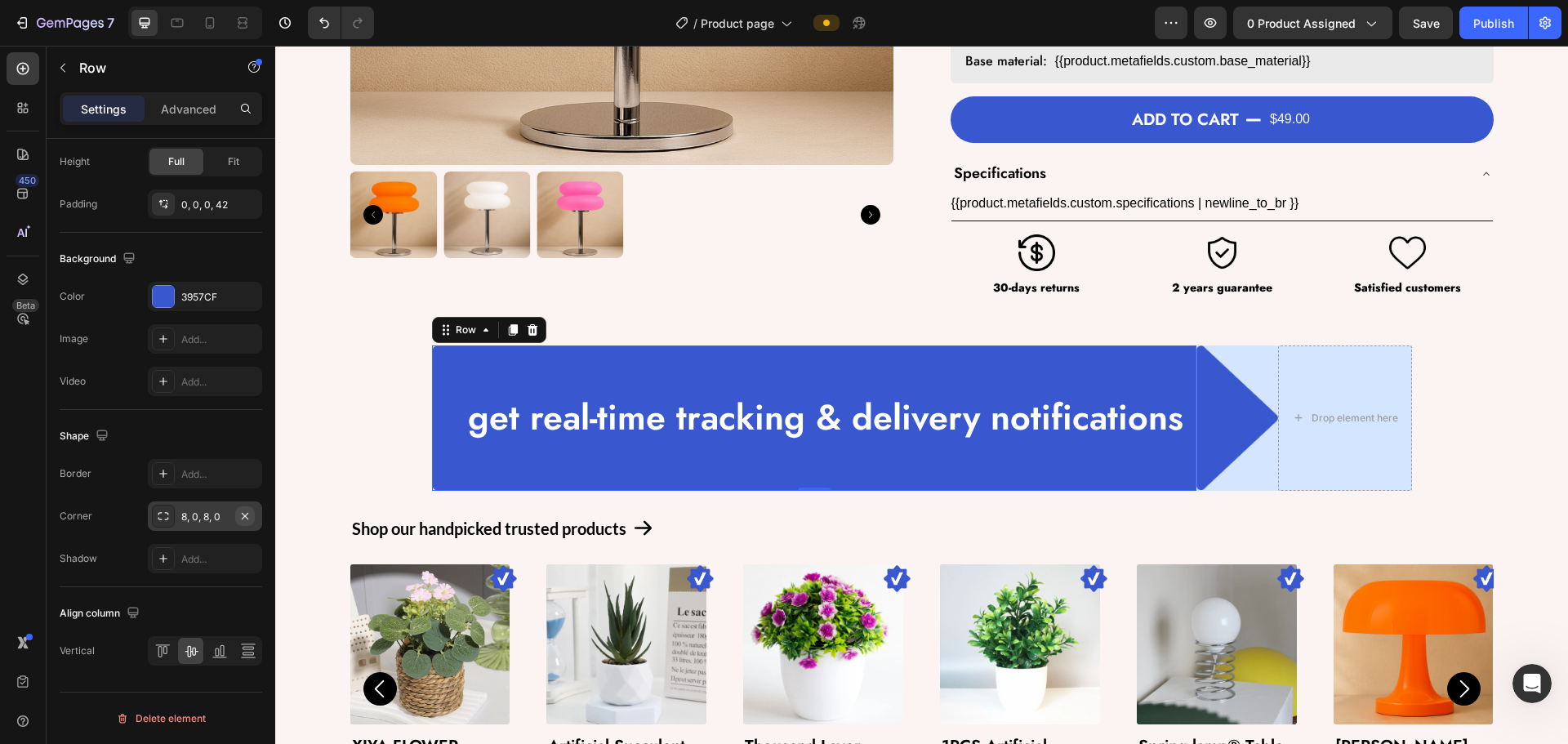
click at [238, 508] on button "button" at bounding box center [245, 516] width 19 height 19
click at [450, 375] on div "get real-time tracking & delivery notifications Text Block Row 0" at bounding box center [814, 418] width 764 height 145
click at [460, 337] on div "Row" at bounding box center [466, 330] width 60 height 19
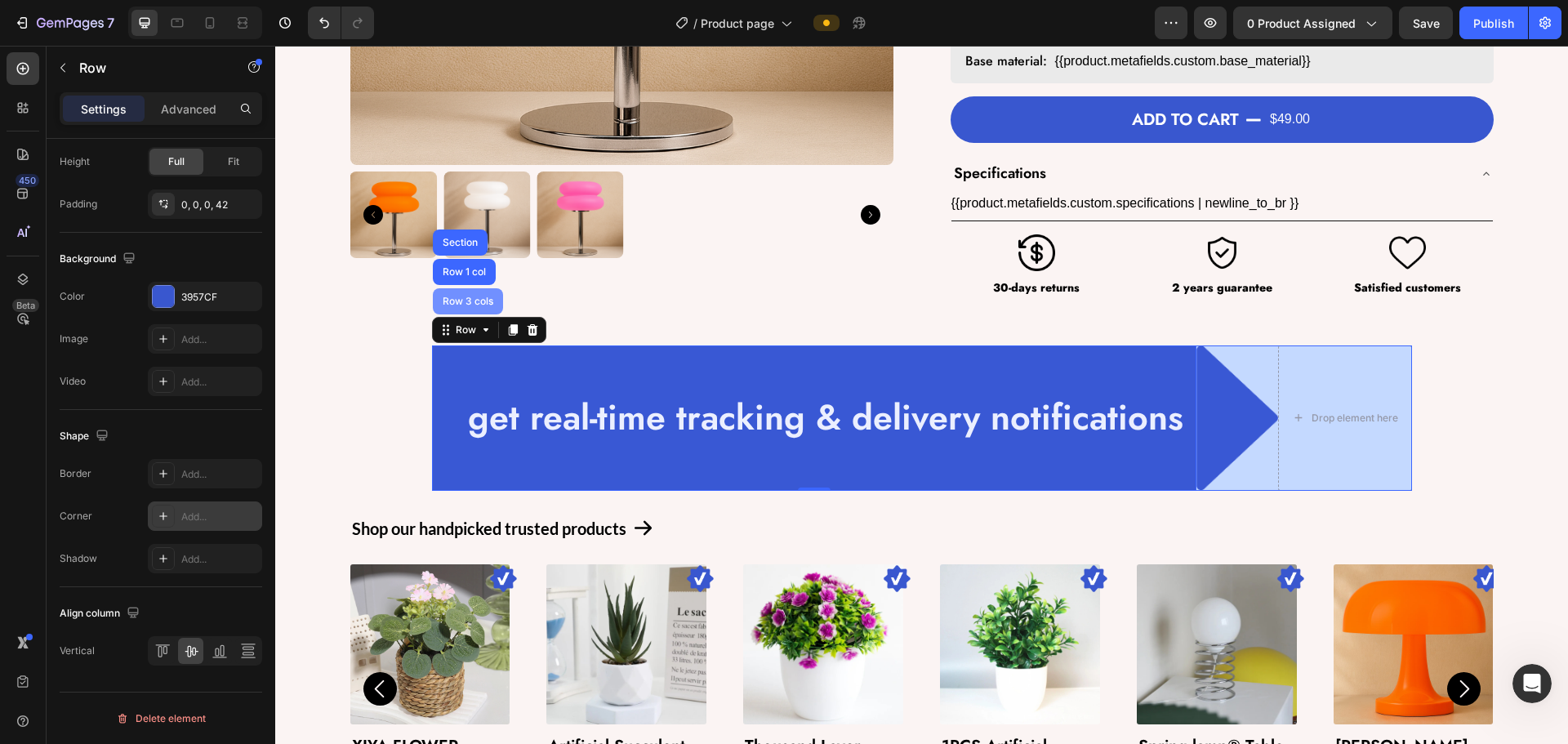
click at [461, 300] on div "Row 3 cols" at bounding box center [468, 301] width 57 height 10
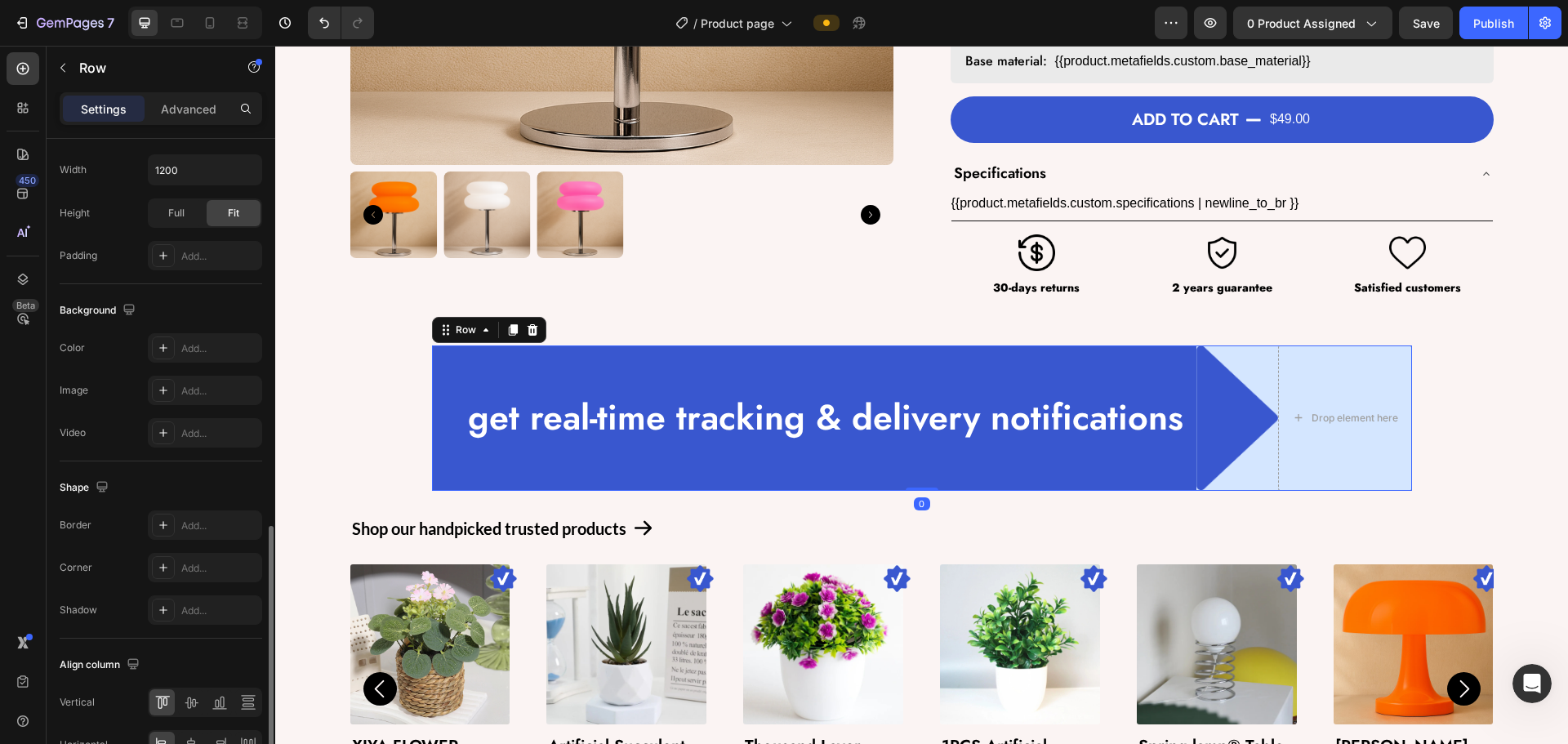
scroll to position [531, 0]
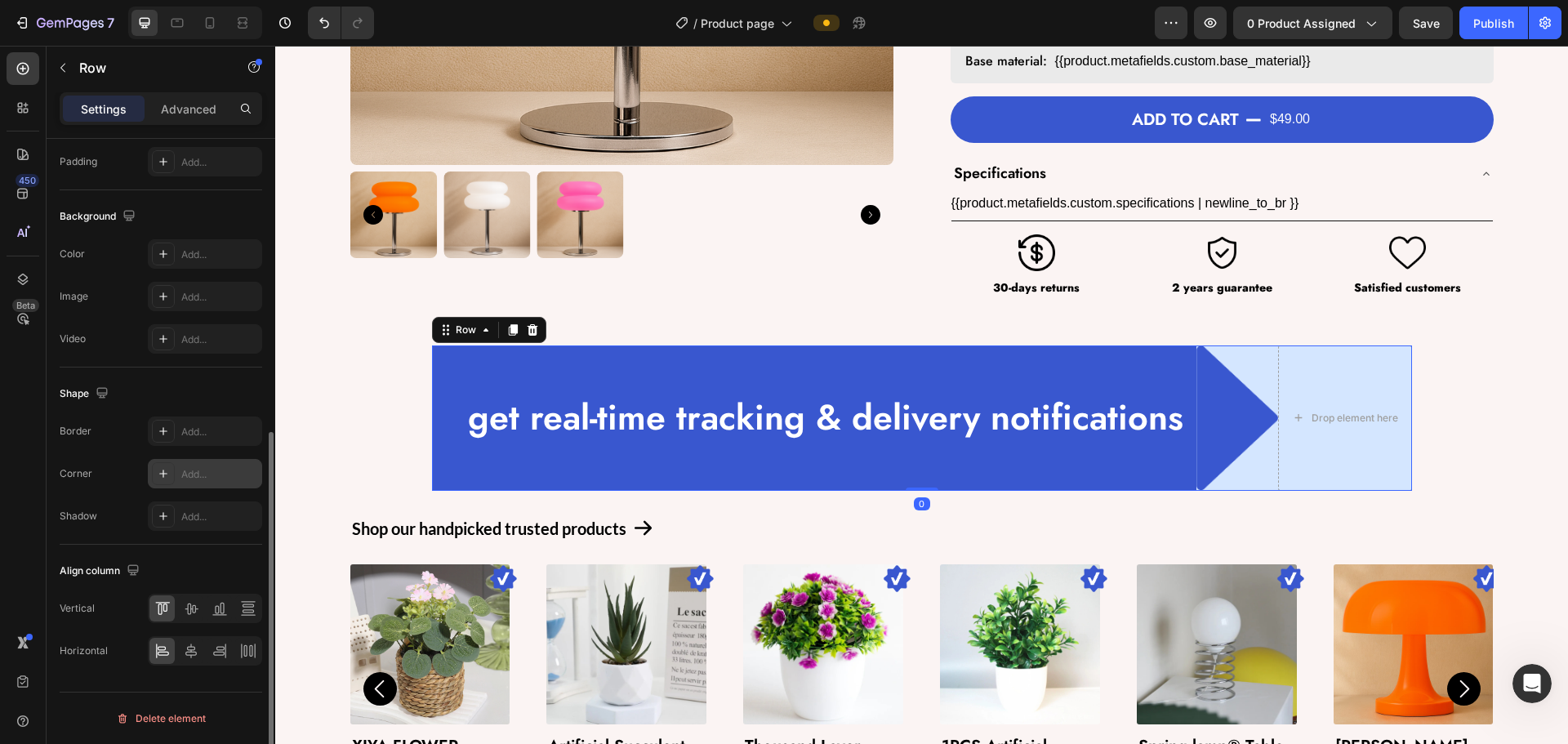
click at [190, 467] on div "Add..." at bounding box center [219, 474] width 77 height 15
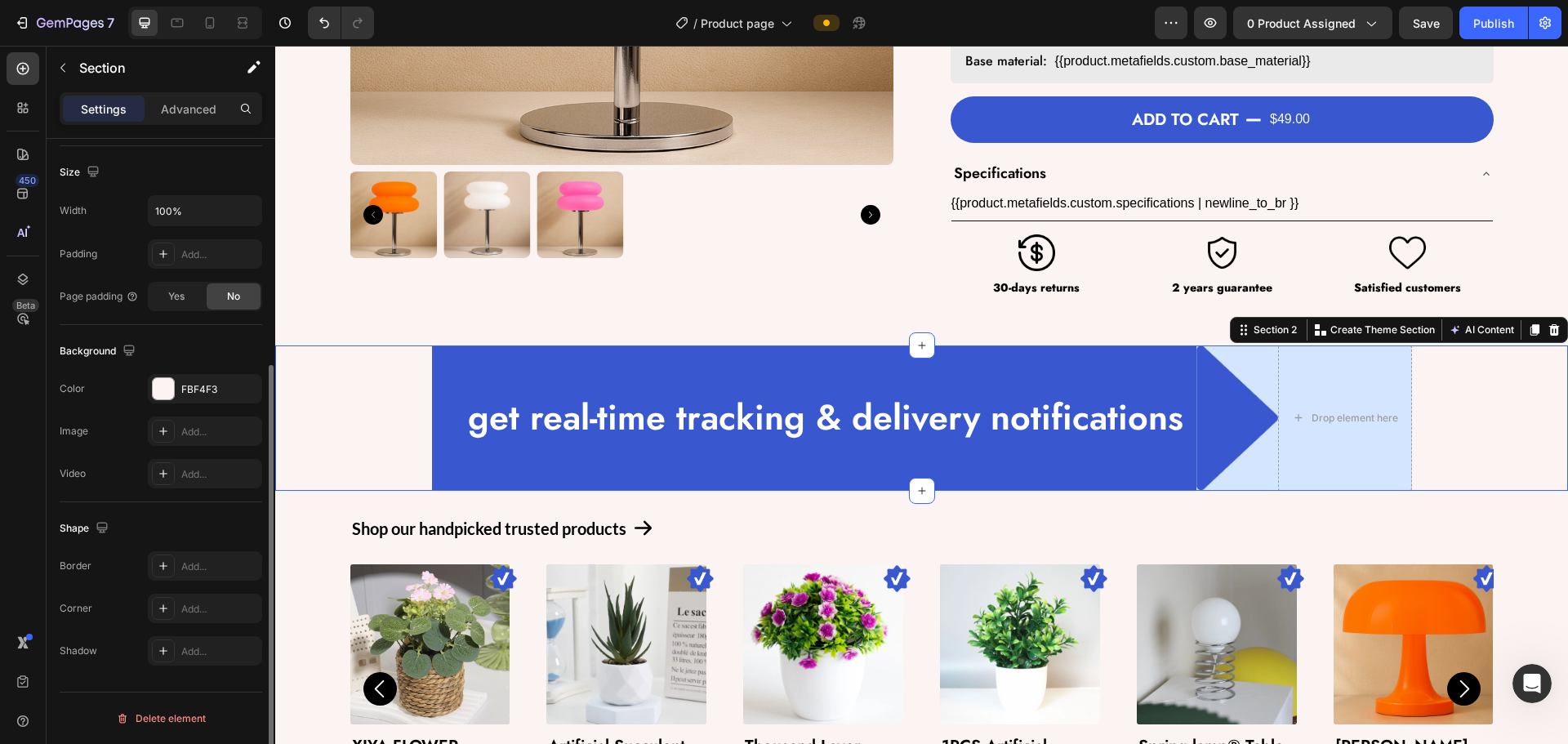
scroll to position [0, 0]
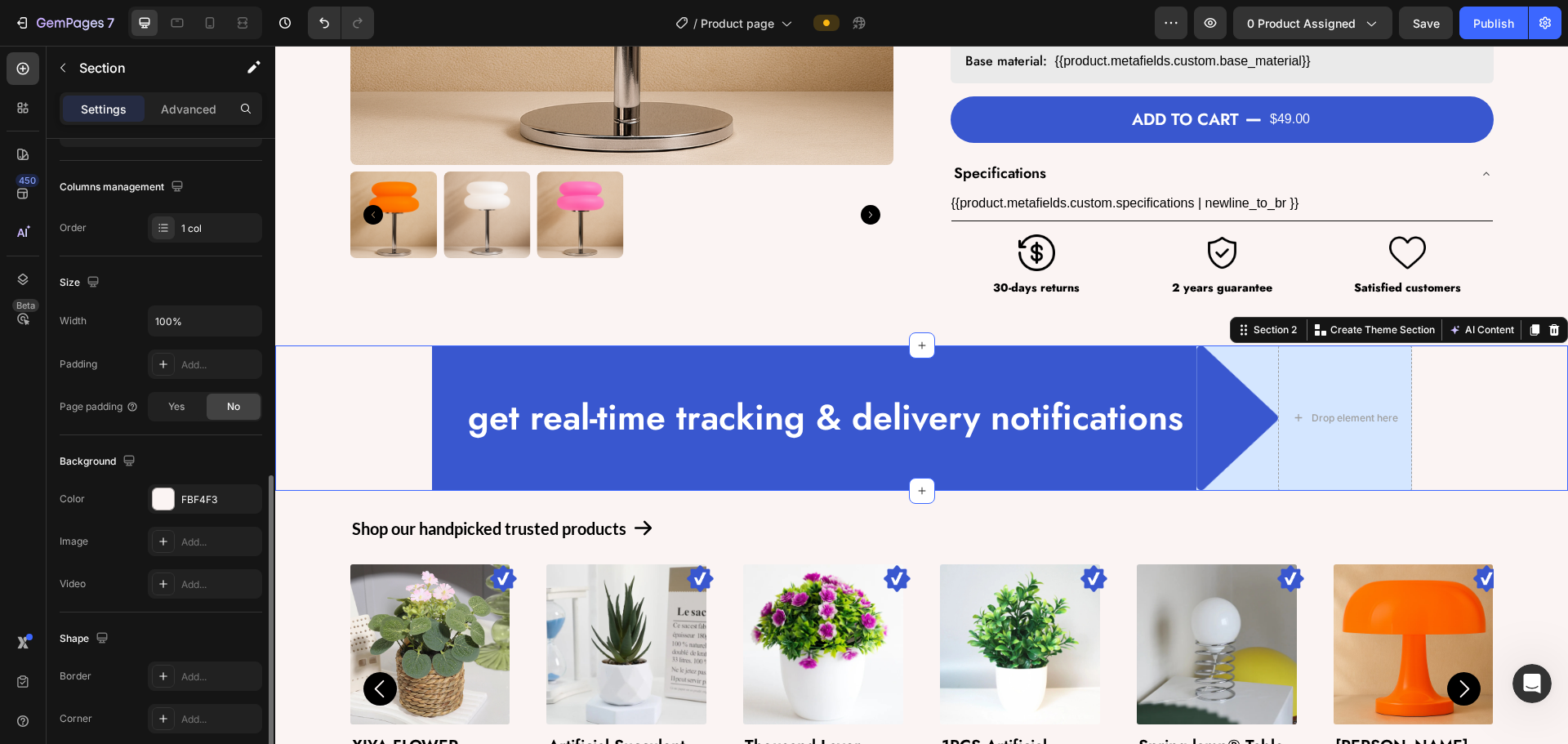
click at [336, 404] on div "get real-time tracking & delivery notifications Text Block Row Image Drop eleme…" at bounding box center [921, 418] width 1293 height 145
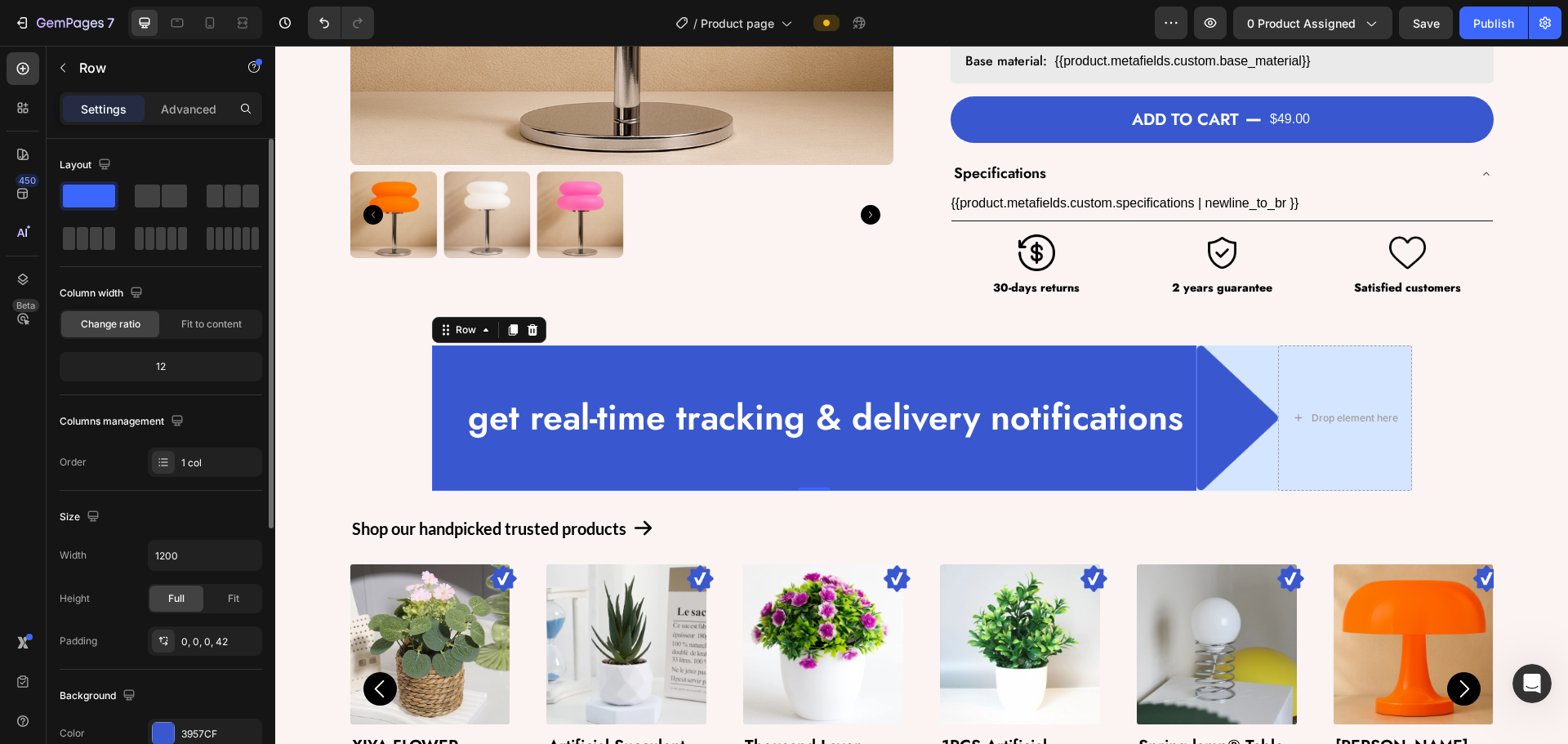
click at [438, 362] on div "get real-time tracking & delivery notifications Text Block Row 0" at bounding box center [814, 418] width 764 height 145
click at [454, 328] on div "Row" at bounding box center [466, 329] width 27 height 15
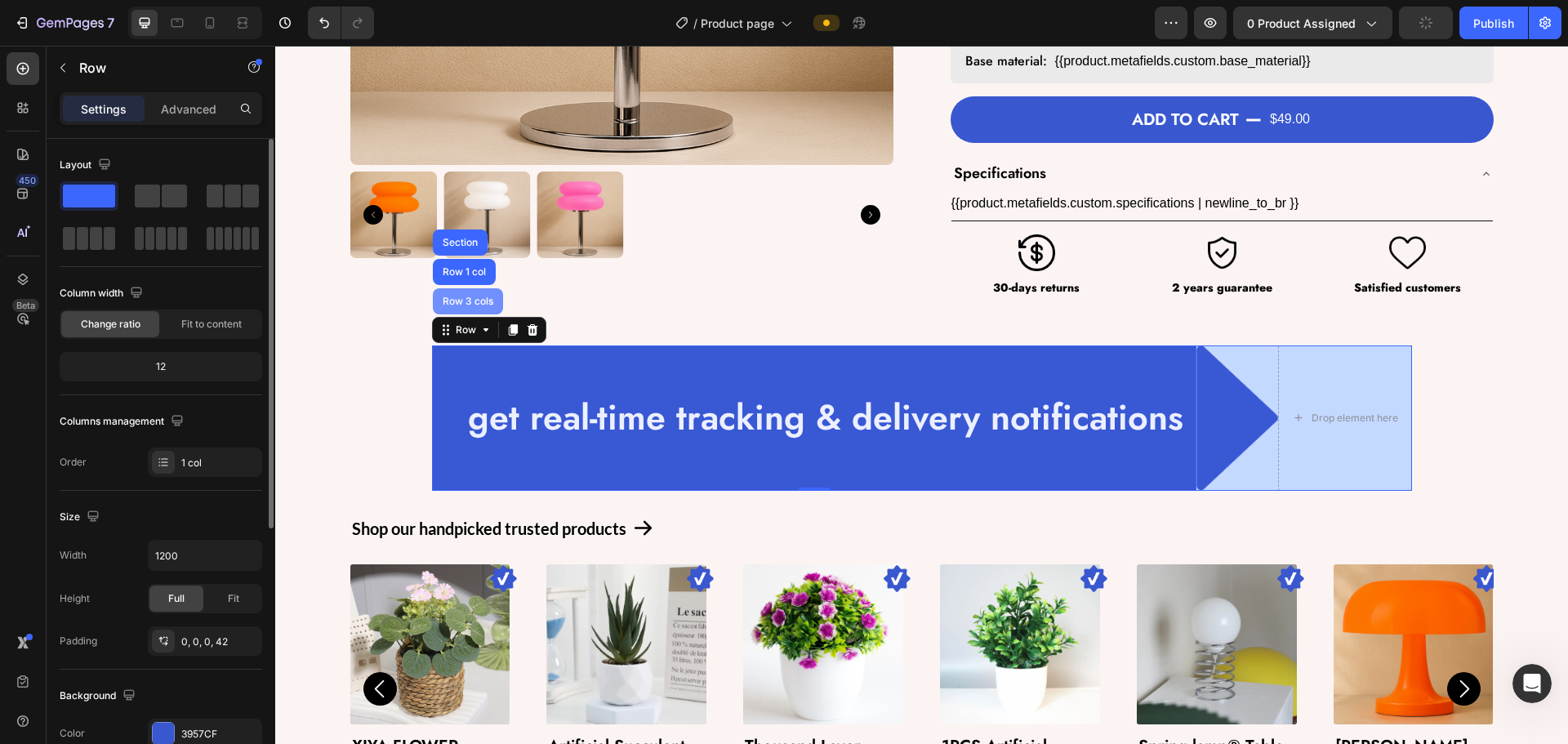
click at [453, 305] on div "Row 3 cols" at bounding box center [468, 301] width 57 height 10
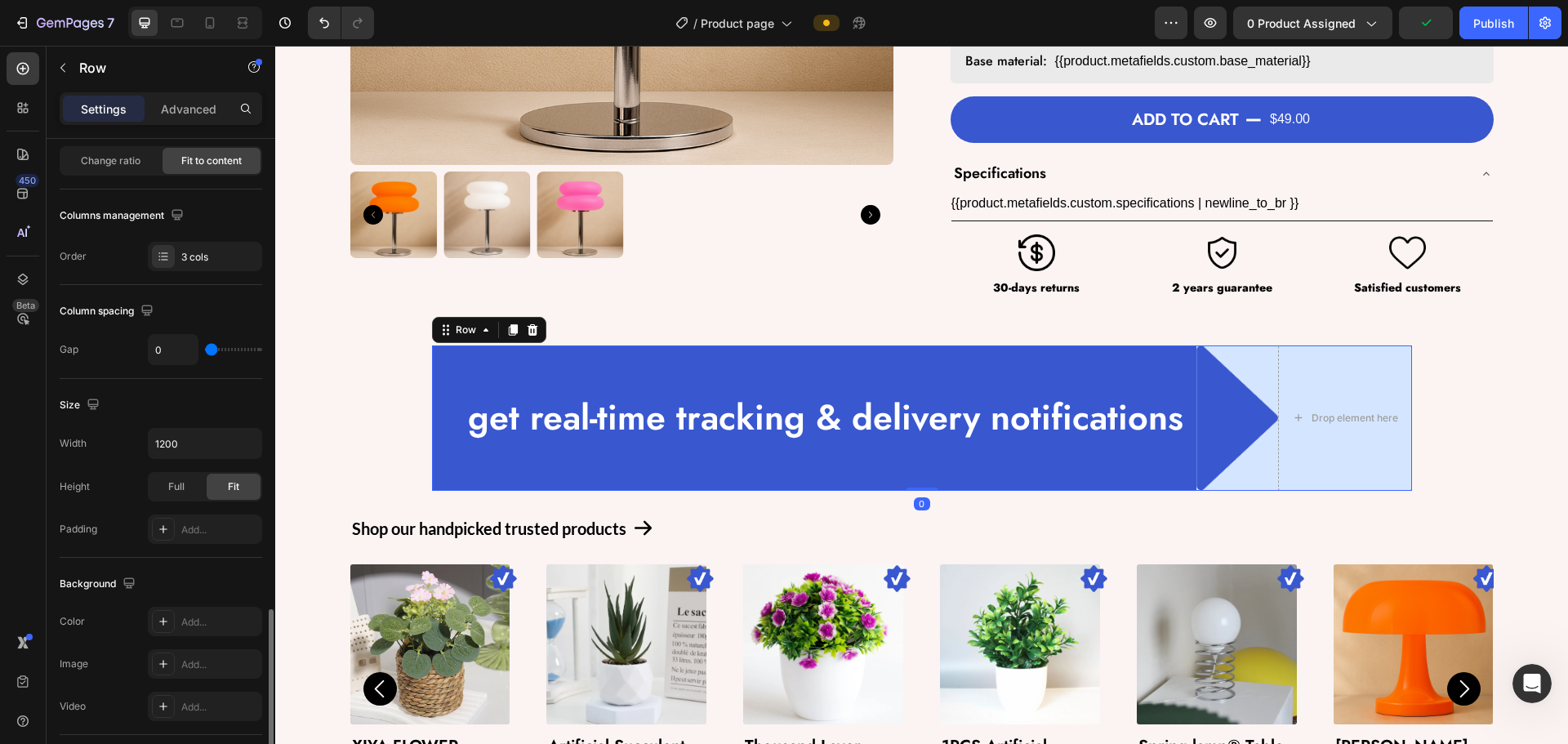
scroll to position [409, 0]
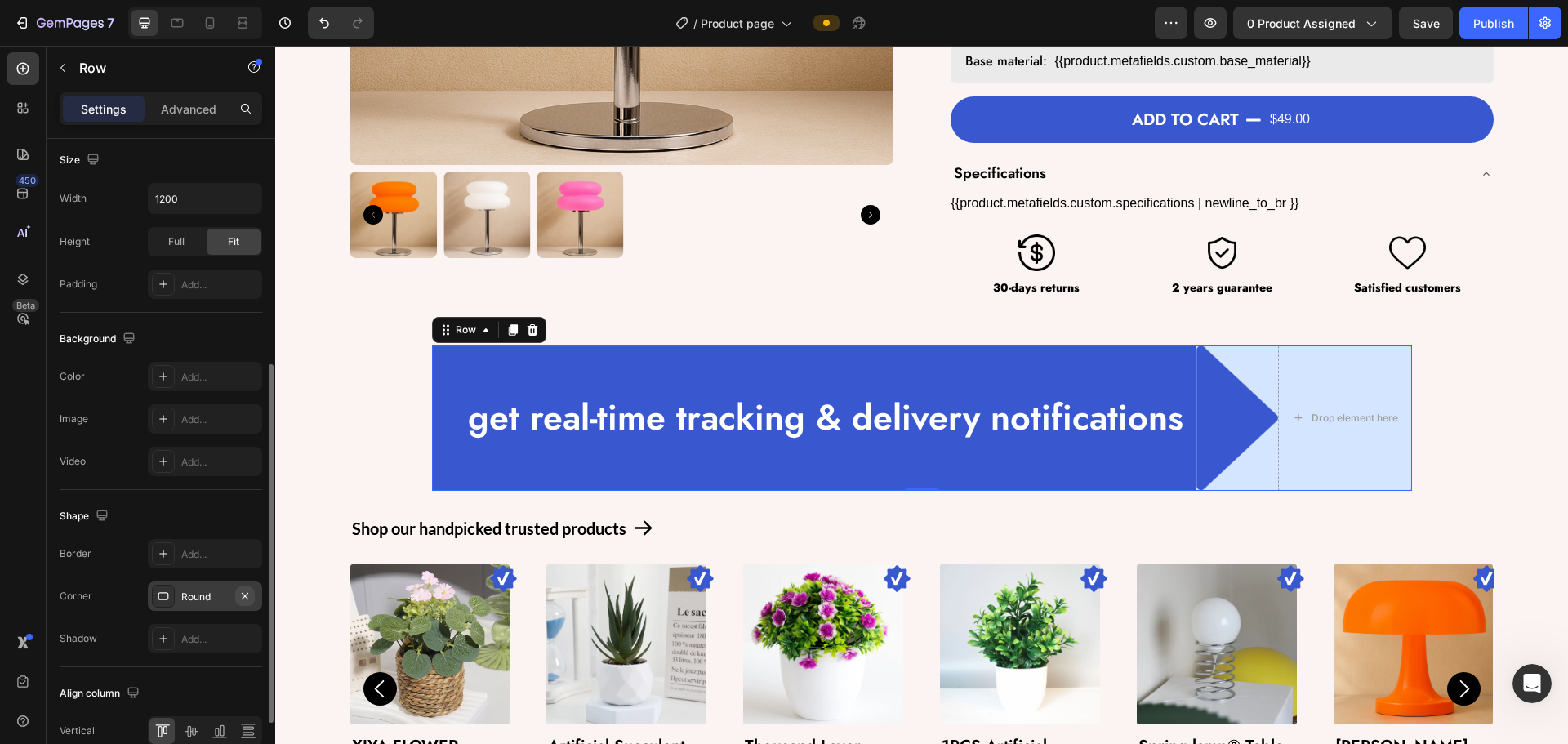
click at [247, 595] on icon "button" at bounding box center [244, 596] width 13 height 13
click at [452, 333] on div "Row" at bounding box center [466, 329] width 27 height 15
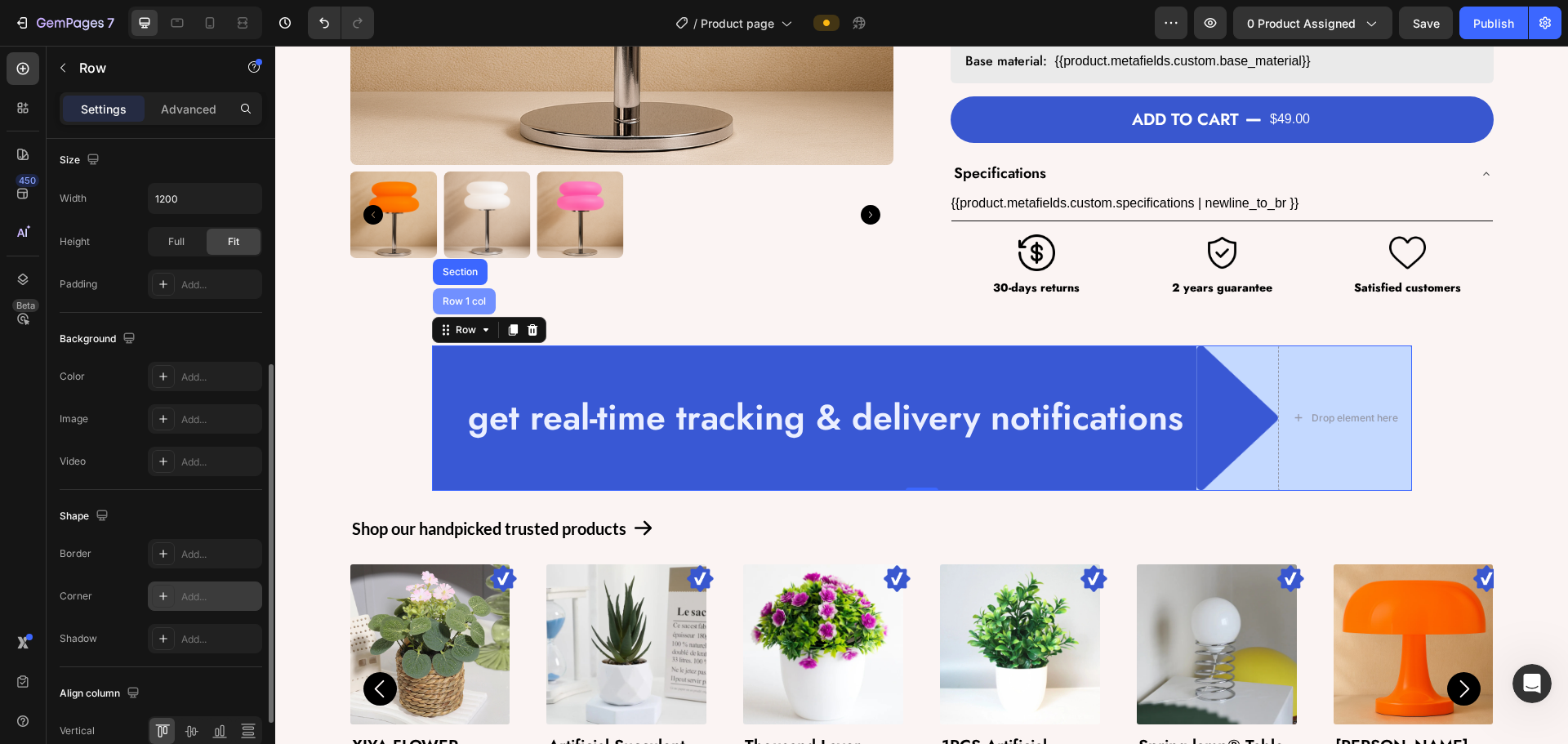
click at [446, 304] on div "Row 1 col" at bounding box center [464, 301] width 49 height 10
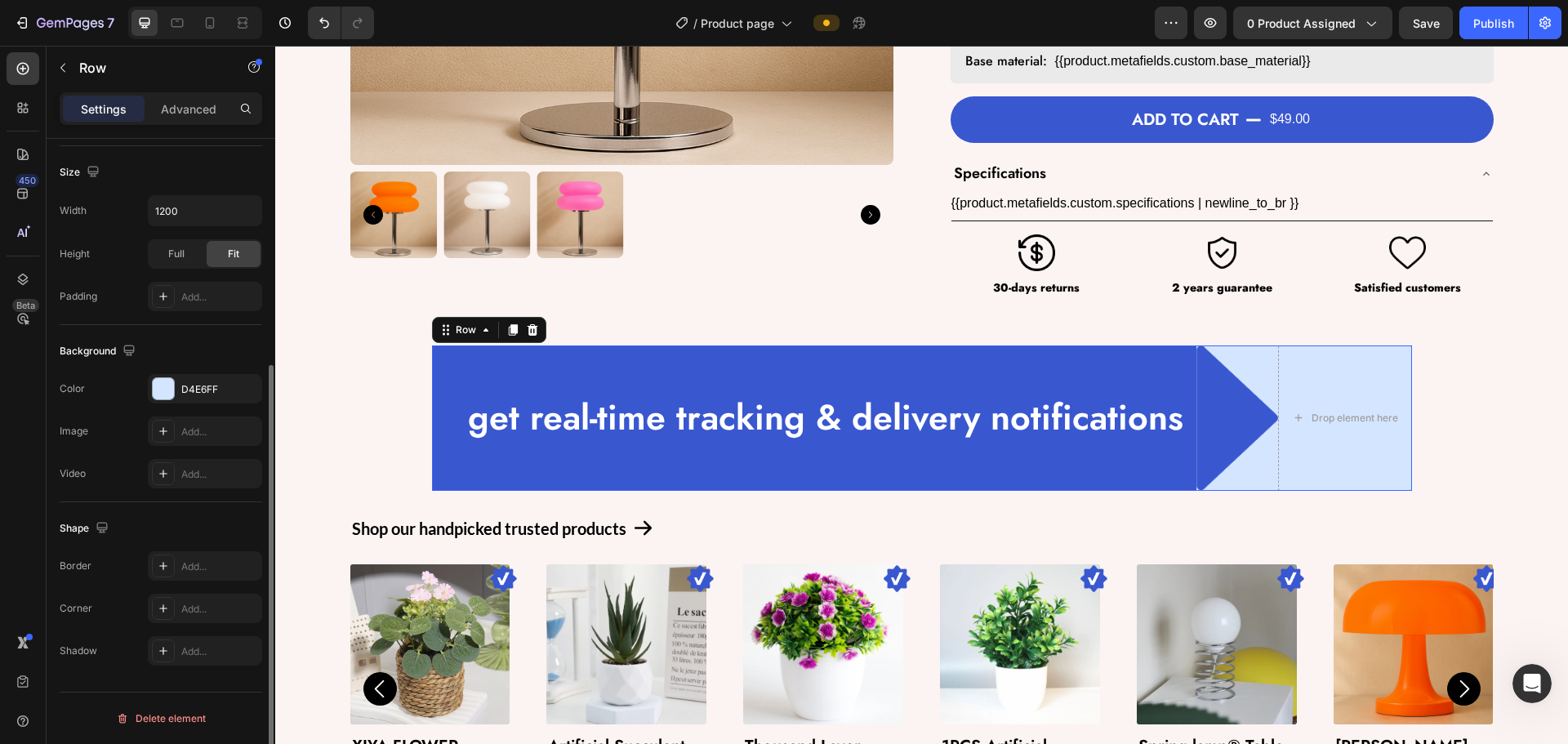
scroll to position [345, 0]
click at [224, 611] on div "Add..." at bounding box center [219, 608] width 77 height 15
click at [174, 530] on div "Shape" at bounding box center [161, 528] width 202 height 26
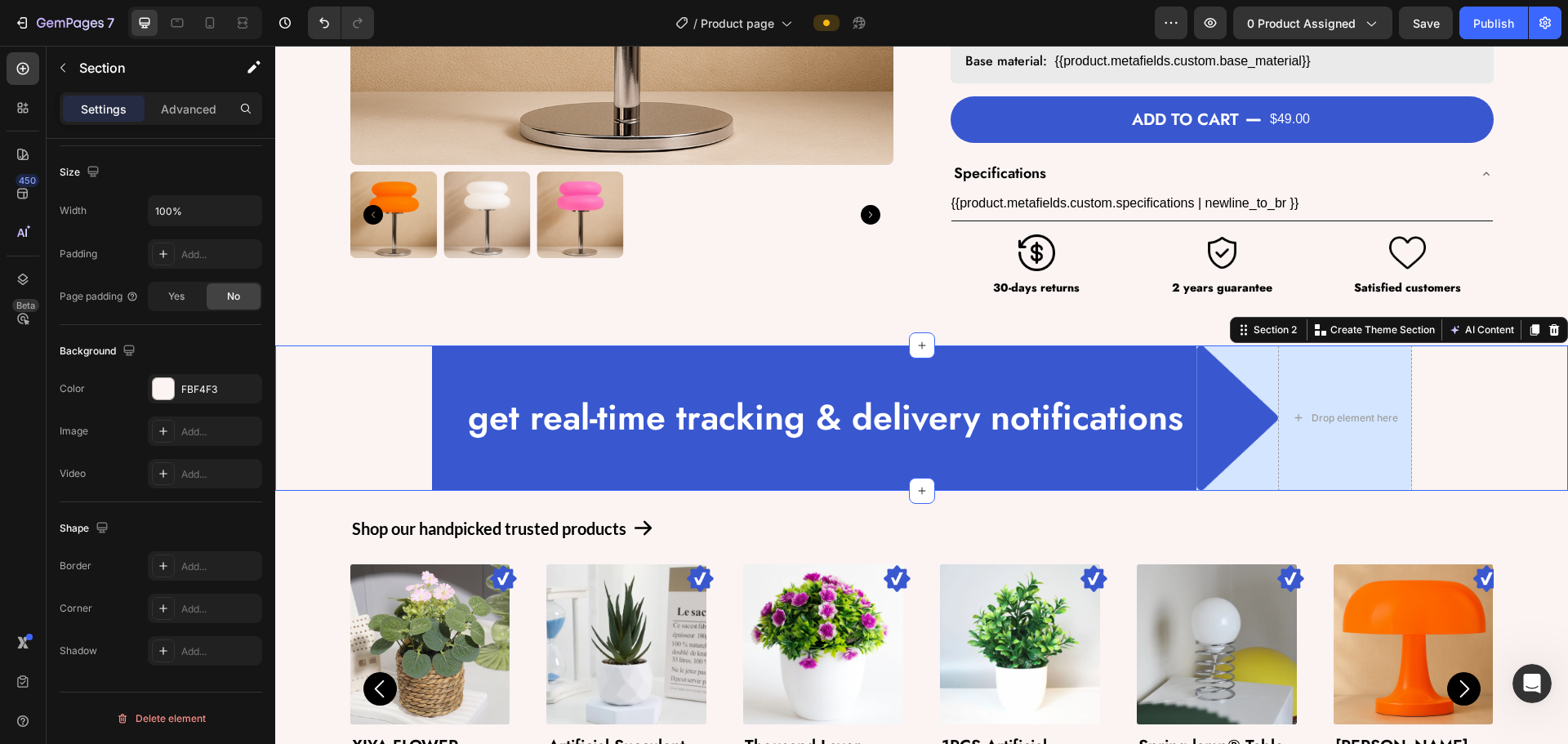
click at [325, 467] on div "get real-time tracking & delivery notifications Text Block Row Image Drop eleme…" at bounding box center [921, 418] width 1293 height 145
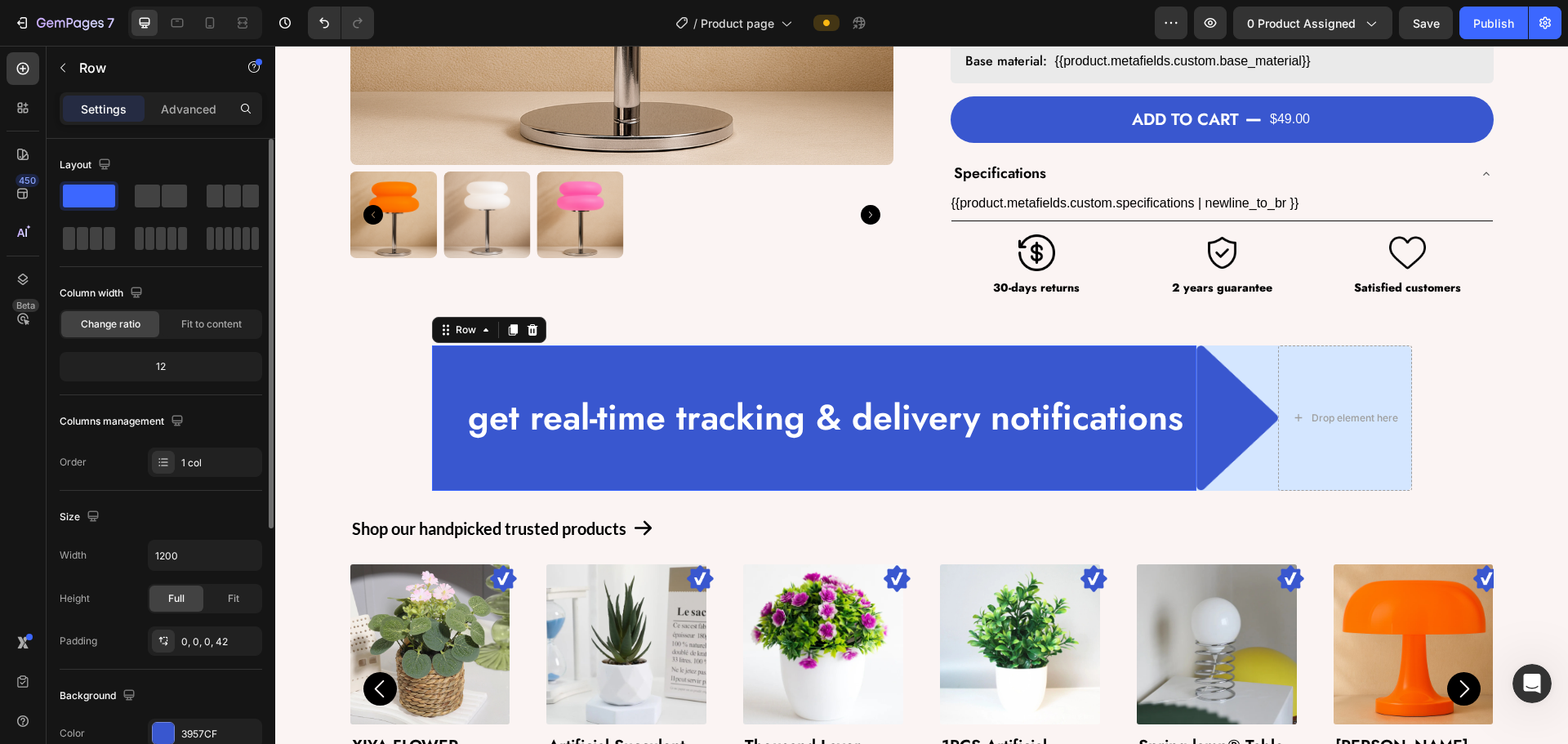
click at [446, 403] on div "get real-time tracking & delivery notifications Text Block Row 0" at bounding box center [814, 418] width 764 height 145
click at [457, 330] on div "Row" at bounding box center [466, 329] width 27 height 15
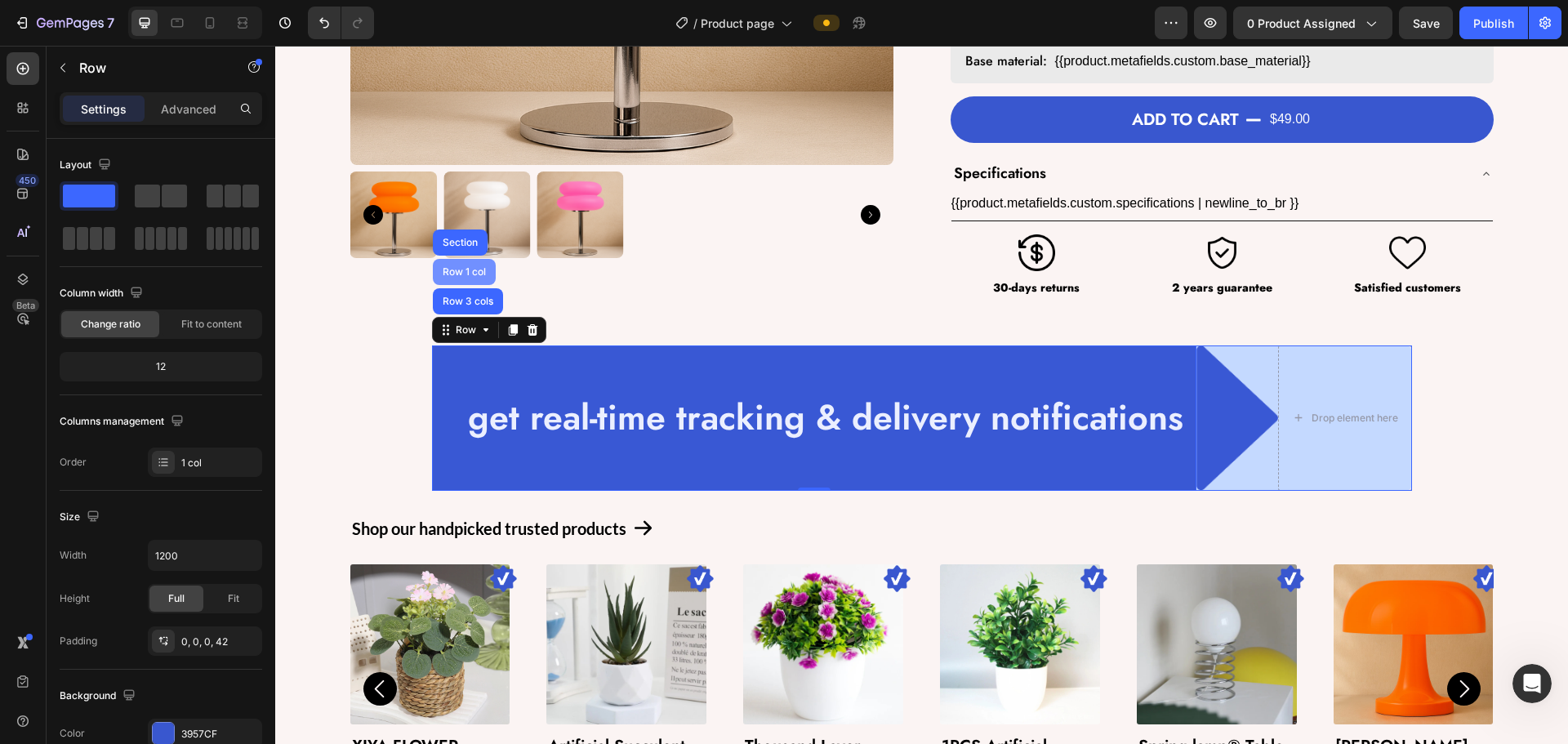
click at [460, 267] on div "Row 1 col" at bounding box center [464, 272] width 49 height 10
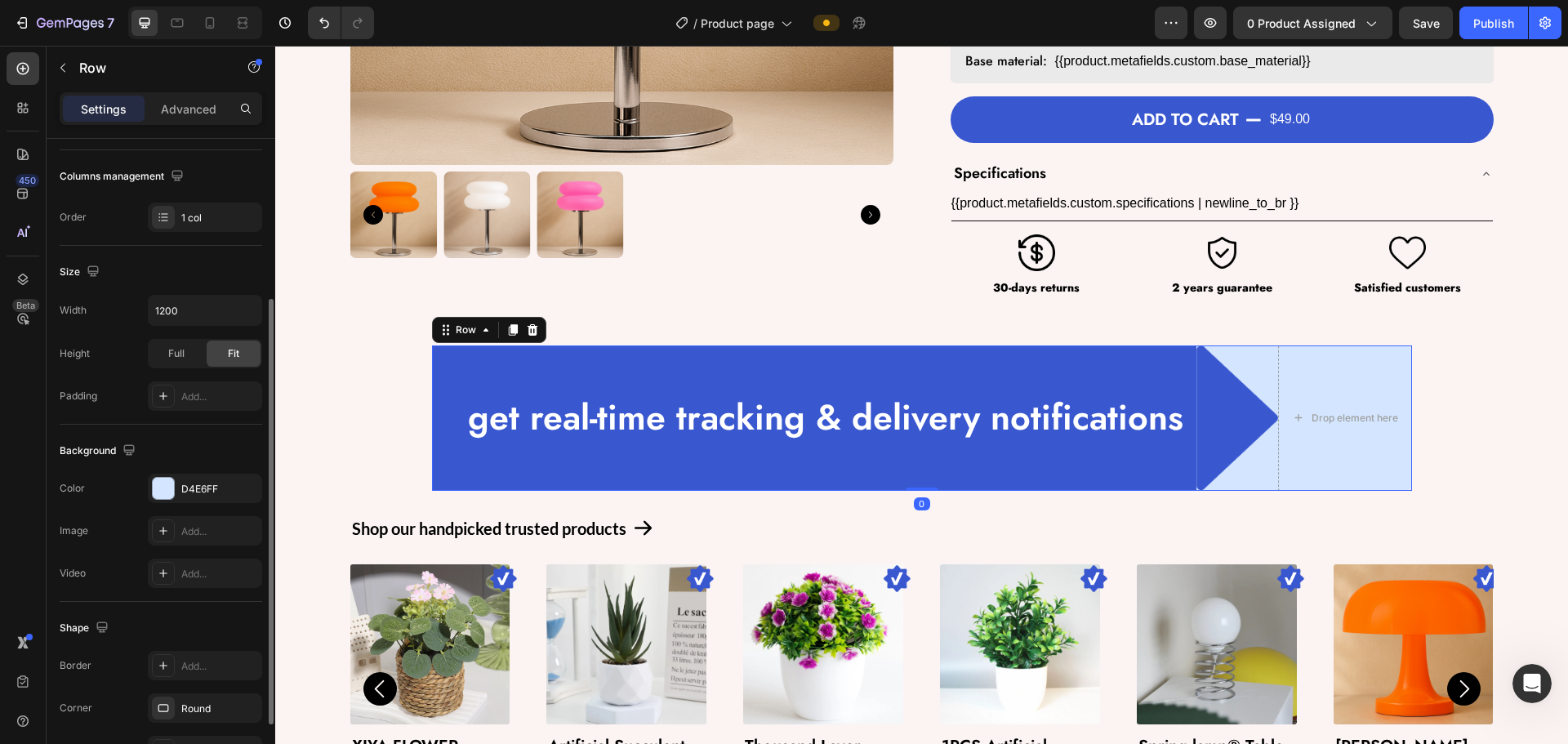
scroll to position [326, 0]
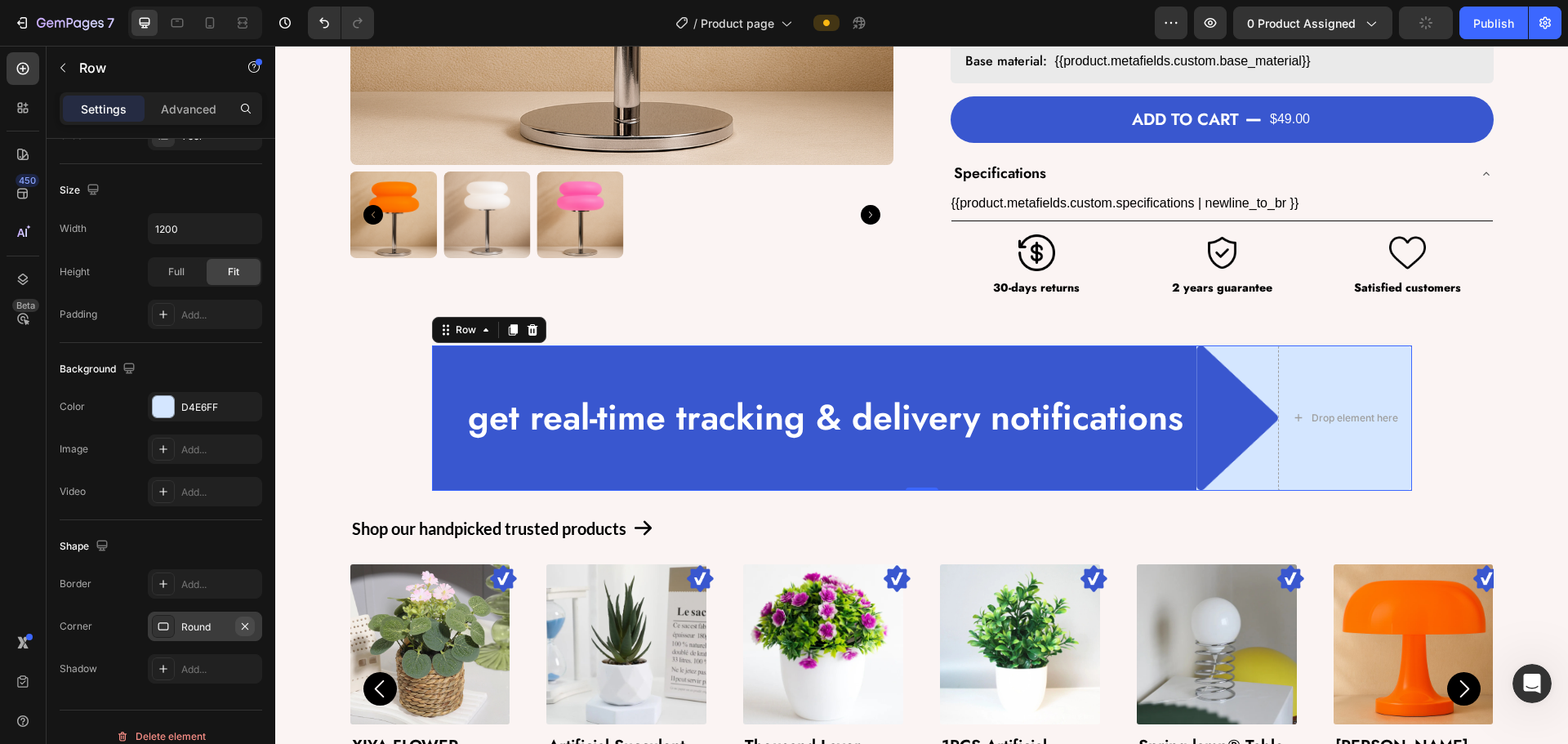
click at [244, 633] on icon "button" at bounding box center [244, 626] width 13 height 13
click at [446, 370] on div "get real-time tracking & delivery notifications Text Block Row" at bounding box center [814, 418] width 764 height 145
click at [195, 627] on div "Add..." at bounding box center [219, 627] width 77 height 15
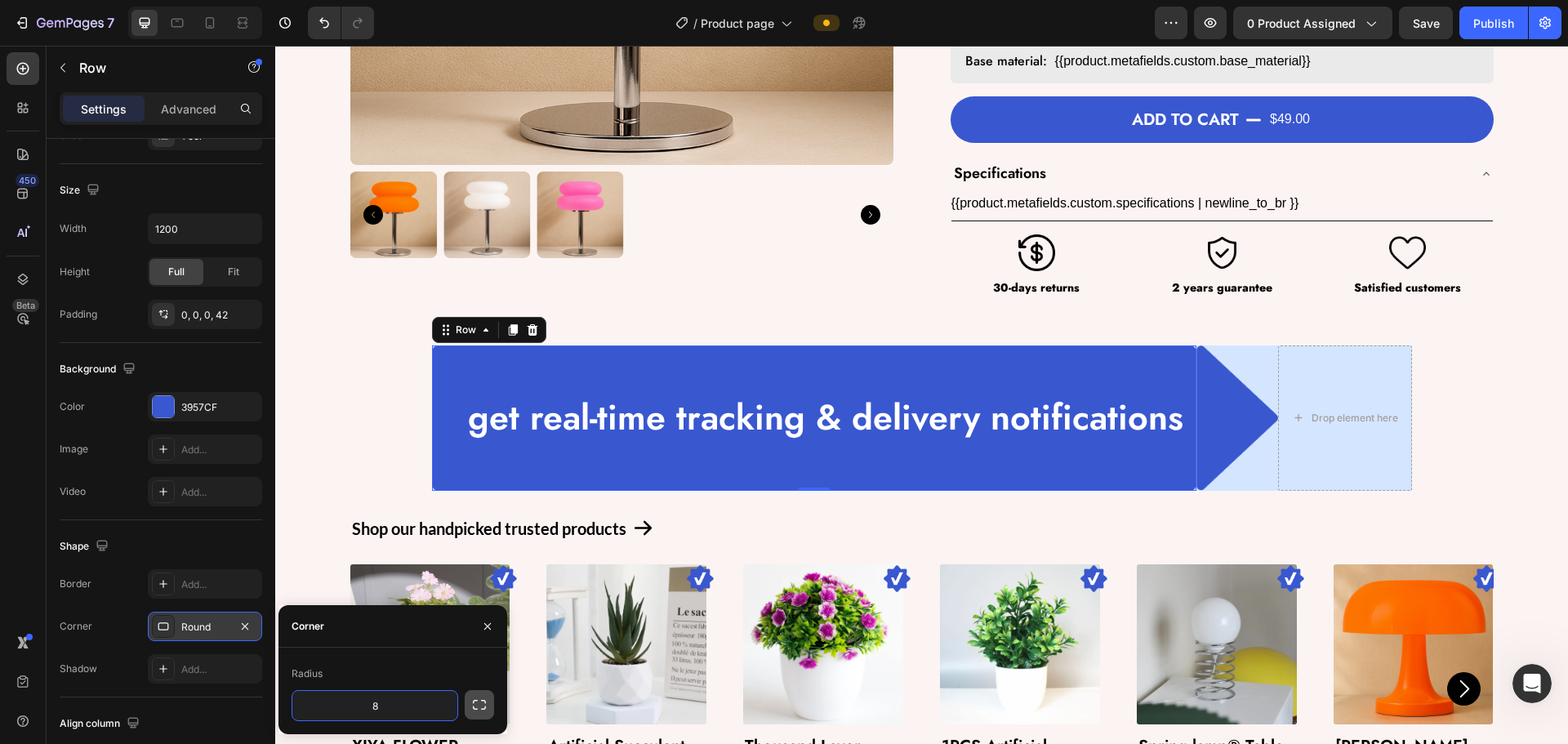
click at [468, 701] on button "button" at bounding box center [479, 705] width 29 height 29
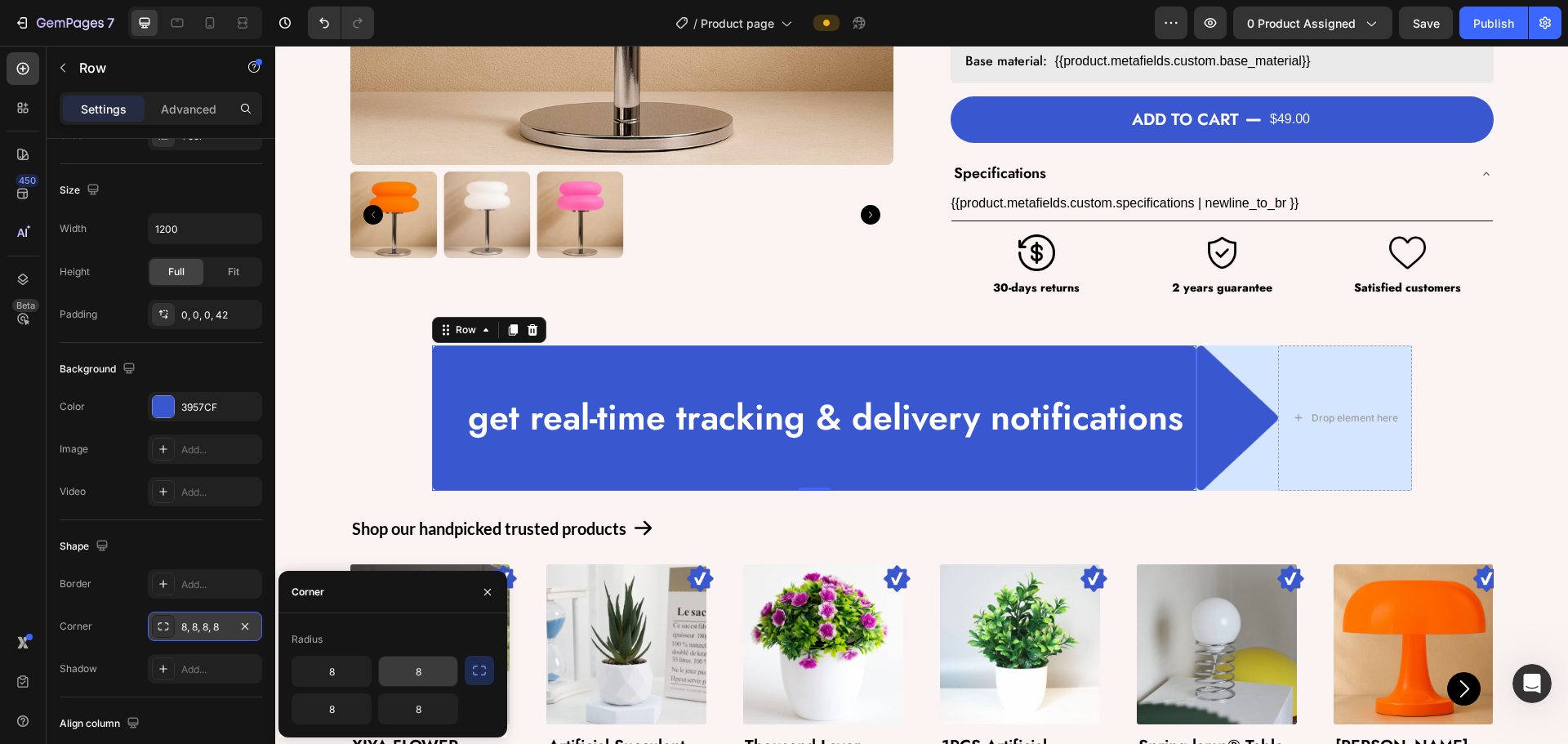
click at [414, 665] on input "8" at bounding box center [417, 671] width 78 height 29
type input "0"
click at [427, 706] on input "8" at bounding box center [417, 709] width 78 height 29
type input "0"
click at [914, 388] on div "Drop element here" at bounding box center [1345, 418] width 134 height 145
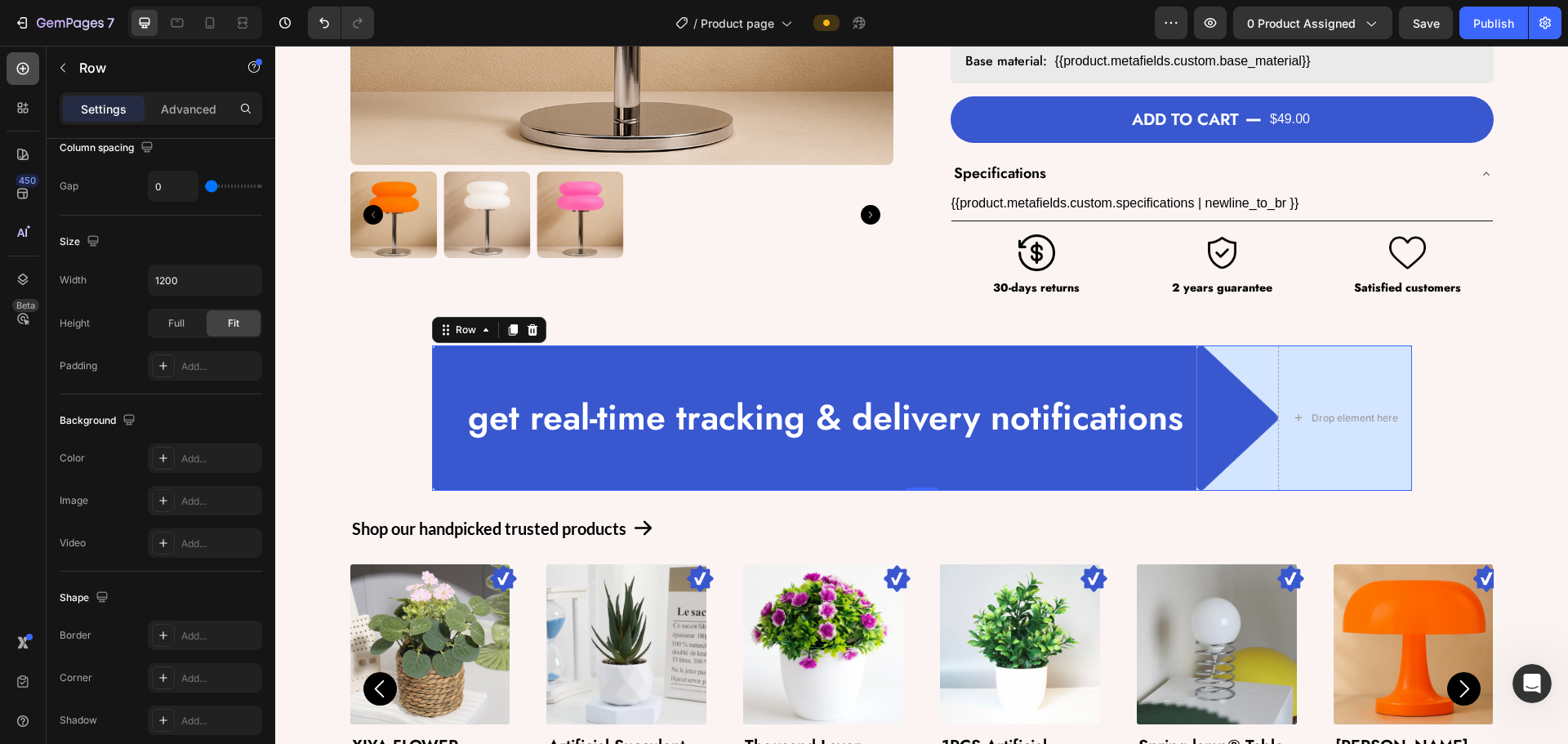
click at [37, 67] on div at bounding box center [23, 69] width 33 height 33
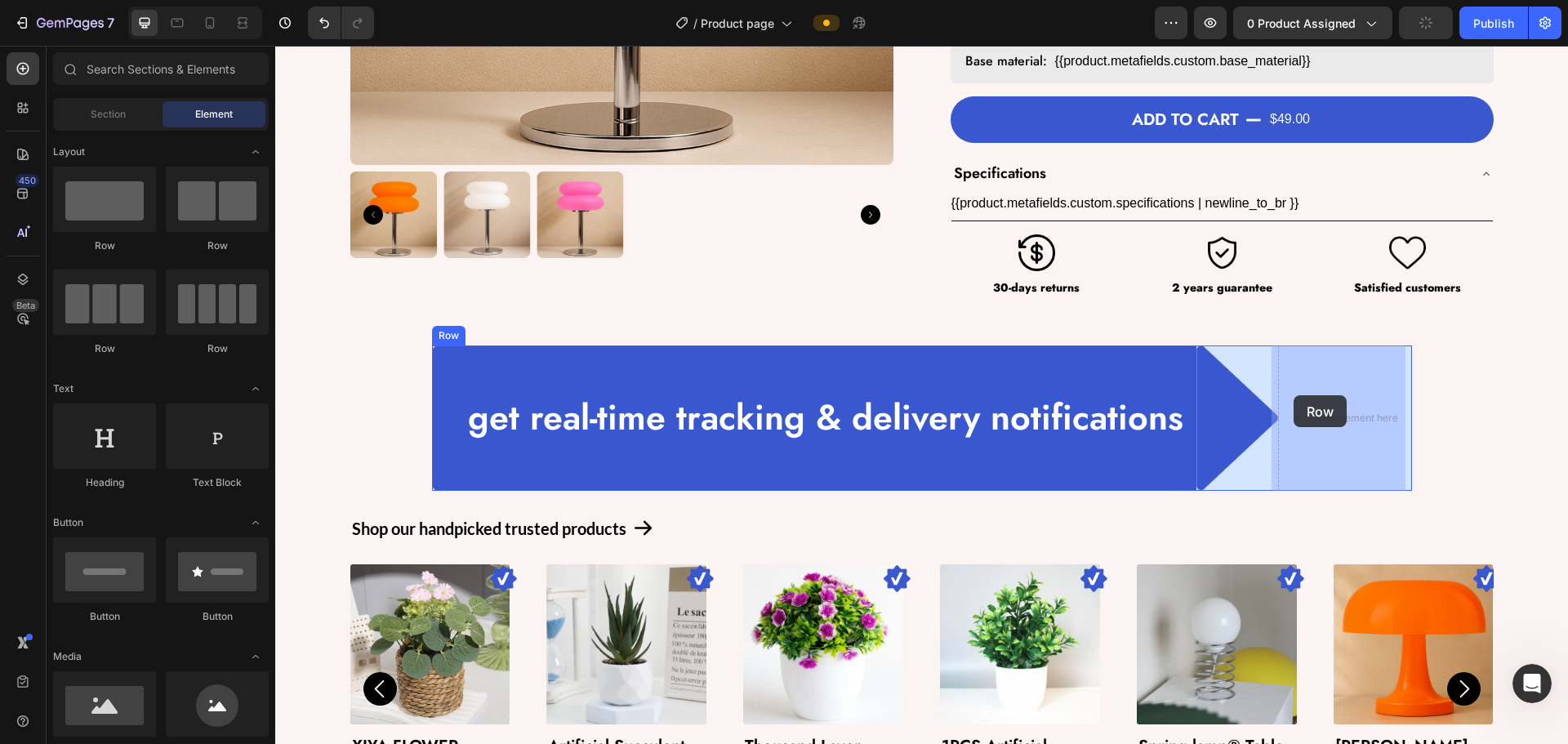
drag, startPoint x: 397, startPoint y: 266, endPoint x: 1294, endPoint y: 395, distance: 906.2
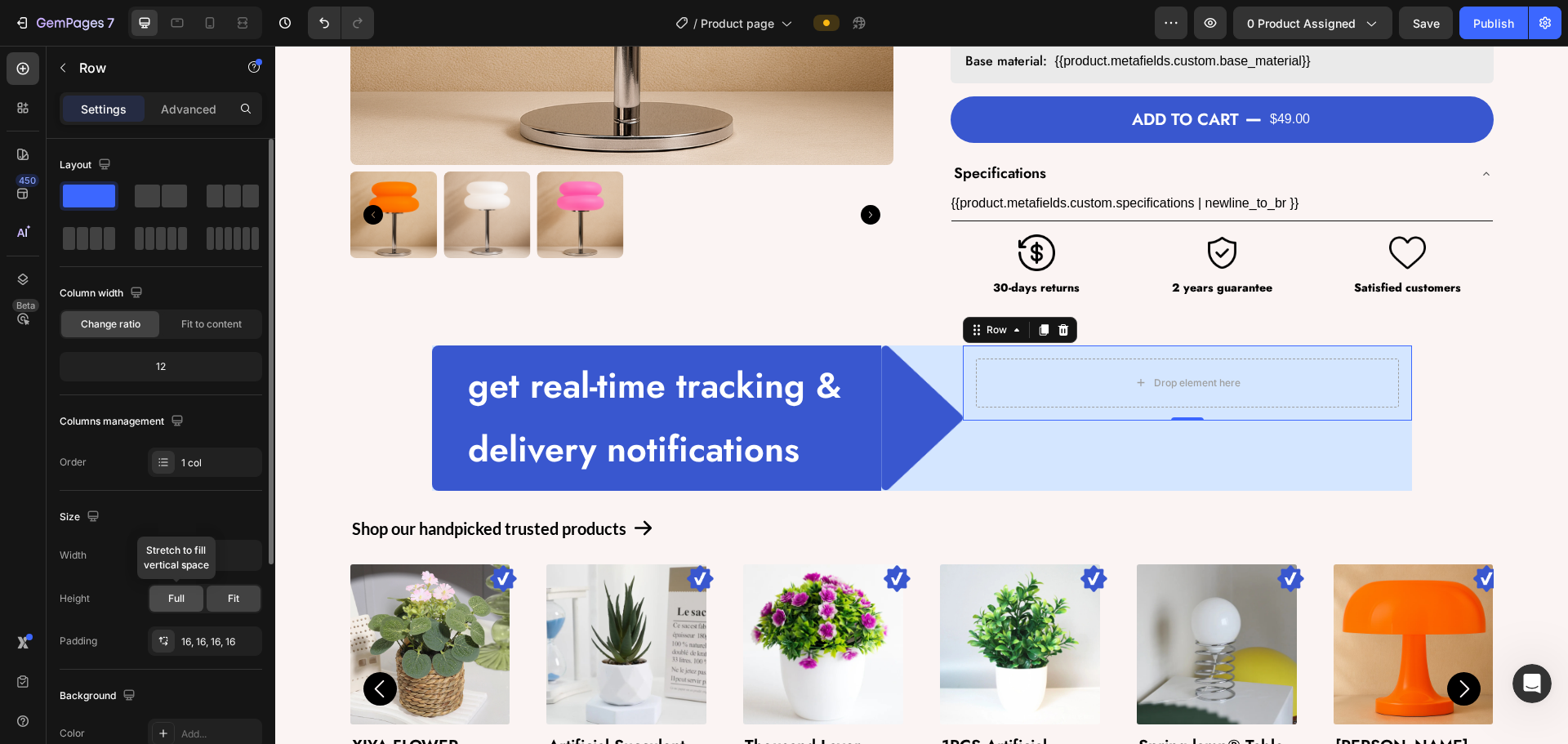
click at [179, 587] on div "Full" at bounding box center [176, 599] width 54 height 26
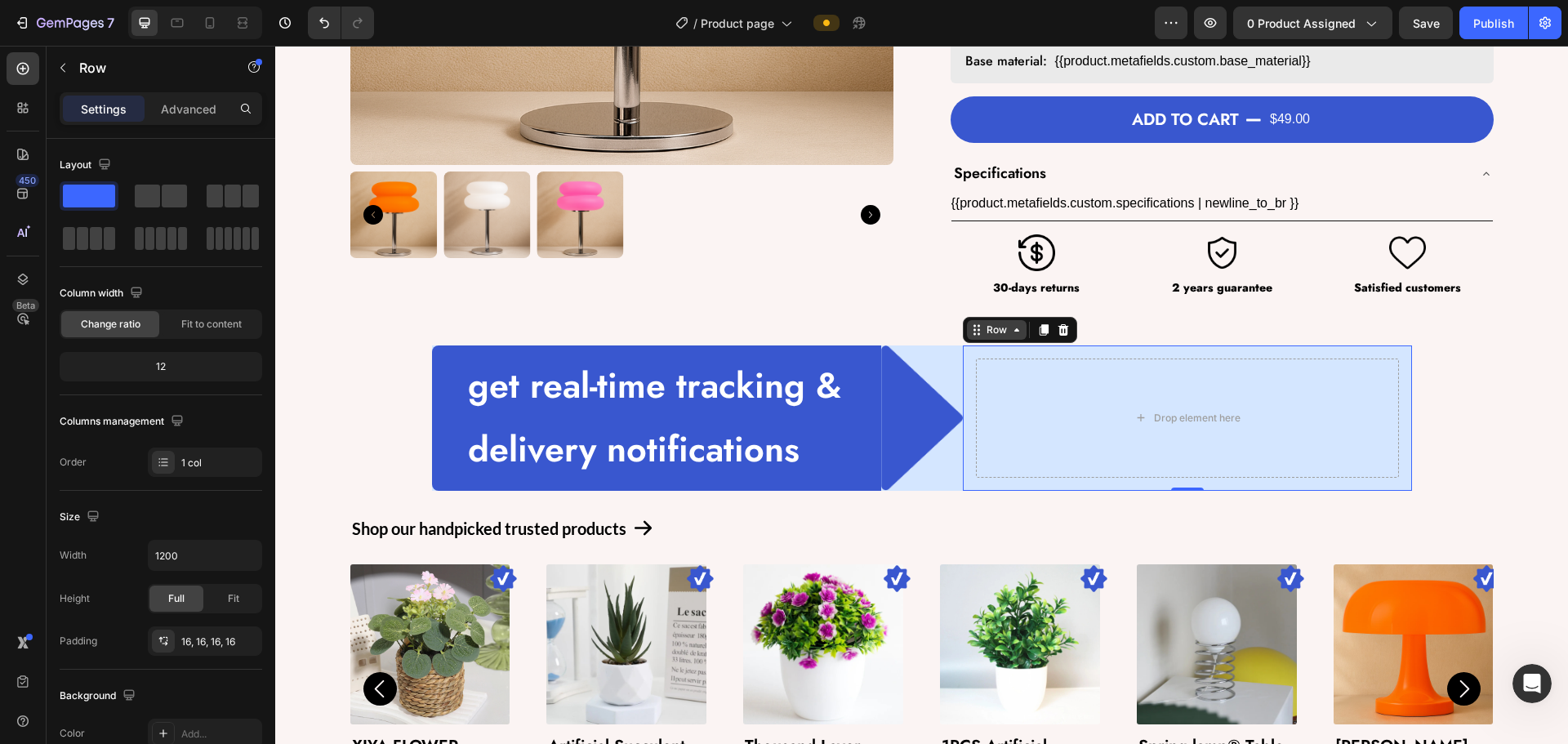
click at [914, 329] on div "Row" at bounding box center [997, 329] width 27 height 15
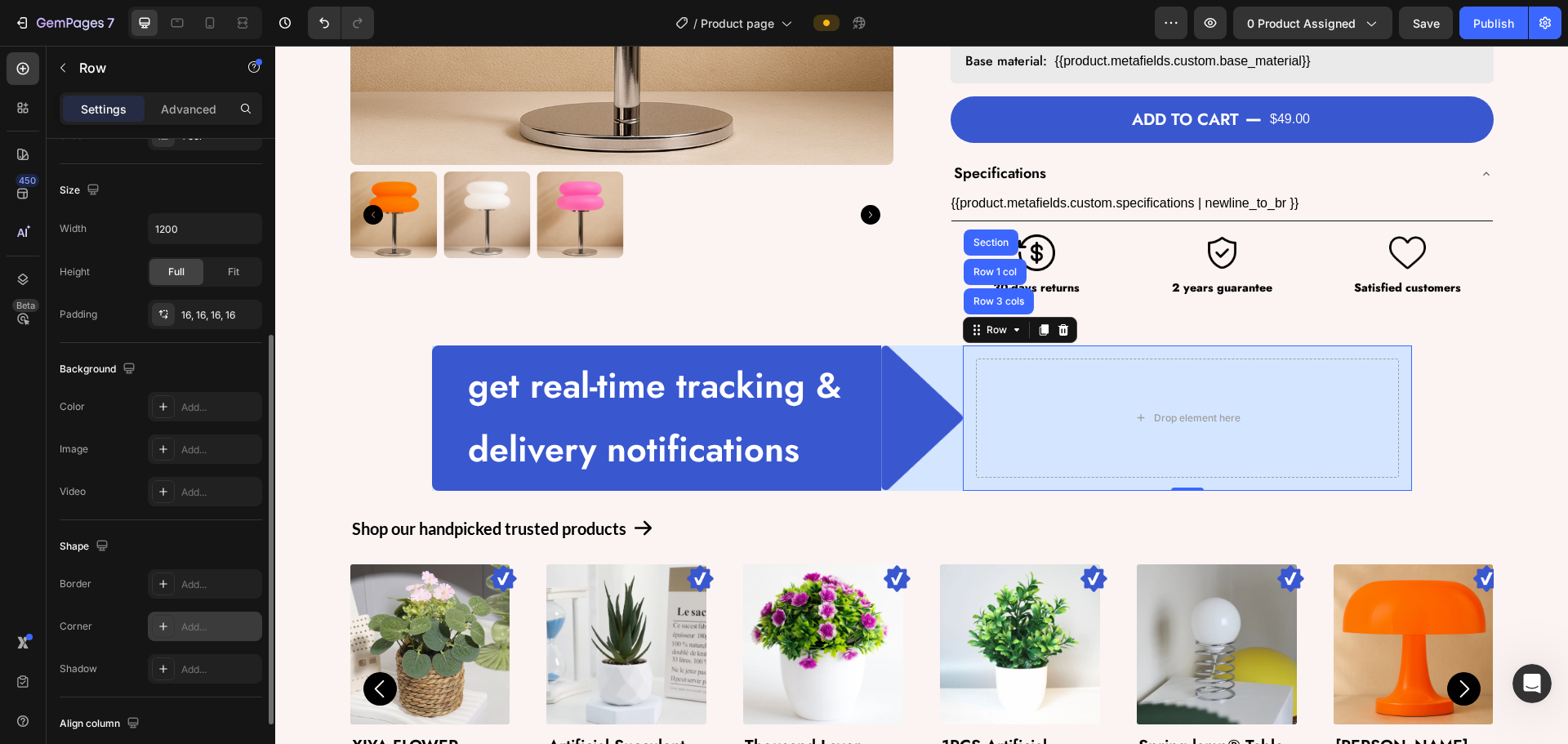
click at [179, 623] on div "Add..." at bounding box center [205, 627] width 114 height 29
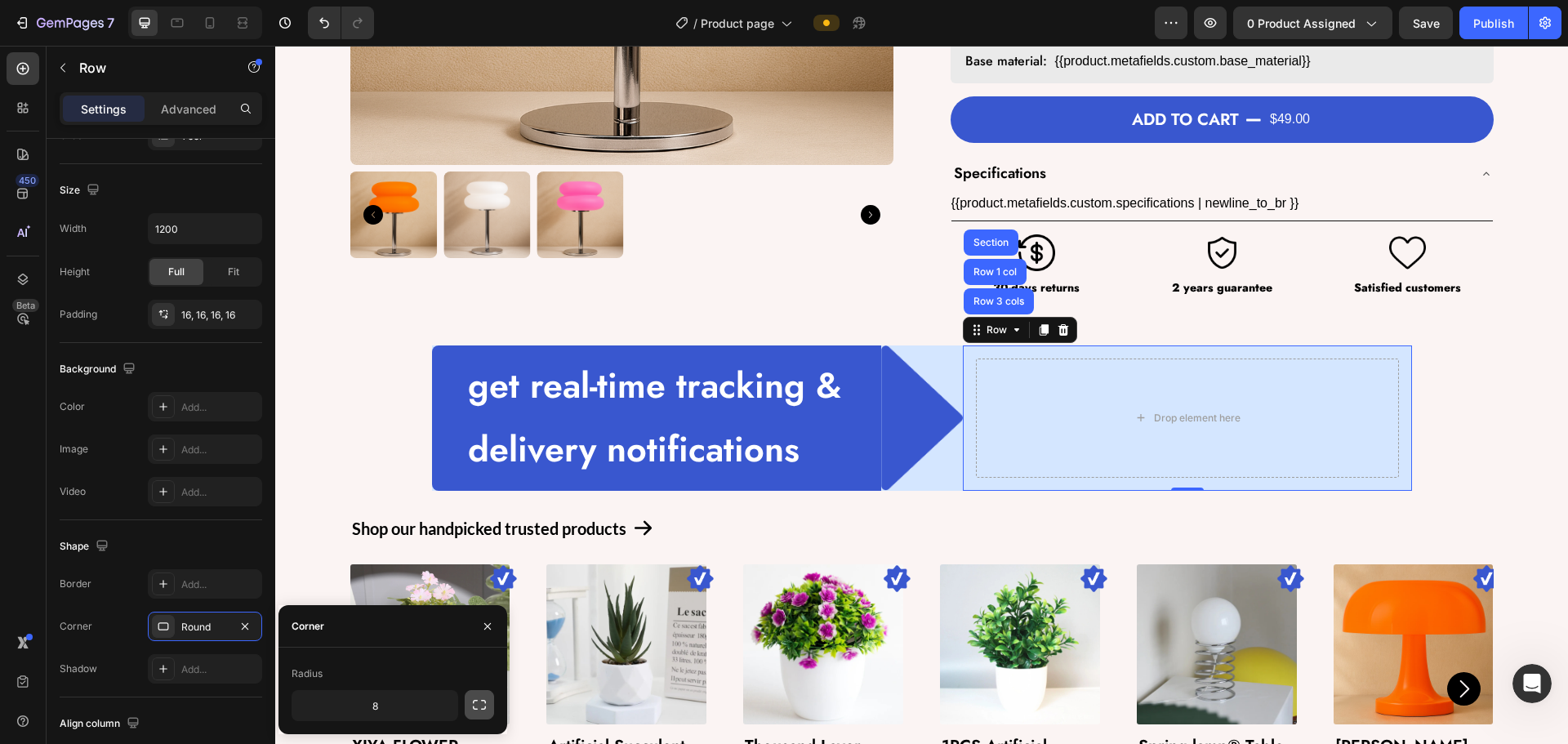
click at [471, 700] on button "button" at bounding box center [479, 705] width 29 height 29
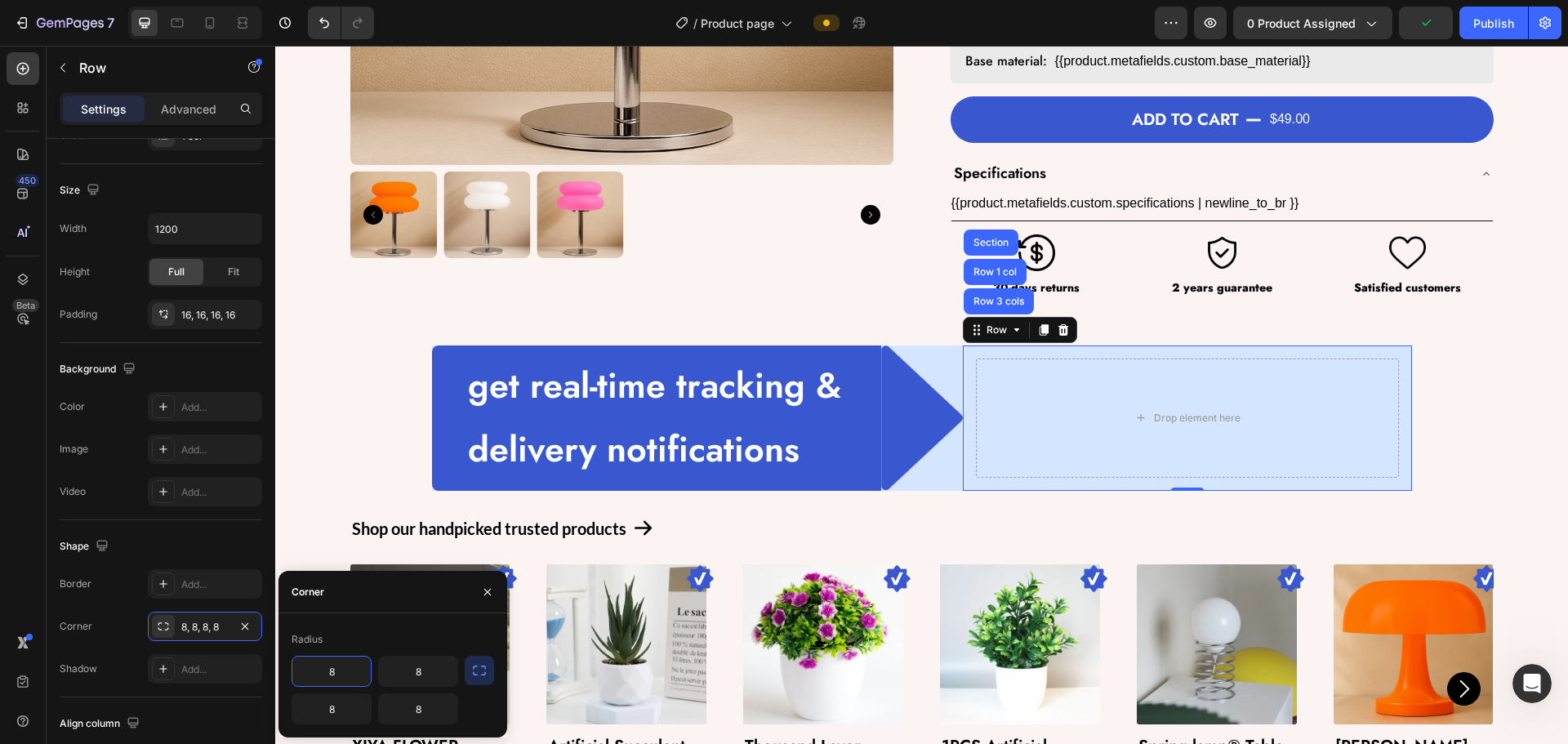
click at [352, 672] on input "8" at bounding box center [331, 671] width 78 height 29
click at [335, 677] on input "80" at bounding box center [331, 671] width 78 height 29
type input "0"
click at [334, 716] on input "8" at bounding box center [331, 709] width 78 height 29
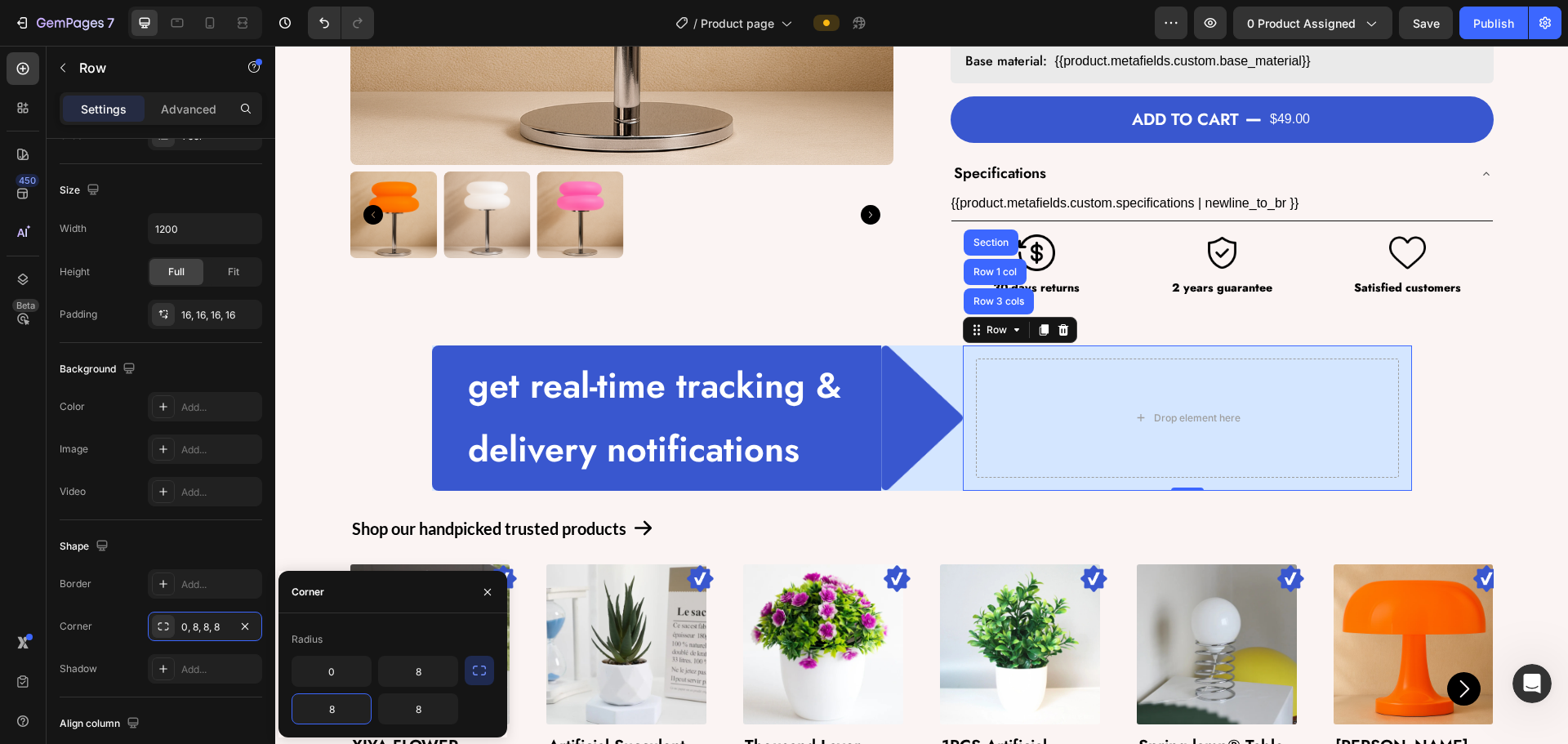
type input "0"
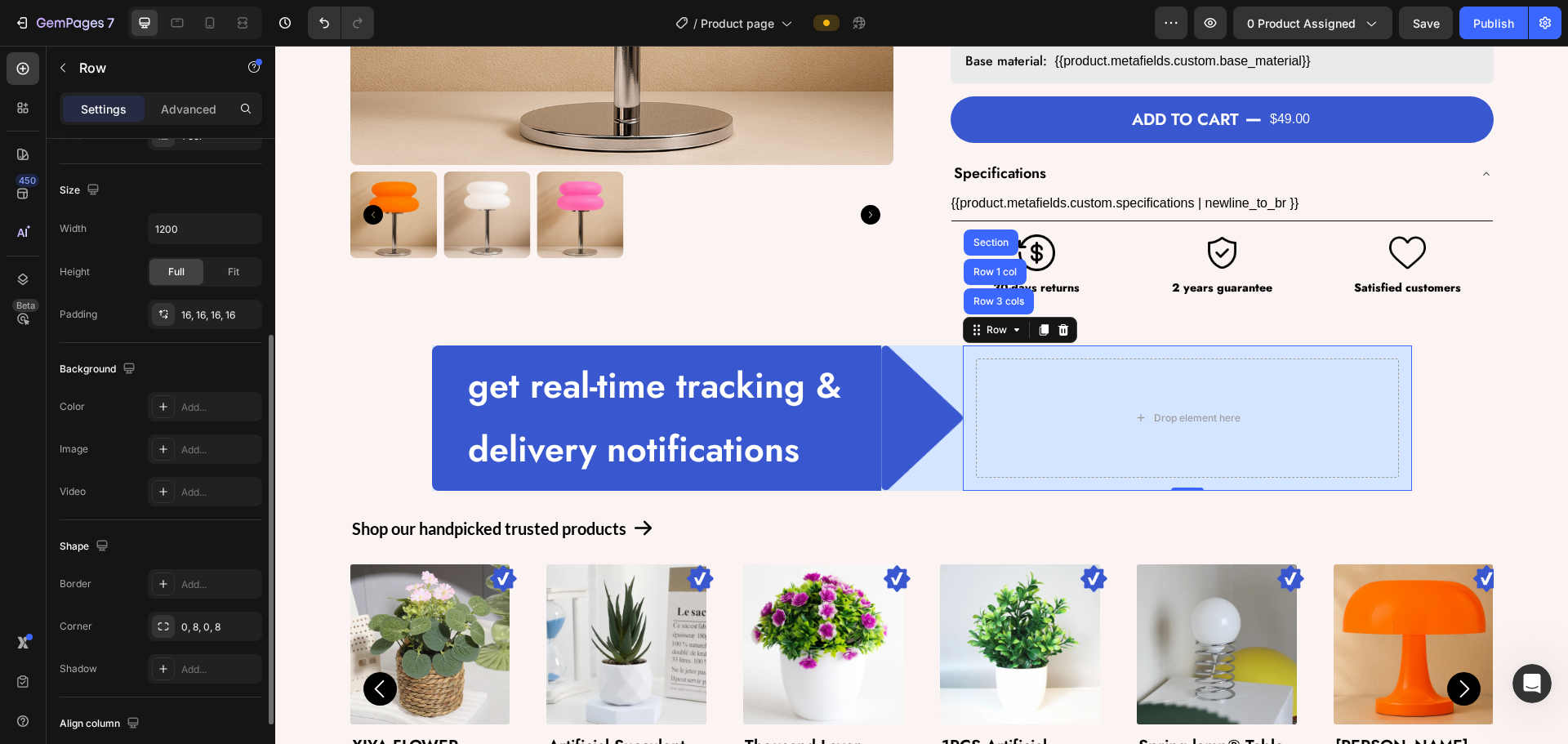
click at [216, 545] on div "Shape" at bounding box center [161, 546] width 202 height 26
click at [253, 314] on button "button" at bounding box center [245, 315] width 19 height 19
click at [378, 416] on div "get real-time tracking & delivery notifications Text Block Row Image Drop eleme…" at bounding box center [921, 418] width 1293 height 145
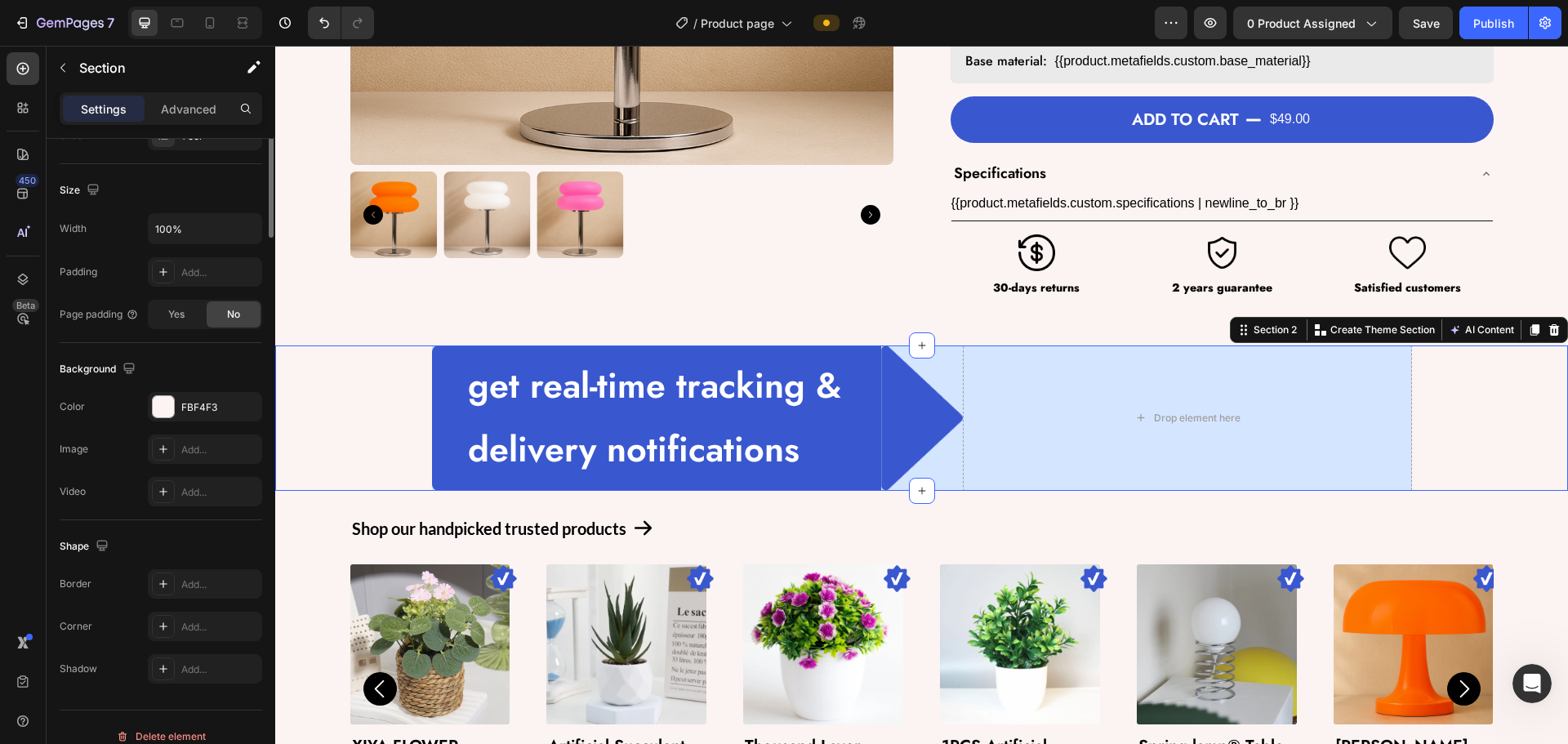
scroll to position [0, 0]
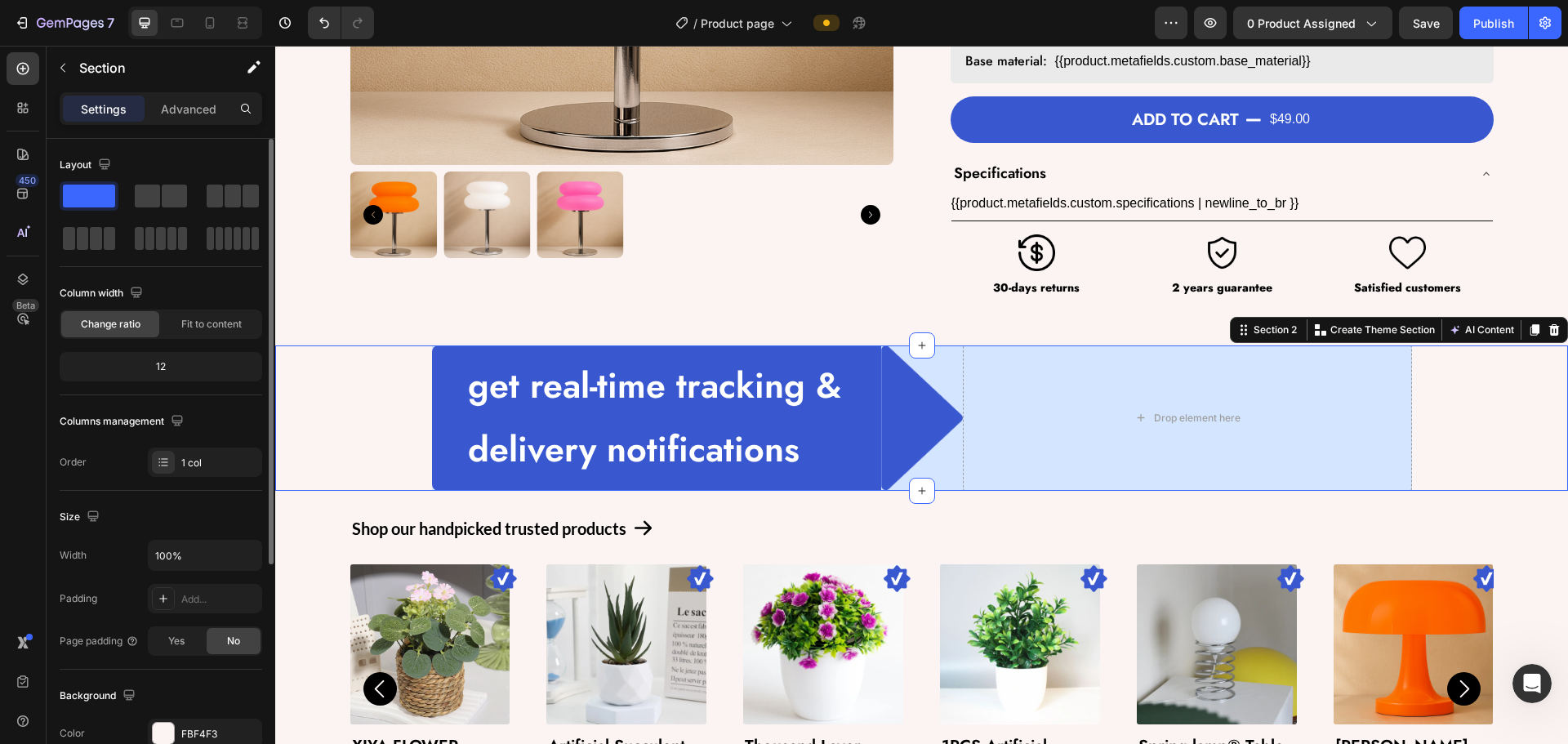
click at [914, 417] on div "get real-time tracking & delivery notifications Text Block Row Image Drop eleme…" at bounding box center [921, 418] width 1293 height 145
click at [914, 543] on div "Shop our handpicked trusted products Text Block Icon Row Image Product Images X…" at bounding box center [922, 666] width 1143 height 297
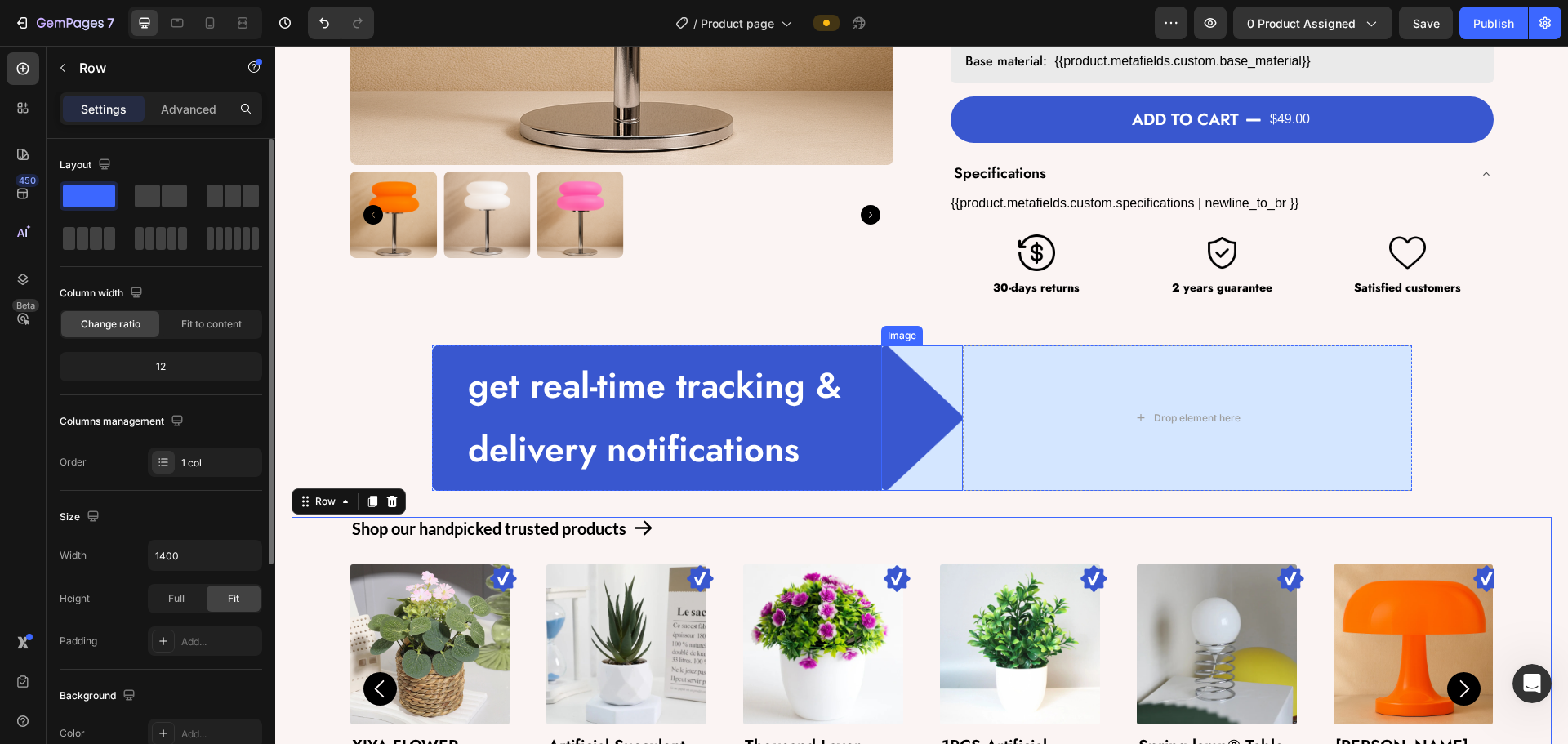
click at [914, 433] on img at bounding box center [922, 418] width 81 height 145
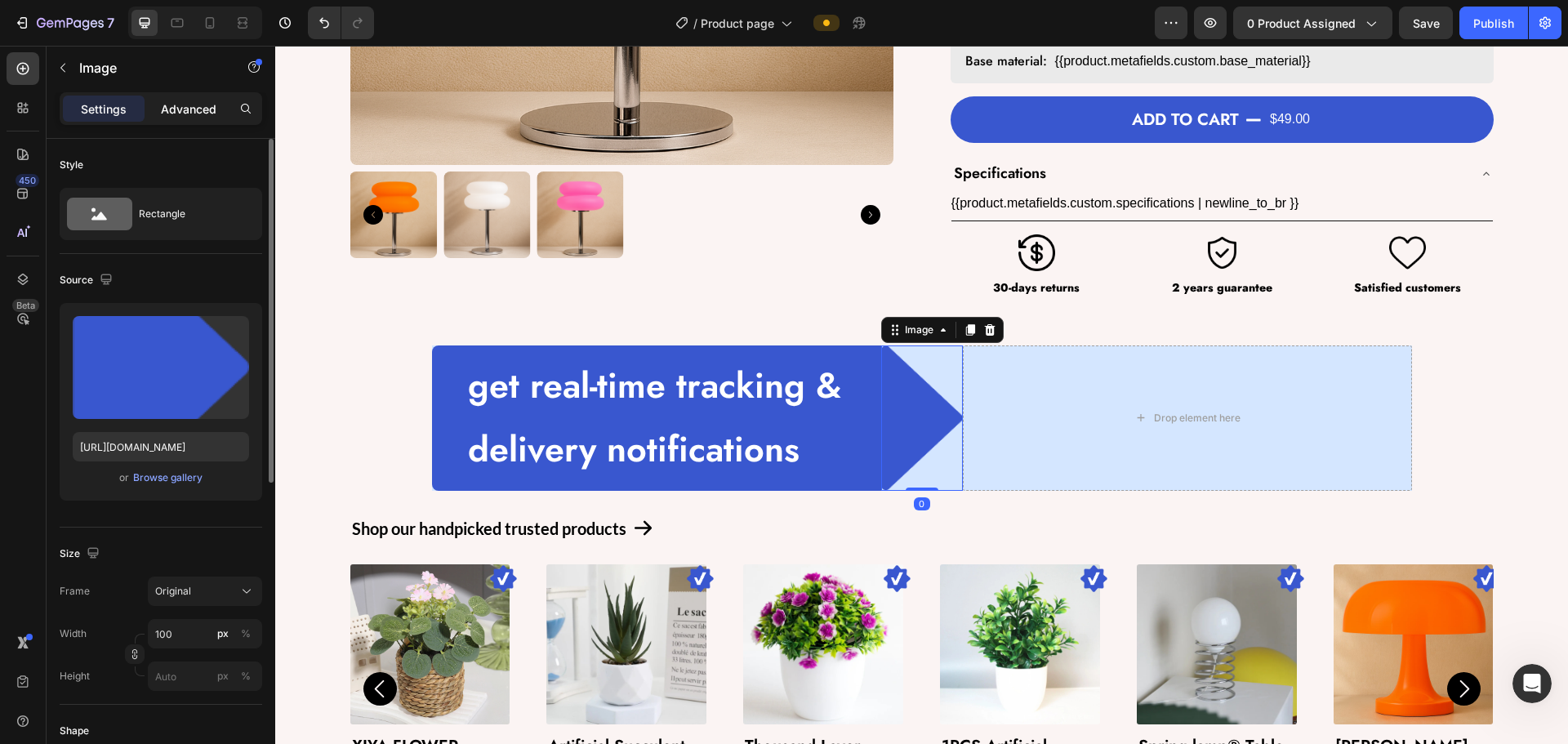
click at [186, 107] on p "Advanced" at bounding box center [188, 109] width 55 height 17
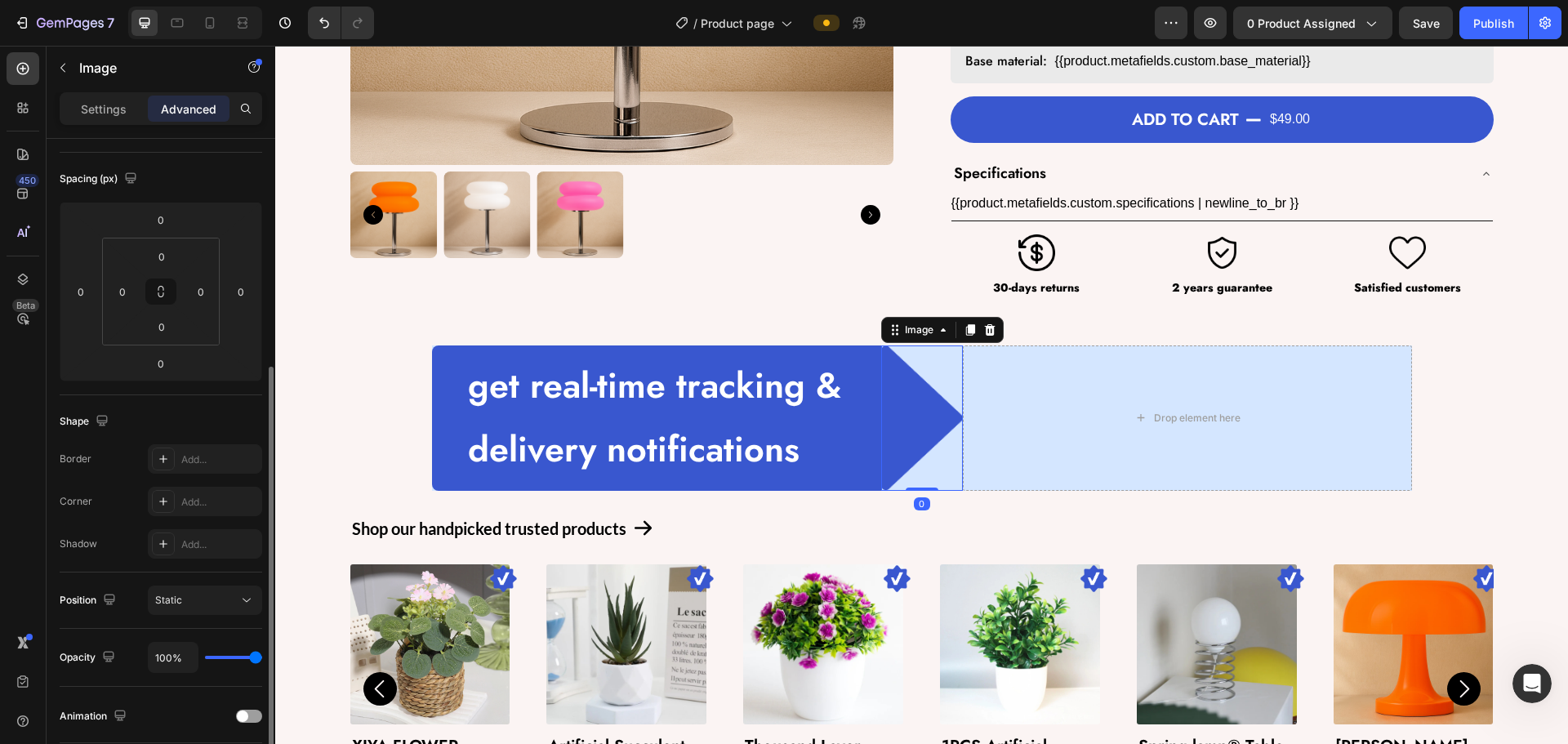
scroll to position [326, 0]
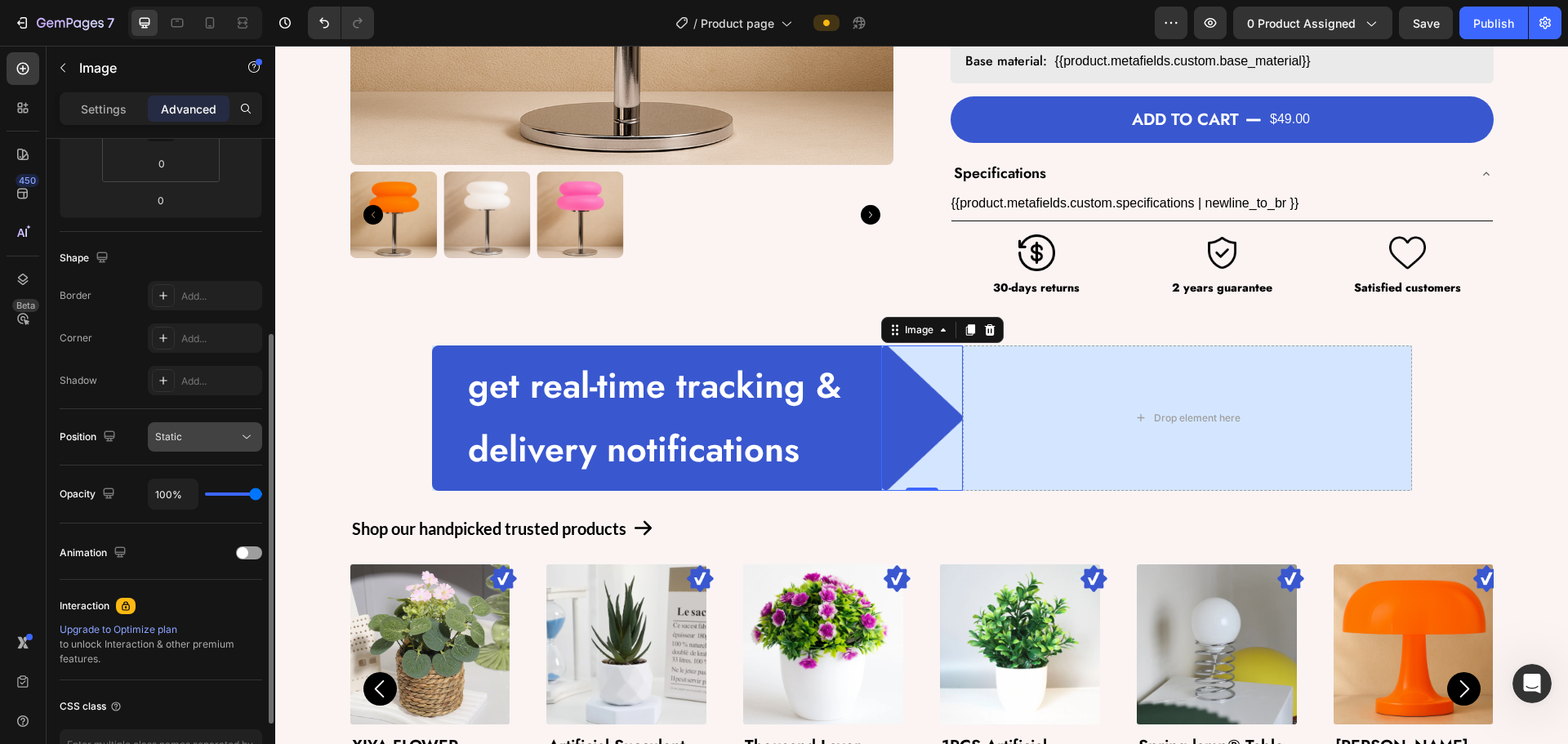
click at [174, 433] on span "Static" at bounding box center [169, 436] width 27 height 13
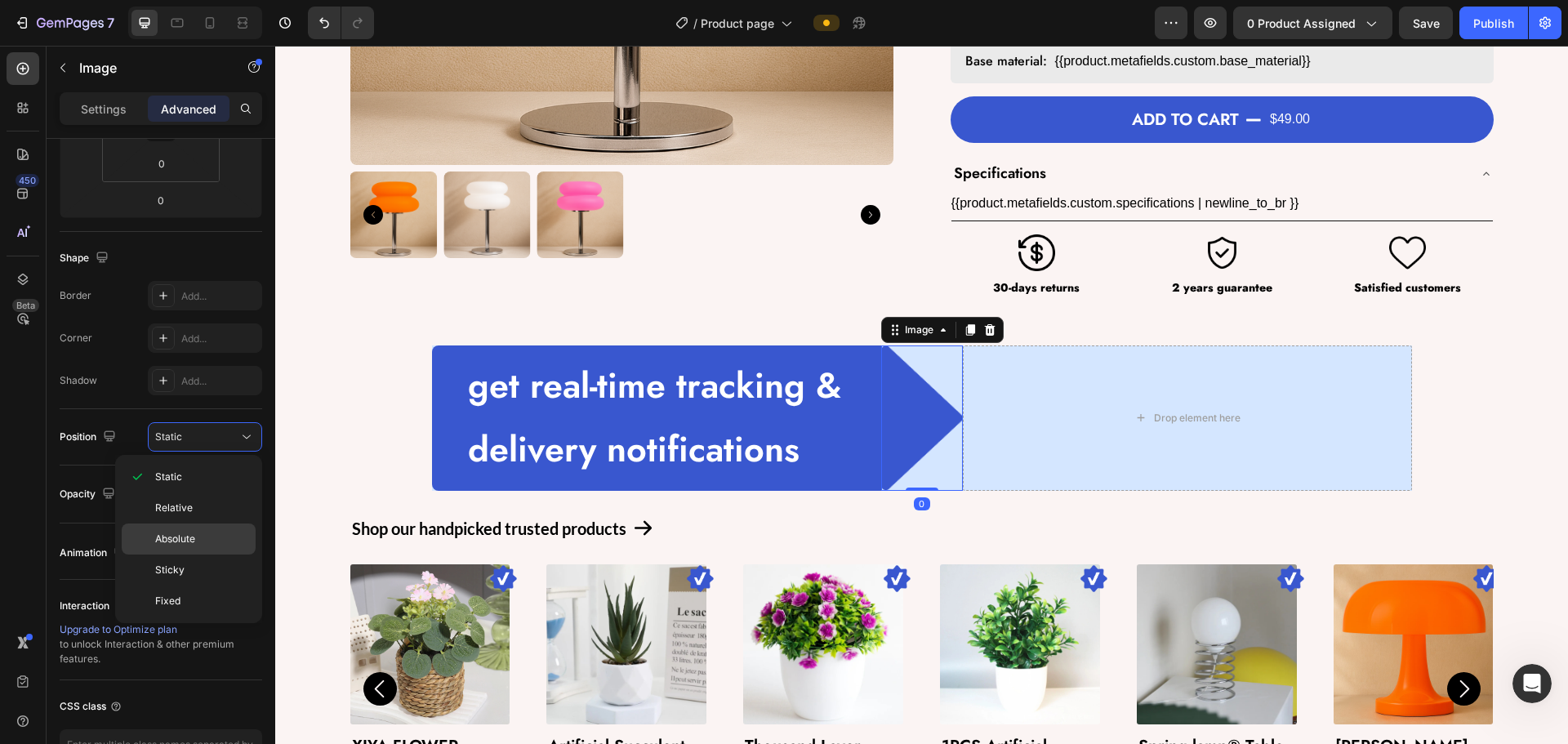
click at [185, 534] on span "Absolute" at bounding box center [174, 539] width 40 height 15
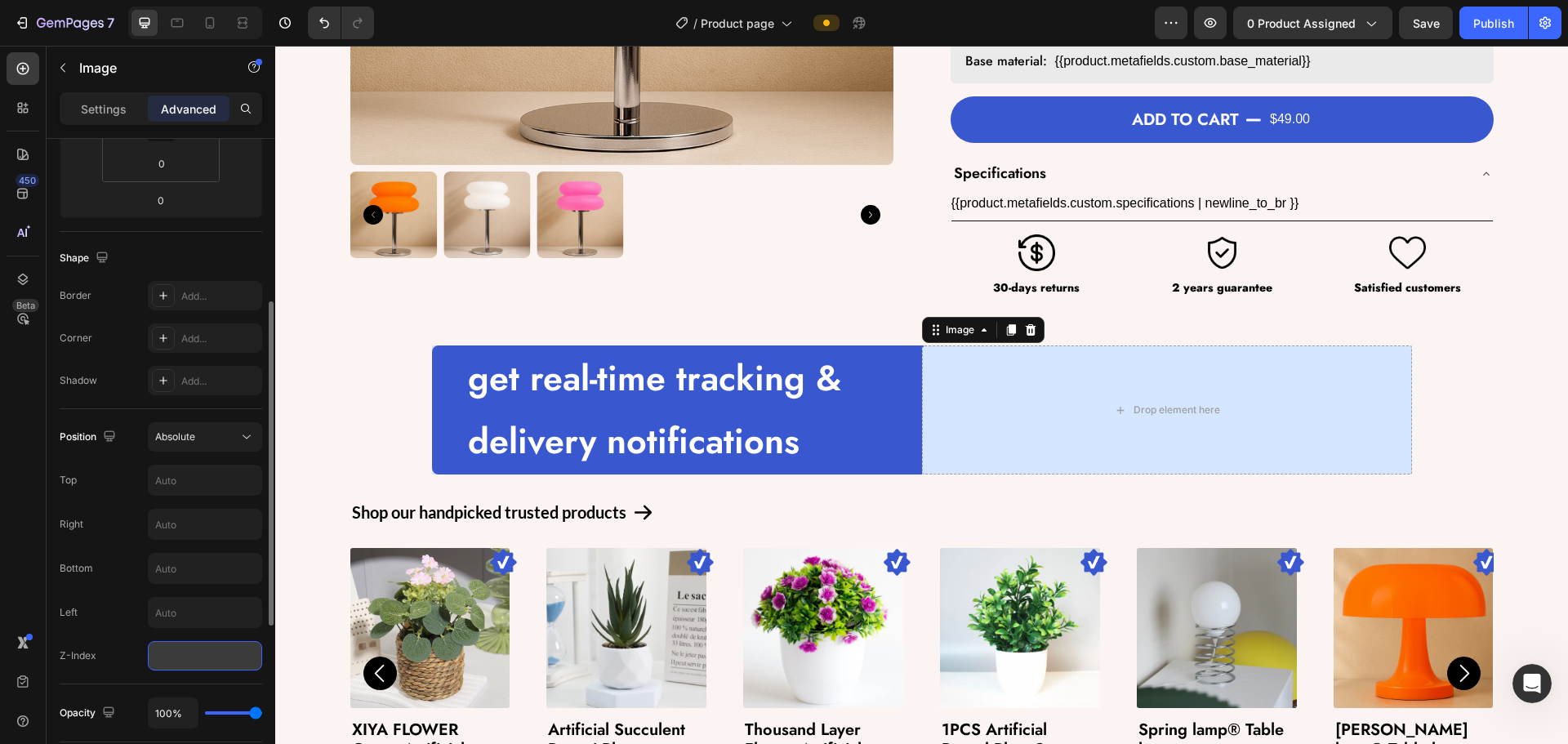
click at [168, 660] on input "number" at bounding box center [205, 656] width 114 height 29
type input "99999"
click at [125, 638] on div "Position Absolute Top Right Bottom Left Z-Index 99999" at bounding box center [161, 546] width 202 height 248
click at [216, 437] on div "Absolute" at bounding box center [197, 437] width 83 height 15
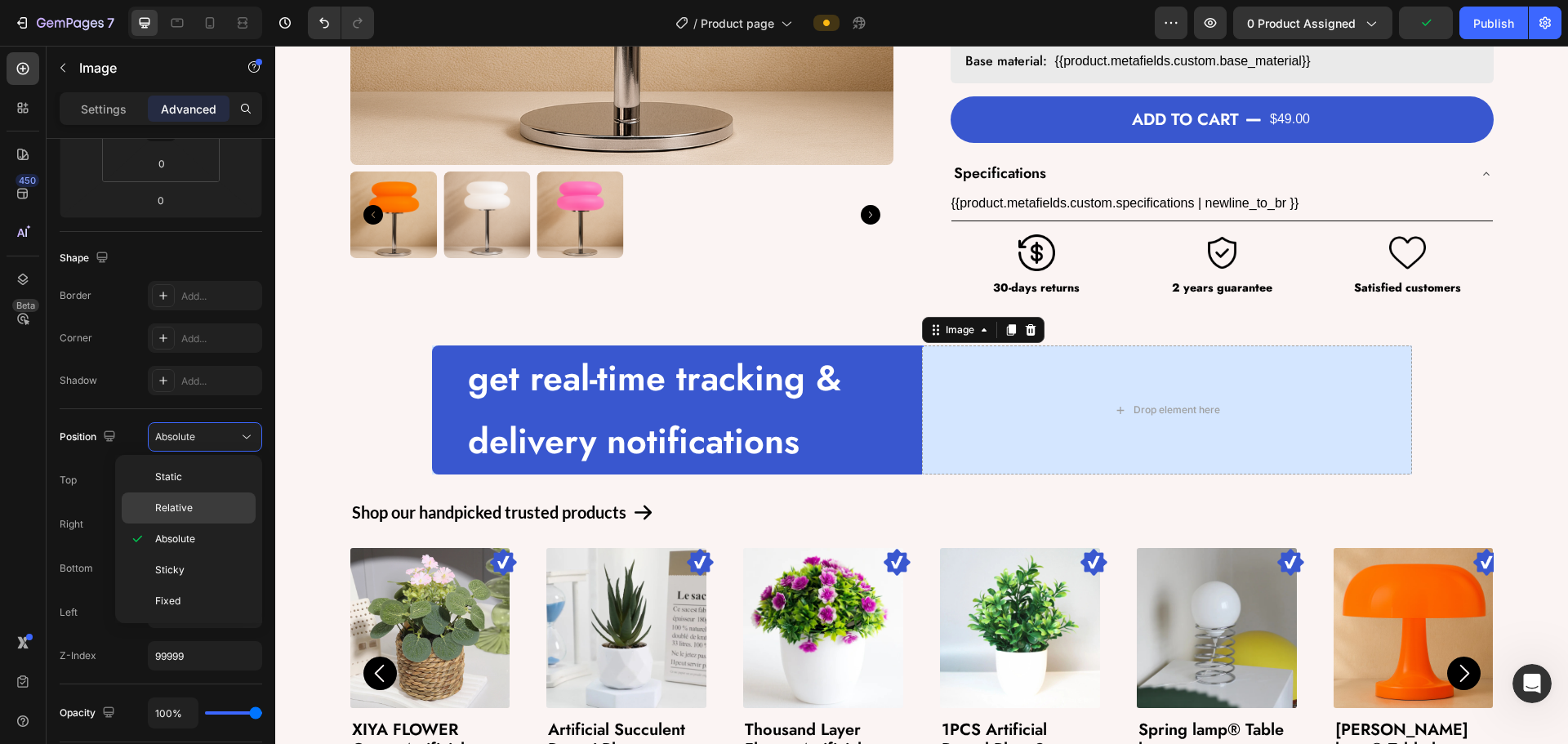
click at [187, 513] on span "Relative" at bounding box center [173, 508] width 38 height 15
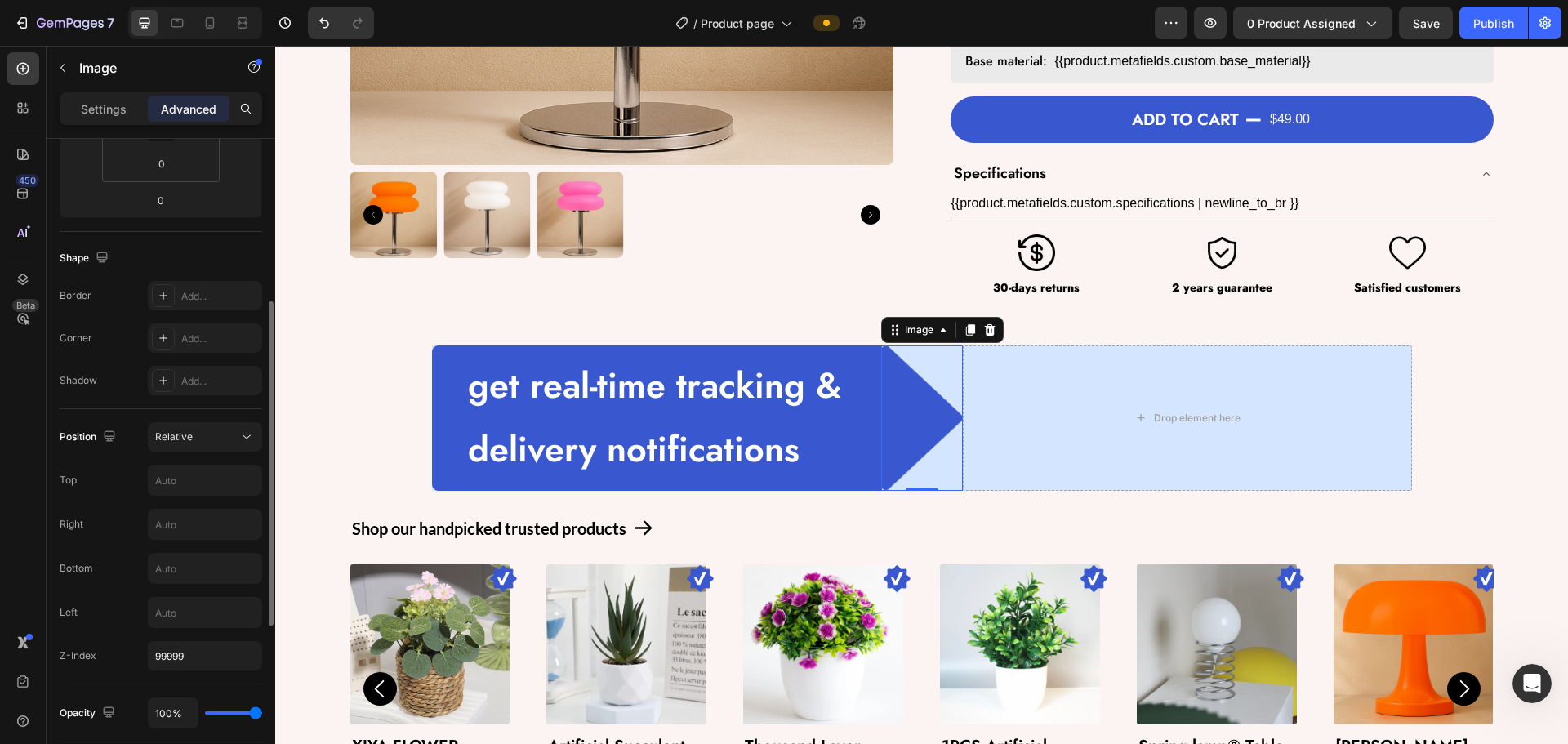
click at [103, 535] on div "Right" at bounding box center [161, 524] width 202 height 31
type input "0"
click at [136, 608] on div "Left" at bounding box center [161, 612] width 202 height 31
click at [402, 466] on div "get real-time tracking & delivery notifications Text Block Row Image 0 Drop ele…" at bounding box center [921, 418] width 1293 height 145
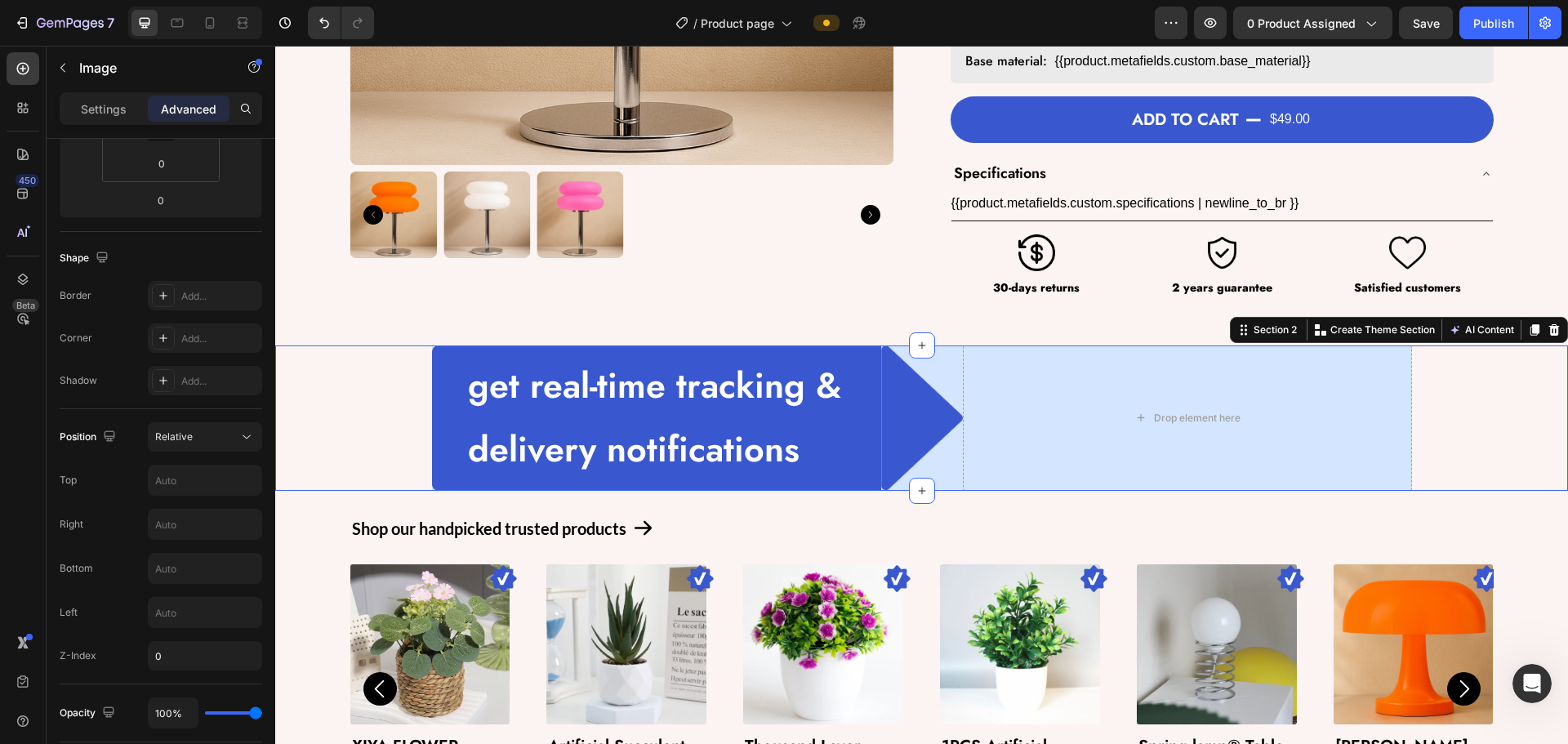
scroll to position [0, 0]
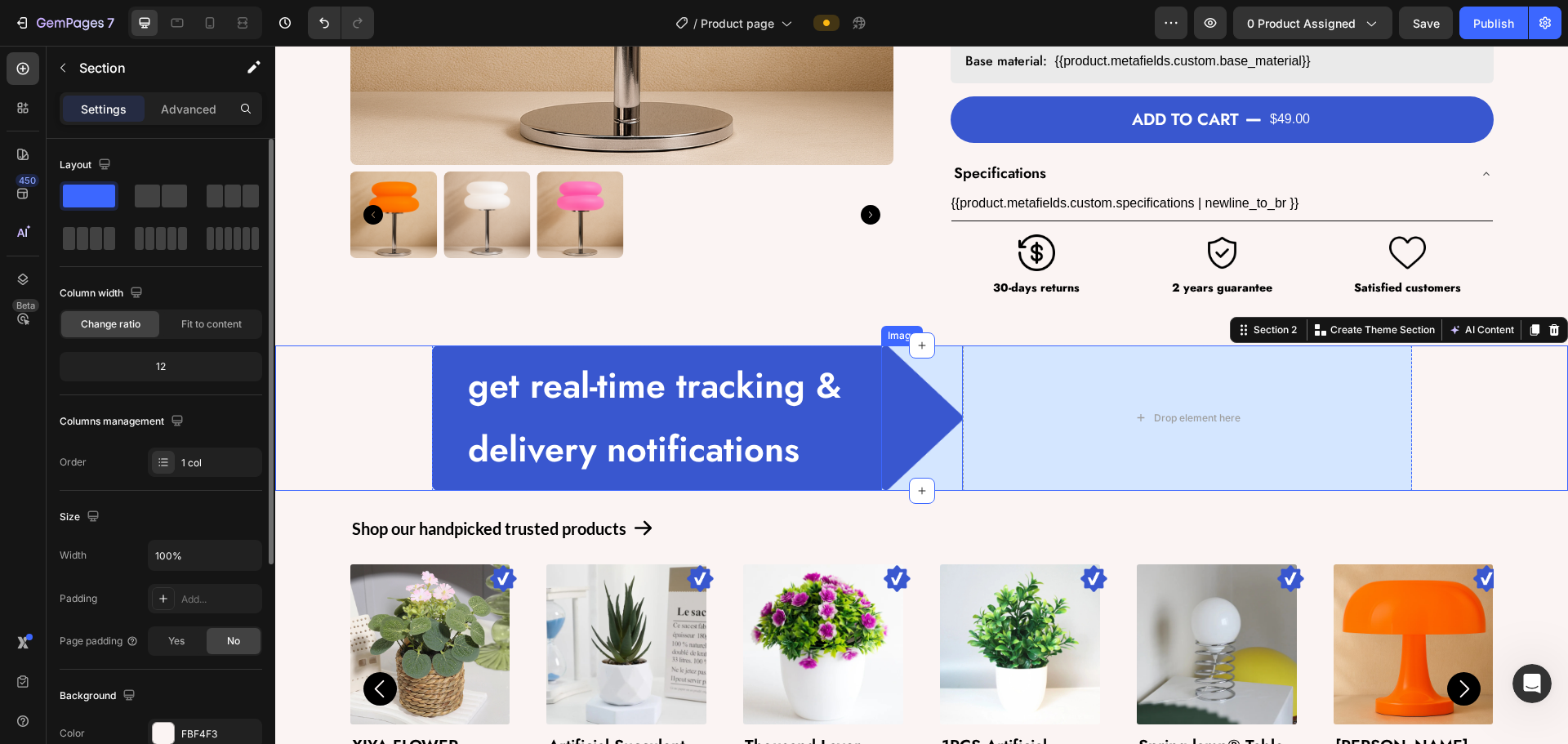
click at [914, 436] on img at bounding box center [922, 418] width 81 height 145
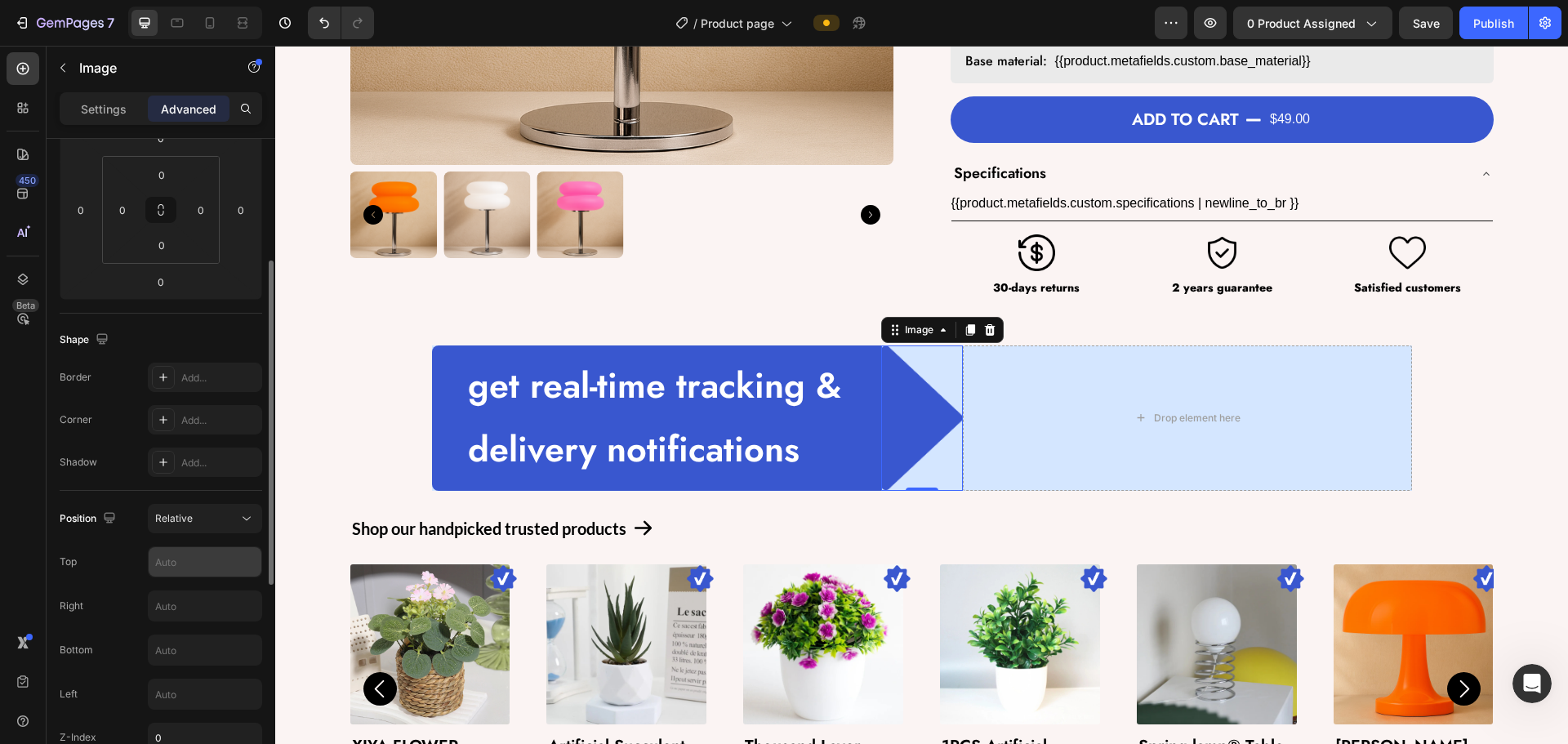
scroll to position [326, 0]
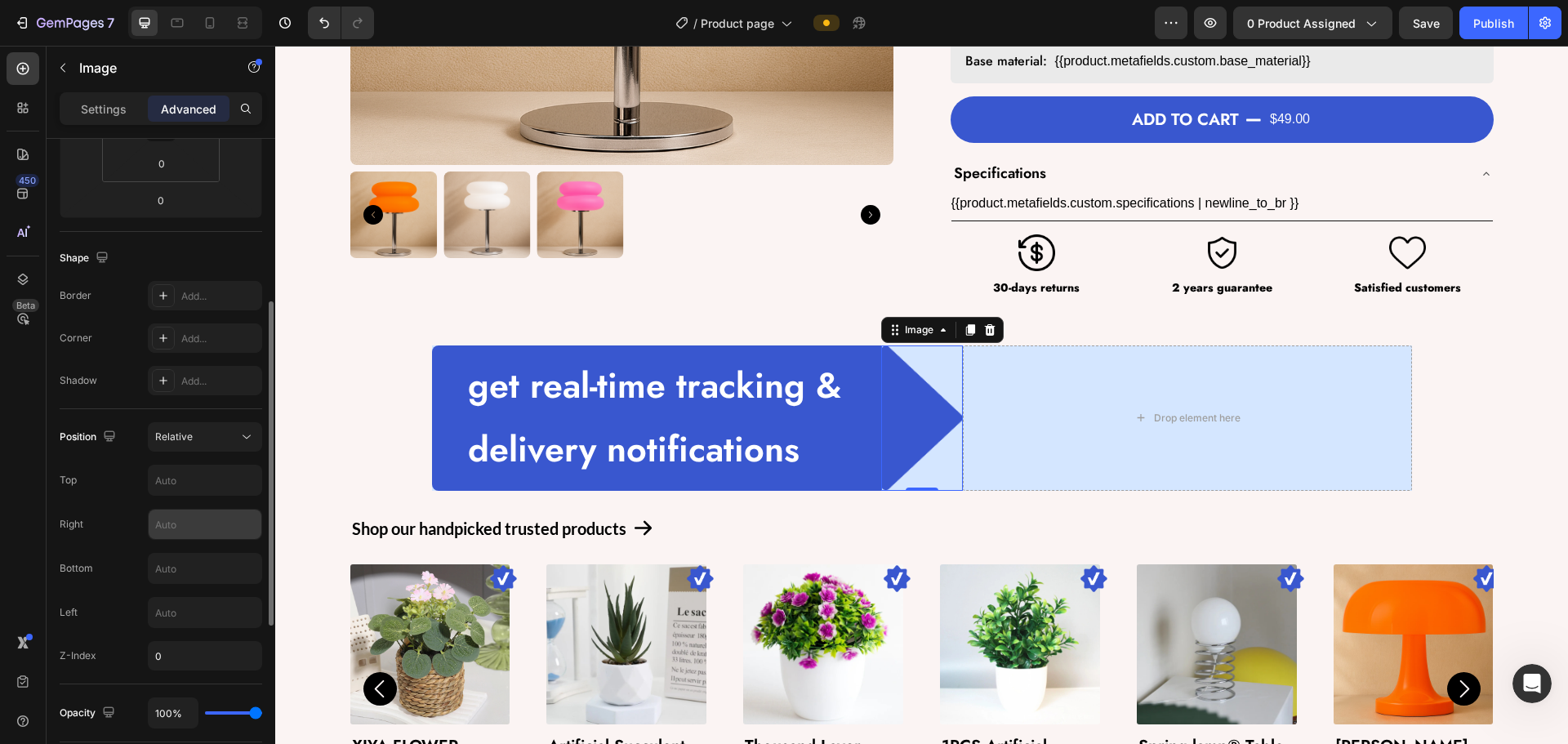
click at [169, 529] on input "text" at bounding box center [204, 524] width 112 height 29
click at [168, 610] on input "text" at bounding box center [204, 612] width 112 height 29
click at [165, 607] on input "5" at bounding box center [204, 612] width 112 height 29
click at [165, 607] on input "*" at bounding box center [204, 612] width 112 height 29
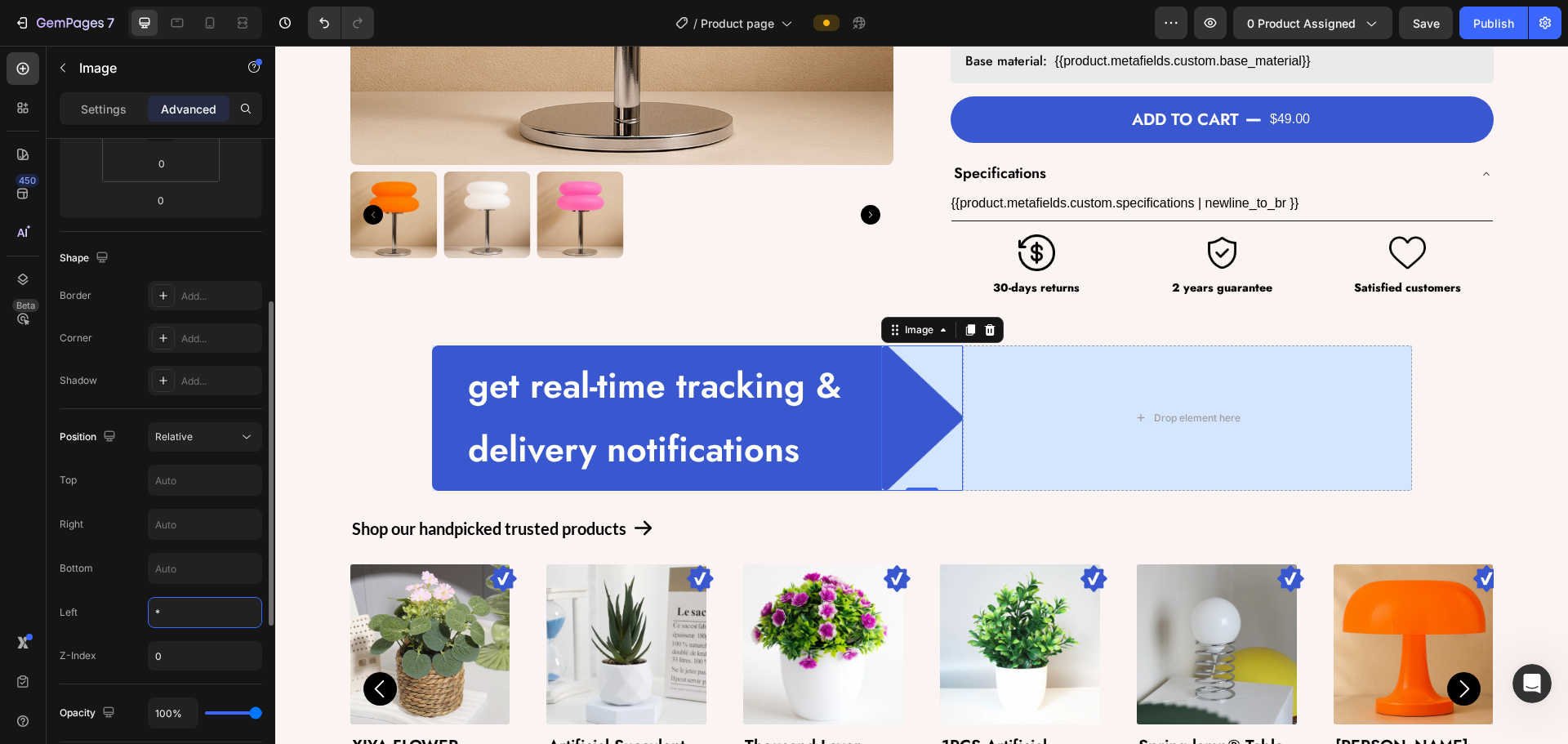
click at [165, 607] on input "*" at bounding box center [204, 612] width 112 height 29
type input "-2"
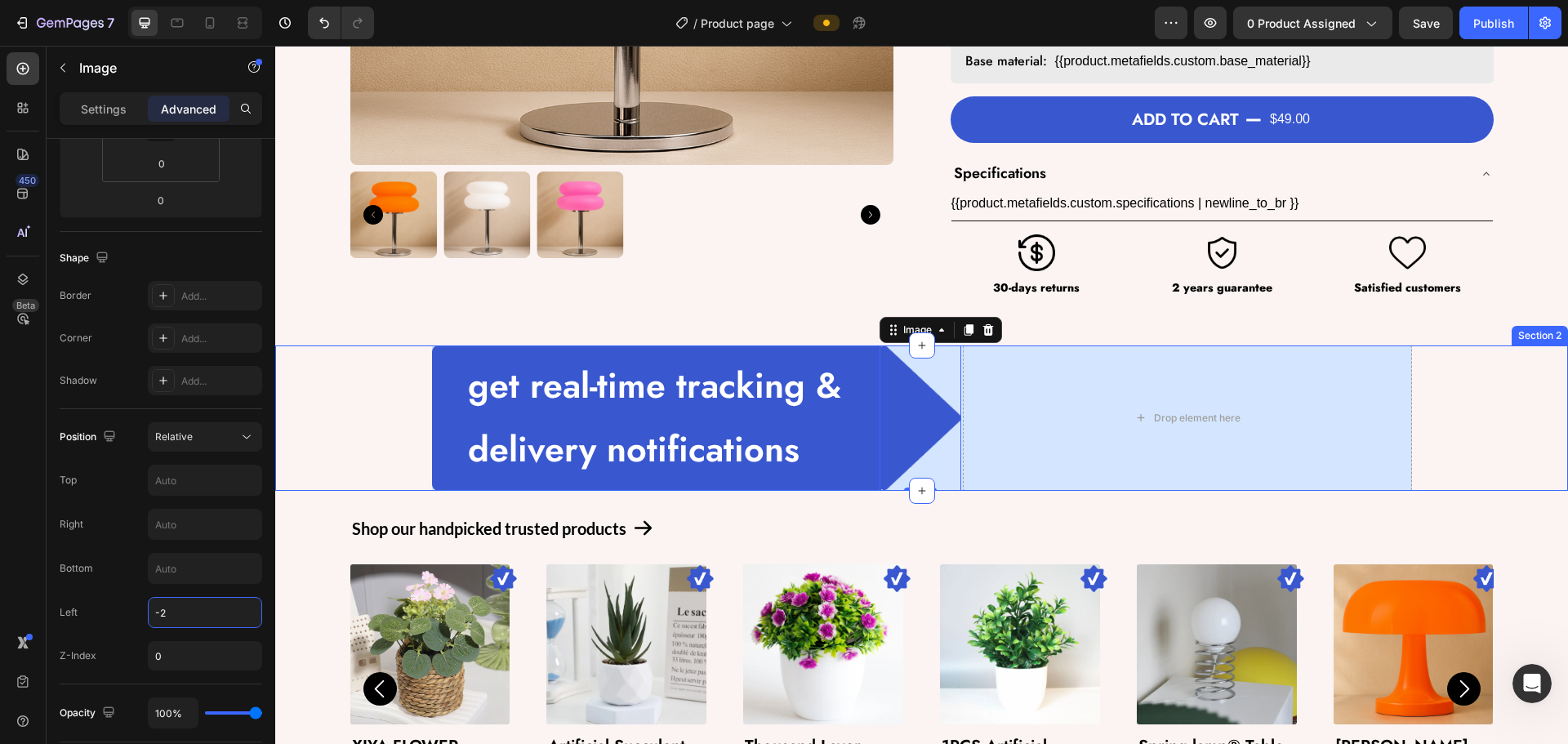
click at [325, 455] on div "get real-time tracking & delivery notifications Text Block Row Image 0 Drop ele…" at bounding box center [921, 418] width 1293 height 145
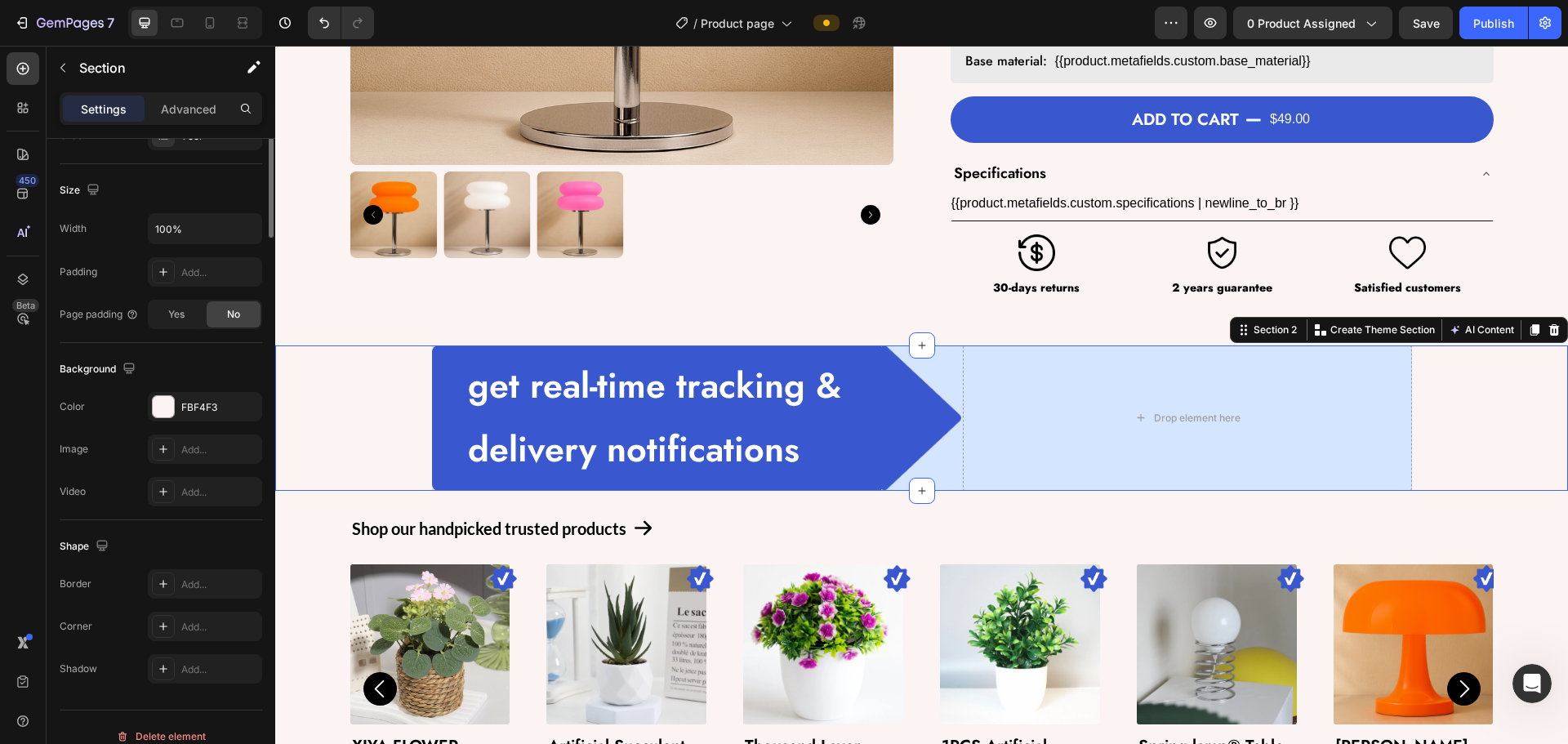
scroll to position [0, 0]
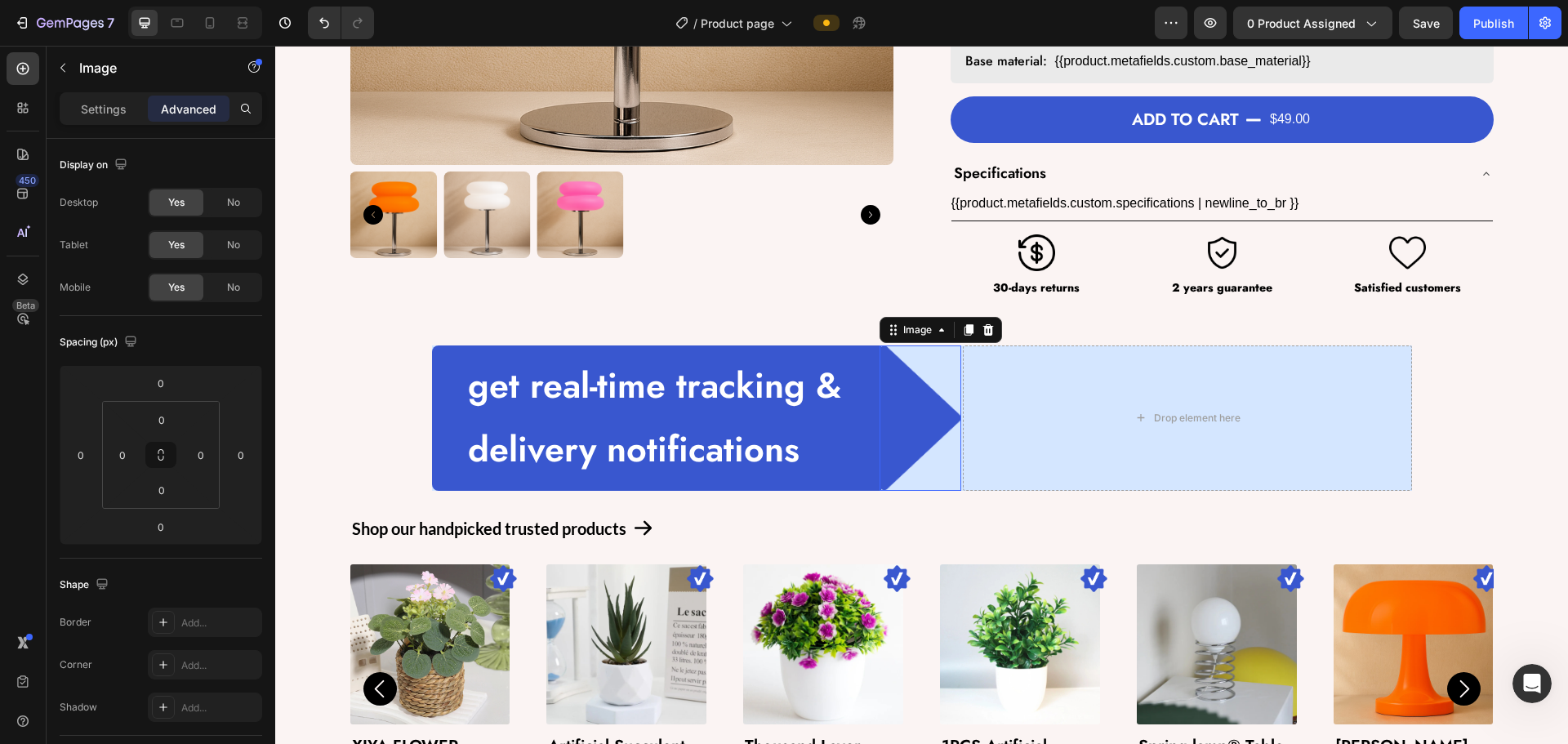
click at [912, 404] on img at bounding box center [920, 418] width 81 height 145
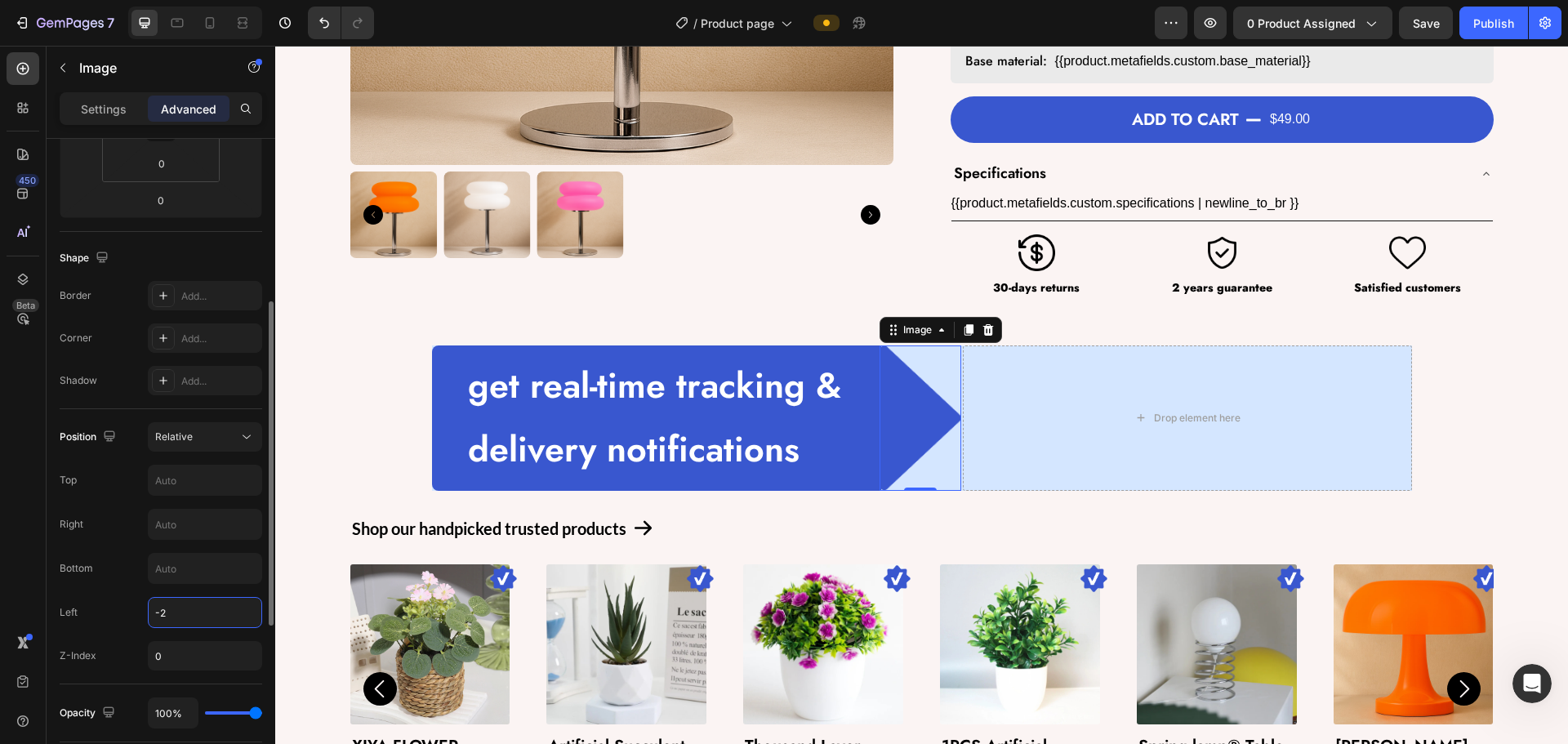
click at [177, 607] on input "-2" at bounding box center [204, 612] width 112 height 29
type input "-4"
click at [355, 377] on div "get real-time tracking & delivery notifications Text Block Row Image 0 Drop ele…" at bounding box center [921, 418] width 1293 height 145
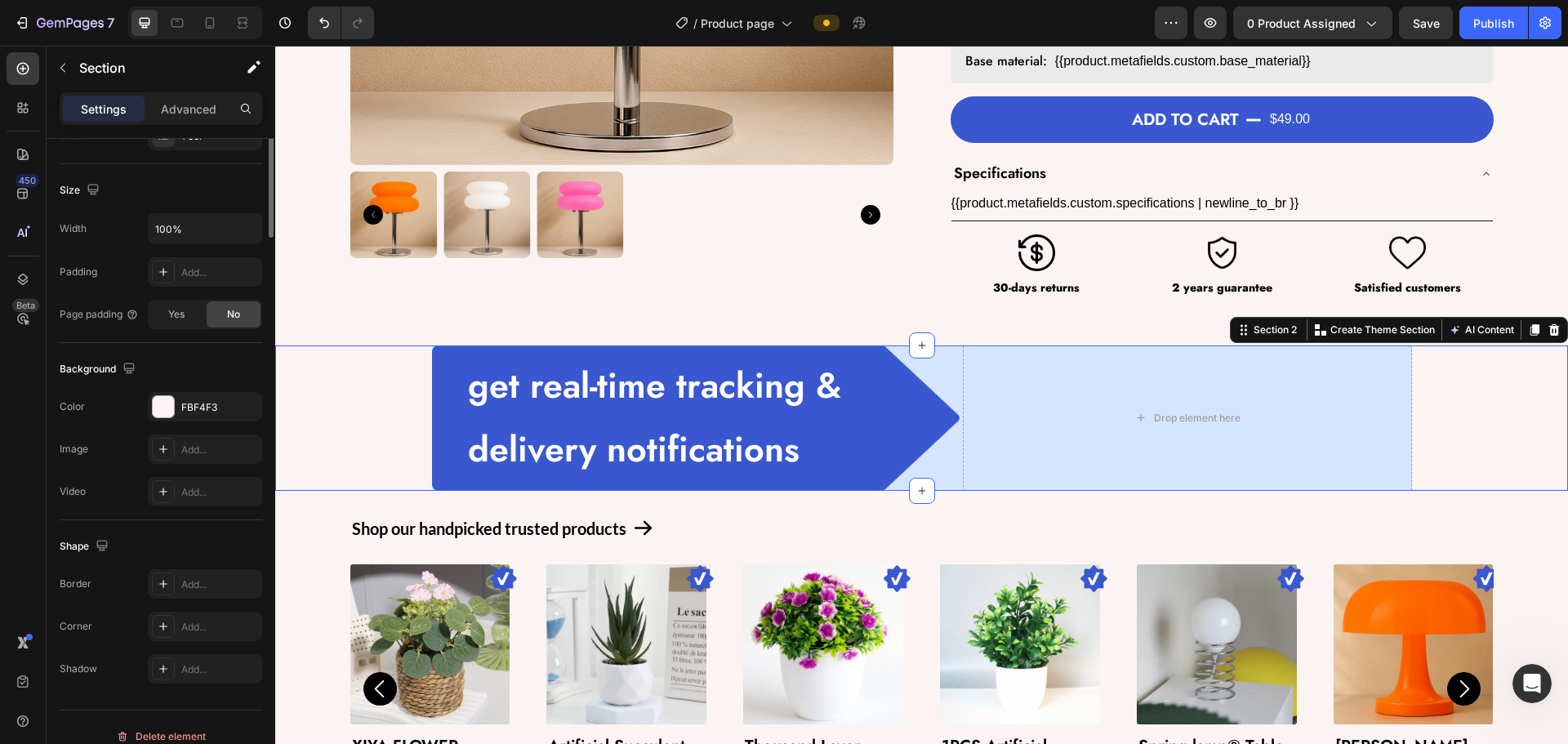
scroll to position [0, 0]
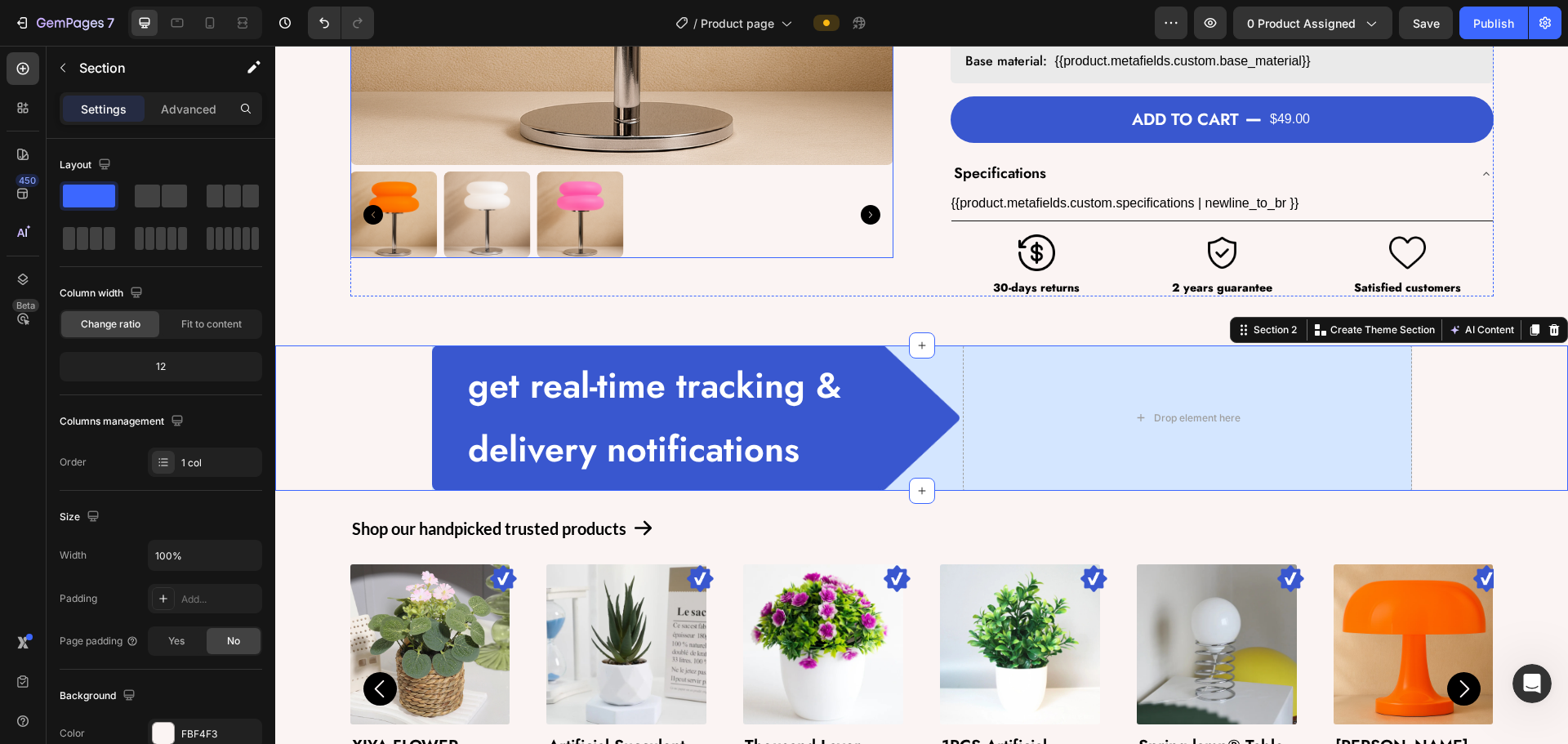
click at [772, 242] on div at bounding box center [622, 214] width 543 height 86
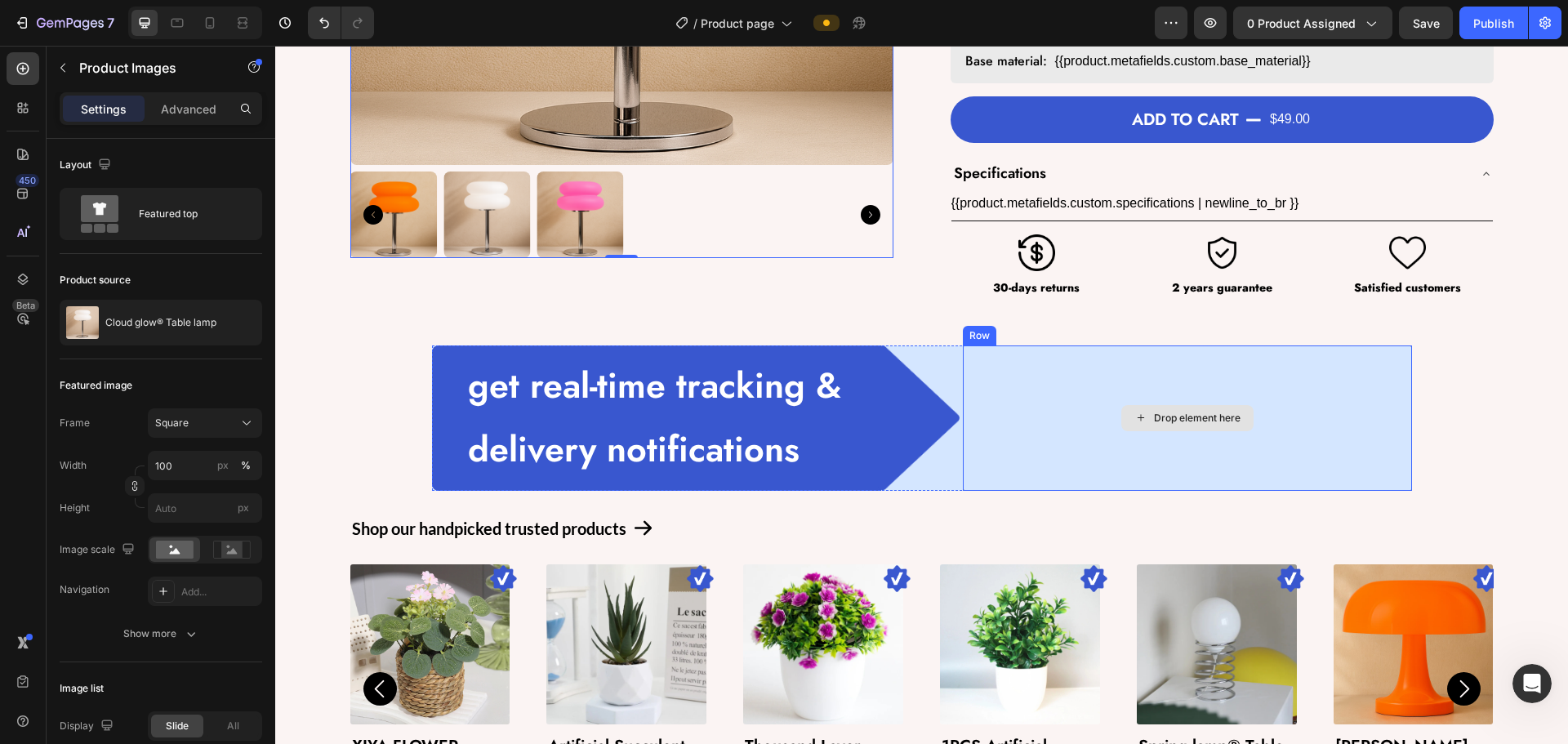
click at [914, 413] on div "Drop element here" at bounding box center [1187, 418] width 449 height 145
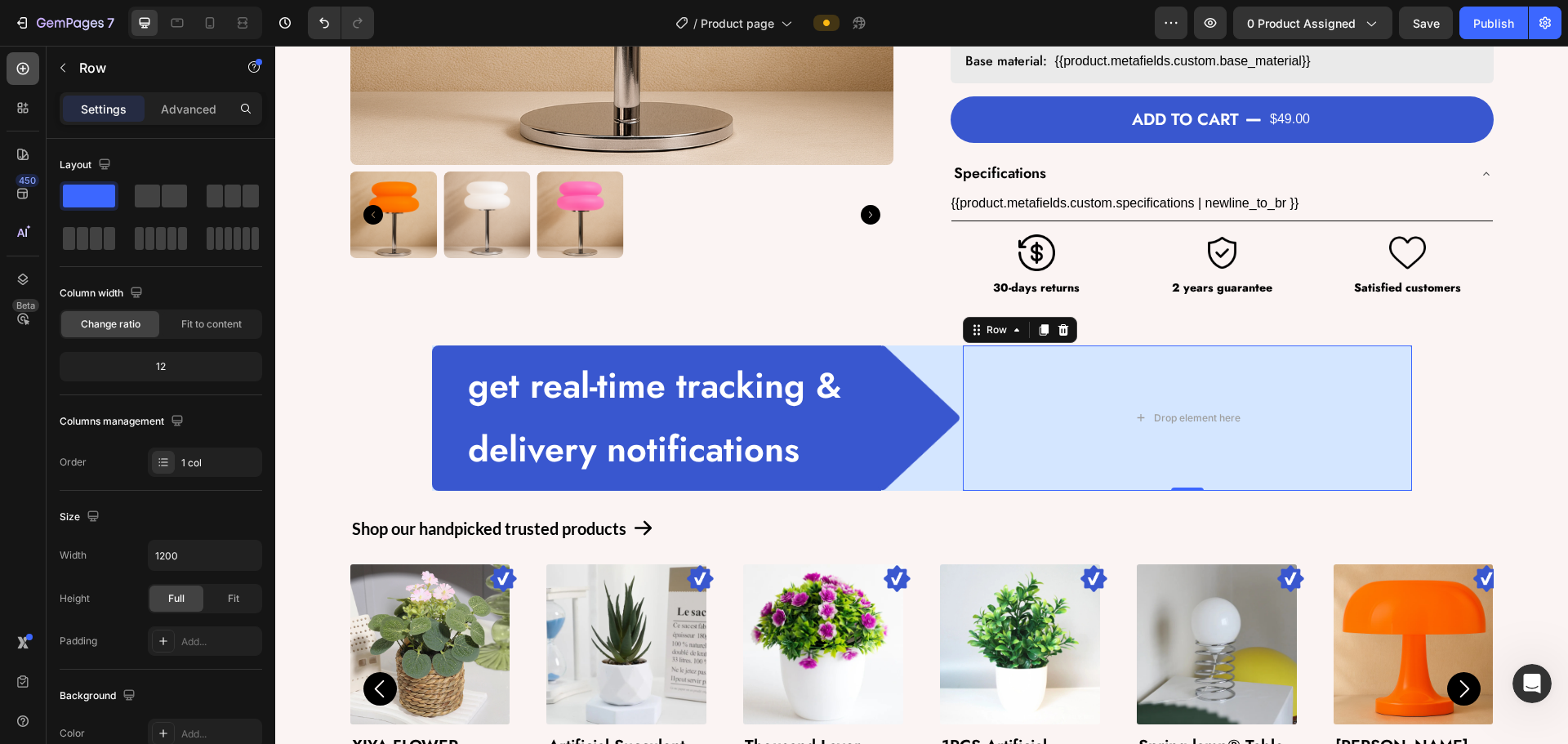
click at [22, 71] on icon at bounding box center [22, 68] width 16 height 16
click at [914, 444] on div "Drop element here" at bounding box center [1187, 418] width 449 height 145
click at [186, 112] on p "Advanced" at bounding box center [188, 109] width 55 height 17
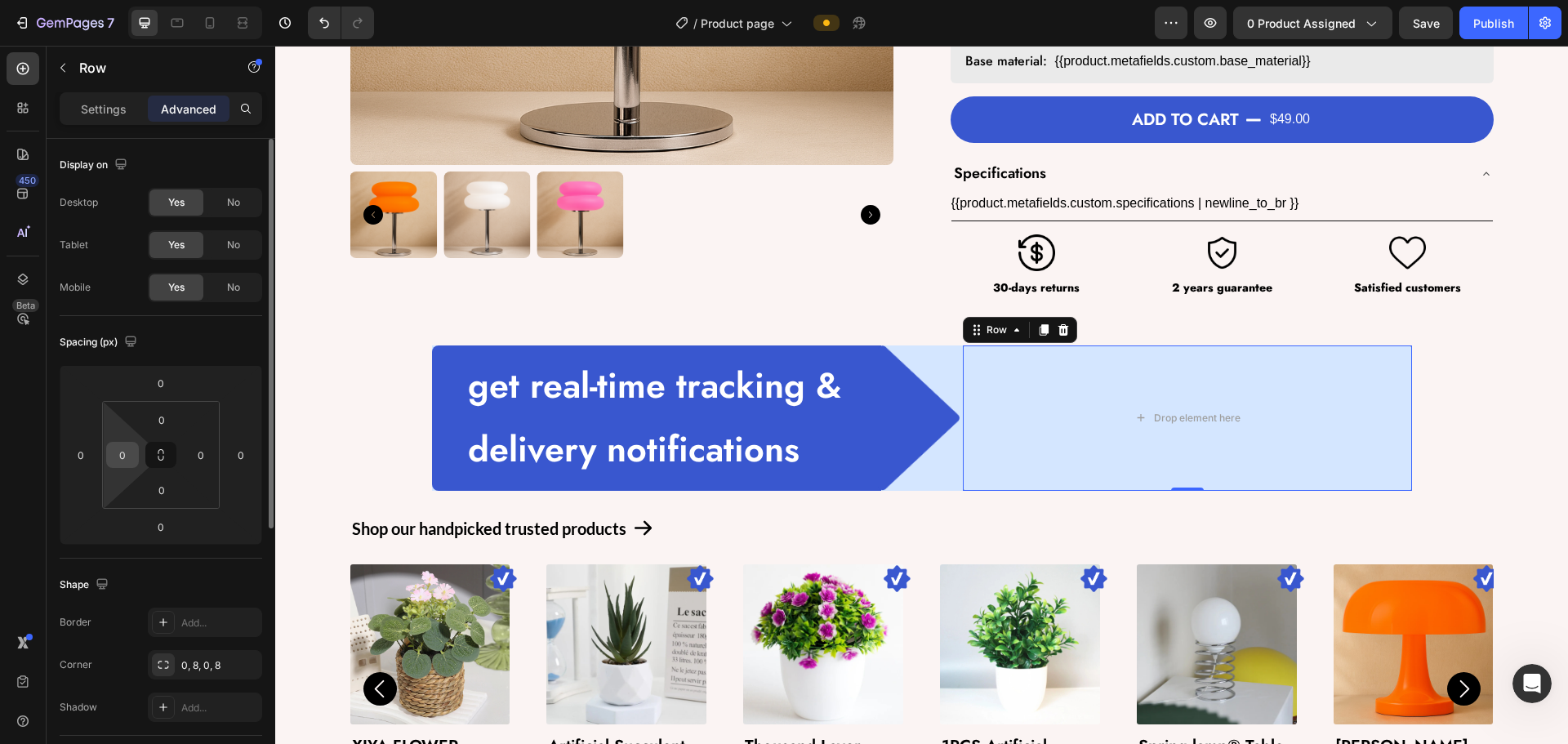
click at [134, 455] on input "0" at bounding box center [122, 454] width 24 height 24
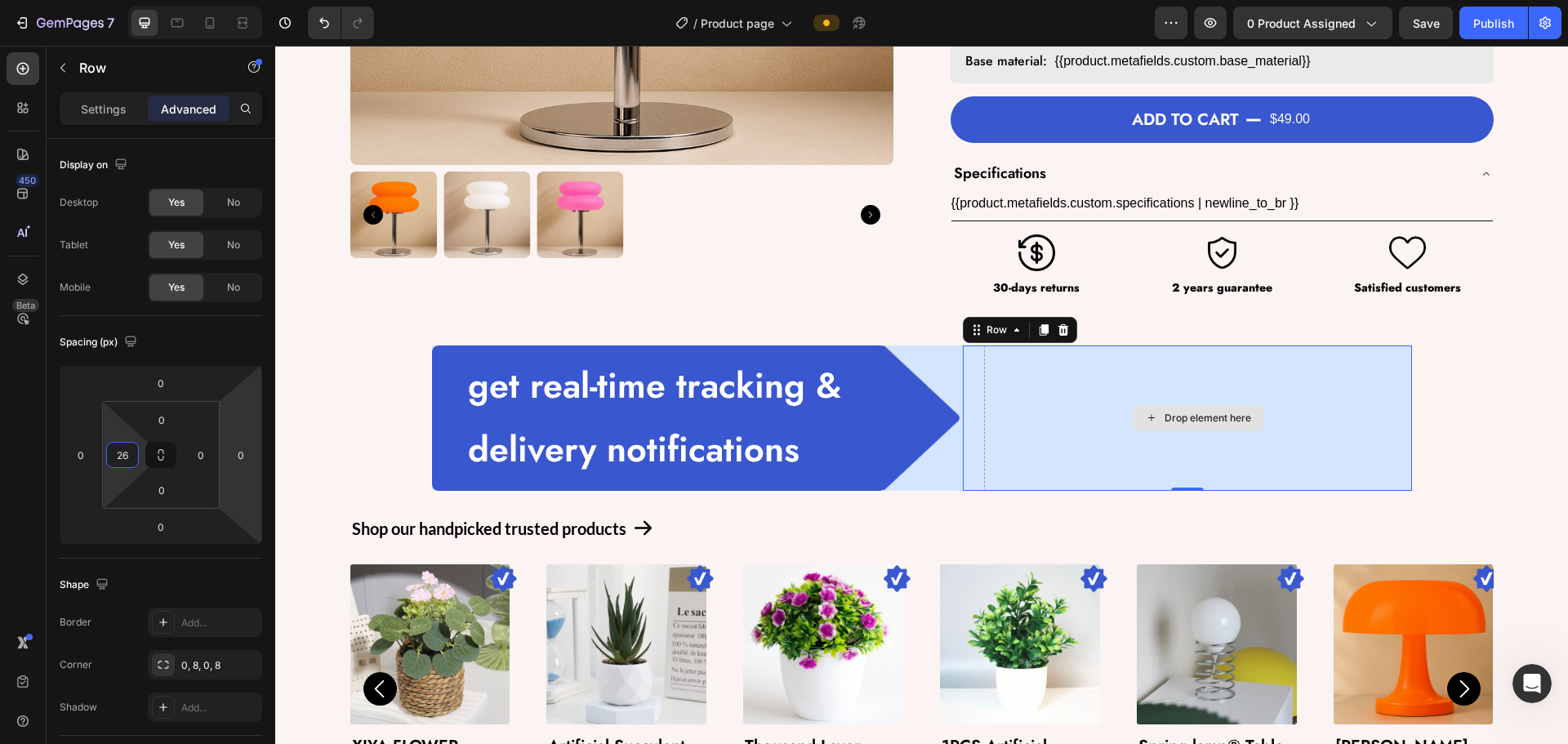
type input "26"
click at [914, 442] on div "Drop element here" at bounding box center [1198, 418] width 428 height 145
click at [9, 68] on div at bounding box center [23, 69] width 33 height 33
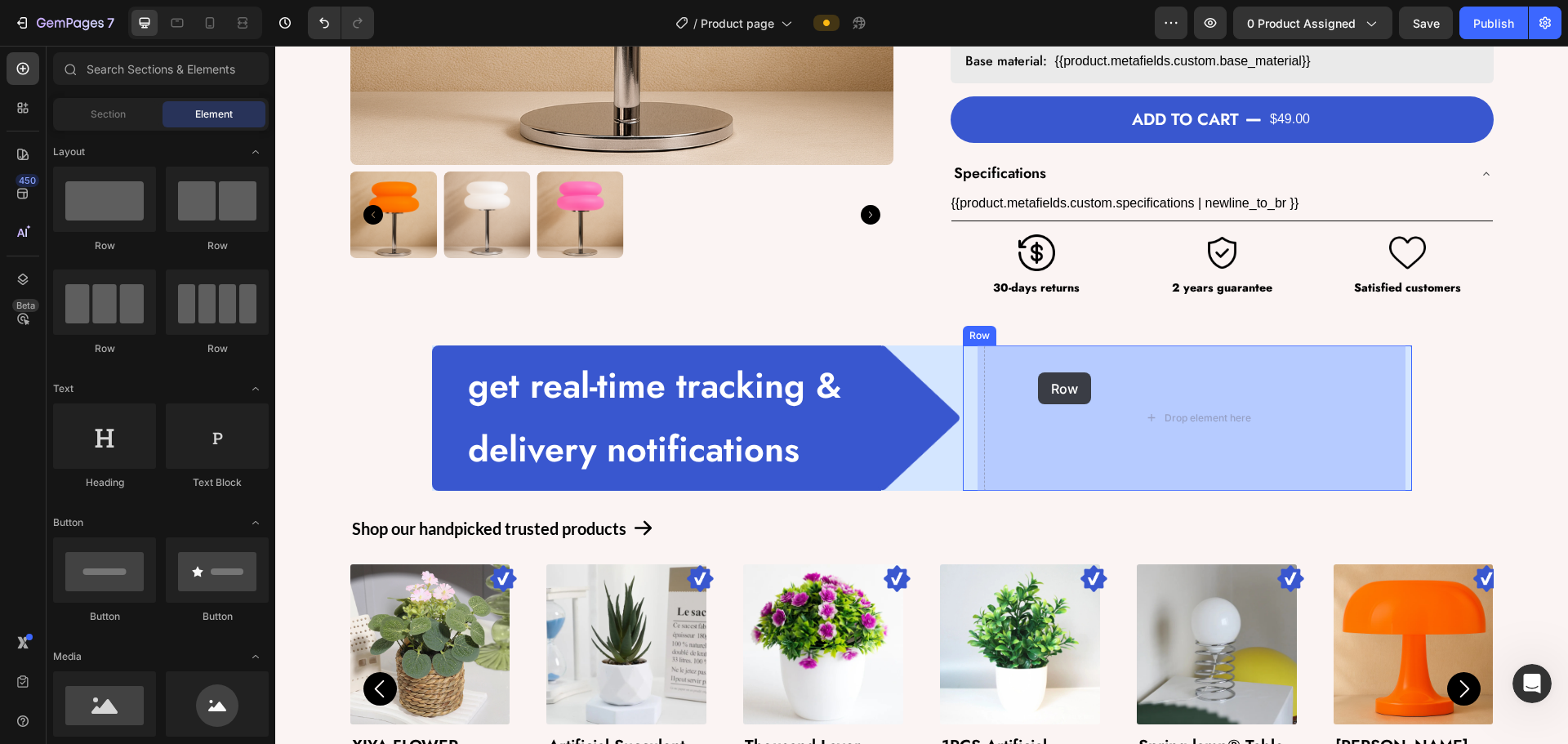
drag, startPoint x: 393, startPoint y: 263, endPoint x: 927, endPoint y: 343, distance: 540.0
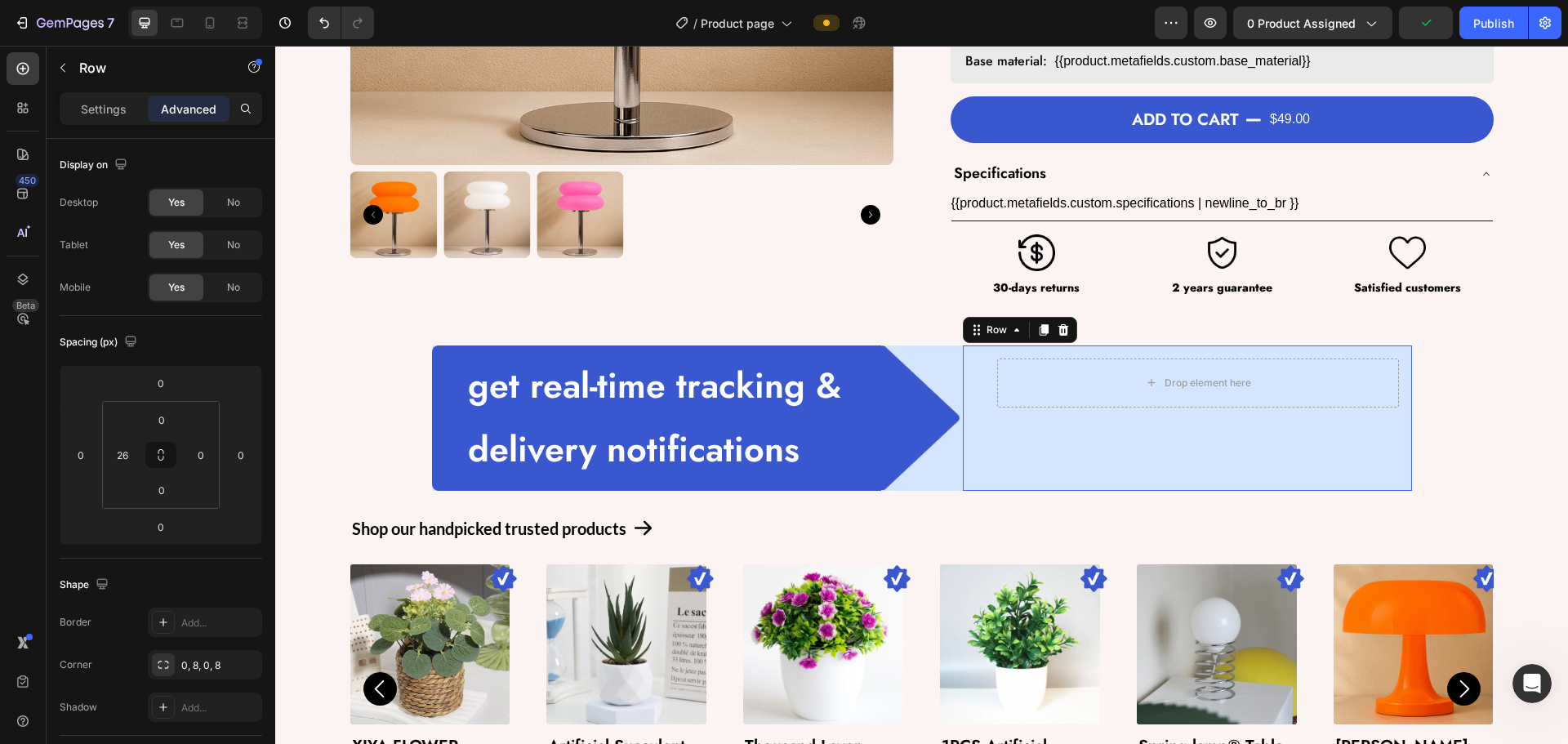
click at [914, 468] on div "Drop element here Row" at bounding box center [1198, 418] width 428 height 145
click at [169, 671] on div at bounding box center [164, 666] width 23 height 23
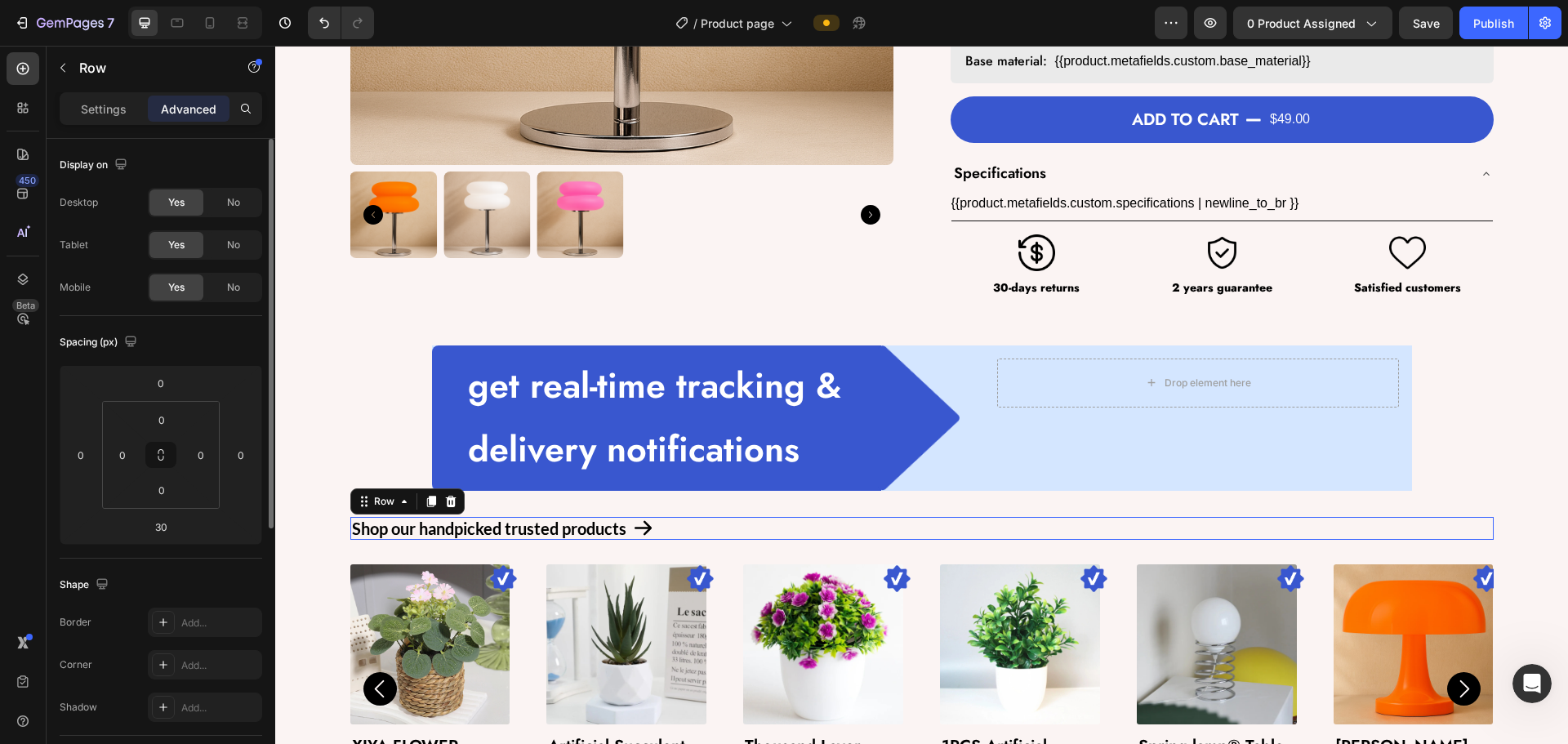
click at [914, 530] on div "Shop our handpicked trusted products Text Block Icon Row 0" at bounding box center [922, 529] width 1143 height 23
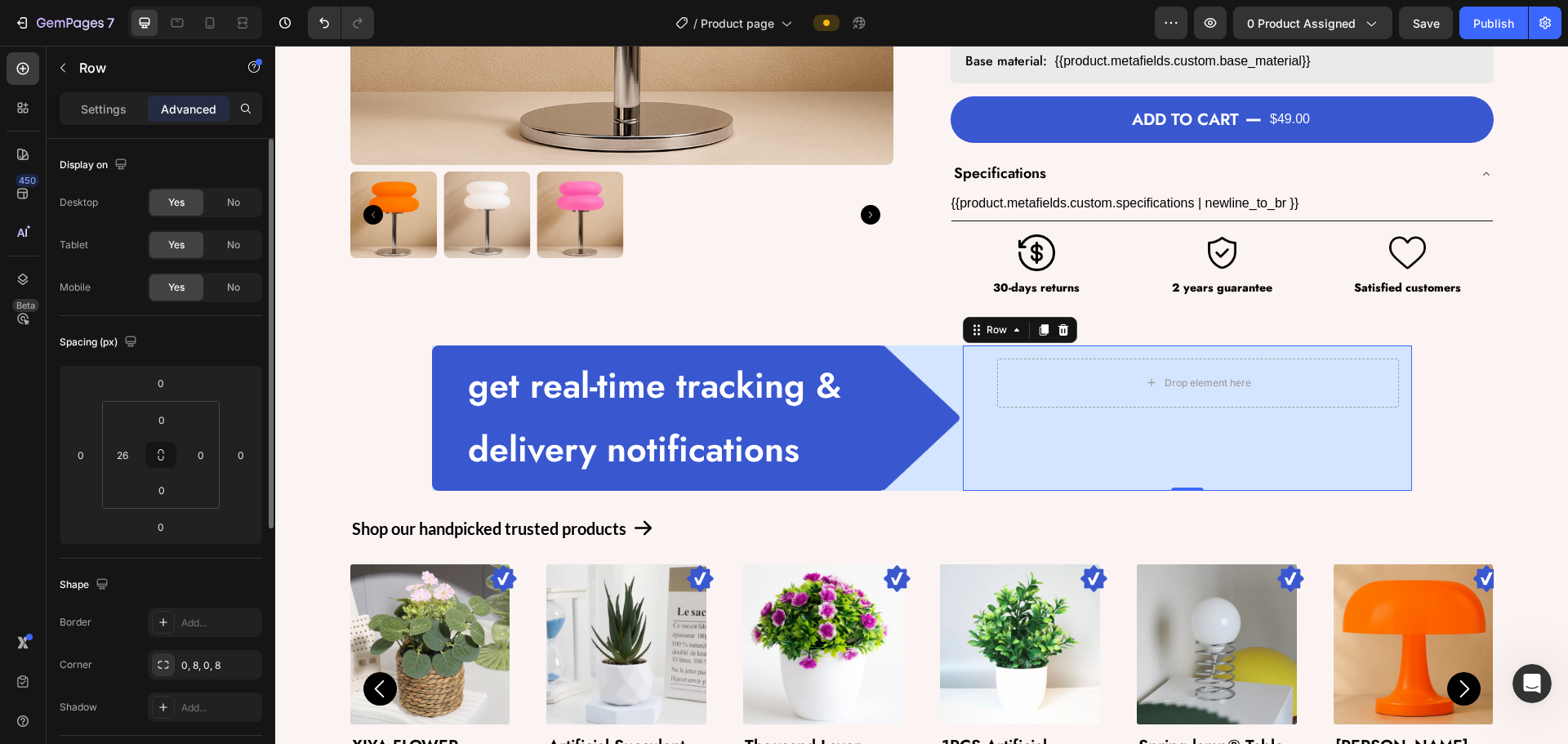
click at [914, 481] on div "Drop element here Row" at bounding box center [1198, 418] width 428 height 145
click at [246, 660] on icon "button" at bounding box center [244, 665] width 13 height 13
click at [914, 378] on div "Drop element here" at bounding box center [1198, 383] width 402 height 49
click at [914, 334] on icon at bounding box center [1084, 329] width 11 height 12
click at [914, 422] on div "Drop element here" at bounding box center [1198, 418] width 428 height 145
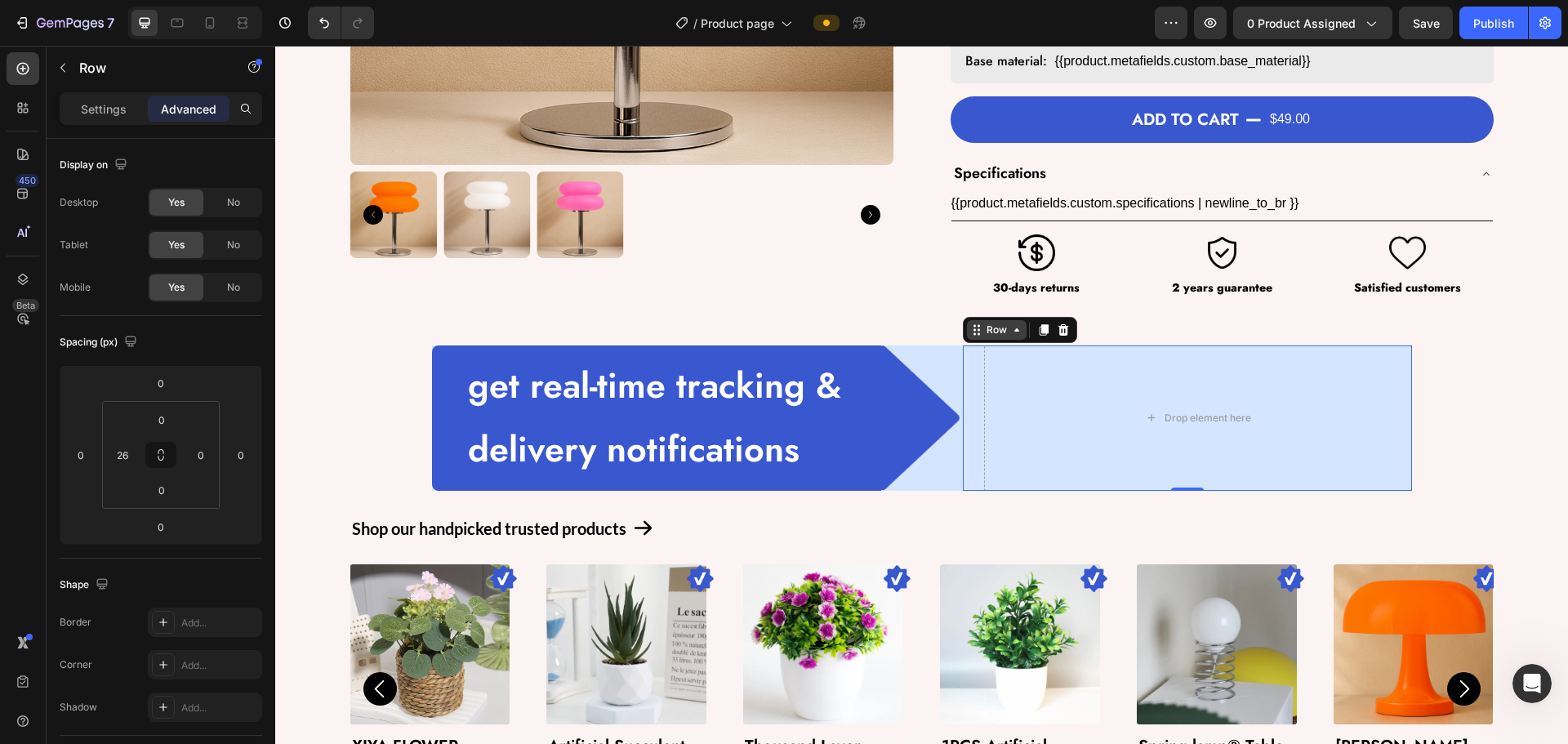
click at [914, 327] on div "Row" at bounding box center [997, 329] width 27 height 15
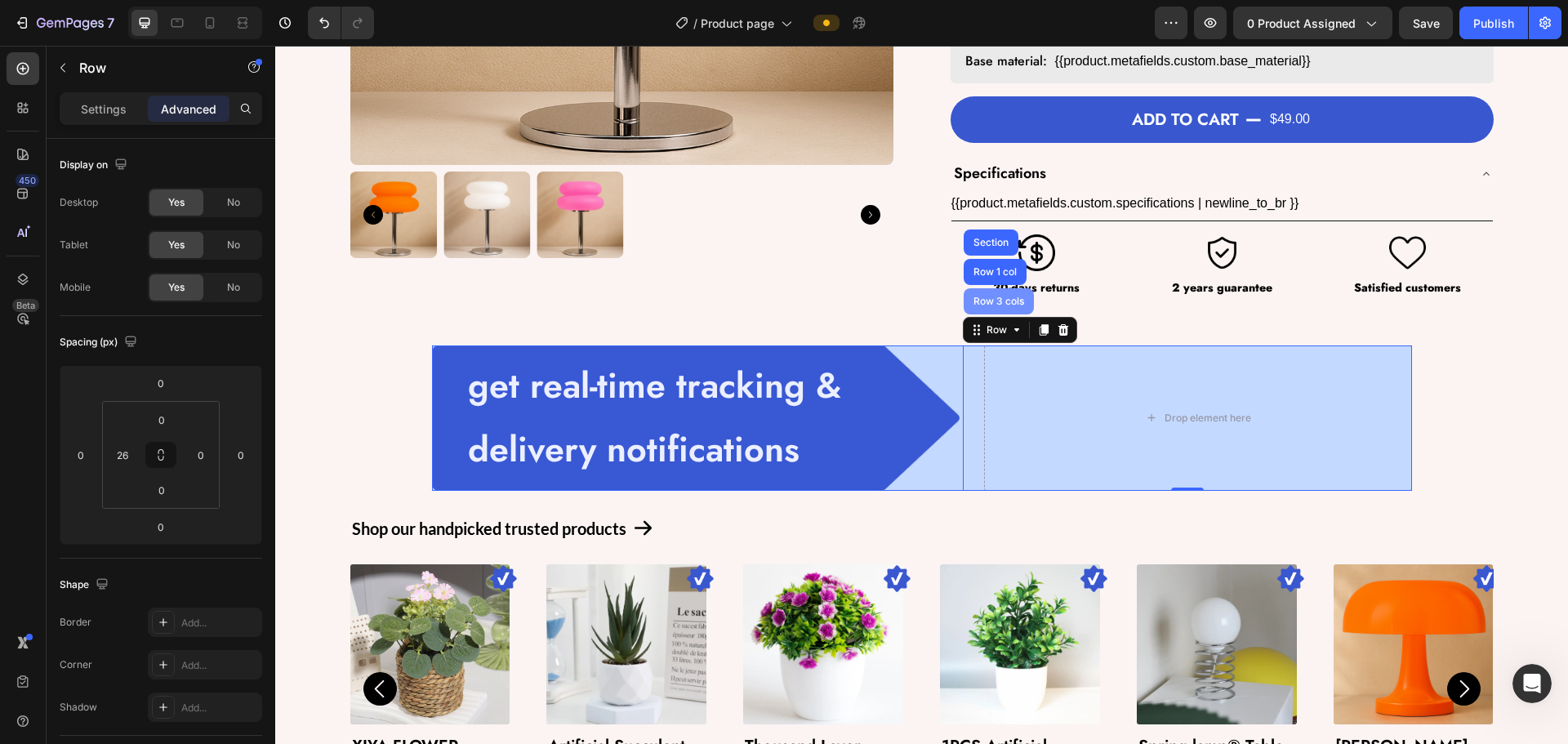
click at [914, 297] on div "Row 3 cols" at bounding box center [999, 301] width 57 height 10
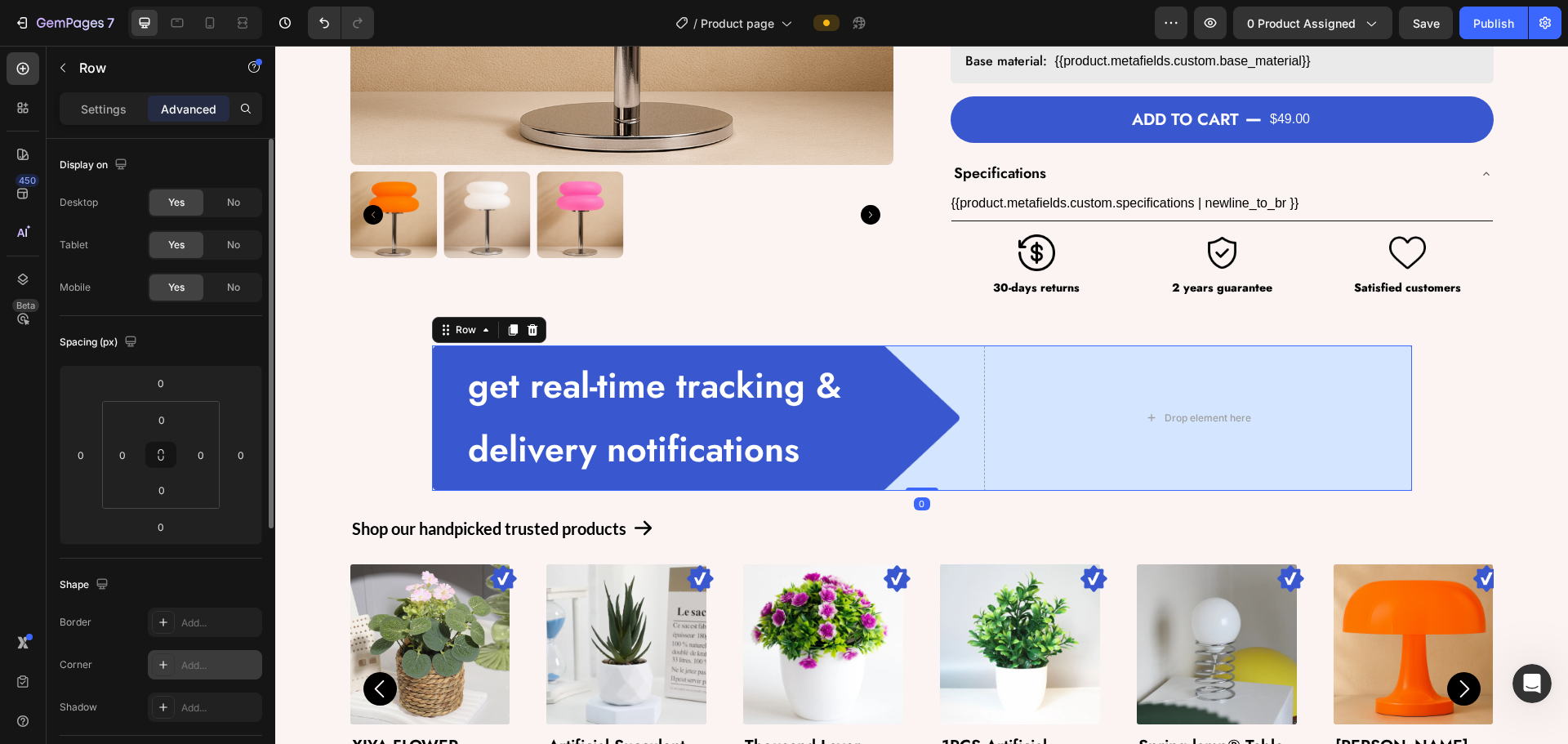
click at [187, 661] on div "Add..." at bounding box center [219, 666] width 77 height 15
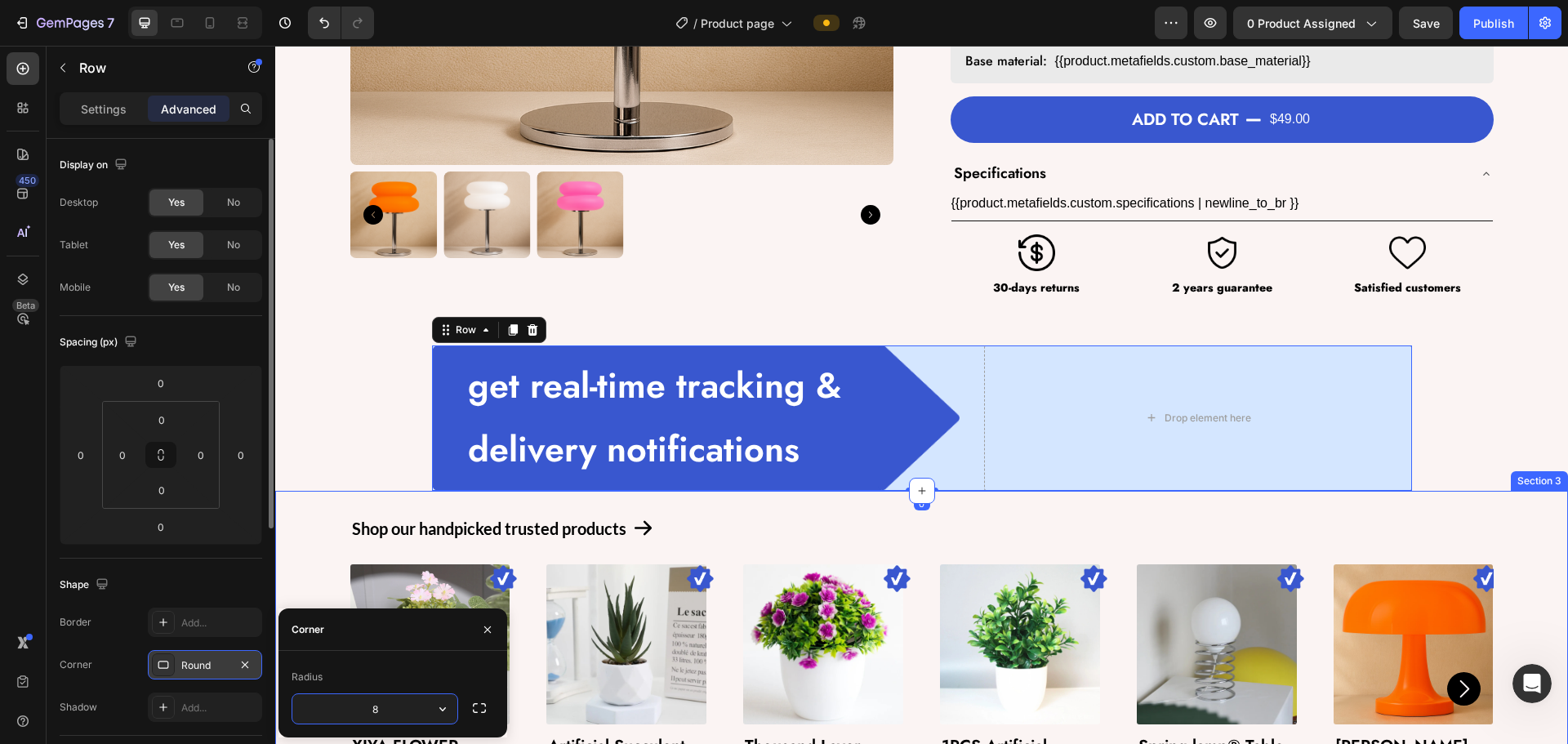
click at [914, 512] on div "Shop our handpicked trusted products Text Block Icon Row Image Product Images X…" at bounding box center [921, 668] width 1293 height 355
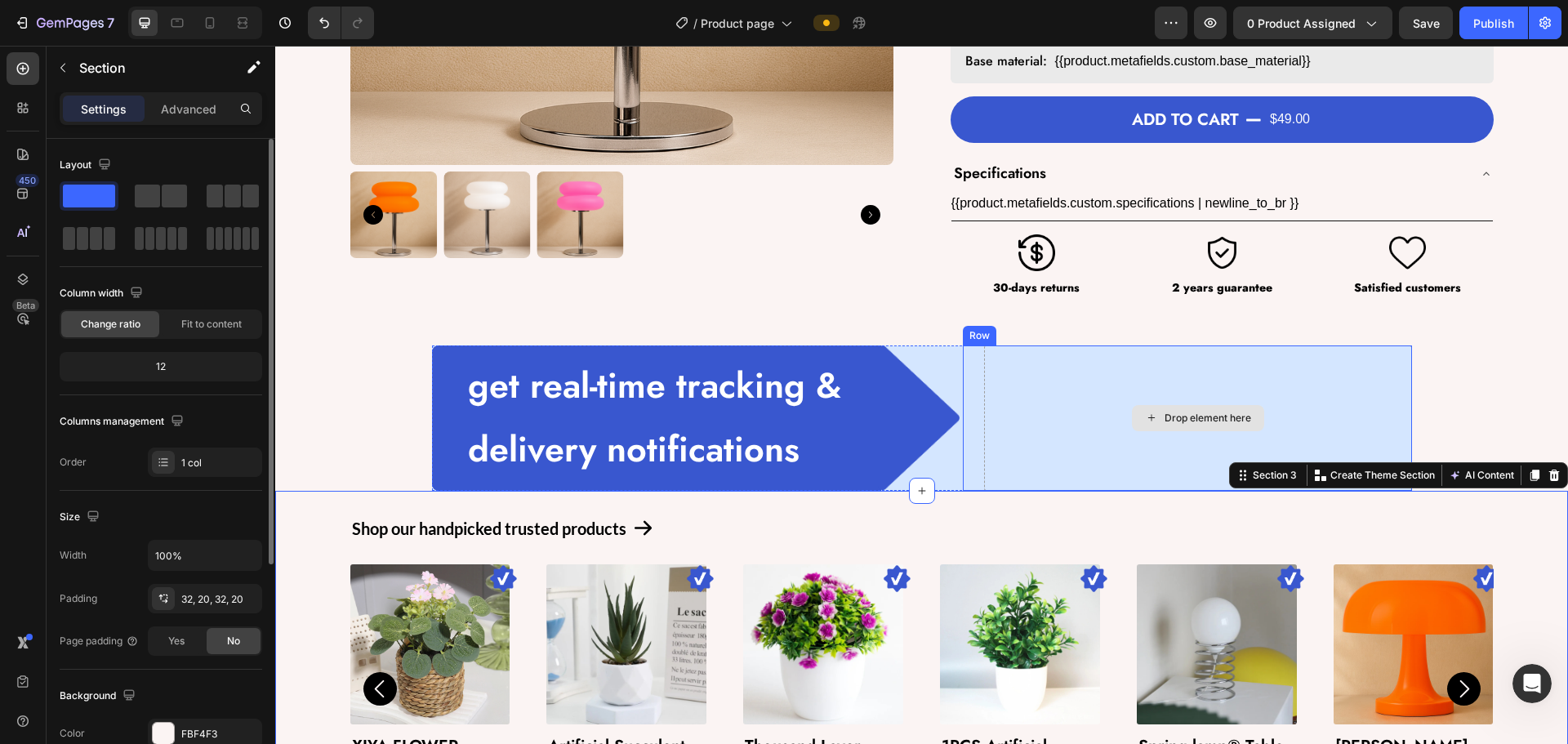
click at [914, 428] on div "Drop element here" at bounding box center [1198, 418] width 428 height 145
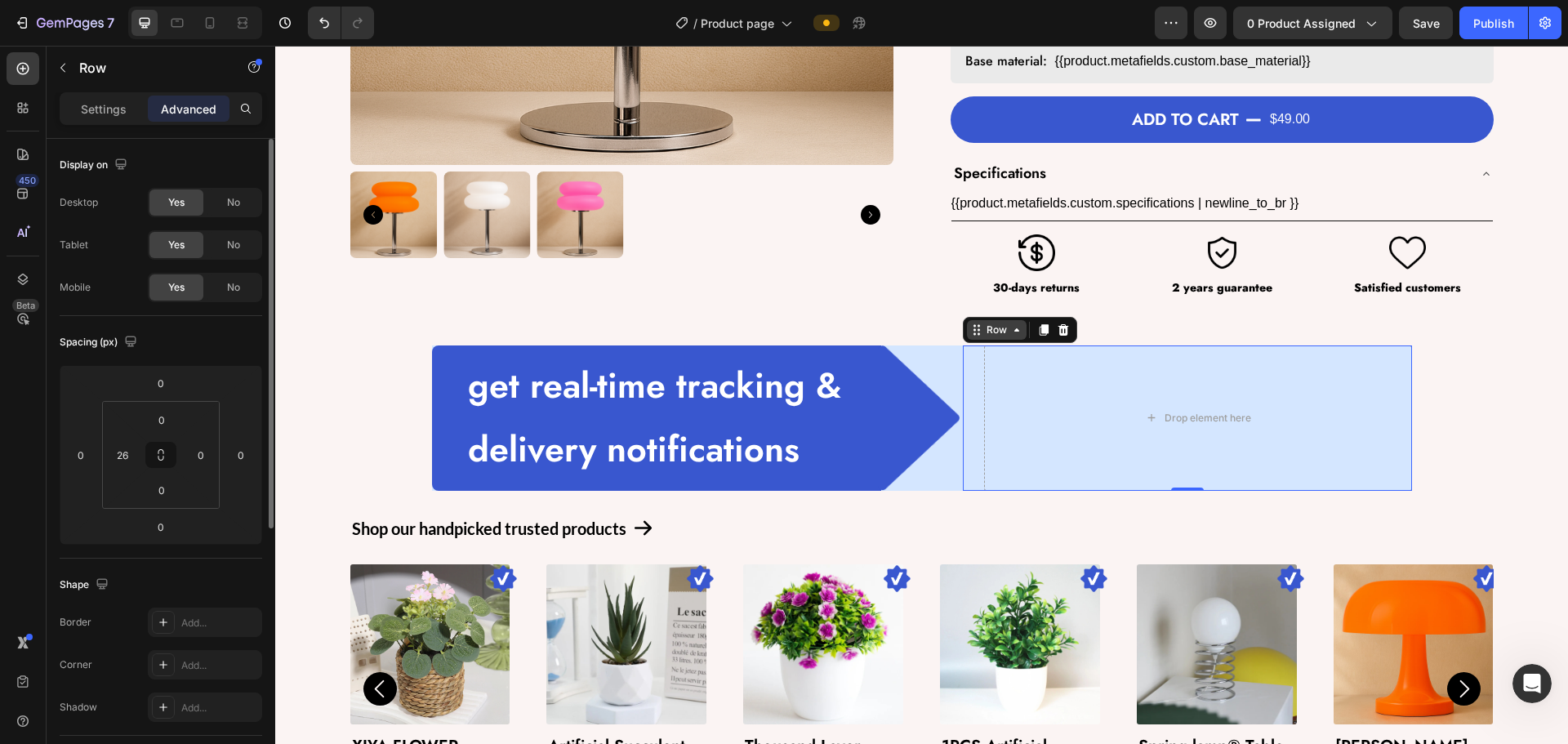
click at [914, 338] on div "Row" at bounding box center [997, 330] width 60 height 19
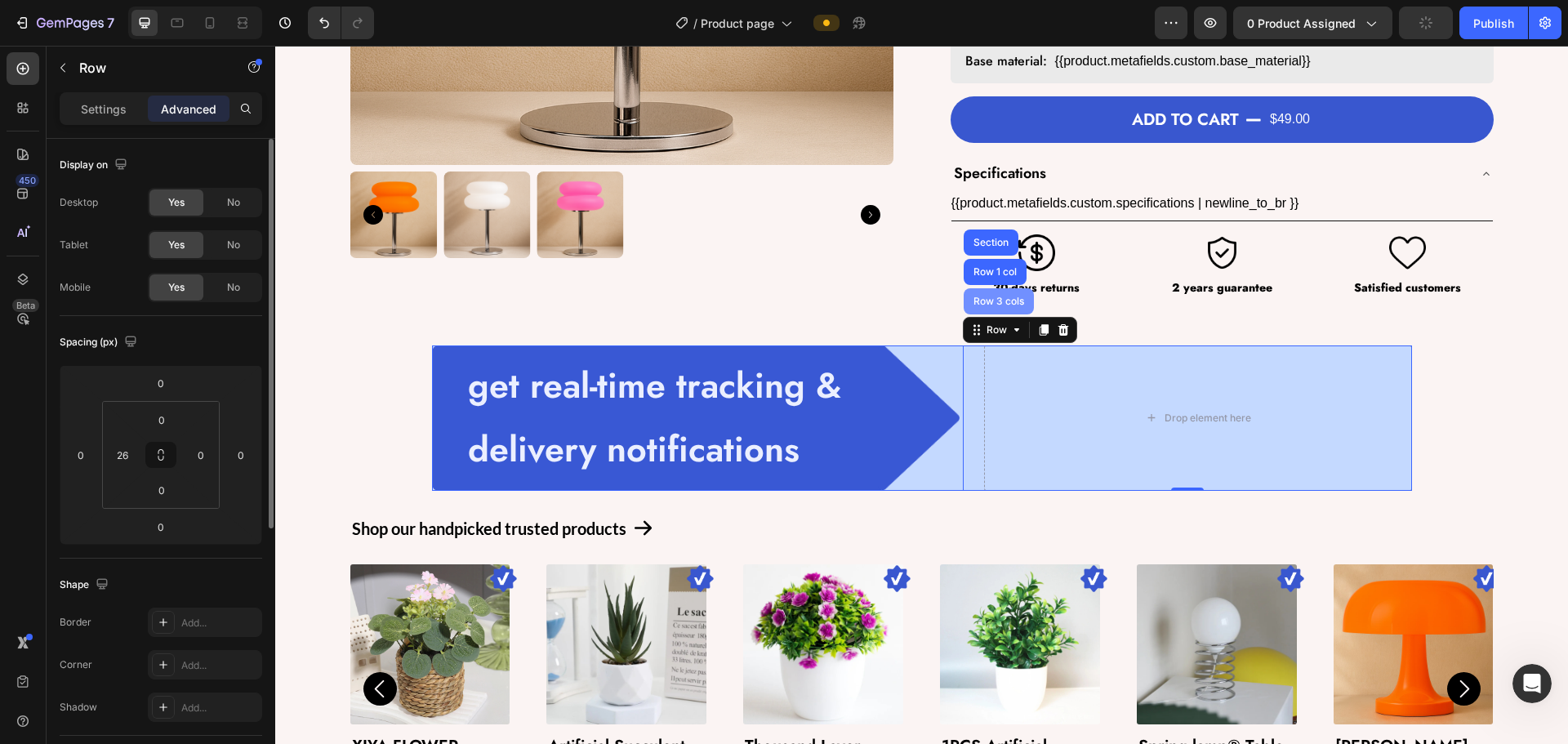
click at [914, 297] on div "Row 3 cols" at bounding box center [999, 301] width 57 height 10
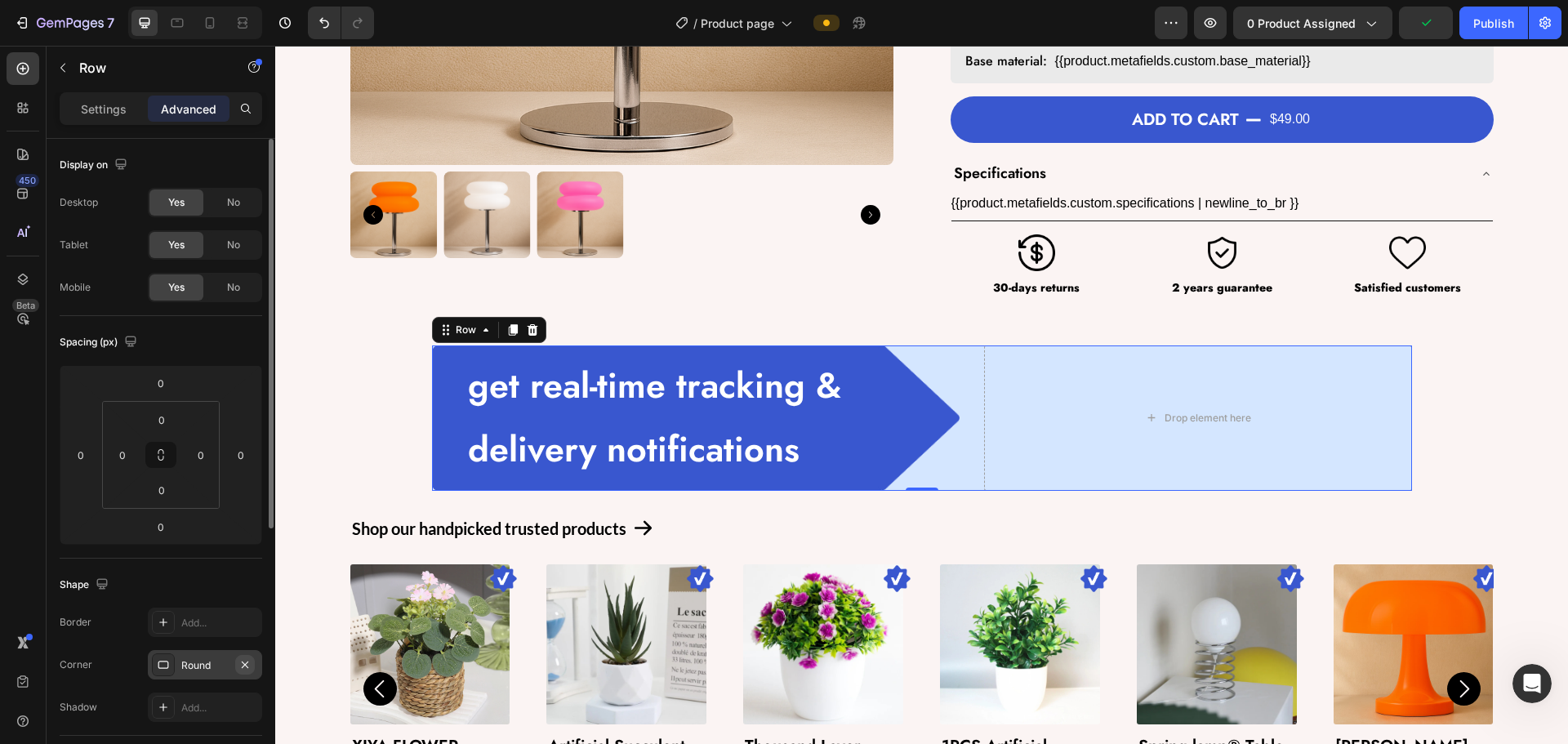
click at [250, 665] on icon "button" at bounding box center [244, 665] width 13 height 13
click at [452, 331] on div "Row" at bounding box center [466, 329] width 27 height 15
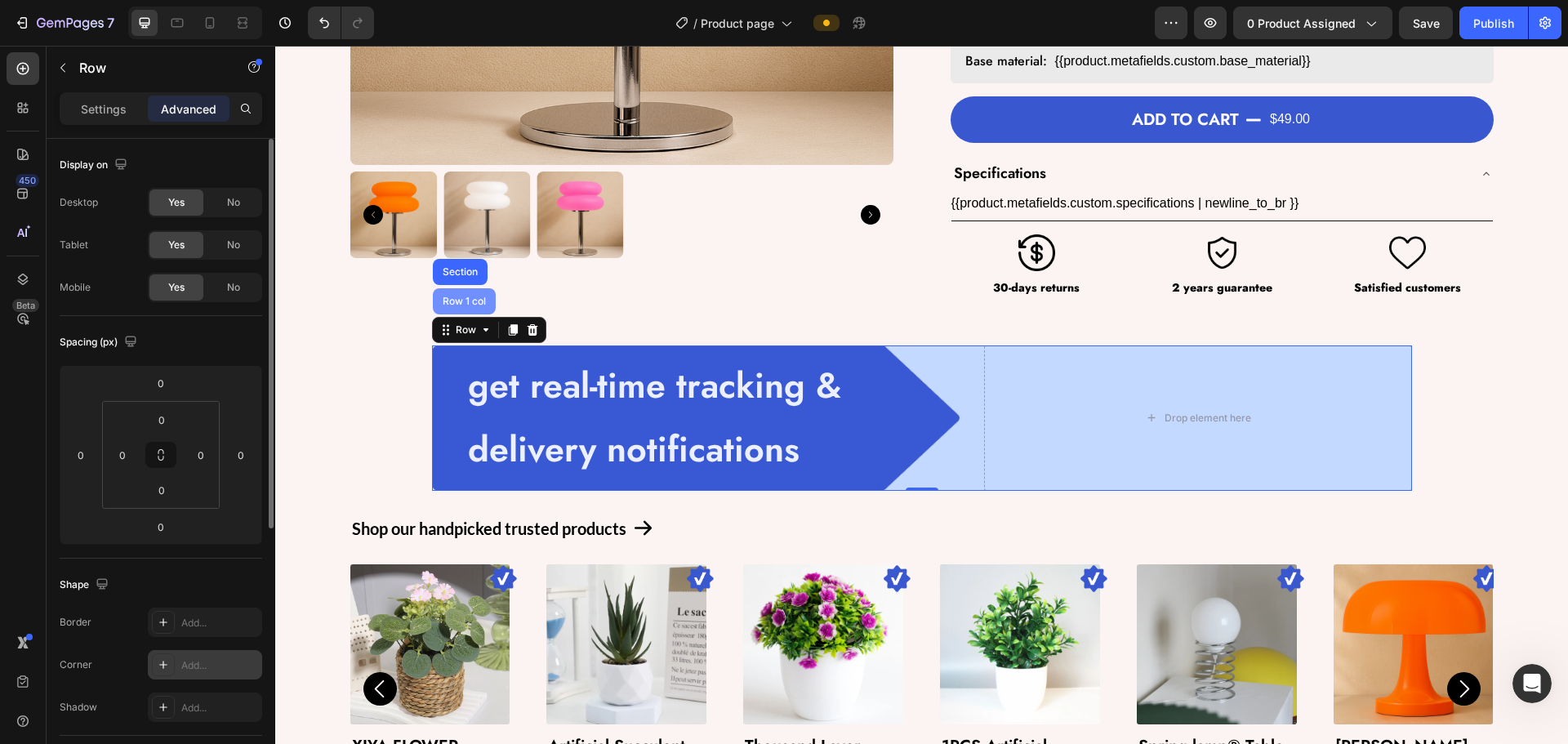
click at [446, 303] on div "Row 1 col" at bounding box center [464, 301] width 49 height 10
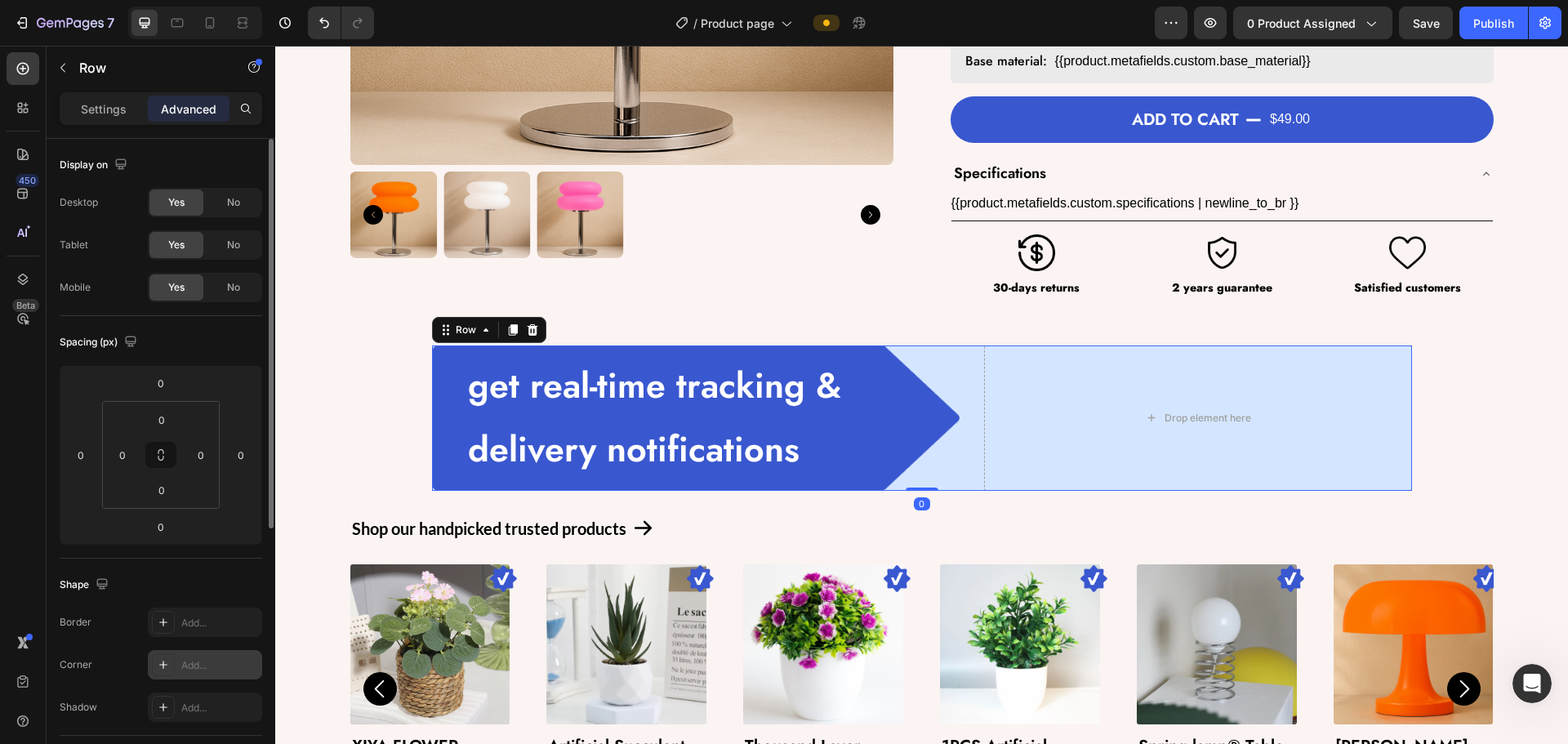
click at [205, 673] on div "Add..." at bounding box center [205, 665] width 114 height 29
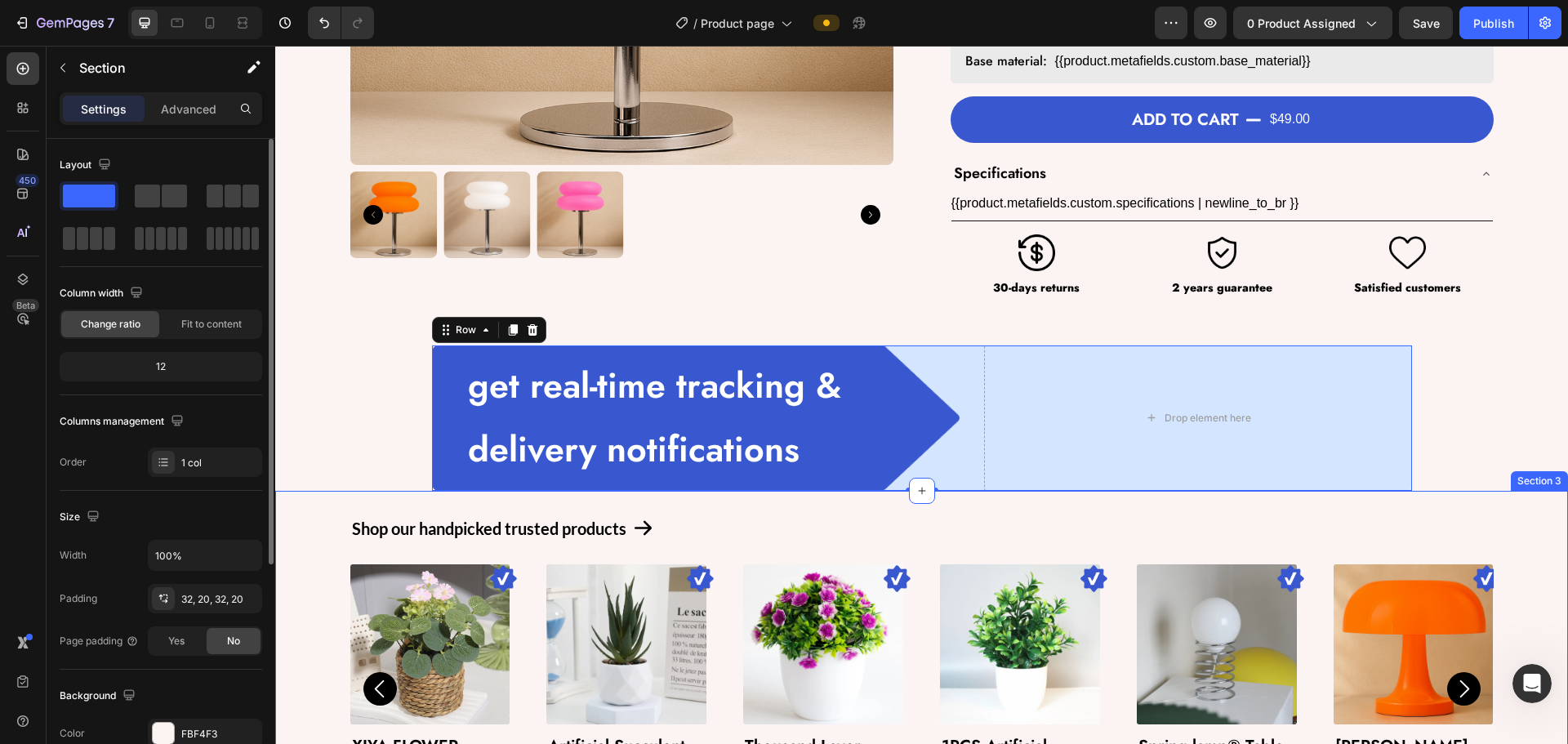
click at [914, 505] on div "Shop our handpicked trusted products Text Block Icon Row Image Product Images X…" at bounding box center [921, 668] width 1293 height 355
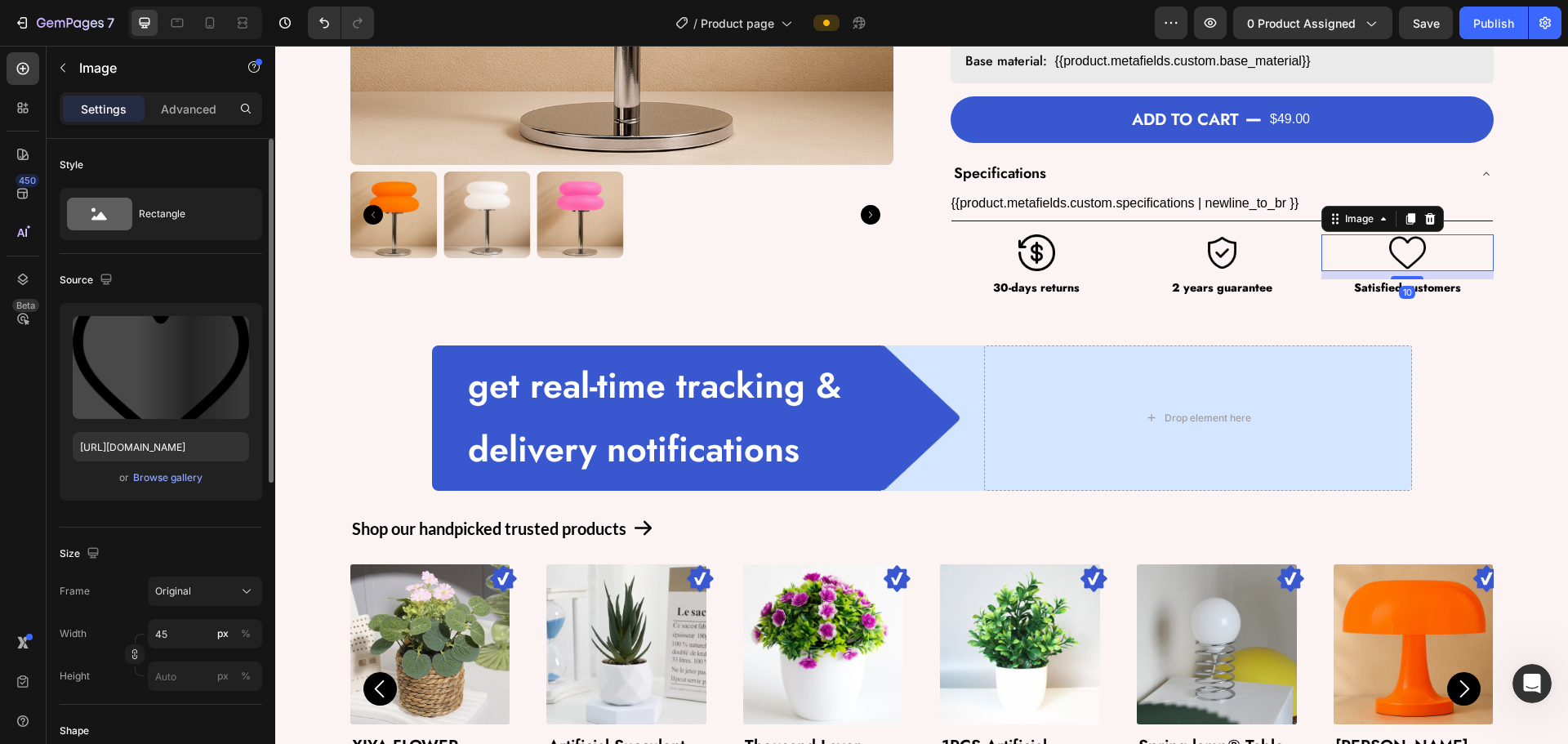
click at [914, 246] on img at bounding box center [1407, 253] width 37 height 37
click at [914, 471] on div "Drop element here Row" at bounding box center [1187, 418] width 449 height 145
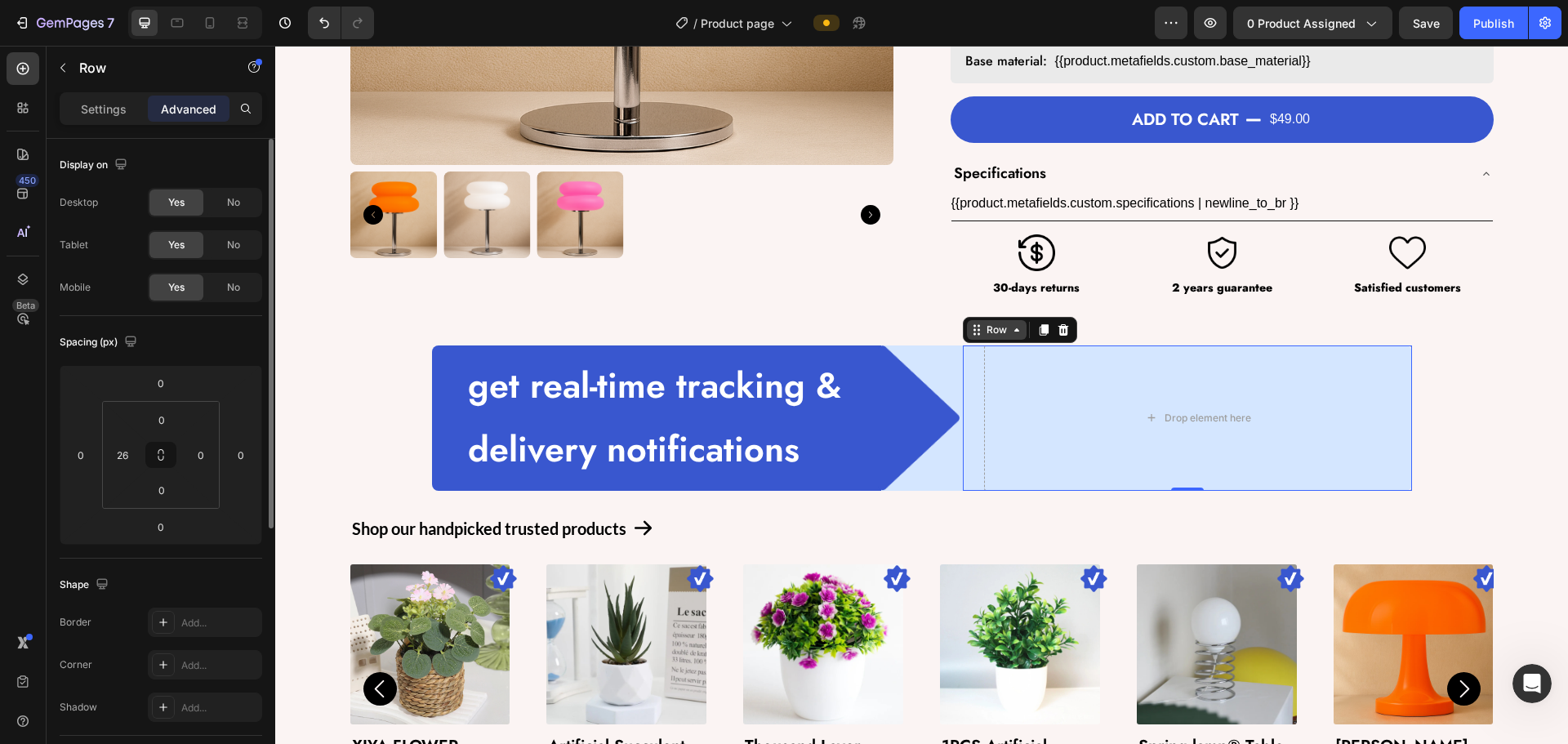
click at [914, 334] on icon at bounding box center [978, 333] width 3 height 3
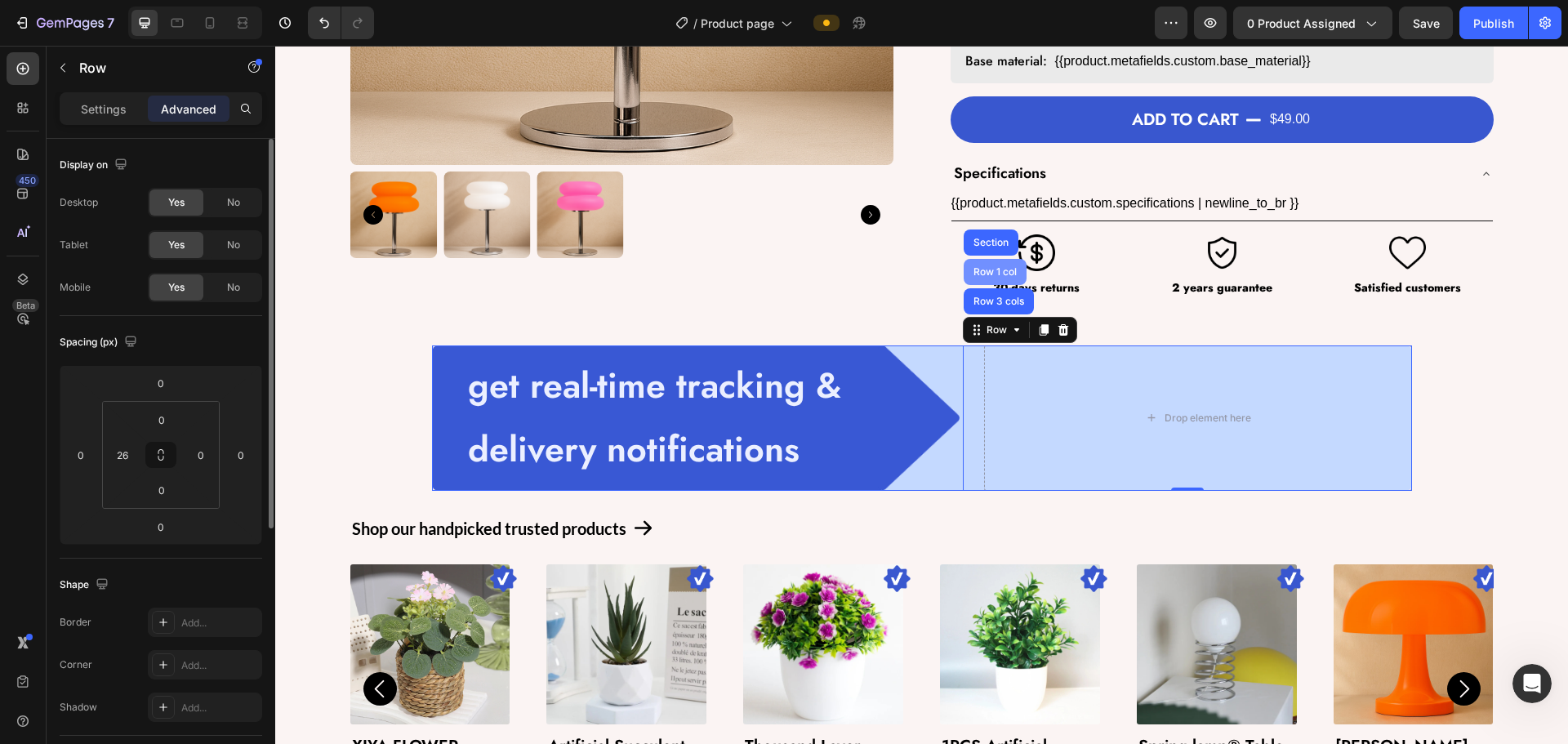
click at [914, 273] on div "Row 1 col" at bounding box center [995, 272] width 49 height 10
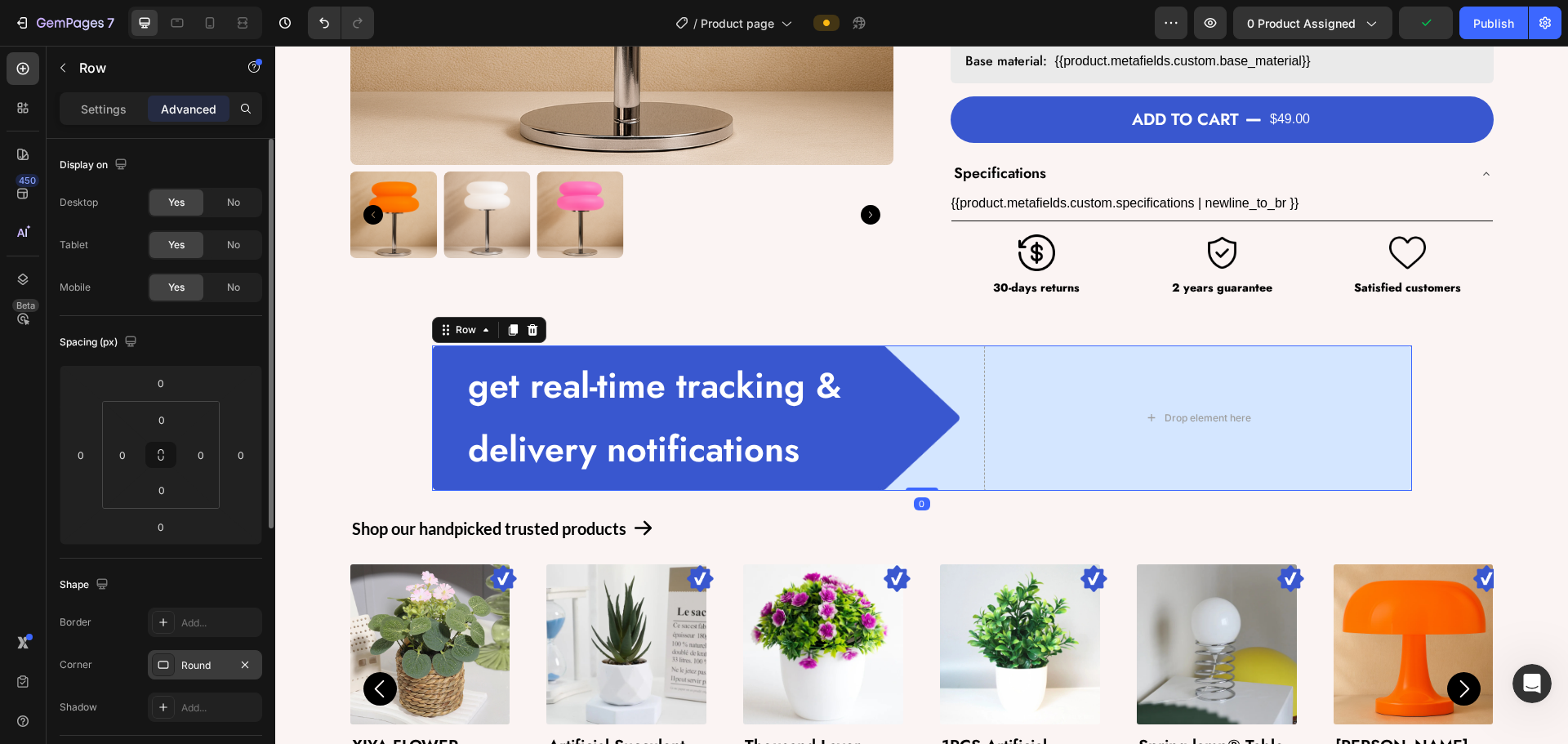
click at [186, 677] on div "Round" at bounding box center [205, 665] width 114 height 29
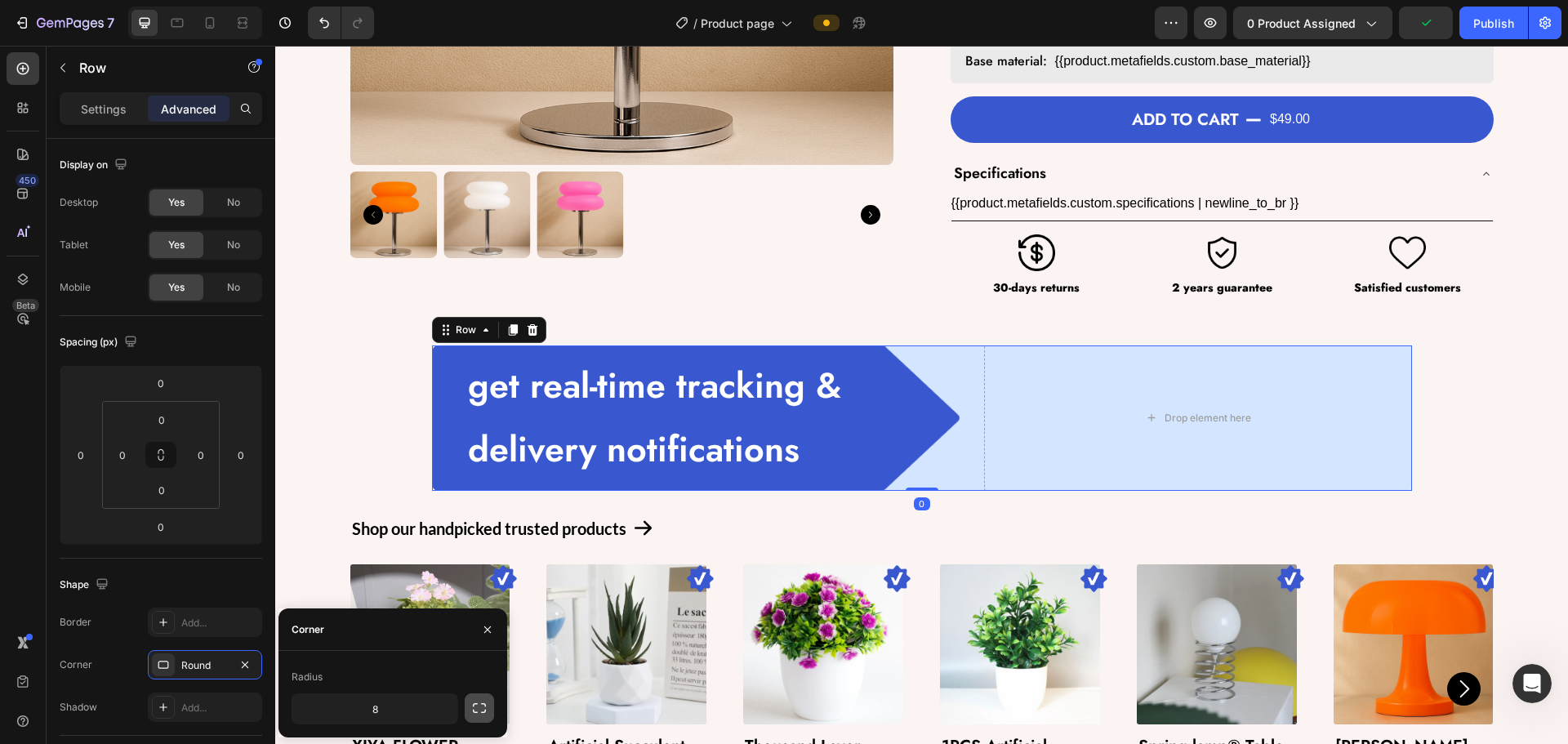
click at [477, 710] on icon "button" at bounding box center [479, 708] width 16 height 16
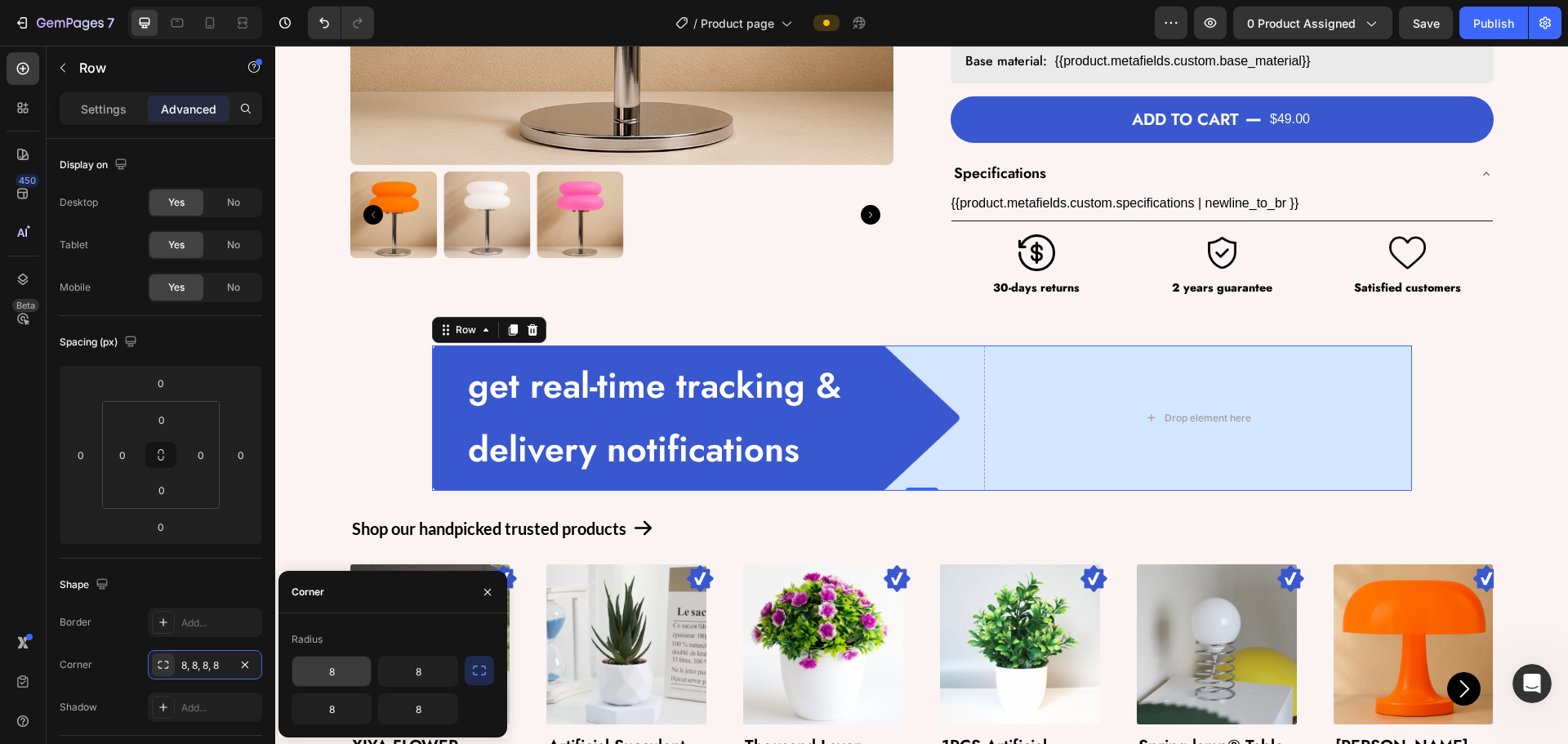
click at [346, 675] on input "8" at bounding box center [331, 671] width 78 height 29
type input "0"
click at [336, 702] on input "8" at bounding box center [331, 709] width 78 height 29
type input "0"
click at [205, 590] on div "Shape" at bounding box center [161, 584] width 202 height 26
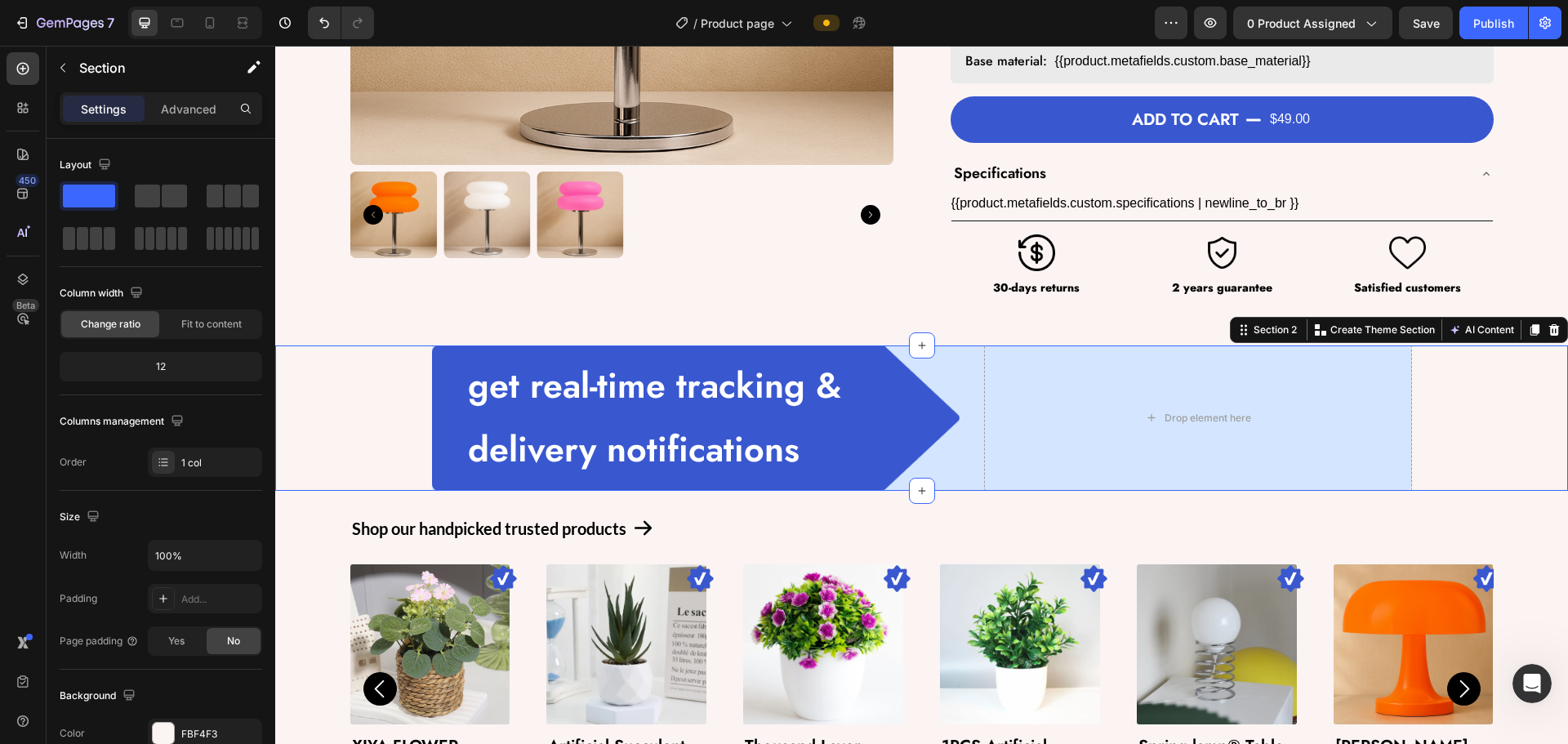
click at [378, 403] on div "get real-time tracking & delivery notifications Text Block Row Image Drop eleme…" at bounding box center [921, 418] width 1293 height 145
click at [914, 437] on div "Drop element here" at bounding box center [1198, 418] width 428 height 145
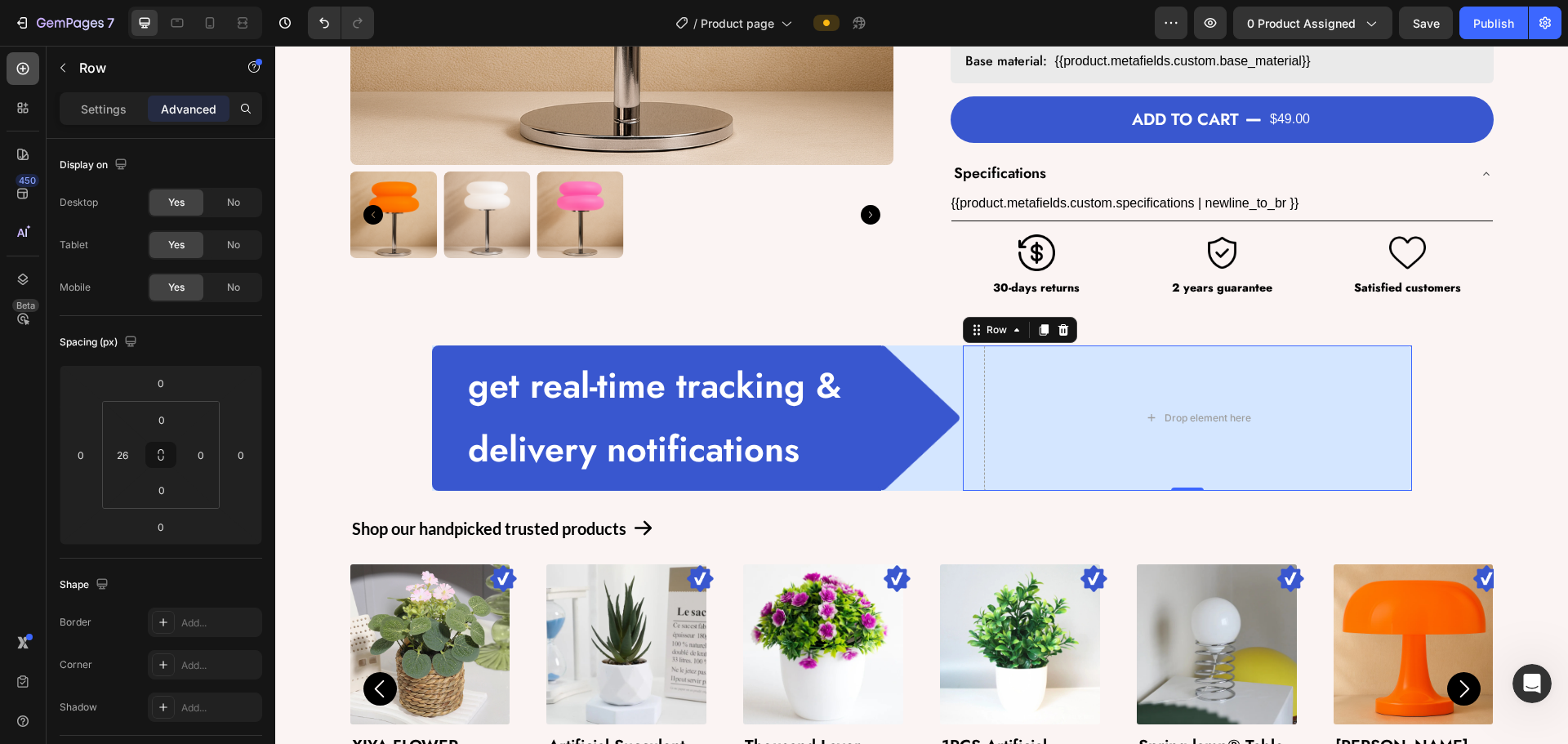
click at [21, 70] on icon at bounding box center [22, 68] width 16 height 16
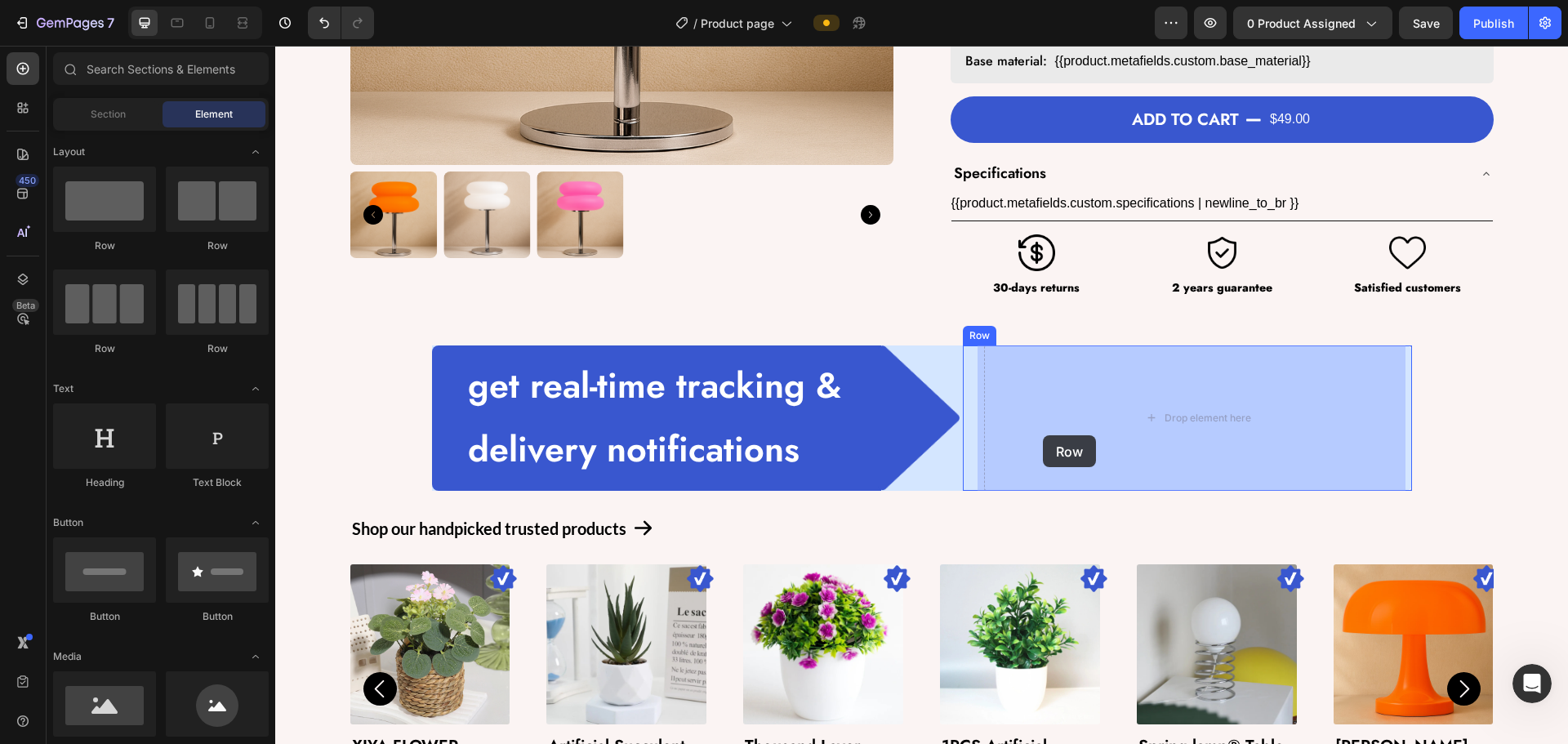
drag, startPoint x: 341, startPoint y: 255, endPoint x: 1041, endPoint y: 430, distance: 721.5
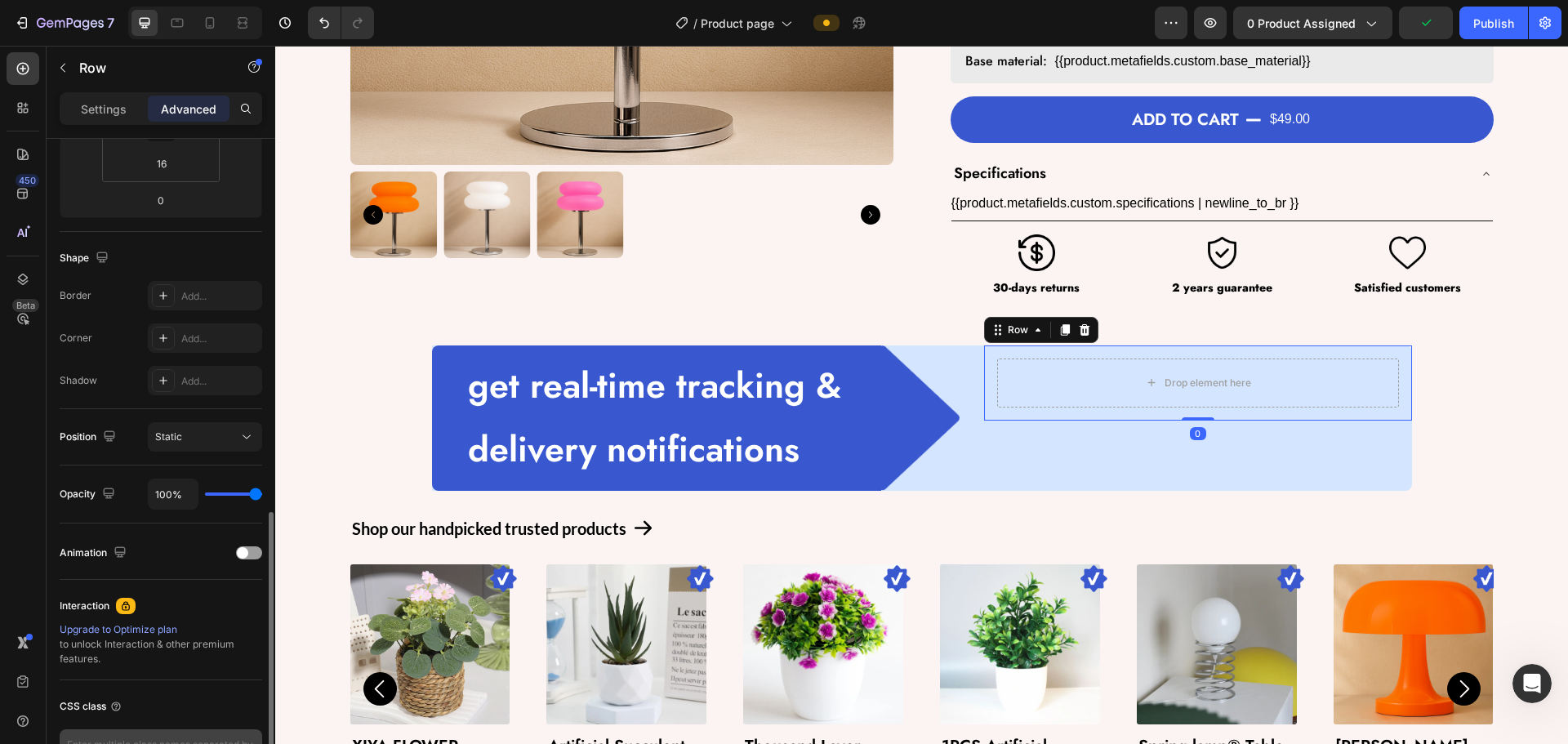
scroll to position [438, 0]
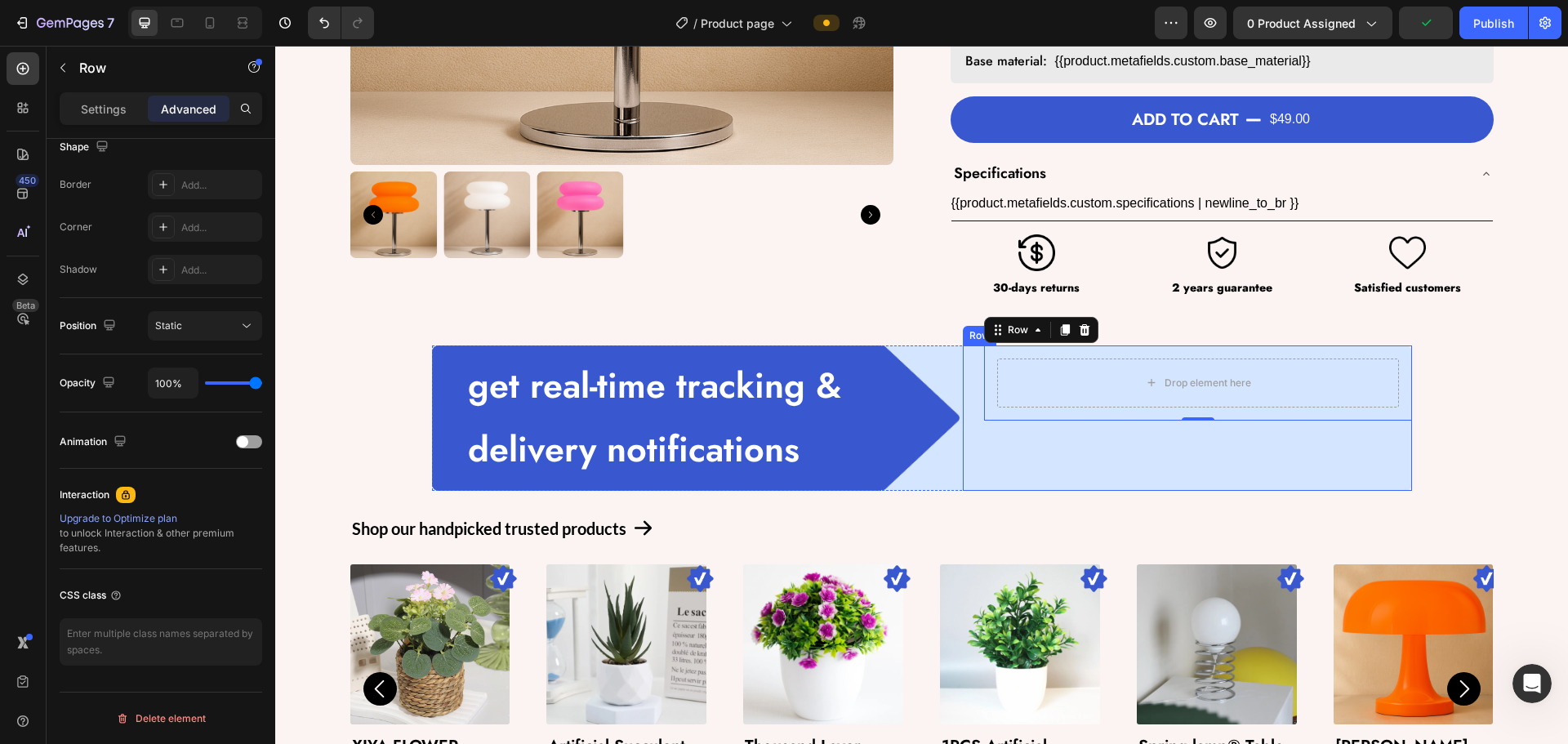
click at [914, 448] on div "Drop element here Row 0" at bounding box center [1198, 418] width 428 height 145
drag, startPoint x: 98, startPoint y: 118, endPoint x: 137, endPoint y: 254, distance: 141.5
click at [98, 121] on div "Settings" at bounding box center [104, 108] width 81 height 26
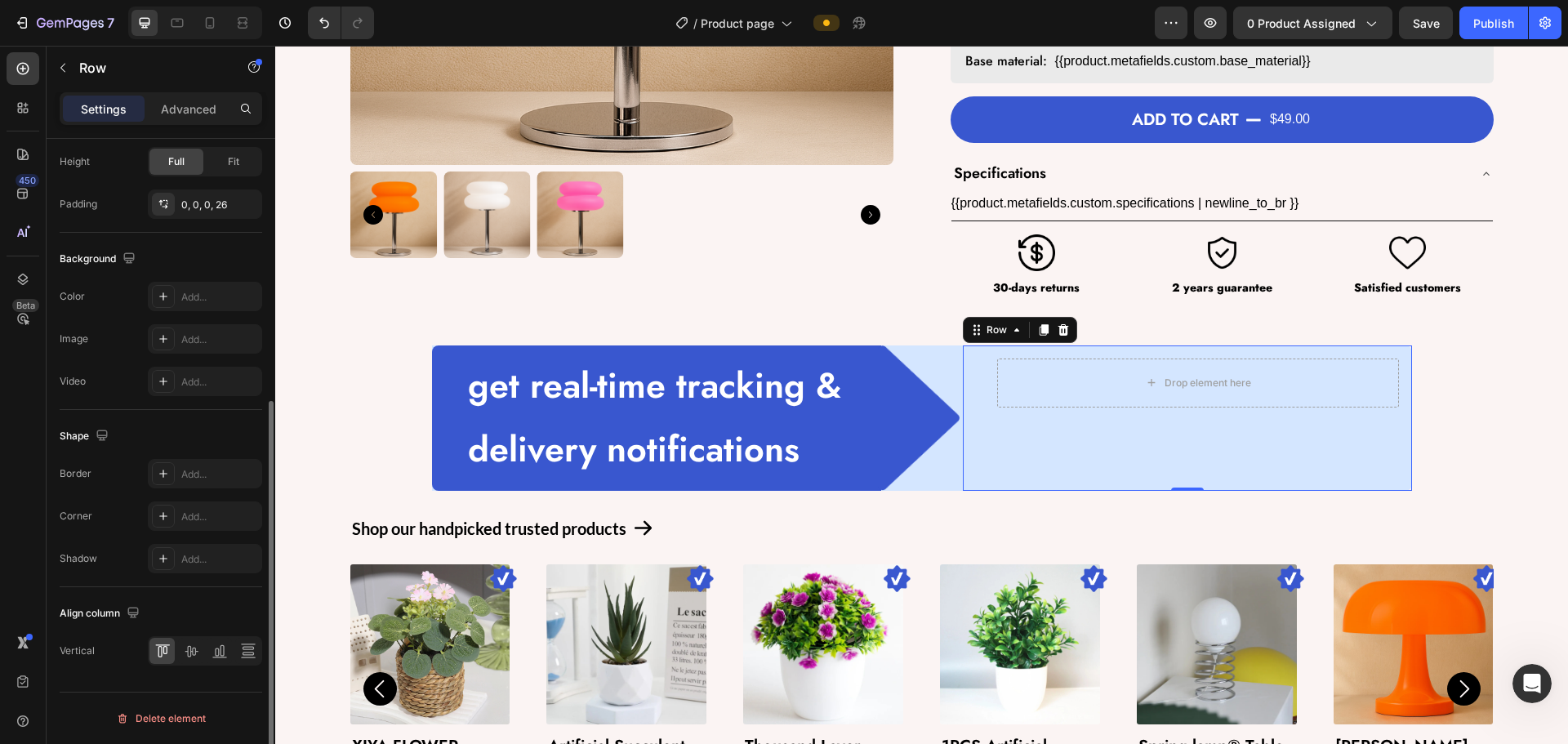
scroll to position [437, 0]
click at [196, 654] on icon at bounding box center [191, 652] width 13 height 12
click at [914, 391] on div "Drop element here Row" at bounding box center [1198, 418] width 428 height 76
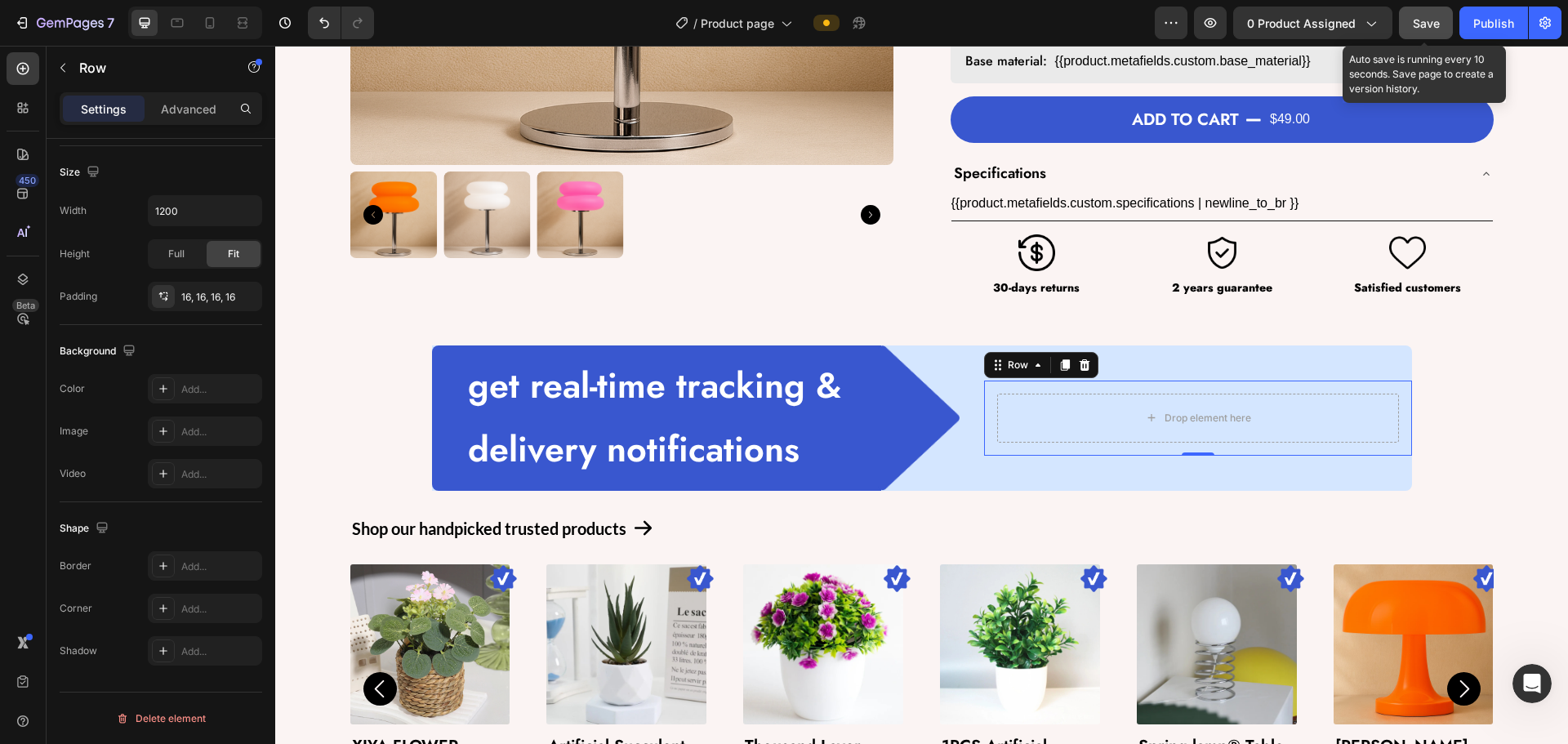
click at [914, 13] on button "Save" at bounding box center [1426, 23] width 54 height 33
